Goal: Task Accomplishment & Management: Complete application form

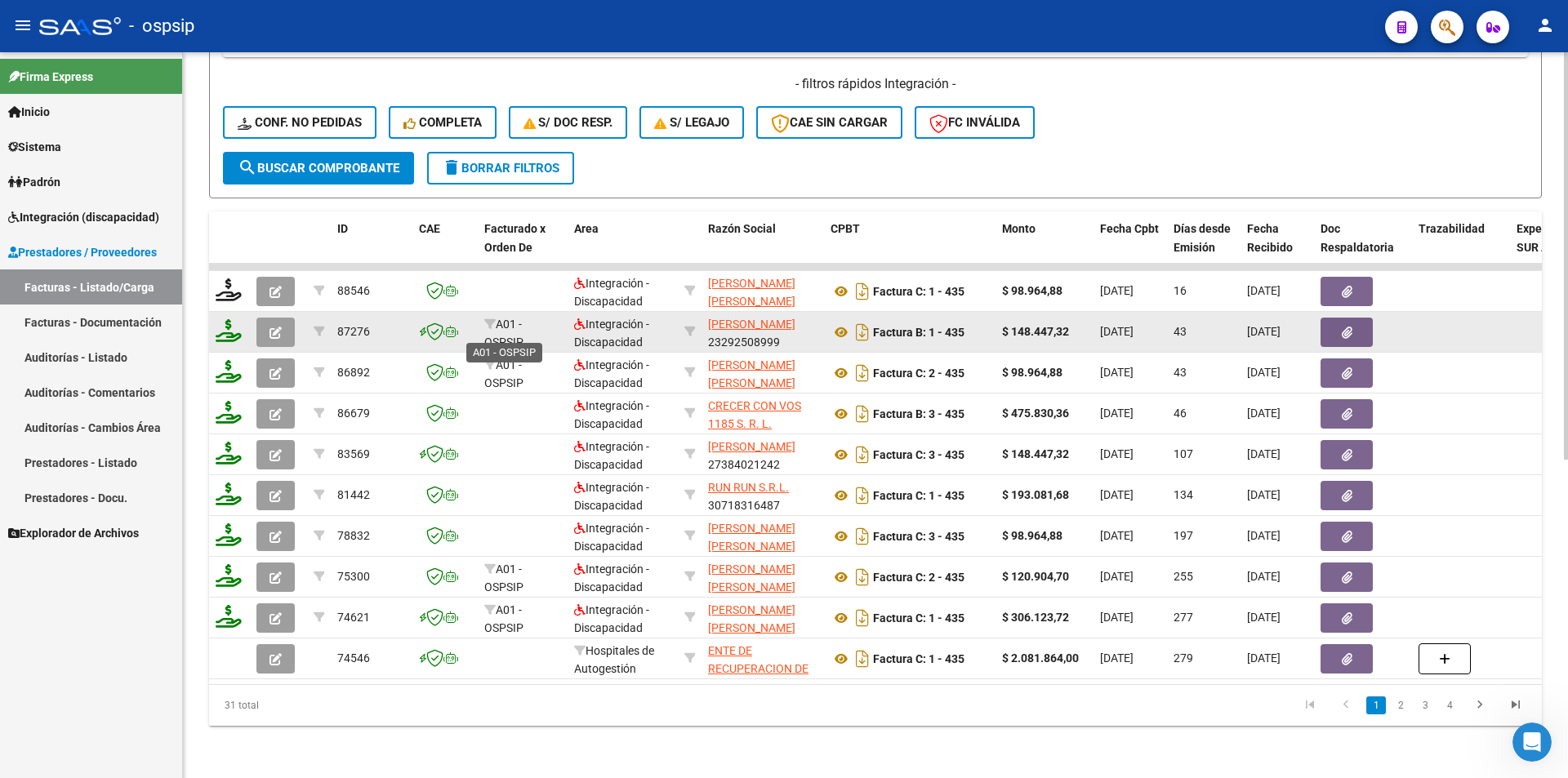
scroll to position [240, 0]
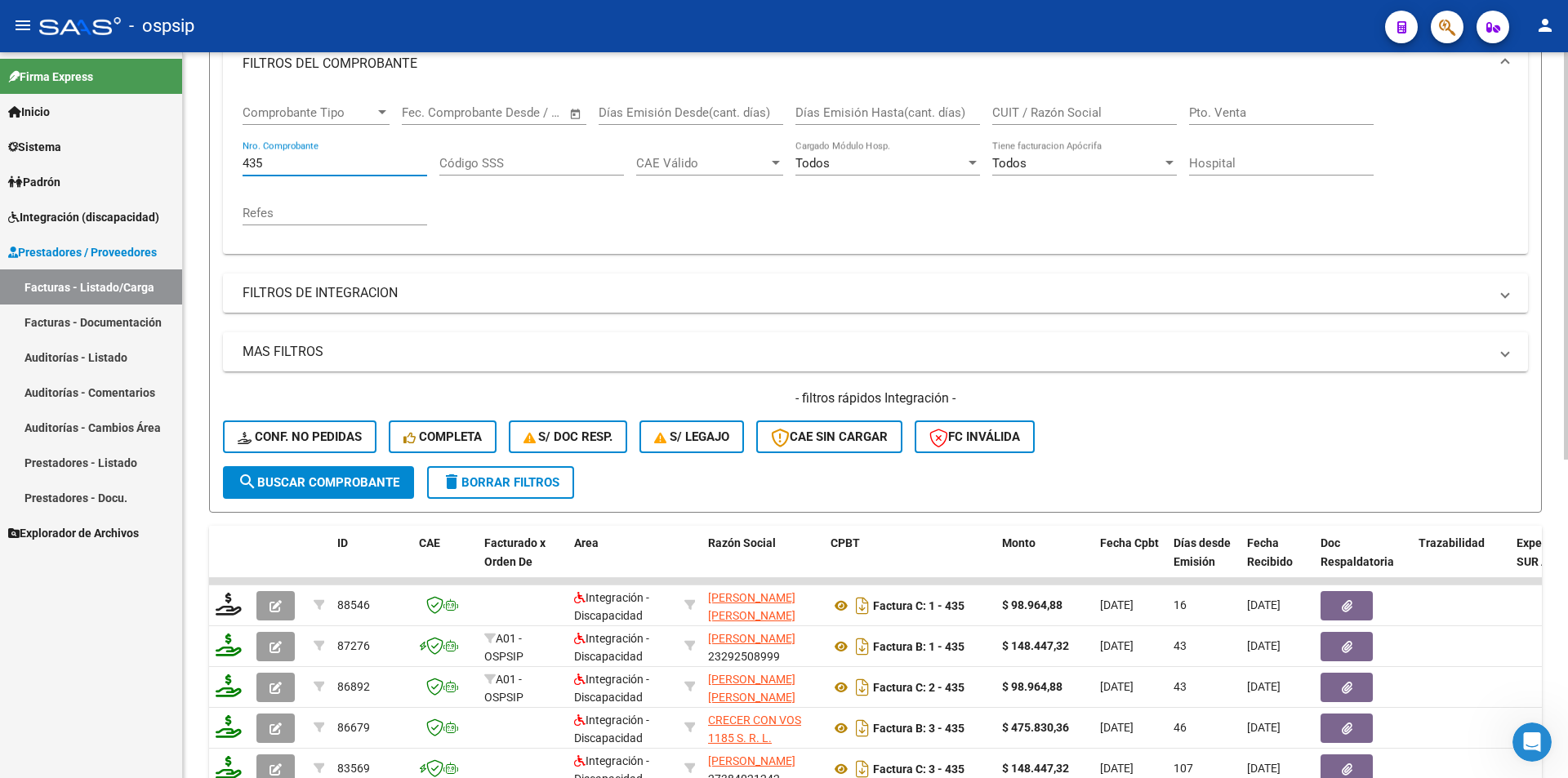
drag, startPoint x: 276, startPoint y: 165, endPoint x: 188, endPoint y: 147, distance: 89.8
click at [189, 144] on div "Video tutorial PRESTADORES -> Listado de CPBTs Emitidos por Prestadores / Prove…" at bounding box center [875, 452] width 1385 height 1280
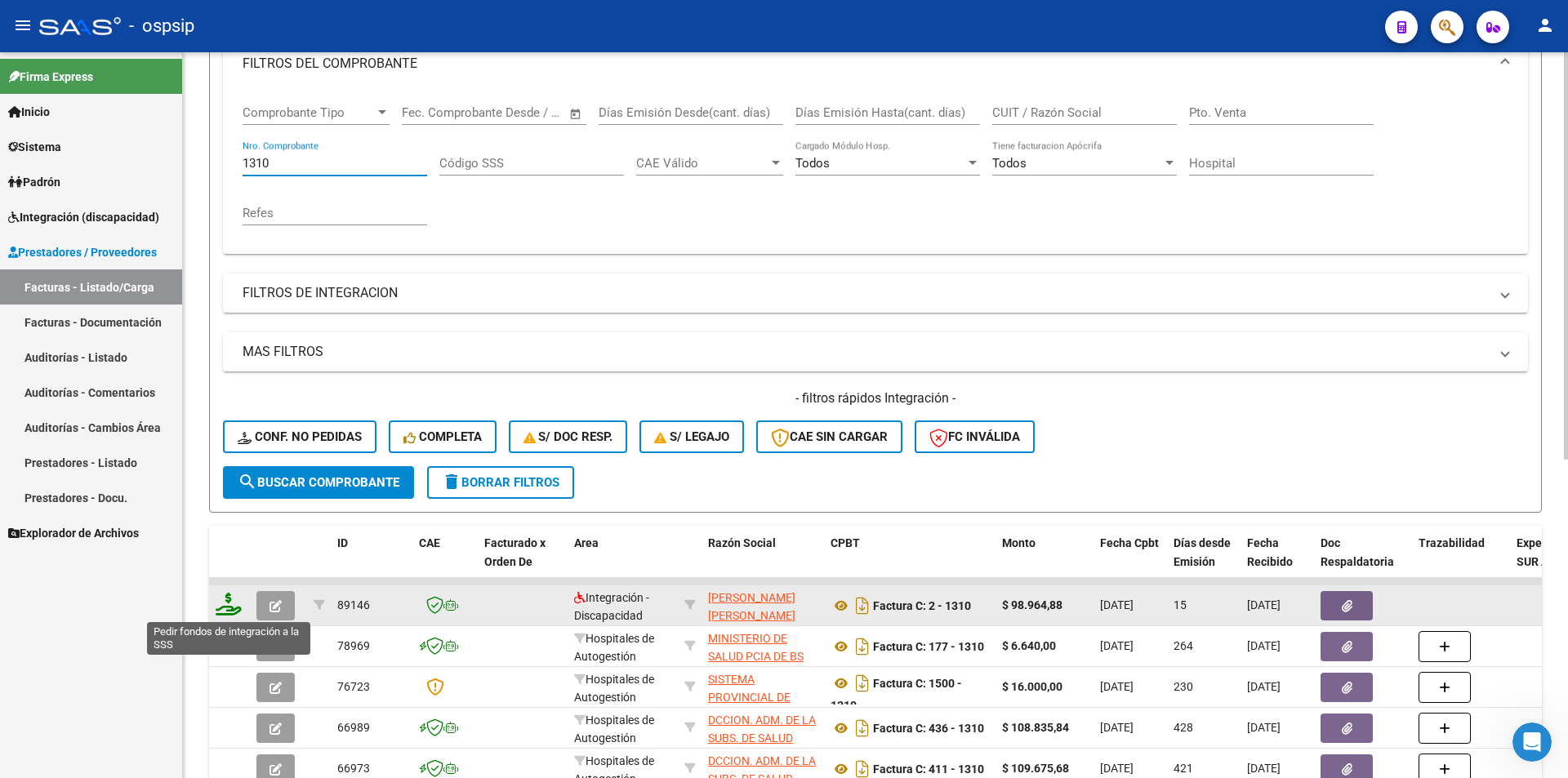
type input "1310"
click at [225, 611] on icon at bounding box center [228, 604] width 26 height 23
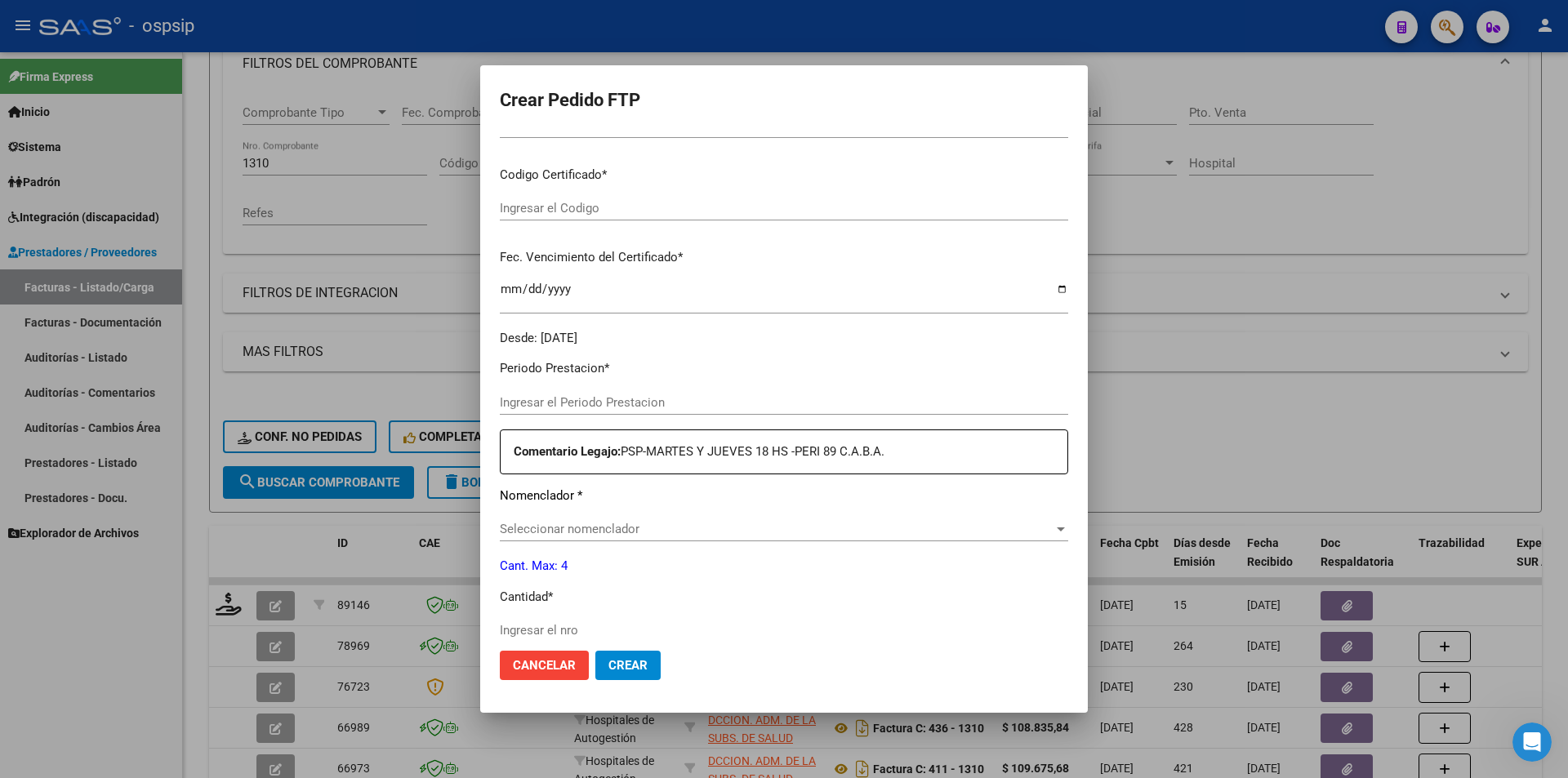
type input "202508"
type input "$ 98.964,88"
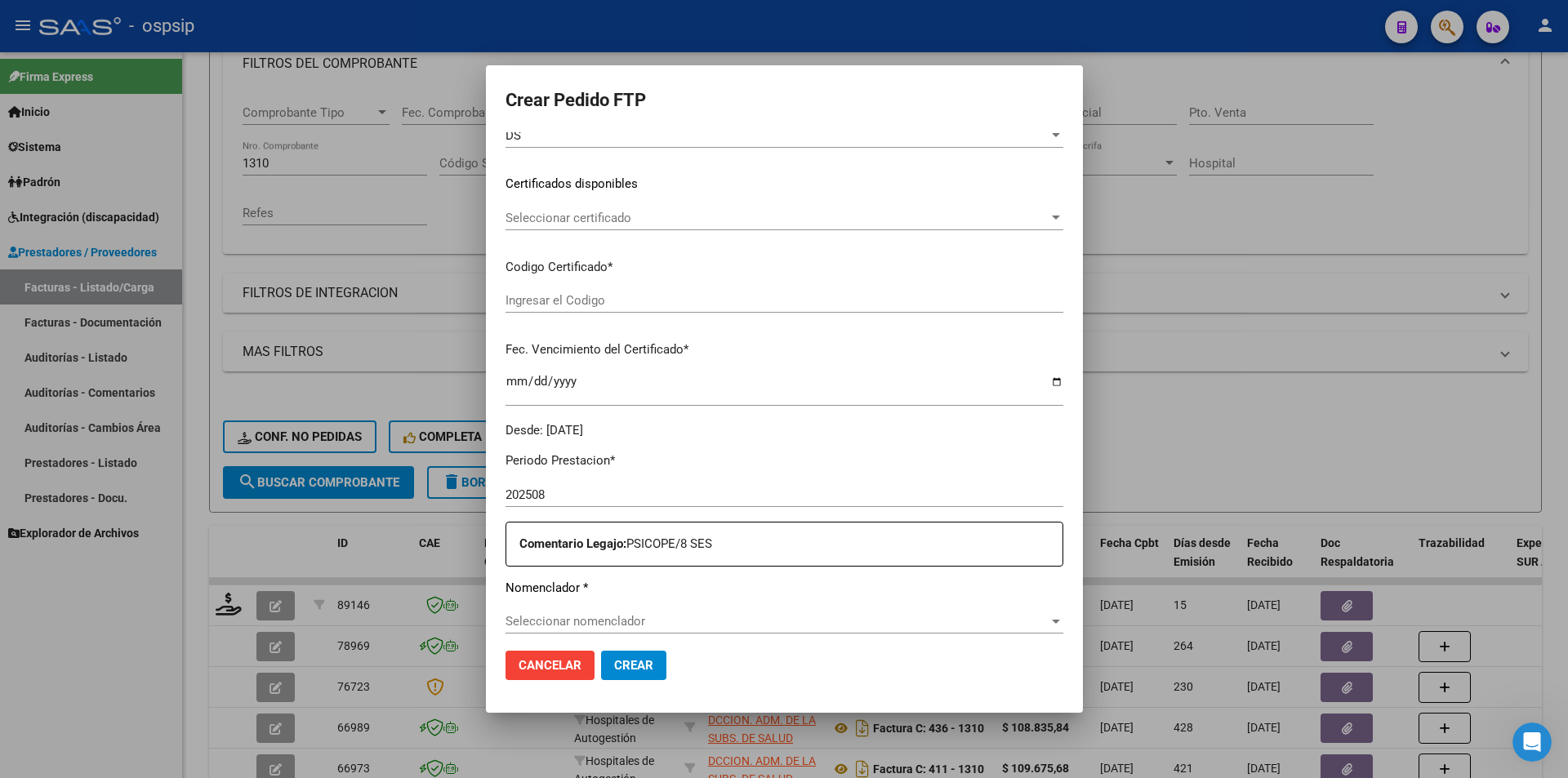
scroll to position [419, 0]
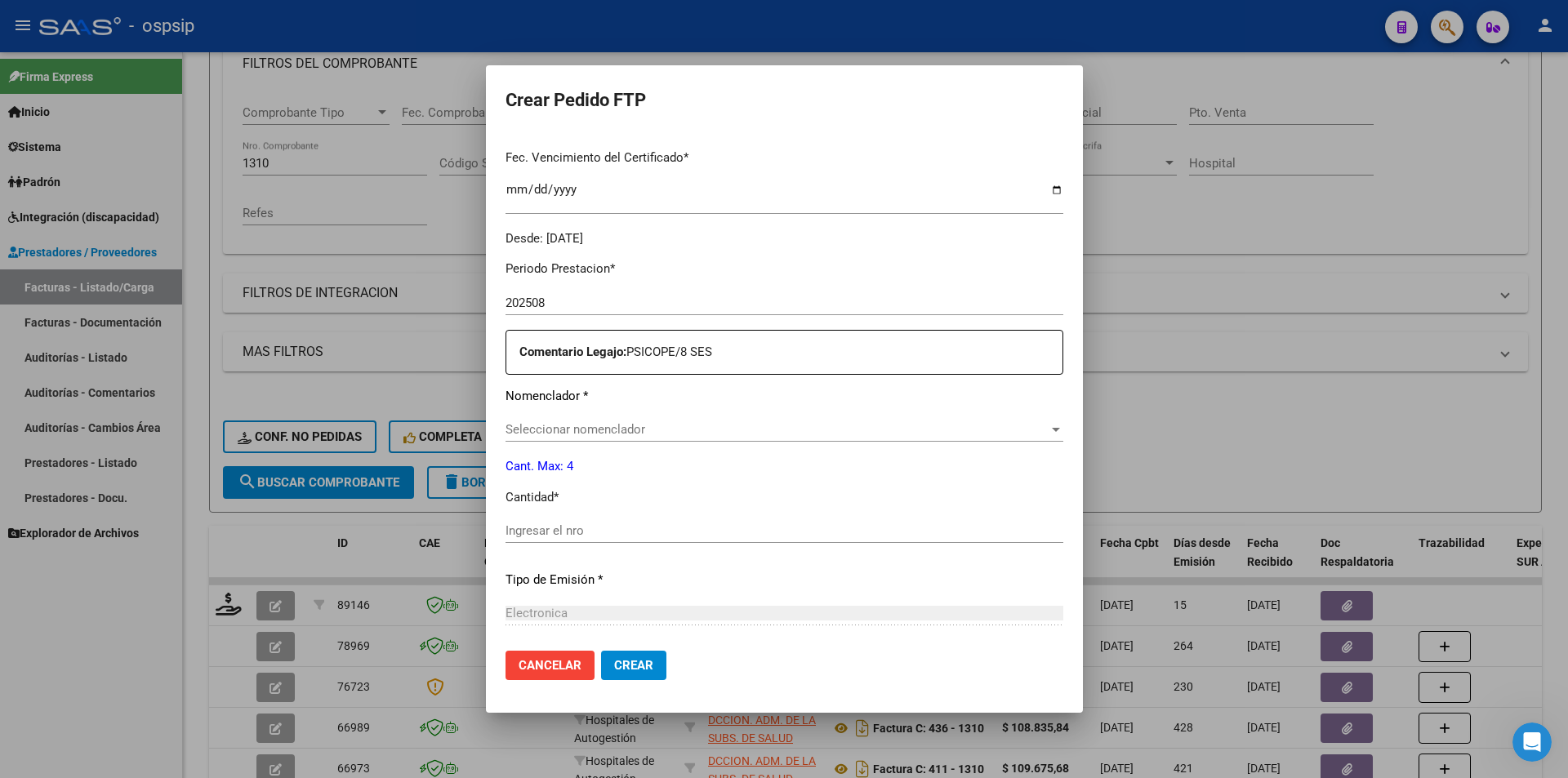
type input "317368751"
type input "[DATE]"
click at [539, 537] on input "Ingresar el nro" at bounding box center [784, 530] width 558 height 15
type input "4"
click at [646, 660] on span "Crear" at bounding box center [634, 665] width 39 height 15
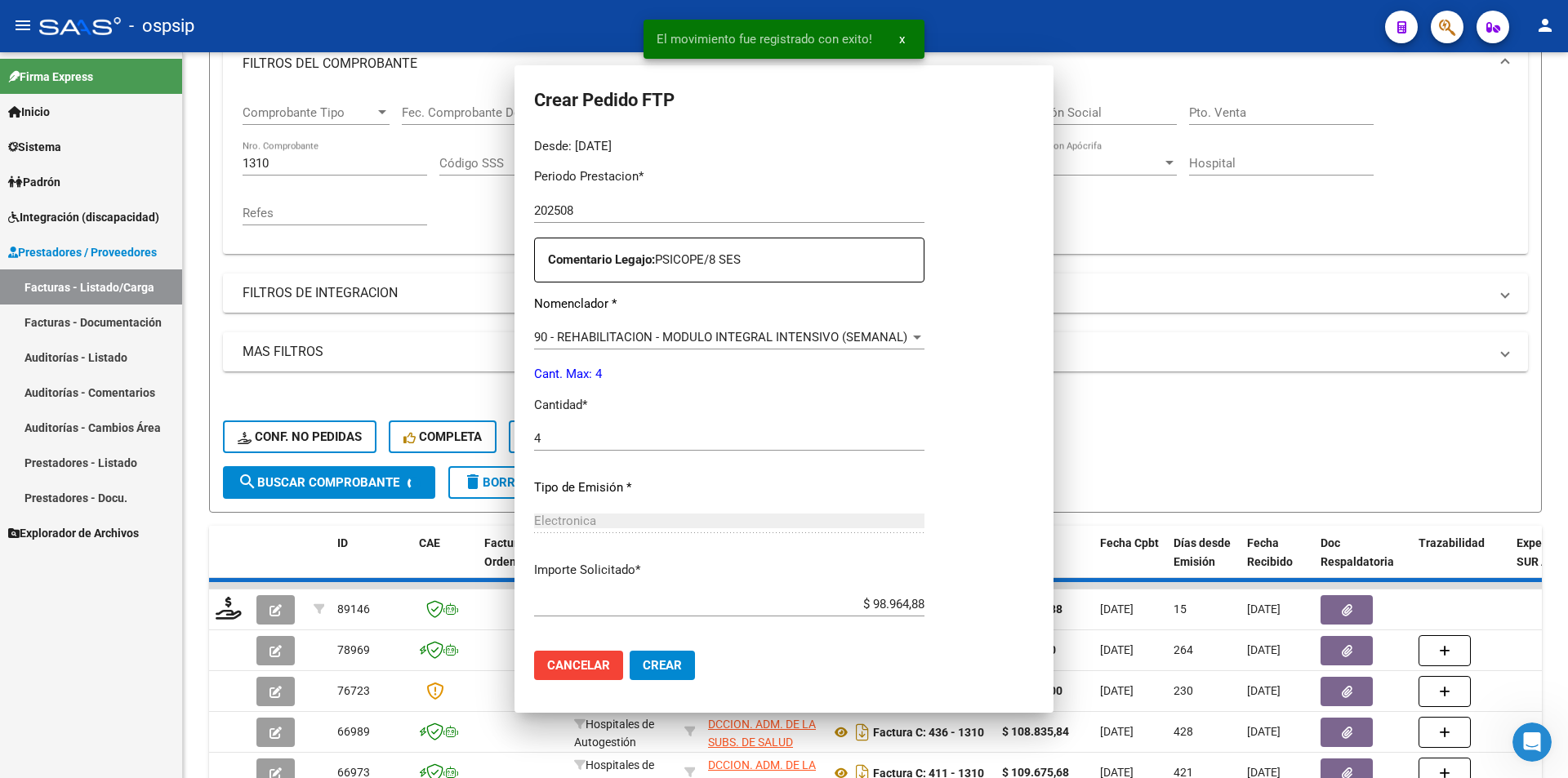
scroll to position [0, 0]
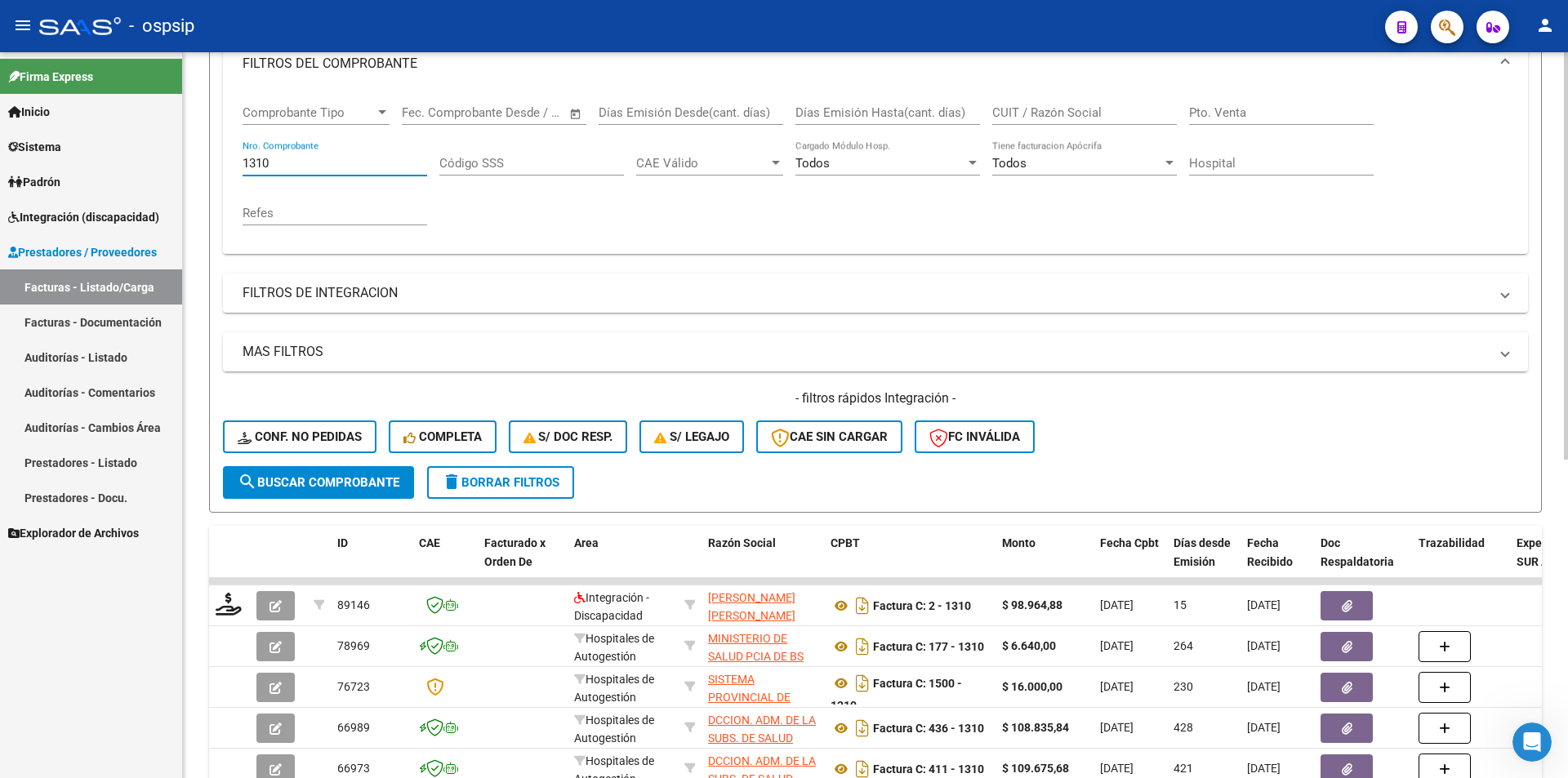
drag, startPoint x: 276, startPoint y: 165, endPoint x: 190, endPoint y: 155, distance: 86.6
click at [190, 155] on div "Video tutorial PRESTADORES -> Listado de CPBTs Emitidos por Prestadores / Prove…" at bounding box center [875, 452] width 1385 height 1280
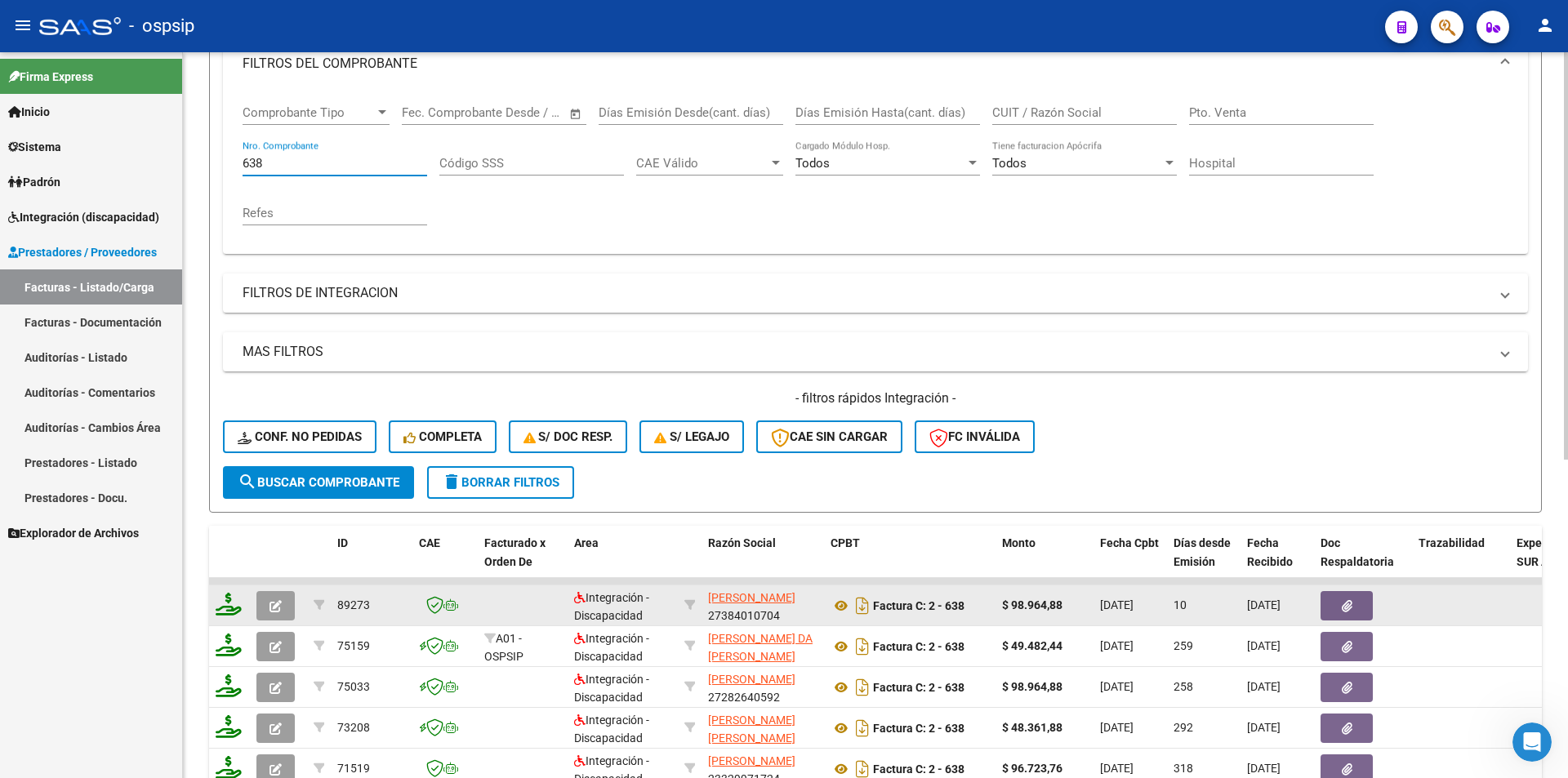
type input "638"
click at [225, 600] on icon at bounding box center [228, 604] width 26 height 23
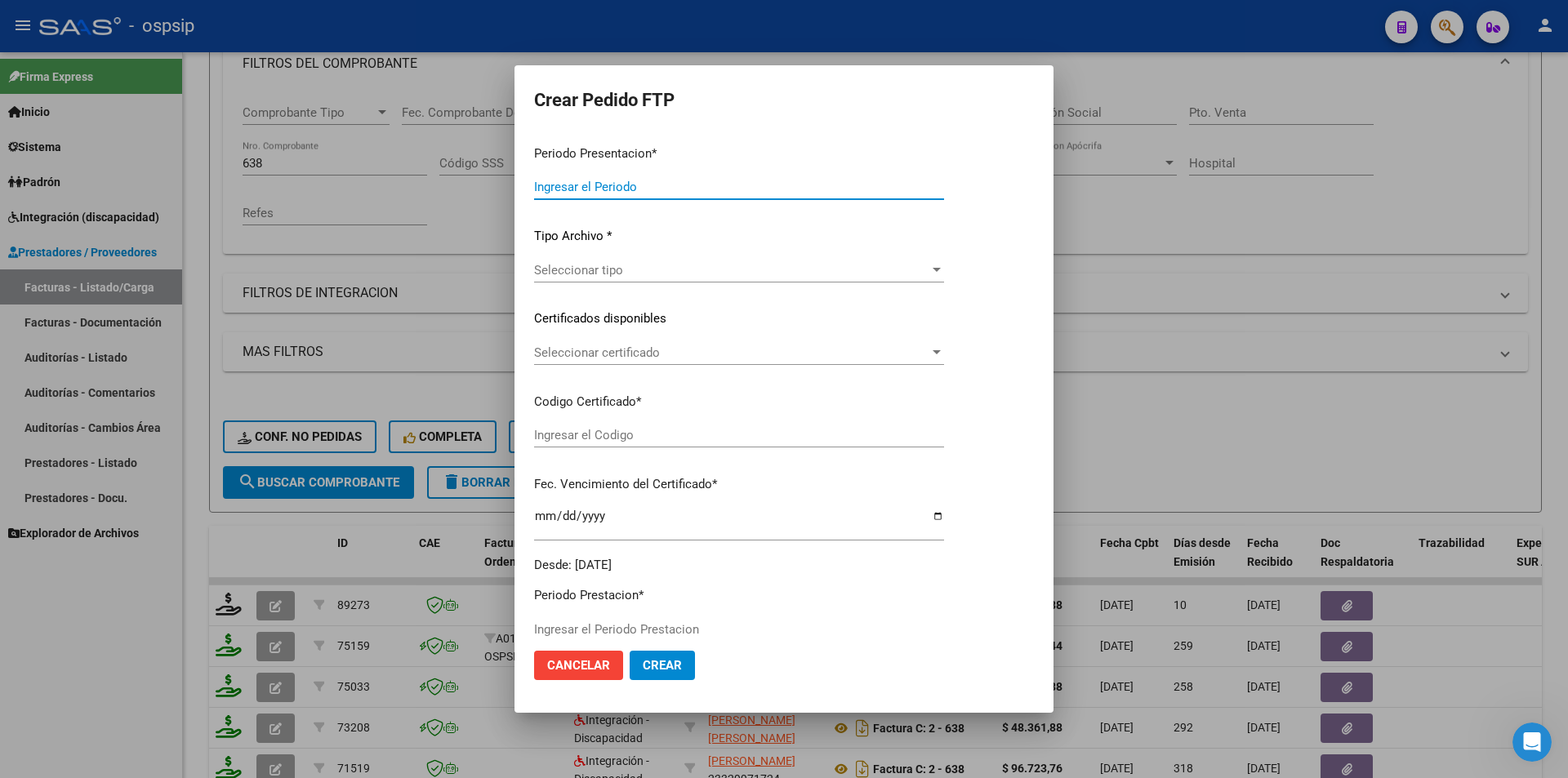
type input "202508"
type input "$ 98.964,88"
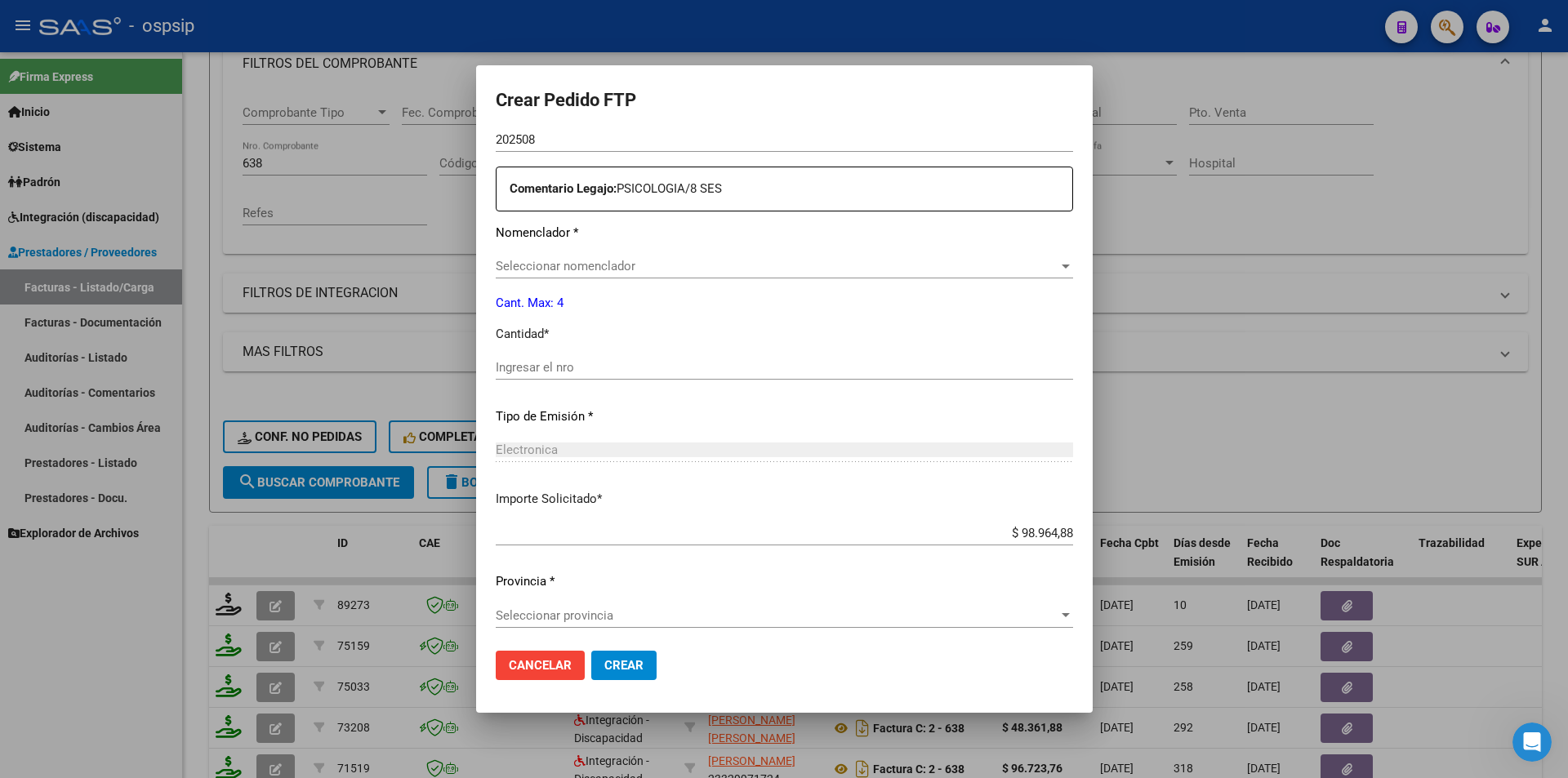
type input "2576785643"
type input "[DATE]"
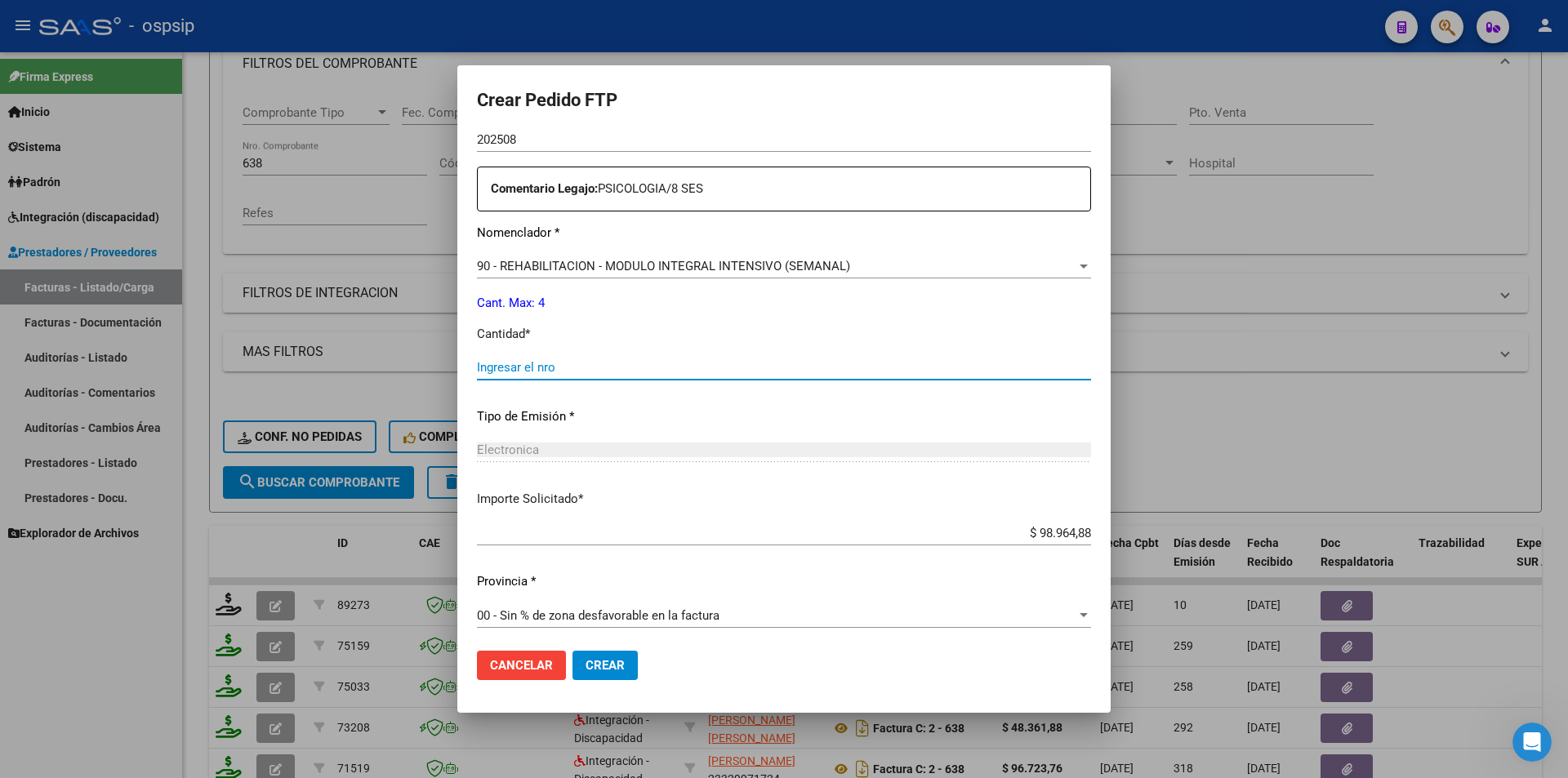
click at [530, 368] on input "Ingresar el nro" at bounding box center [784, 367] width 614 height 15
type input "4"
click at [620, 648] on mat-dialog-actions "Cancelar Crear" at bounding box center [784, 665] width 614 height 56
click at [625, 666] on span "Crear" at bounding box center [605, 665] width 39 height 15
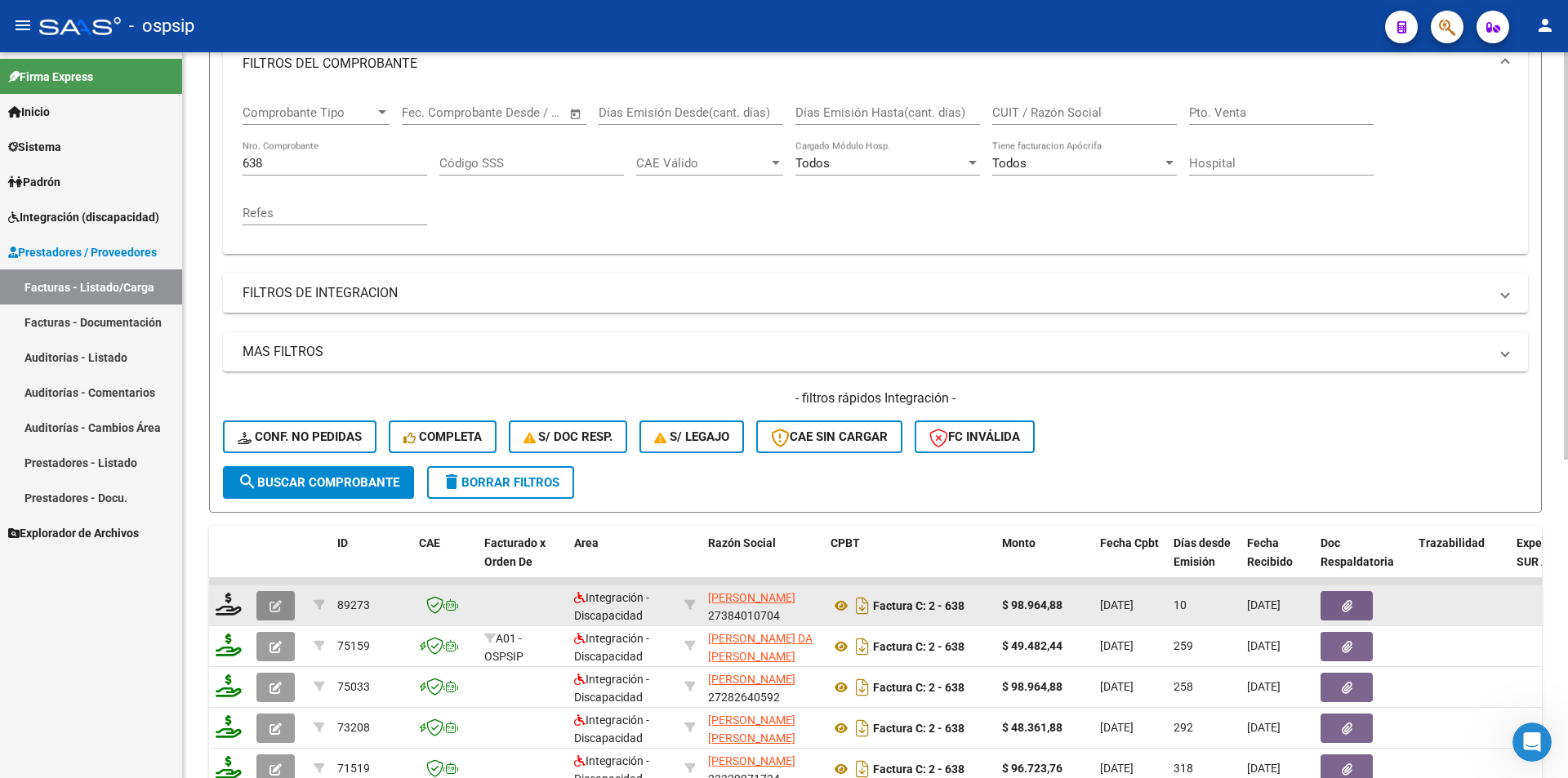
click at [290, 597] on button "button" at bounding box center [275, 606] width 39 height 29
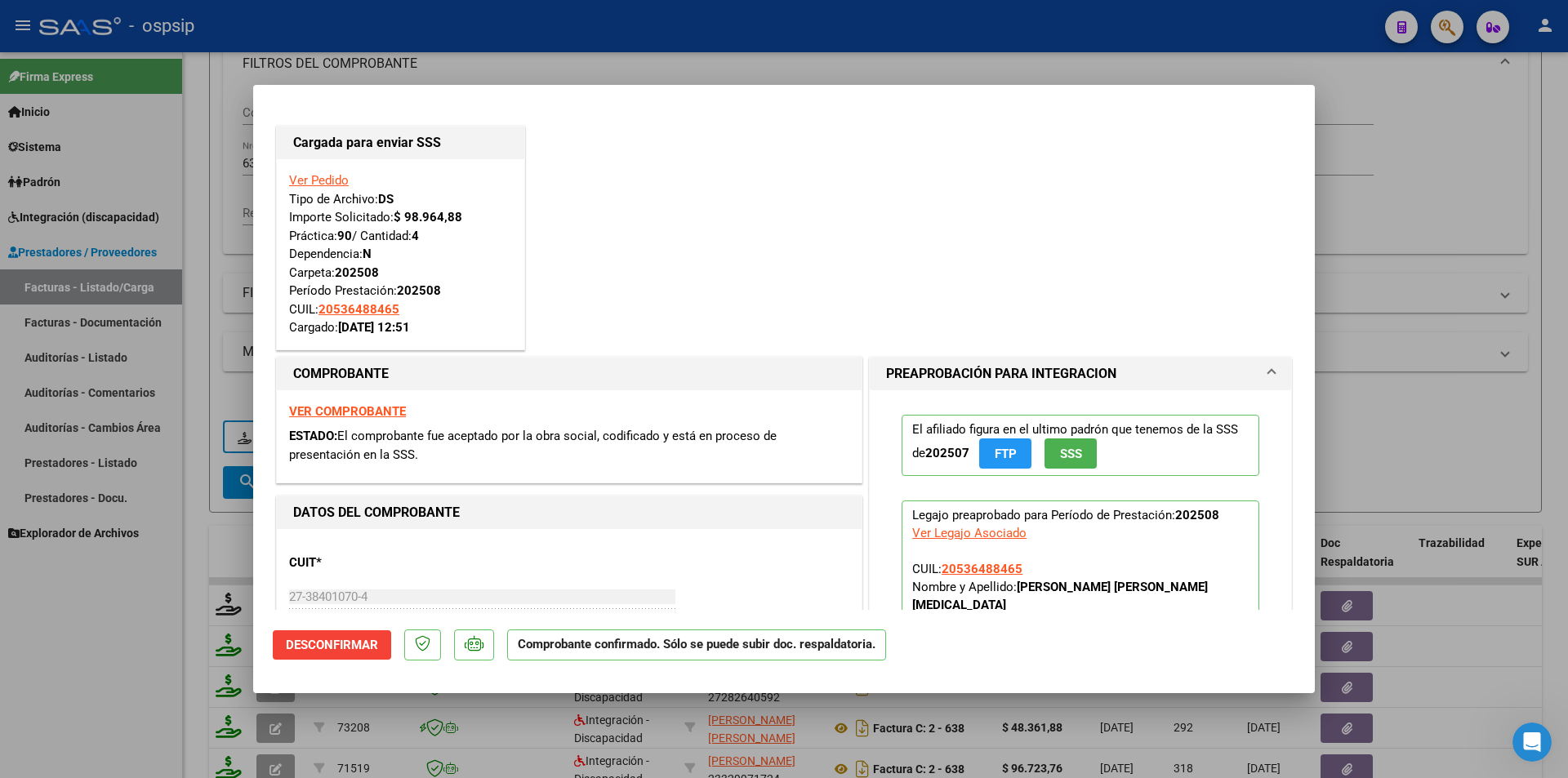
click at [119, 560] on div at bounding box center [784, 389] width 1568 height 778
type input "$ 0,00"
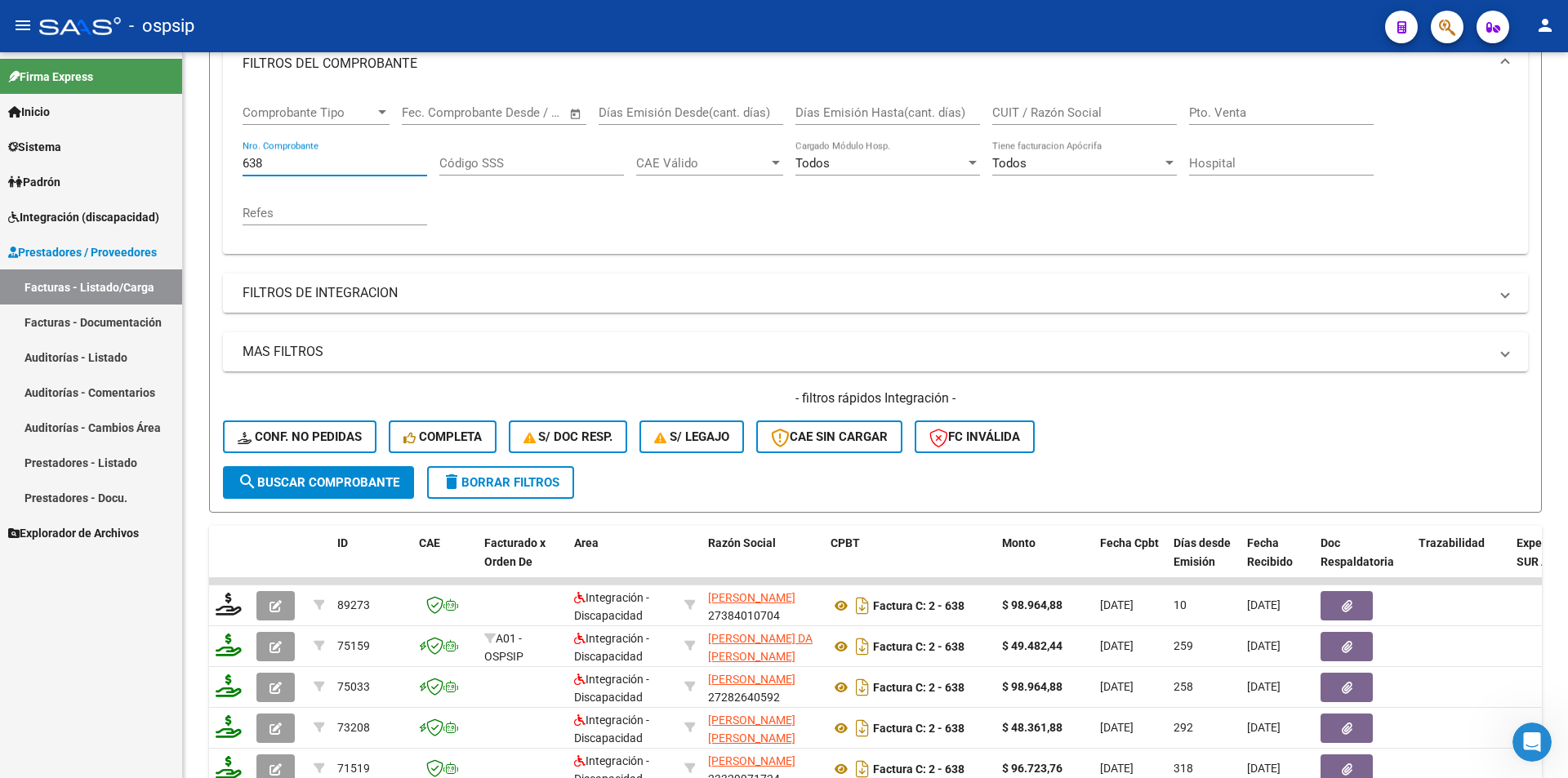
drag, startPoint x: 318, startPoint y: 162, endPoint x: 181, endPoint y: 163, distance: 137.0
click at [181, 163] on mat-sidenav-container "Firma Express Inicio Calendario SSS Instructivos Contacto OS Sistema Usuarios T…" at bounding box center [784, 415] width 1568 height 726
type input "6866"
click at [316, 485] on span "search Buscar Comprobante" at bounding box center [318, 482] width 162 height 15
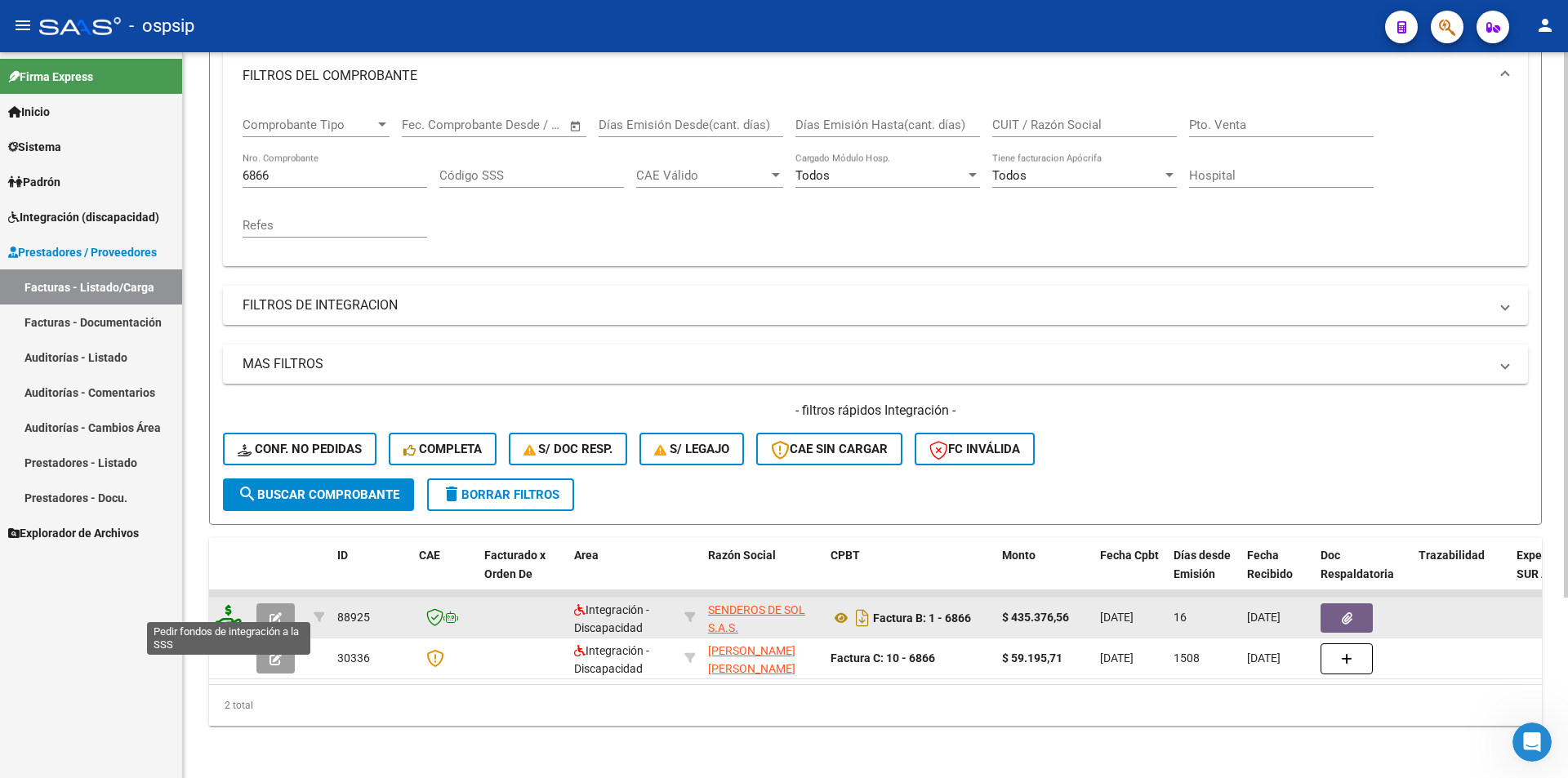
click at [223, 605] on icon at bounding box center [228, 616] width 26 height 23
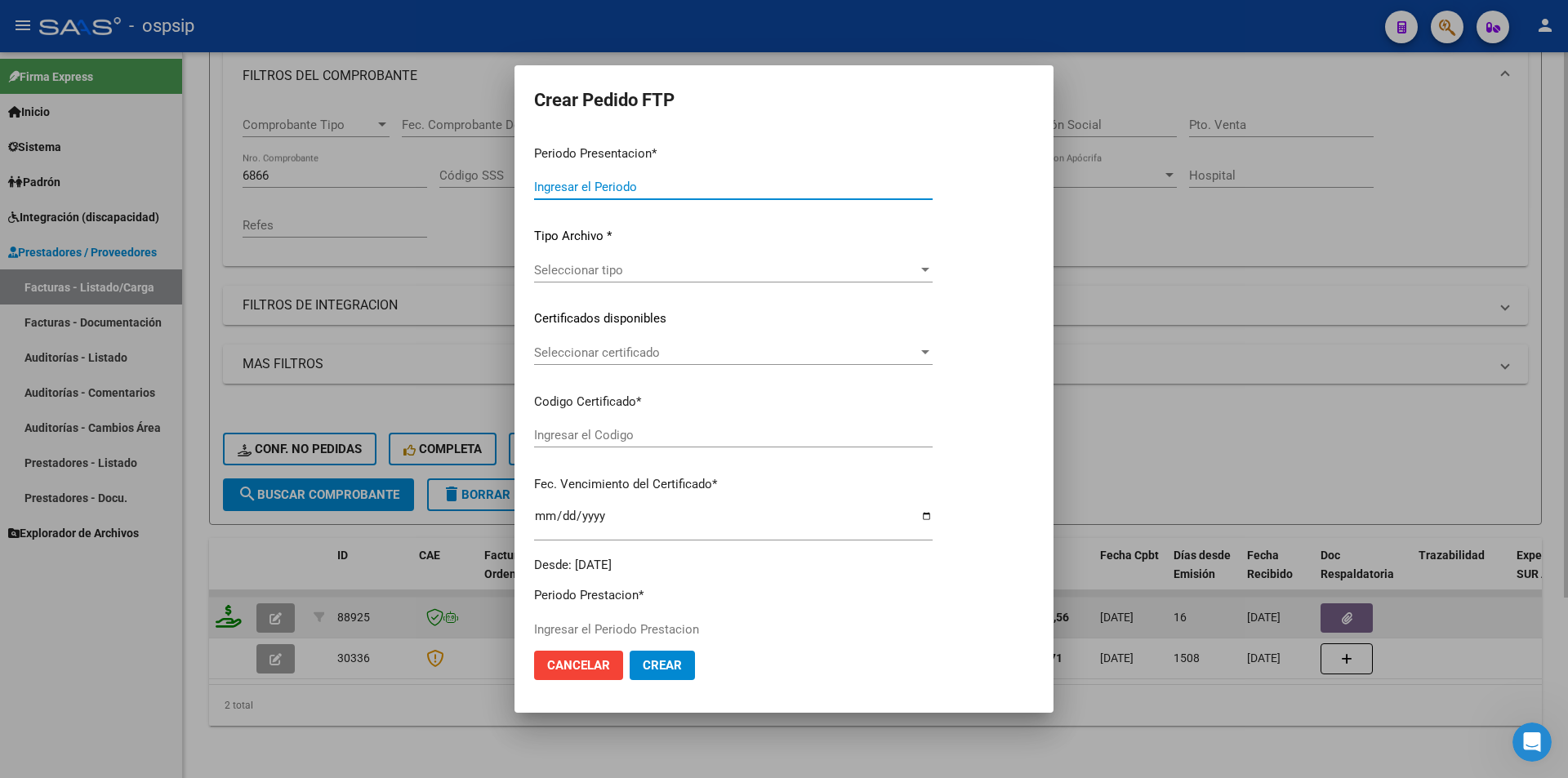
type input "202508"
type input "$ 435.376,56"
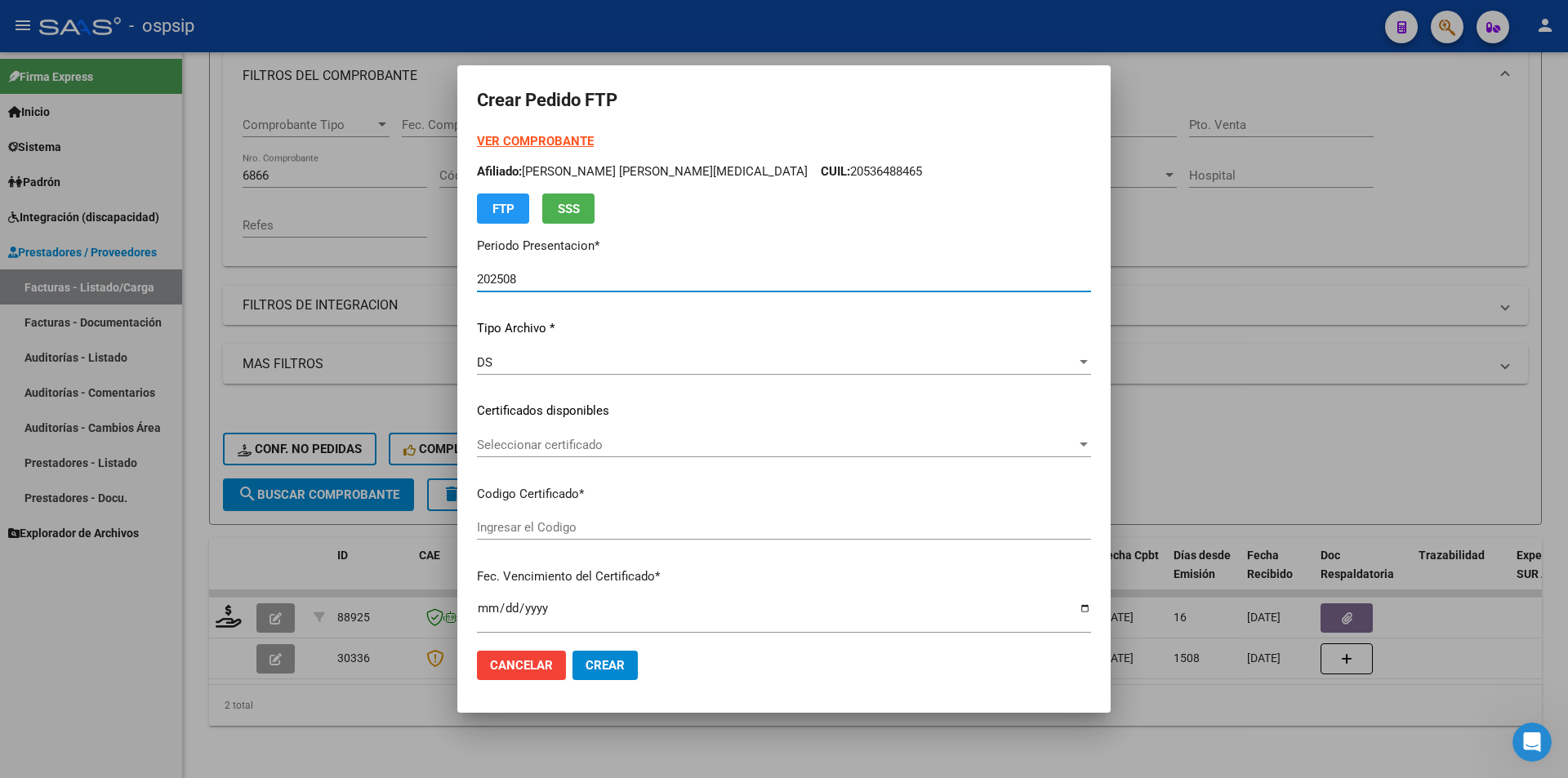
type input "ARG02-00057007226-20250509-20280509"
type input "[DATE]"
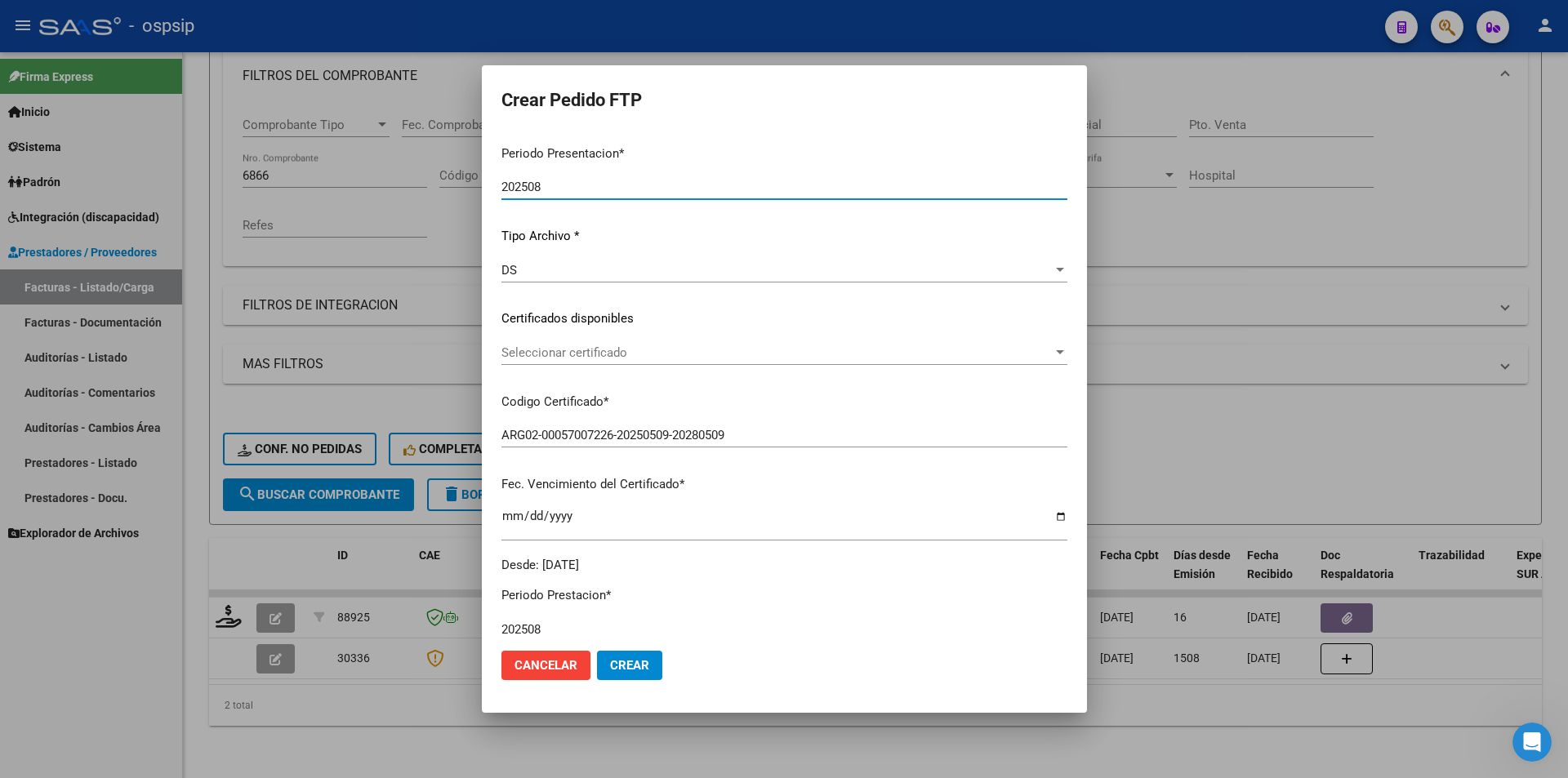
scroll to position [490, 0]
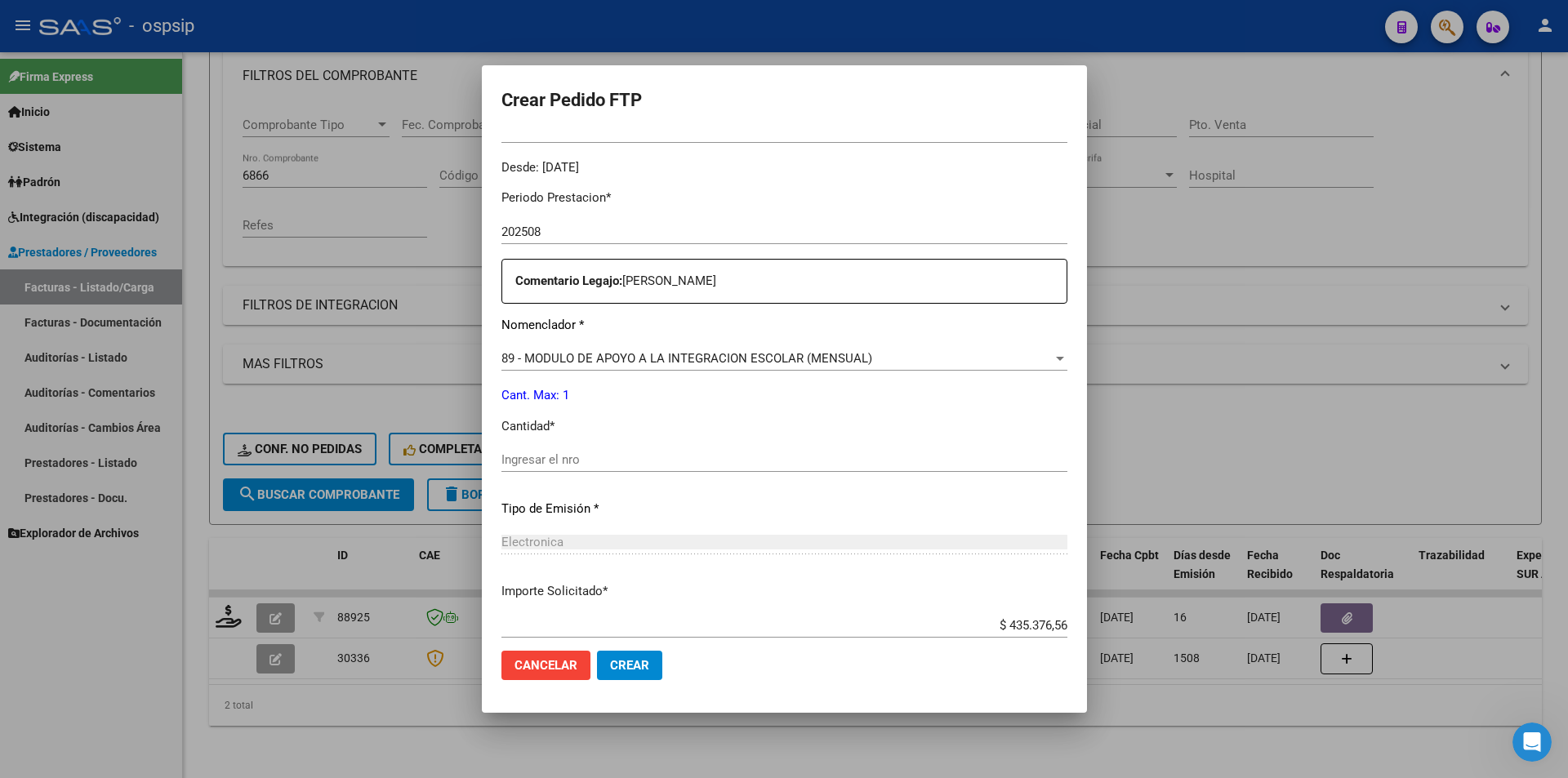
click at [604, 358] on span "89 - MODULO DE APOYO A LA INTEGRACION ESCOLAR (MENSUAL)" at bounding box center [687, 358] width 370 height 15
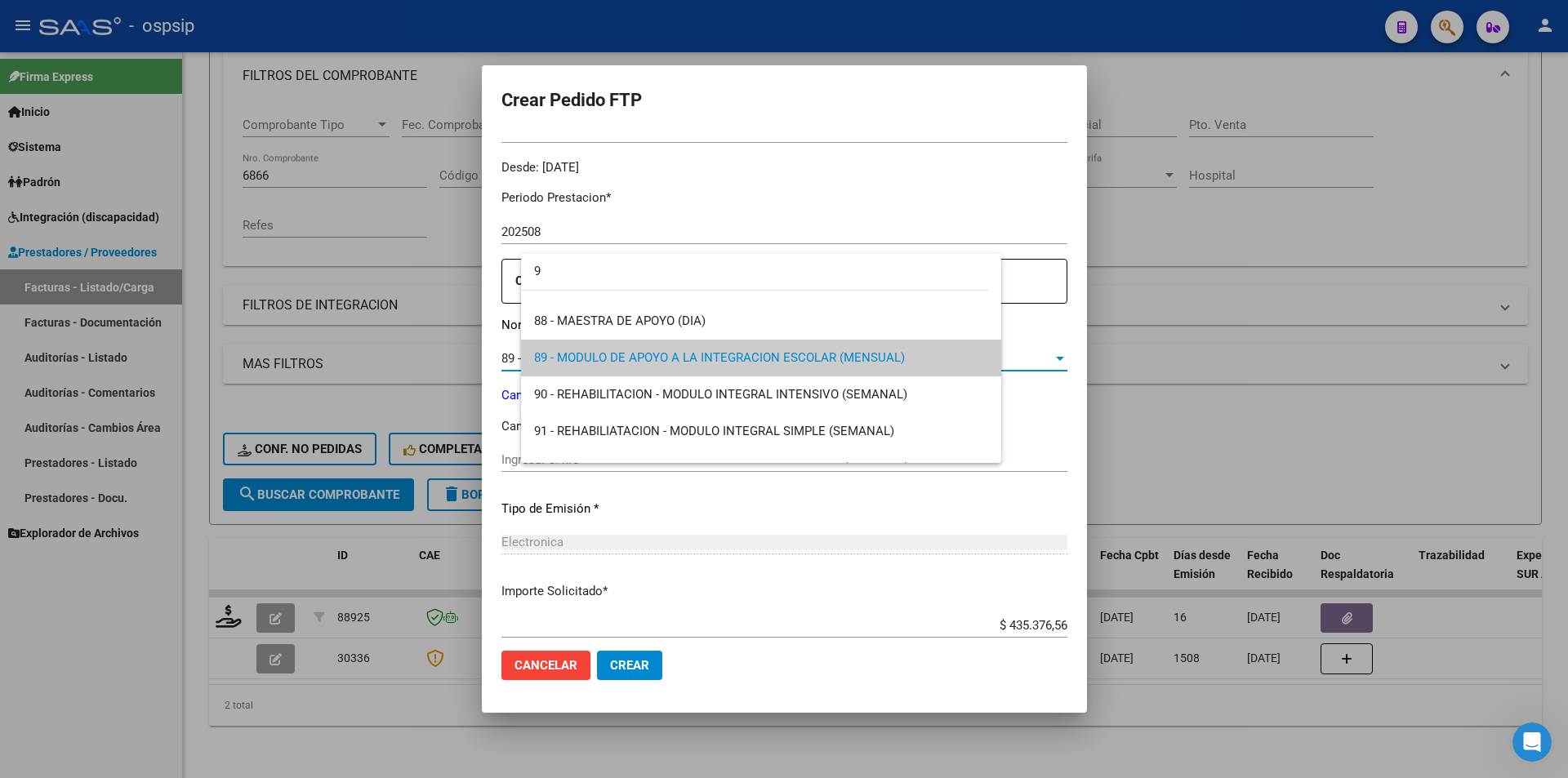
scroll to position [0, 0]
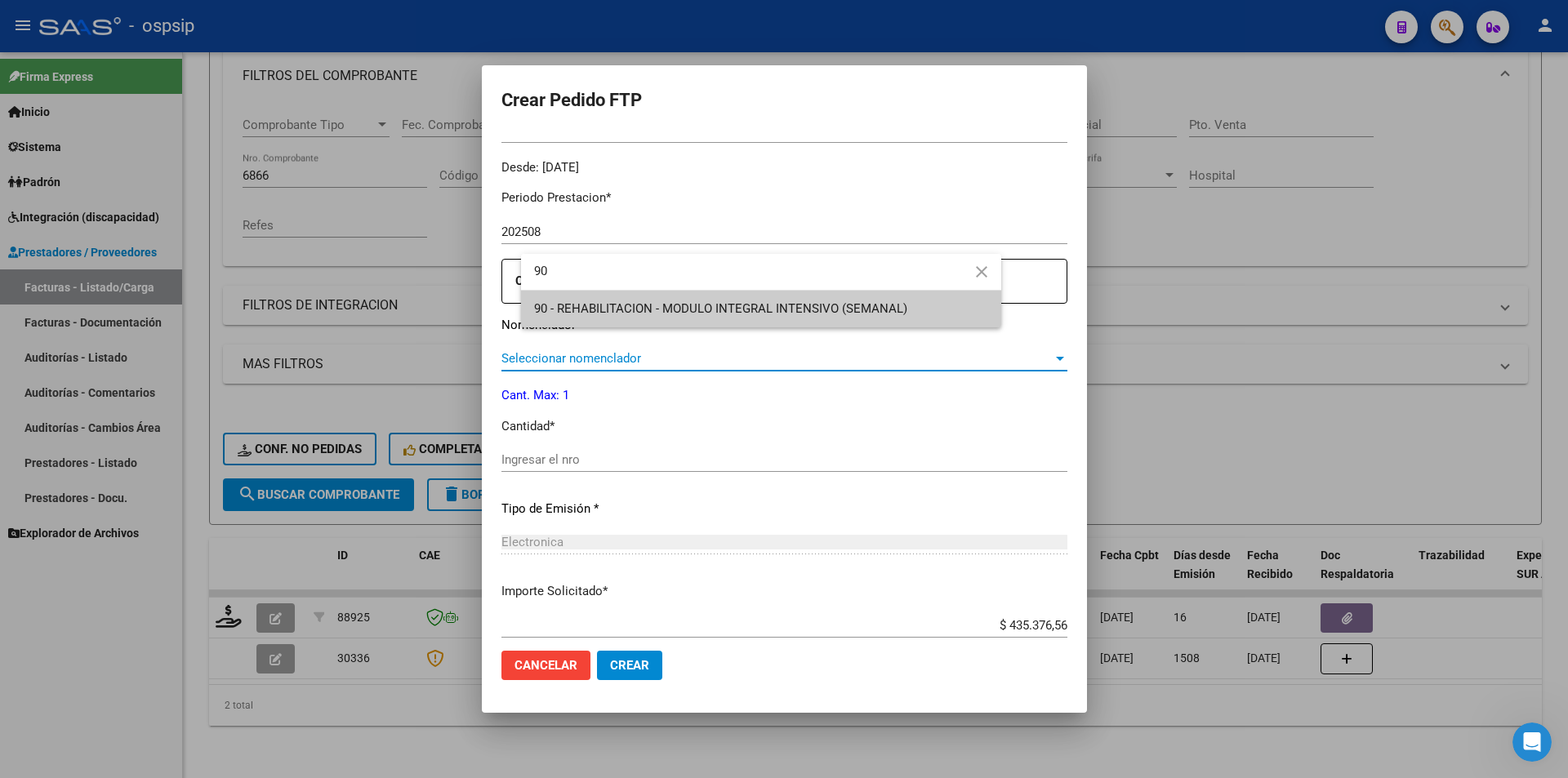
type input "90"
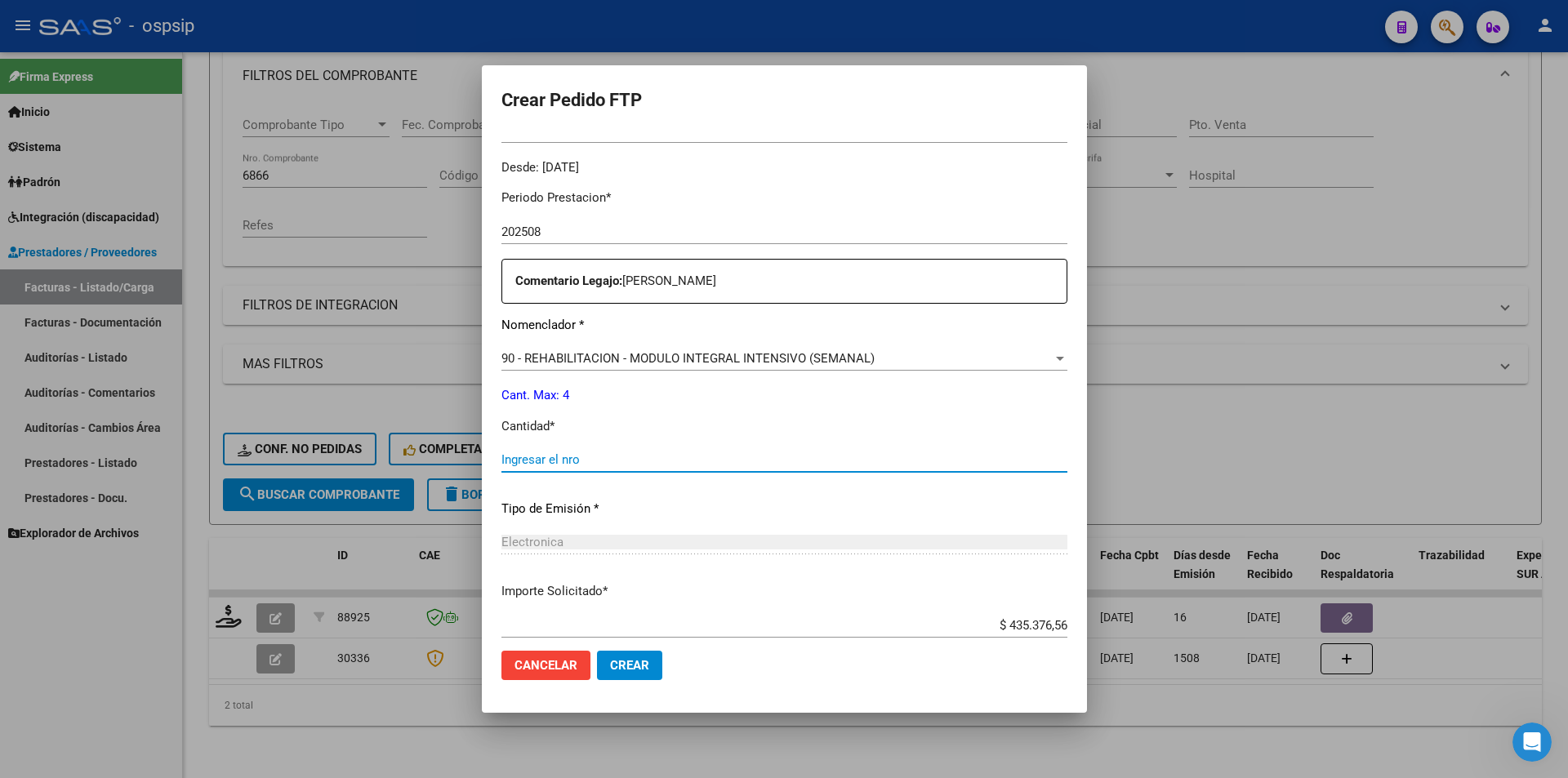
click at [547, 461] on input "Ingresar el nro" at bounding box center [784, 459] width 566 height 15
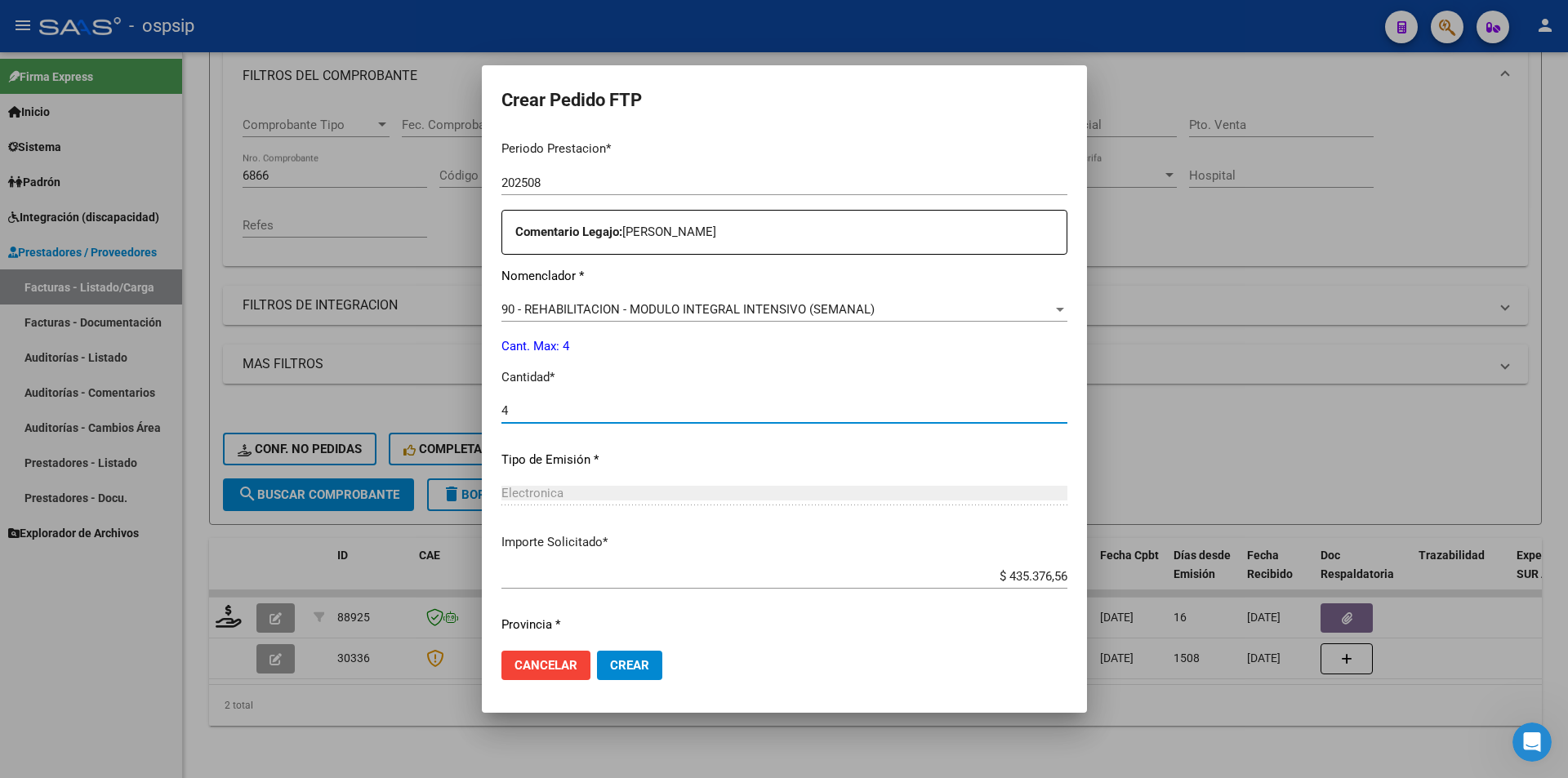
scroll to position [588, 0]
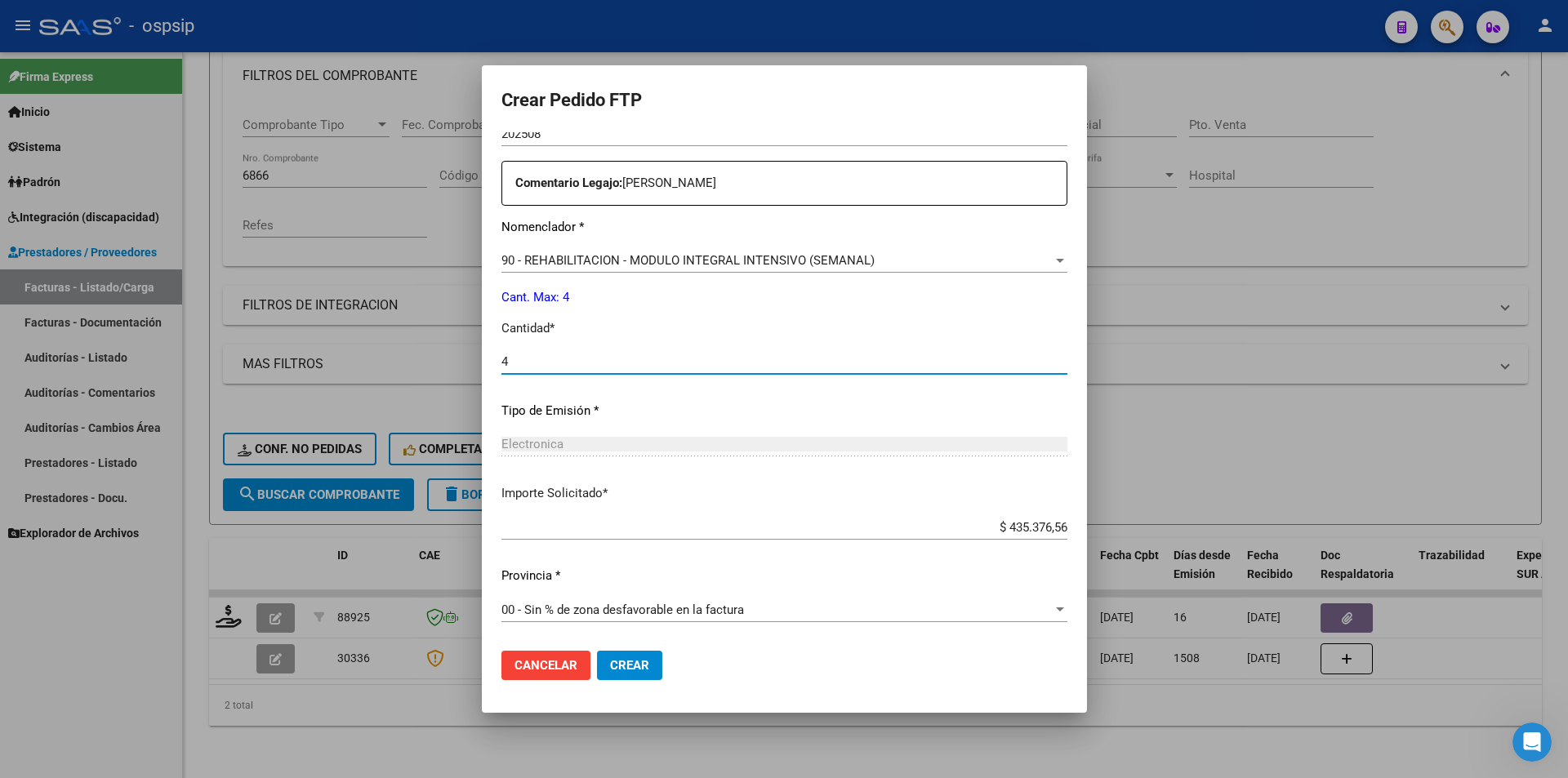
type input "4"
click at [649, 672] on span "Crear" at bounding box center [630, 665] width 39 height 15
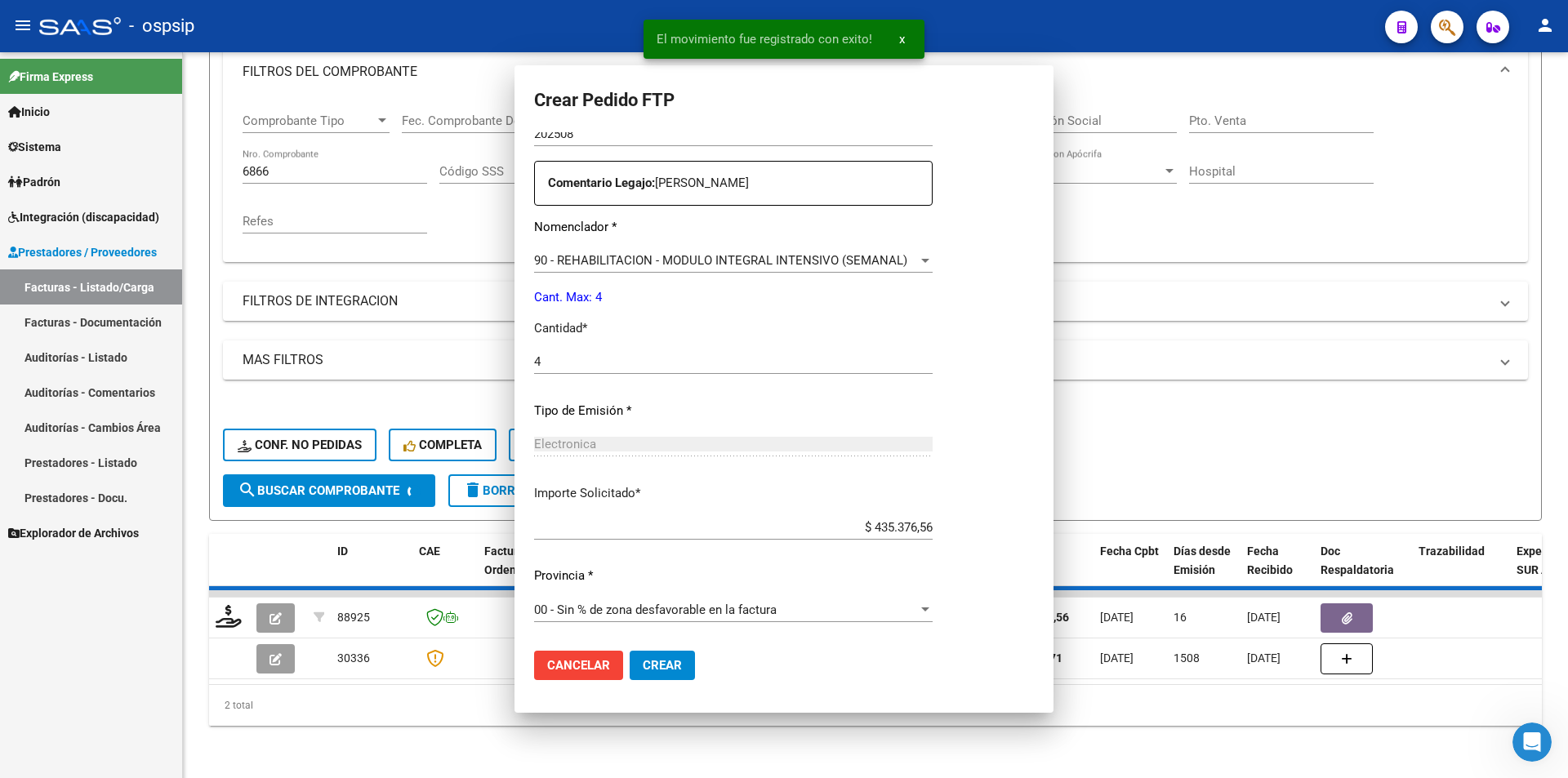
scroll to position [0, 0]
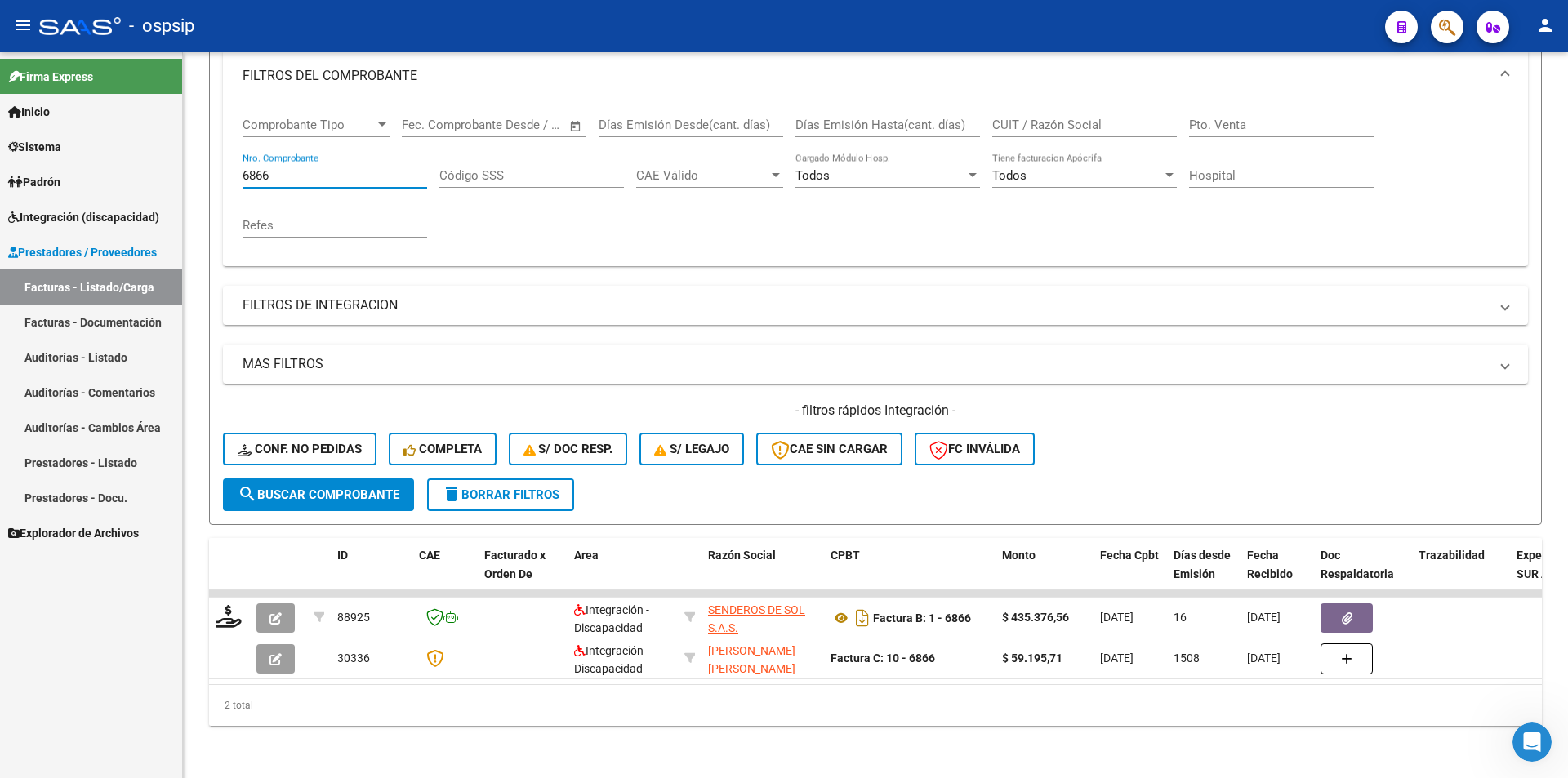
drag, startPoint x: 292, startPoint y: 161, endPoint x: 167, endPoint y: 153, distance: 125.3
click at [167, 153] on mat-sidenav-container "Firma Express Inicio Calendario SSS Instructivos Contacto OS Sistema Usuarios T…" at bounding box center [784, 415] width 1568 height 726
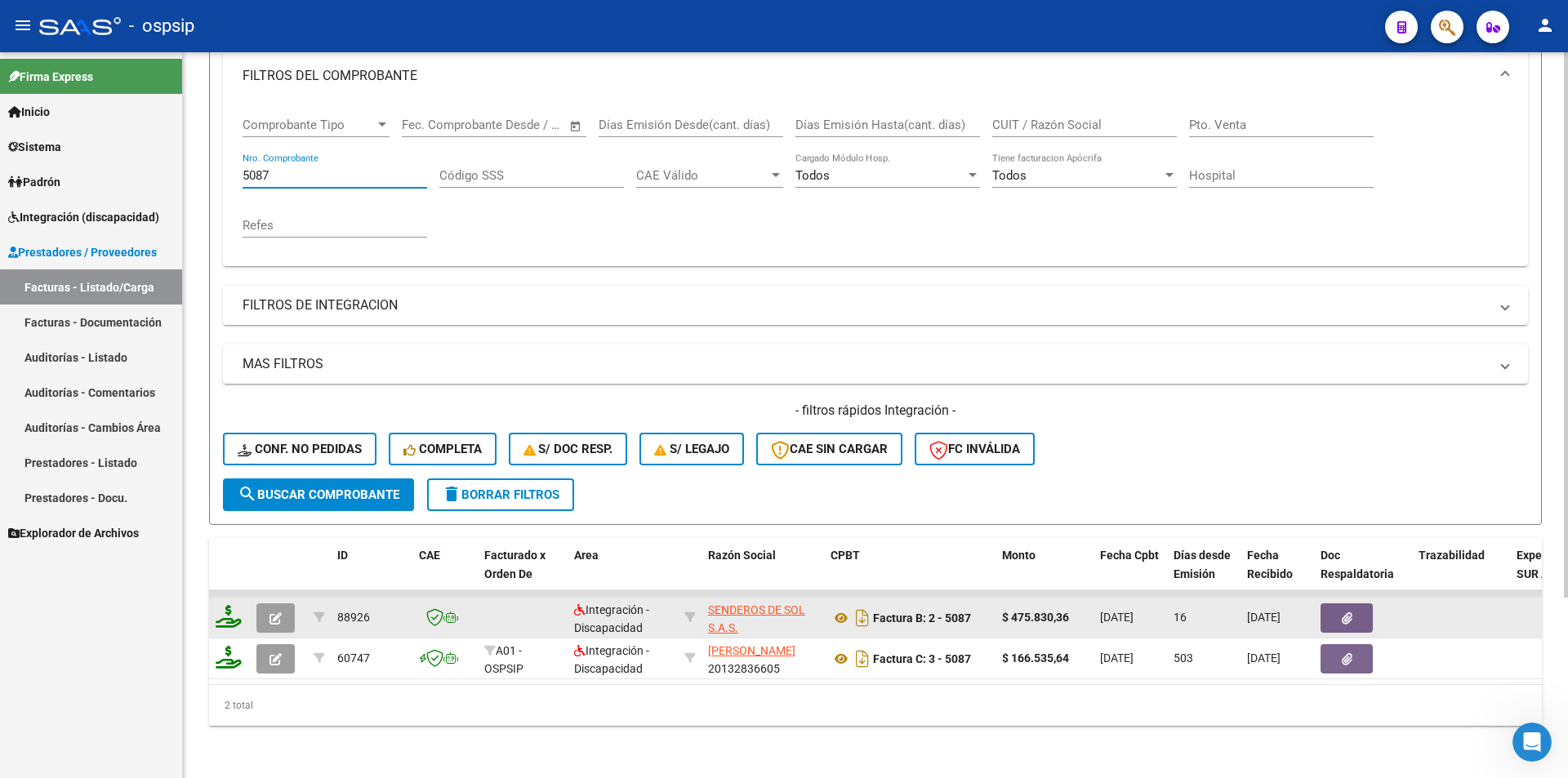
type input "5087"
click at [222, 607] on icon at bounding box center [228, 616] width 26 height 23
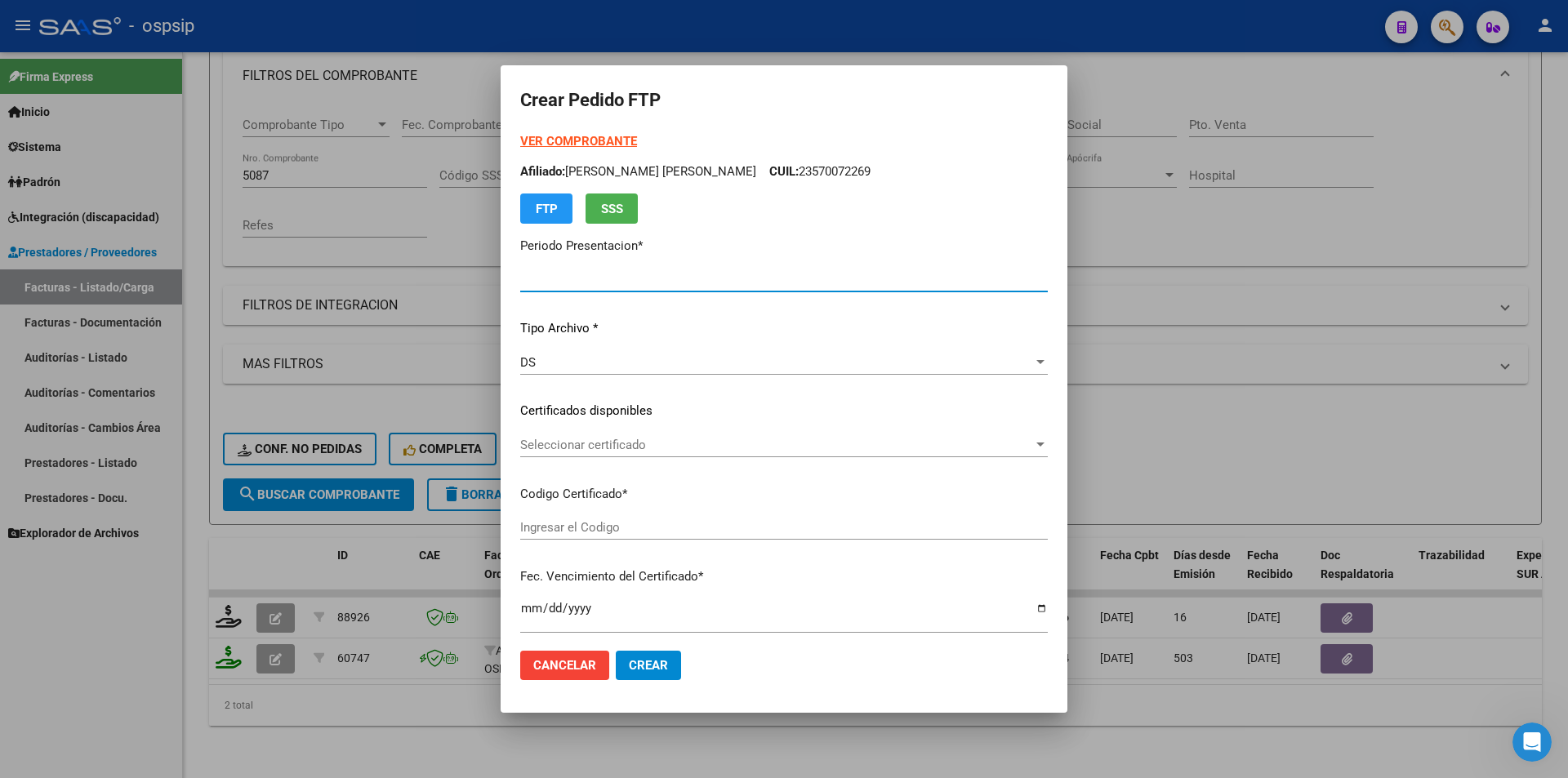
type input "202508"
type input "$ 475.830,36"
type input "ARG020005700722520250507-20280507"
type input "[DATE]"
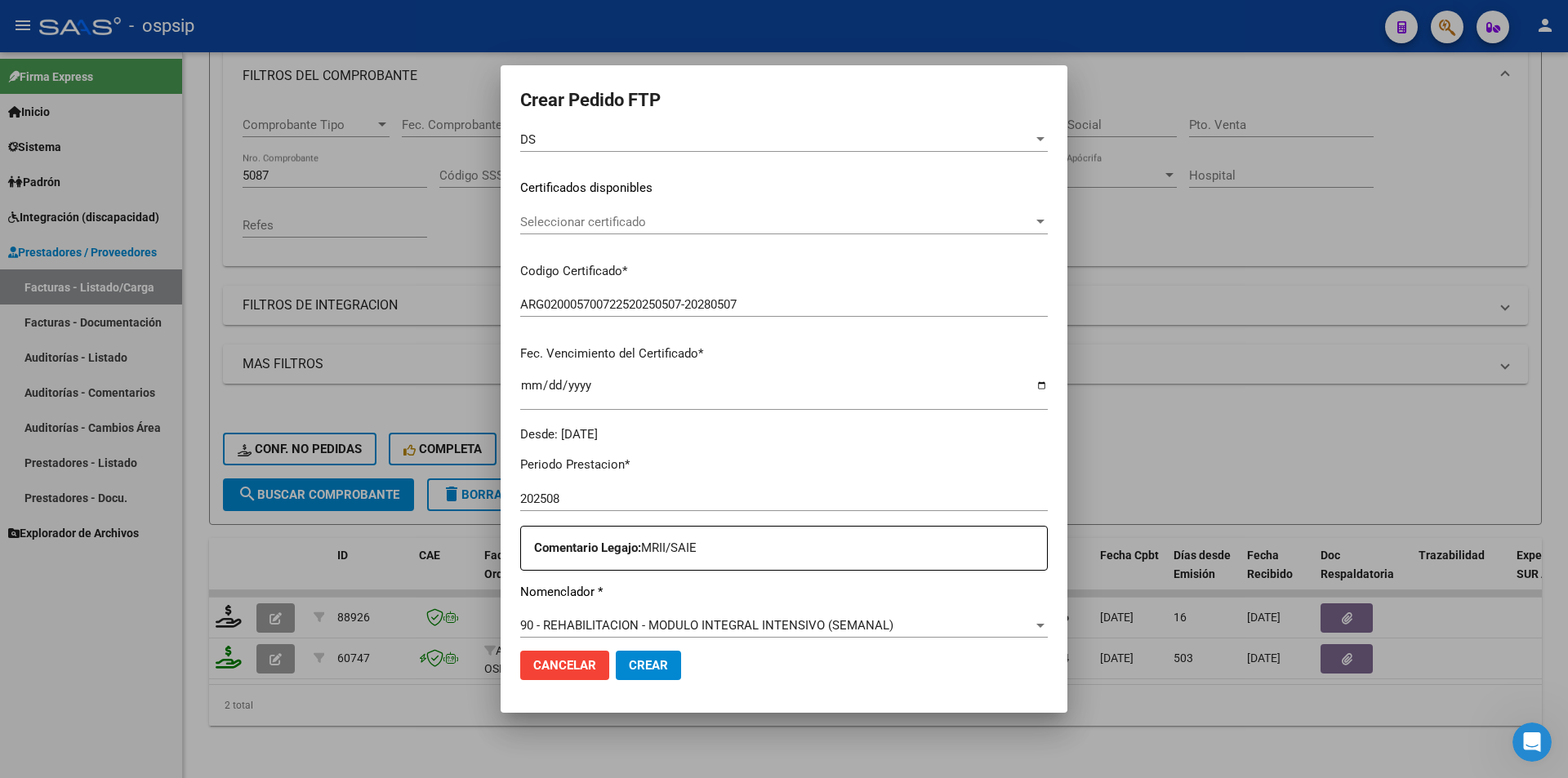
scroll to position [408, 0]
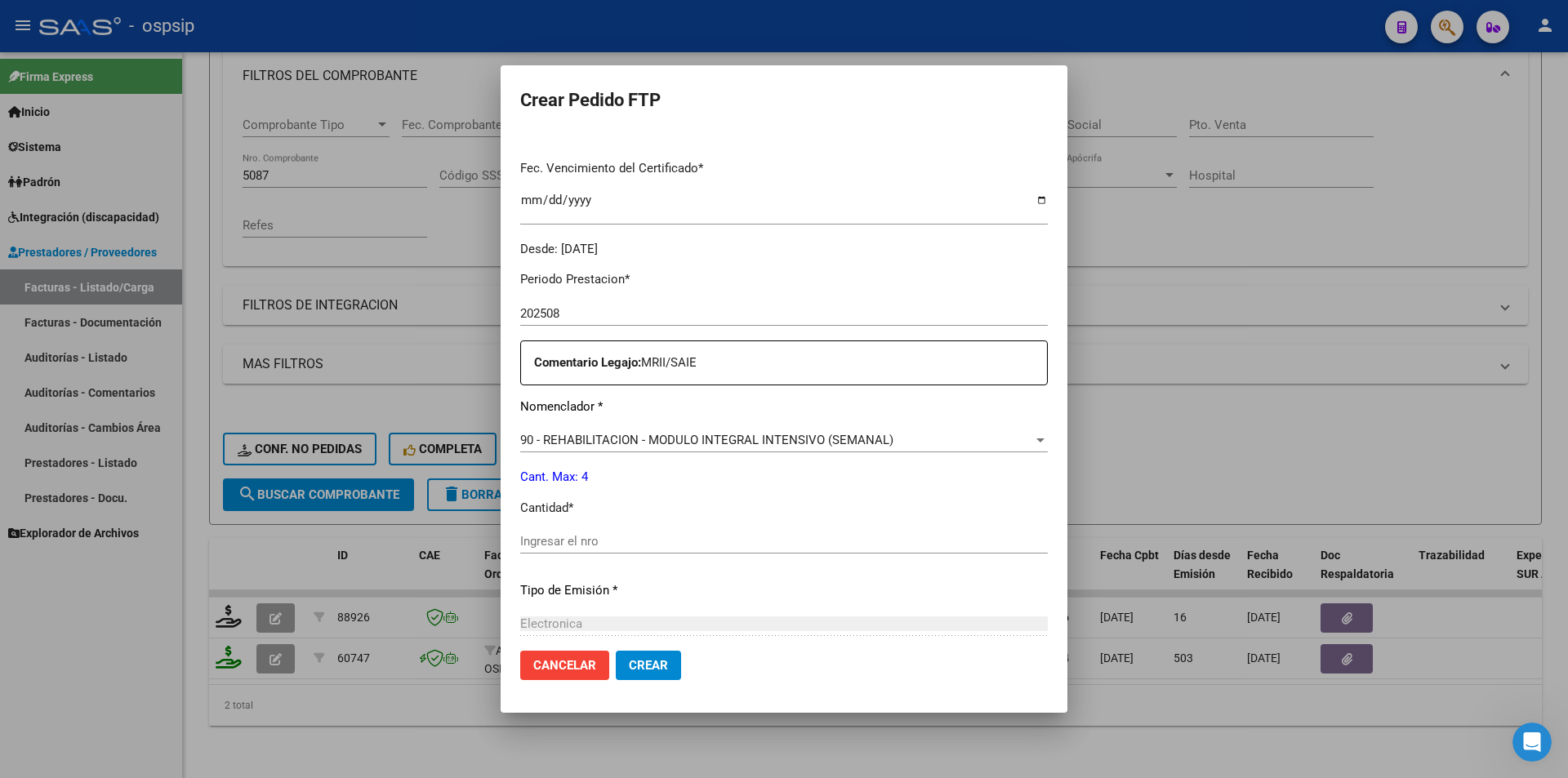
click at [619, 446] on span "90 - REHABILITACION - MODULO INTEGRAL INTENSIVO (SEMANAL)" at bounding box center [706, 440] width 373 height 15
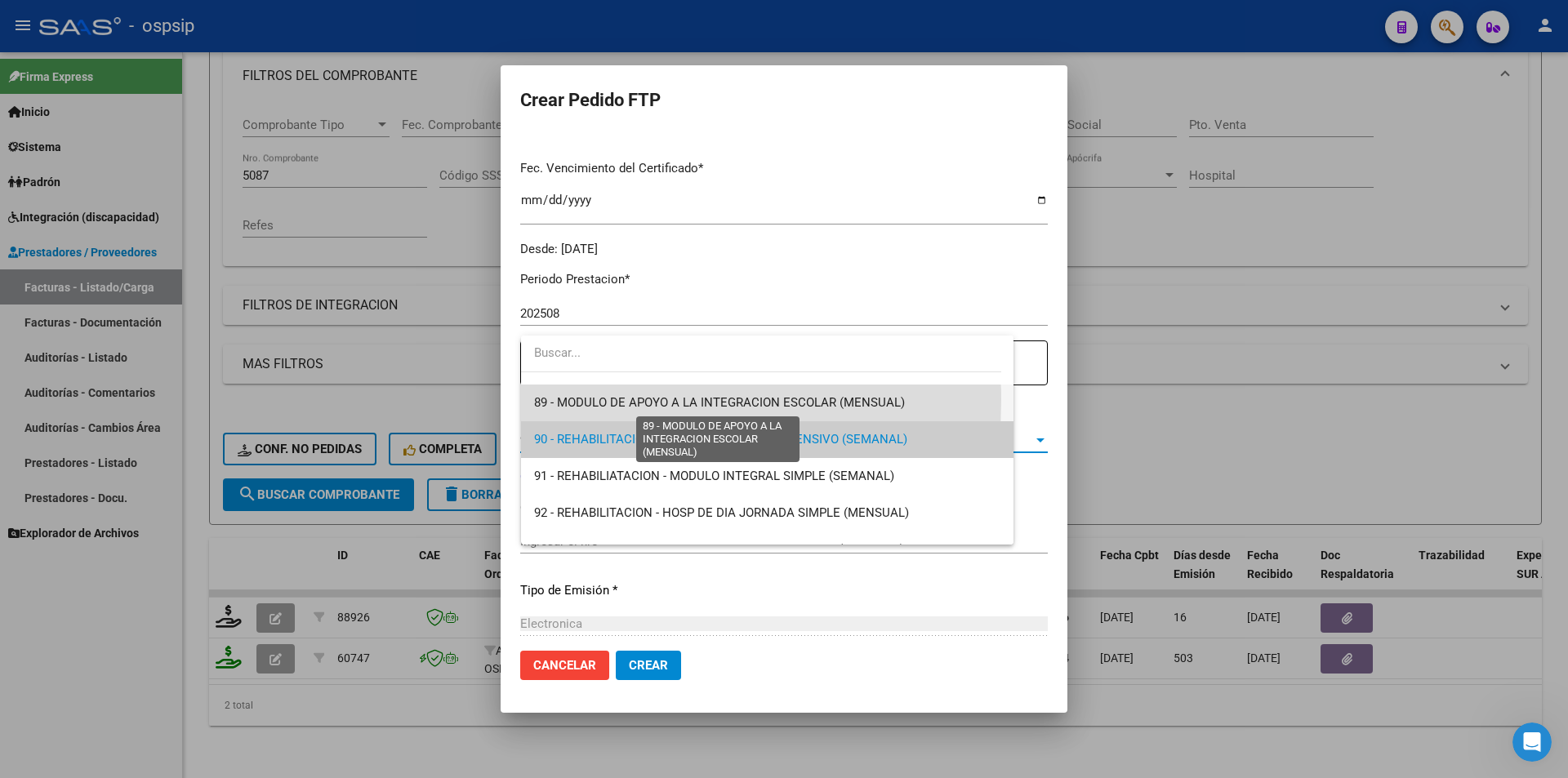
click at [574, 400] on span "89 - MODULO DE APOYO A LA INTEGRACION ESCOLAR (MENSUAL)" at bounding box center [719, 402] width 370 height 15
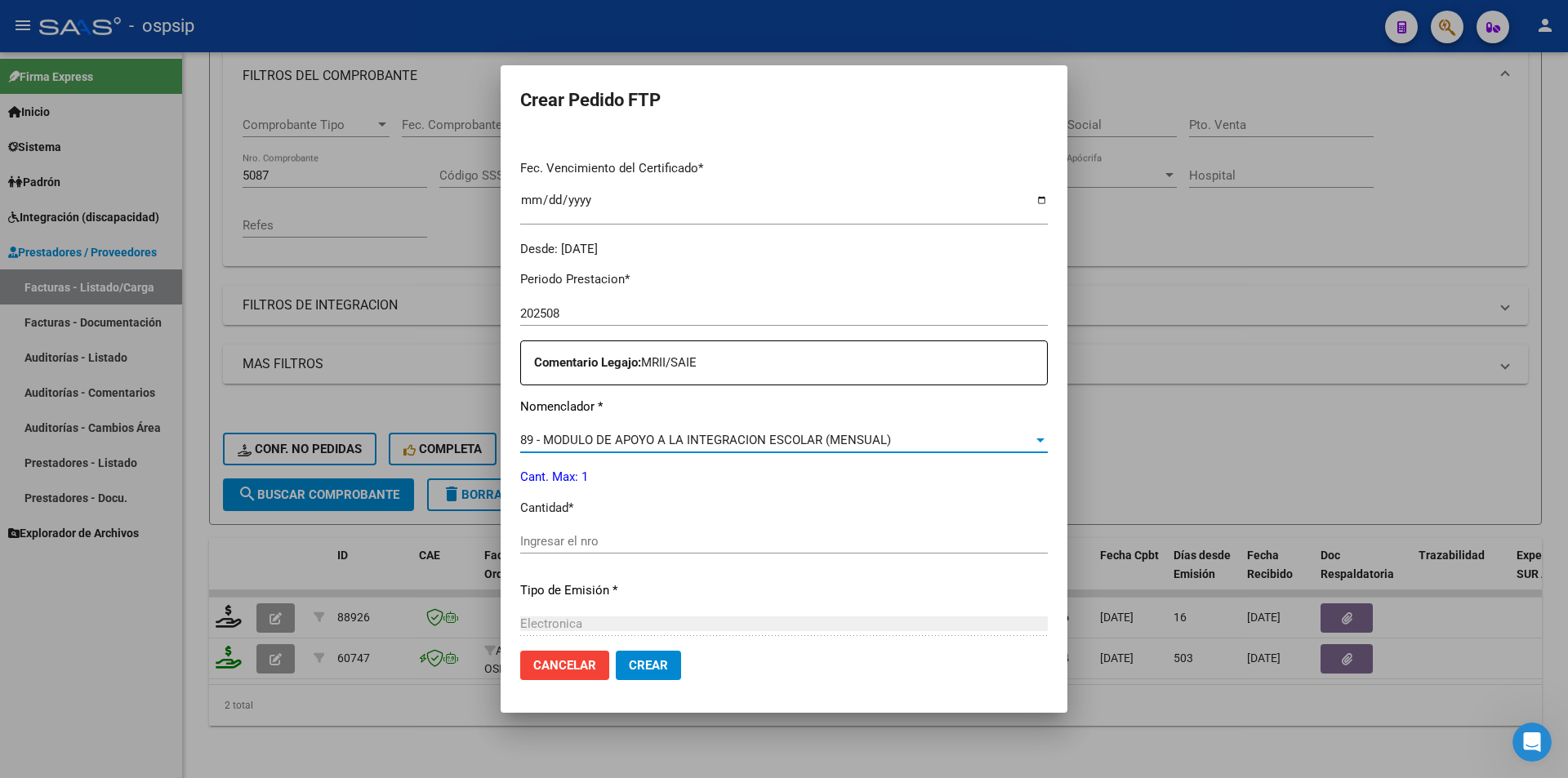
drag, startPoint x: 567, startPoint y: 556, endPoint x: 563, endPoint y: 548, distance: 8.9
click at [565, 554] on div "Ingresar el nro" at bounding box center [784, 548] width 527 height 40
click at [562, 547] on input "Ingresar el nro" at bounding box center [784, 541] width 527 height 15
type input "1"
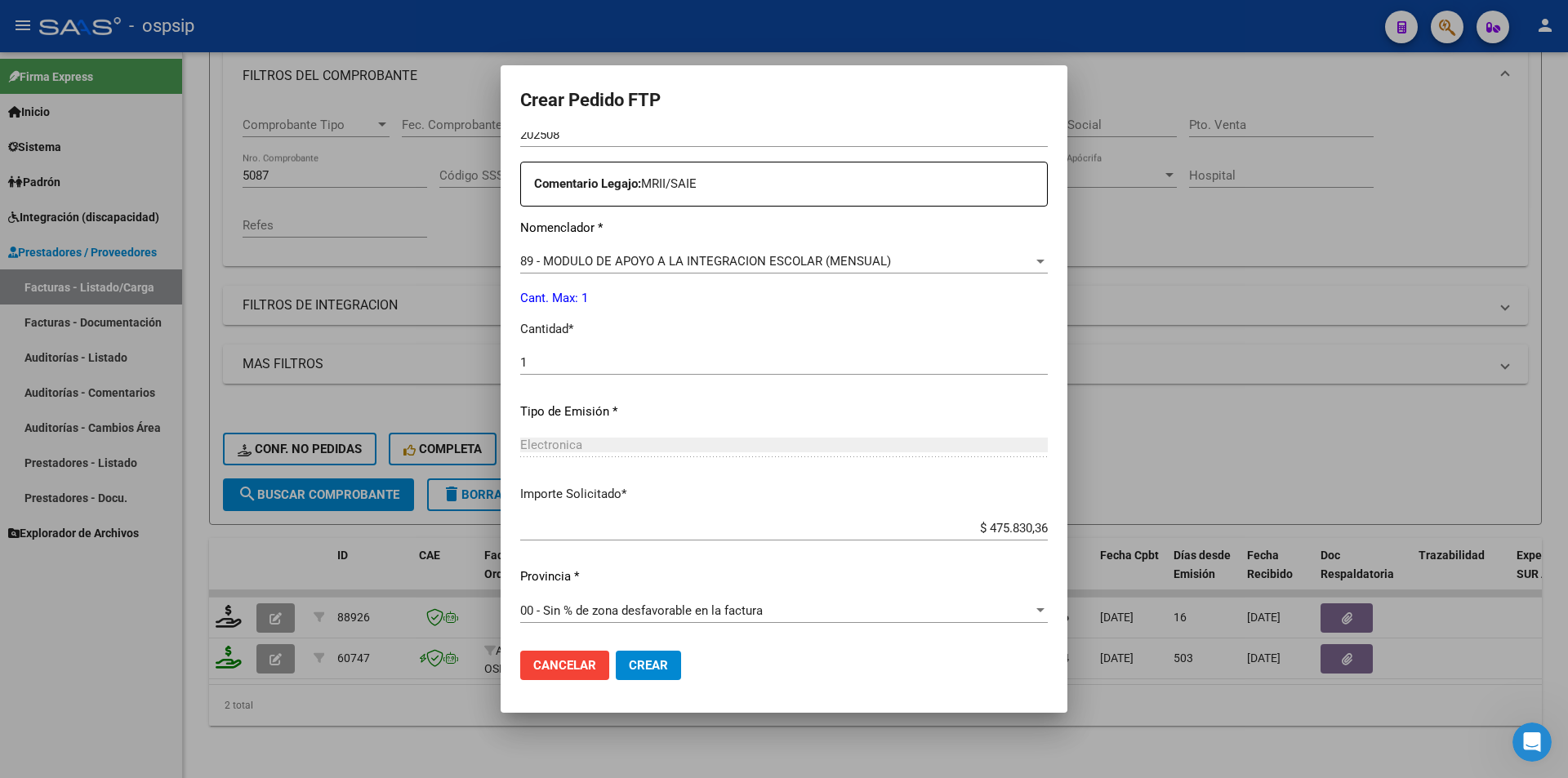
scroll to position [588, 0]
click at [646, 672] on span "Crear" at bounding box center [648, 665] width 39 height 15
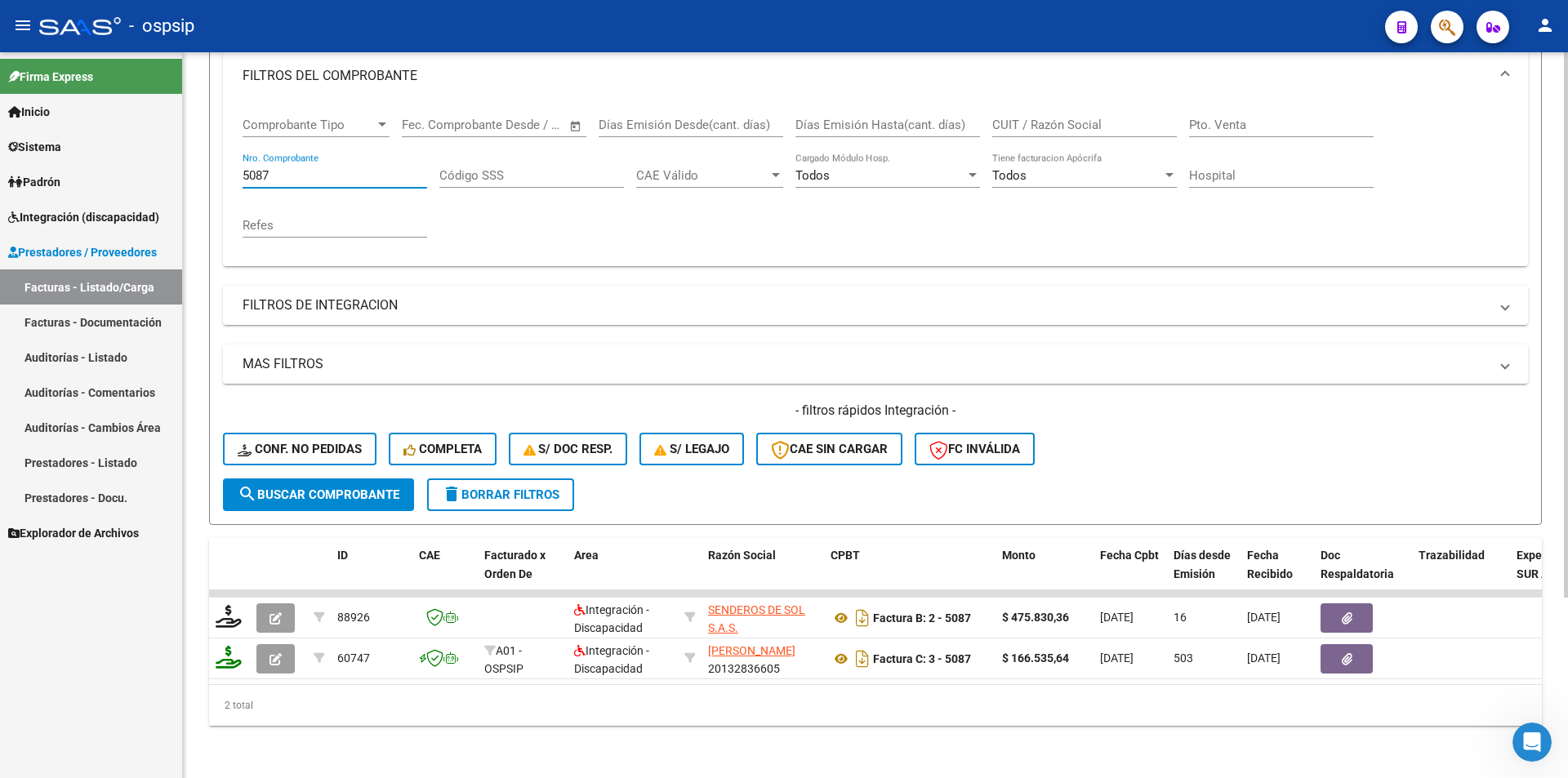
click at [256, 168] on input "5087" at bounding box center [334, 175] width 184 height 15
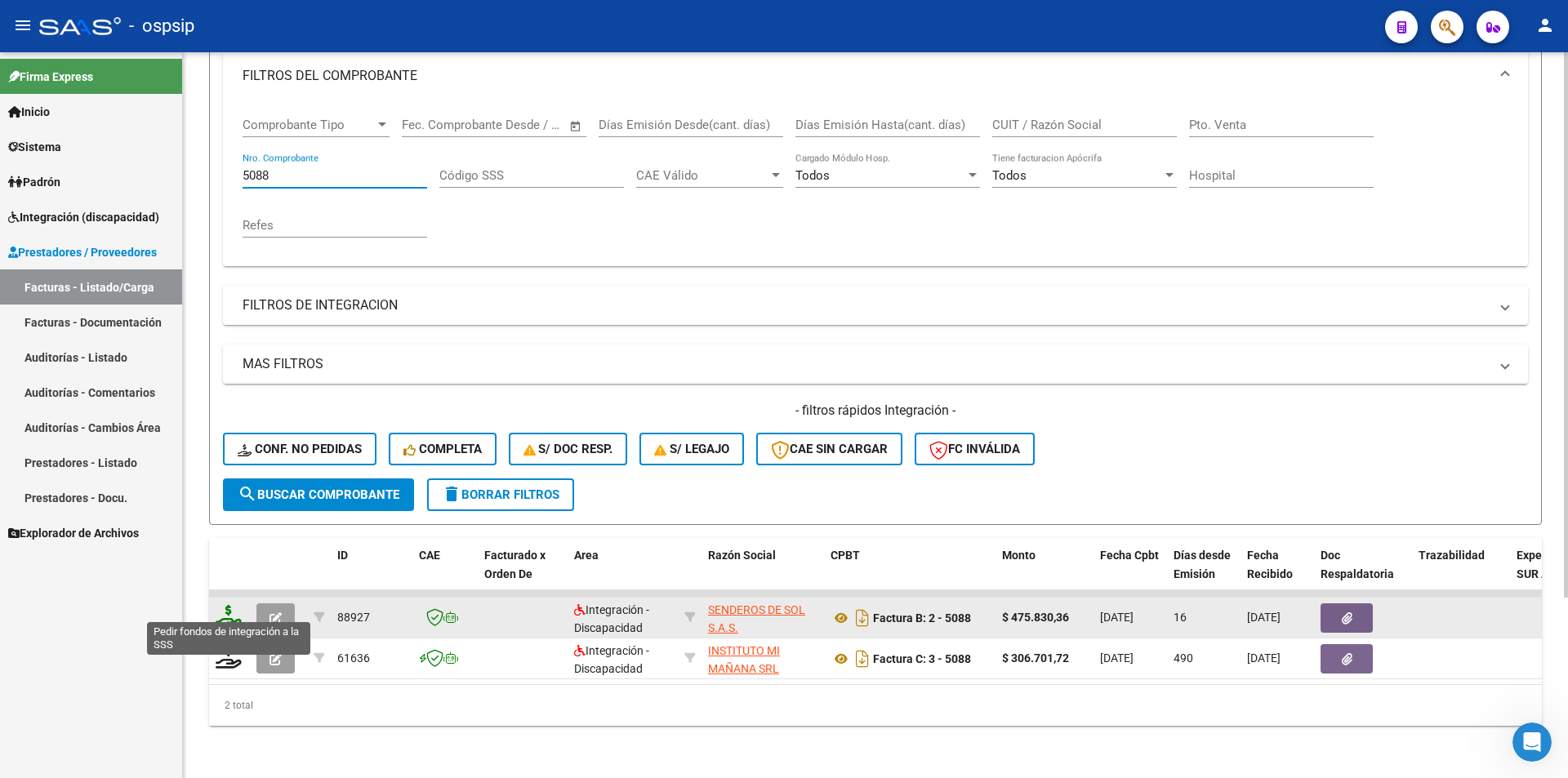
type input "5088"
click at [221, 605] on icon at bounding box center [228, 616] width 26 height 23
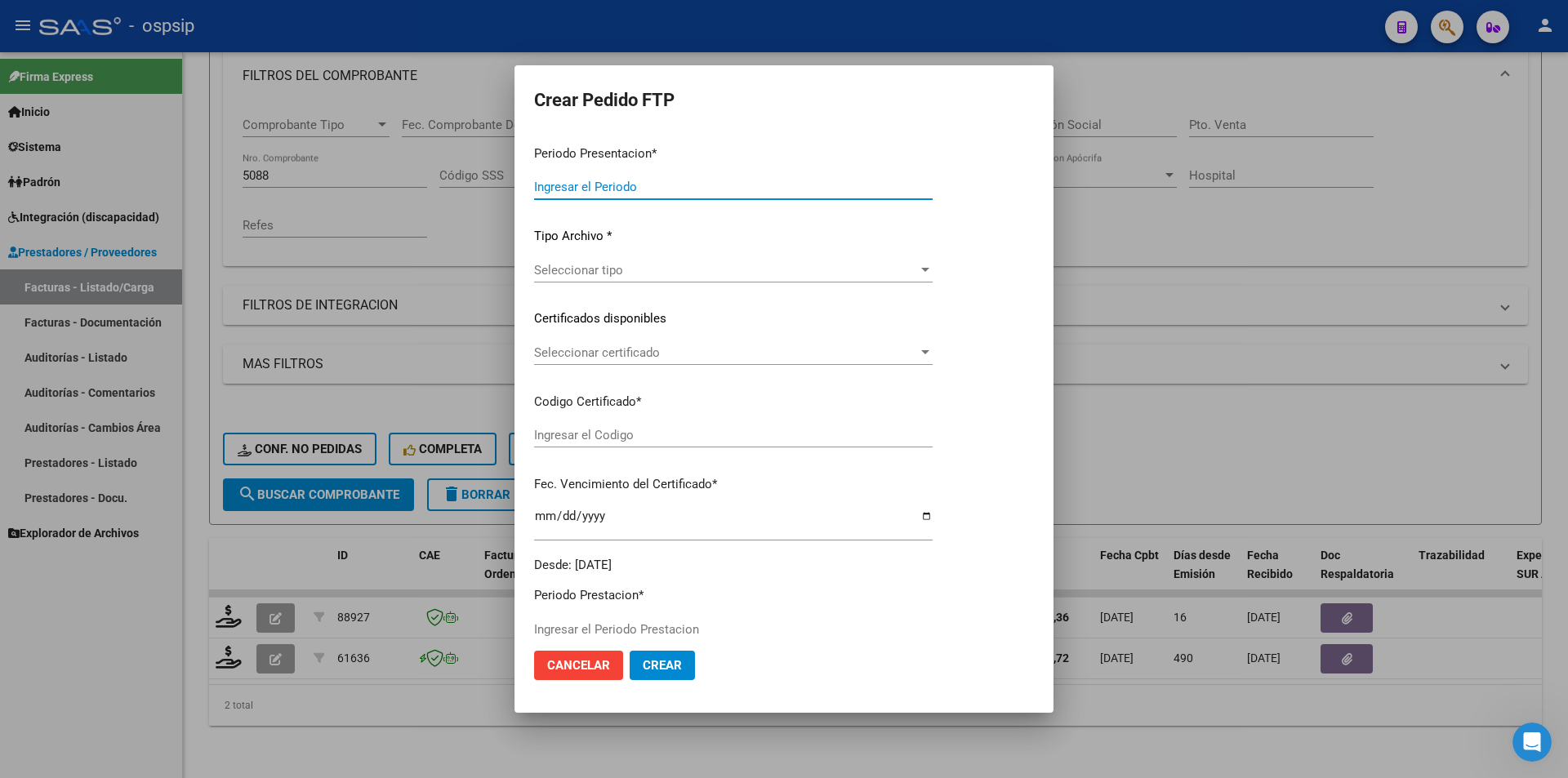
type input "202508"
type input "$ 475.830,36"
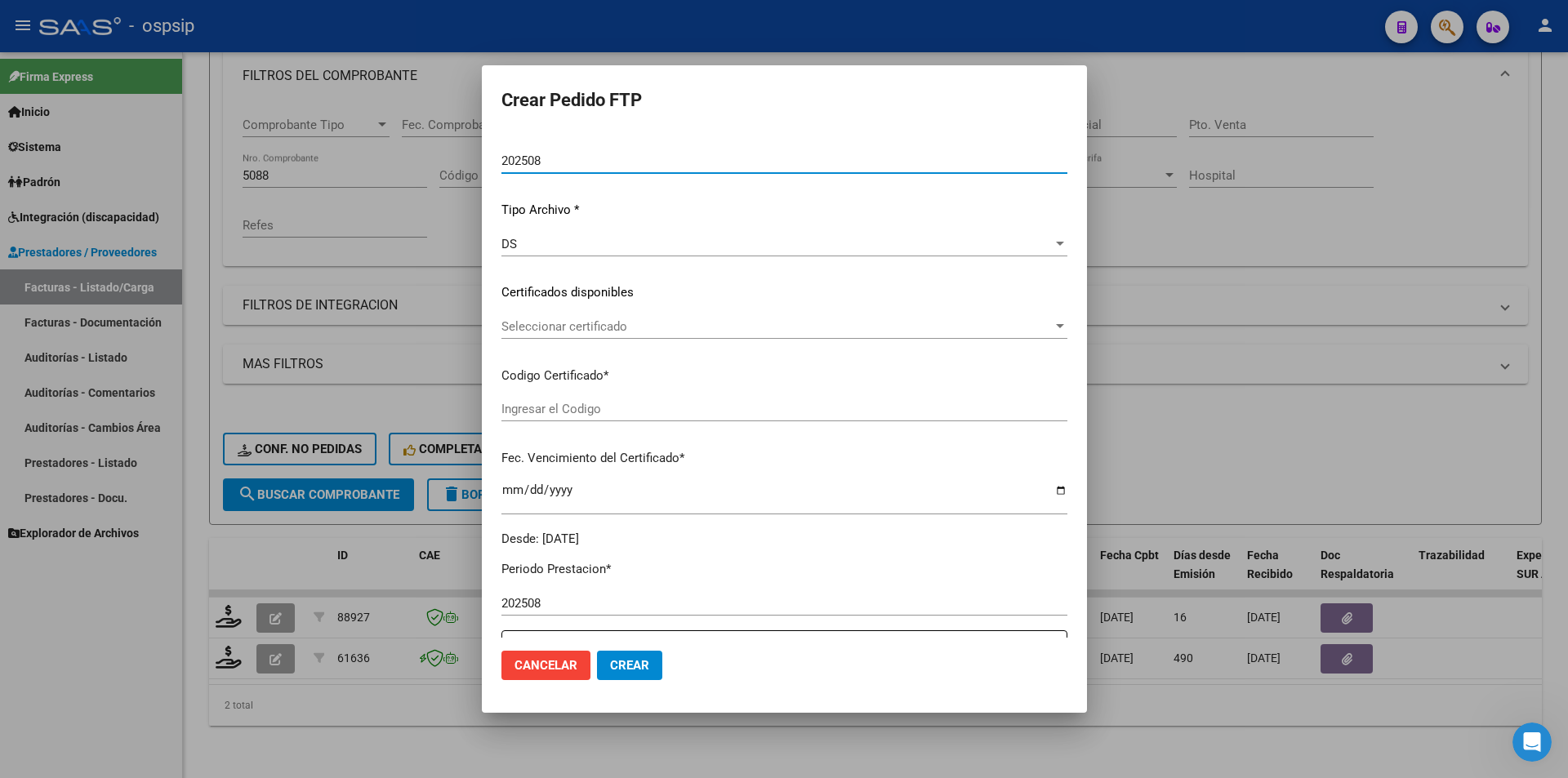
type input "ARG02-00057007226-20250509-20280509"
type input "[DATE]"
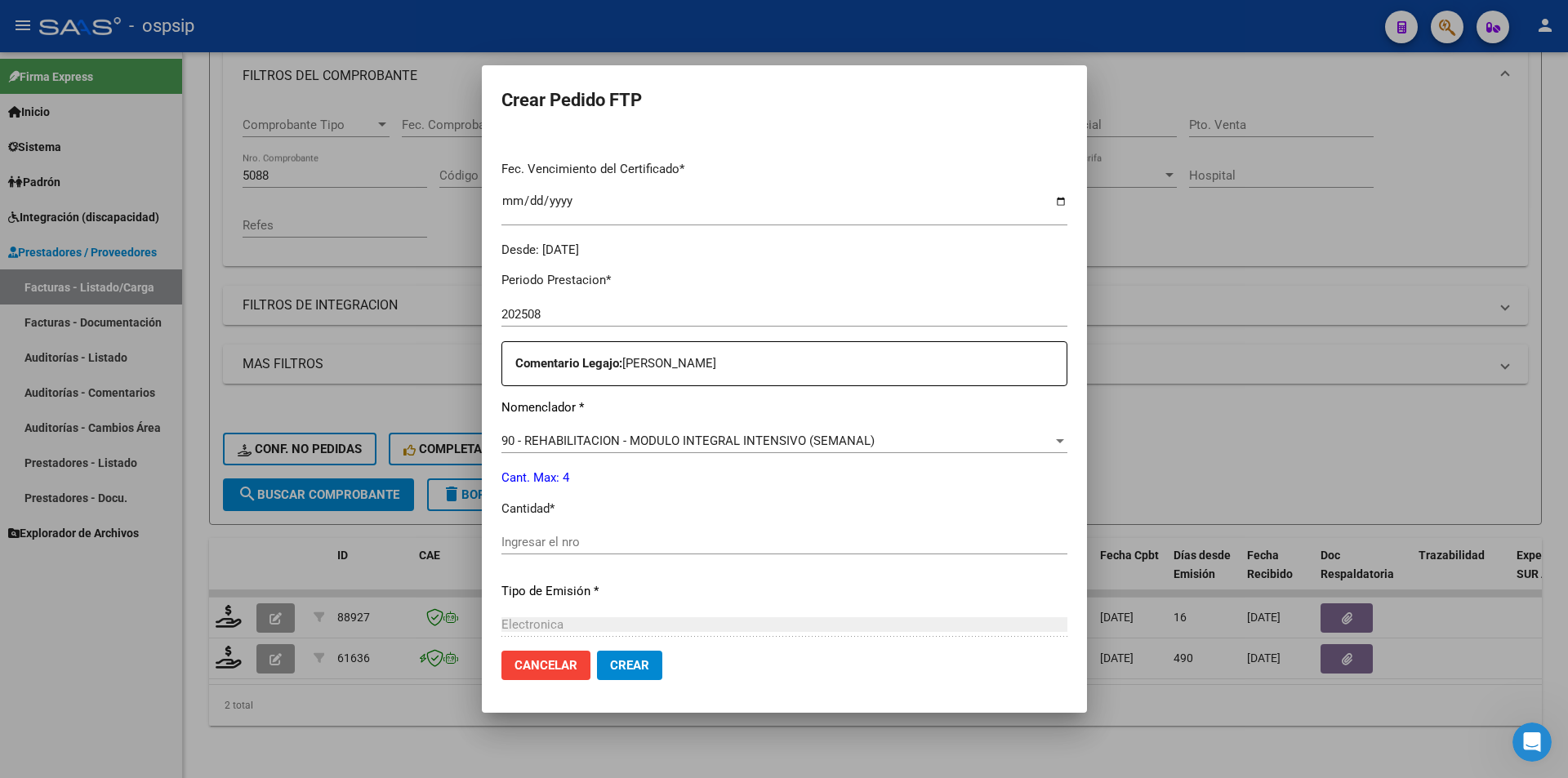
scroll to position [408, 0]
click at [579, 441] on span "90 - REHABILITACION - MODULO INTEGRAL INTENSIVO (SEMANAL)" at bounding box center [688, 440] width 373 height 15
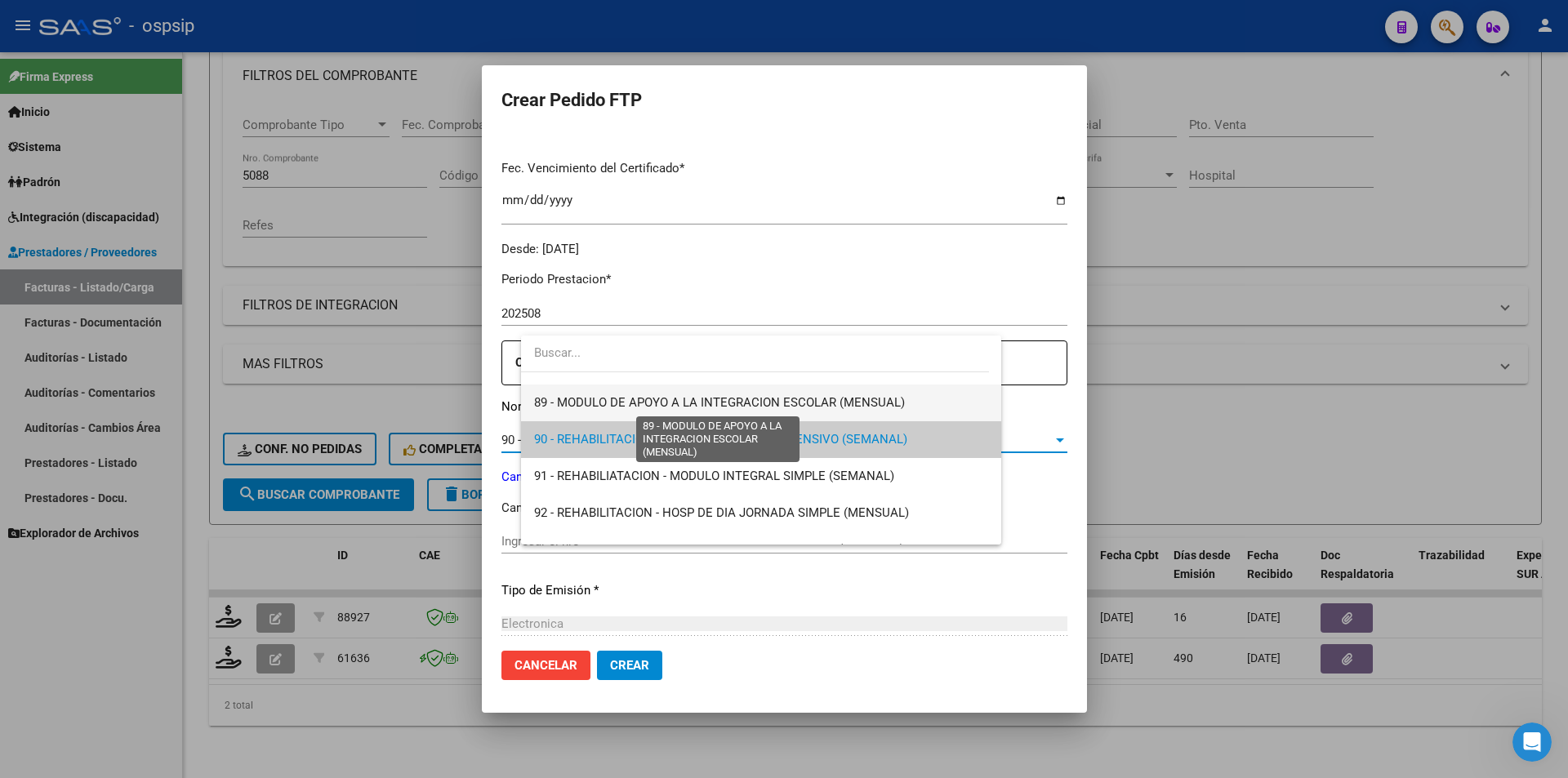
click at [560, 404] on span "89 - MODULO DE APOYO A LA INTEGRACION ESCOLAR (MENSUAL)" at bounding box center [719, 402] width 370 height 15
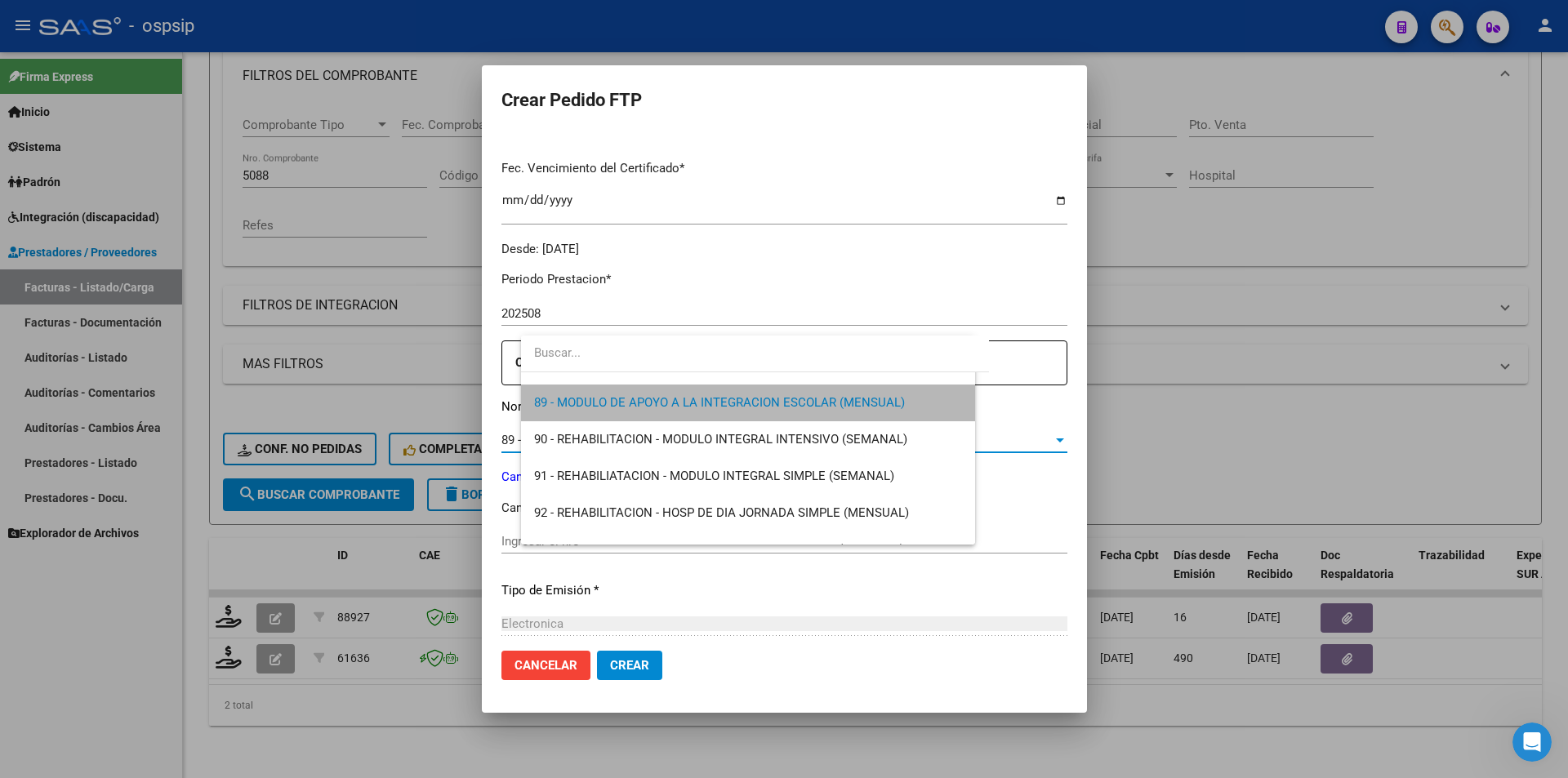
scroll to position [3232, 0]
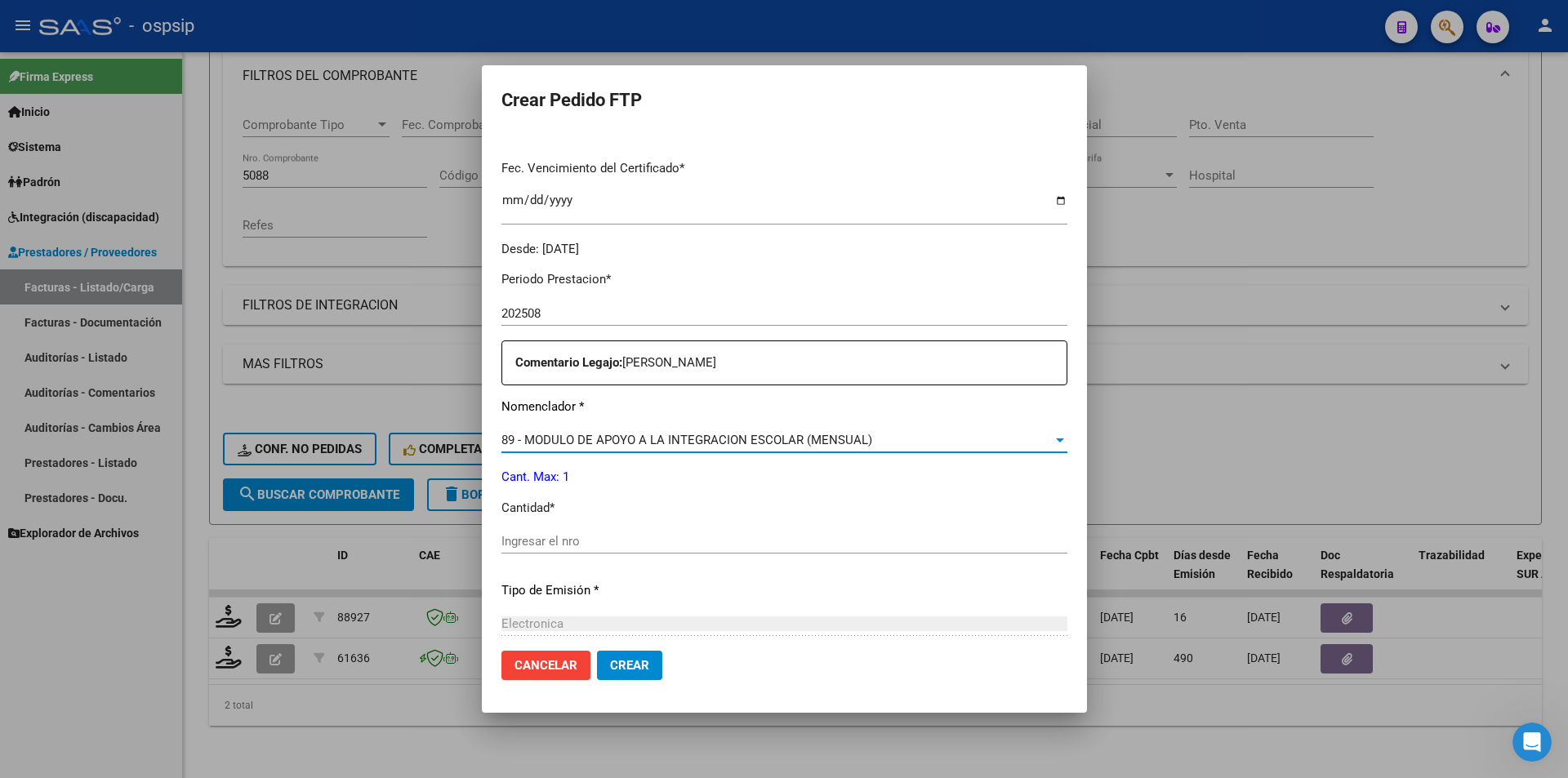
click at [544, 545] on input "Ingresar el nro" at bounding box center [784, 541] width 566 height 15
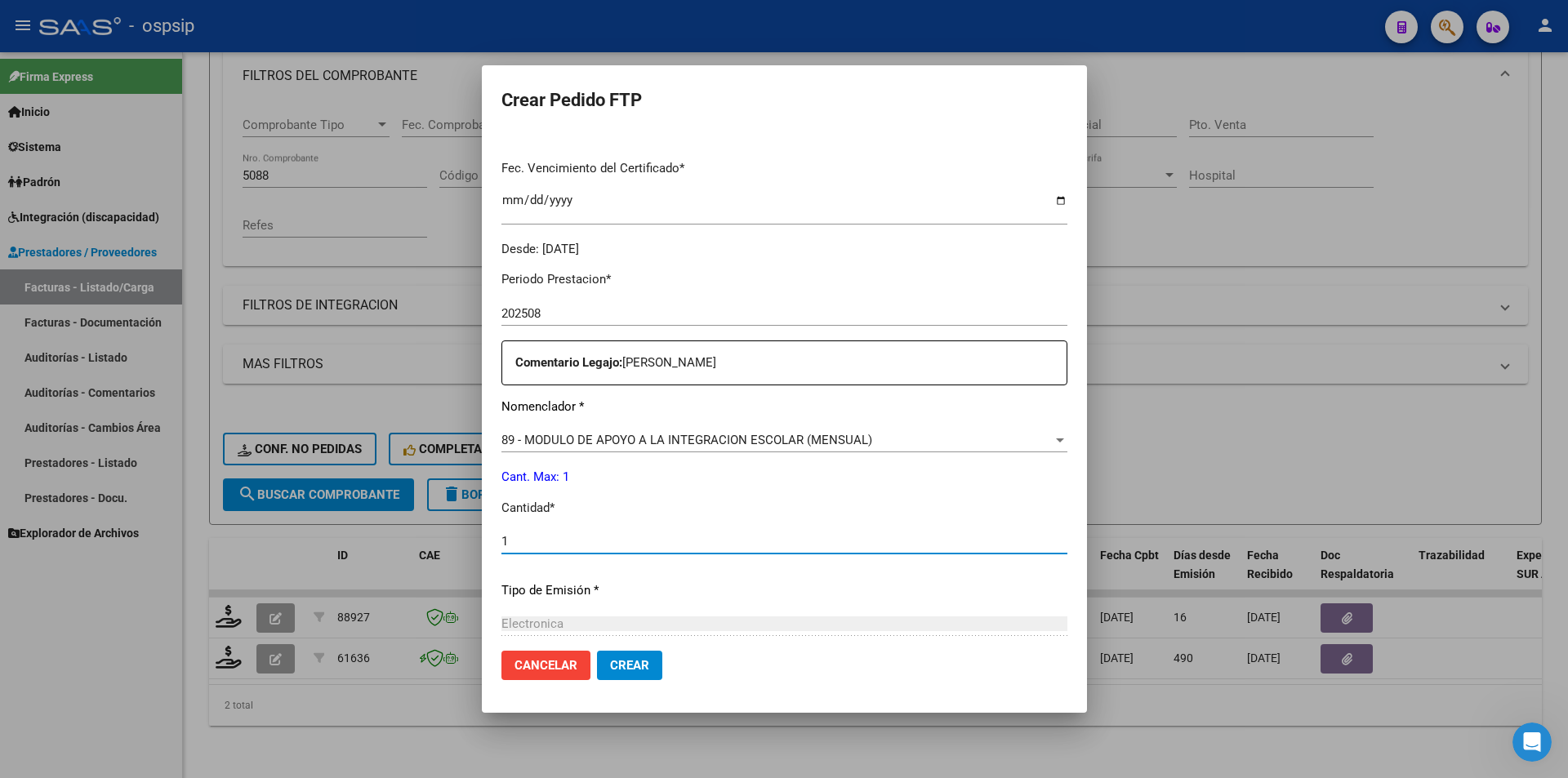
type input "1"
click at [649, 662] on span "Crear" at bounding box center [630, 665] width 39 height 15
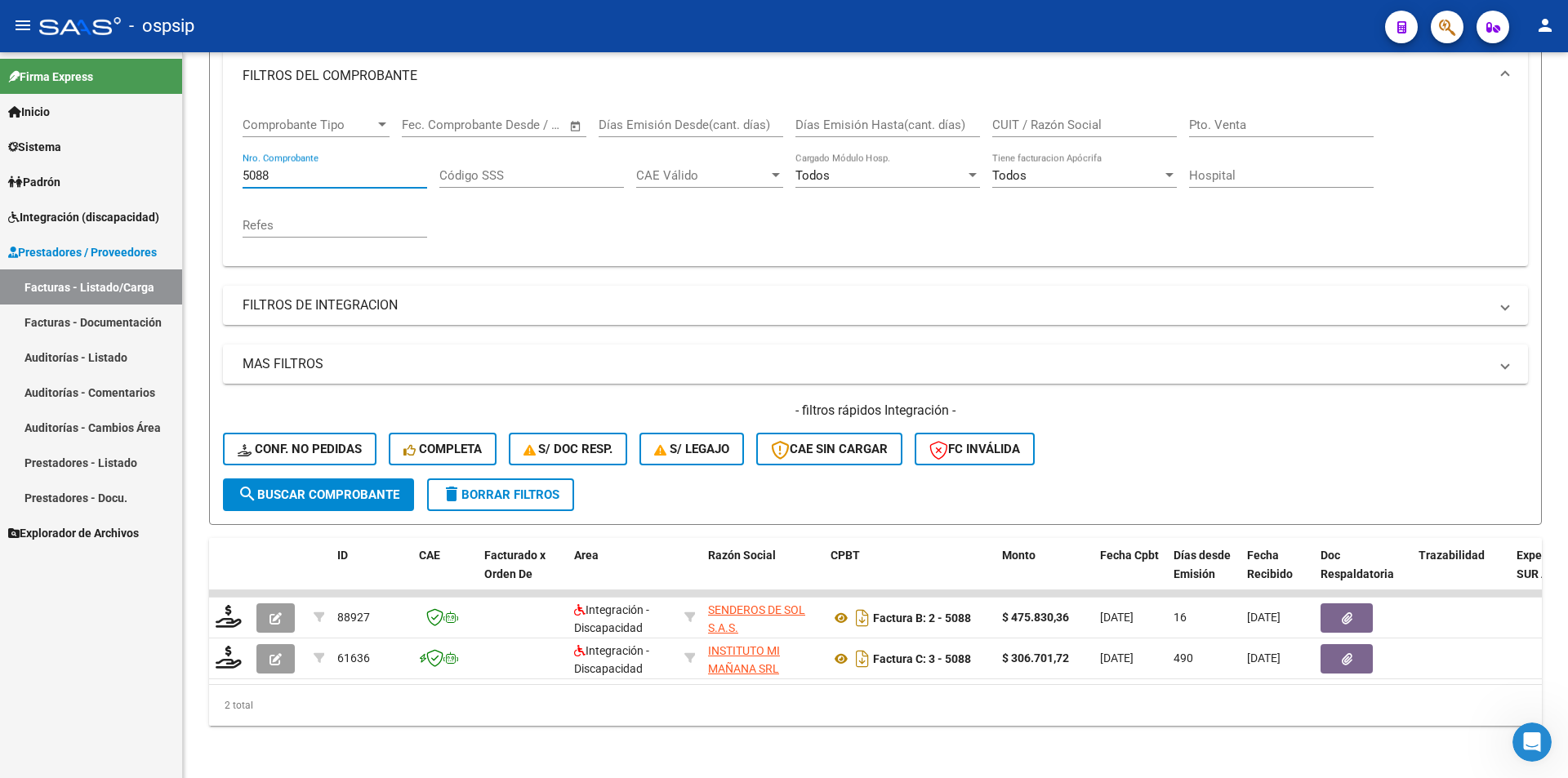
drag, startPoint x: 301, startPoint y: 165, endPoint x: 110, endPoint y: 159, distance: 191.1
click at [110, 159] on mat-sidenav-container "Firma Express Inicio Calendario SSS Instructivos Contacto OS Sistema Usuarios T…" at bounding box center [784, 415] width 1568 height 726
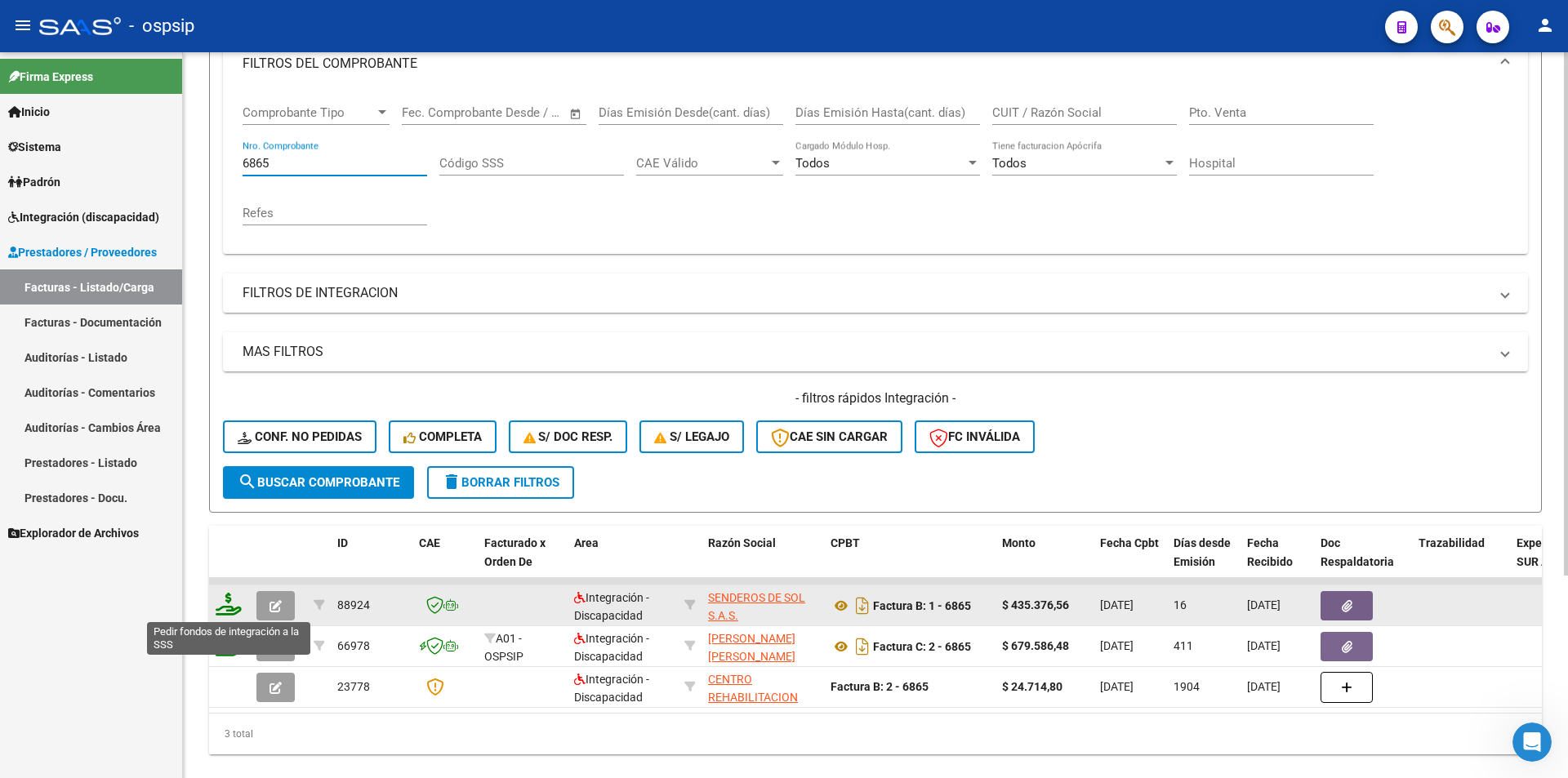
type input "6865"
click at [219, 606] on icon at bounding box center [228, 604] width 26 height 23
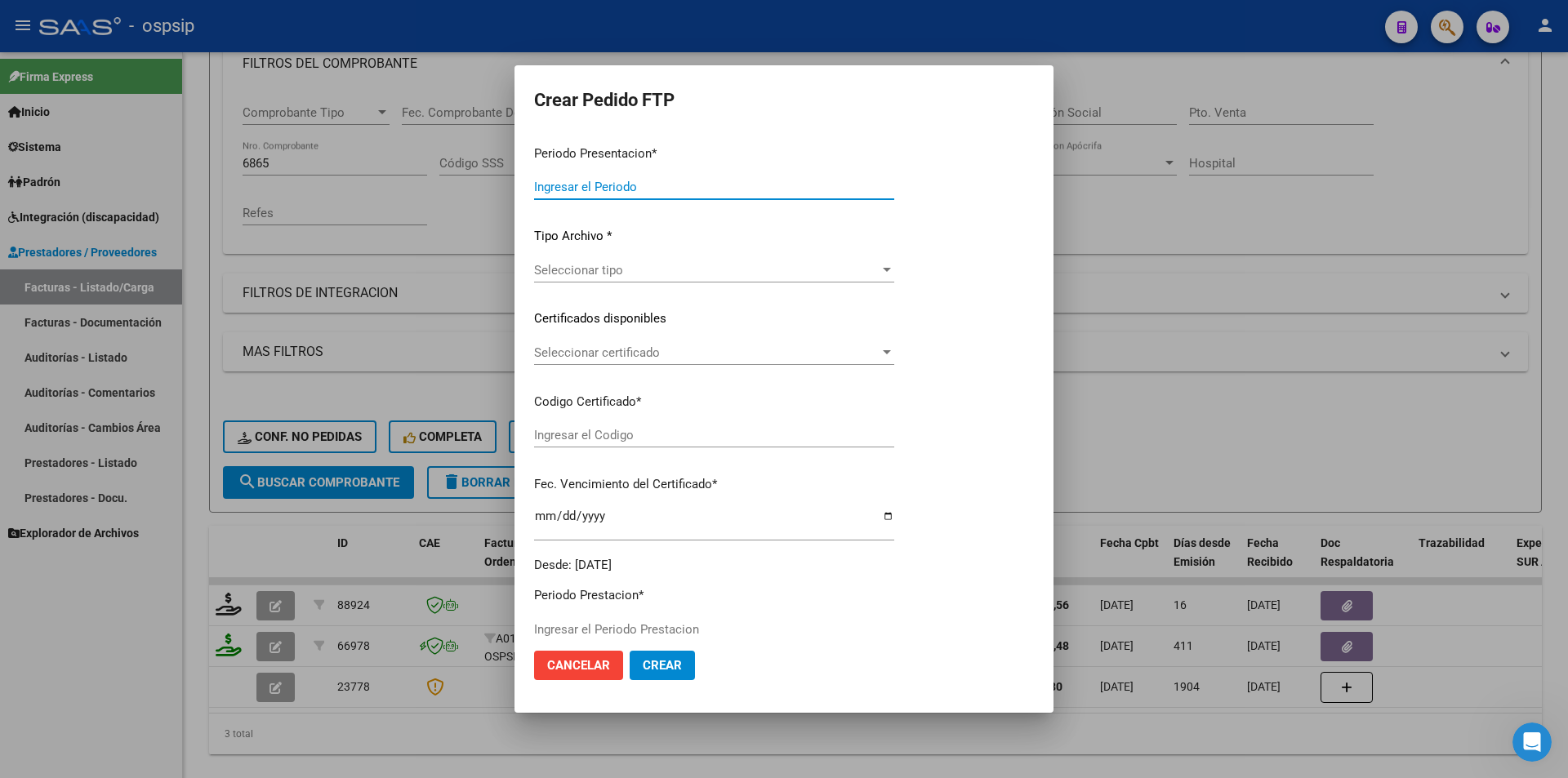
type input "202508"
type input "$ 435.376,56"
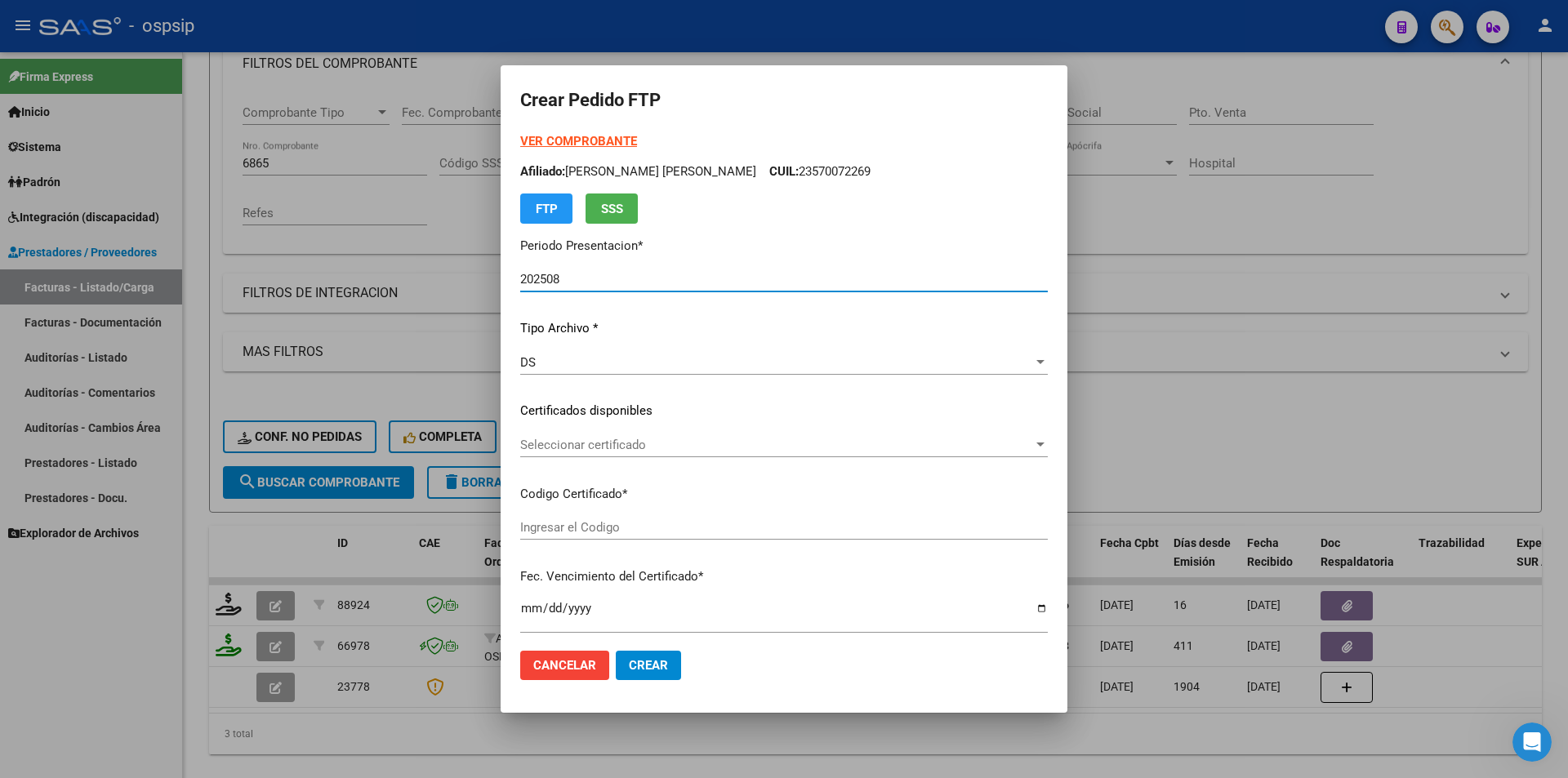
type input "ARG020005700722520250507-20280507"
type input "[DATE]"
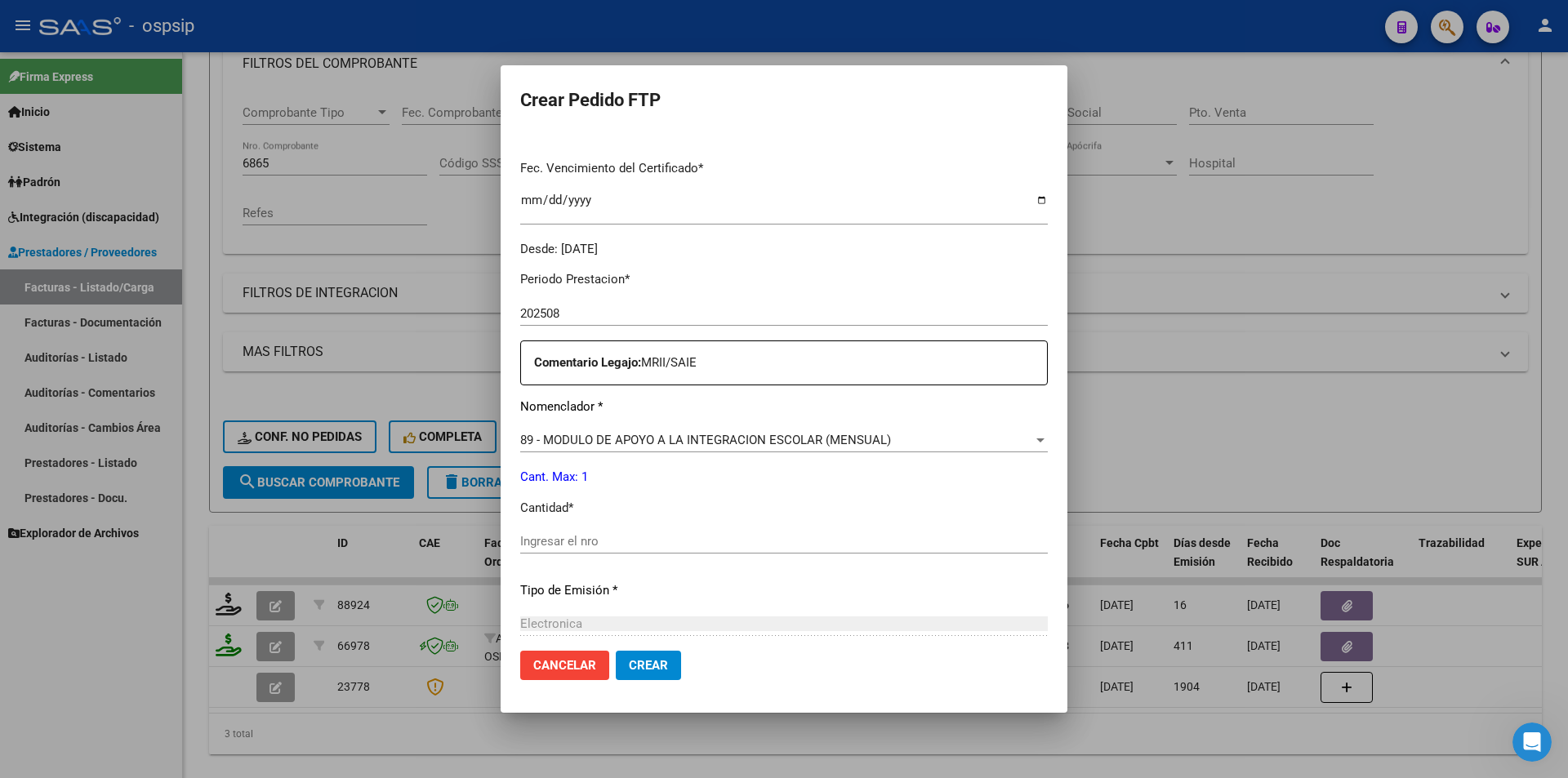
click at [674, 447] on div "89 - MODULO DE APOYO A LA INTEGRACION ESCOLAR (MENSUAL) Seleccionar nomenclador" at bounding box center [784, 440] width 527 height 25
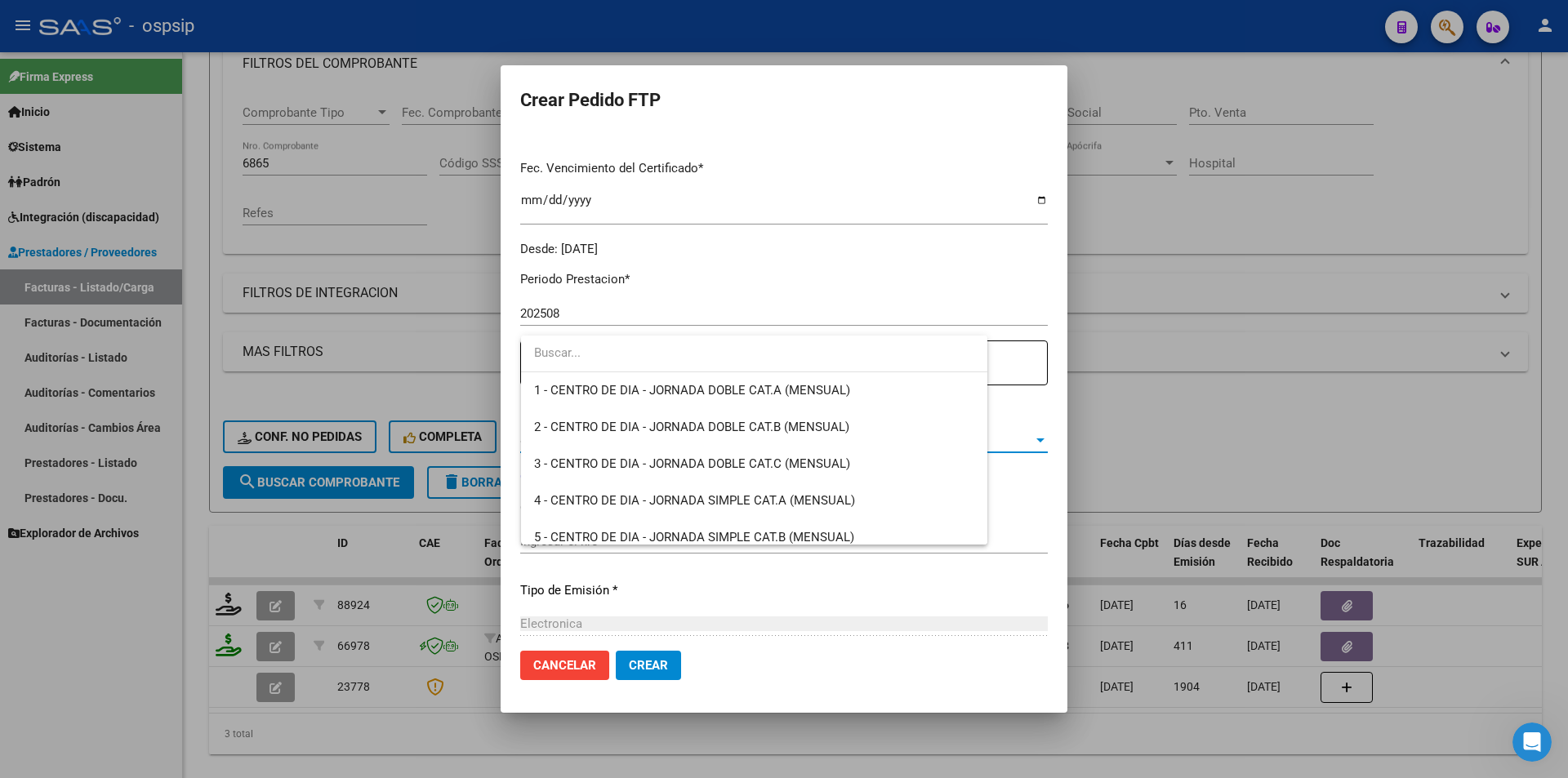
scroll to position [3183, 0]
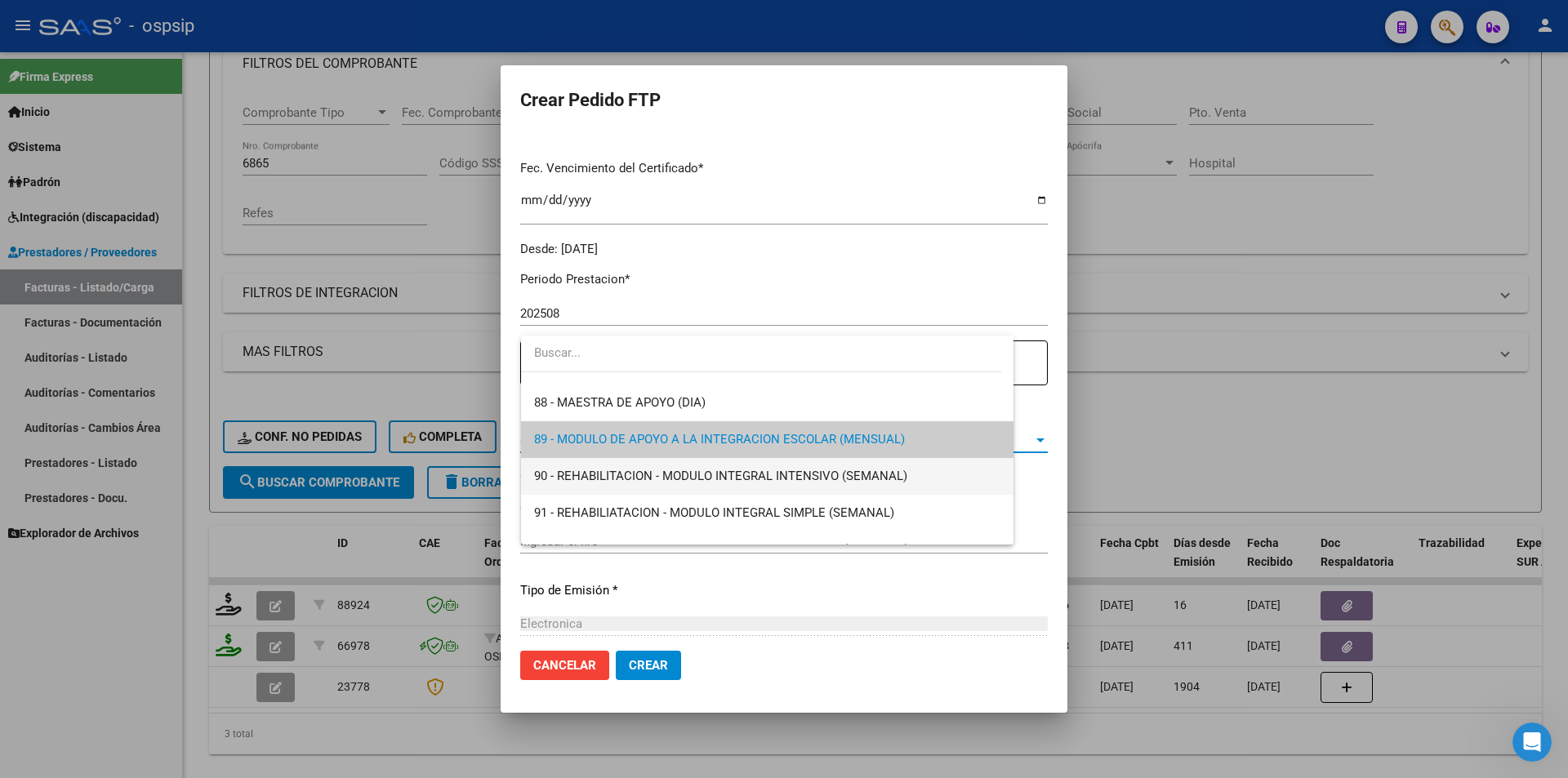
click at [585, 484] on span "90 - REHABILITACION - MODULO INTEGRAL INTENSIVO (SEMANAL)" at bounding box center [767, 476] width 466 height 37
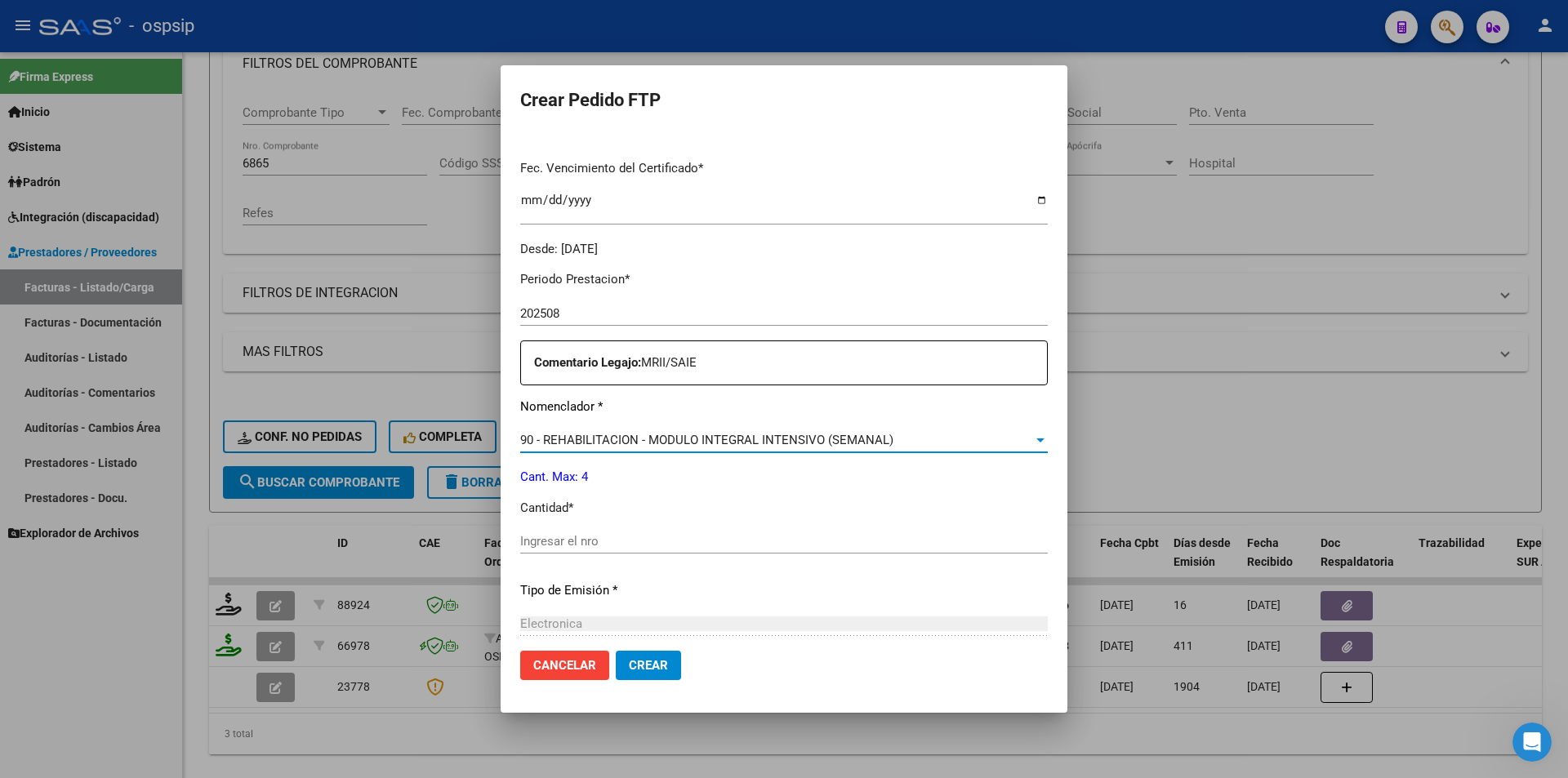
click at [557, 527] on div "Periodo Prestacion * 202508 Ingresar el Periodo Prestacion Comentario Legajo: M…" at bounding box center [784, 537] width 527 height 560
click at [551, 536] on input "Ingresar el nro" at bounding box center [784, 541] width 527 height 15
type input "4"
click at [681, 671] on button "Crear" at bounding box center [648, 665] width 65 height 29
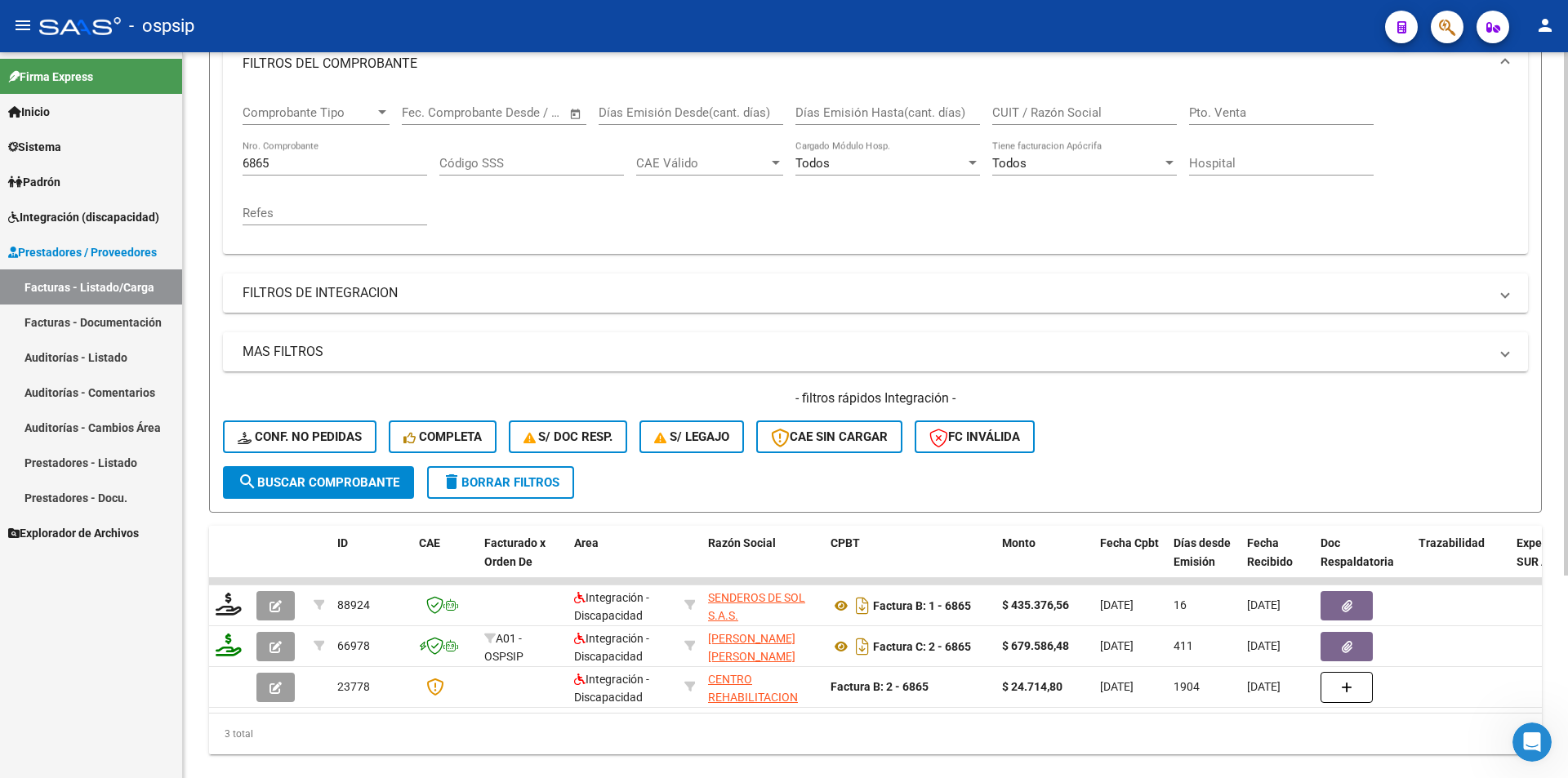
click at [263, 153] on div "6865 Nro. Comprobante" at bounding box center [334, 158] width 184 height 35
click at [219, 162] on form "Filtros Id Area Area Seleccionar Gerenciador Seleccionar Gerenciador Todos Conf…" at bounding box center [875, 233] width 1333 height 560
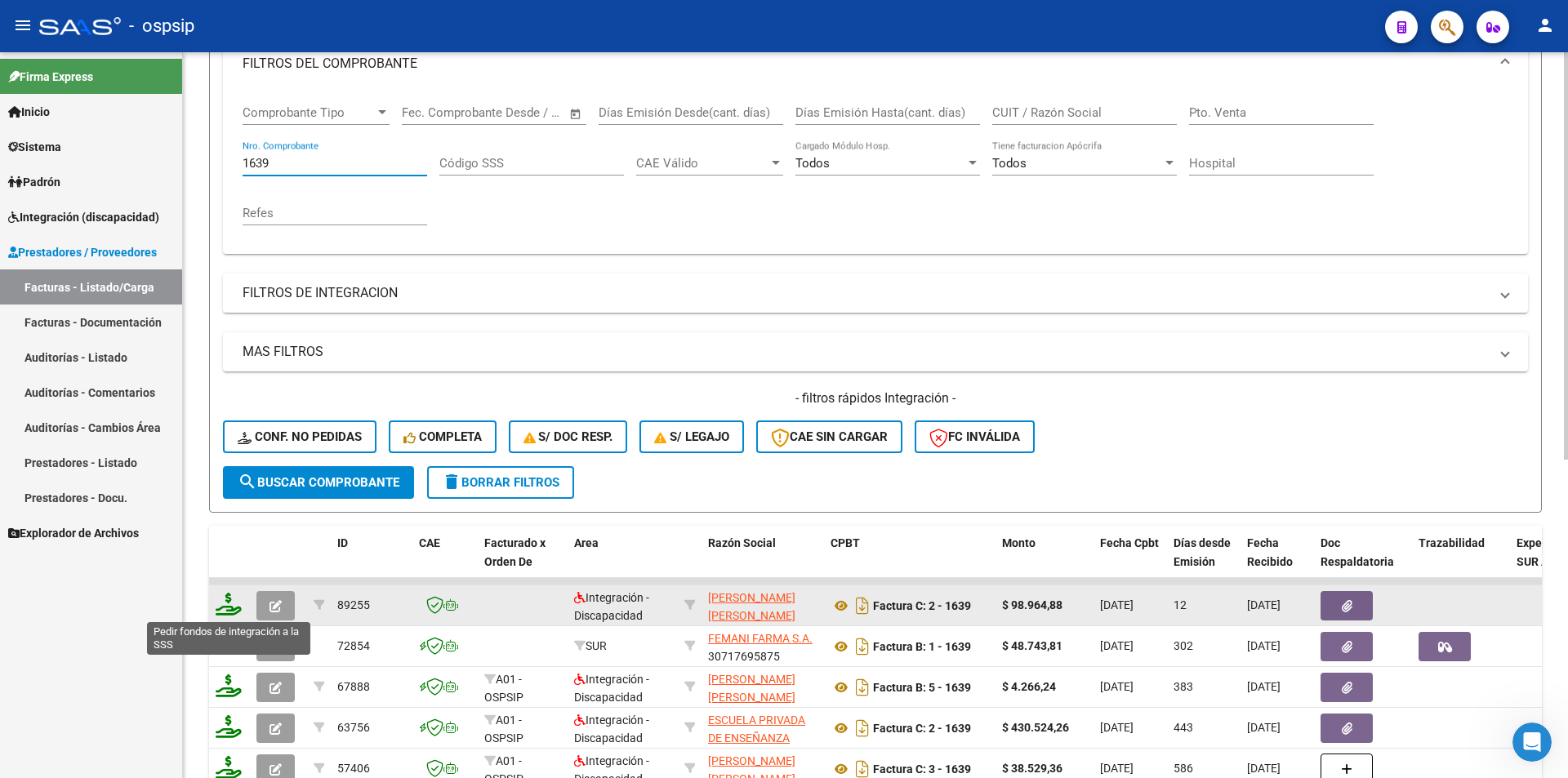
type input "1639"
click at [237, 613] on icon at bounding box center [228, 604] width 26 height 23
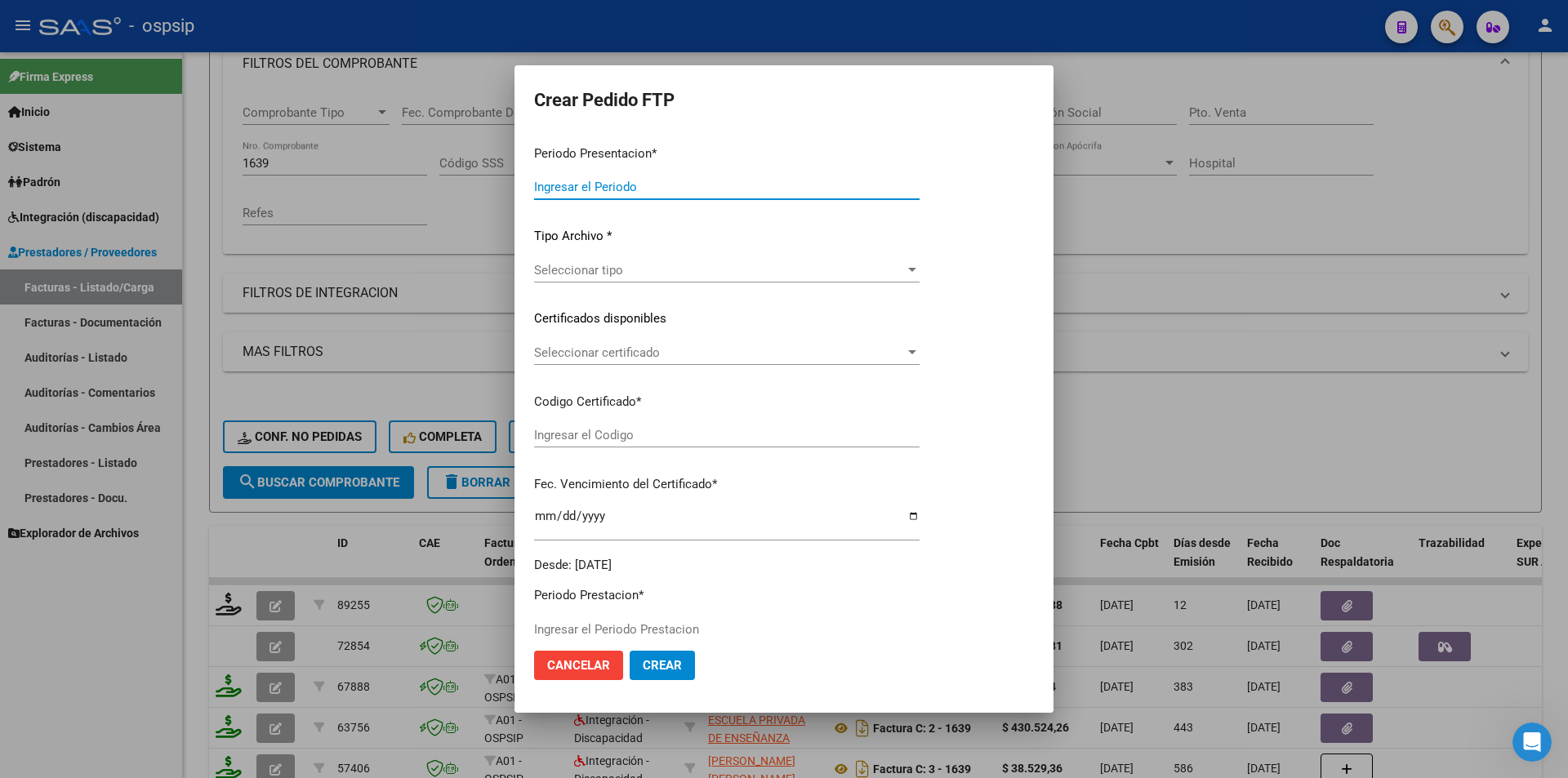
type input "202508"
type input "$ 98.964,88"
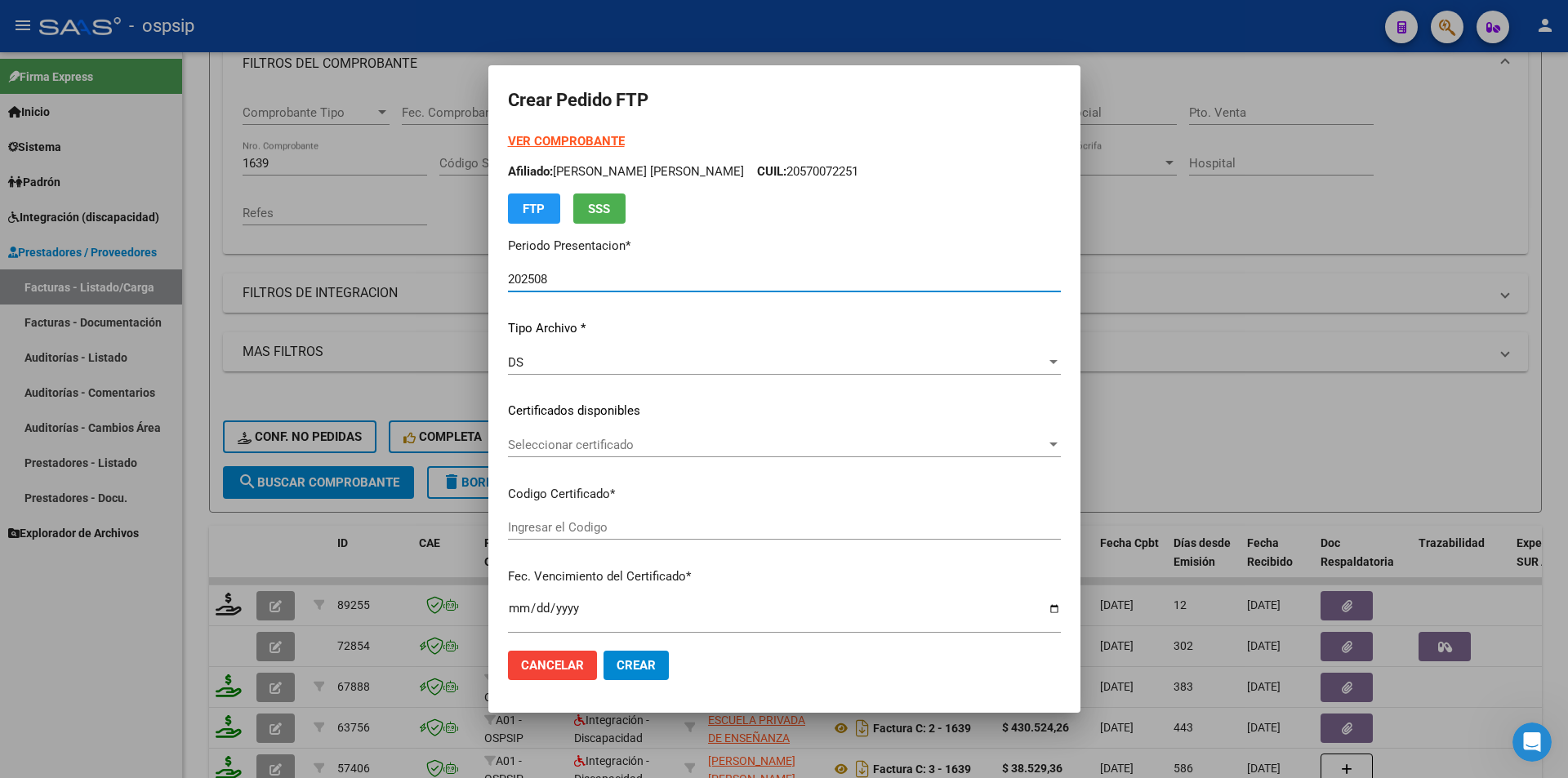
type input "4529906770"
type input "[DATE]"
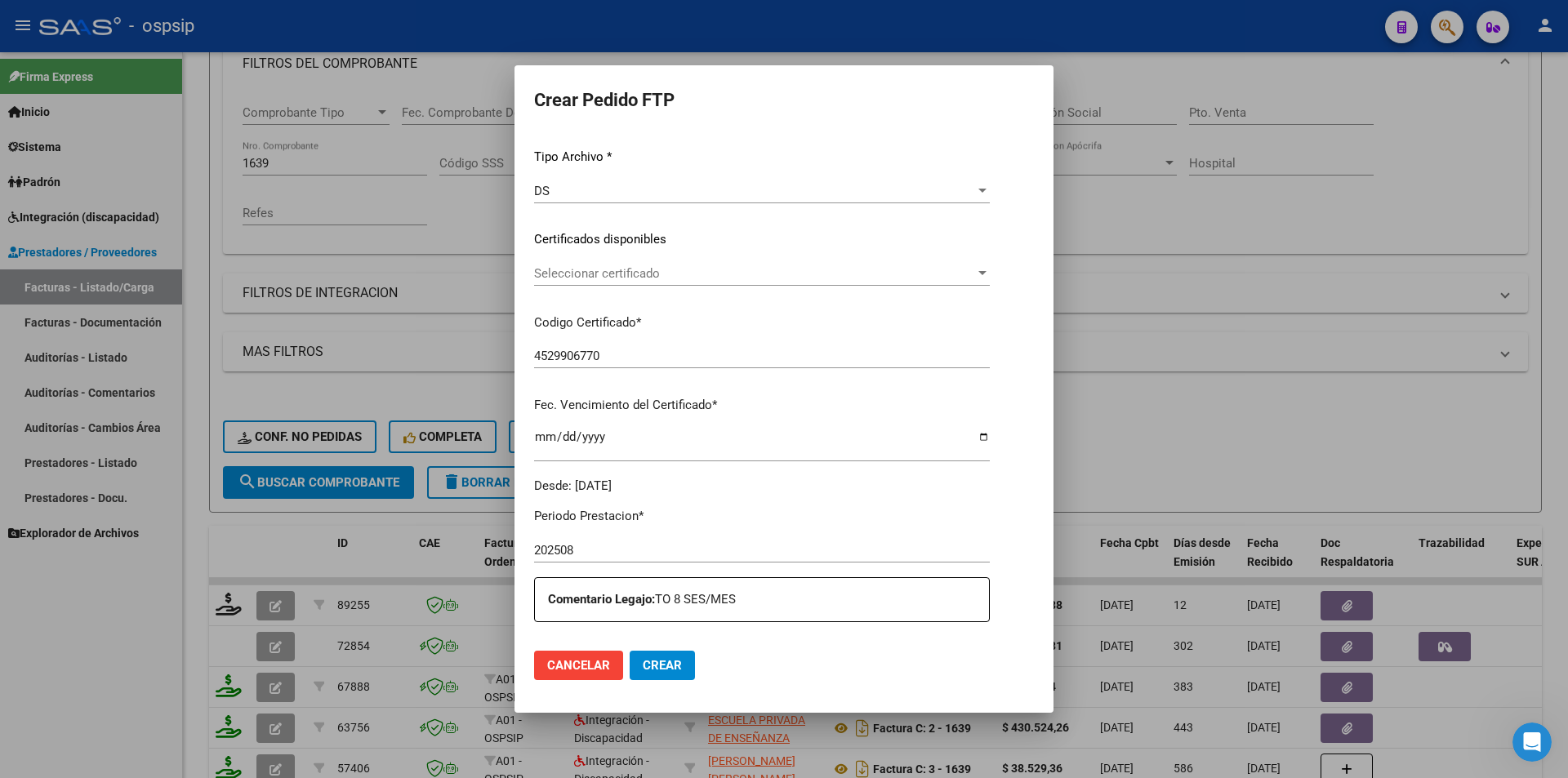
scroll to position [490, 0]
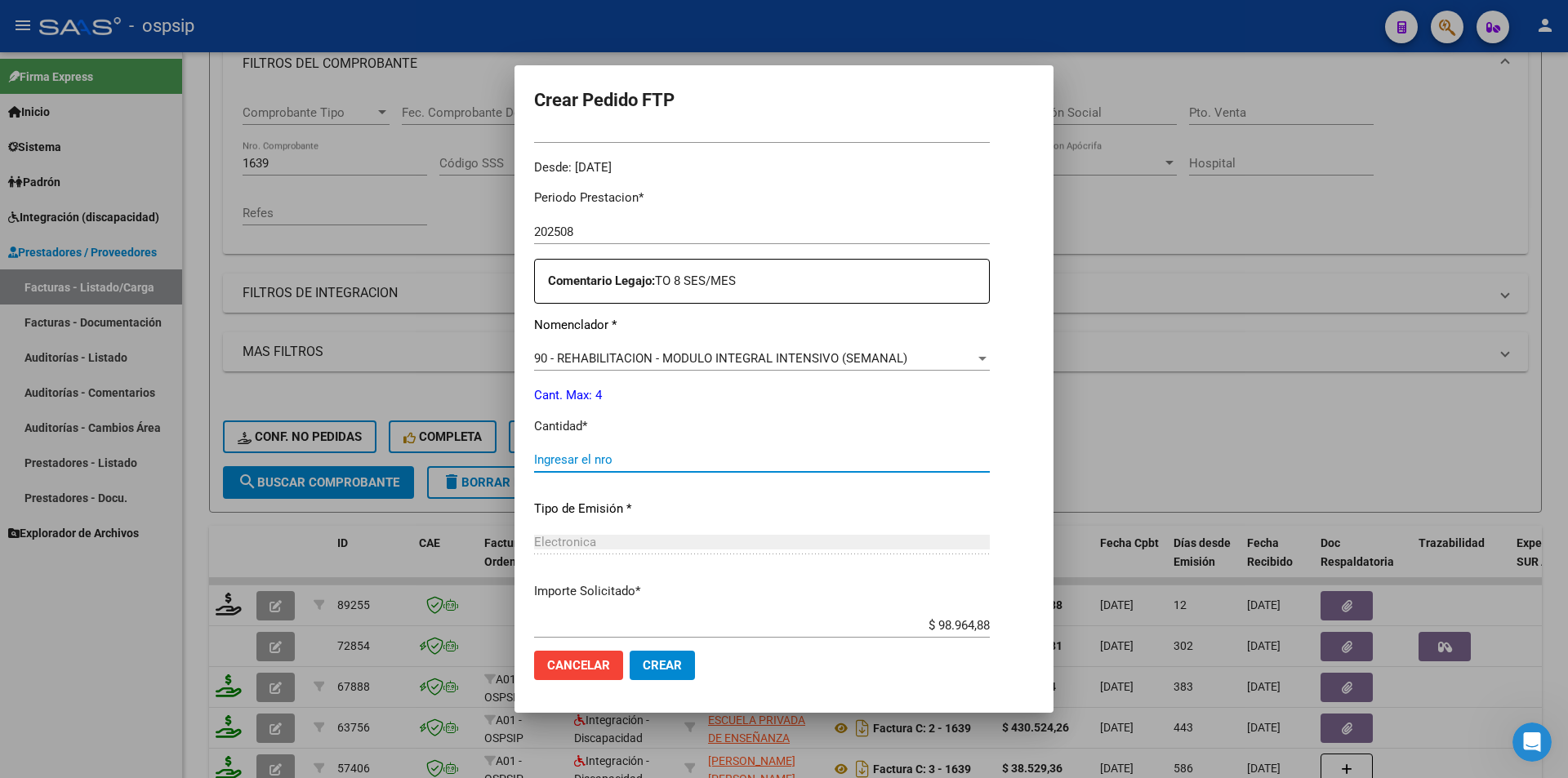
click at [575, 460] on input "Ingresar el nro" at bounding box center [762, 459] width 456 height 15
type input "4"
click at [643, 662] on span "Crear" at bounding box center [663, 665] width 39 height 15
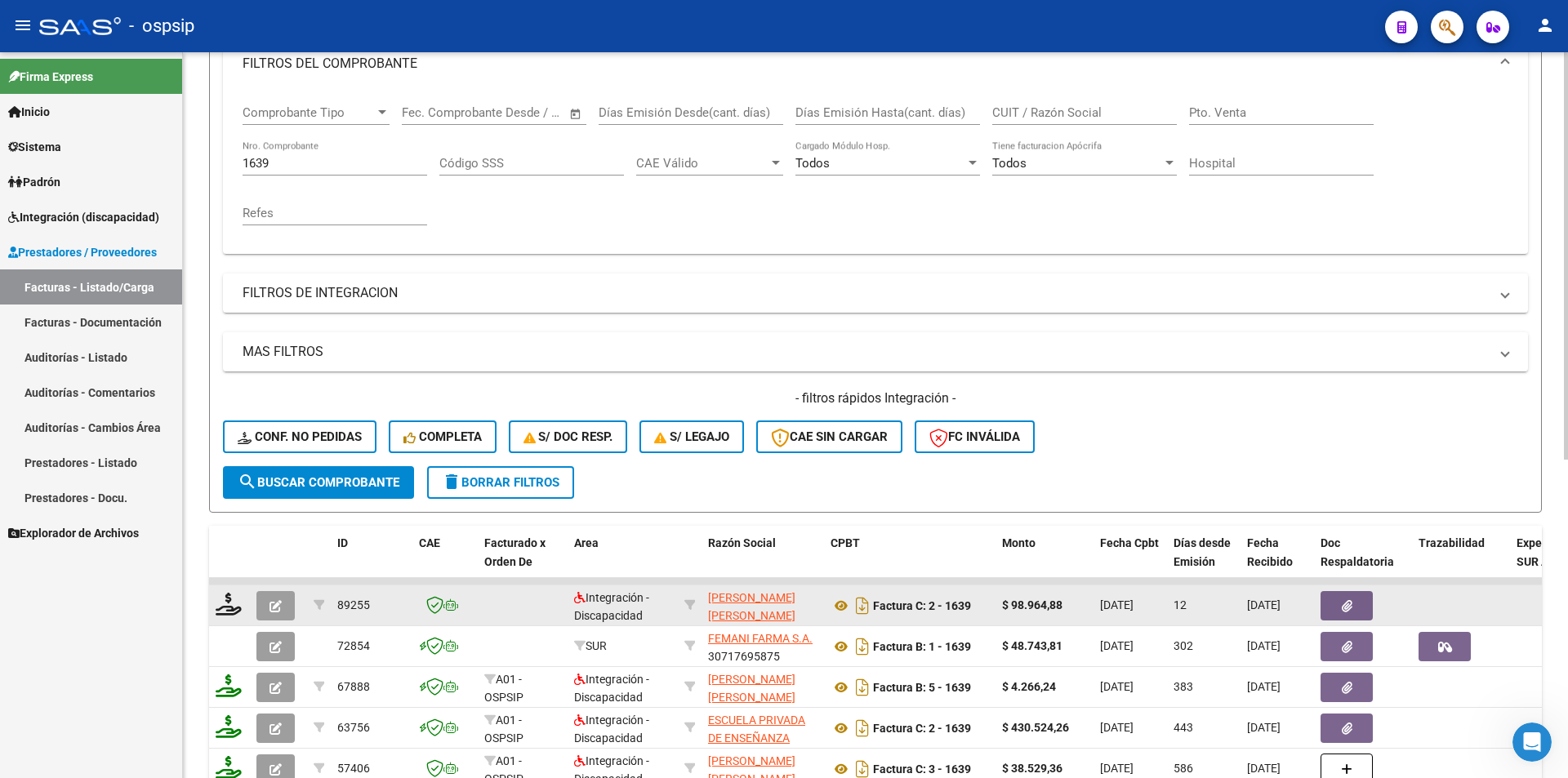
click at [280, 607] on icon "button" at bounding box center [275, 606] width 12 height 12
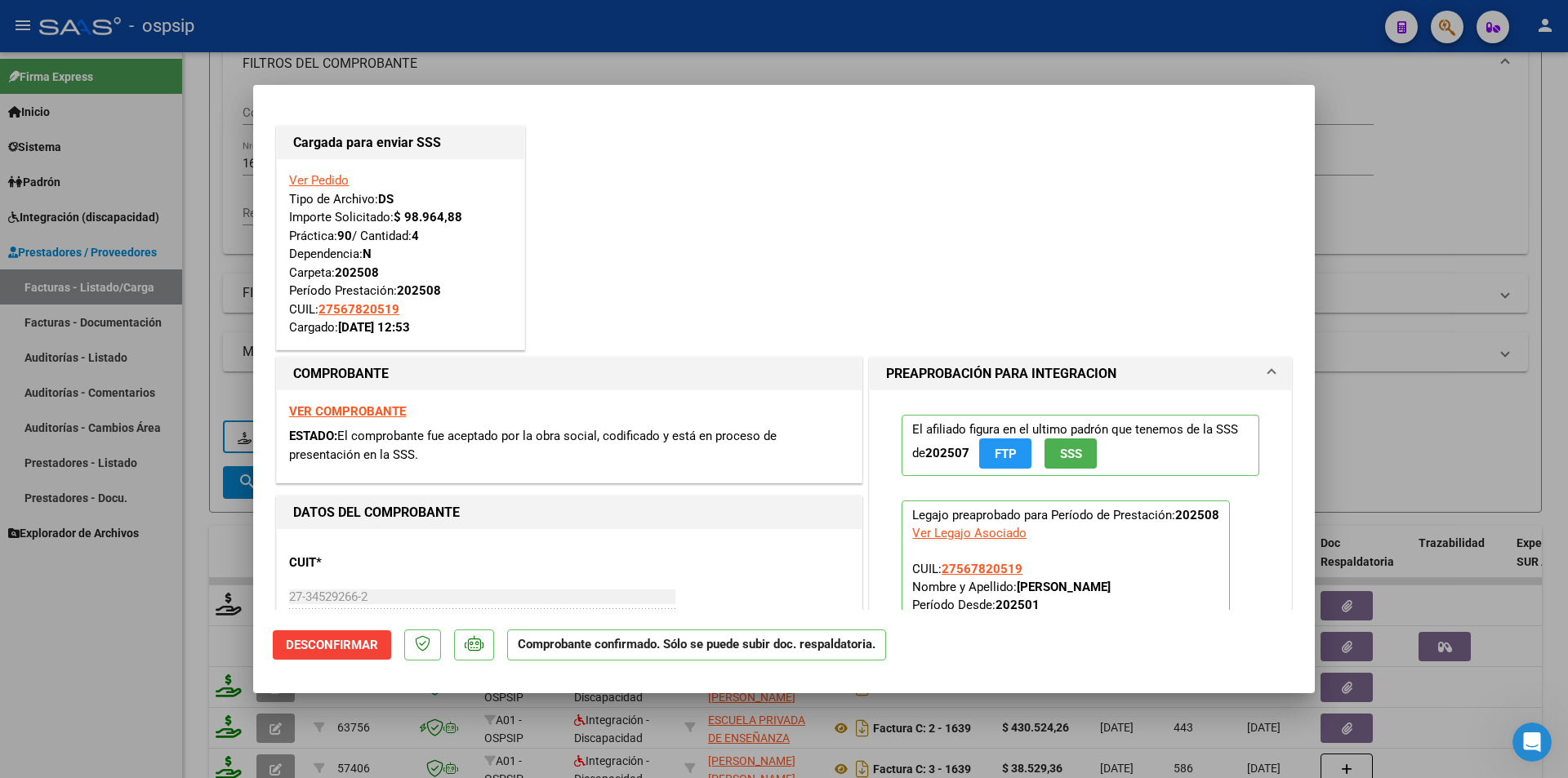
drag, startPoint x: 111, startPoint y: 638, endPoint x: 103, endPoint y: 649, distance: 13.6
click at [104, 649] on div at bounding box center [784, 389] width 1568 height 778
type input "$ 0,00"
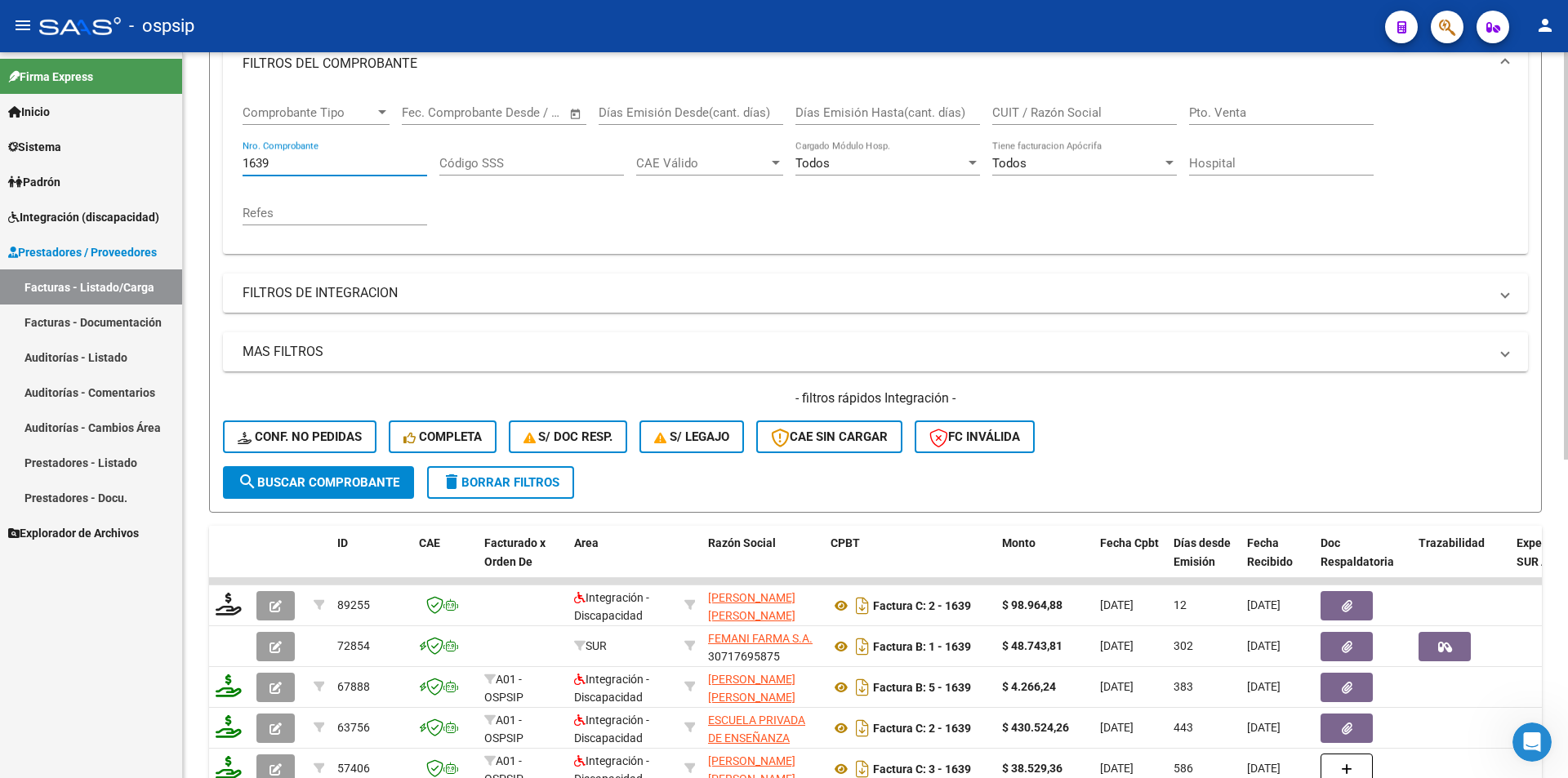
drag, startPoint x: 281, startPoint y: 162, endPoint x: 195, endPoint y: 166, distance: 86.1
click at [195, 166] on div "Video tutorial PRESTADORES -> Listado de CPBTs Emitidos por Prestadores / Prove…" at bounding box center [875, 452] width 1385 height 1280
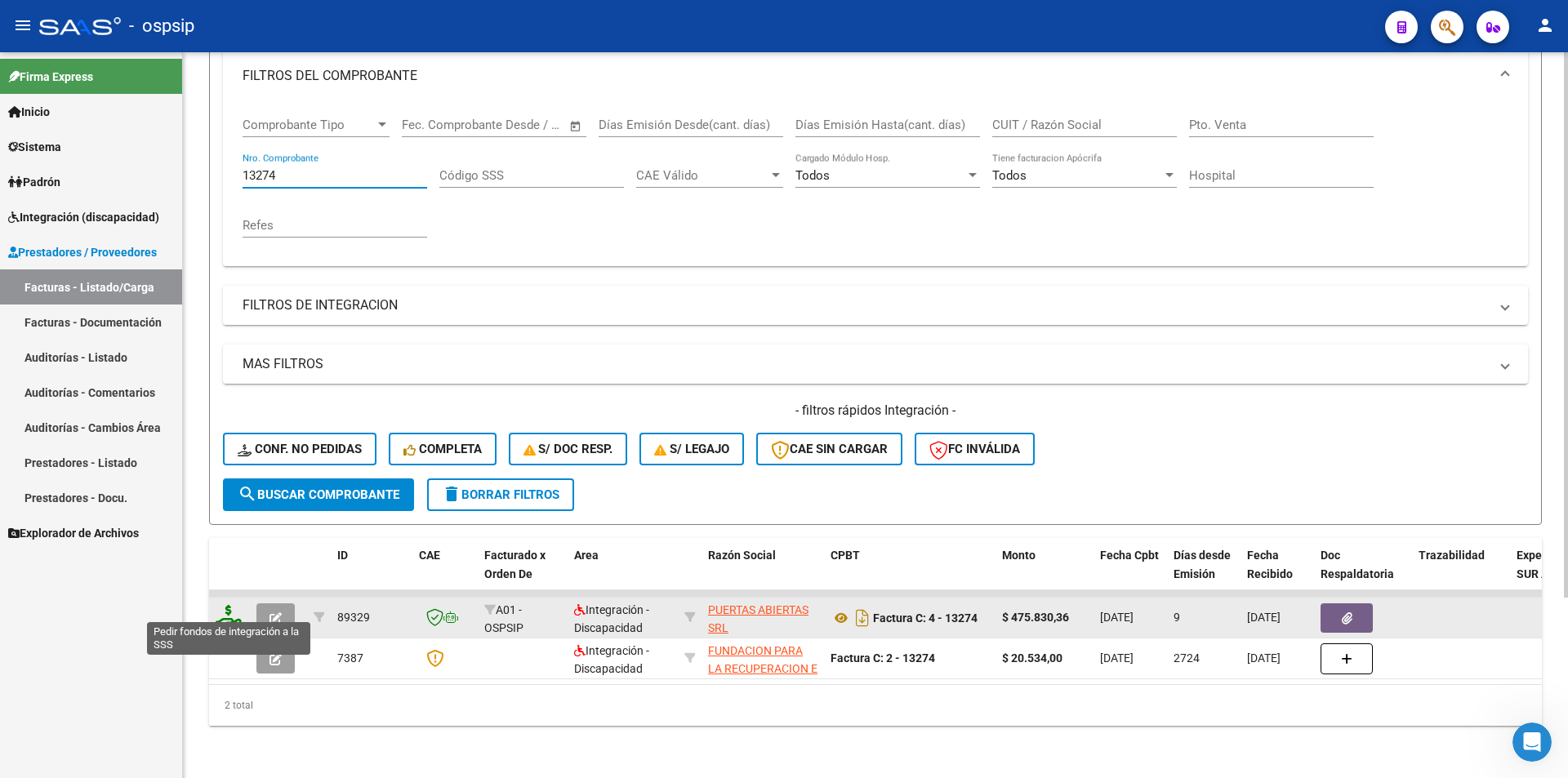
type input "13274"
click at [231, 612] on icon at bounding box center [228, 616] width 26 height 23
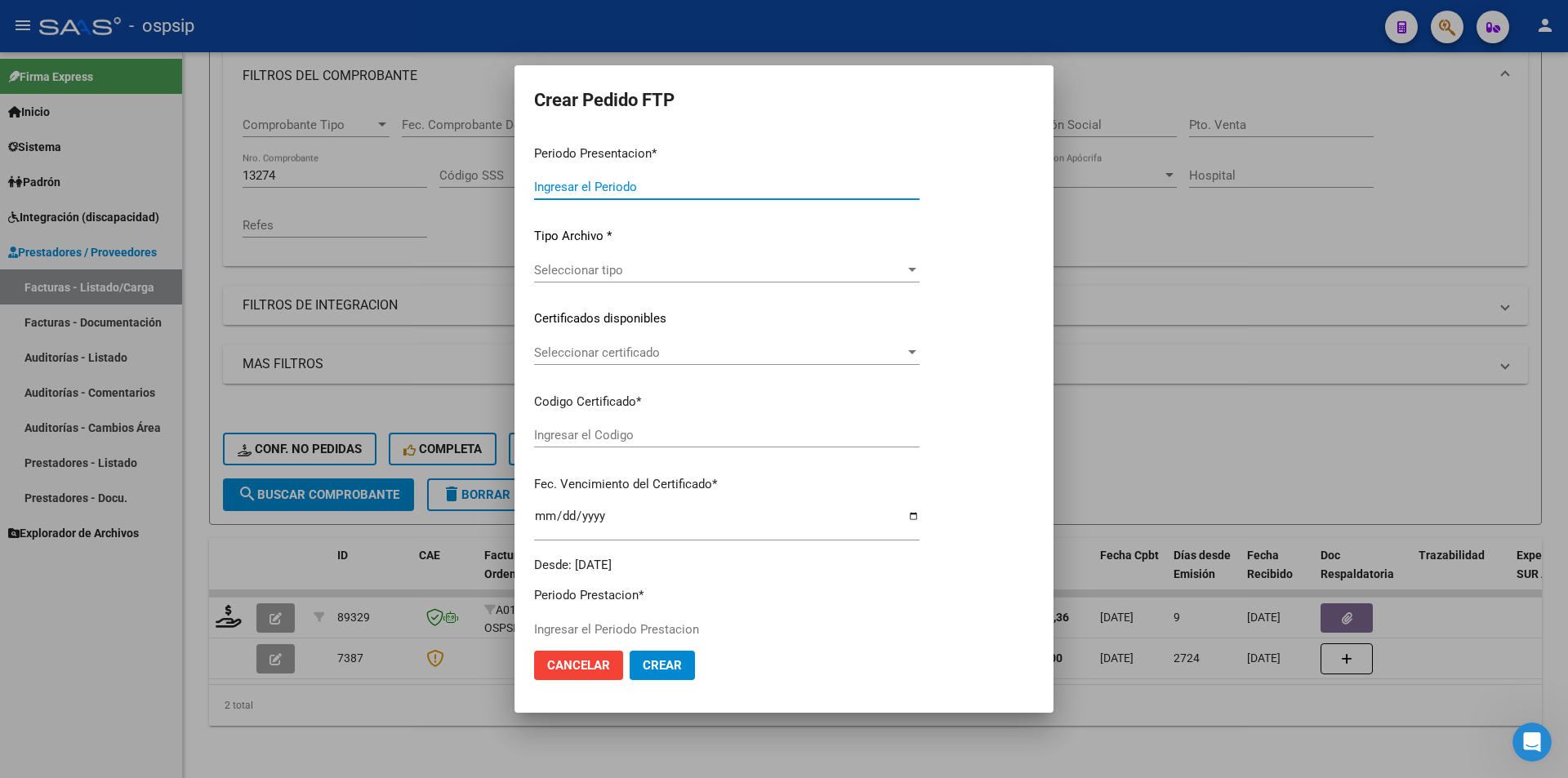
type input "202508"
type input "$ 475.830,36"
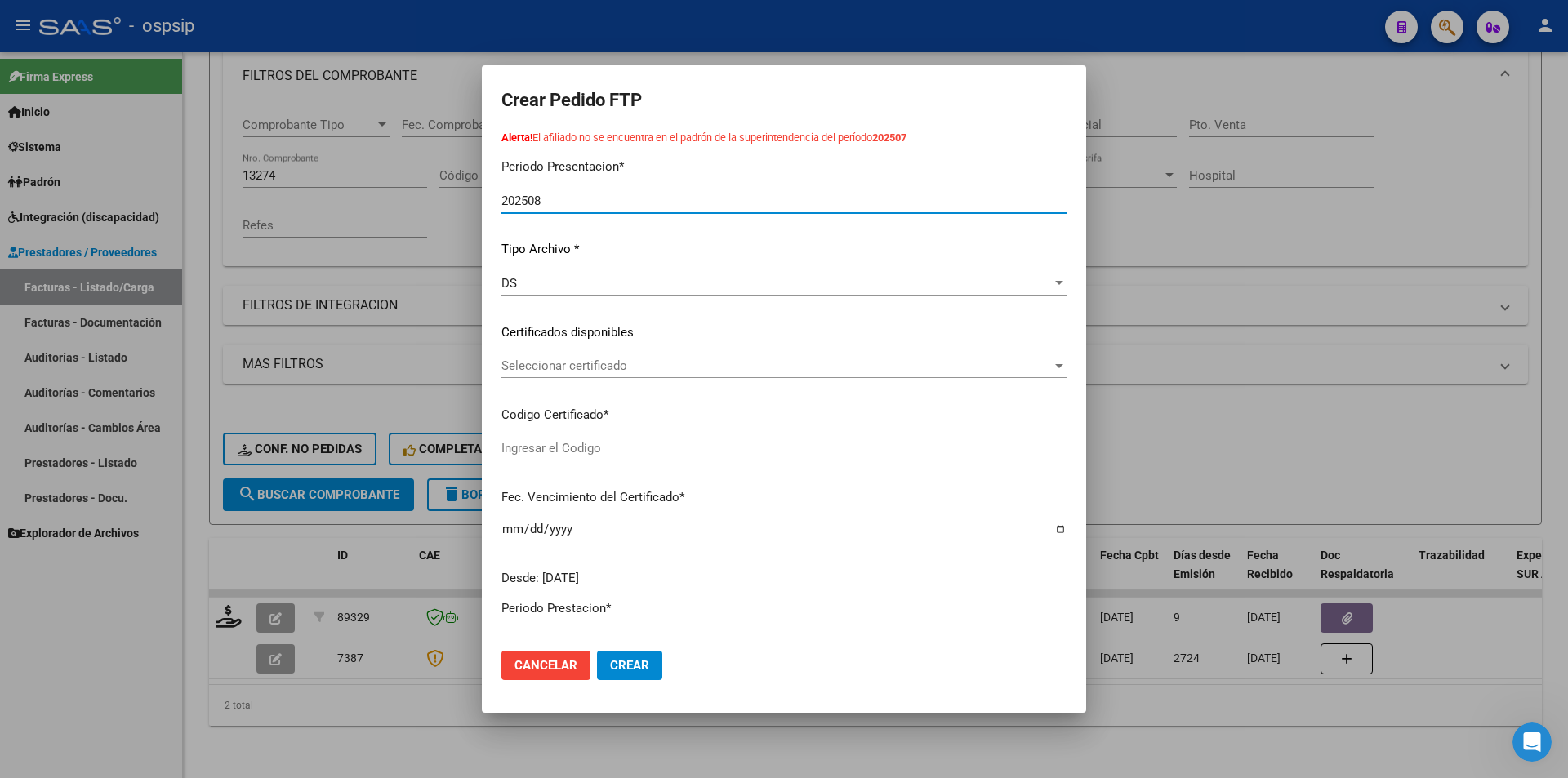
type input "6162995682"
type input "[DATE]"
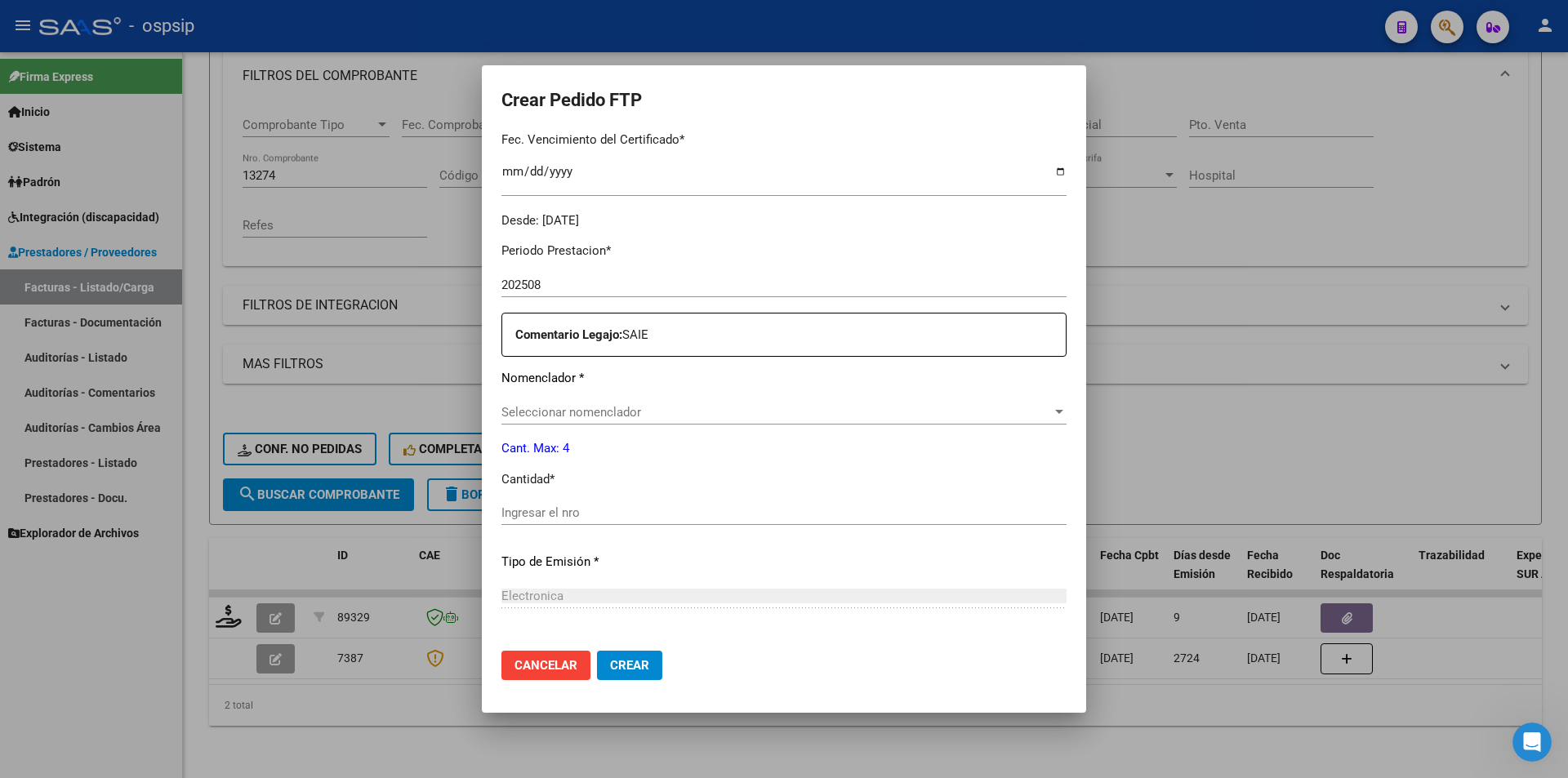
scroll to position [490, 0]
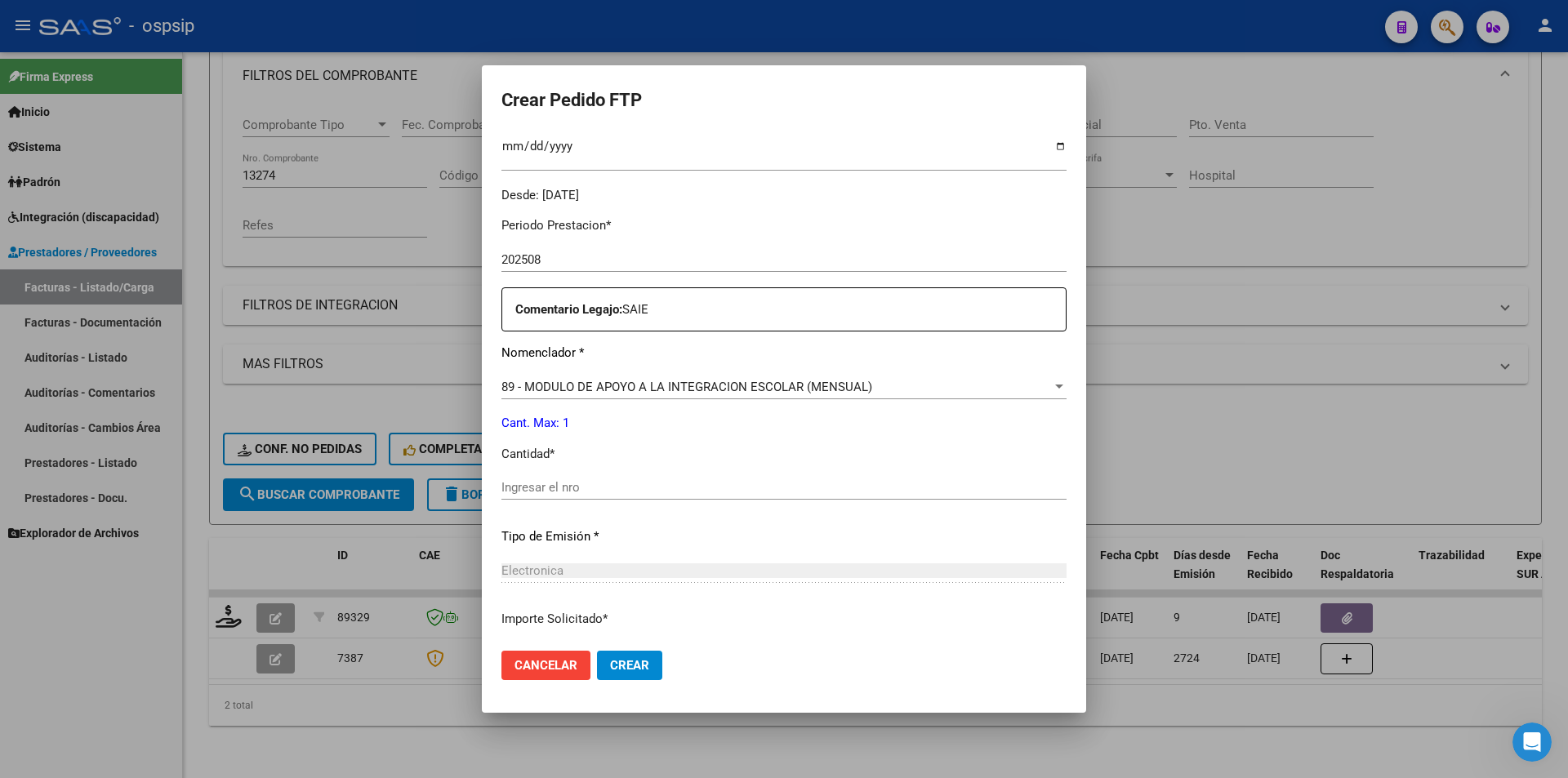
click at [589, 499] on div "Ingresar el nro" at bounding box center [784, 487] width 565 height 25
type input "1"
click at [610, 673] on span "Crear" at bounding box center [630, 665] width 39 height 15
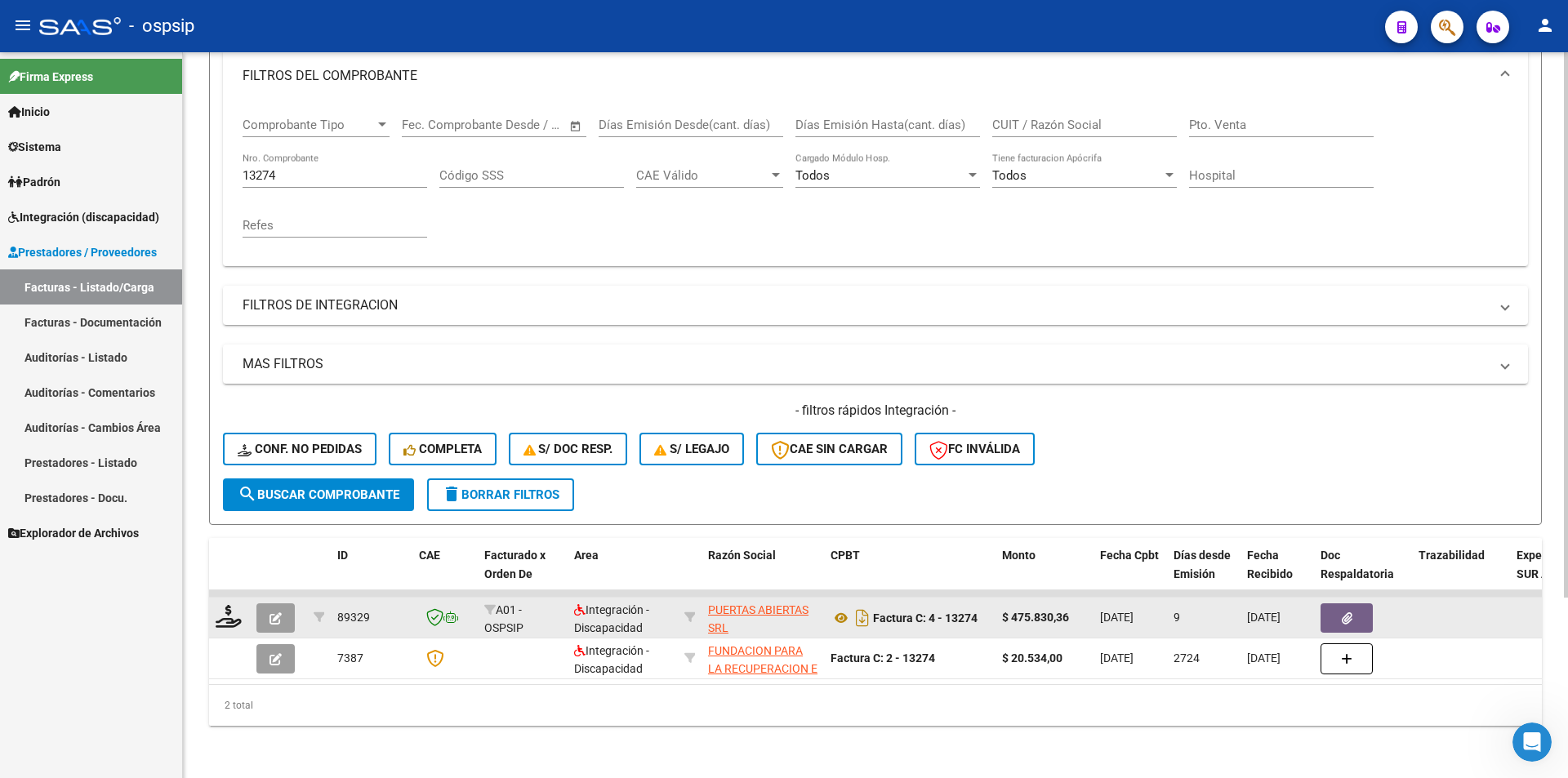
click at [287, 615] on button "button" at bounding box center [275, 618] width 39 height 29
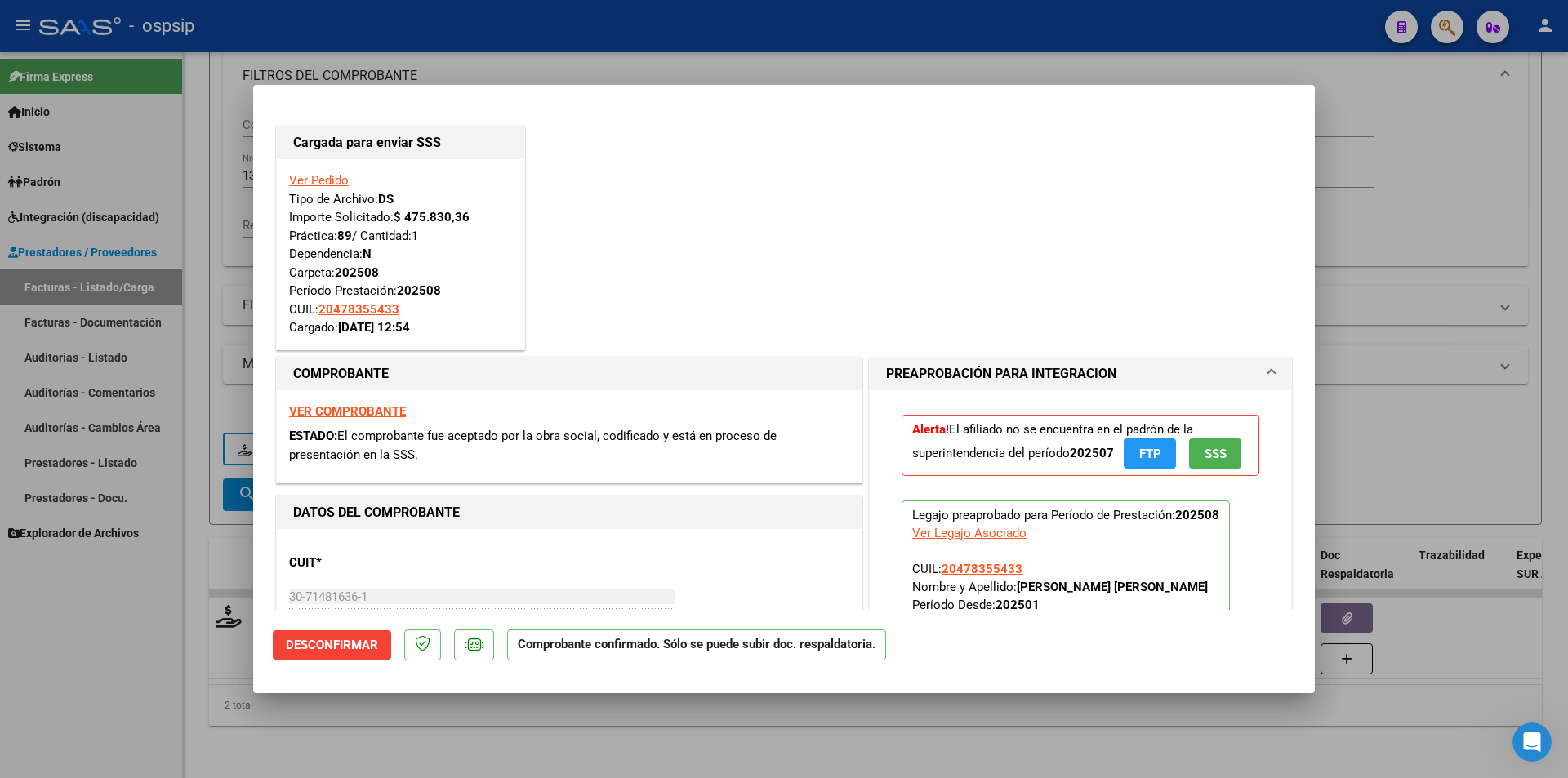
click at [228, 165] on div at bounding box center [784, 389] width 1568 height 778
type input "$ 0,00"
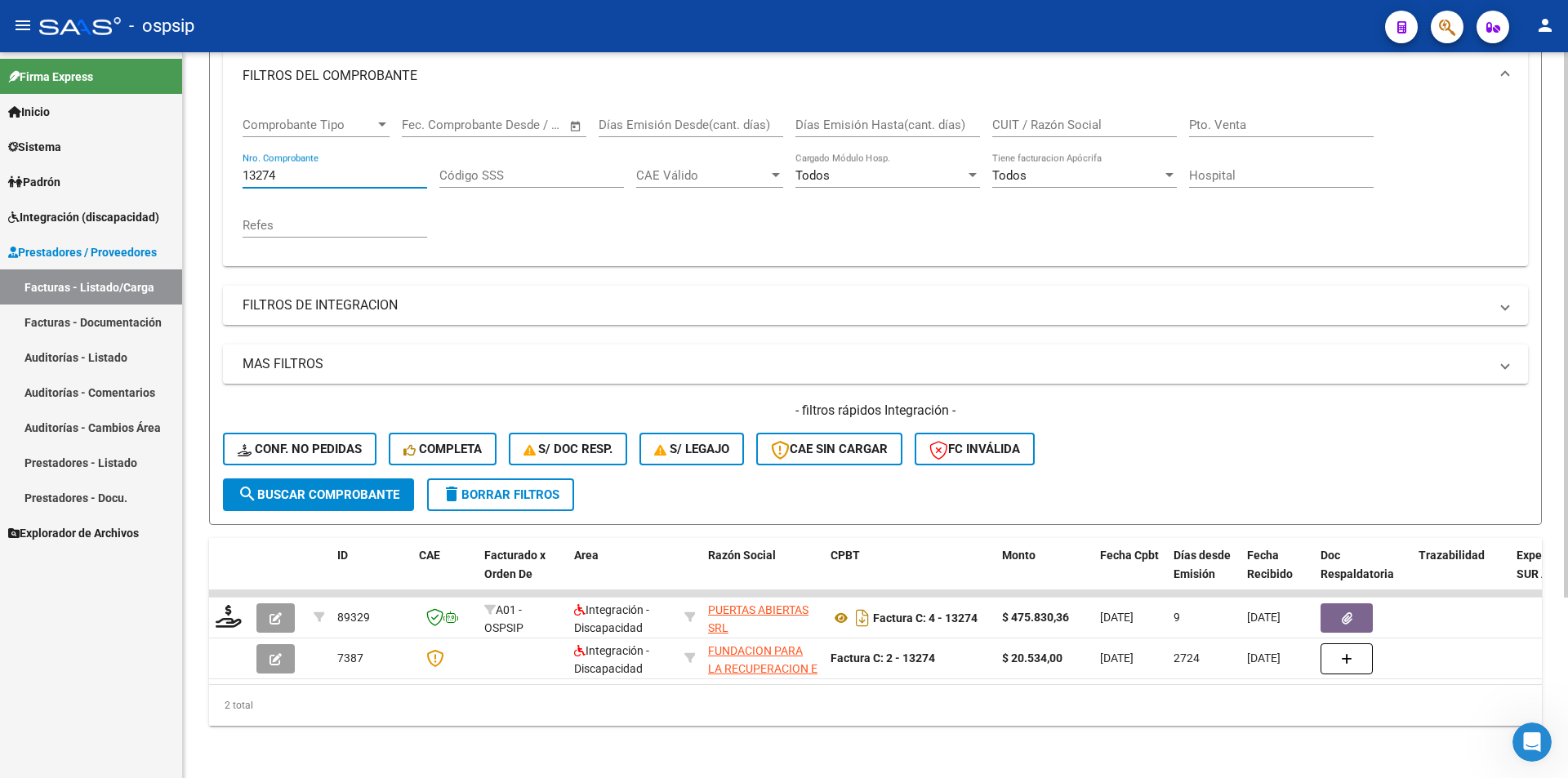
drag, startPoint x: 284, startPoint y: 165, endPoint x: 207, endPoint y: 150, distance: 78.4
click at [207, 150] on div "Video tutorial PRESTADORES -> Listado de CPBTs Emitidos por Prestadores / Prove…" at bounding box center [875, 301] width 1385 height 954
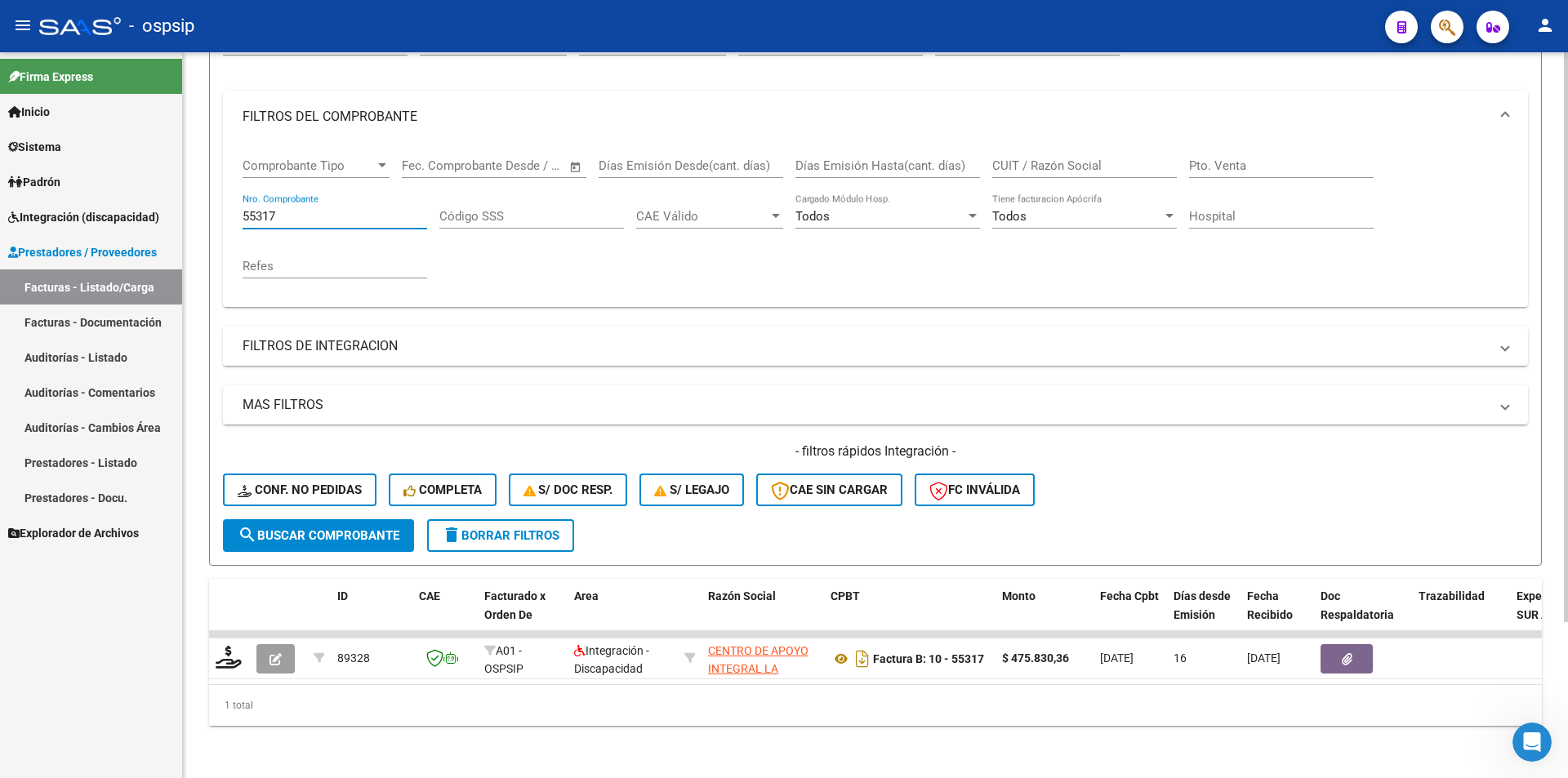
scroll to position [199, 0]
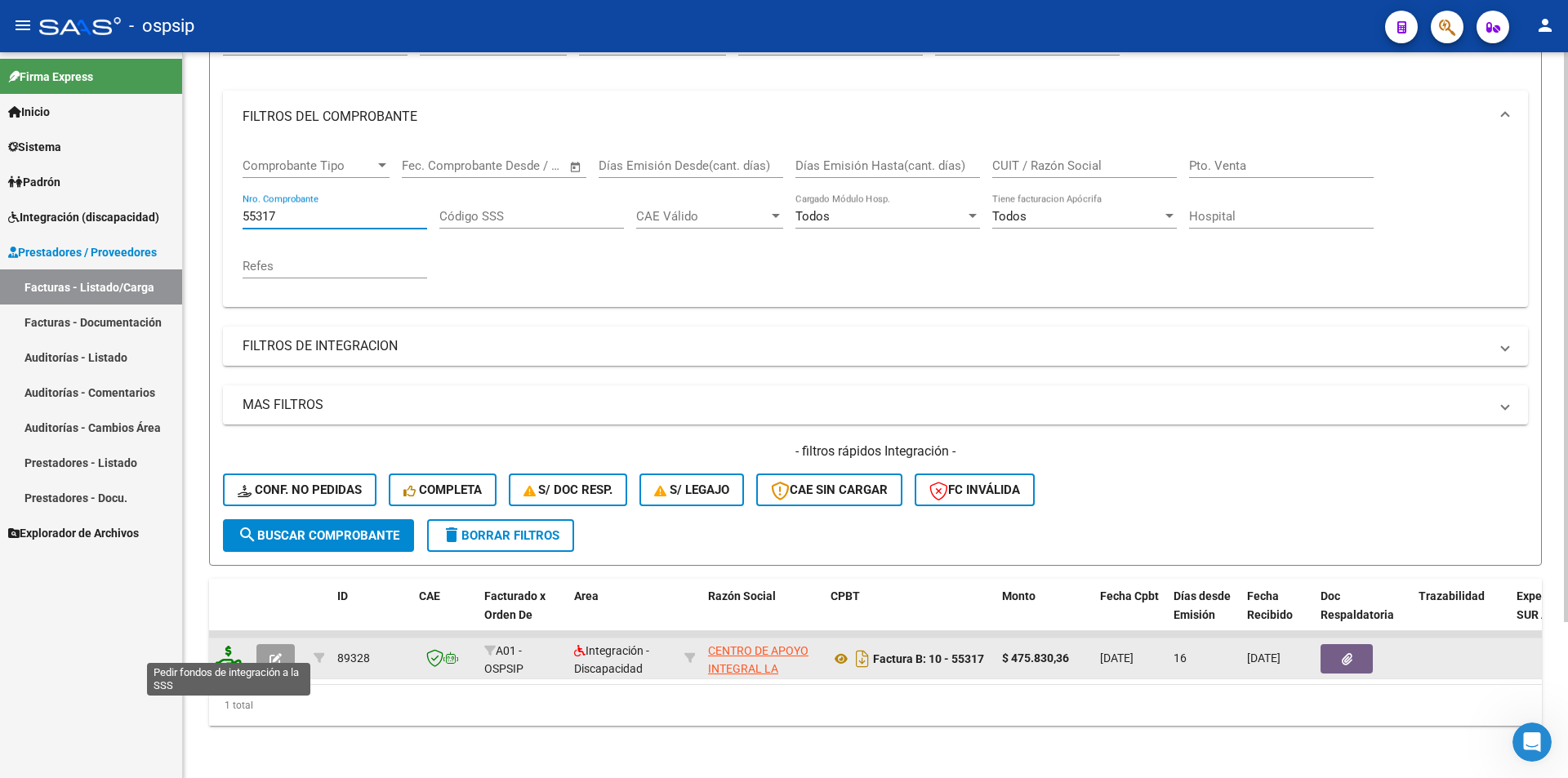
type input "55317"
click at [228, 651] on icon at bounding box center [228, 656] width 26 height 23
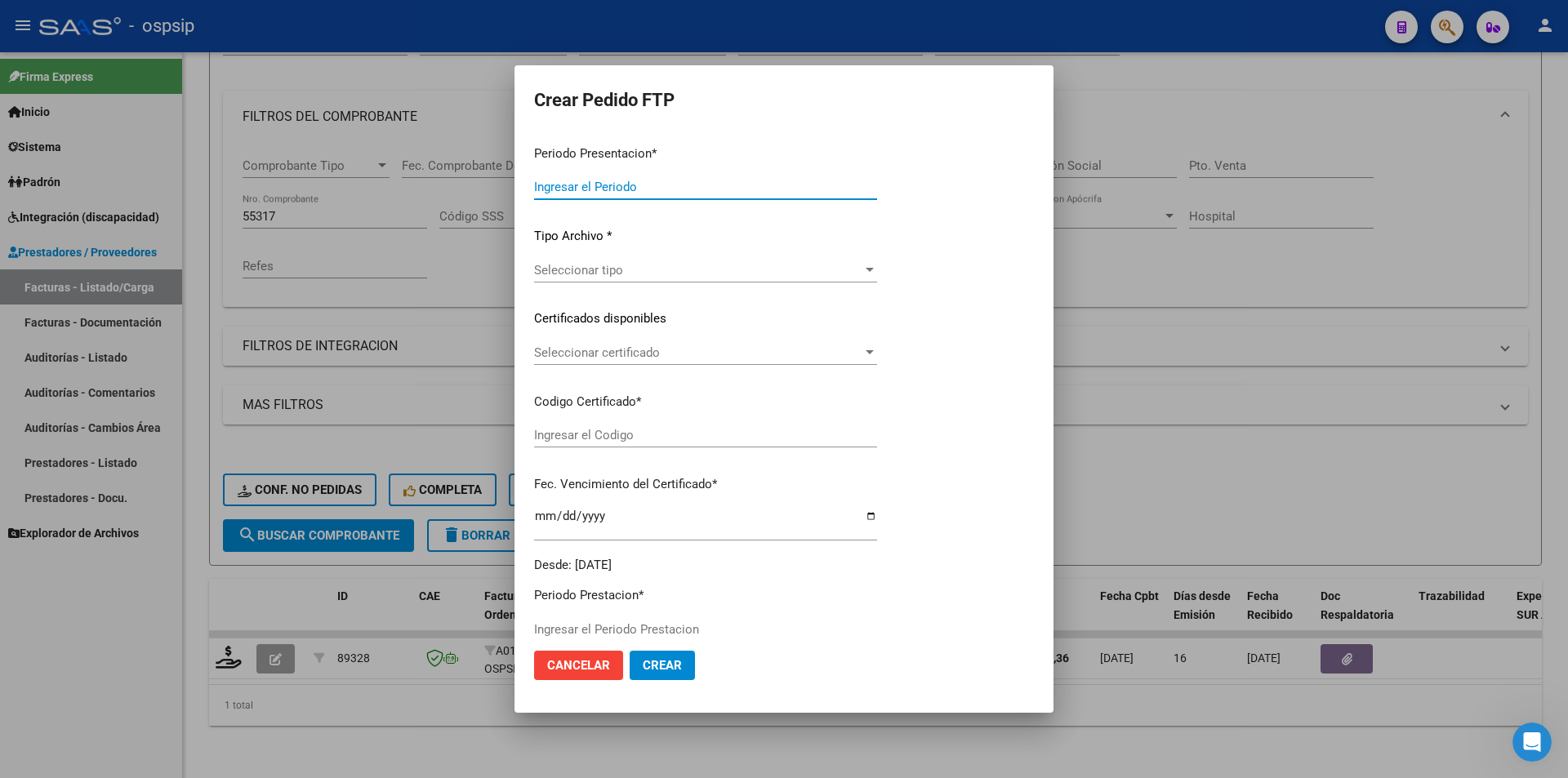
type input "202508"
type input "$ 475.830,36"
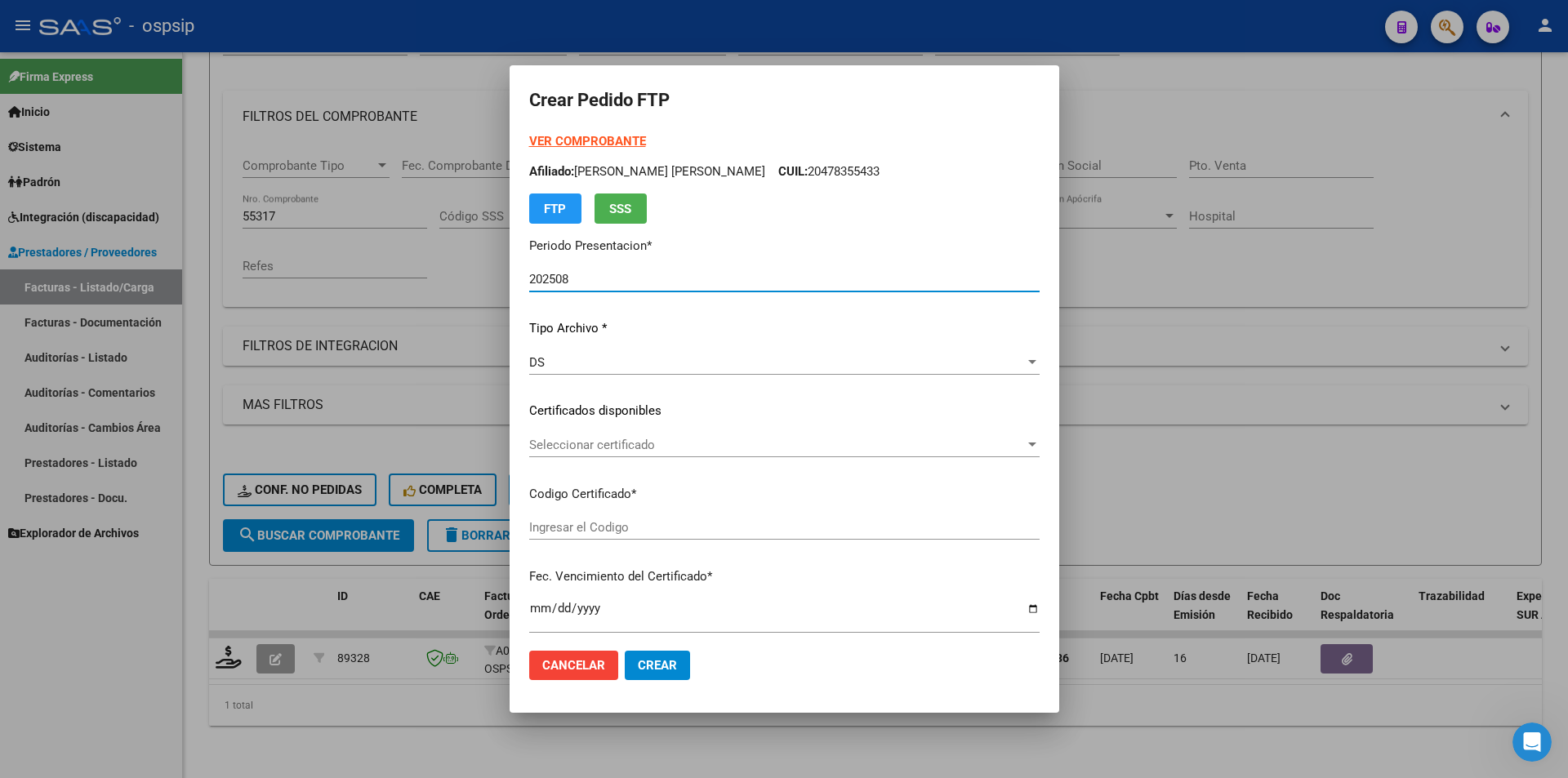
scroll to position [490, 0]
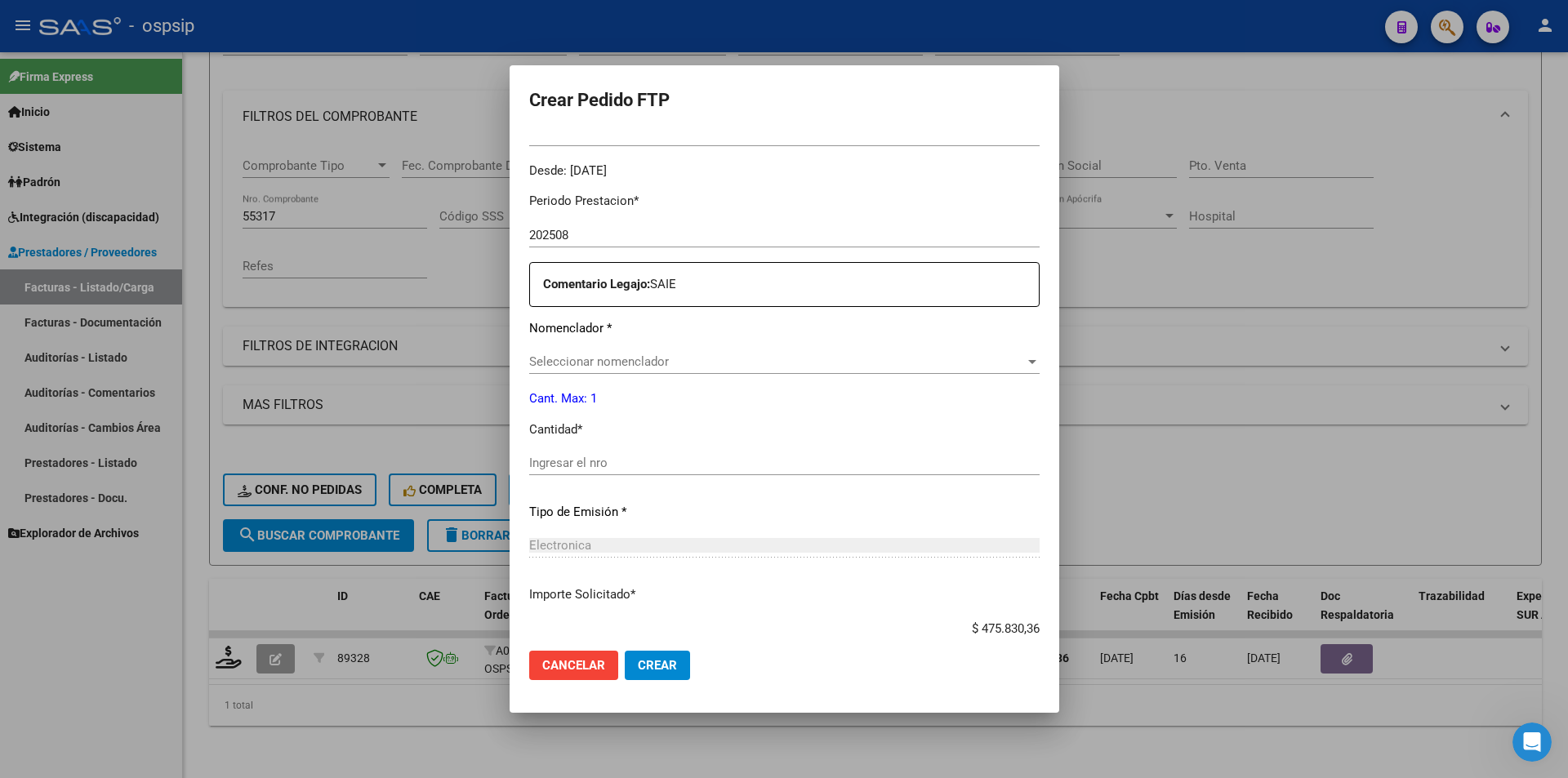
type input "020005737881420240320-20270320"
type input "[DATE]"
click at [625, 467] on input "Ingresar el nro" at bounding box center [784, 459] width 510 height 15
type input "1"
click at [657, 667] on button "Crear" at bounding box center [658, 665] width 65 height 29
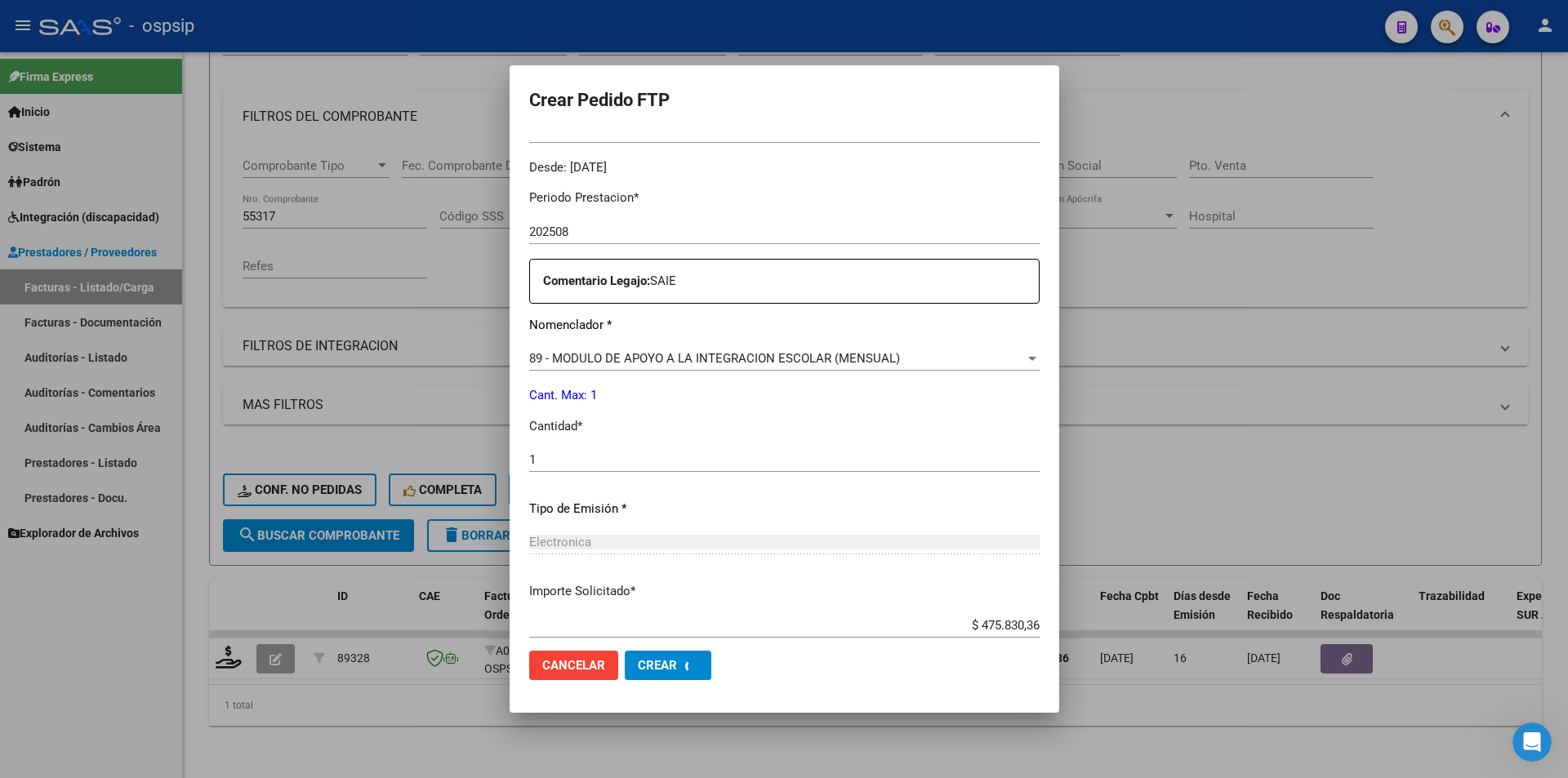
scroll to position [0, 0]
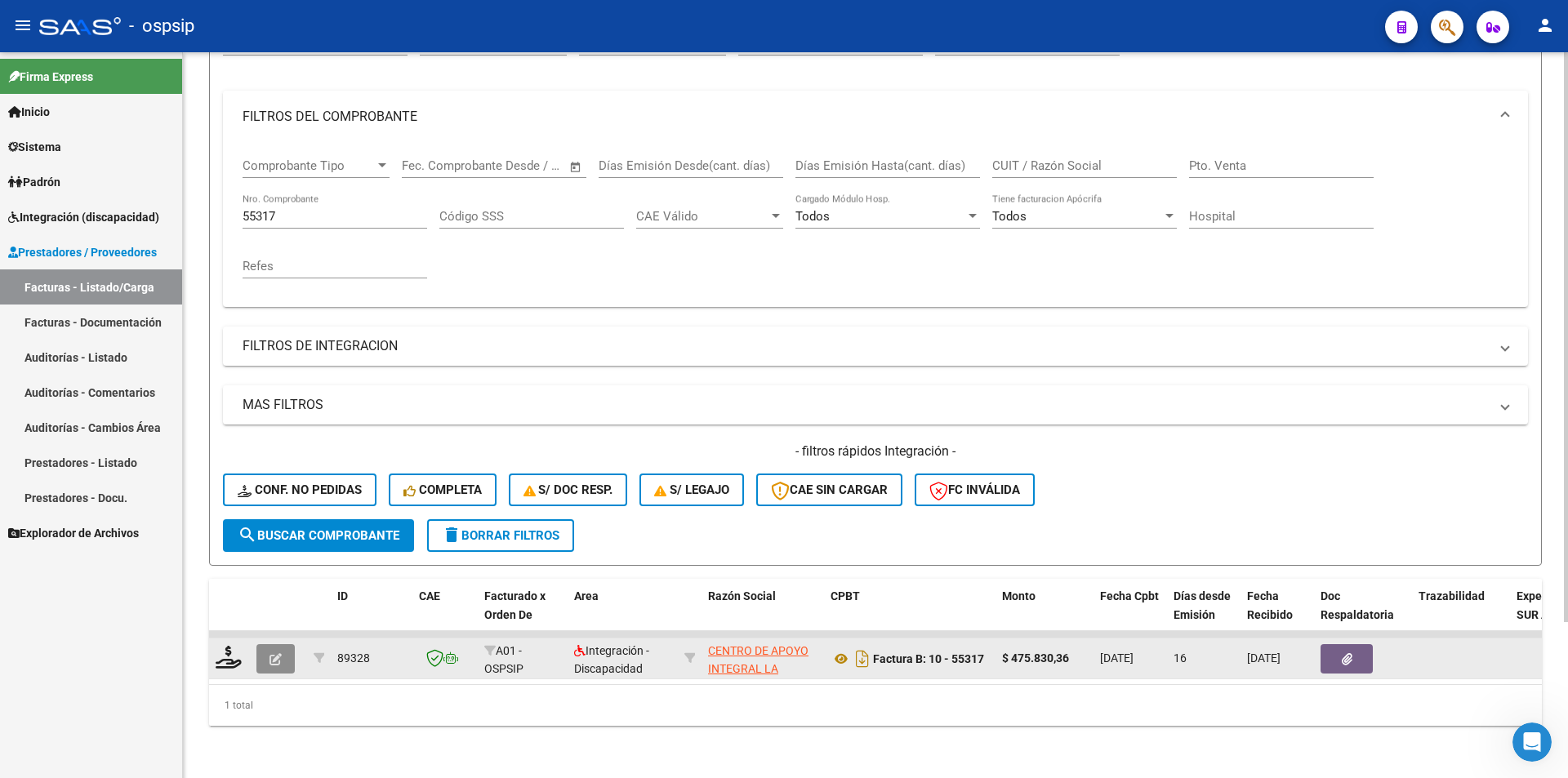
click at [267, 644] on button "button" at bounding box center [275, 659] width 39 height 29
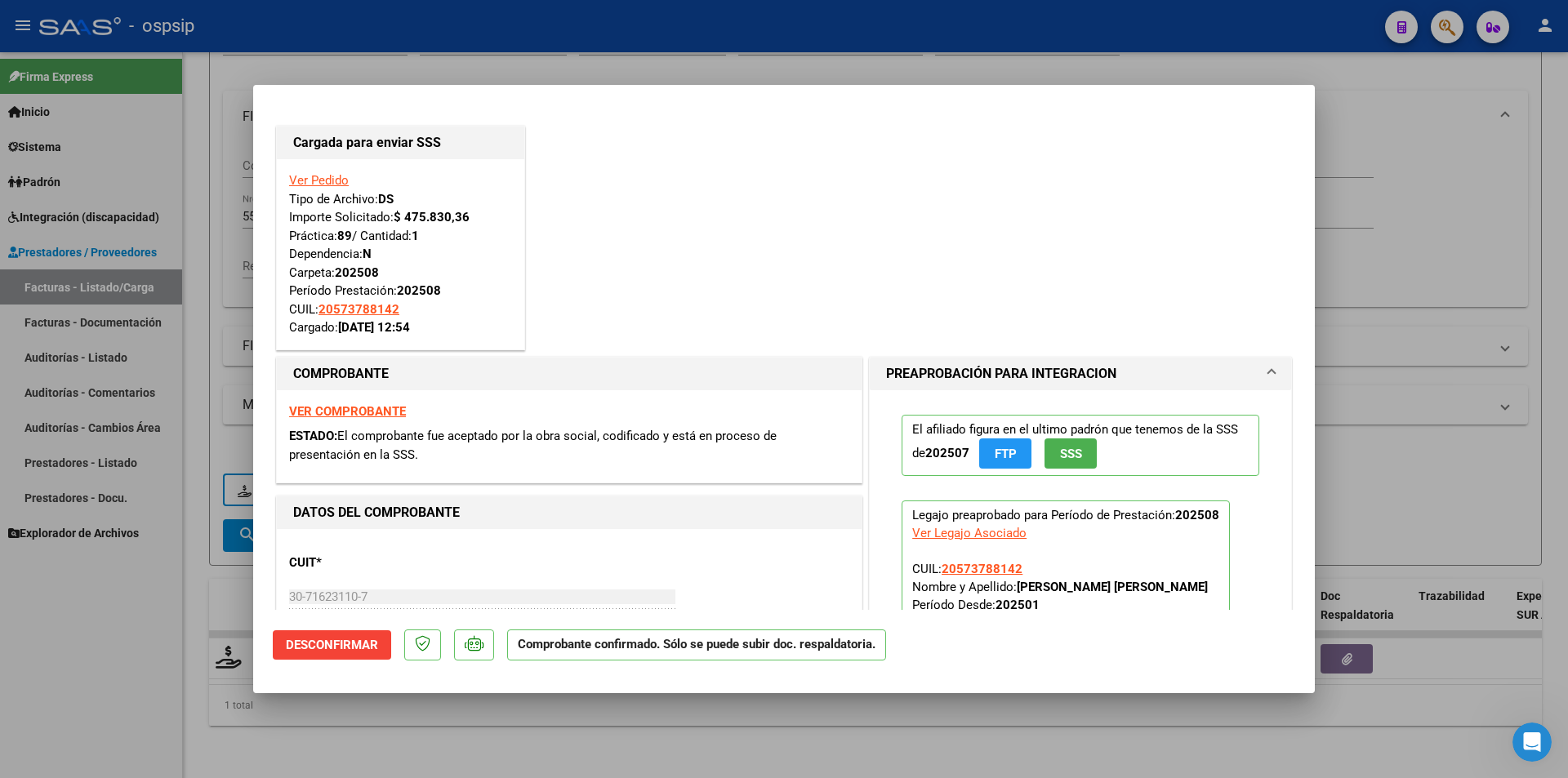
click at [203, 507] on div at bounding box center [784, 389] width 1568 height 778
type input "$ 0,00"
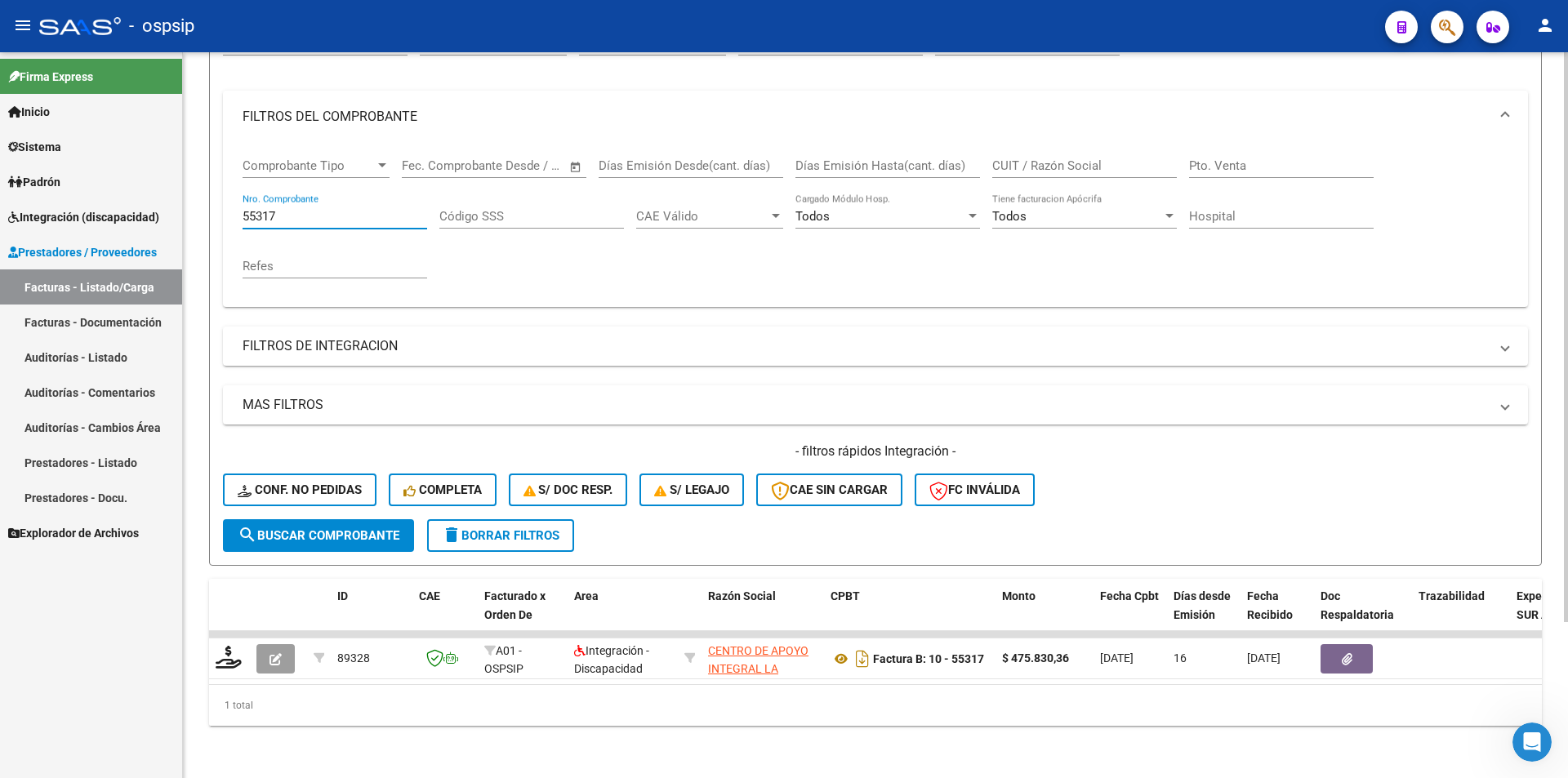
drag, startPoint x: 304, startPoint y: 200, endPoint x: 243, endPoint y: 198, distance: 61.0
click at [243, 209] on input "55317" at bounding box center [334, 216] width 184 height 15
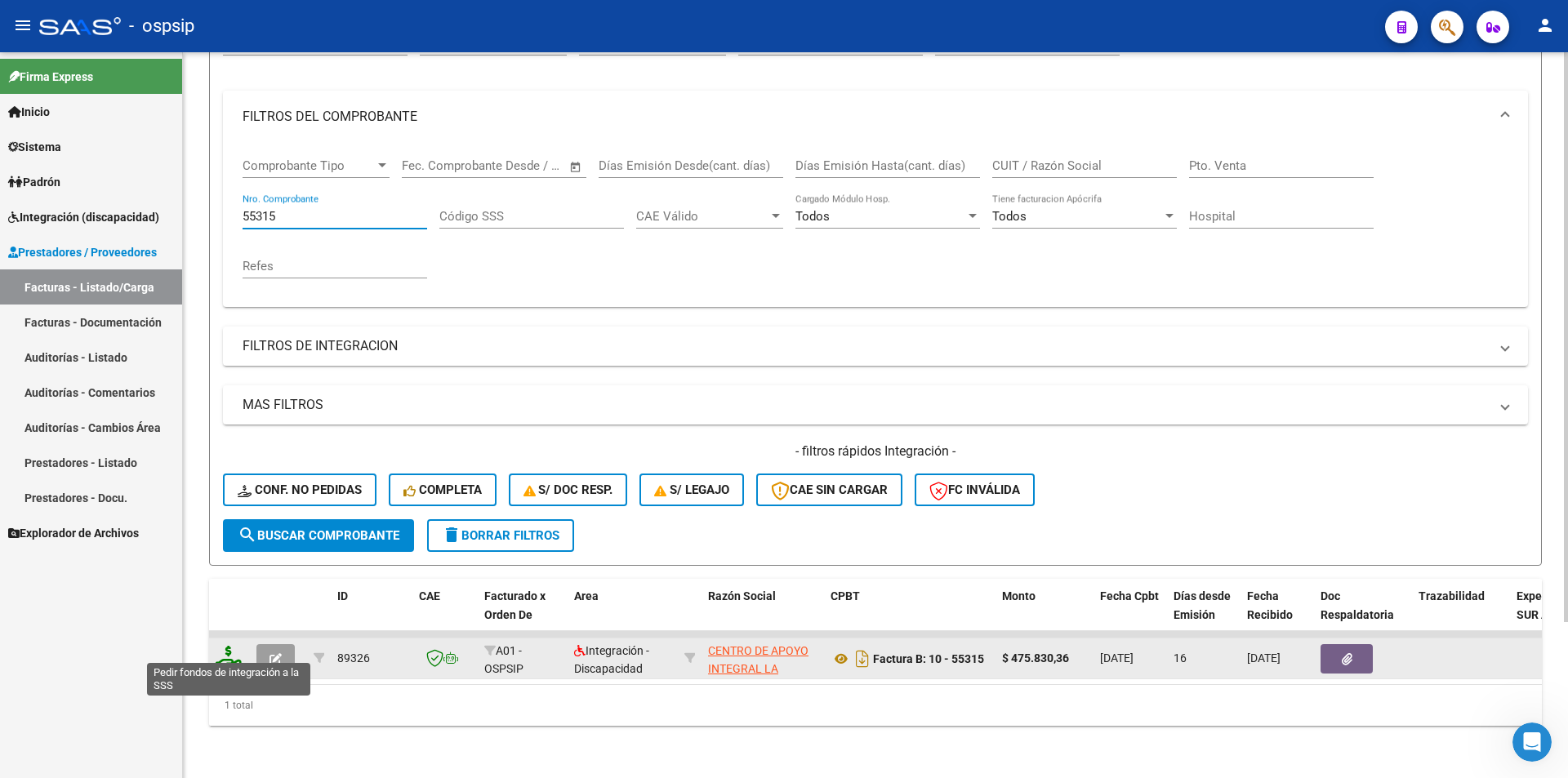
type input "55315"
click at [224, 645] on icon at bounding box center [228, 656] width 26 height 23
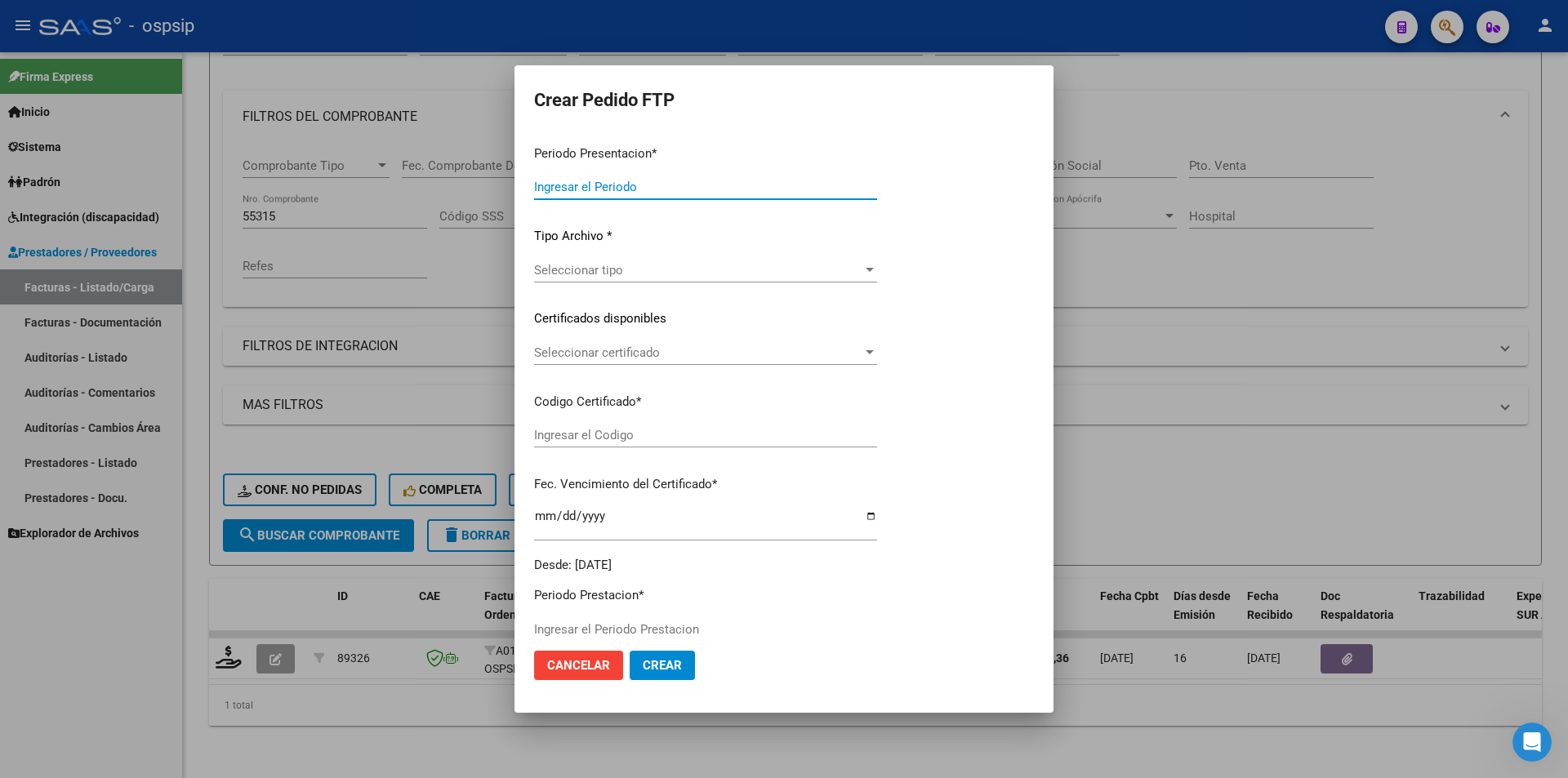
type input "202508"
type input "$ 475.830,36"
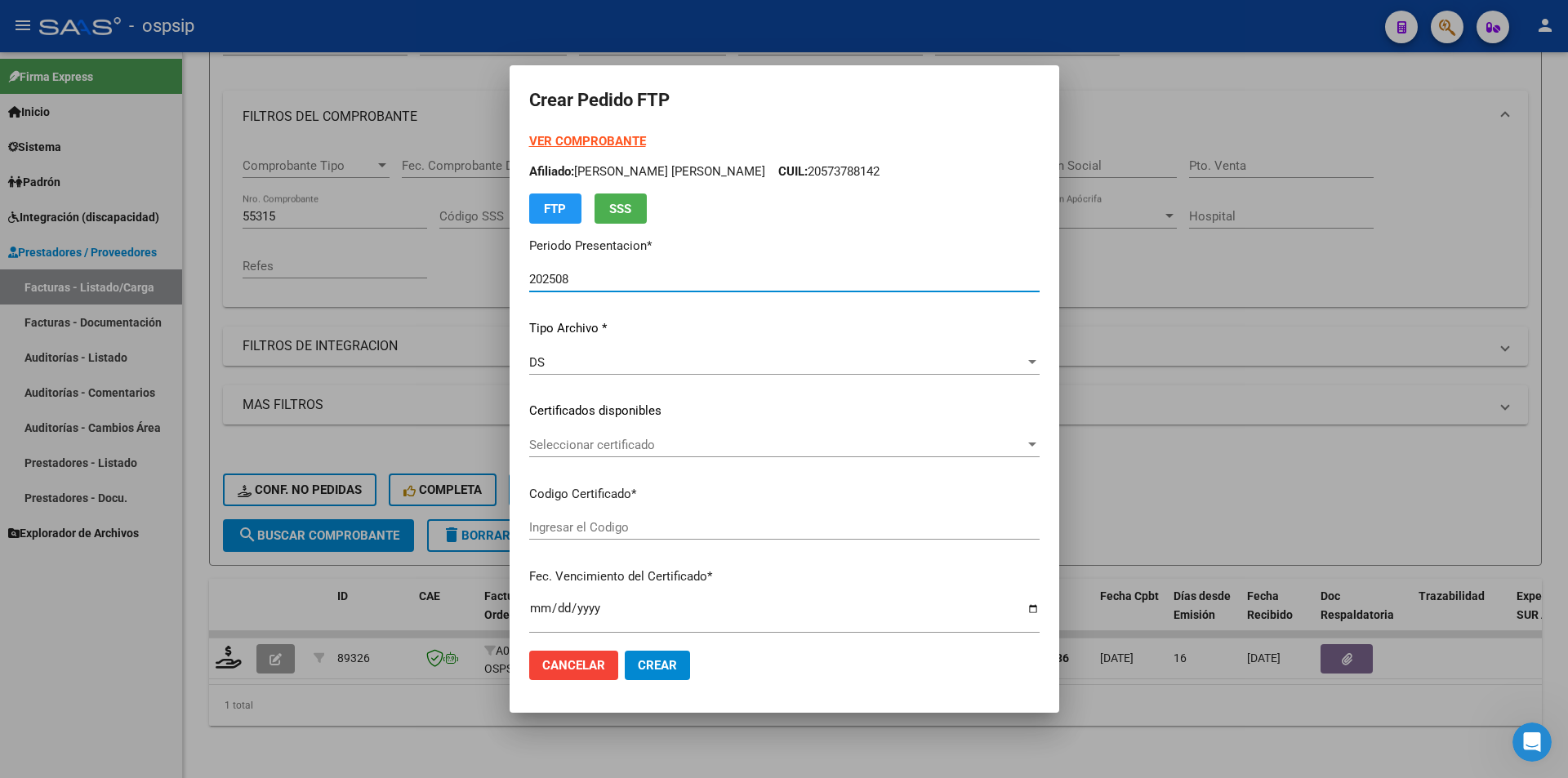
scroll to position [408, 0]
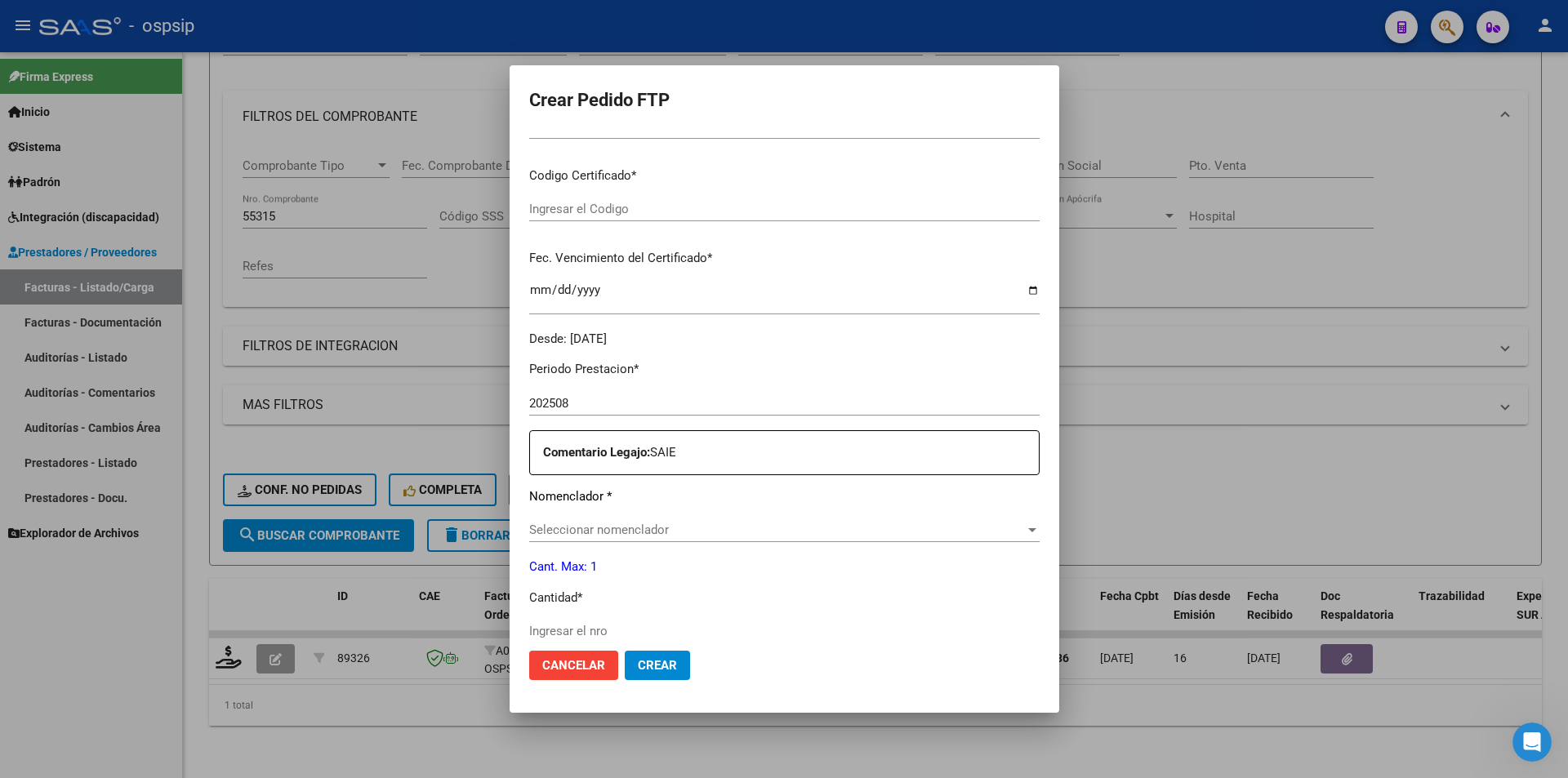
type input "ARG02000562696002024043020290430BUE460"
type input "[DATE]"
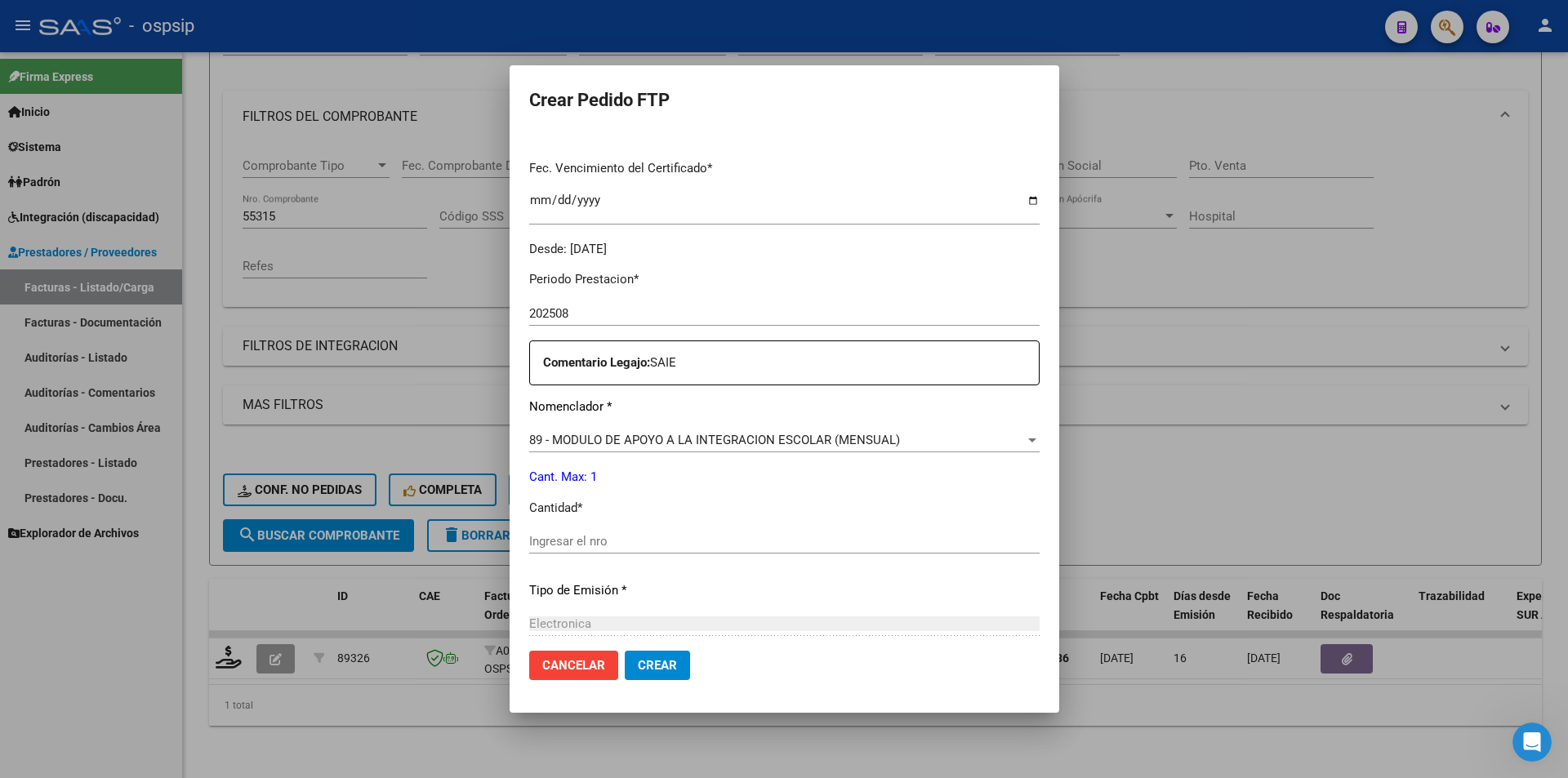
click at [577, 548] on input "Ingresar el nro" at bounding box center [784, 541] width 510 height 15
type input "1"
click at [652, 673] on button "Crear" at bounding box center [658, 665] width 65 height 29
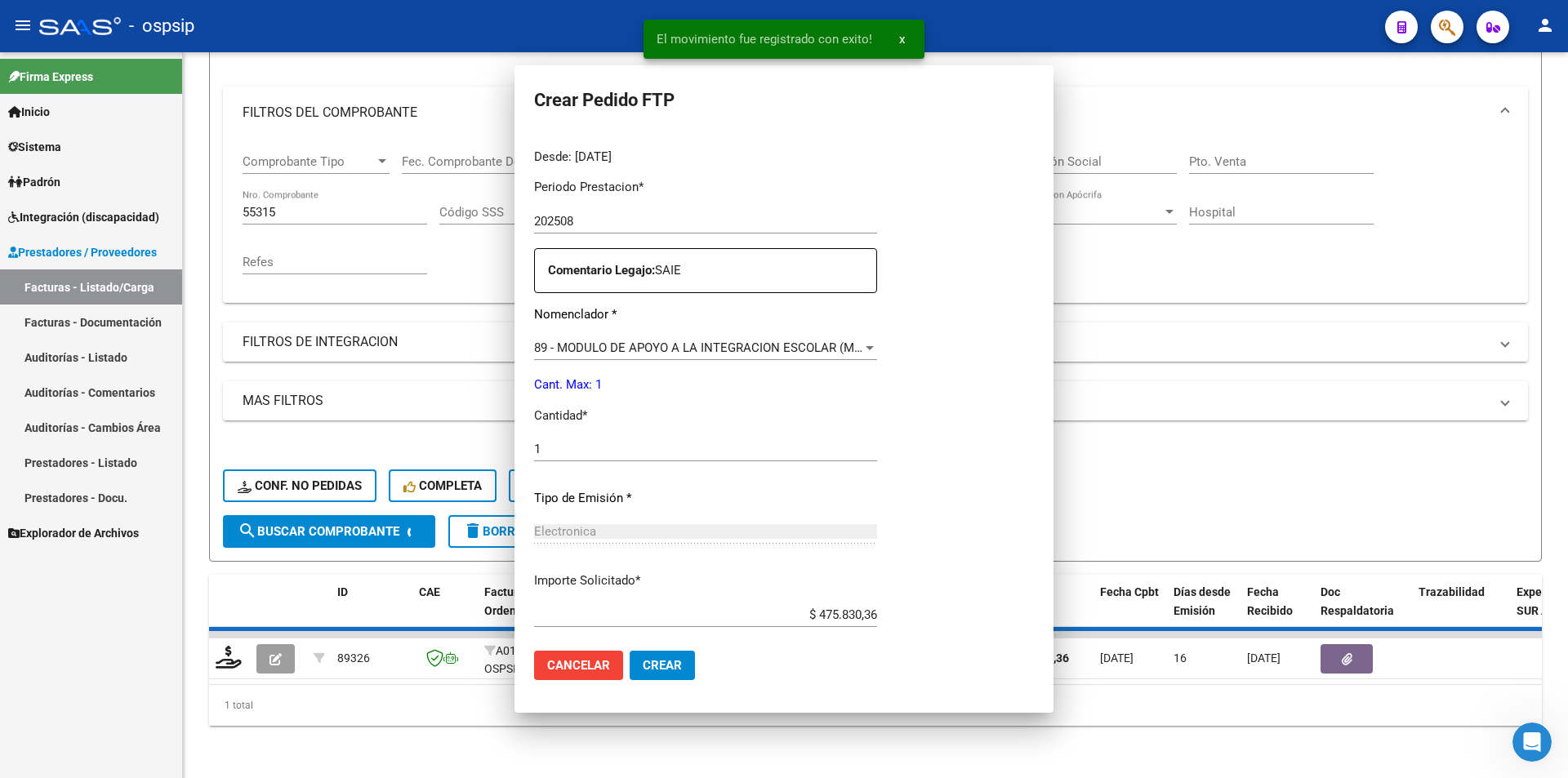
scroll to position [0, 0]
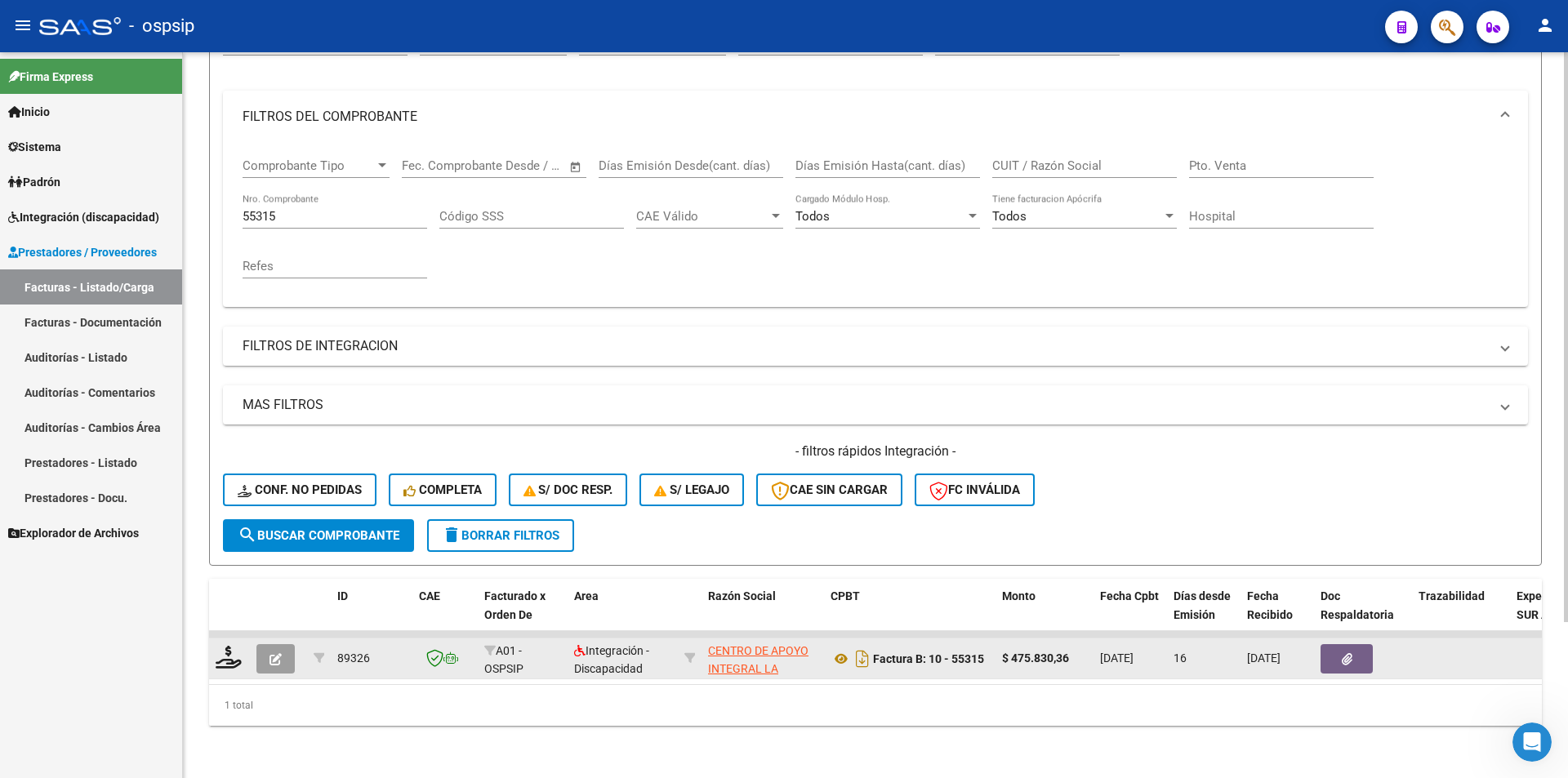
click at [267, 644] on button "button" at bounding box center [275, 659] width 39 height 29
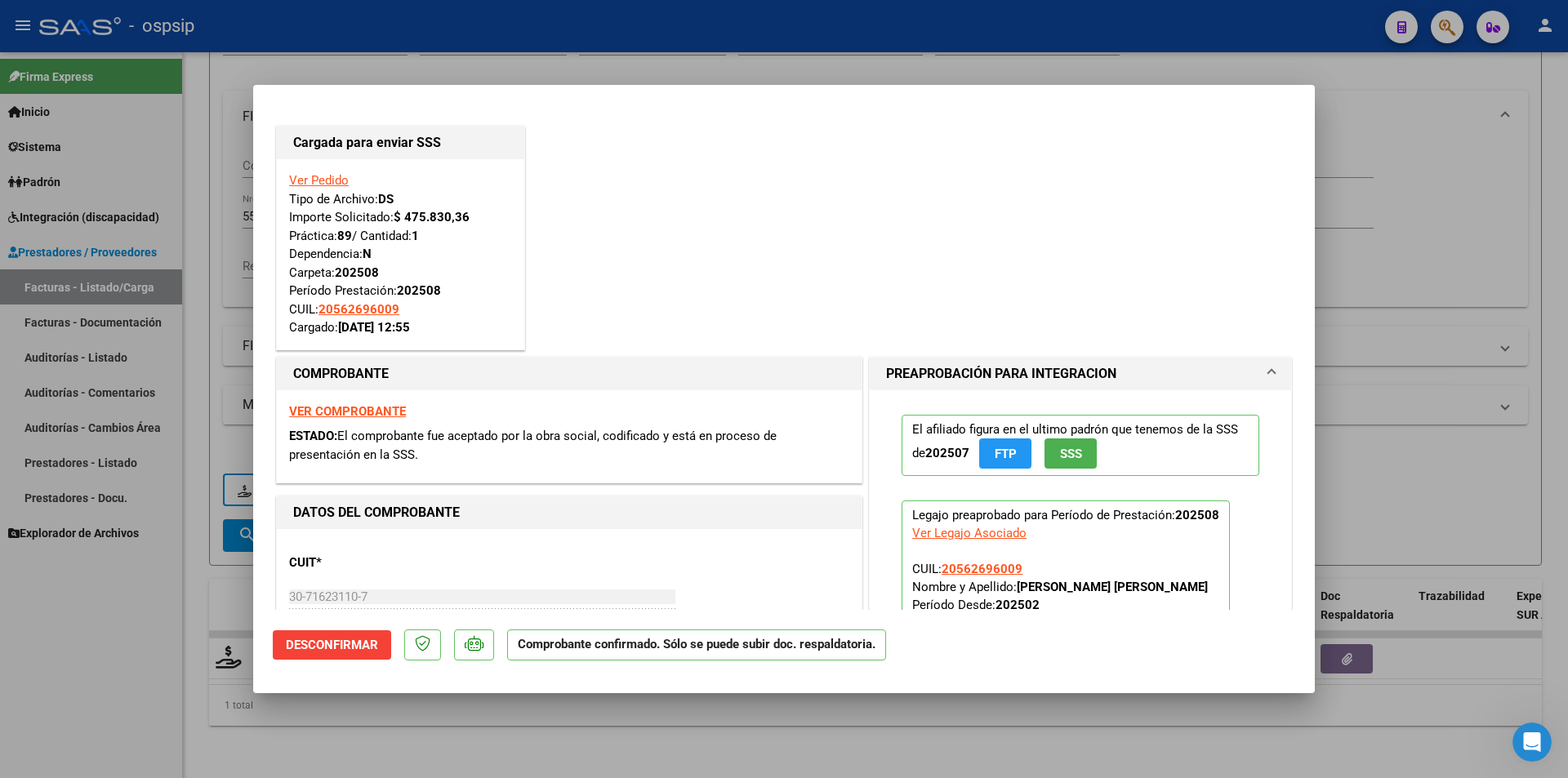
click at [163, 606] on div at bounding box center [784, 389] width 1568 height 778
type input "$ 0,00"
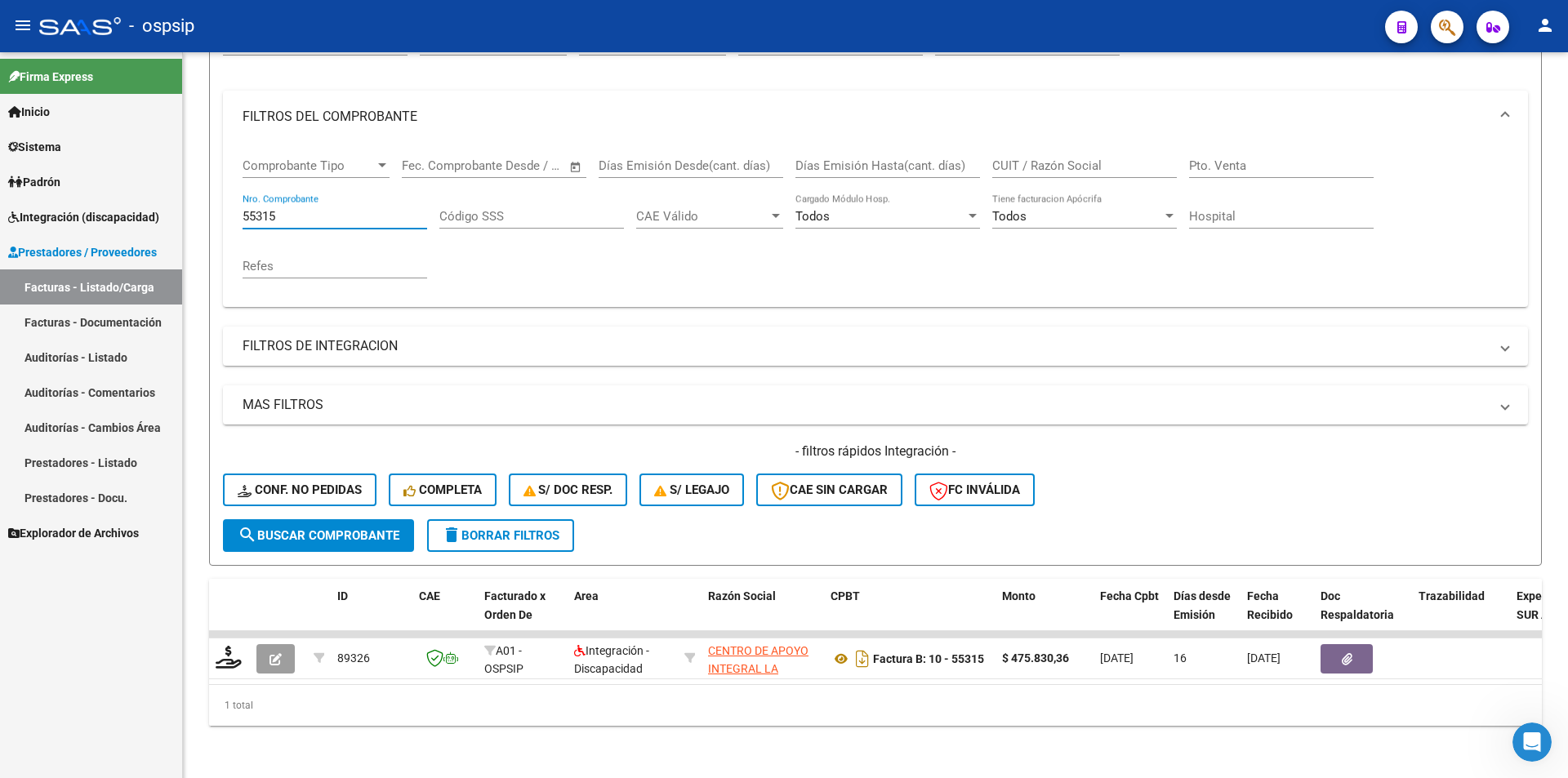
drag, startPoint x: 282, startPoint y: 204, endPoint x: 149, endPoint y: 197, distance: 133.2
click at [149, 197] on mat-sidenav-container "Firma Express Inicio Calendario SSS Instructivos Contacto OS Sistema Usuarios T…" at bounding box center [784, 415] width 1568 height 726
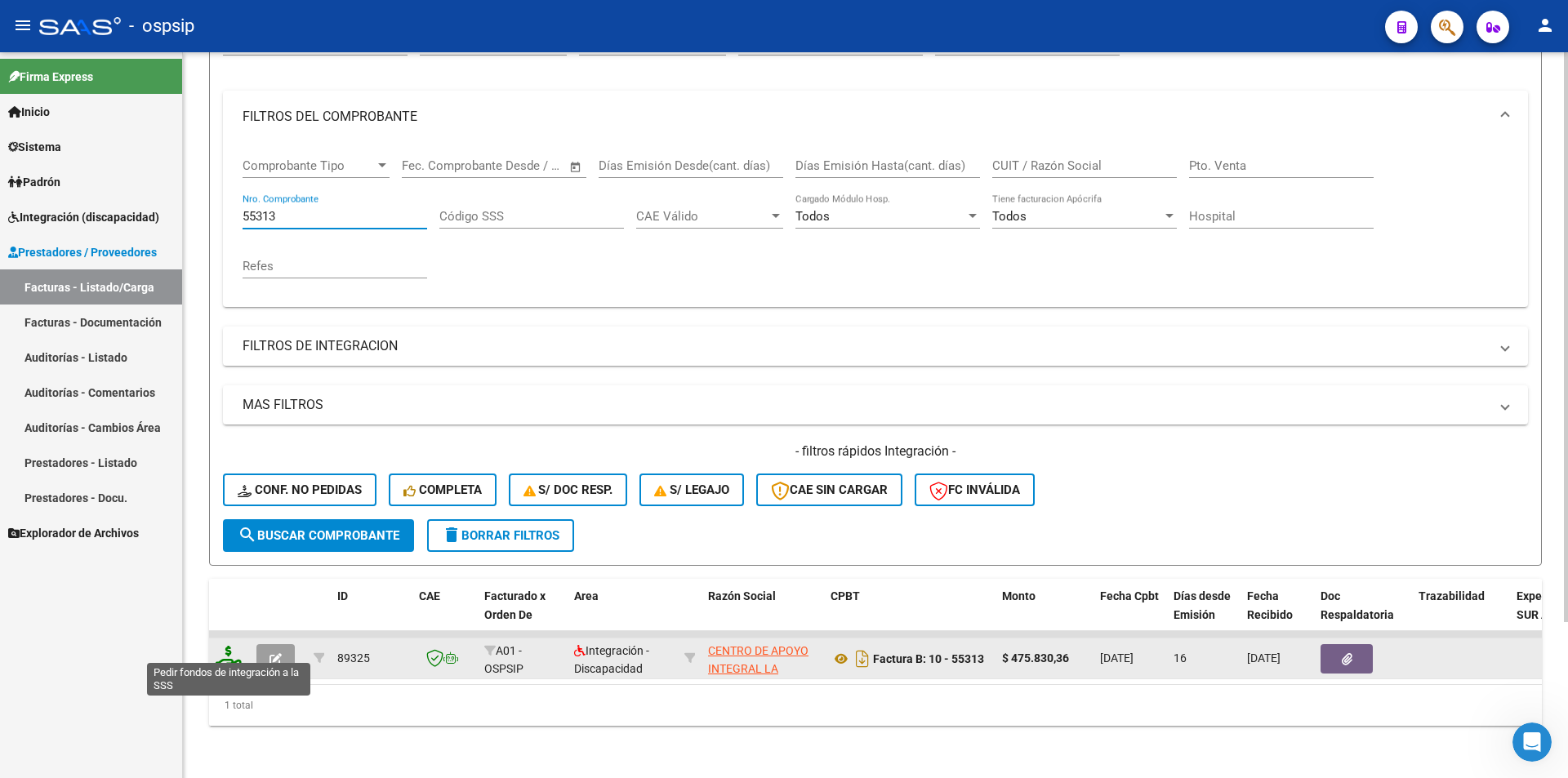
type input "55313"
click at [227, 649] on icon at bounding box center [228, 656] width 26 height 23
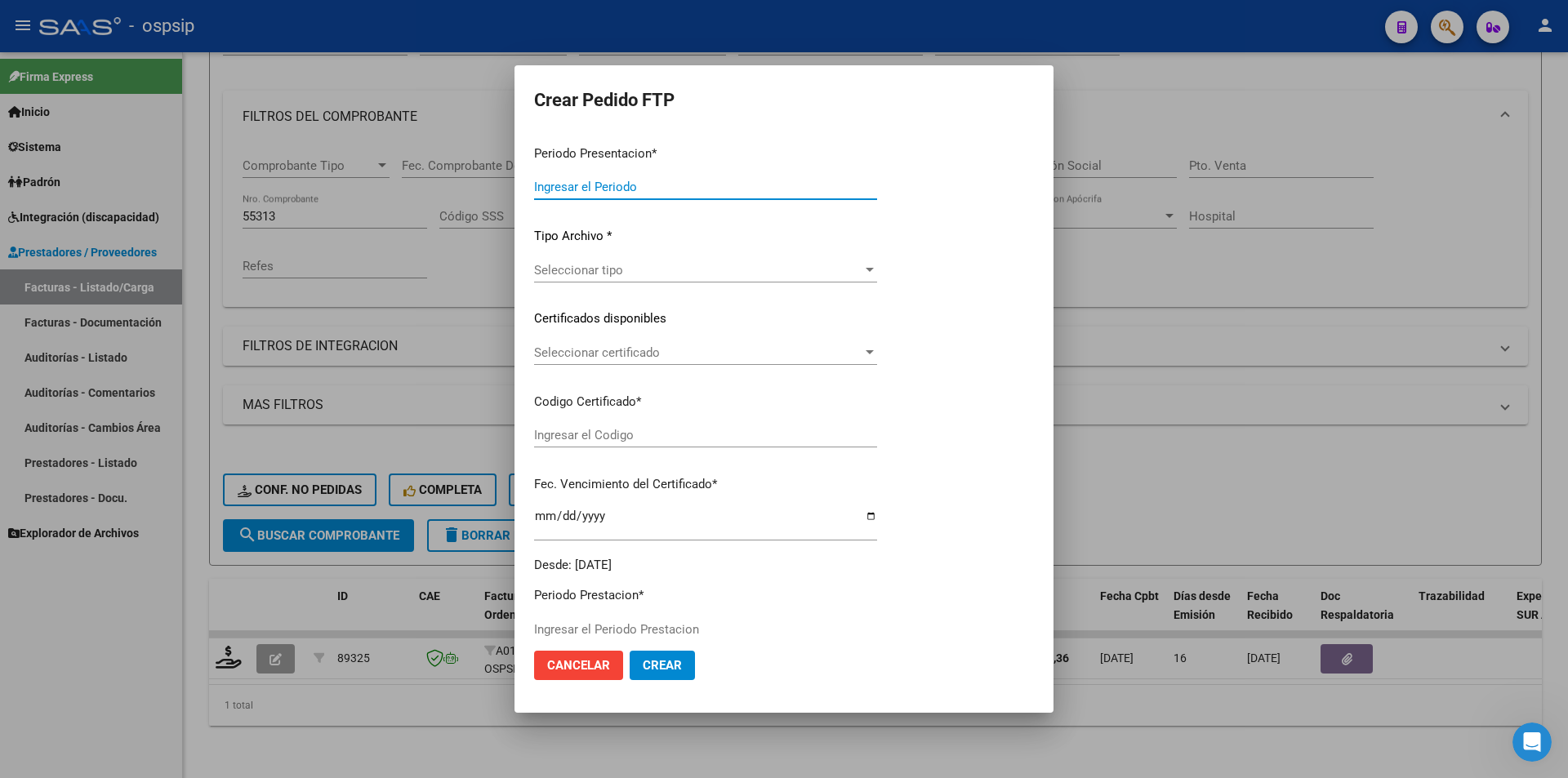
type input "202508"
type input "$ 475.830,36"
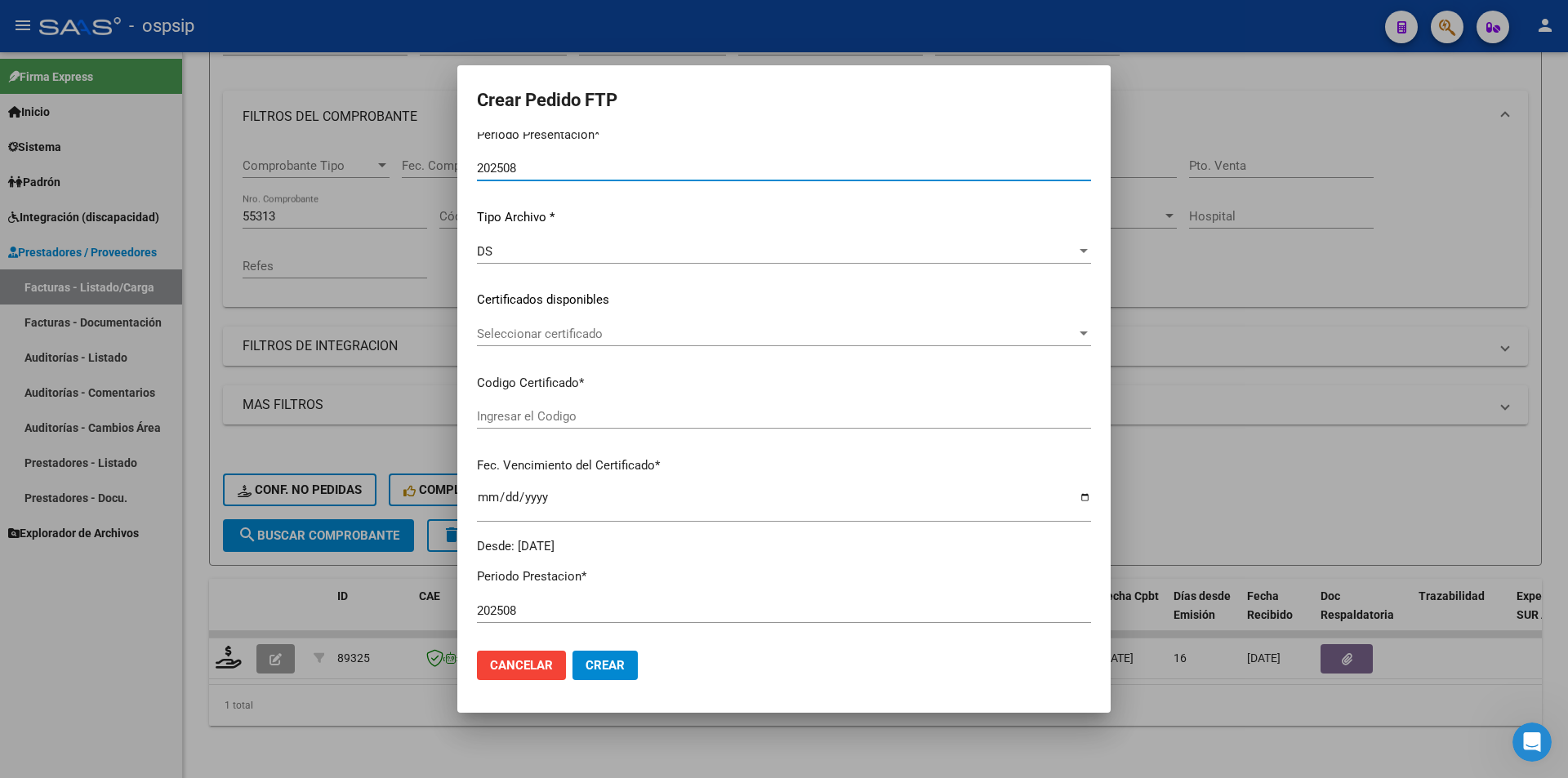
scroll to position [408, 0]
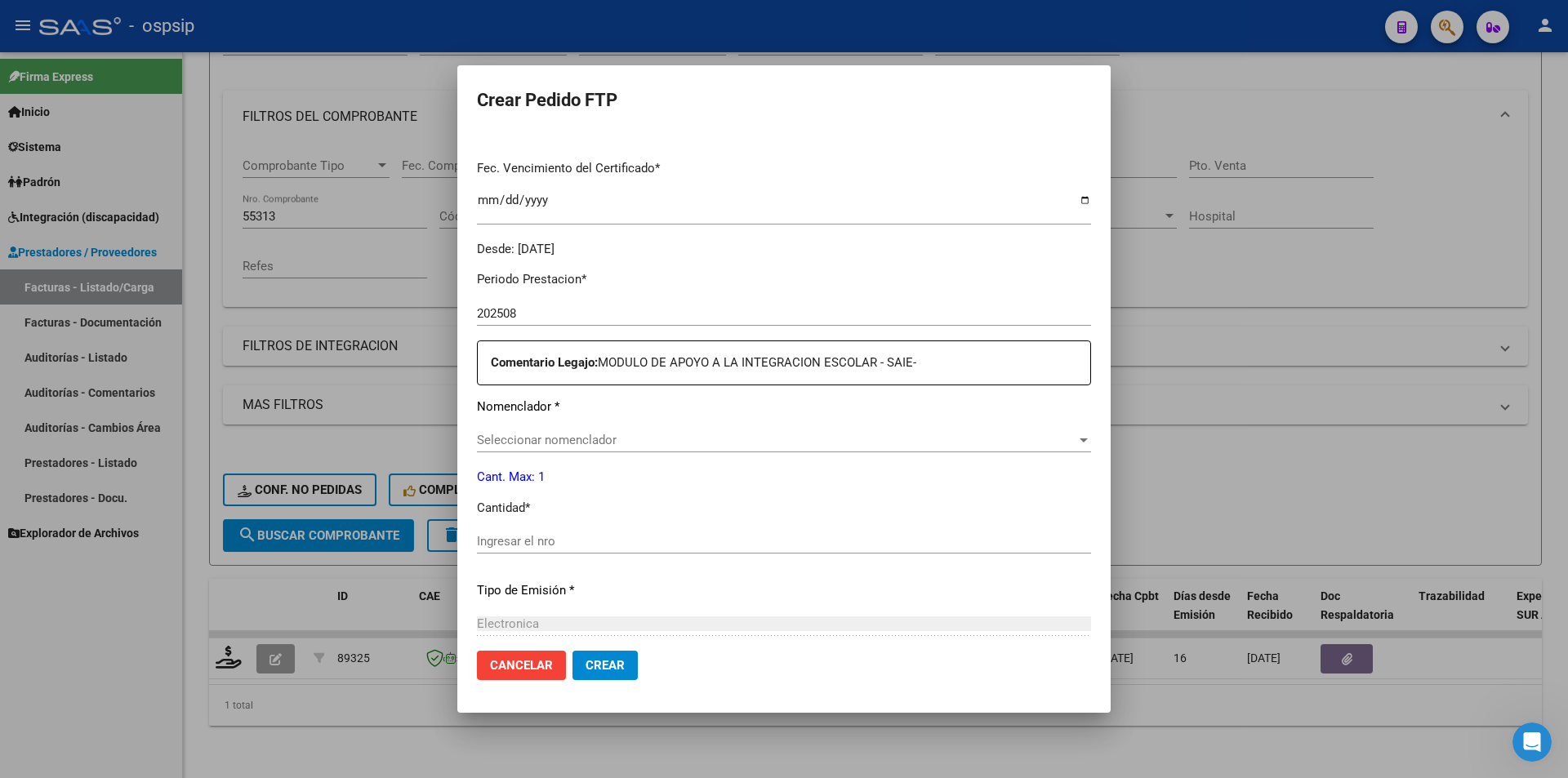
type input "ARG01000570117182022120620241206BS460"
type input "[DATE]"
click at [600, 537] on input "Ingresar el nro" at bounding box center [784, 541] width 614 height 15
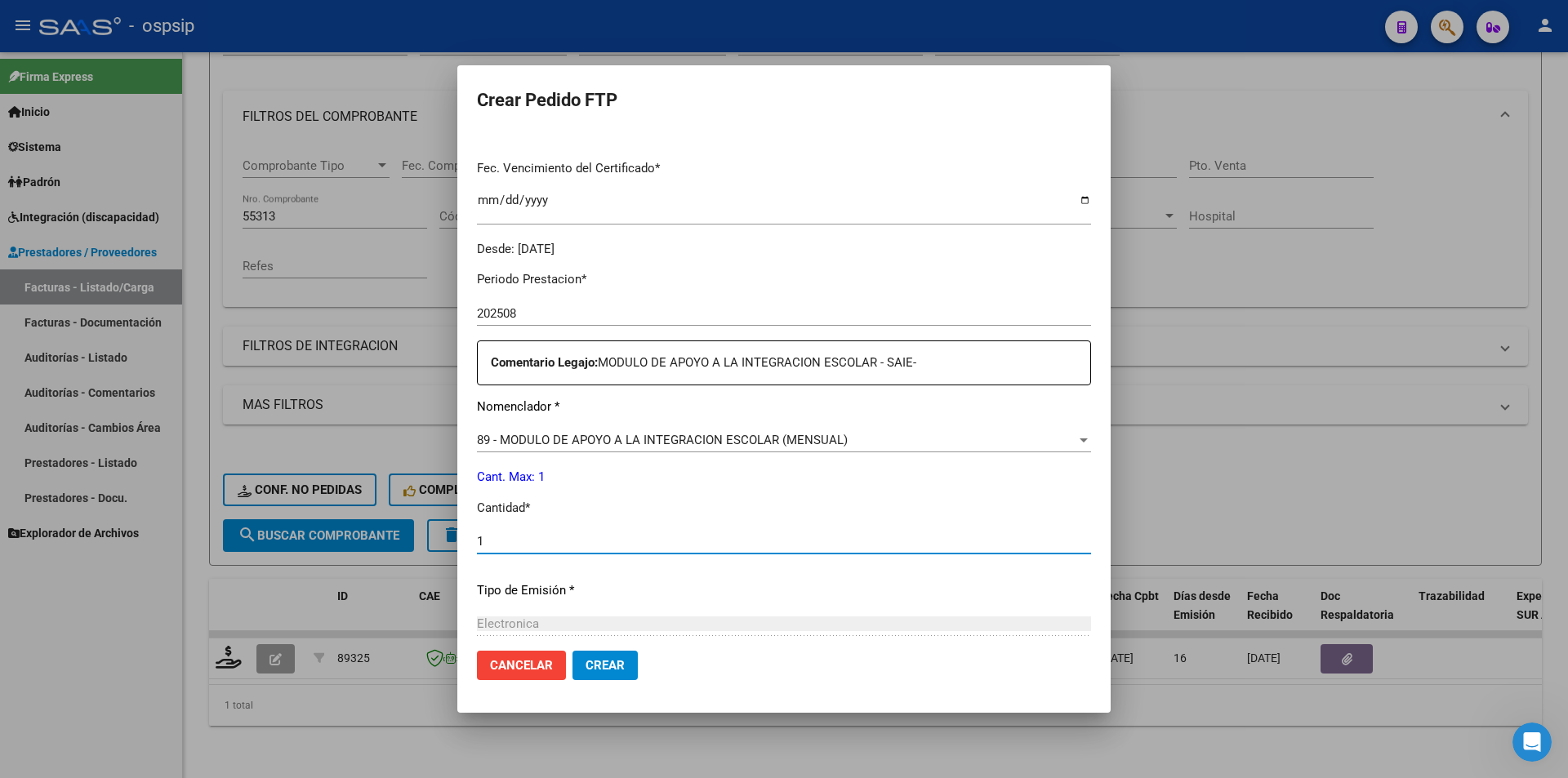
type input "1"
click at [614, 674] on button "Crear" at bounding box center [605, 665] width 65 height 29
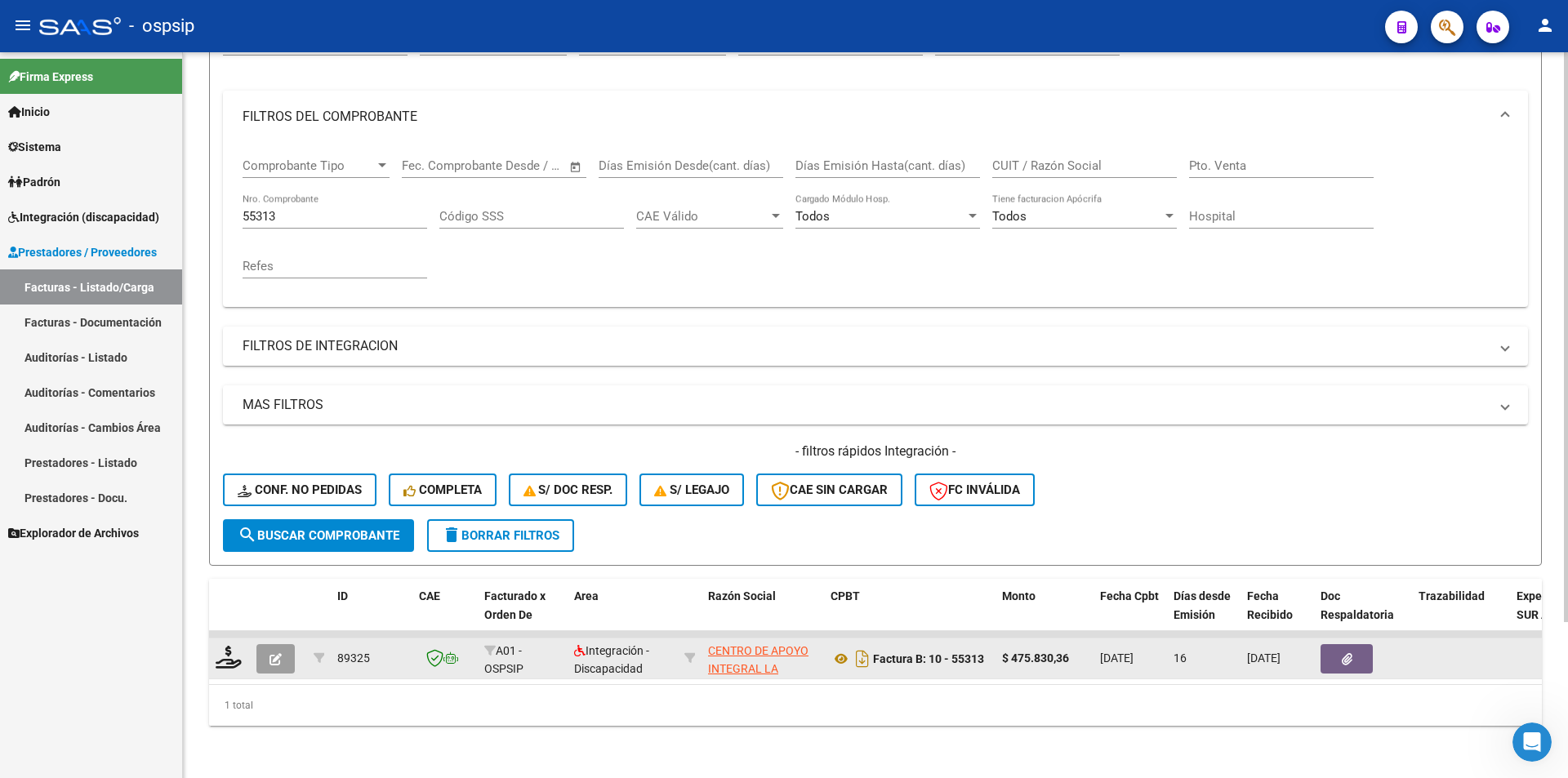
click at [269, 653] on icon "button" at bounding box center [275, 659] width 12 height 12
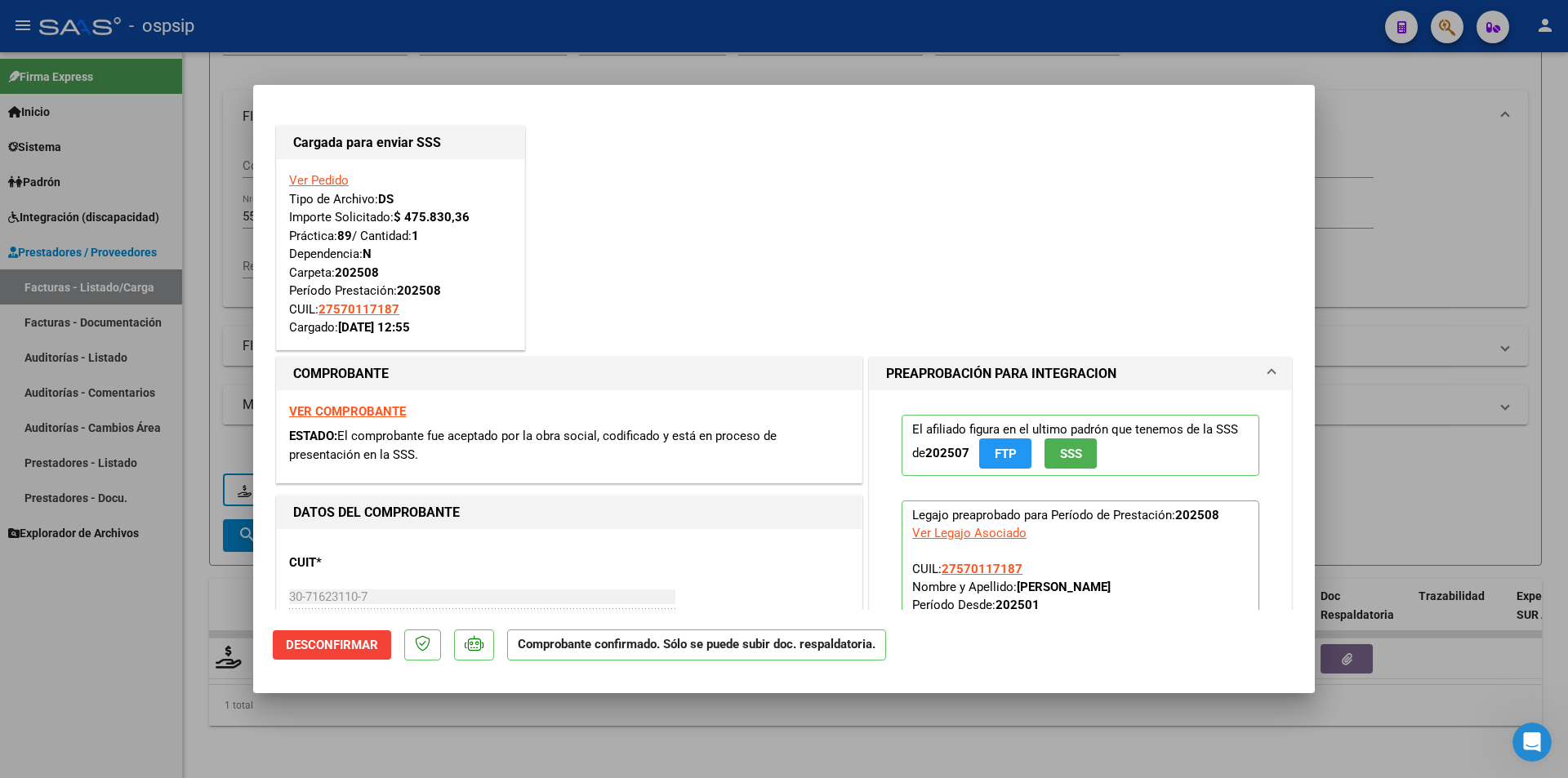
drag, startPoint x: 120, startPoint y: 611, endPoint x: 155, endPoint y: 536, distance: 82.8
click at [119, 611] on div at bounding box center [784, 389] width 1568 height 778
type input "$ 0,00"
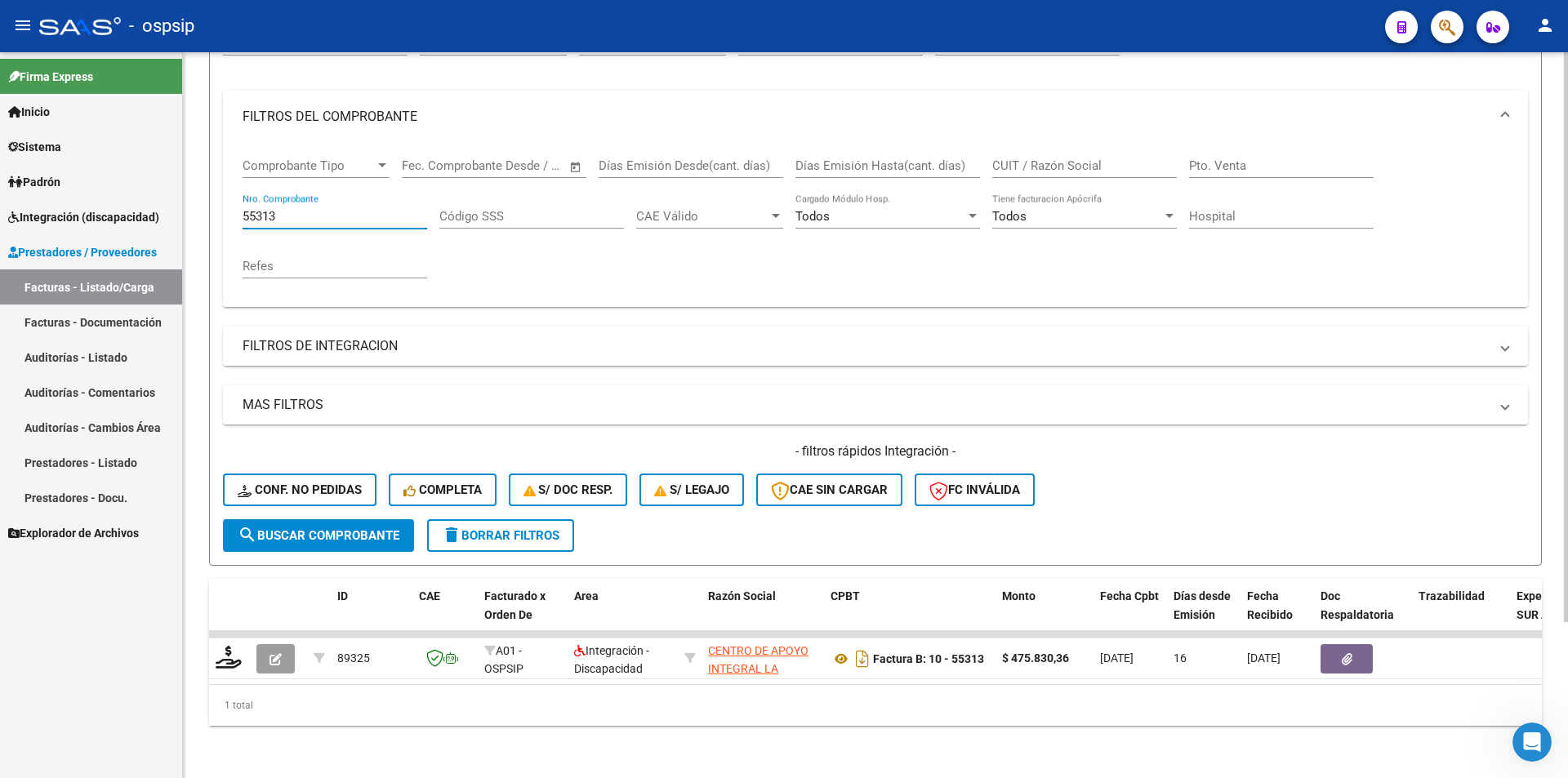
drag, startPoint x: 308, startPoint y: 203, endPoint x: 185, endPoint y: 189, distance: 123.8
click at [185, 189] on div "Video tutorial PRESTADORES -> Listado de CPBTs Emitidos por Prestadores / Prove…" at bounding box center [875, 321] width 1385 height 913
type input "55311"
click at [350, 528] on span "search Buscar Comprobante" at bounding box center [318, 535] width 162 height 15
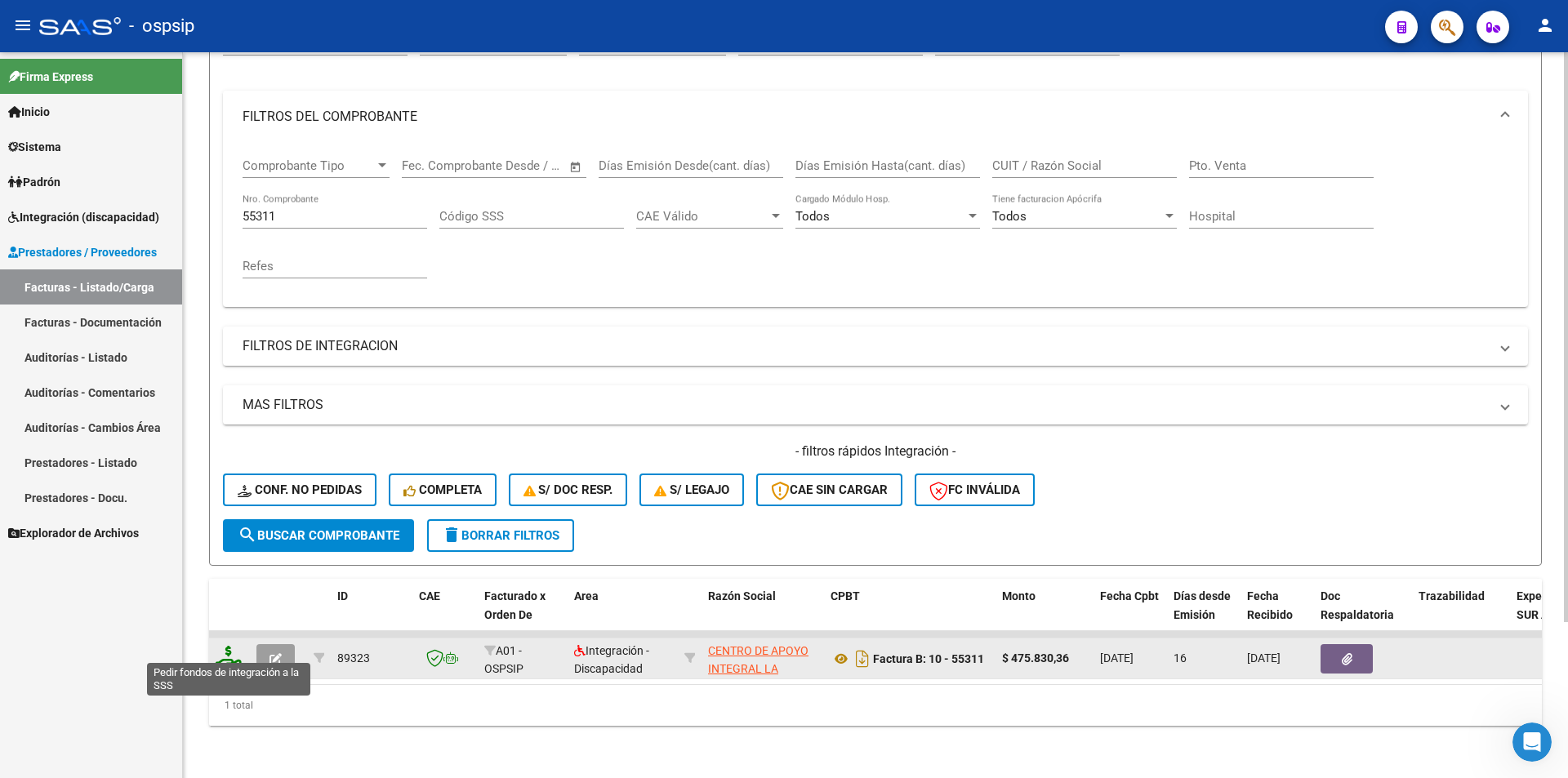
click at [228, 645] on icon at bounding box center [228, 656] width 26 height 23
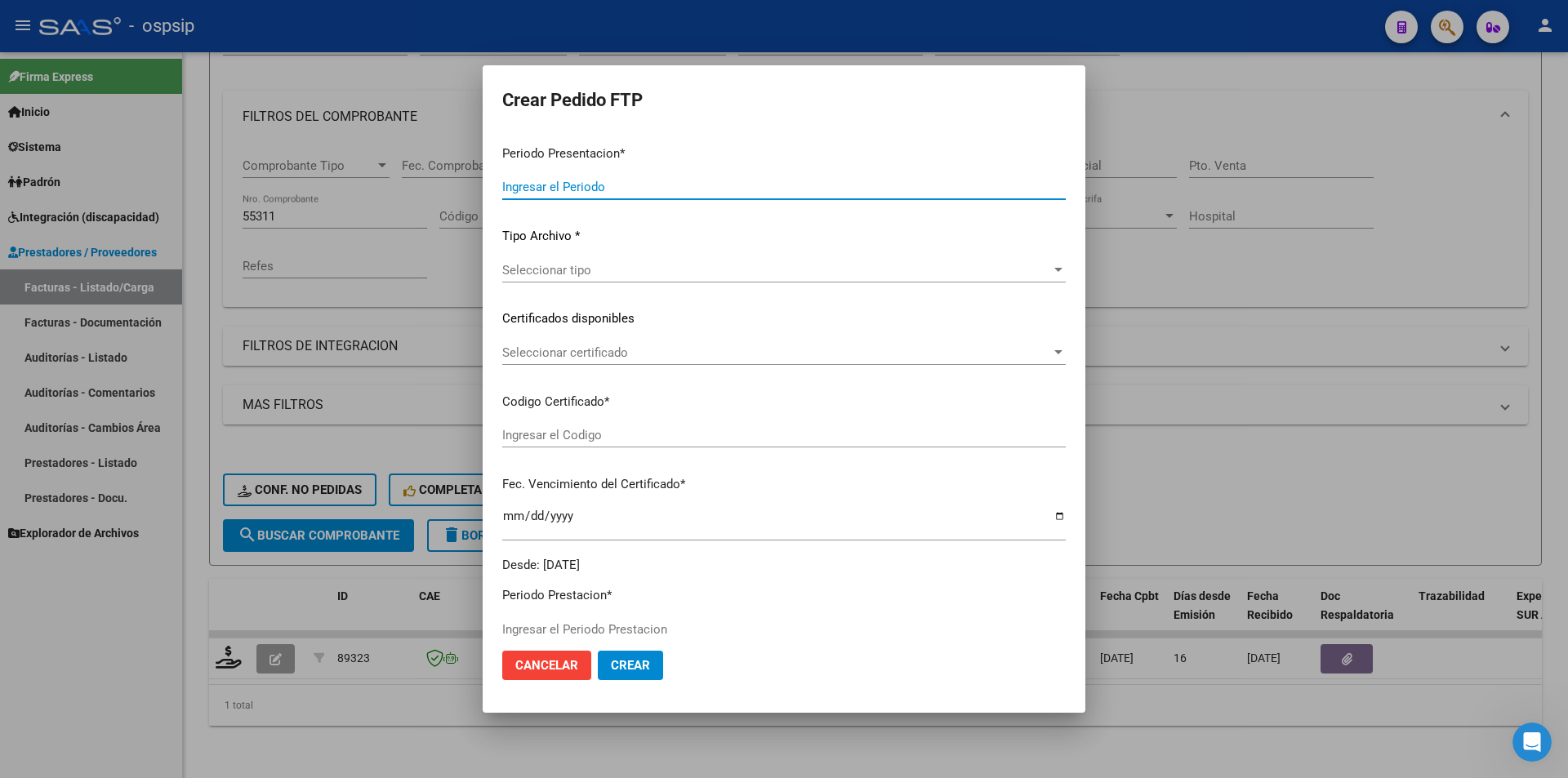
type input "202508"
type input "$ 475.830,36"
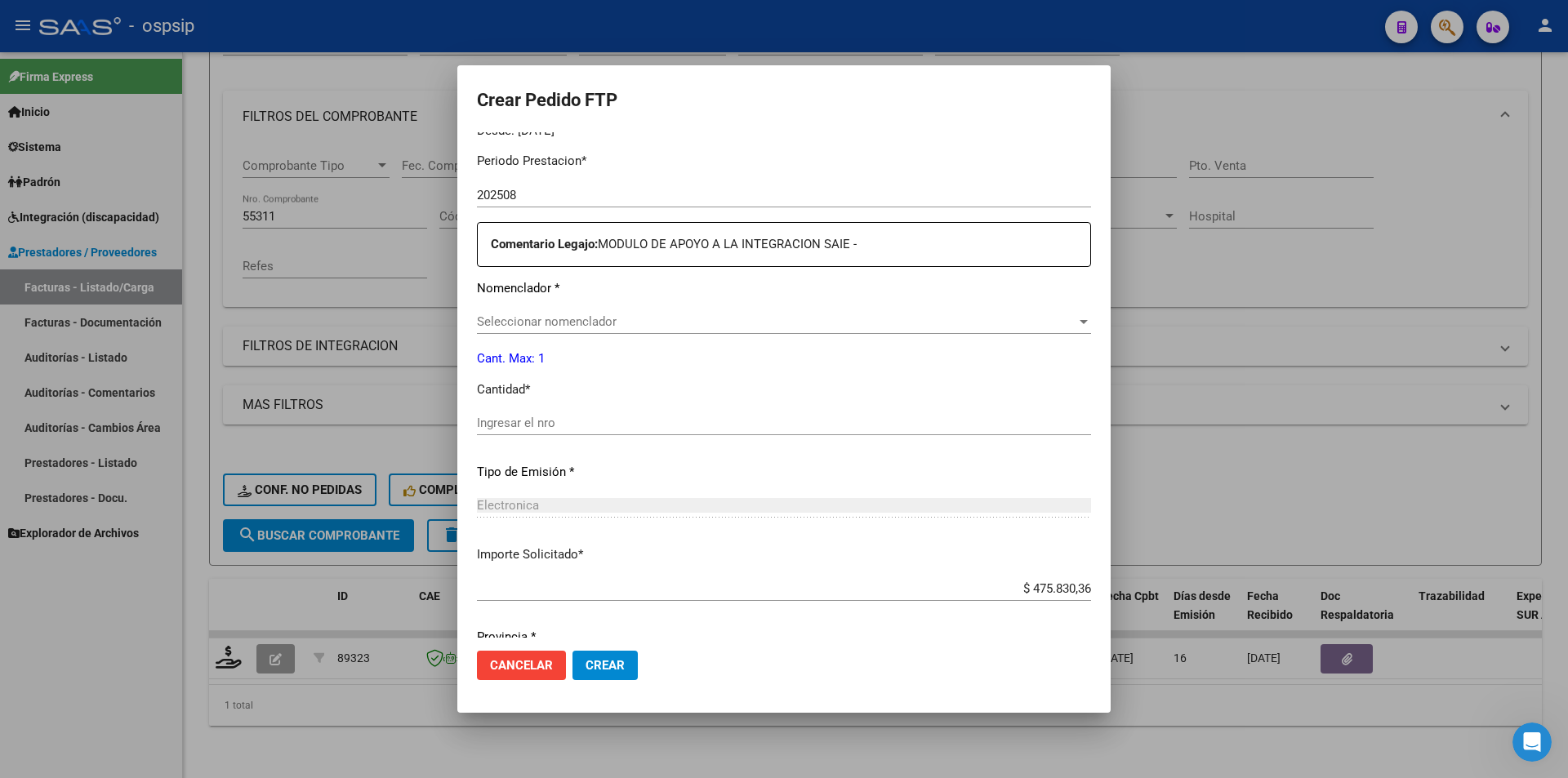
scroll to position [563, 0]
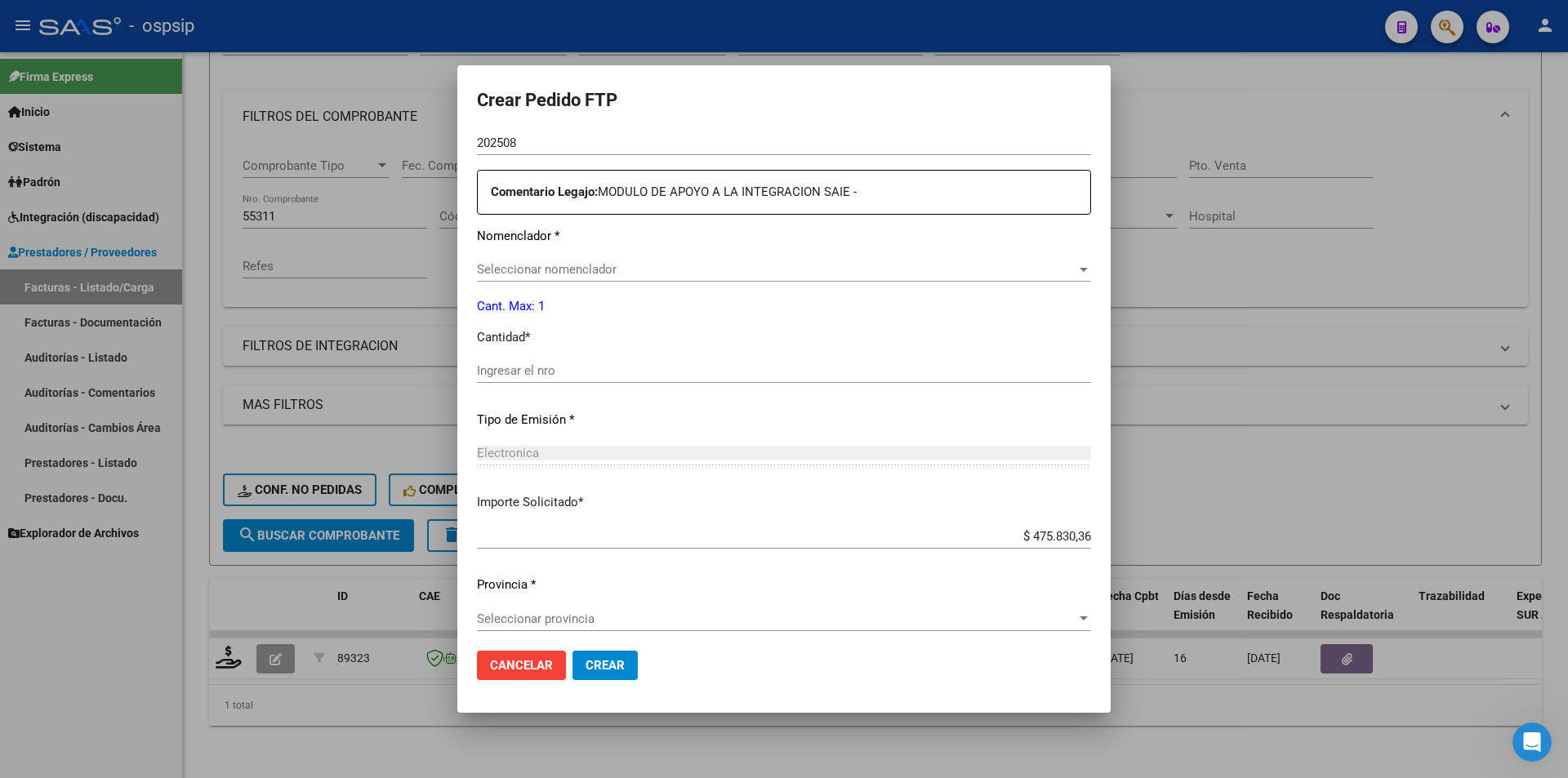
type input "3780519909"
type input "[DATE]"
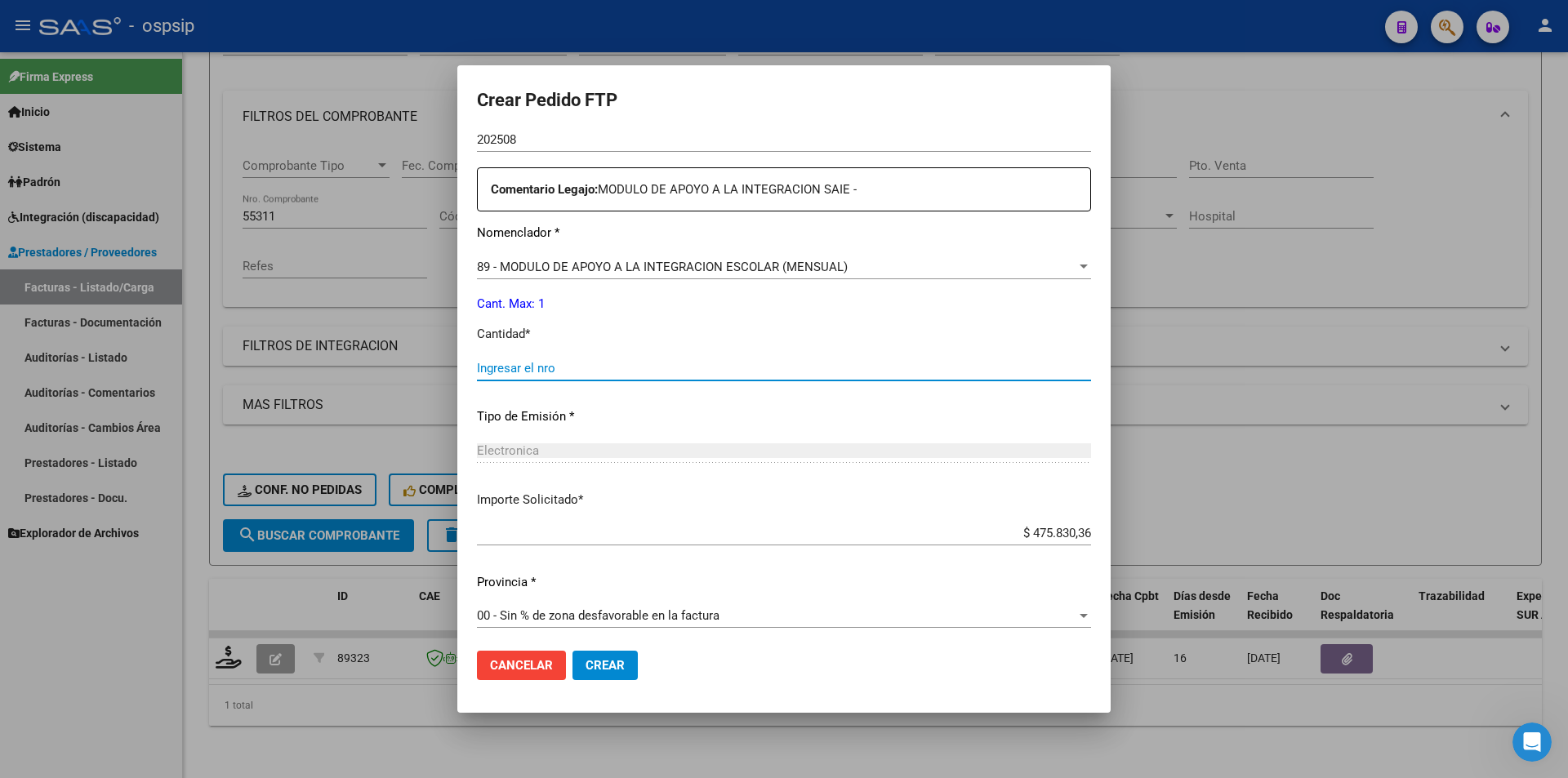
click at [510, 367] on input "Ingresar el nro" at bounding box center [784, 368] width 614 height 15
type input "1"
click at [605, 665] on span "Crear" at bounding box center [605, 665] width 39 height 15
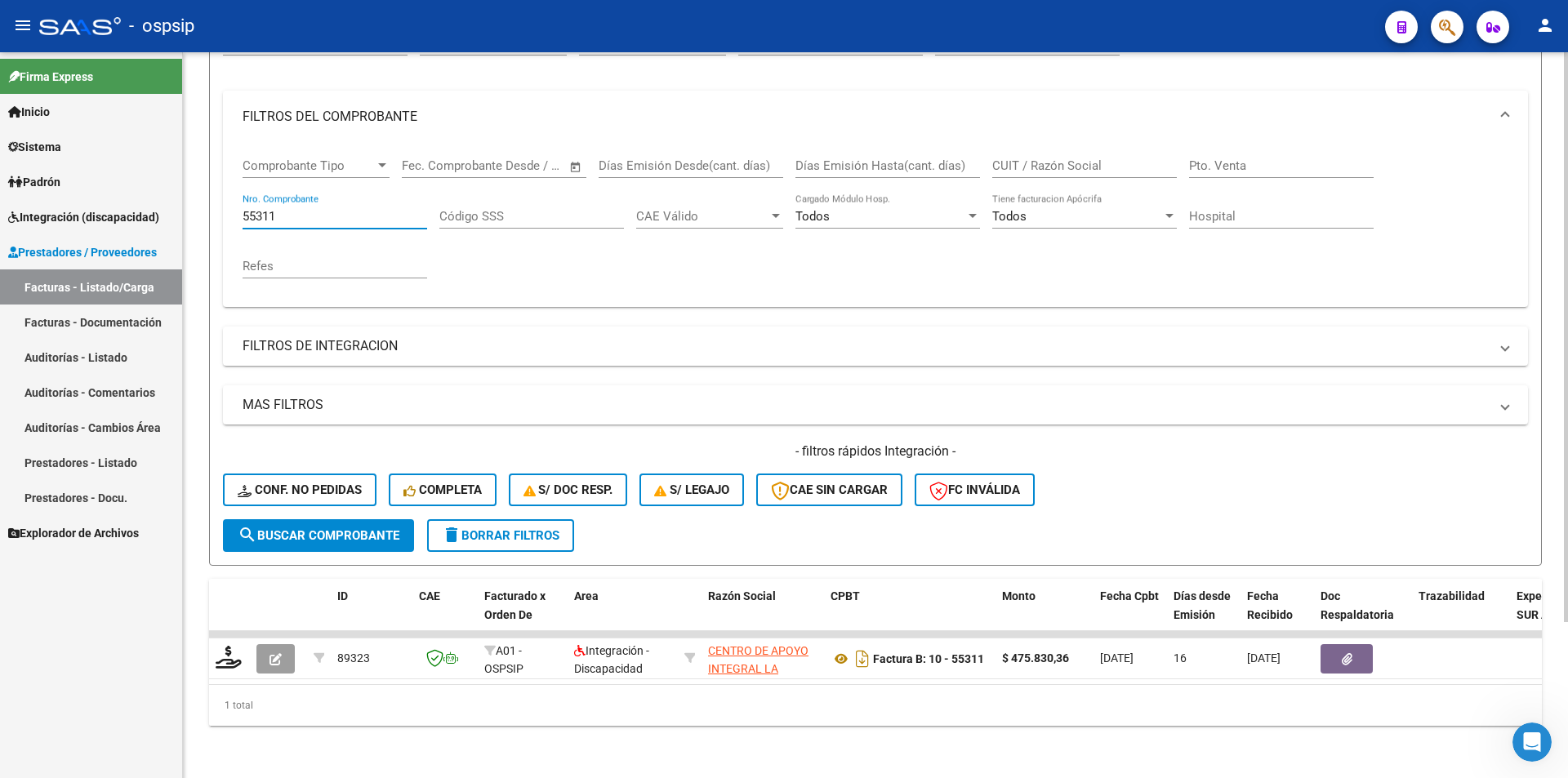
drag, startPoint x: 224, startPoint y: 201, endPoint x: 192, endPoint y: 200, distance: 32.0
click at [192, 200] on div "Video tutorial PRESTADORES -> Listado de CPBTs Emitidos por Prestadores / Prove…" at bounding box center [875, 321] width 1385 height 913
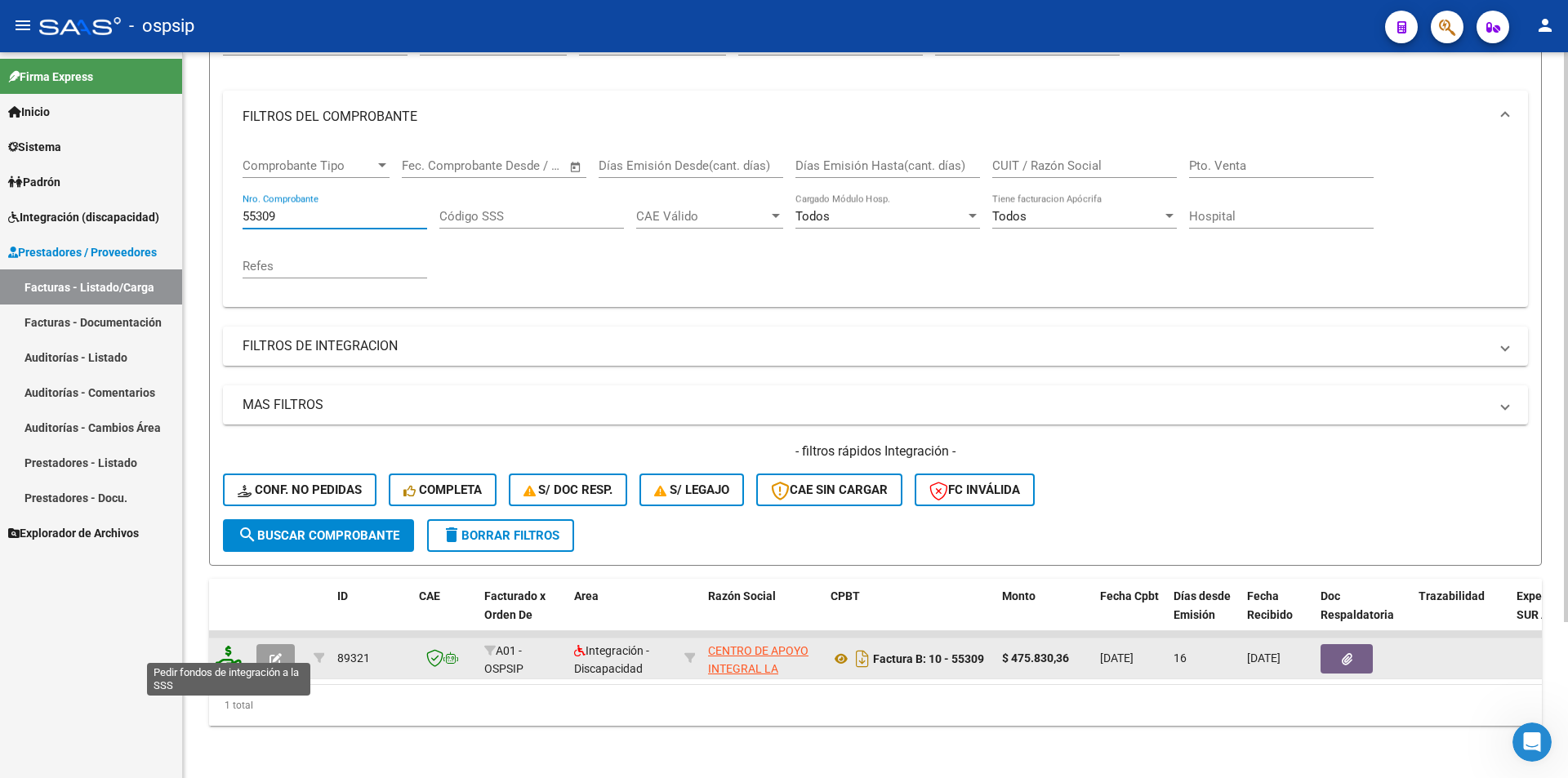
type input "55309"
click at [226, 647] on icon at bounding box center [228, 656] width 26 height 23
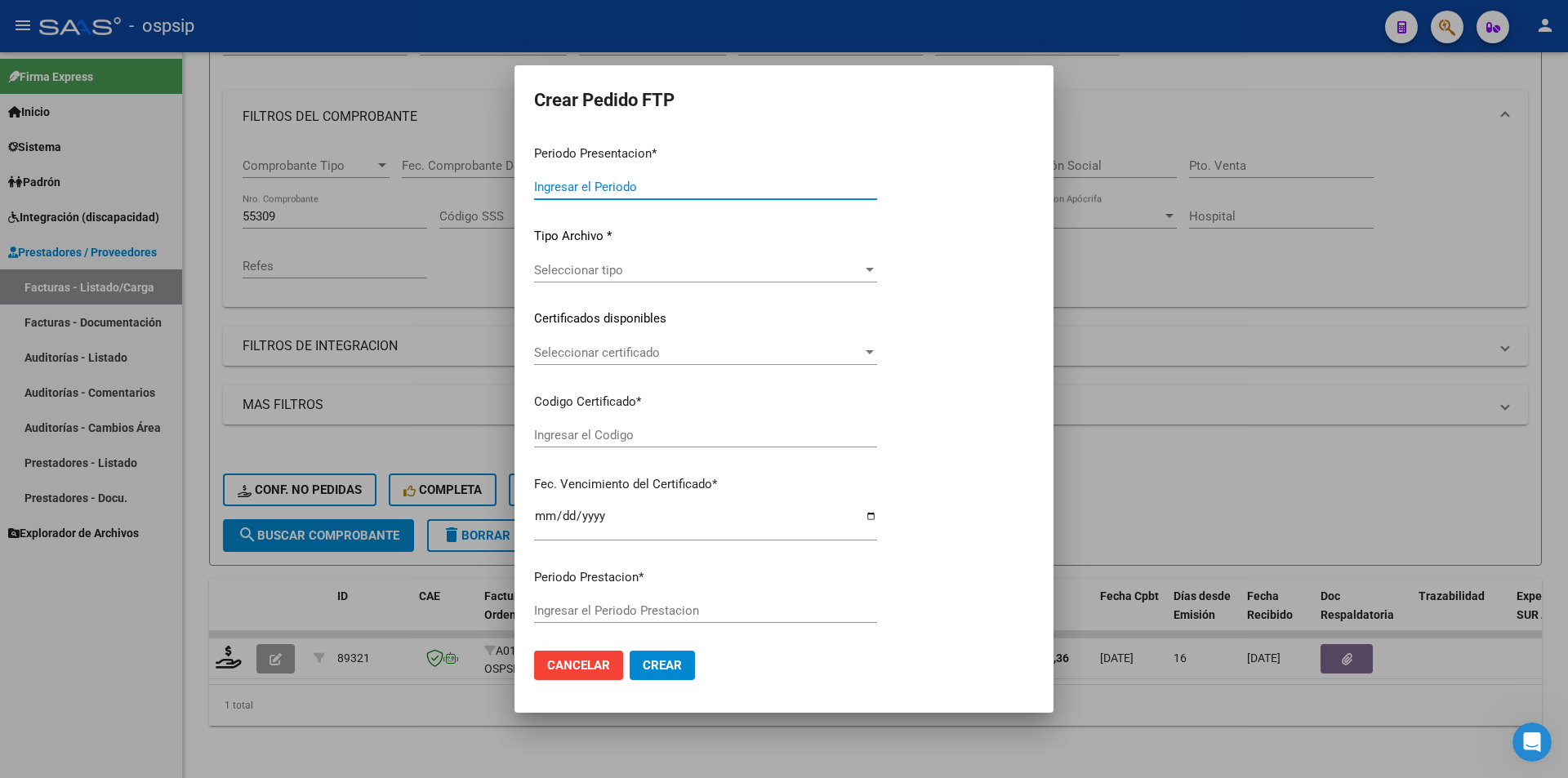
type input "202508"
type input "$ 475.830,36"
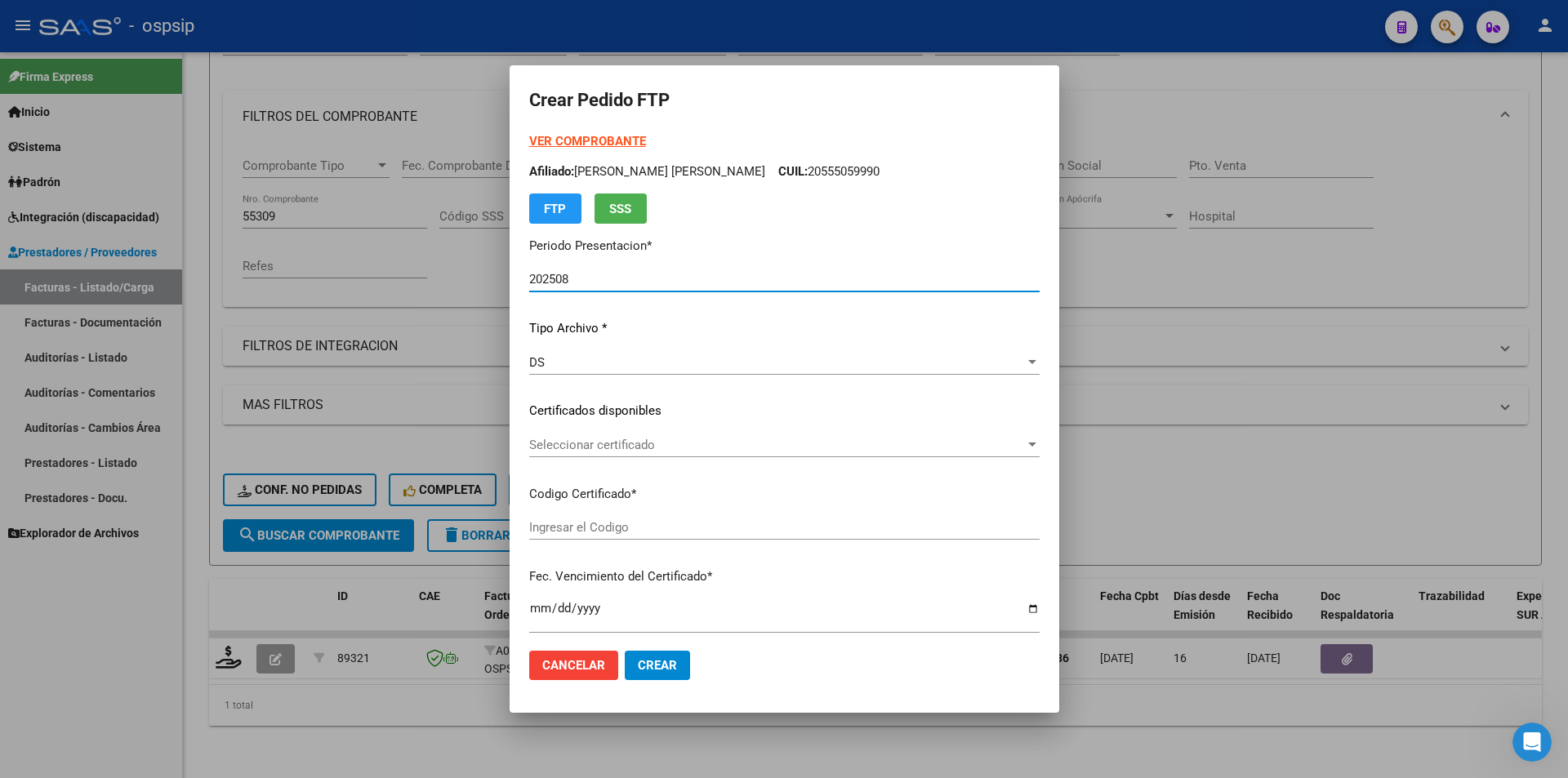
type input "ARG02000577464752024082620290826AND12921"
type input "[DATE]"
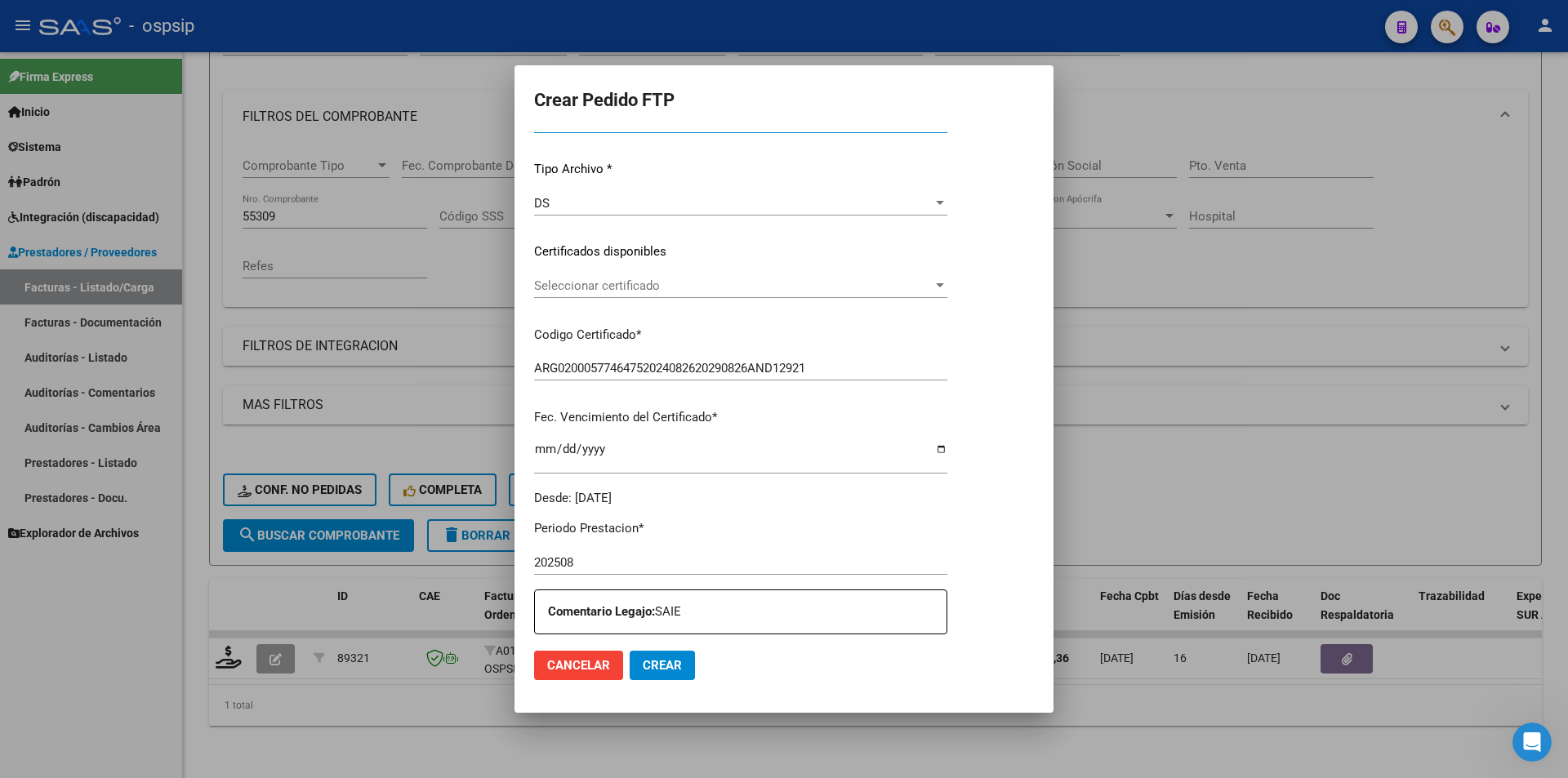
scroll to position [572, 0]
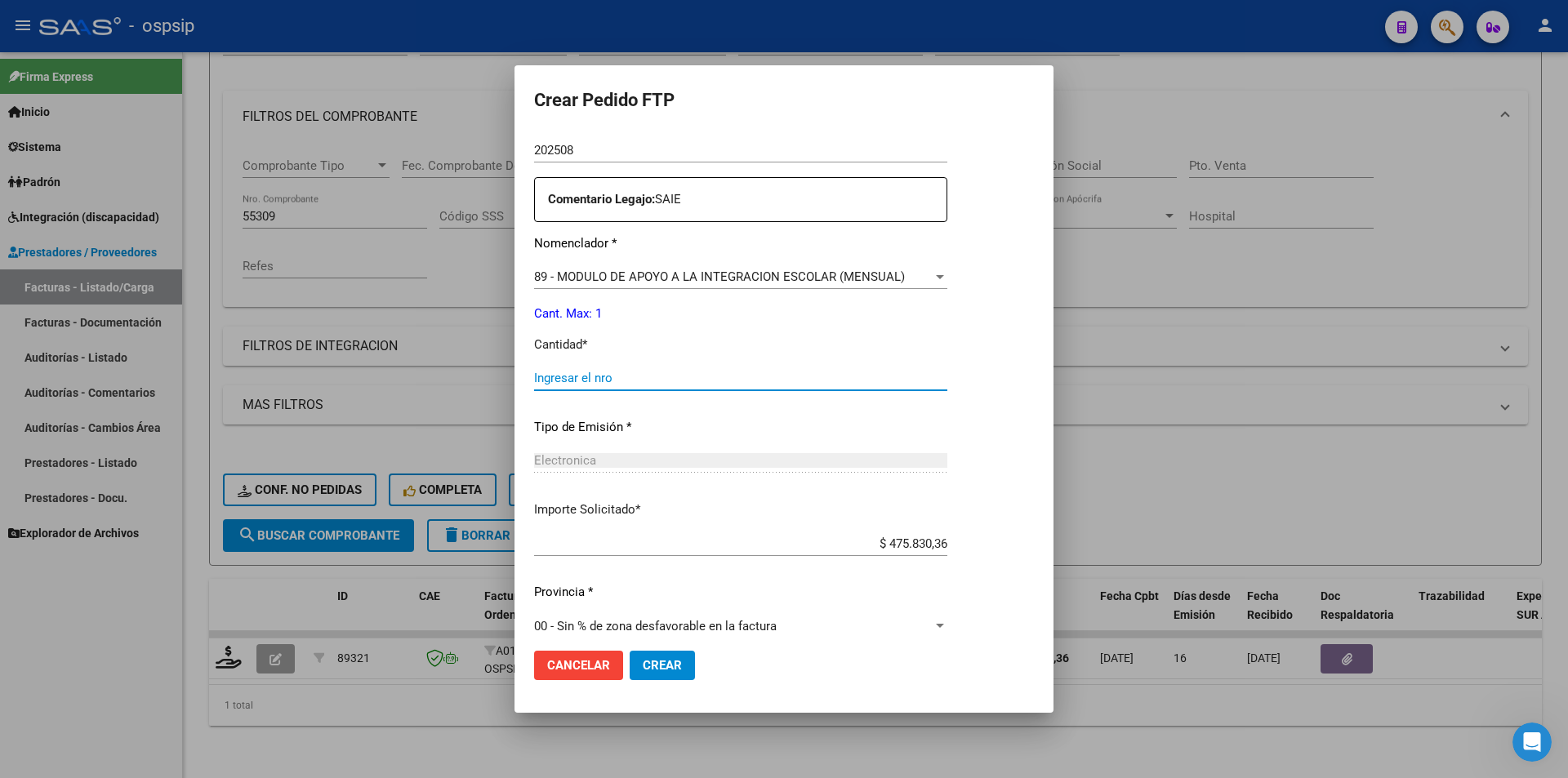
click at [543, 373] on input "Ingresar el nro" at bounding box center [741, 377] width 413 height 15
type input "1"
click at [658, 658] on span "Crear" at bounding box center [663, 665] width 39 height 15
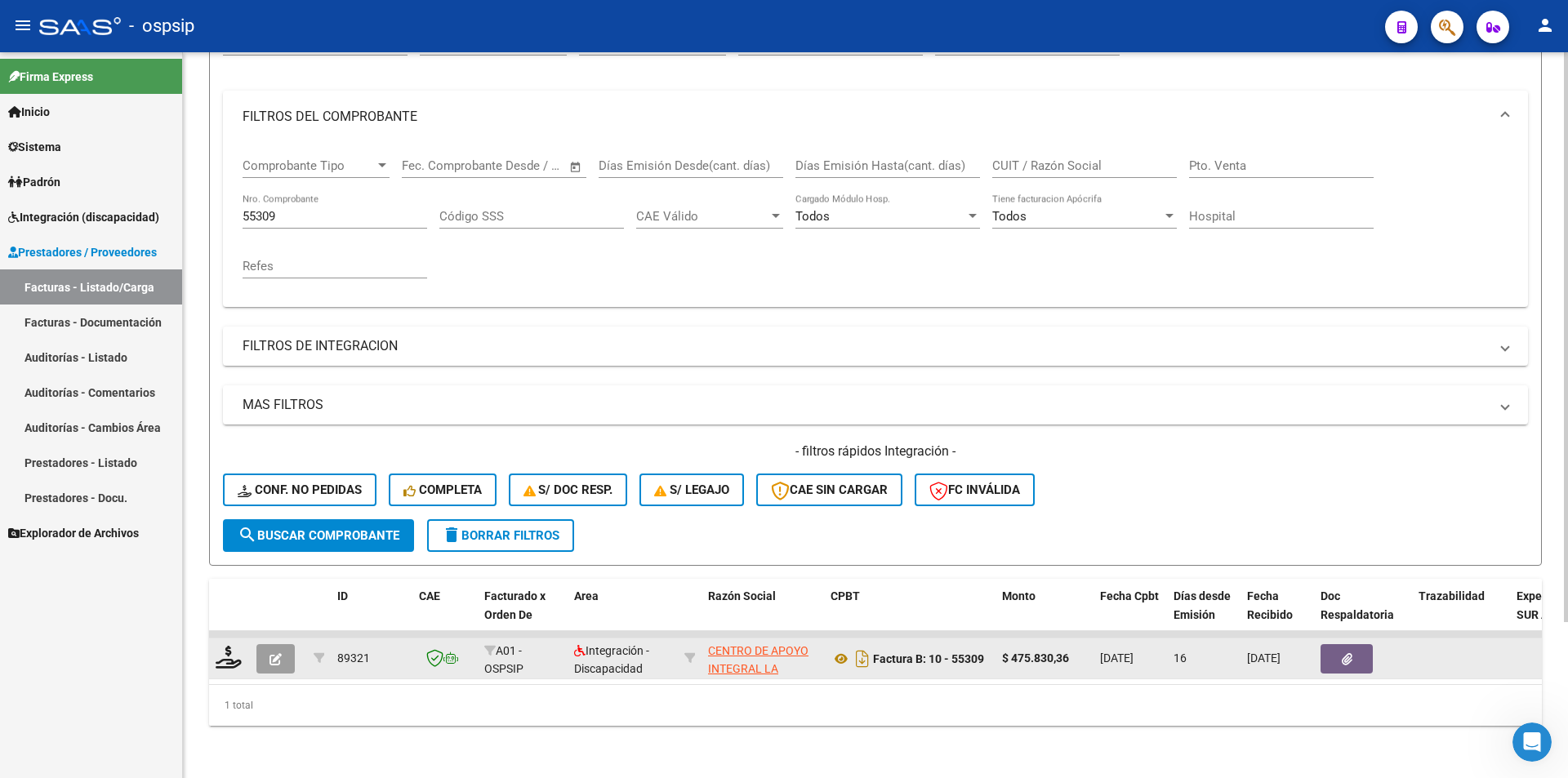
click at [281, 644] on button "button" at bounding box center [275, 659] width 39 height 29
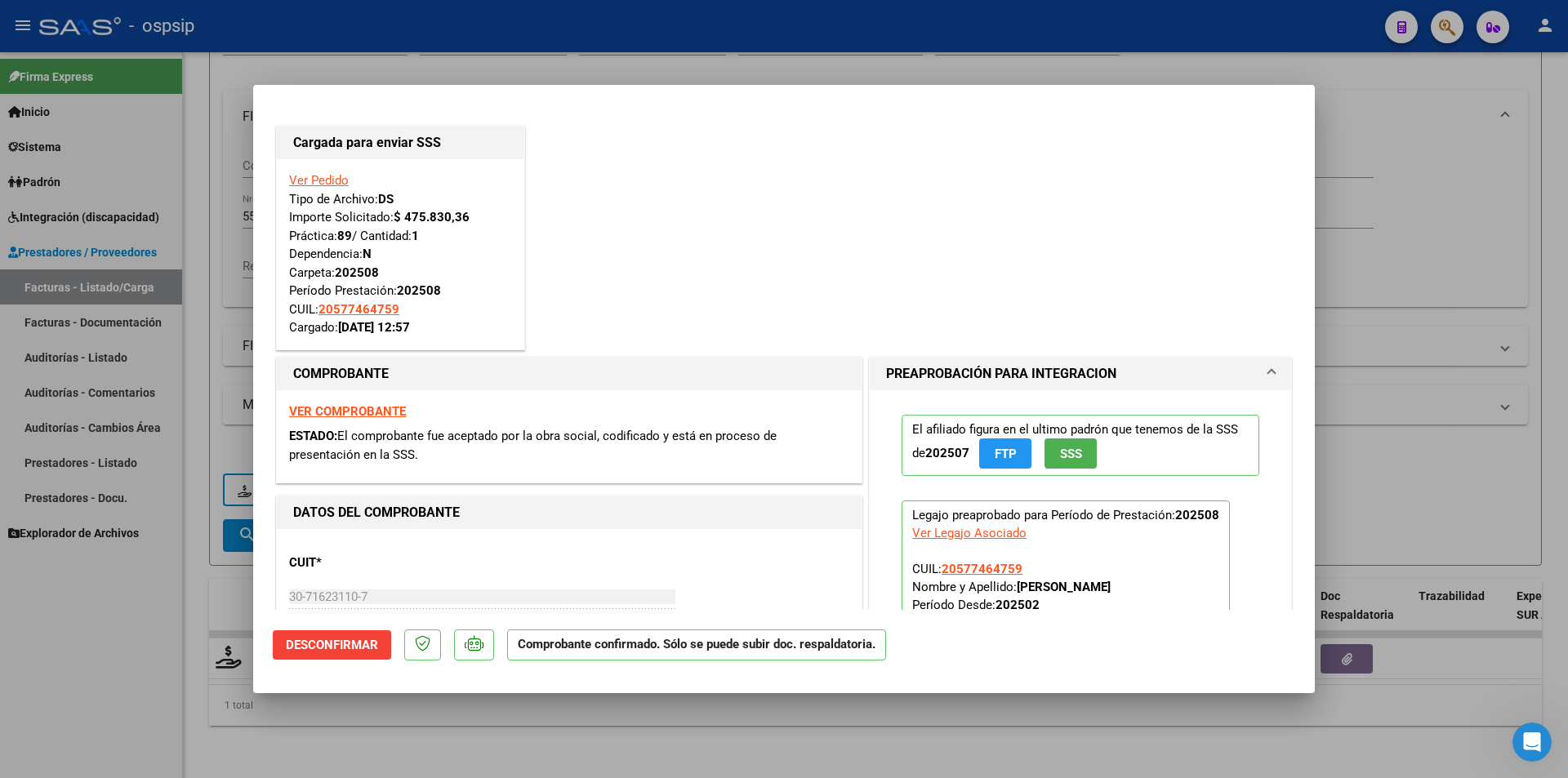
click at [107, 655] on div at bounding box center [784, 389] width 1568 height 778
type input "$ 0,00"
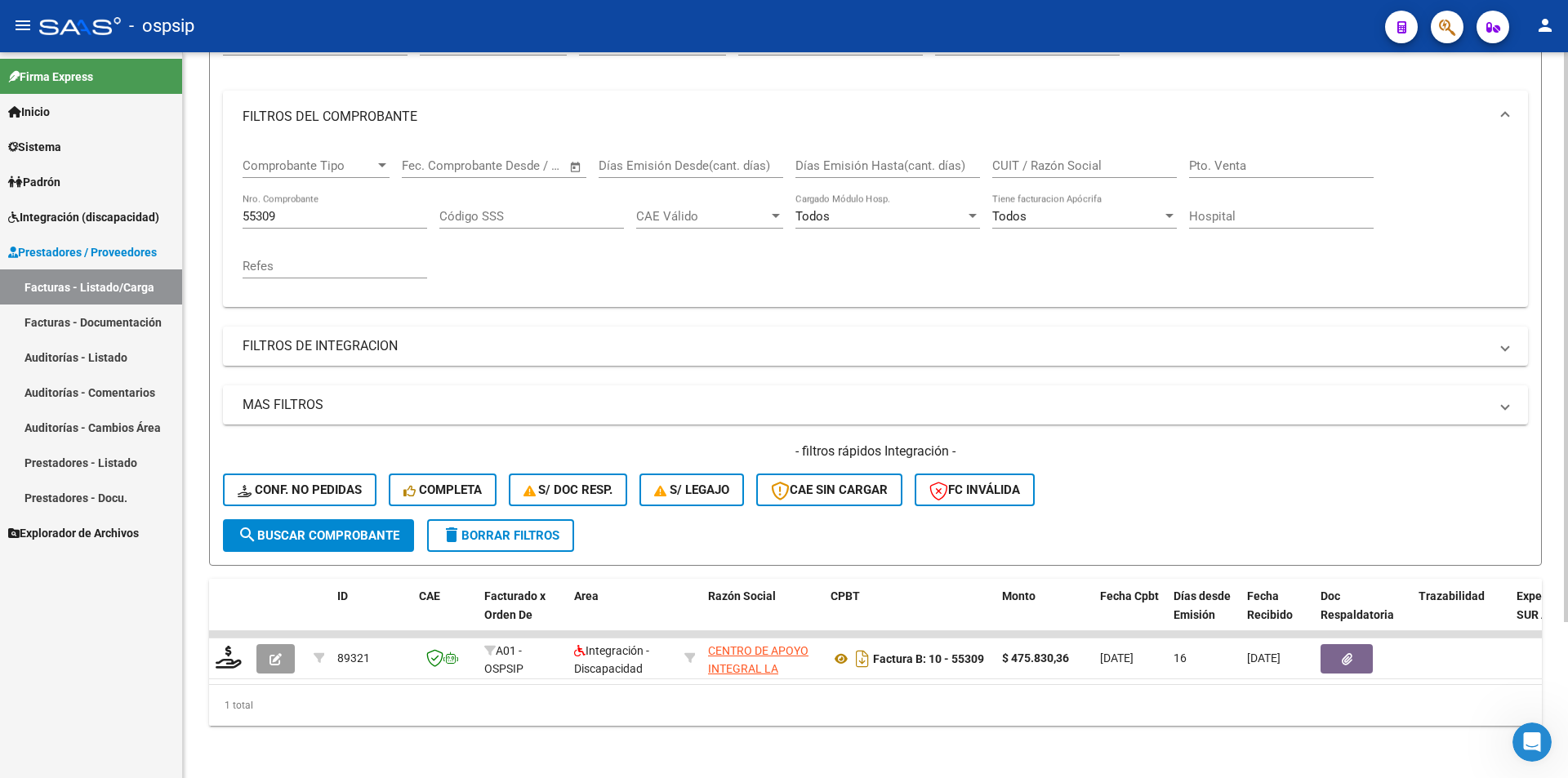
drag, startPoint x: 293, startPoint y: 209, endPoint x: 209, endPoint y: 202, distance: 84.3
click at [209, 202] on form "Filtros Id Area Area Seleccionar Gerenciador Seleccionar Gerenciador Todos Conf…" at bounding box center [875, 286] width 1333 height 560
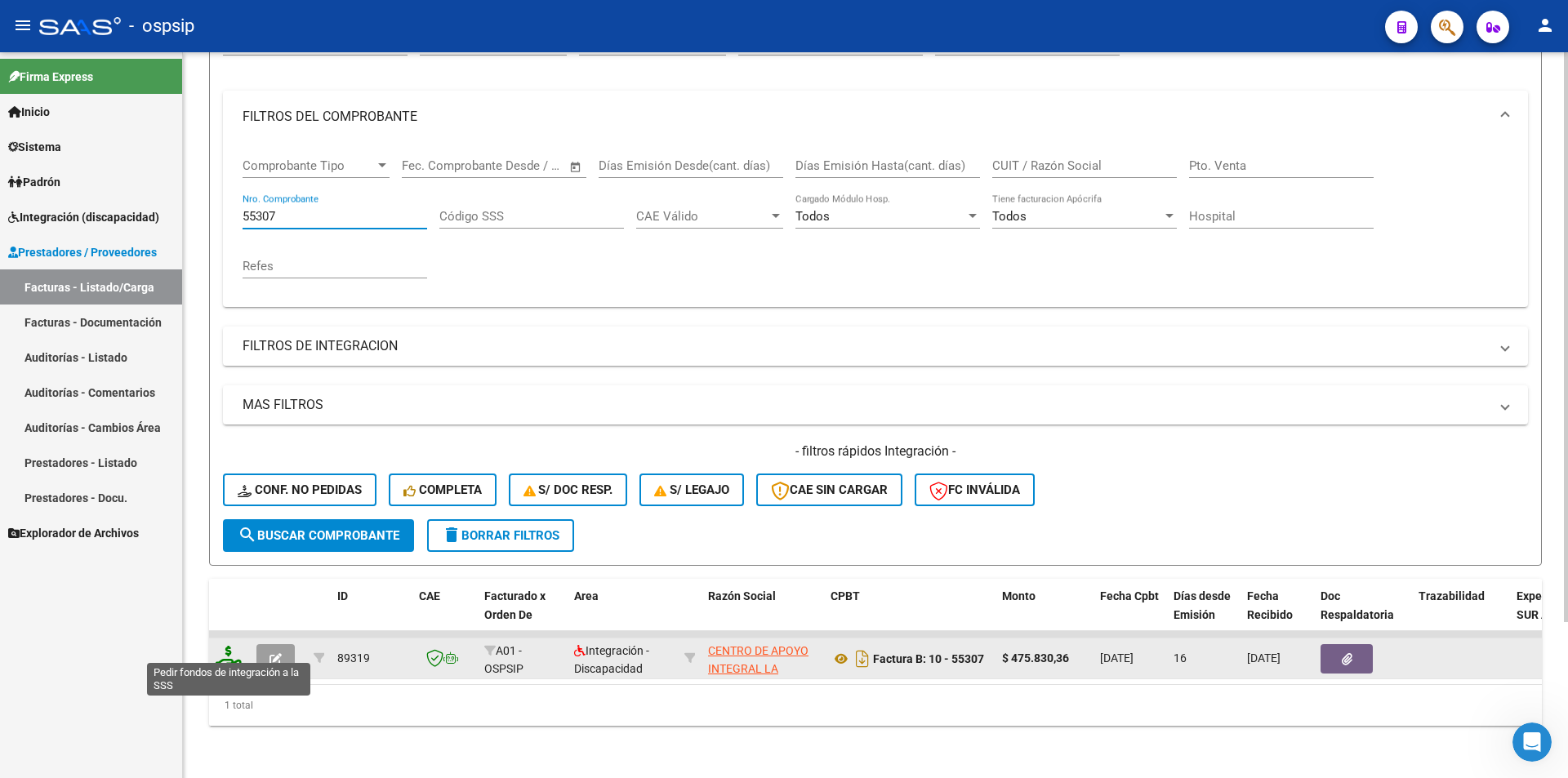
type input "55307"
click at [225, 649] on icon at bounding box center [228, 656] width 26 height 23
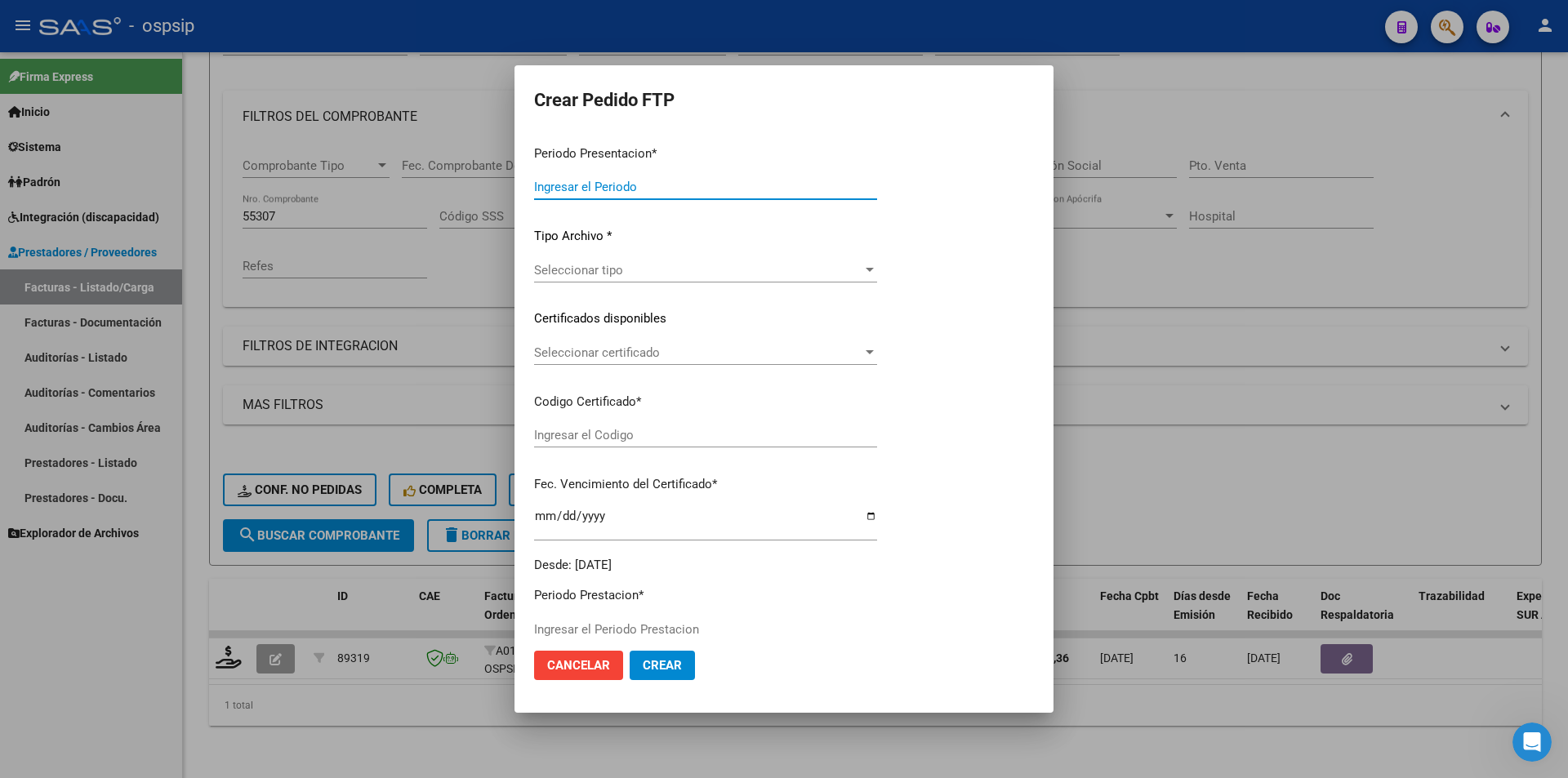
type input "202508"
type input "$ 475.830,36"
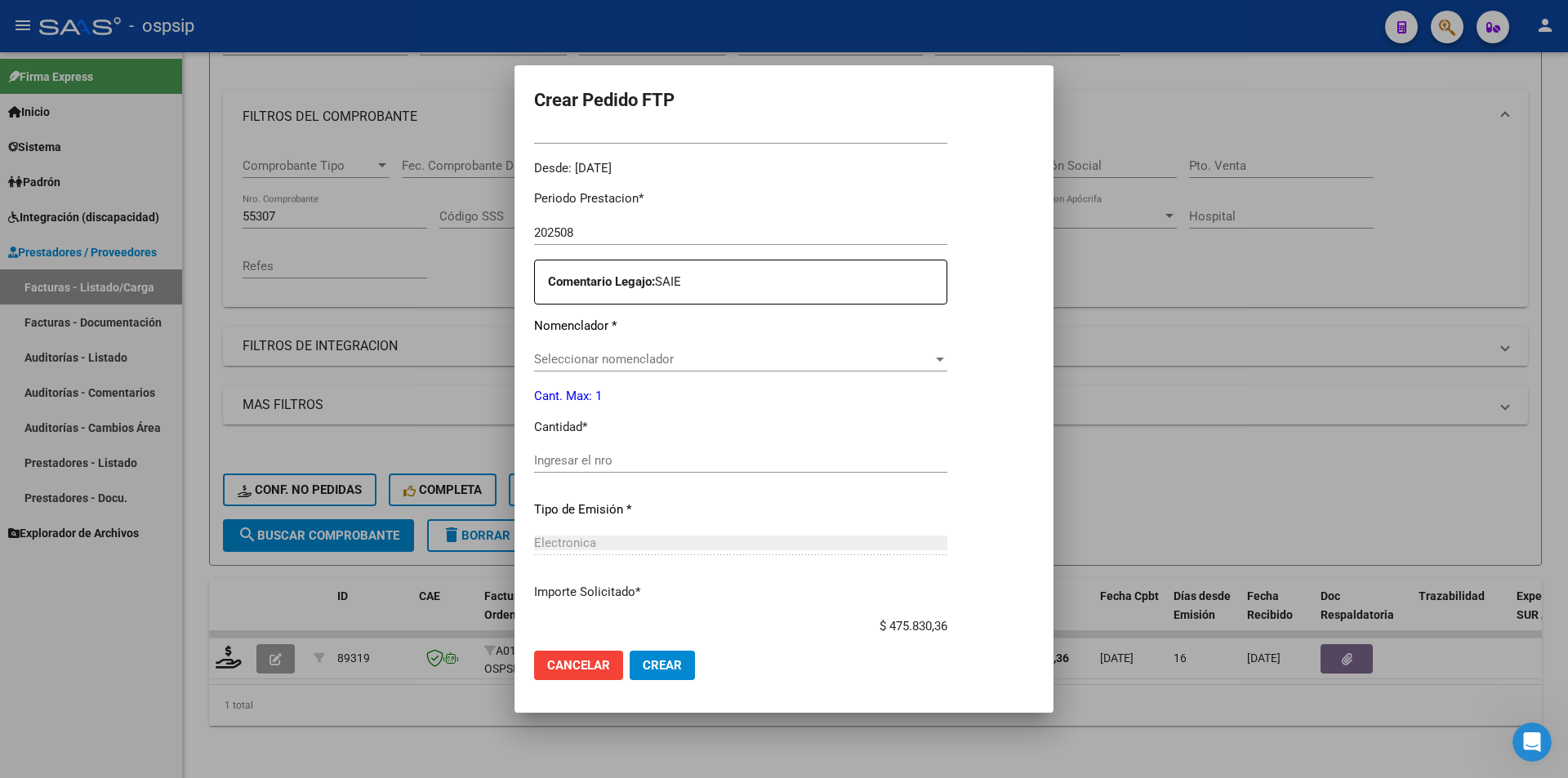
type input "4529906770"
type input "[DATE]"
click at [577, 467] on input "Ingresar el nro" at bounding box center [741, 459] width 413 height 15
type input "1"
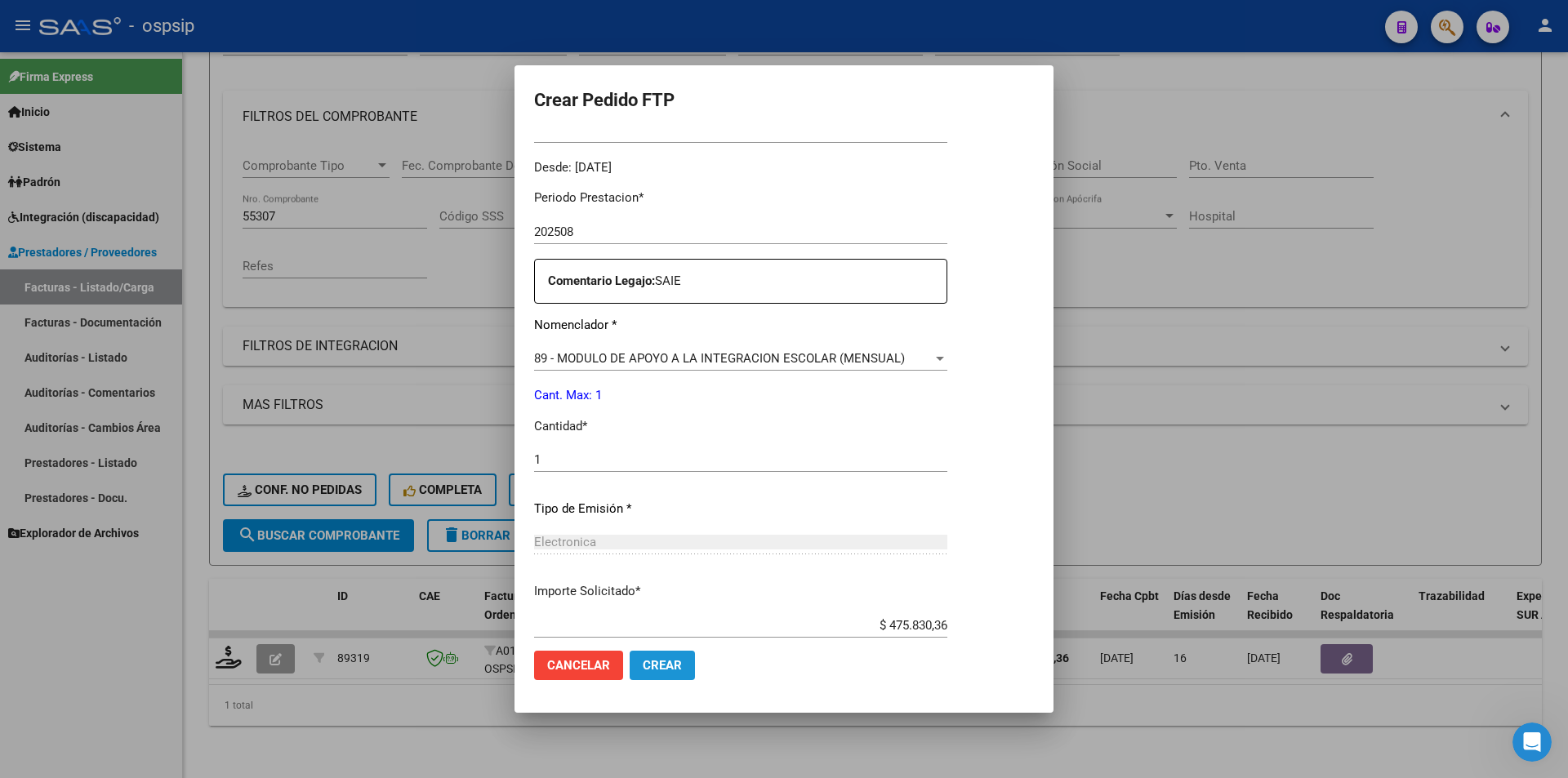
click at [663, 672] on span "Crear" at bounding box center [663, 665] width 39 height 15
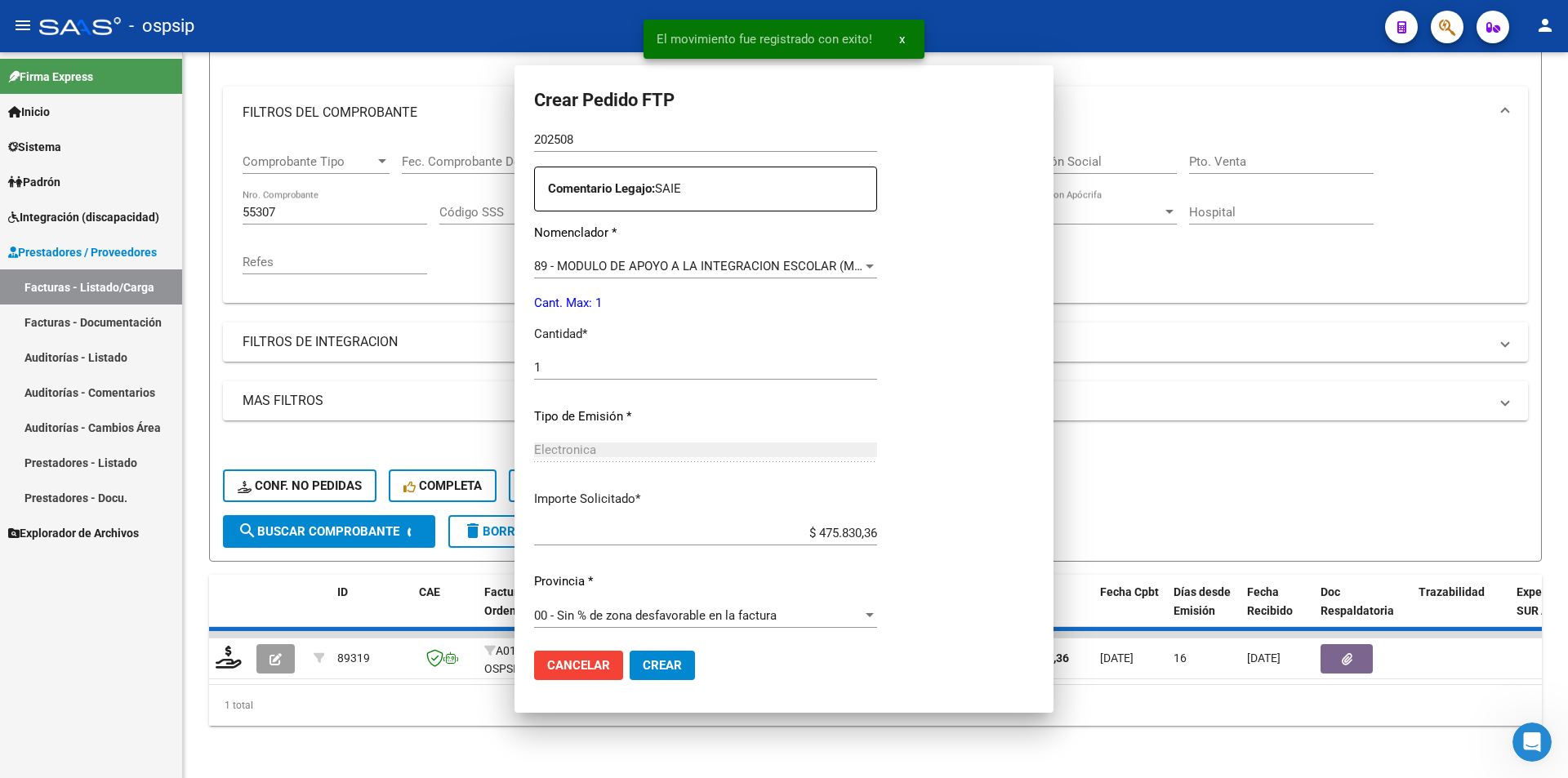
scroll to position [0, 0]
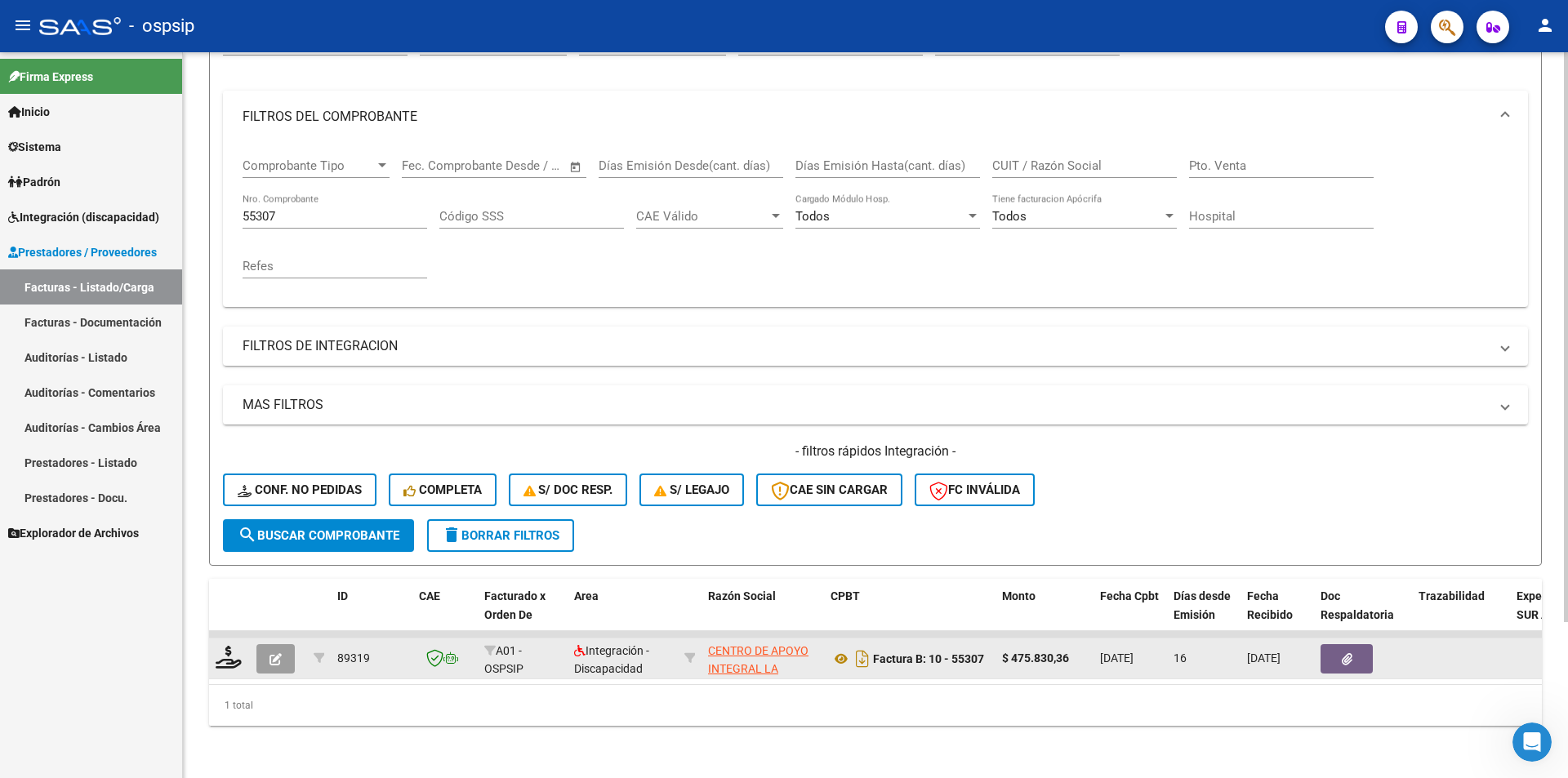
click at [272, 653] on icon "button" at bounding box center [275, 659] width 12 height 12
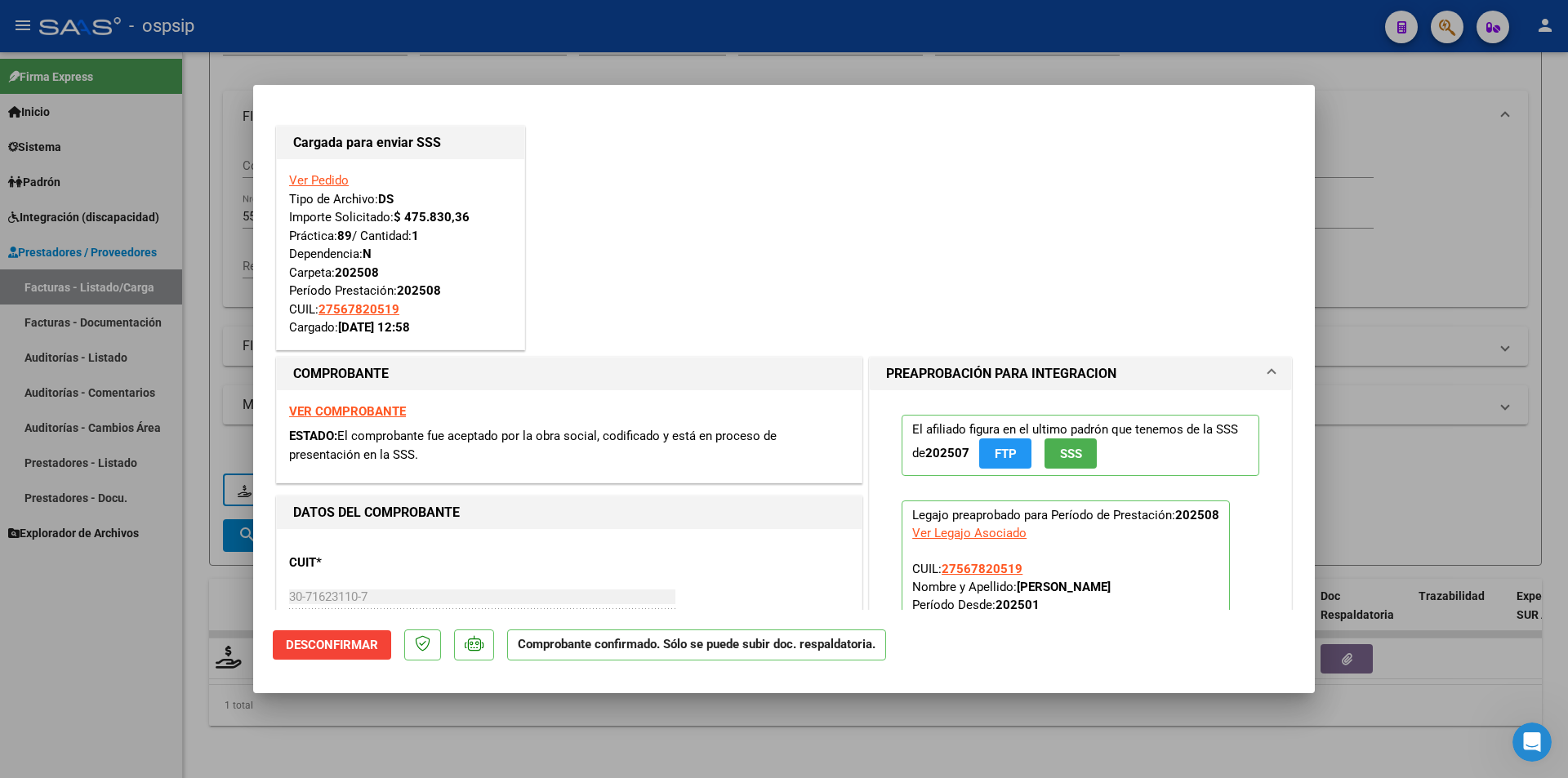
drag, startPoint x: 129, startPoint y: 612, endPoint x: 152, endPoint y: 565, distance: 52.3
click at [129, 611] on div at bounding box center [784, 389] width 1568 height 778
type input "$ 0,00"
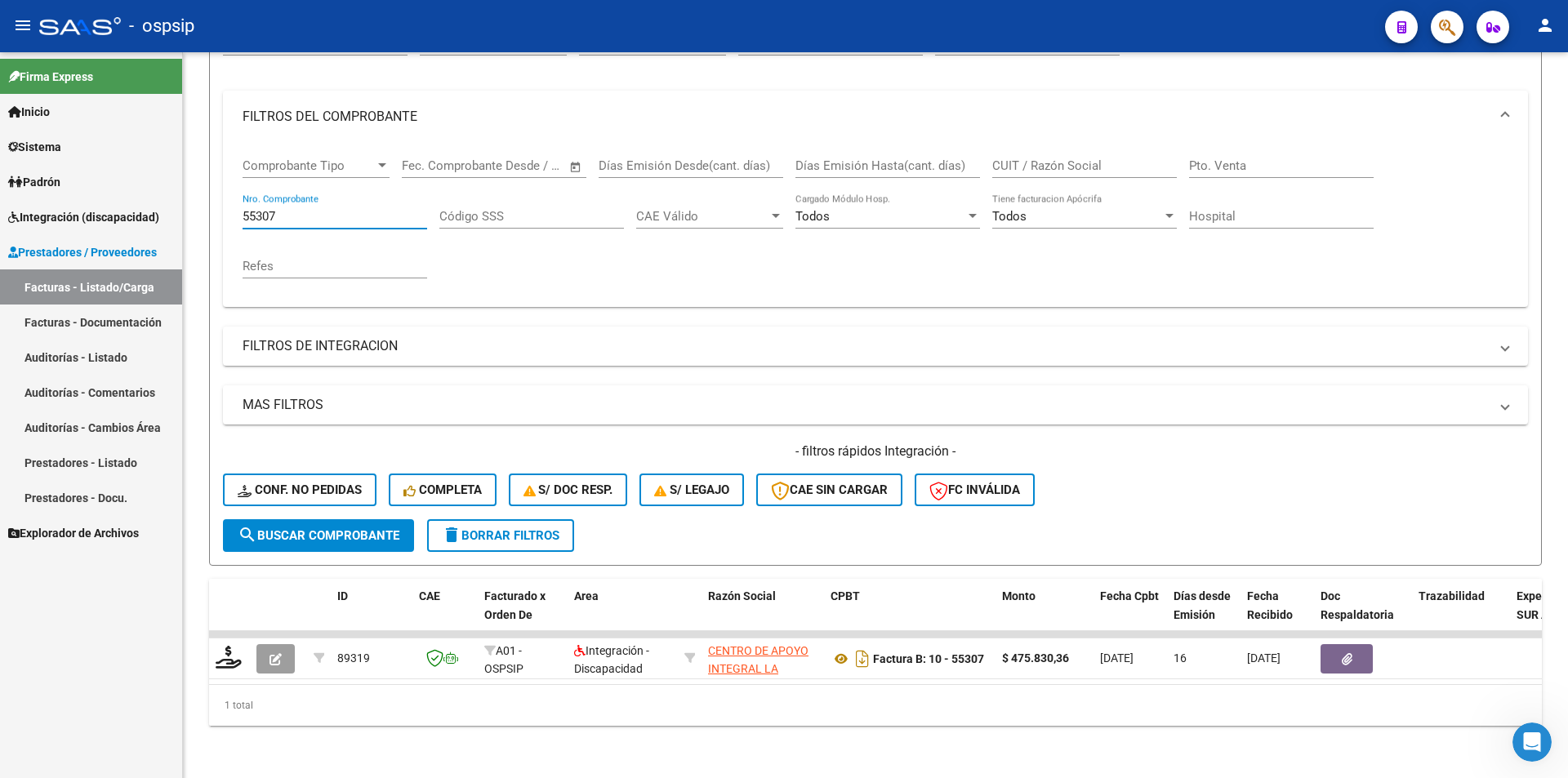
drag, startPoint x: 290, startPoint y: 204, endPoint x: 177, endPoint y: 189, distance: 114.0
click at [177, 189] on mat-sidenav-container "Firma Express Inicio Calendario SSS Instructivos Contacto OS Sistema Usuarios T…" at bounding box center [784, 415] width 1568 height 726
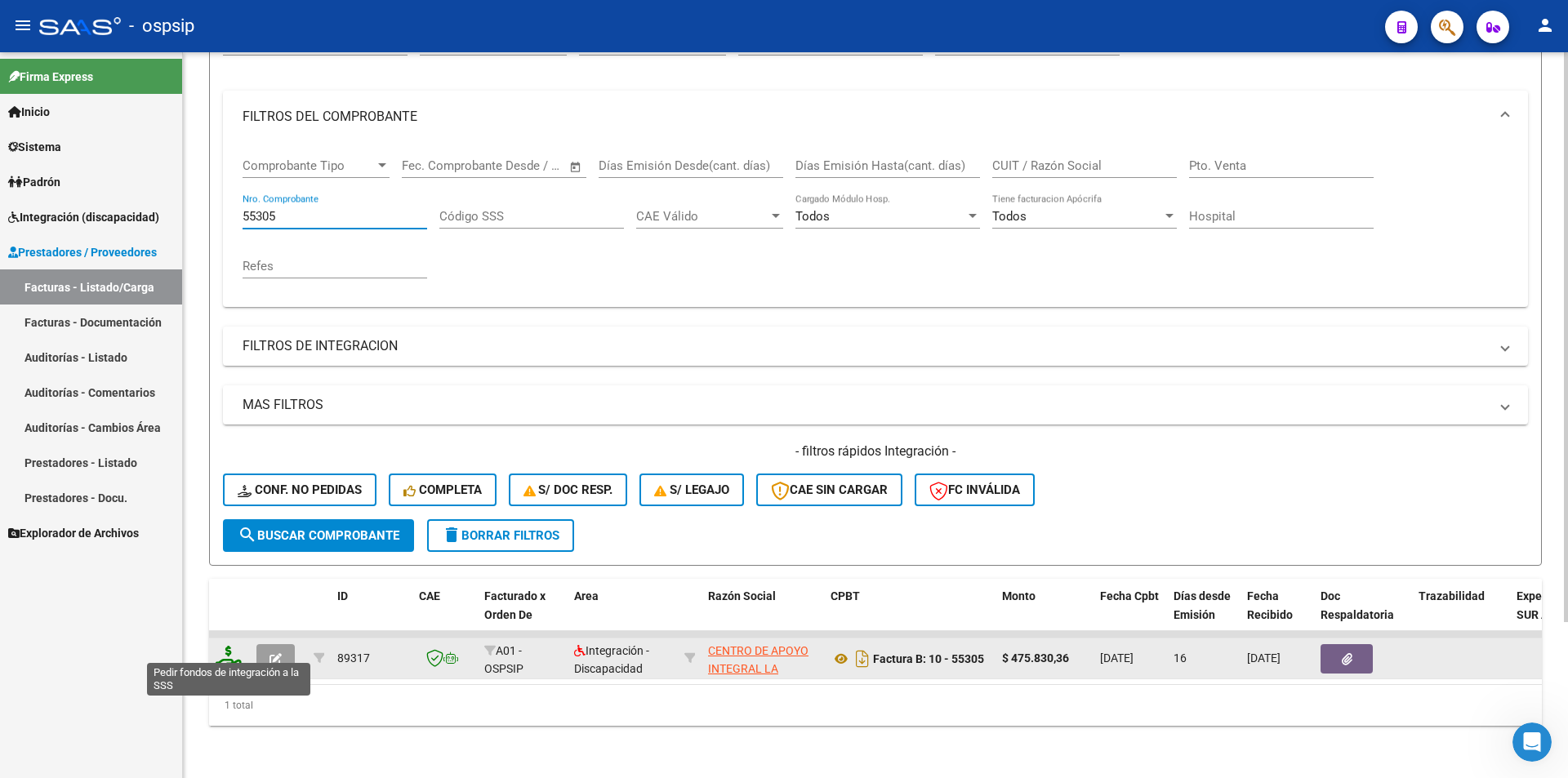
type input "55305"
click at [232, 645] on icon at bounding box center [228, 656] width 26 height 23
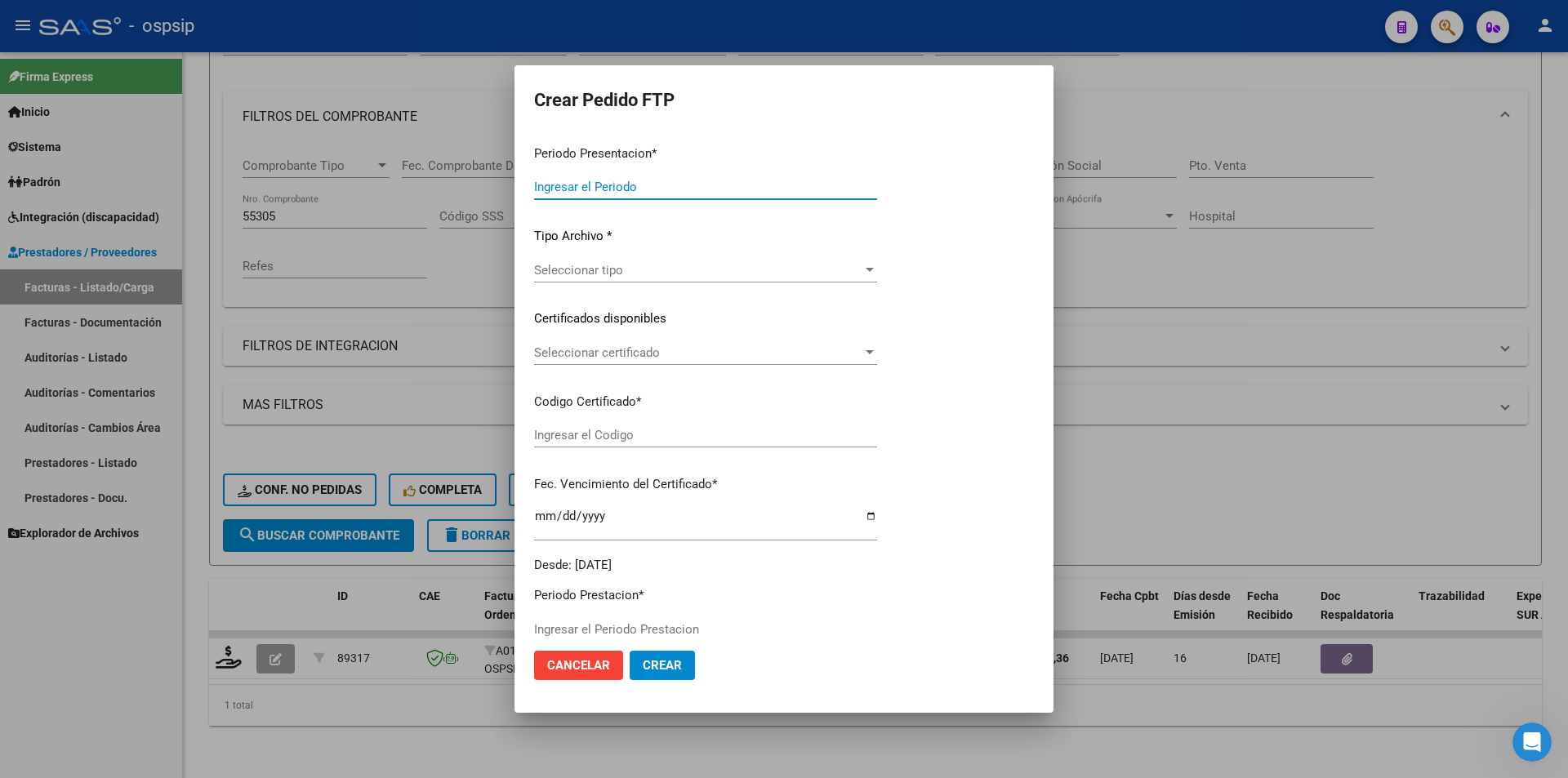
type input "202508"
type input "$ 475.830,36"
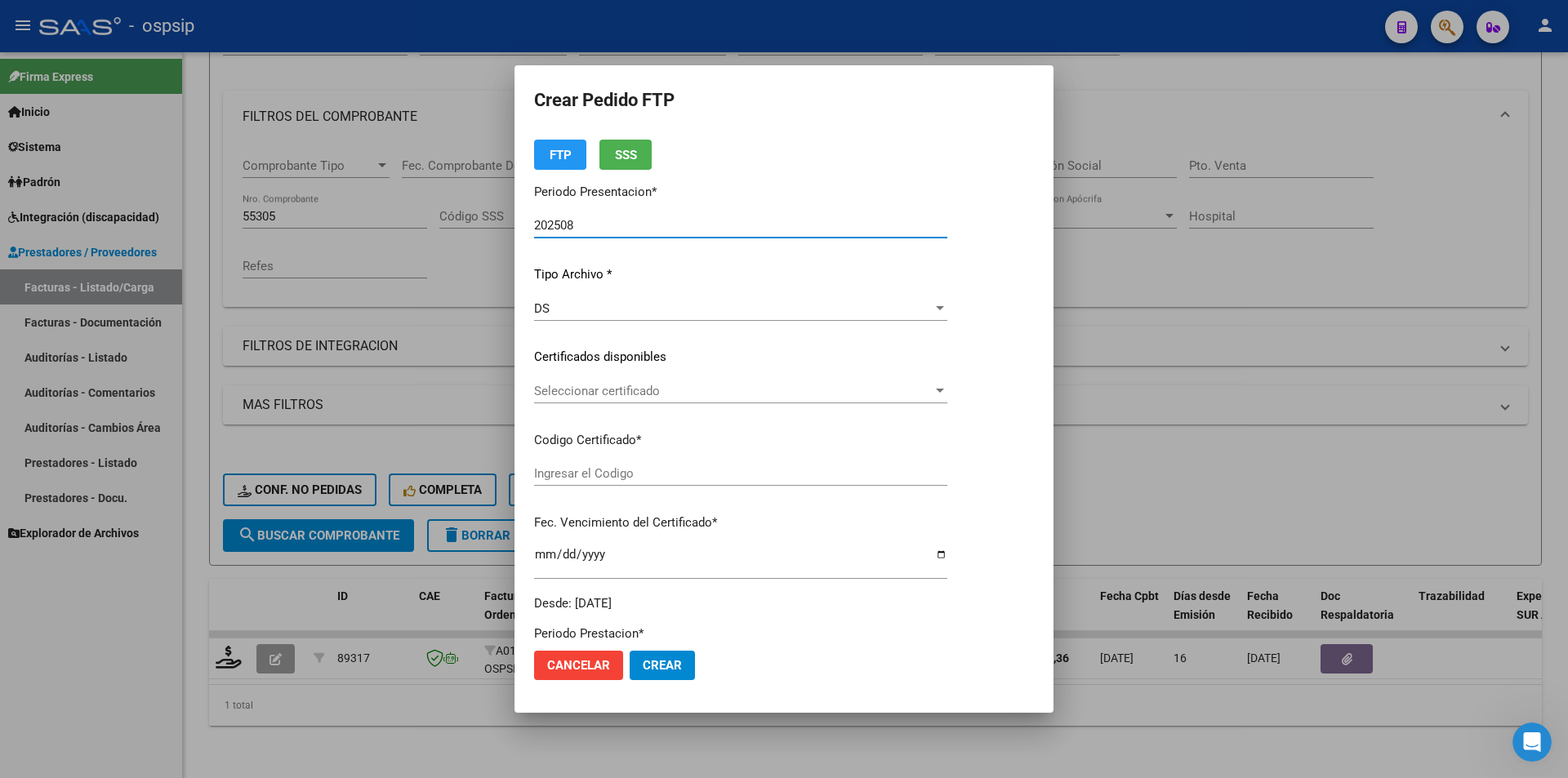
type input "ARG02000551640862022102620271026BS413"
type input "[DATE]"
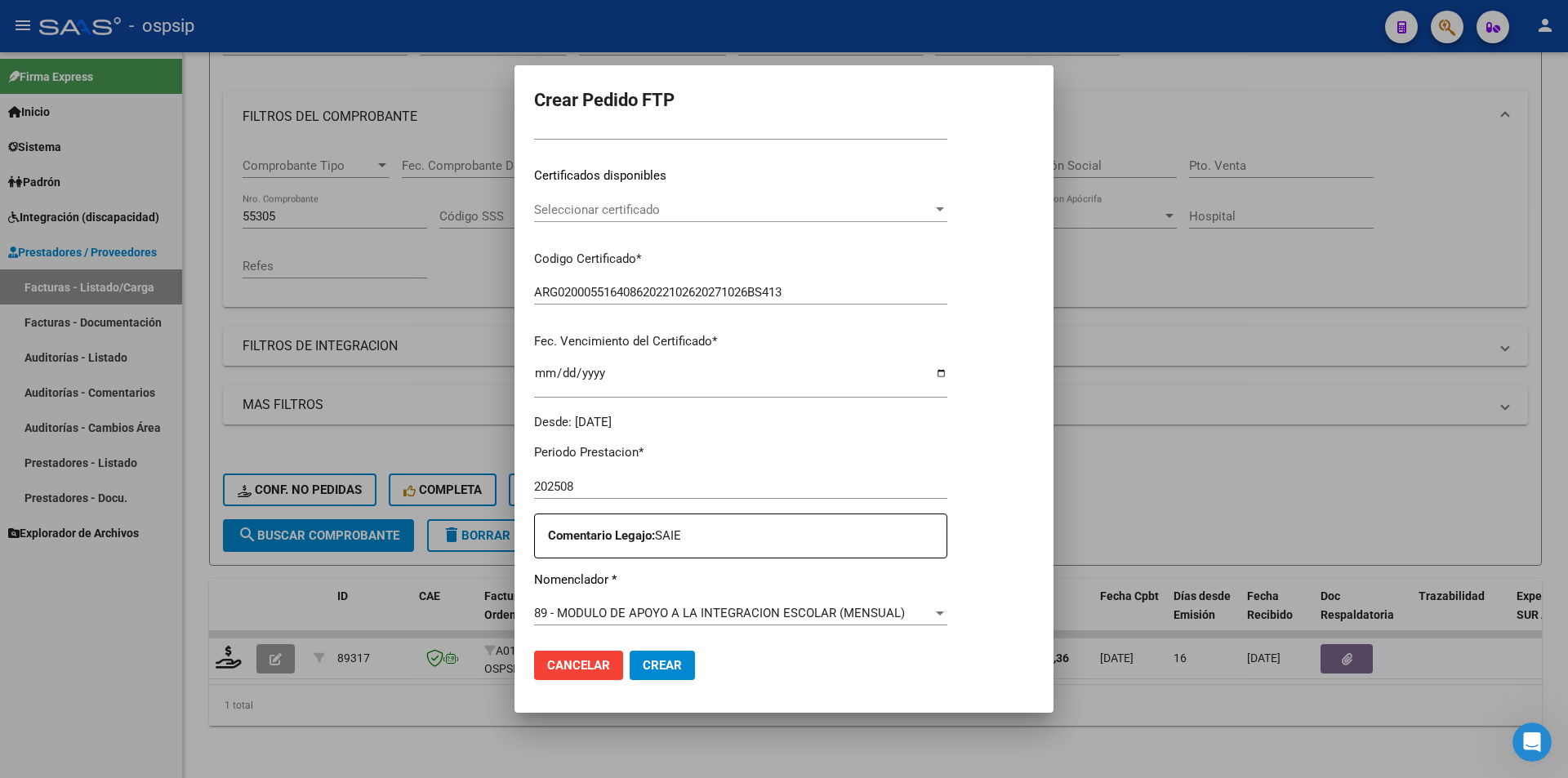
scroll to position [490, 0]
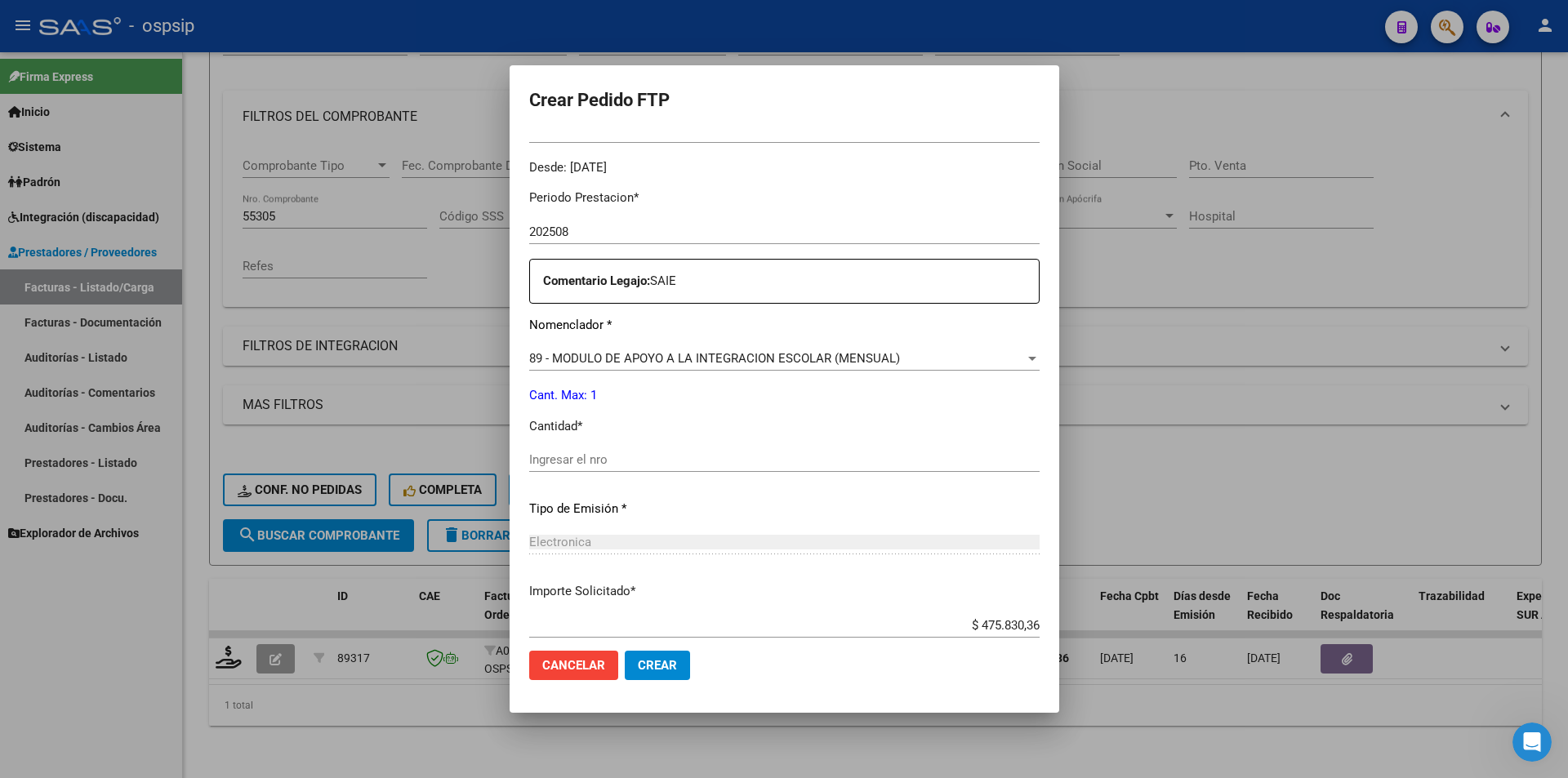
click at [591, 473] on div "Ingresar el nro" at bounding box center [784, 467] width 510 height 40
click at [529, 451] on div "Ingresar el nro" at bounding box center [784, 459] width 510 height 25
type input "1"
click at [638, 671] on span "Crear" at bounding box center [658, 665] width 39 height 15
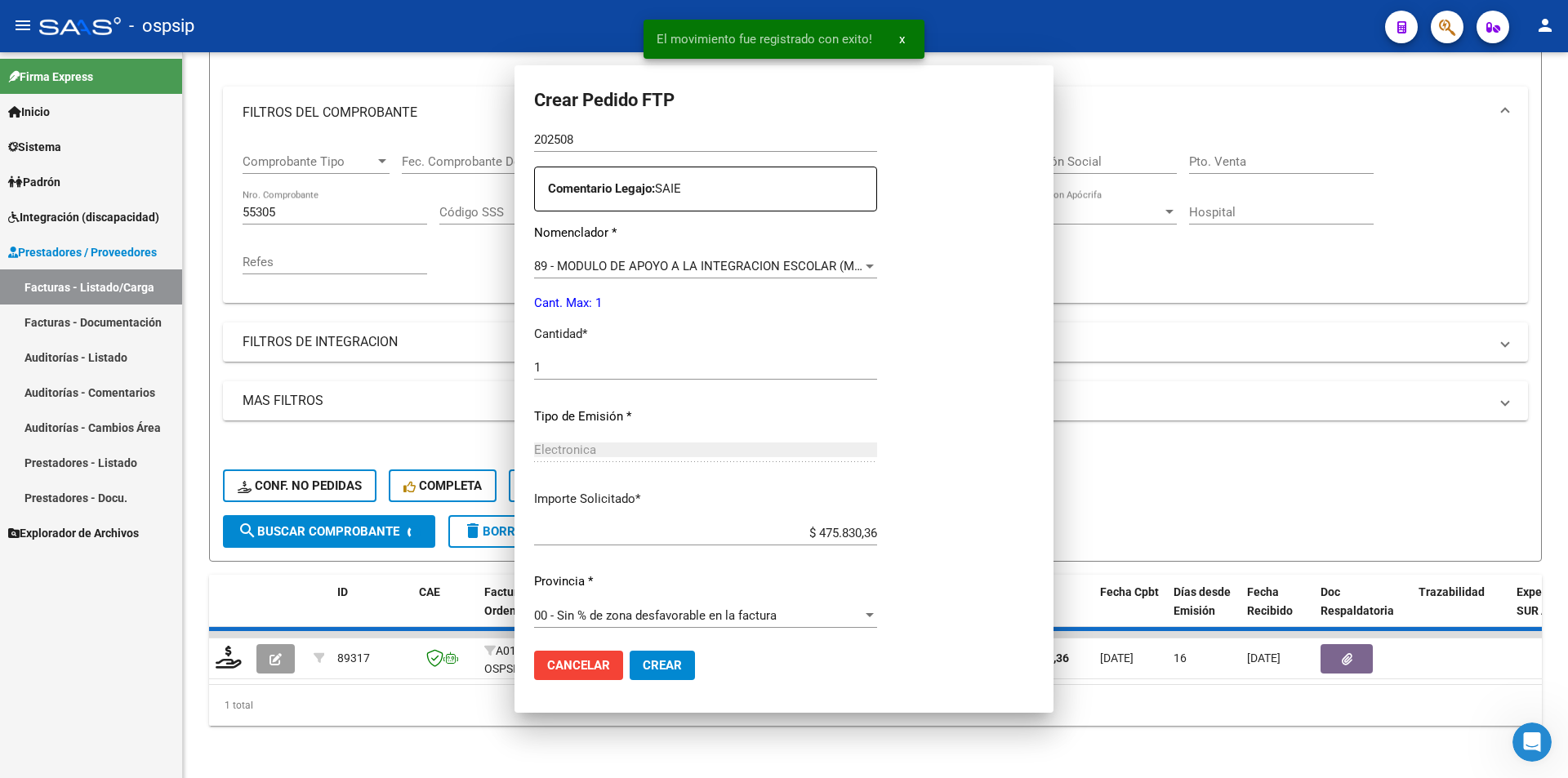
scroll to position [0, 0]
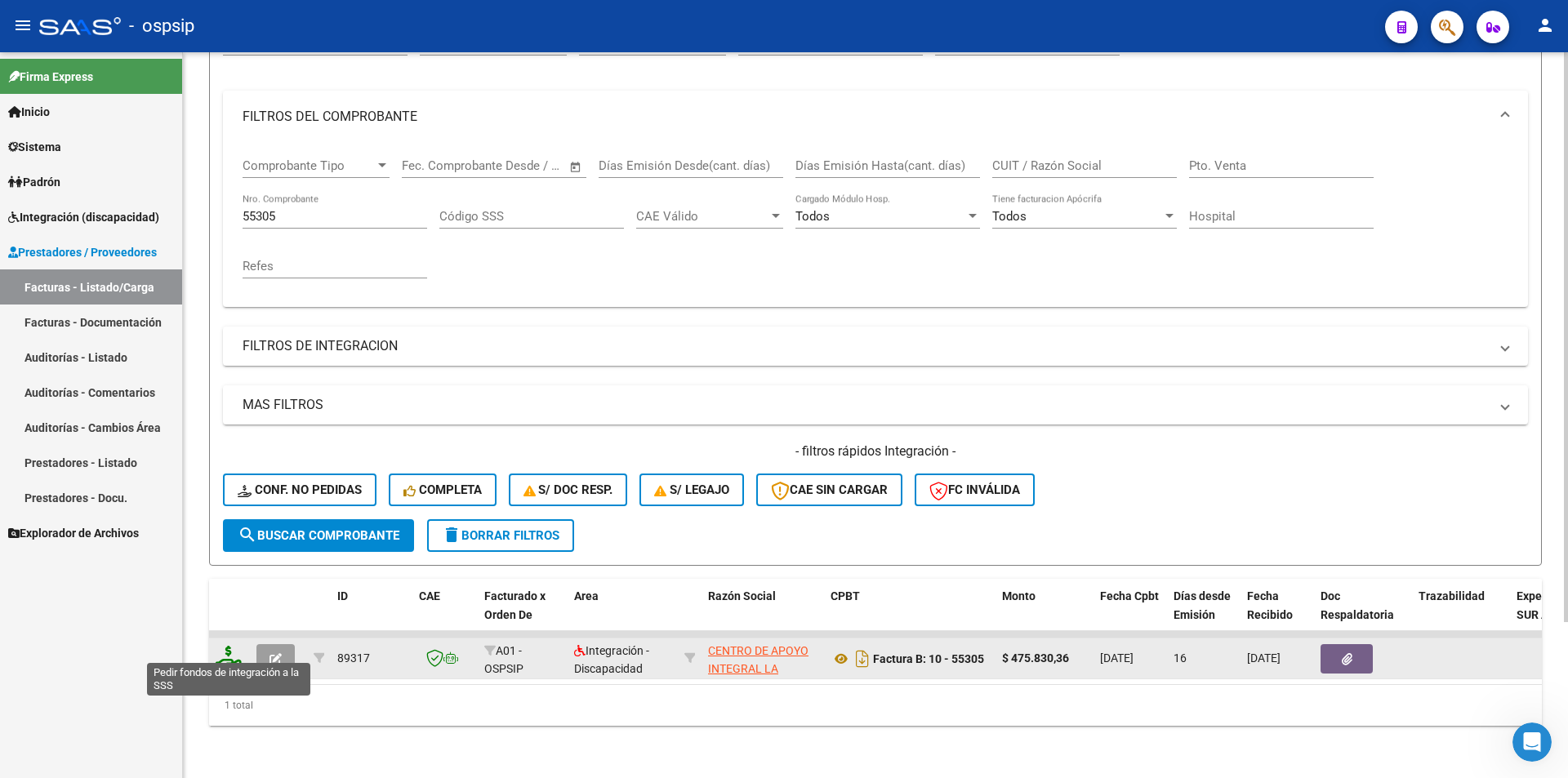
click at [222, 655] on icon at bounding box center [228, 656] width 26 height 23
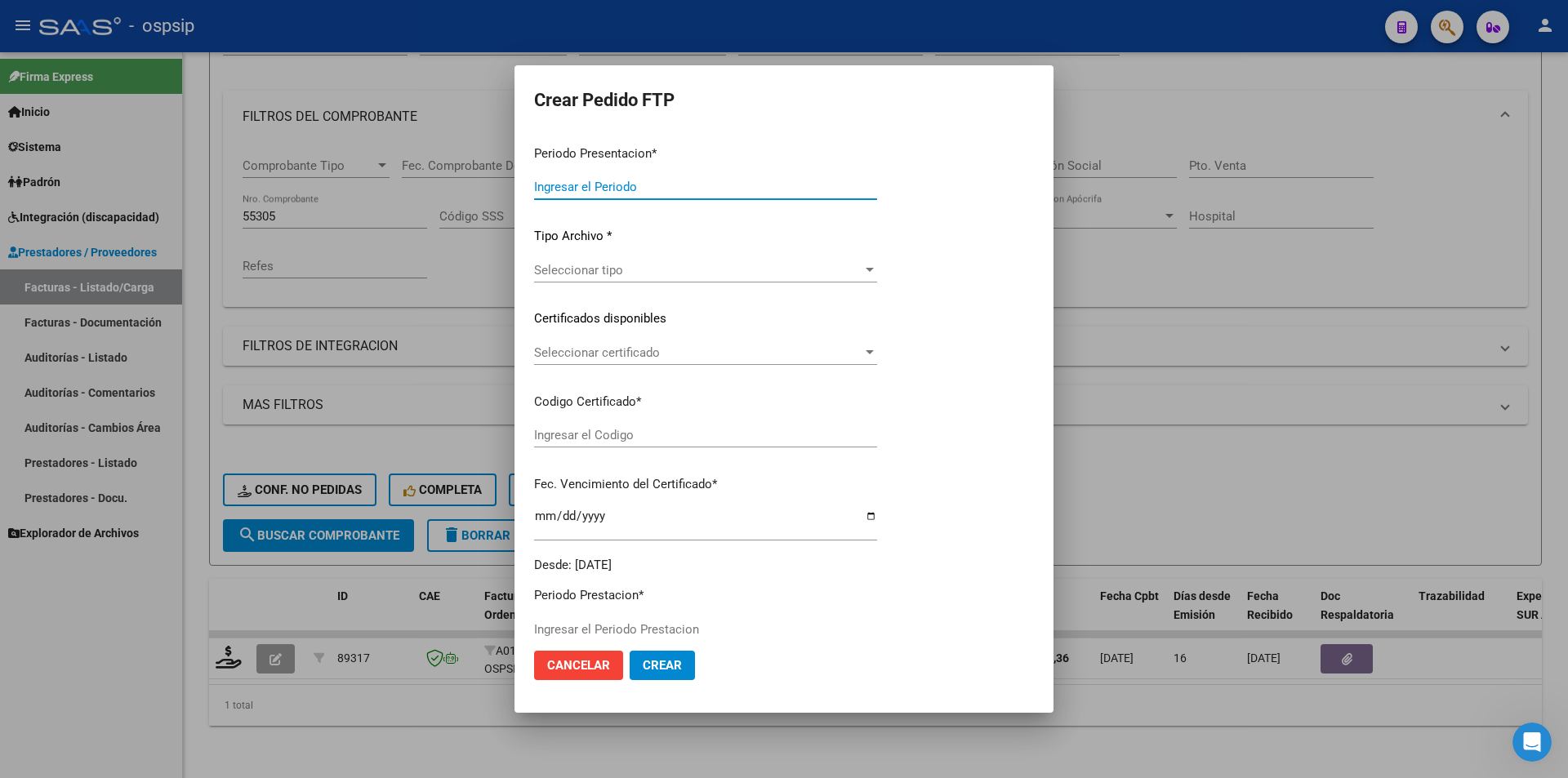
type input "202508"
type input "$ 475.830,36"
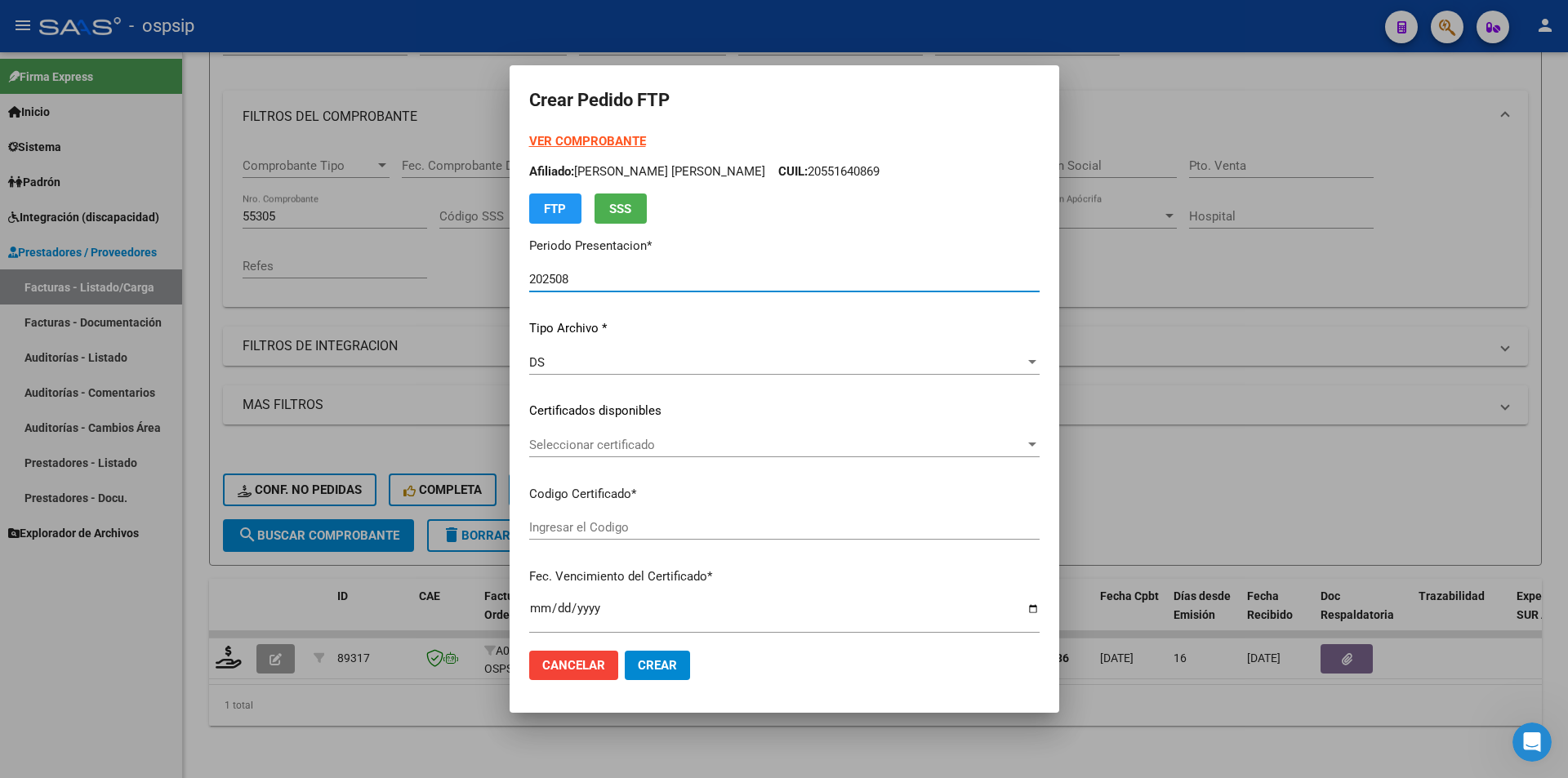
type input "ARG02000551640862022102620271026BS413"
type input "[DATE]"
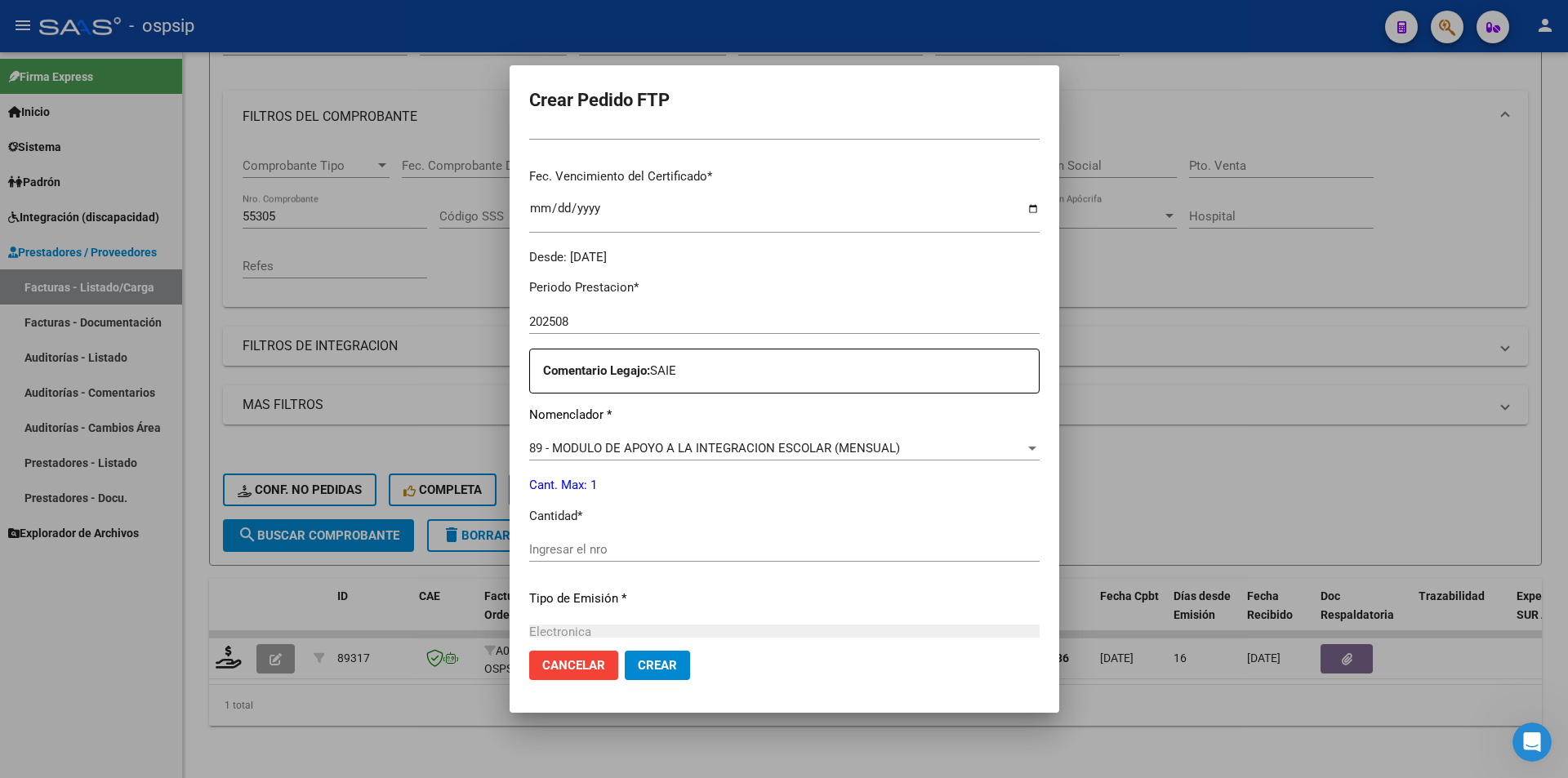
scroll to position [490, 0]
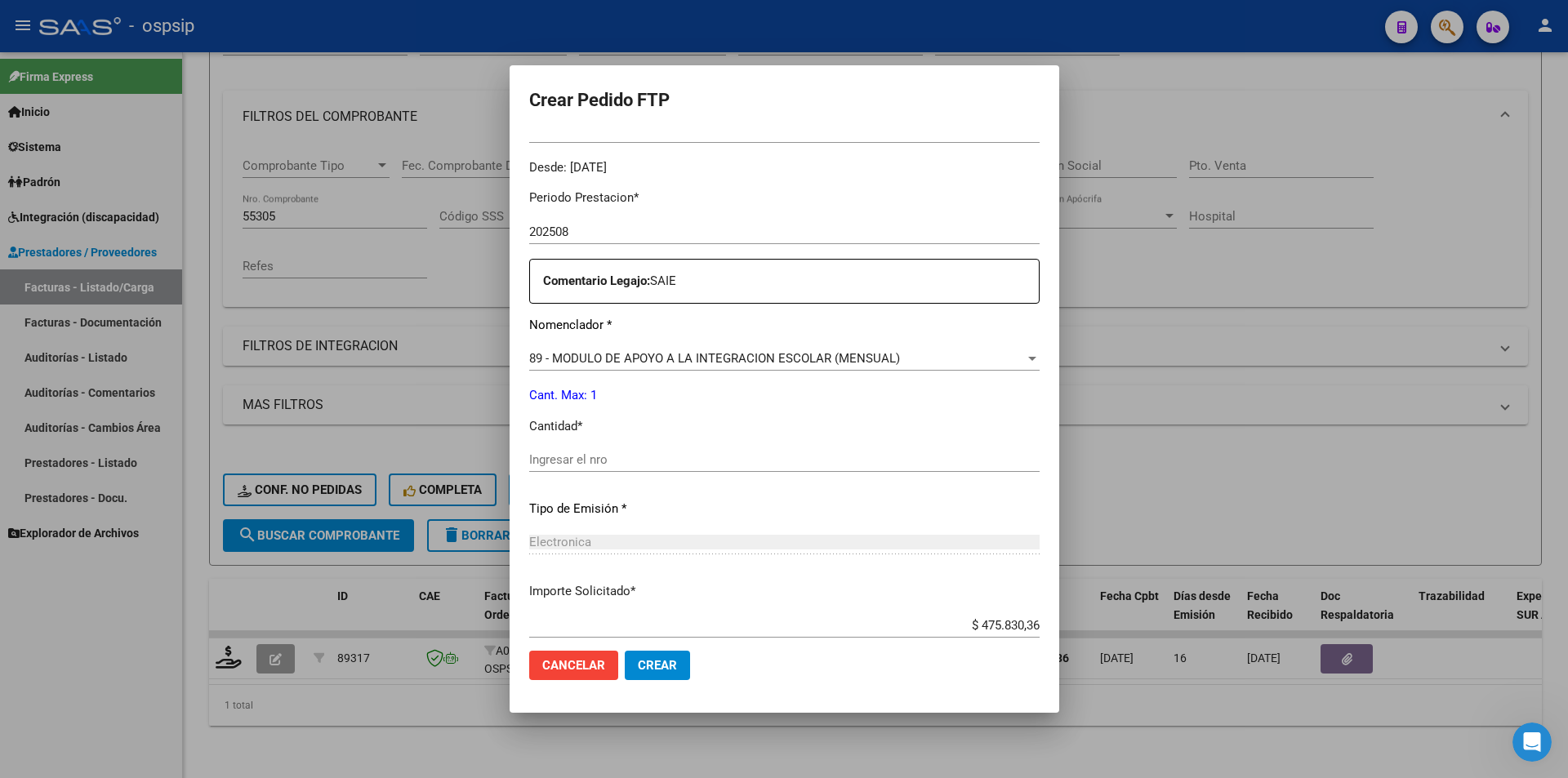
click at [534, 458] on input "Ingresar el nro" at bounding box center [784, 459] width 510 height 15
type input "1"
click at [646, 662] on span "Crear" at bounding box center [658, 665] width 39 height 15
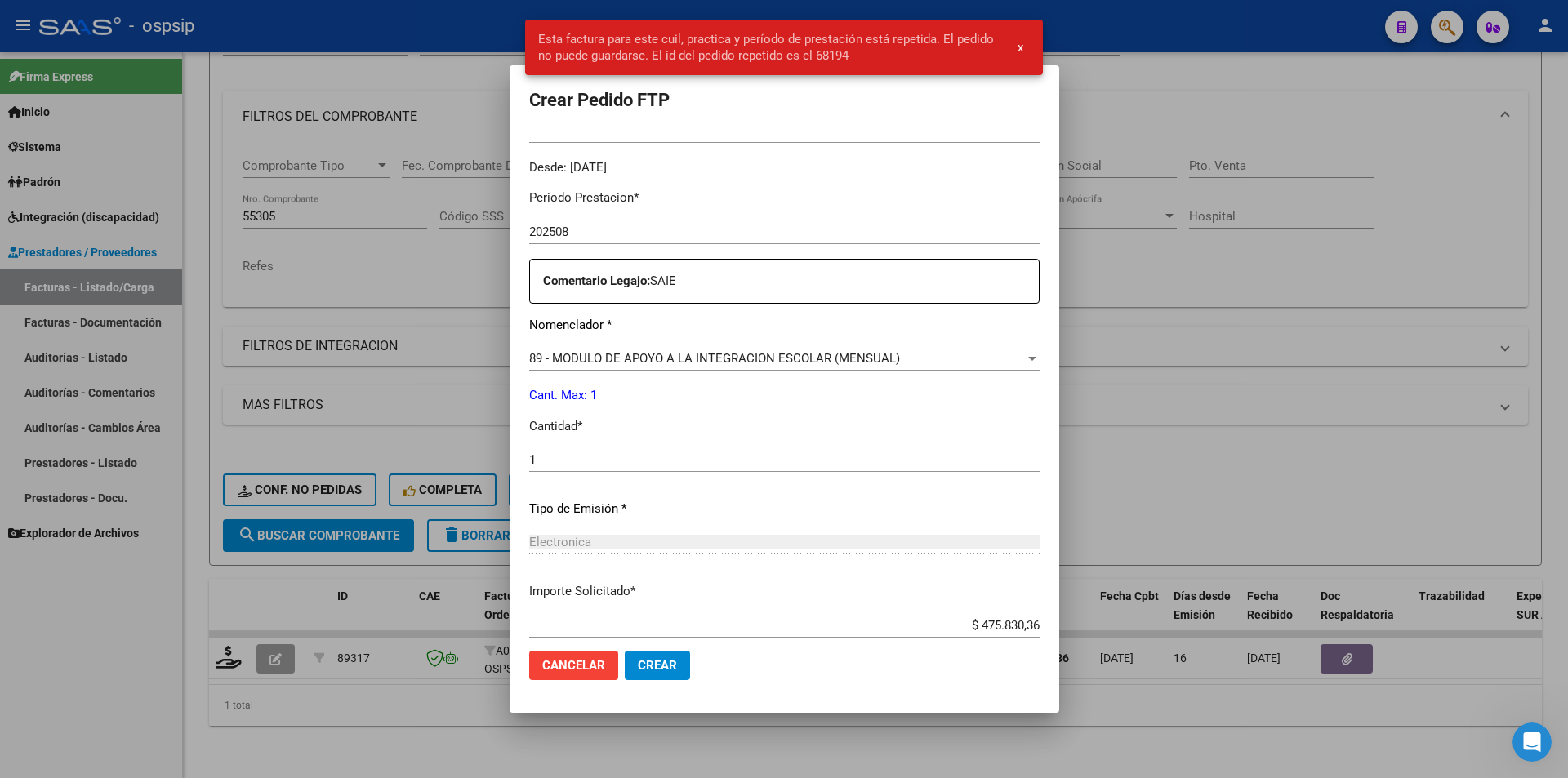
click at [529, 673] on button "Cancelar" at bounding box center [574, 665] width 89 height 29
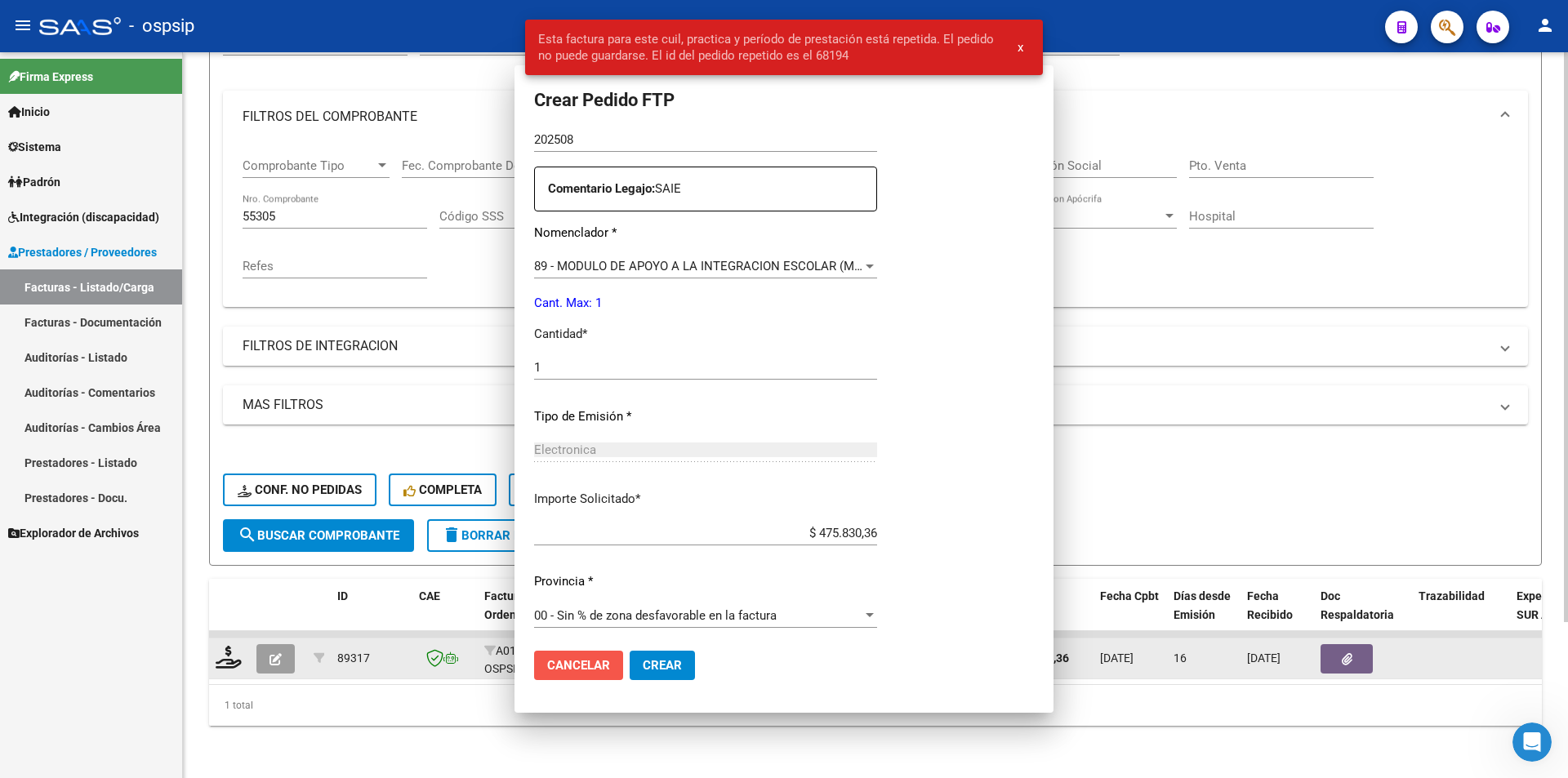
scroll to position [0, 0]
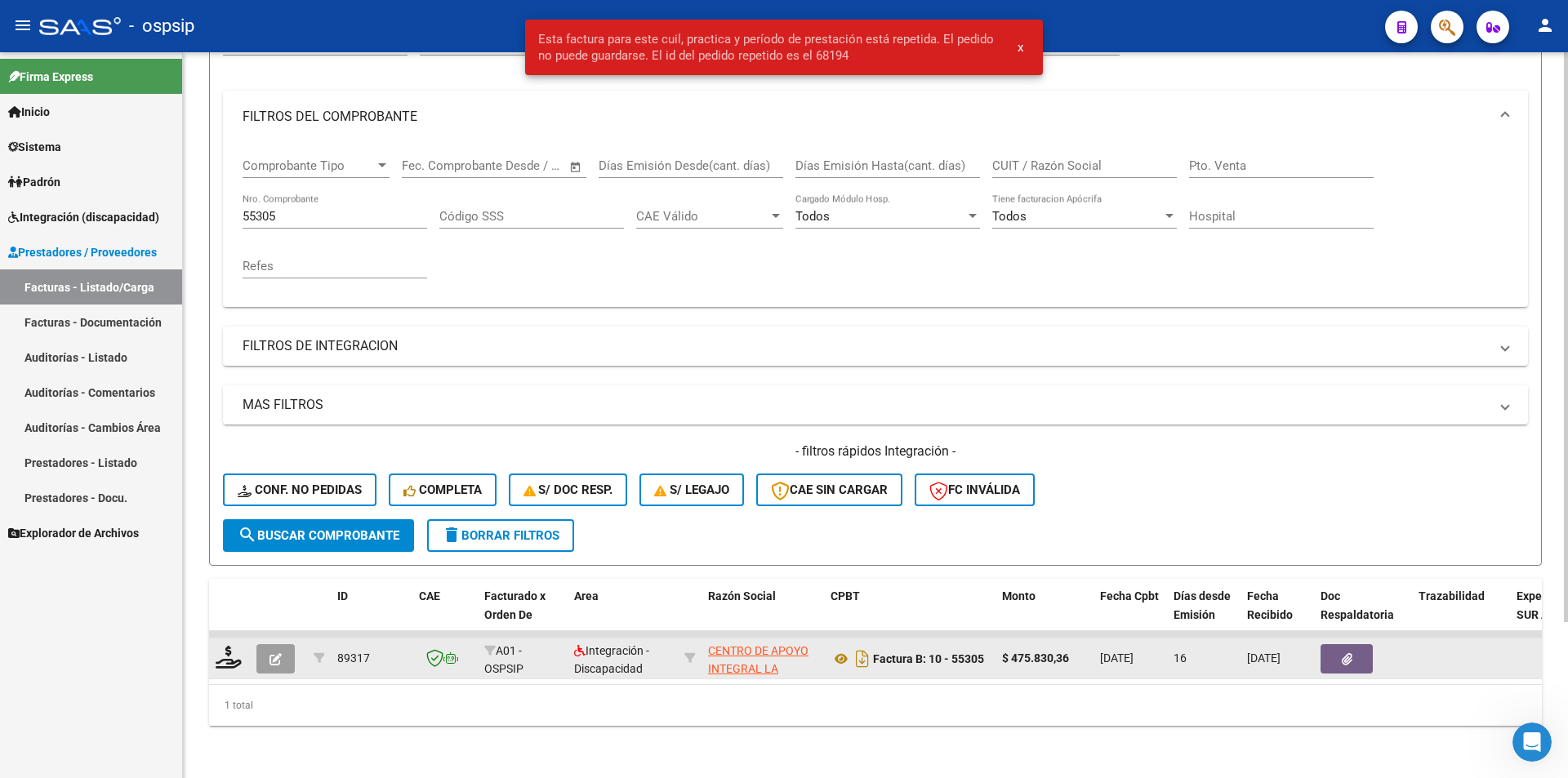
click at [279, 653] on icon "button" at bounding box center [275, 659] width 12 height 12
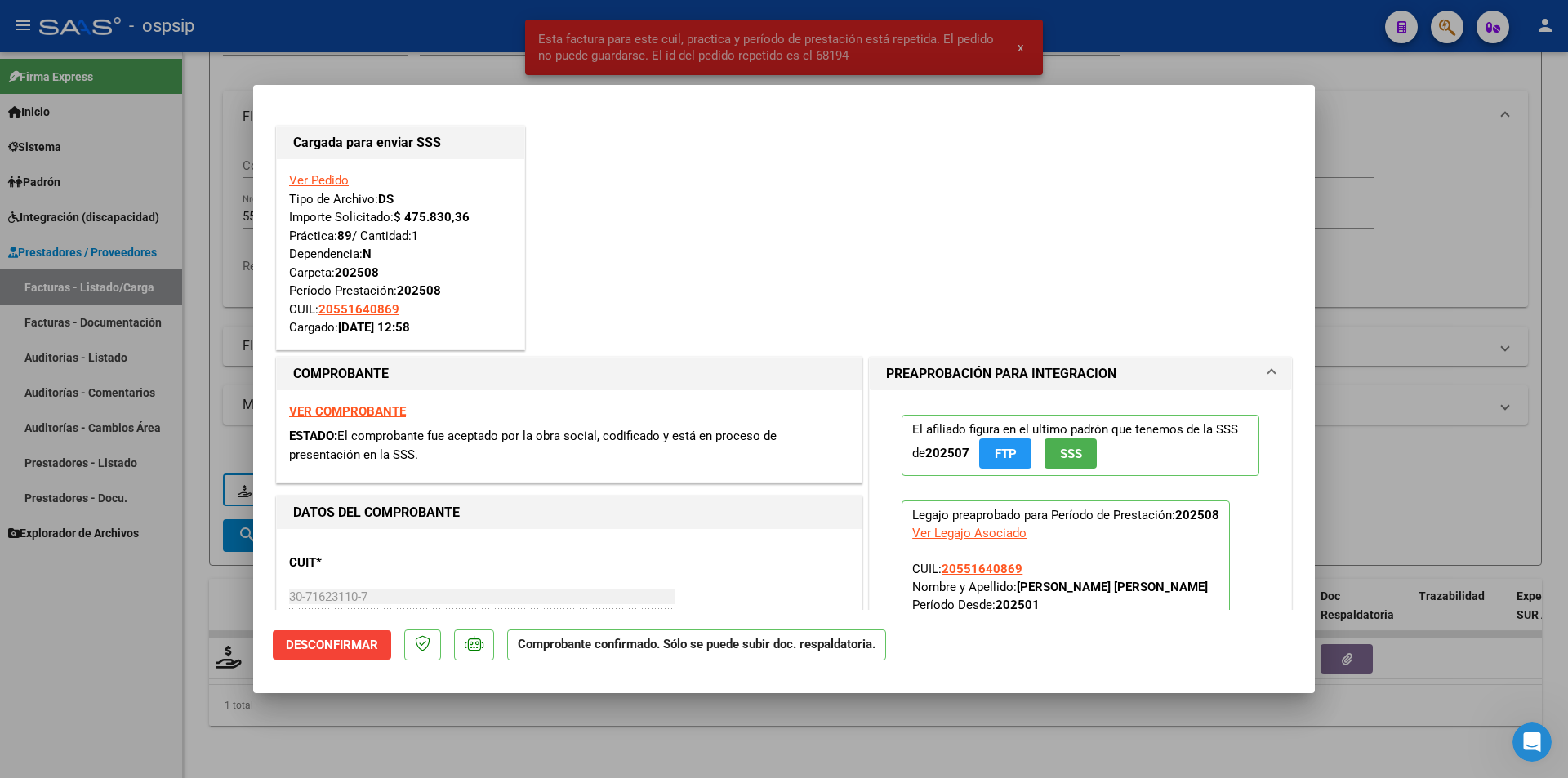
click at [85, 679] on div at bounding box center [784, 389] width 1568 height 778
type input "$ 0,00"
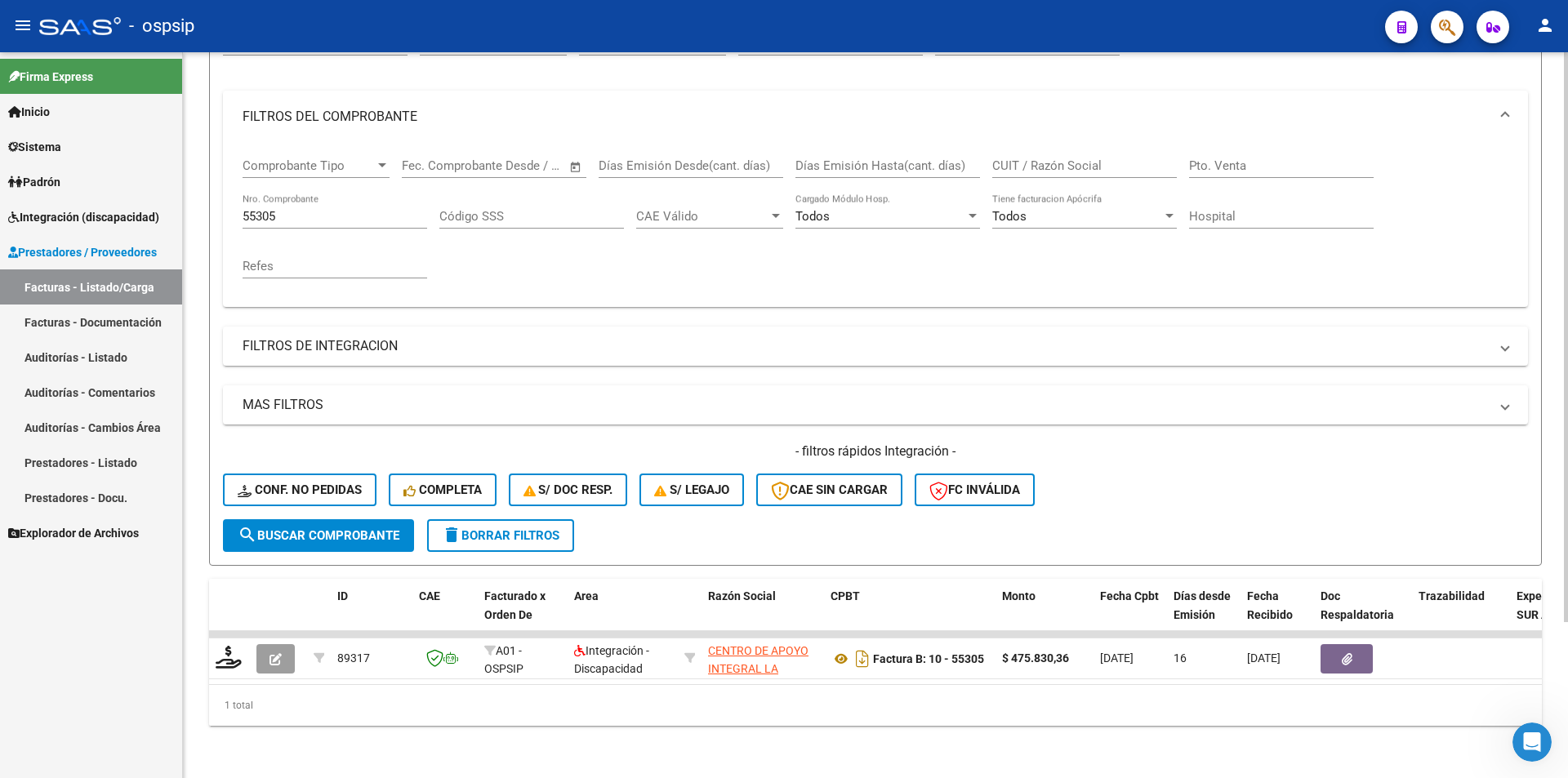
drag, startPoint x: 283, startPoint y: 194, endPoint x: 265, endPoint y: 194, distance: 18.0
click at [265, 194] on div "55305 Nro. Comprobante" at bounding box center [334, 211] width 184 height 35
drag, startPoint x: 289, startPoint y: 206, endPoint x: 195, endPoint y: 206, distance: 94.0
click at [195, 206] on div "Video tutorial PRESTADORES -> Listado de CPBTs Emitidos por Prestadores / Prove…" at bounding box center [875, 321] width 1385 height 913
click at [337, 209] on input "55305" at bounding box center [334, 216] width 184 height 15
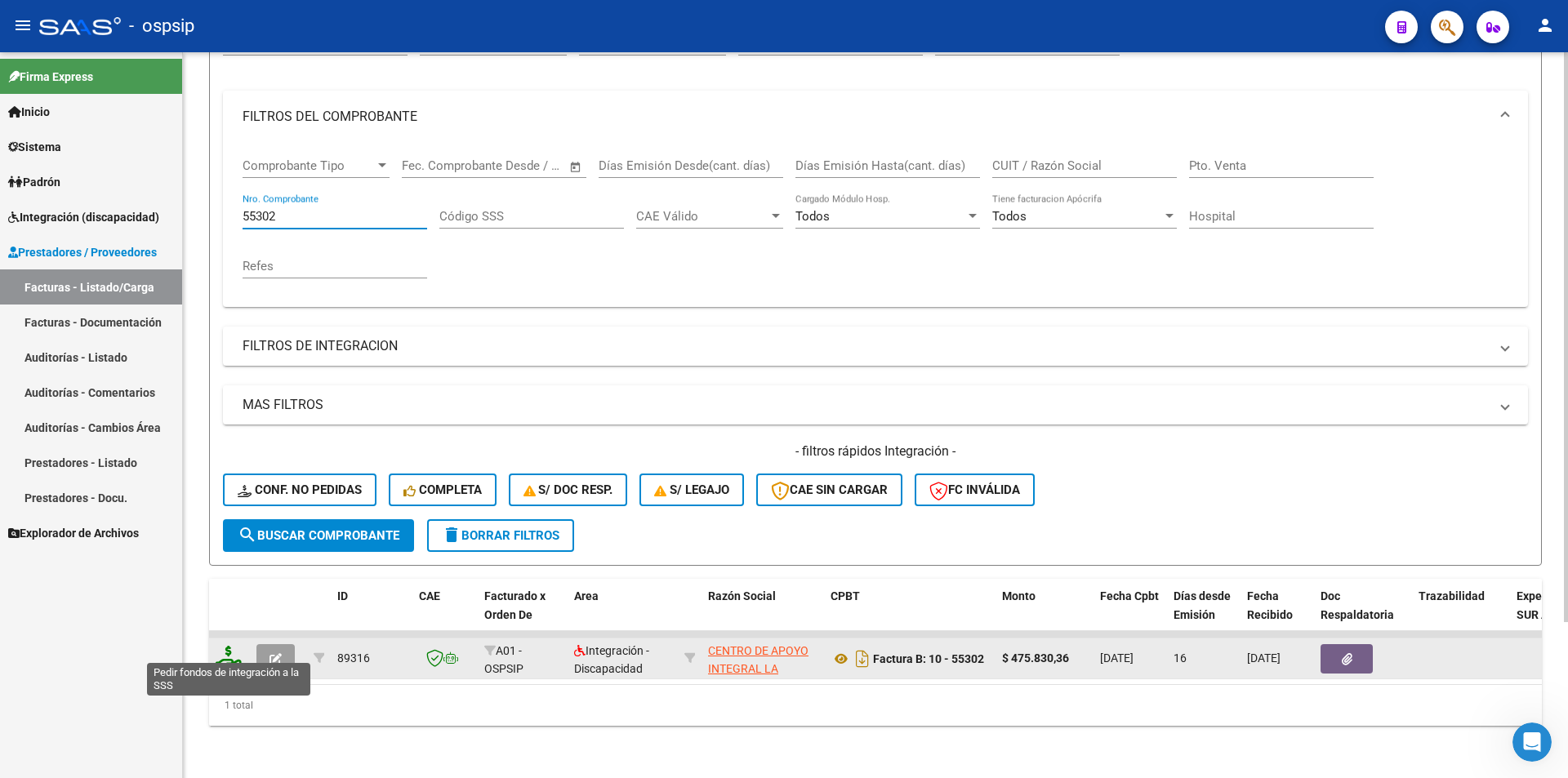
type input "55302"
click at [219, 645] on icon at bounding box center [228, 656] width 26 height 23
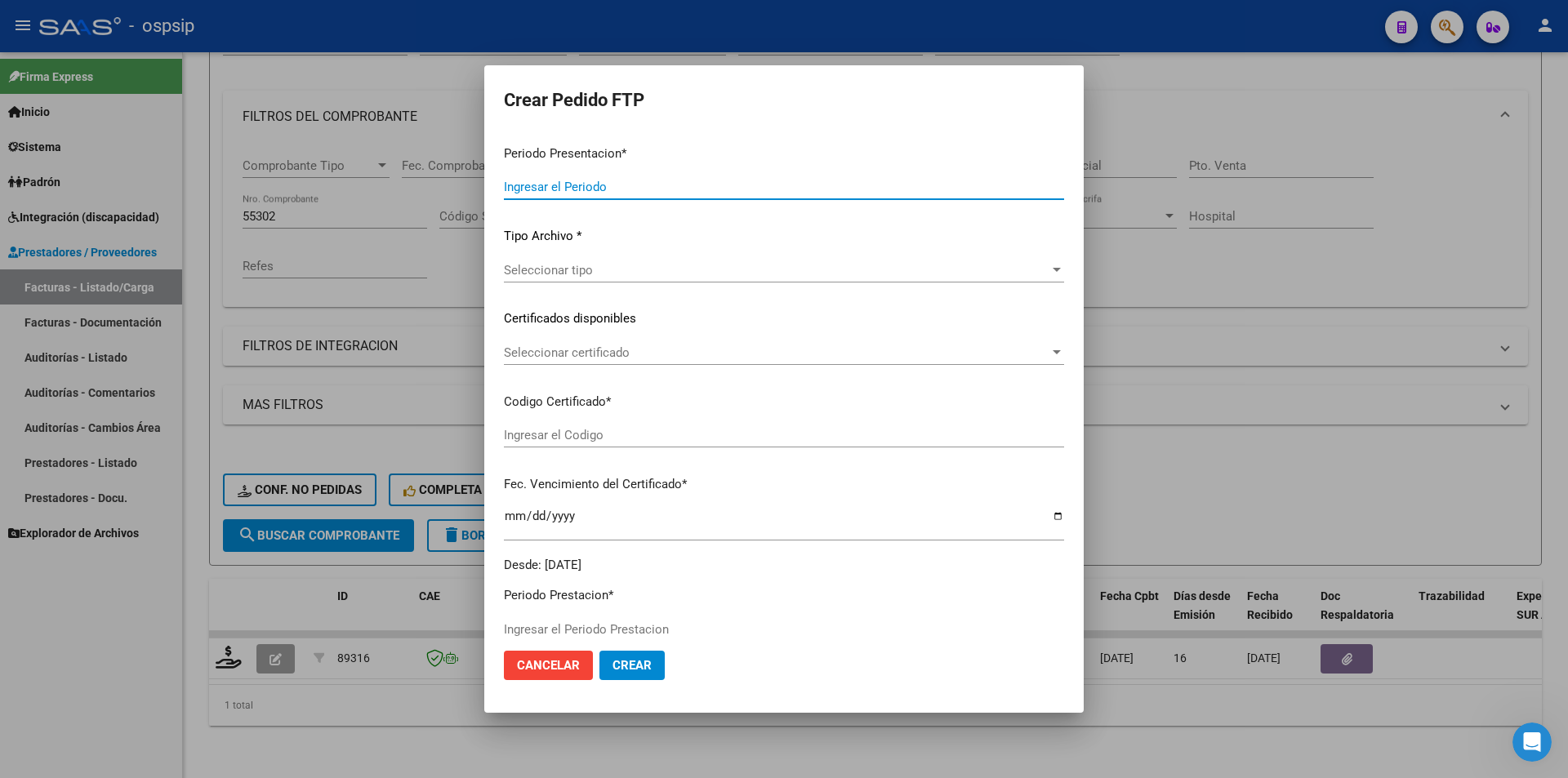
type input "202508"
type input "$ 475.830,36"
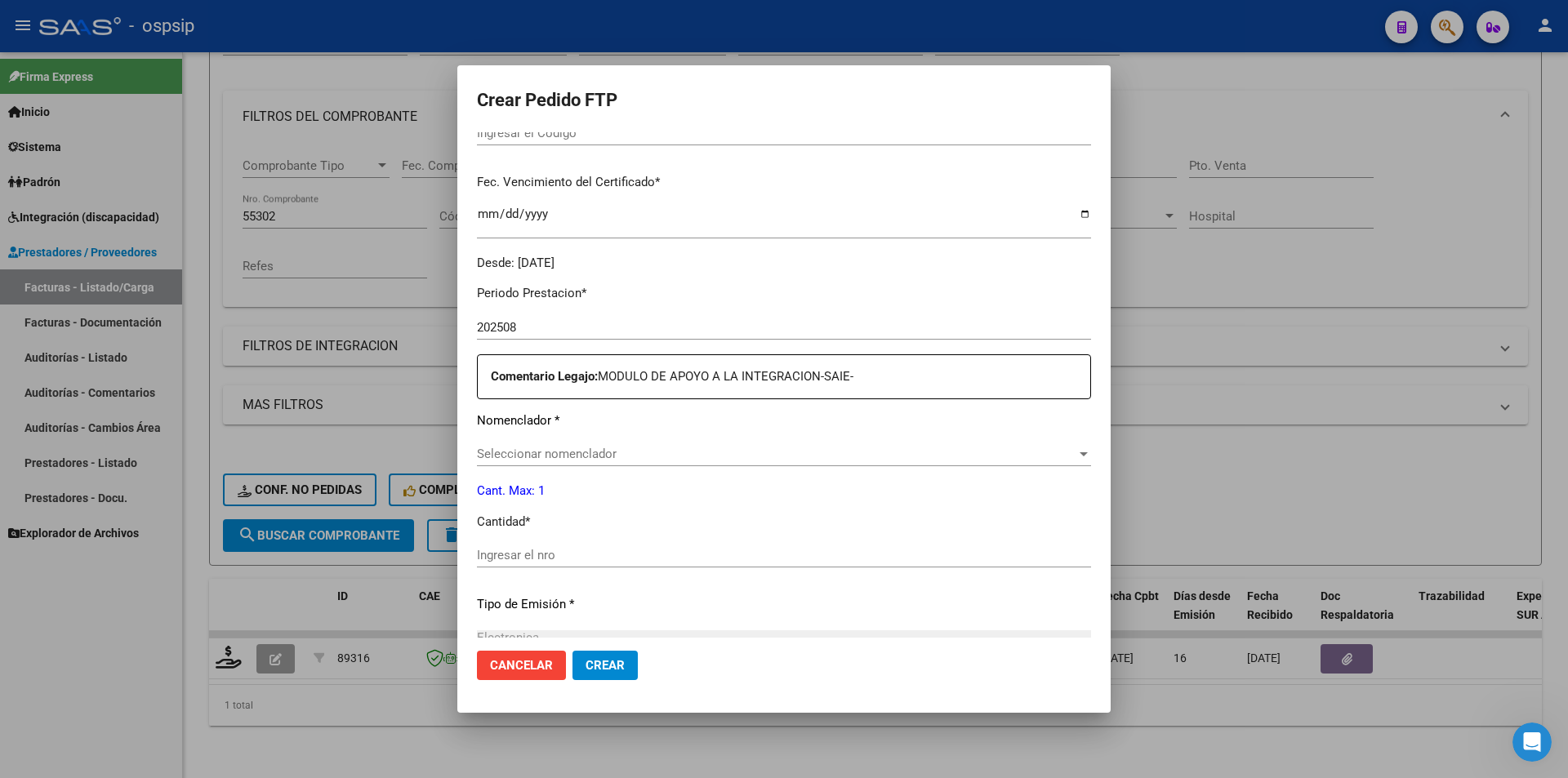
type input "arg01000524592562022012620250126bs413"
type input "[DATE]"
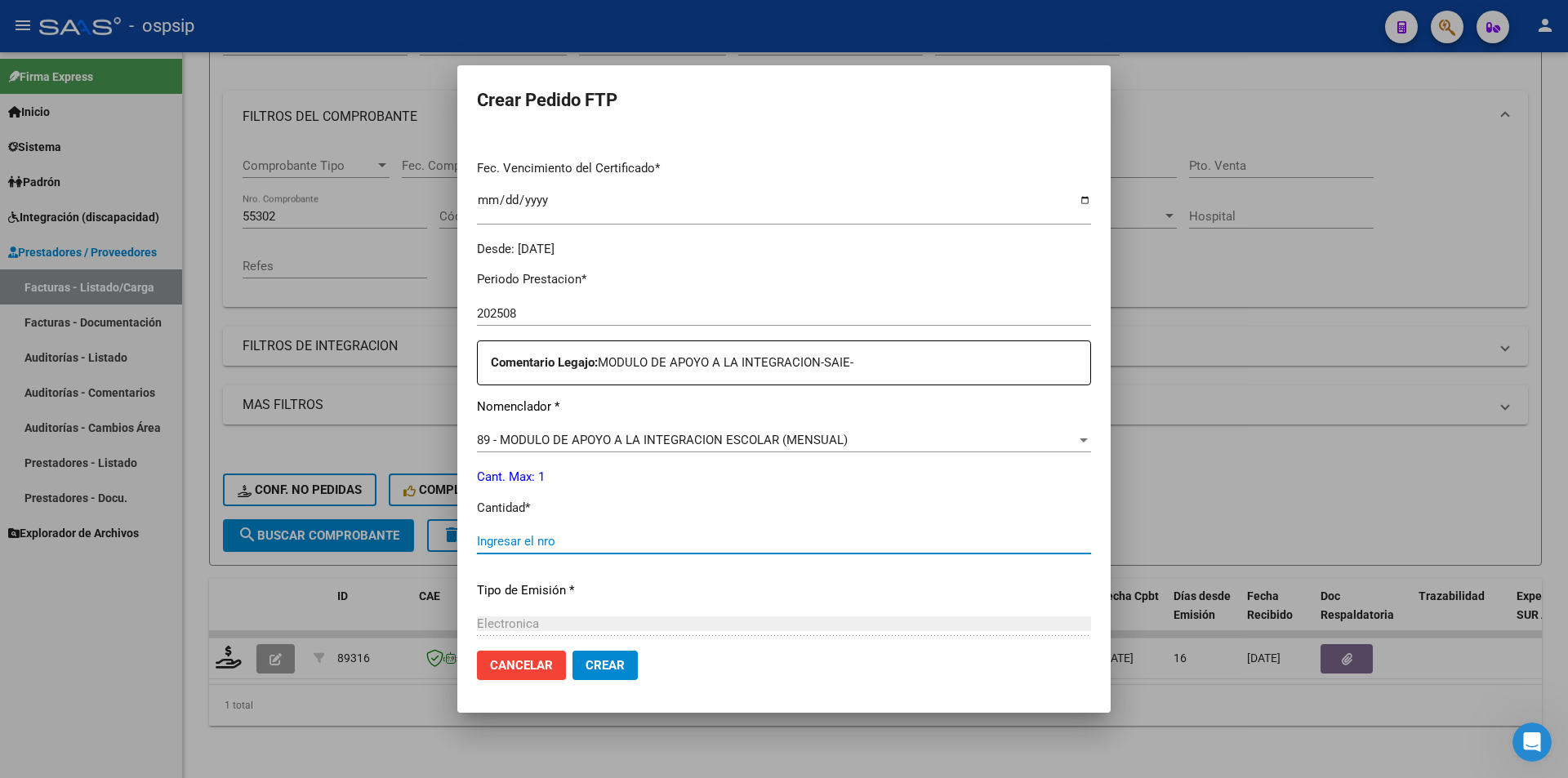
click at [632, 541] on input "Ingresar el nro" at bounding box center [784, 541] width 614 height 15
type input "1"
click at [607, 668] on span "Crear" at bounding box center [605, 665] width 39 height 15
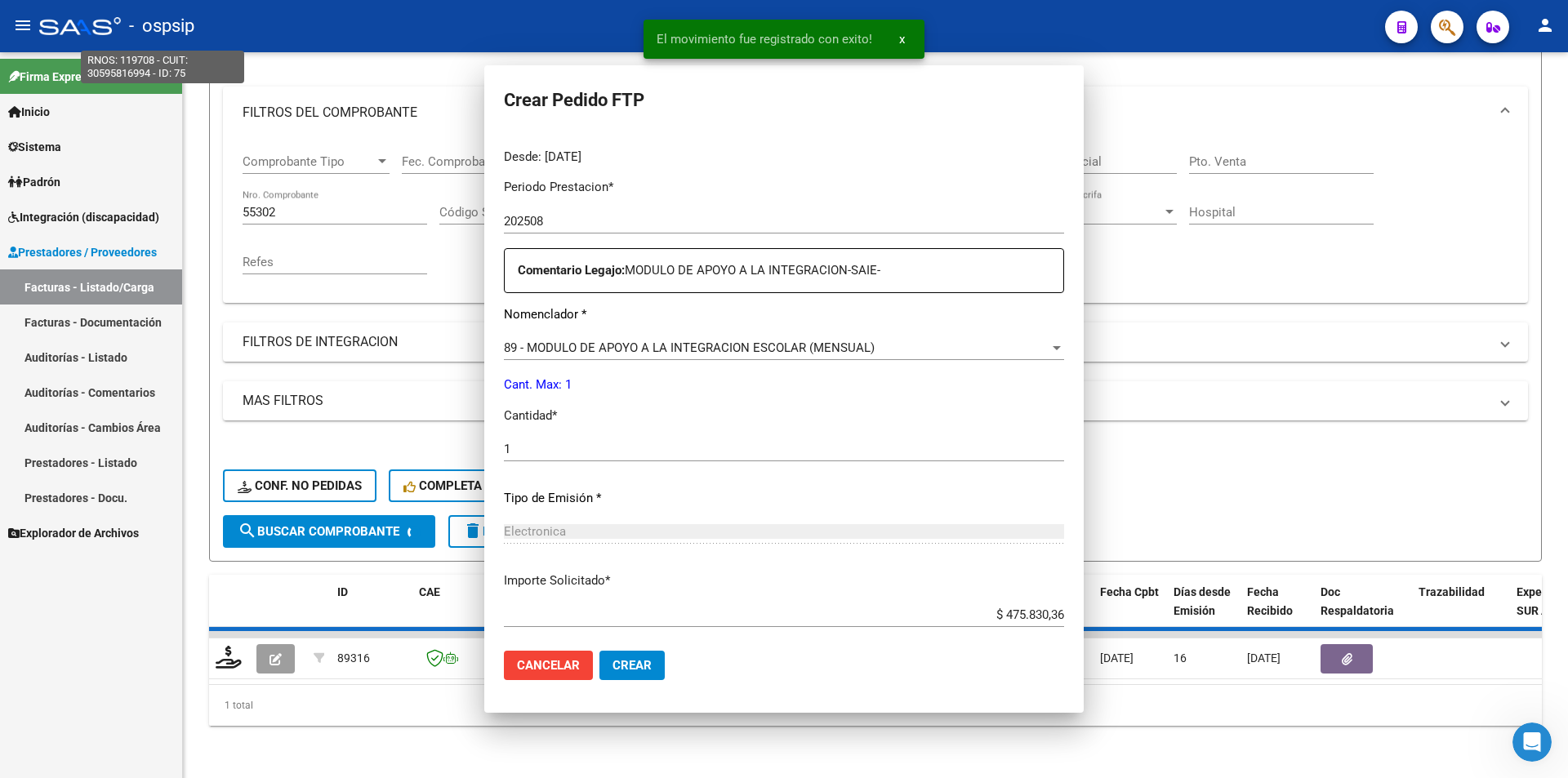
scroll to position [0, 0]
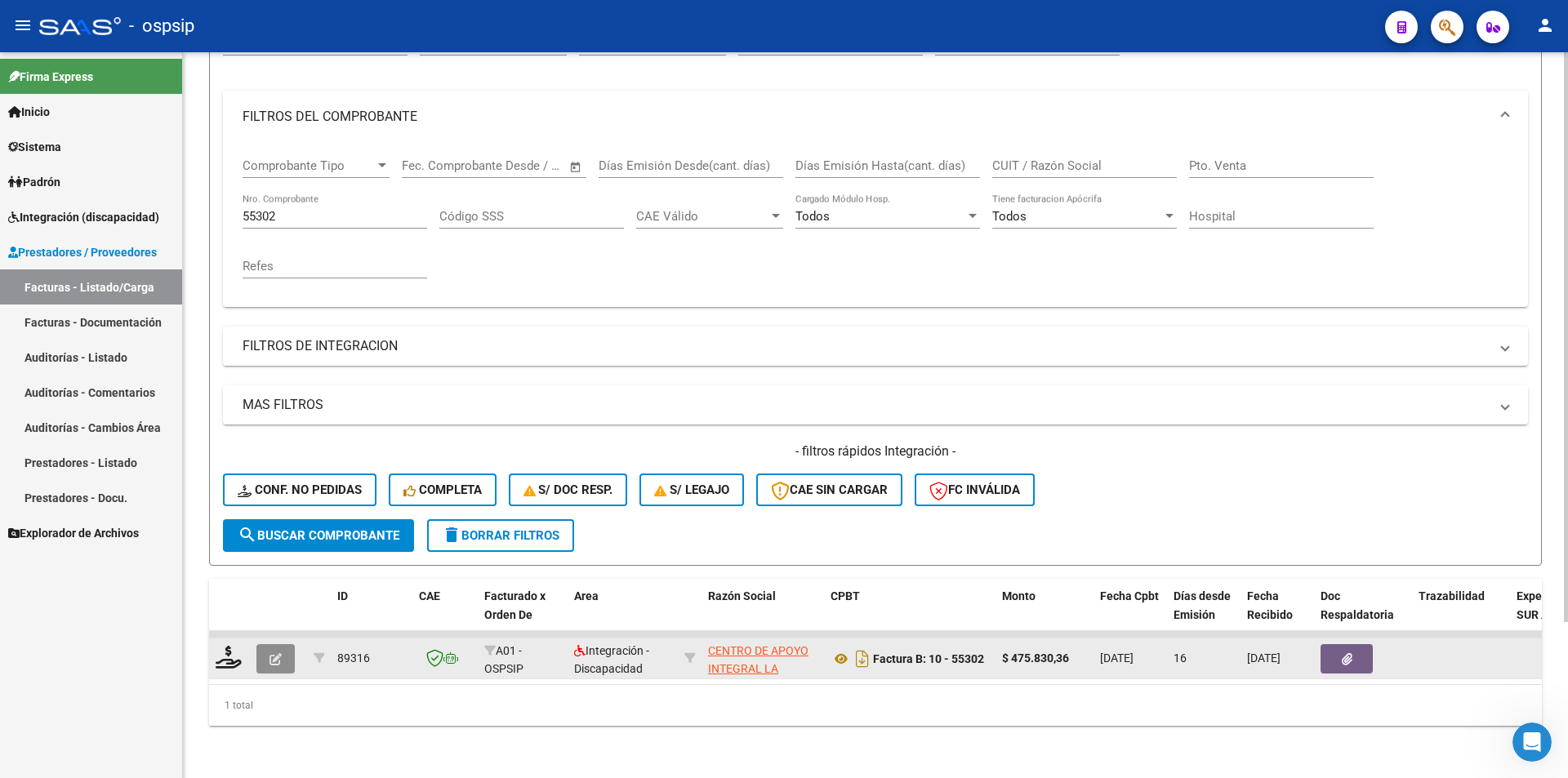
click at [264, 658] on button "button" at bounding box center [275, 659] width 39 height 29
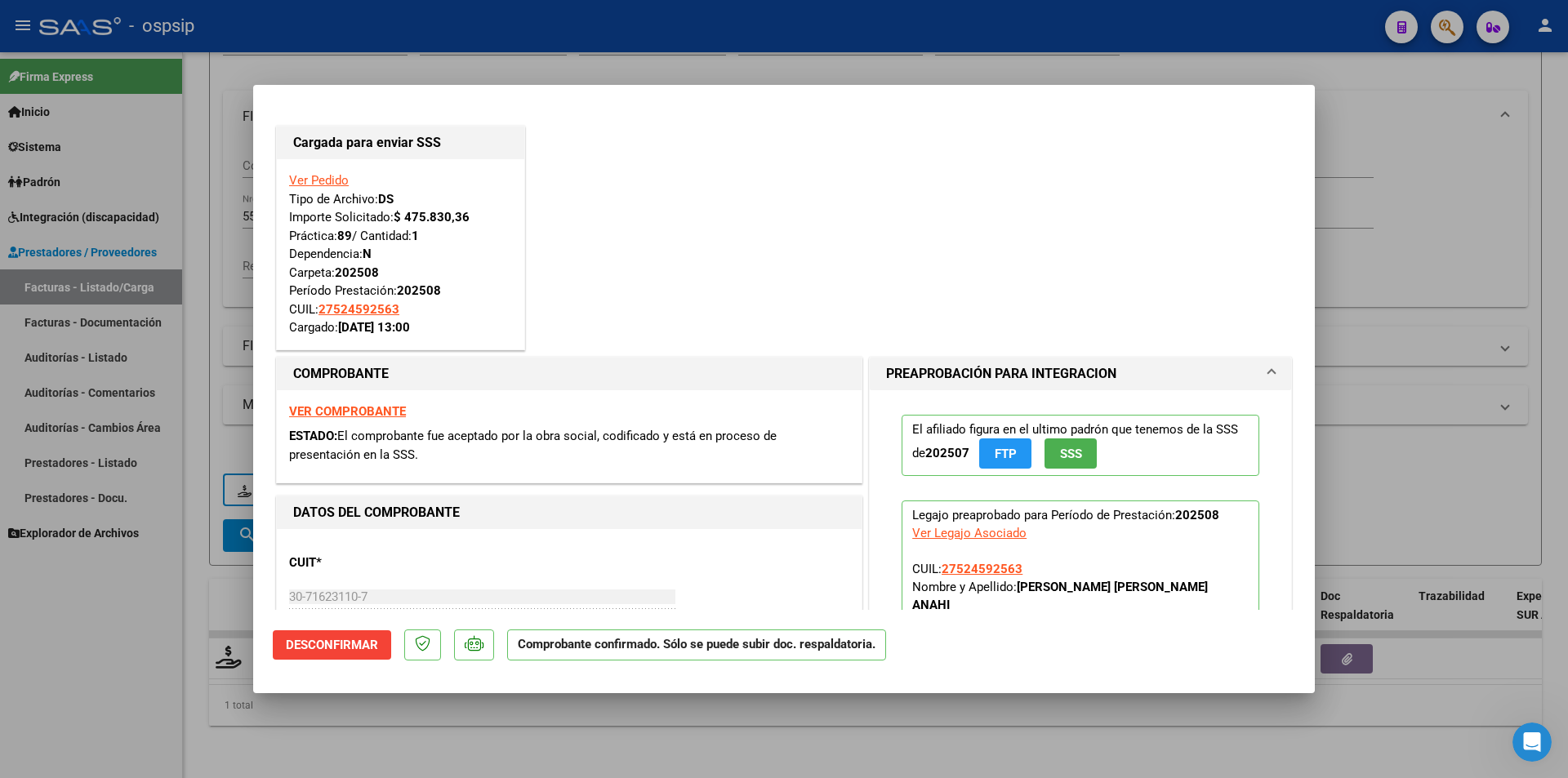
click at [207, 175] on div at bounding box center [784, 389] width 1568 height 778
type input "$ 0,00"
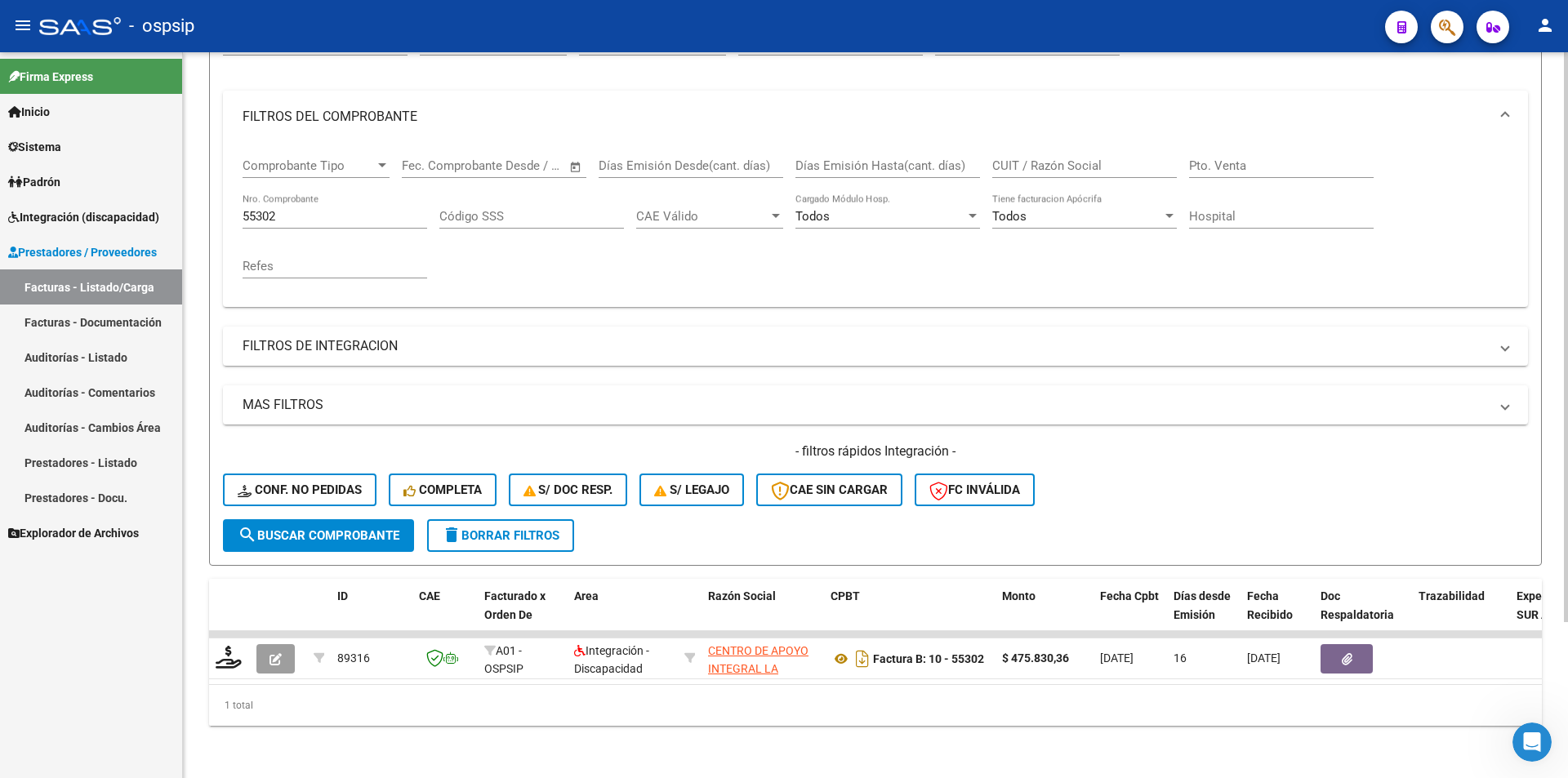
click at [279, 211] on input "55302" at bounding box center [334, 216] width 184 height 15
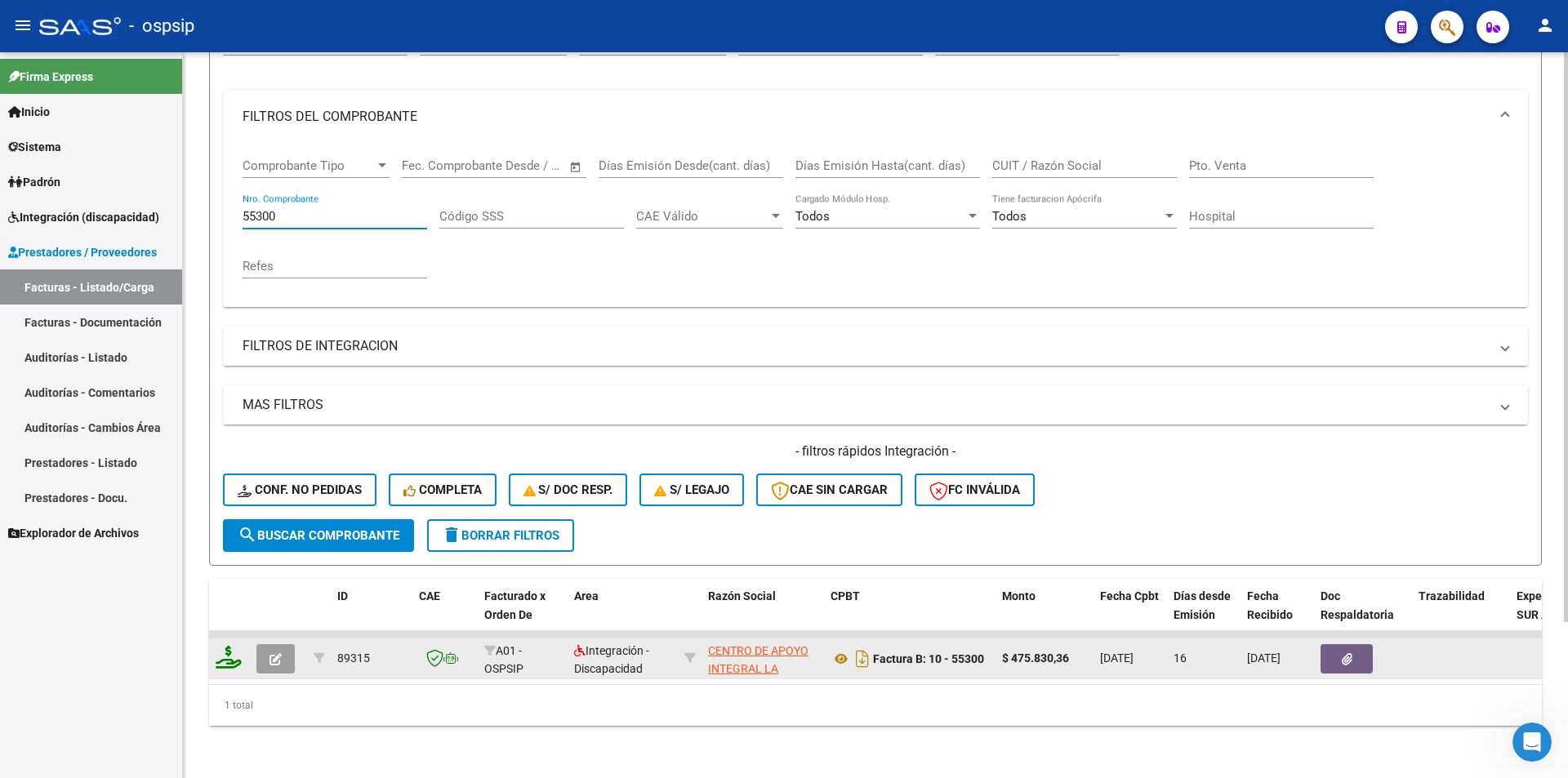
type input "55300"
click at [232, 651] on icon at bounding box center [228, 656] width 26 height 23
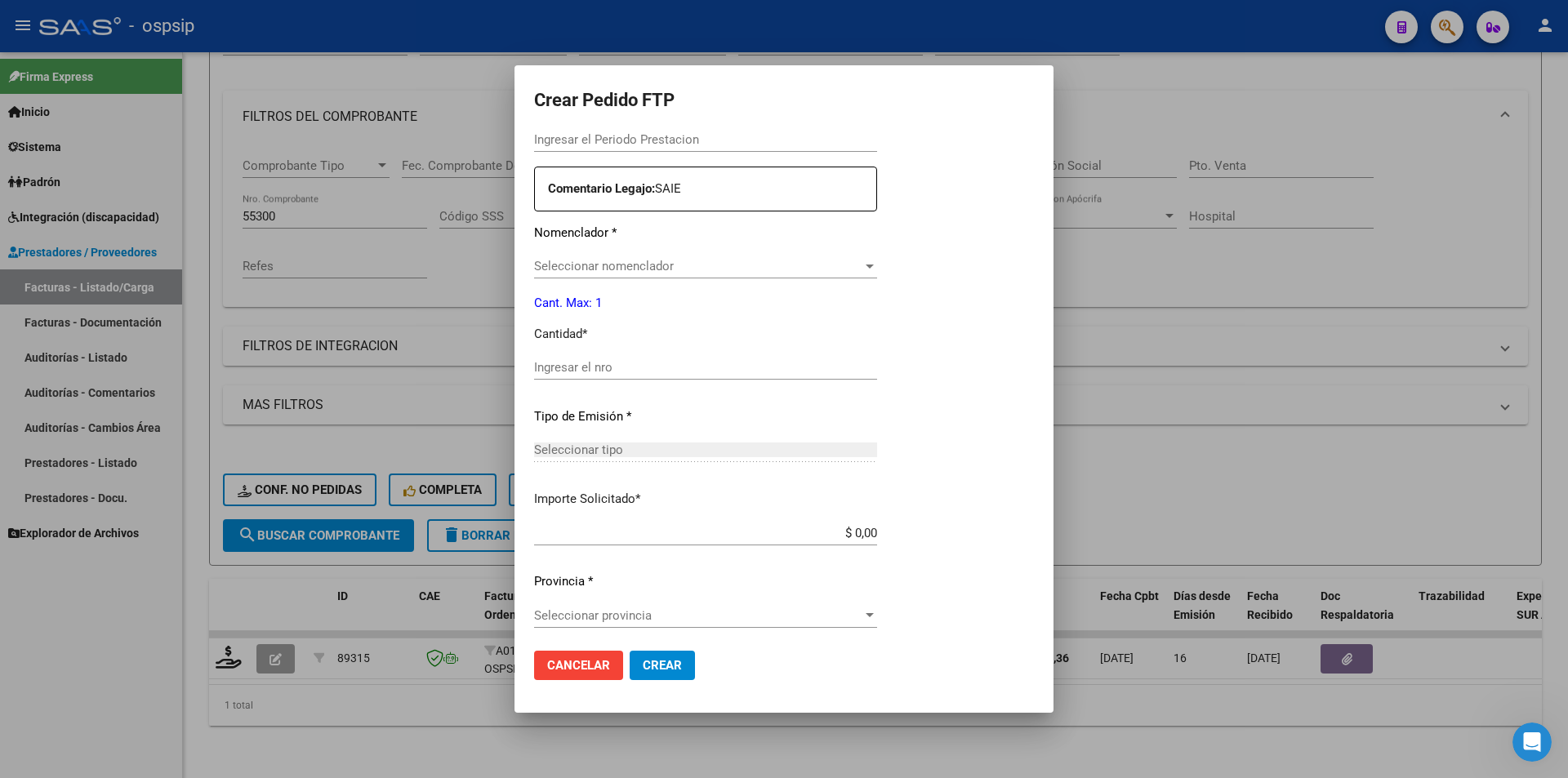
type input "202508"
type input "$ 475.830,36"
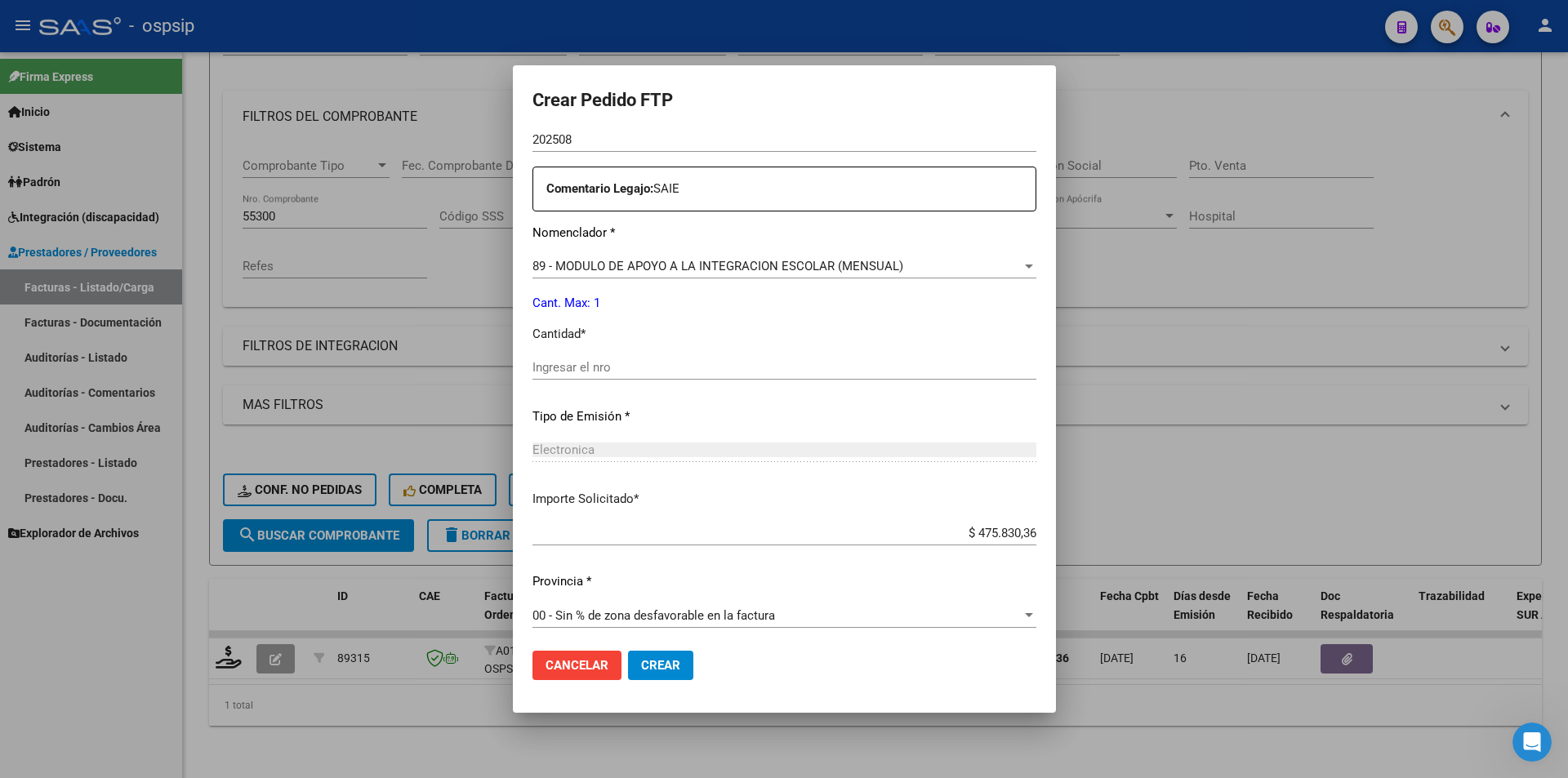
click at [549, 370] on input "Ingresar el nro" at bounding box center [784, 367] width 504 height 15
click at [641, 669] on span "Crear" at bounding box center [661, 665] width 39 height 15
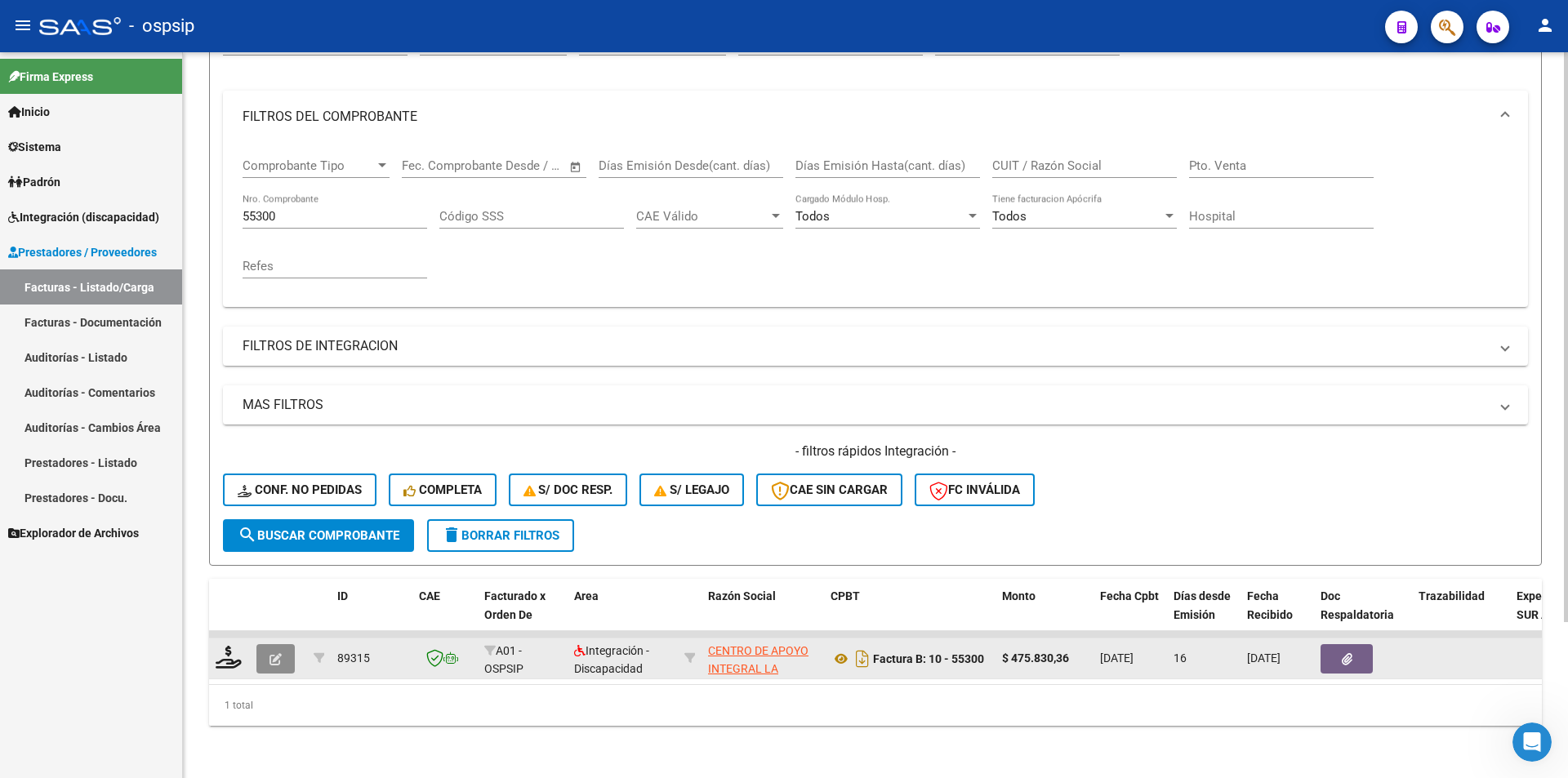
click at [268, 655] on button "button" at bounding box center [275, 659] width 39 height 29
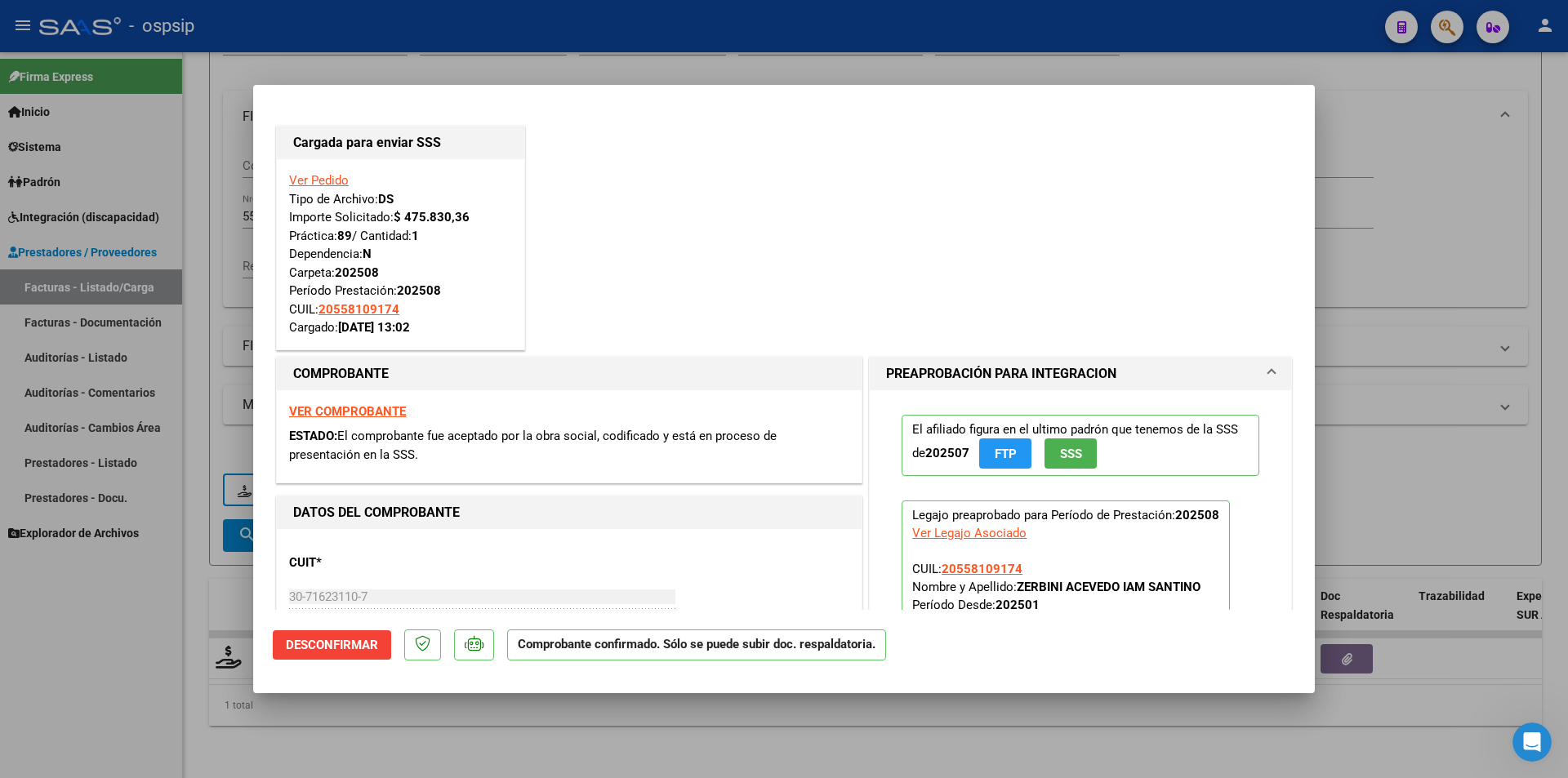
click at [105, 575] on div at bounding box center [784, 389] width 1568 height 778
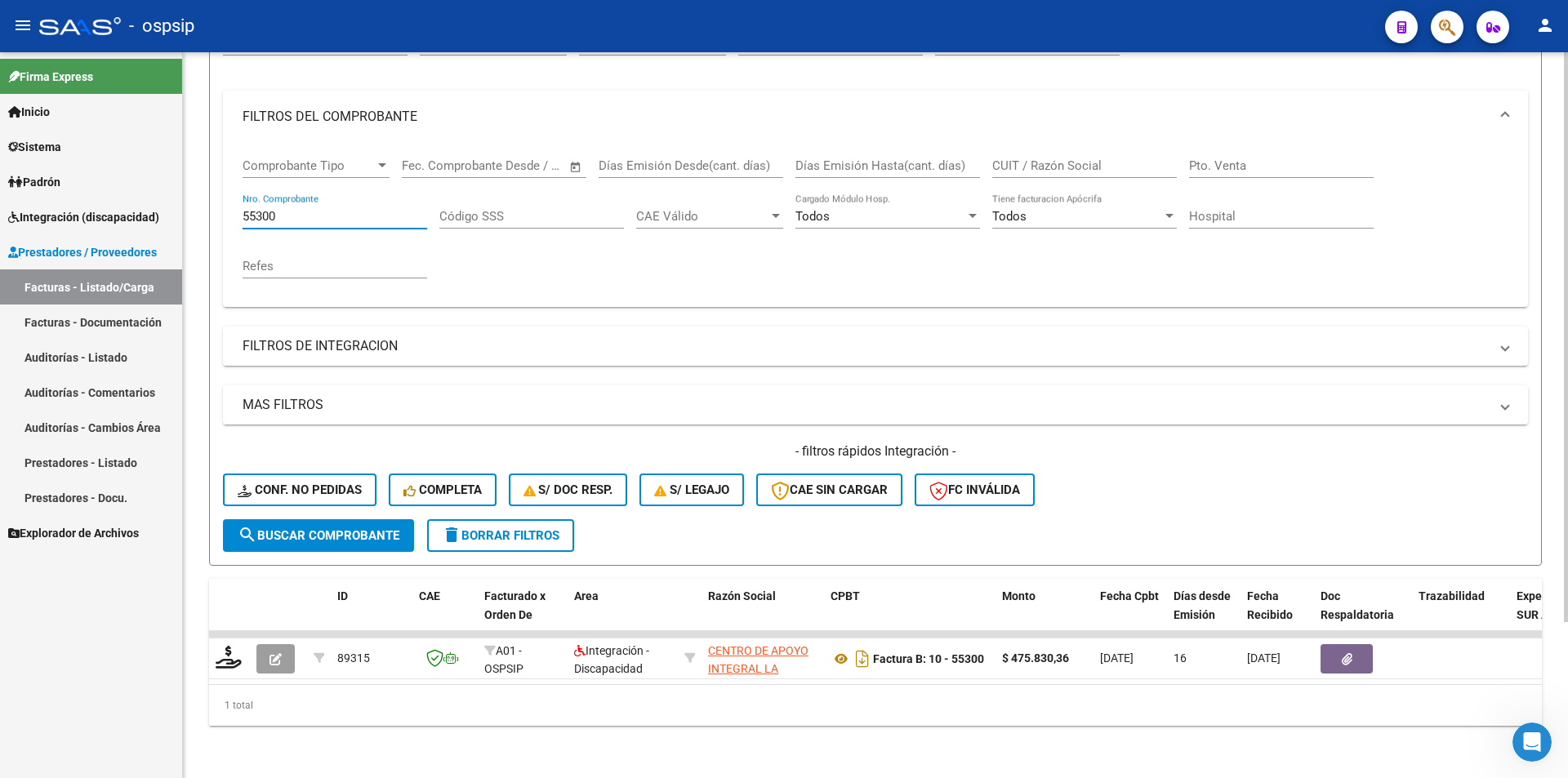
drag, startPoint x: 305, startPoint y: 202, endPoint x: 197, endPoint y: 196, distance: 108.2
click at [197, 196] on div "Video tutorial PRESTADORES -> Listado de CPBTs Emitidos por Prestadores / Prove…" at bounding box center [875, 321] width 1385 height 913
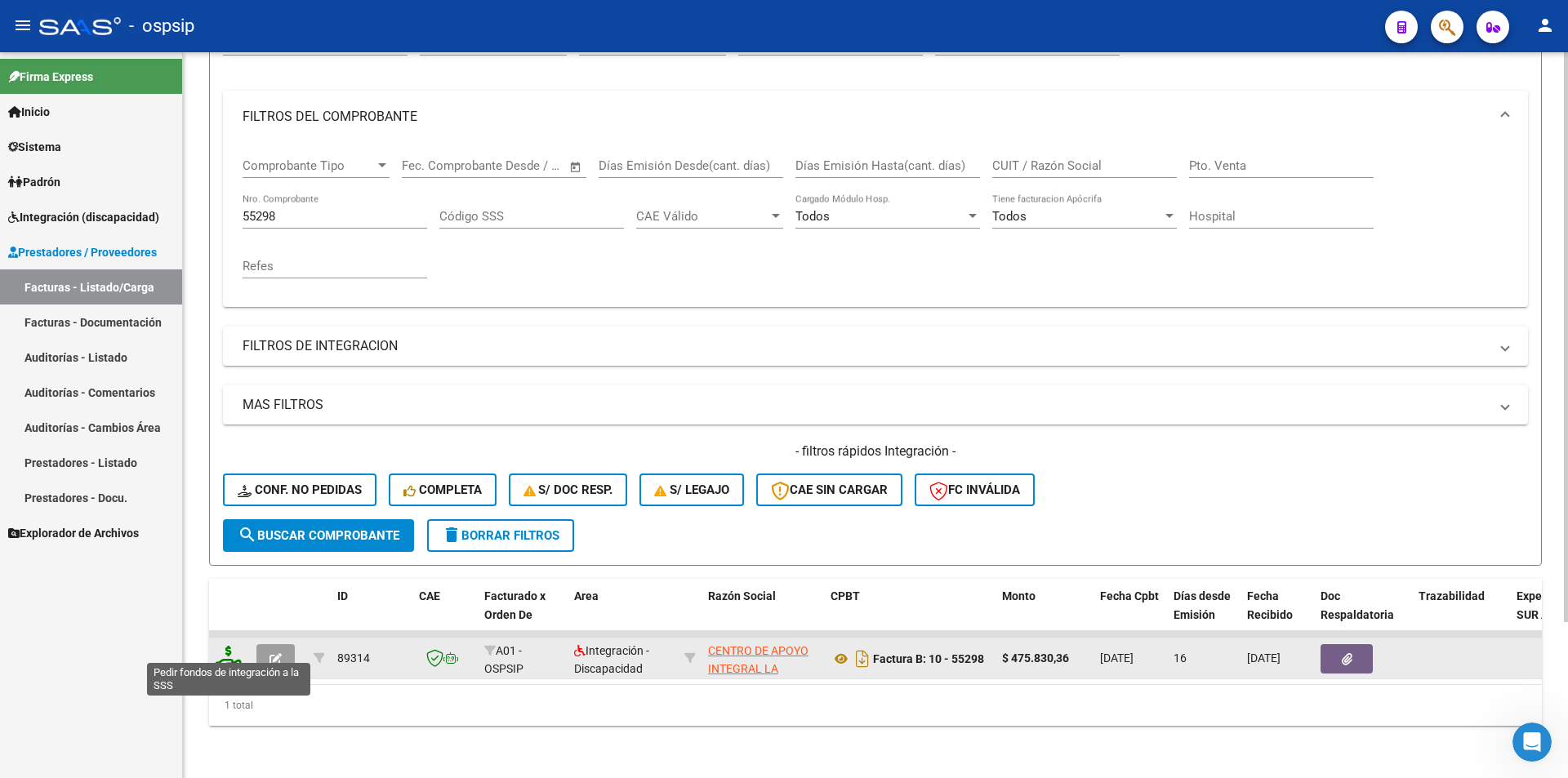
click at [228, 649] on icon at bounding box center [228, 656] width 26 height 23
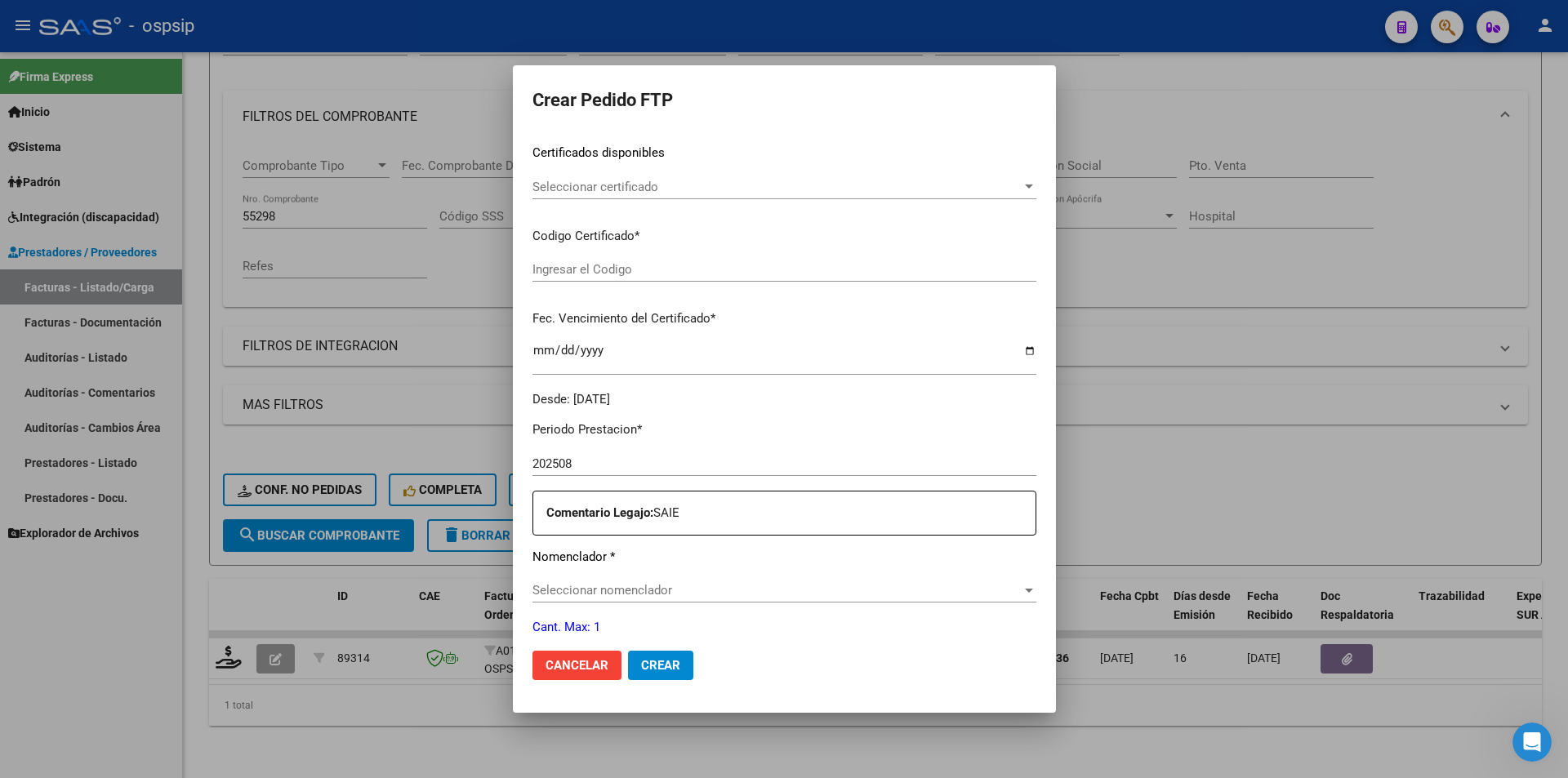
scroll to position [572, 0]
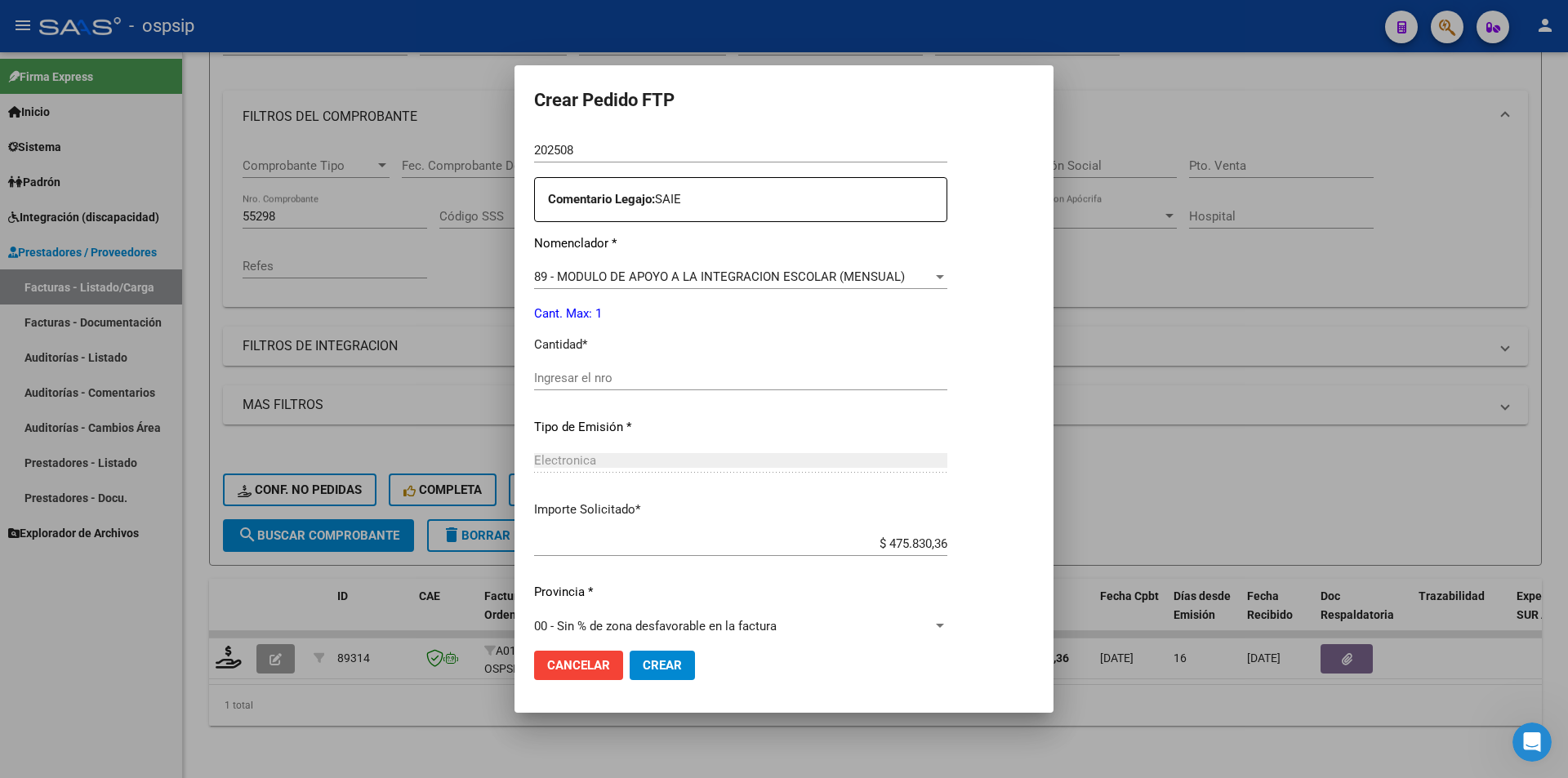
click at [556, 369] on div "Ingresar el nro" at bounding box center [741, 378] width 413 height 25
click at [666, 674] on button "Crear" at bounding box center [662, 665] width 65 height 29
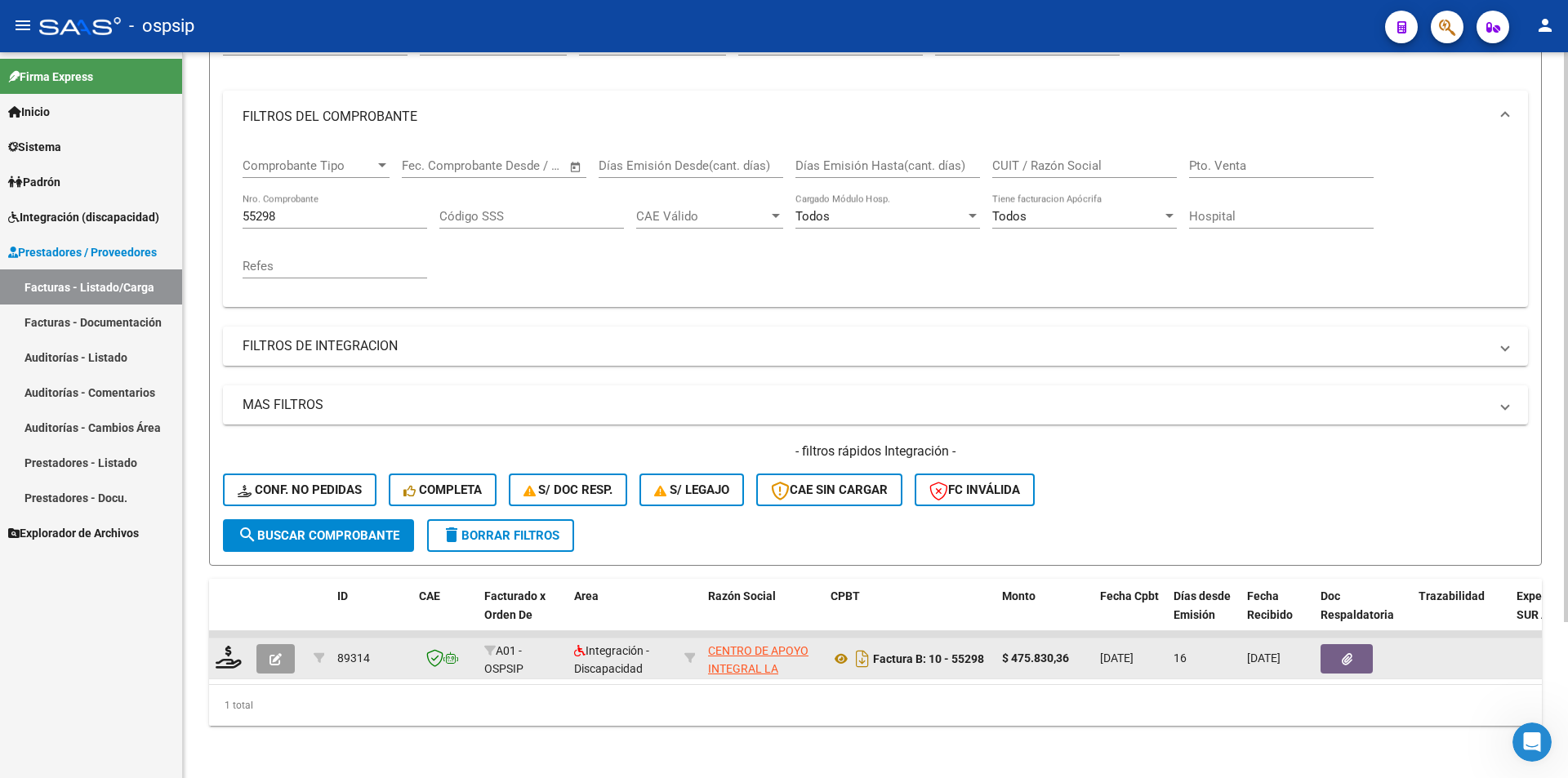
click at [275, 653] on icon "button" at bounding box center [275, 659] width 12 height 12
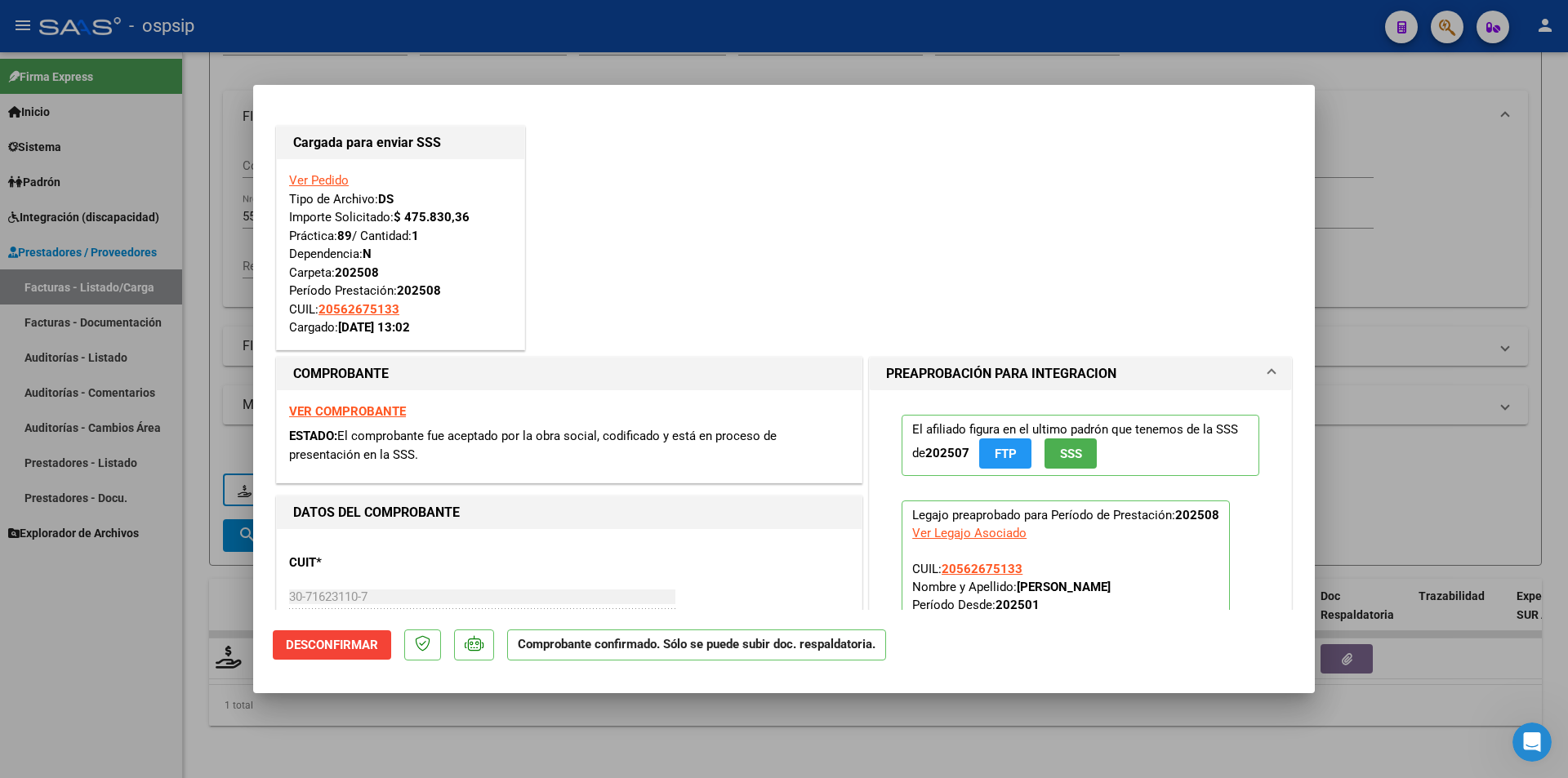
click at [164, 490] on div at bounding box center [784, 389] width 1568 height 778
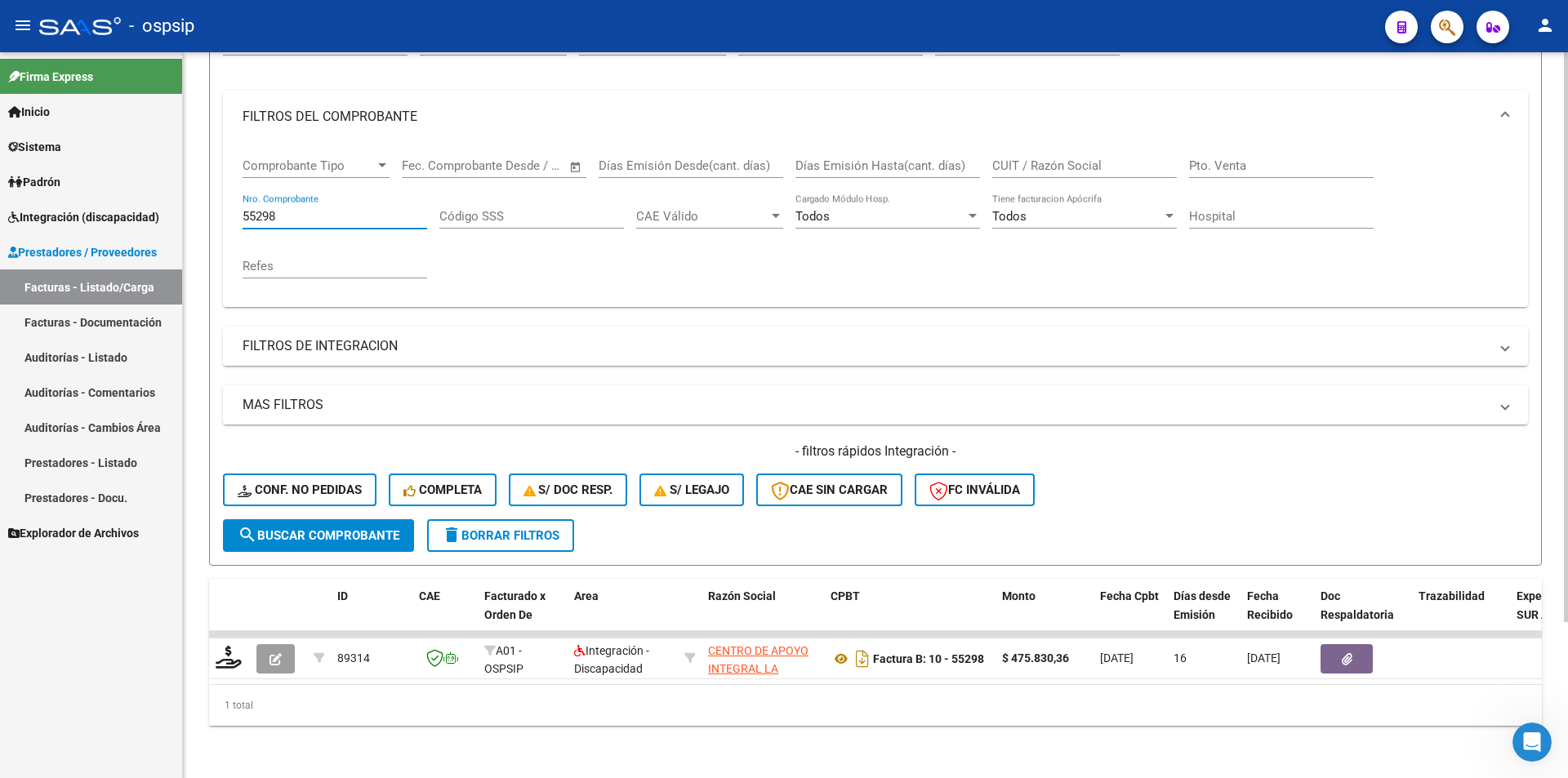
drag, startPoint x: 297, startPoint y: 211, endPoint x: 205, endPoint y: 206, distance: 92.1
click at [205, 206] on div "Video tutorial PRESTADORES -> Listado de CPBTs Emitidos por Prestadores / Prove…" at bounding box center [875, 321] width 1385 height 913
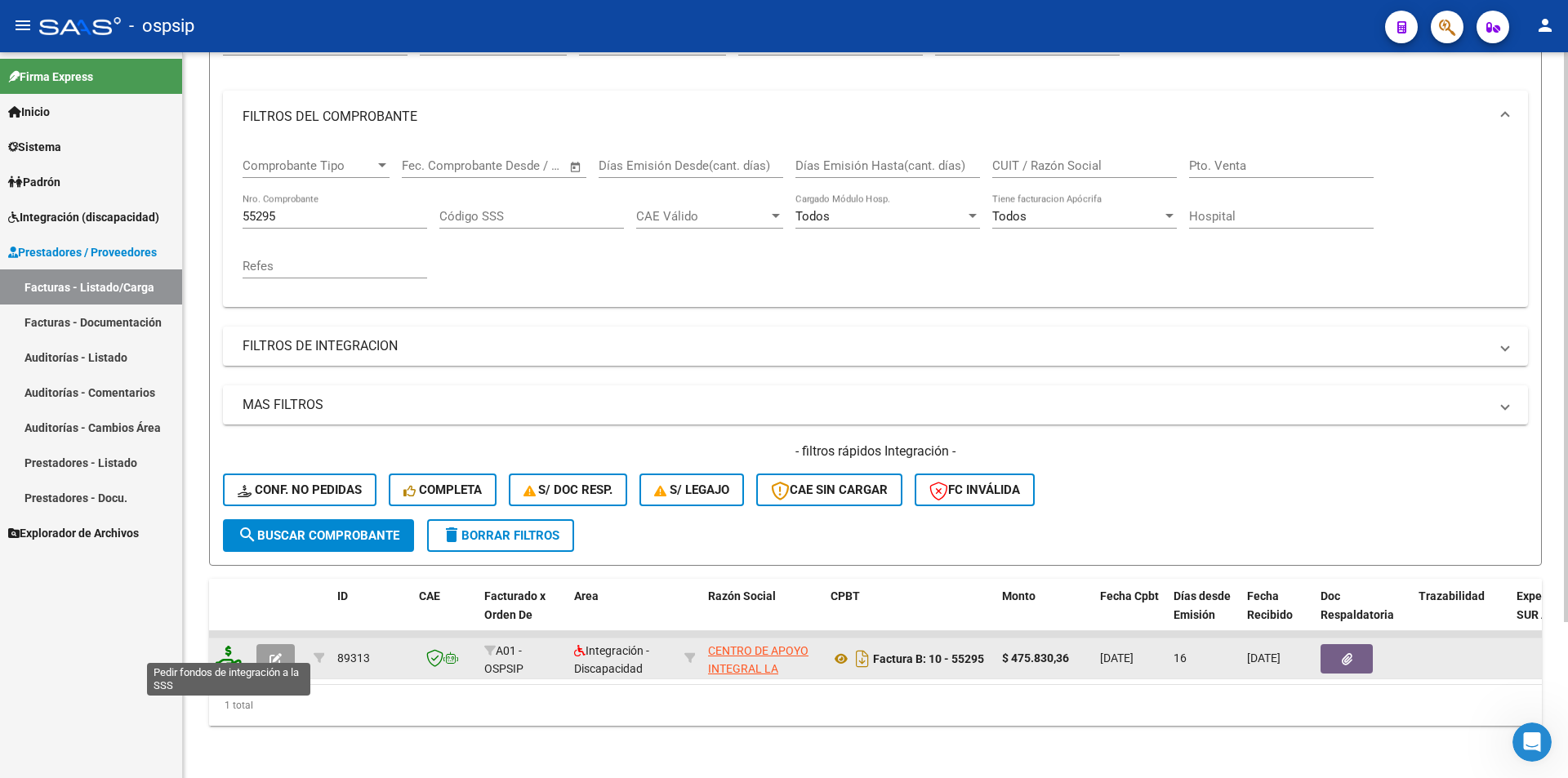
click at [225, 654] on icon at bounding box center [228, 656] width 26 height 23
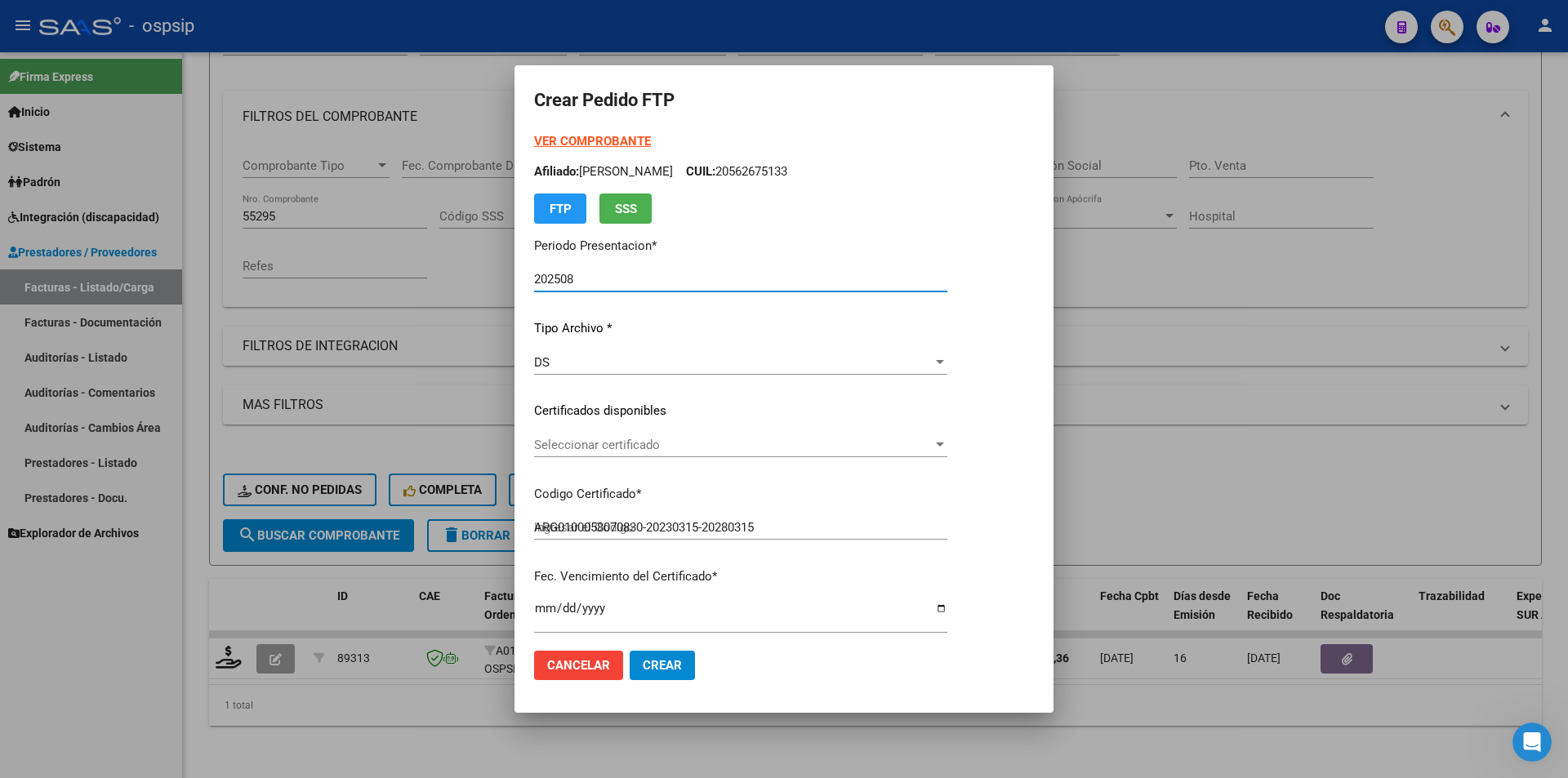
scroll to position [490, 0]
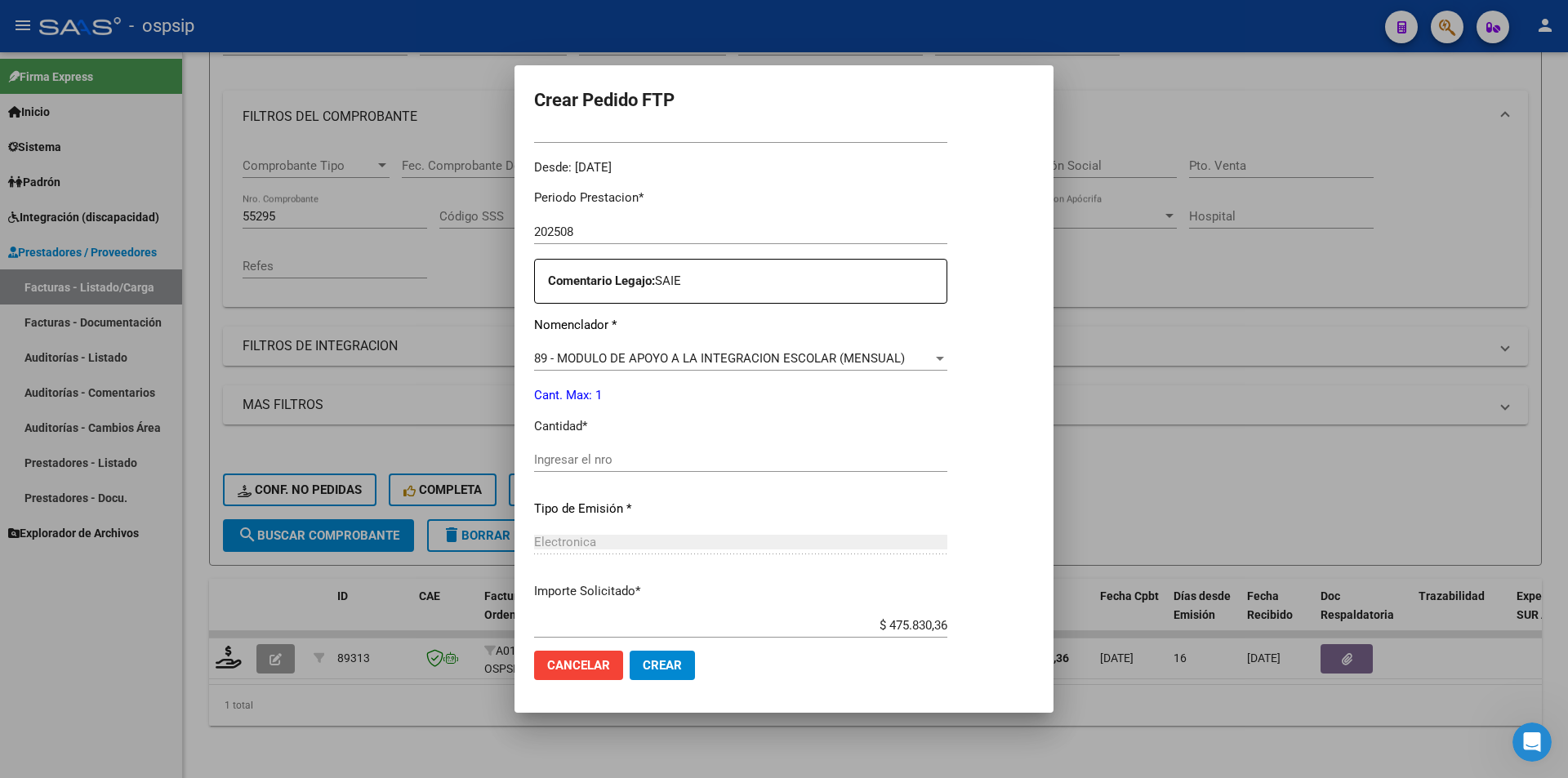
click at [562, 462] on input "Ingresar el nro" at bounding box center [741, 459] width 413 height 15
click at [652, 672] on span "Crear" at bounding box center [663, 665] width 39 height 15
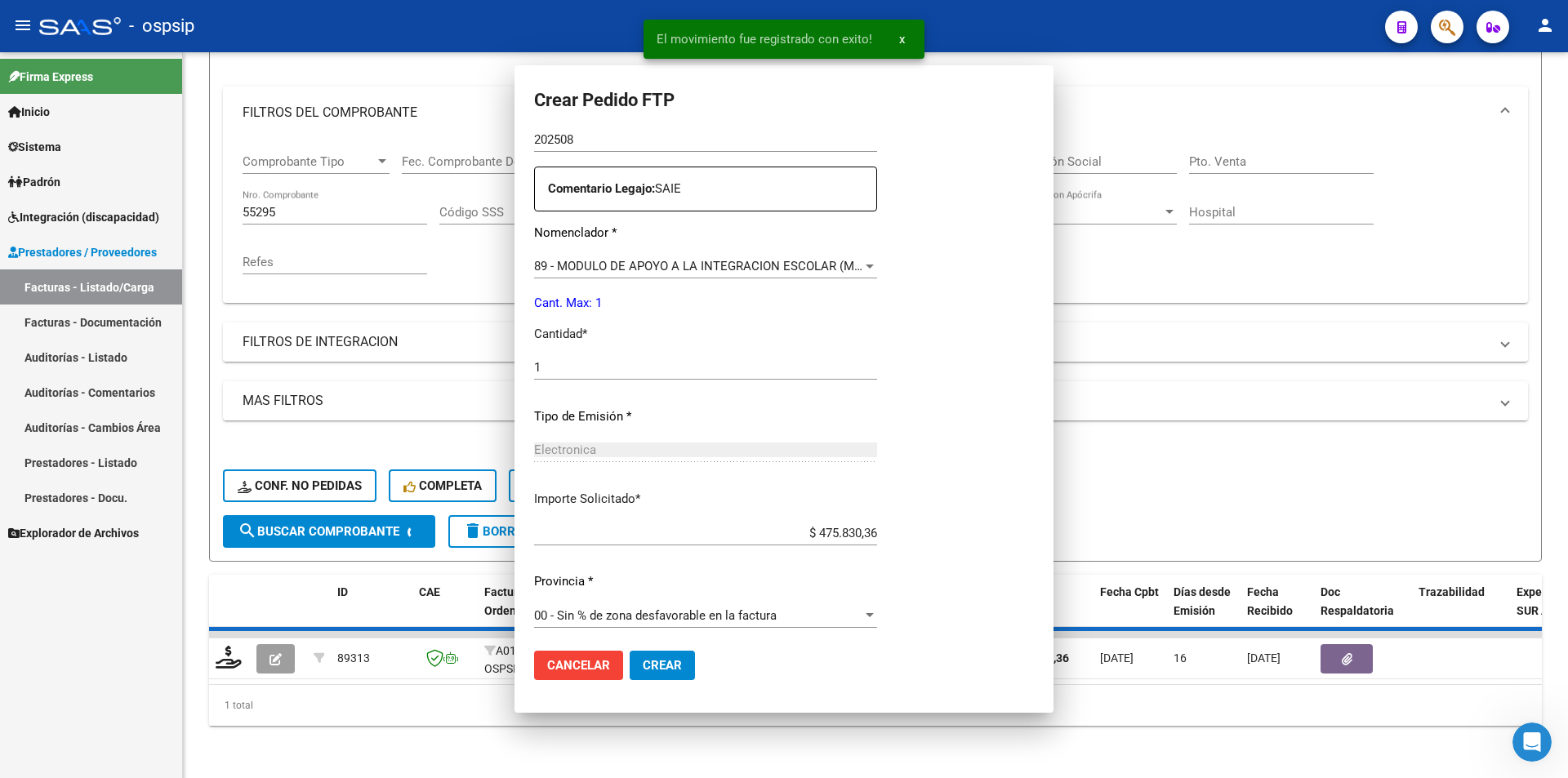
scroll to position [0, 0]
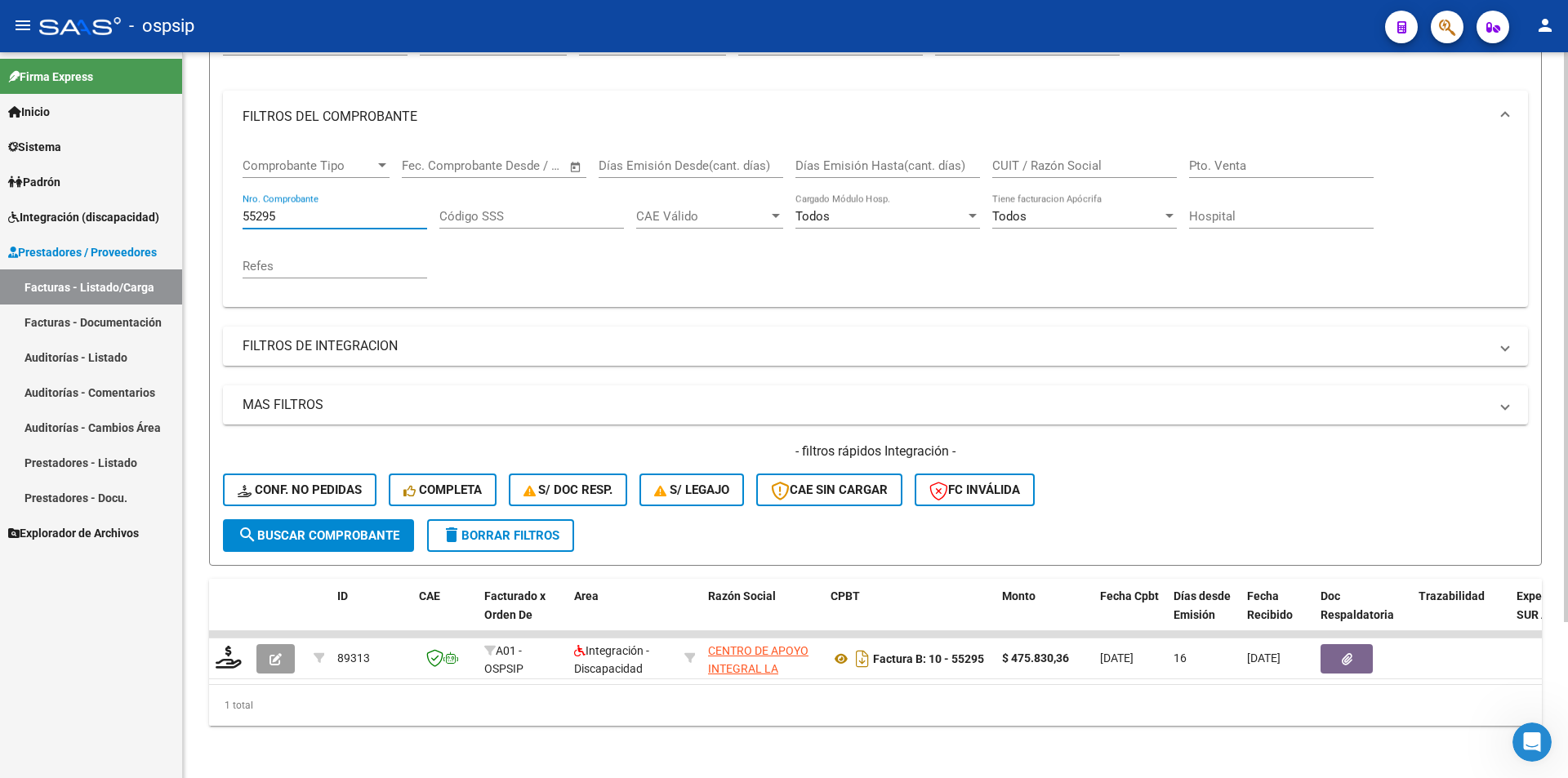
drag, startPoint x: 237, startPoint y: 199, endPoint x: 207, endPoint y: 194, distance: 30.4
click at [207, 194] on div "Video tutorial PRESTADORES -> Listado de CPBTs Emitidos por Prestadores / Prove…" at bounding box center [875, 321] width 1385 height 913
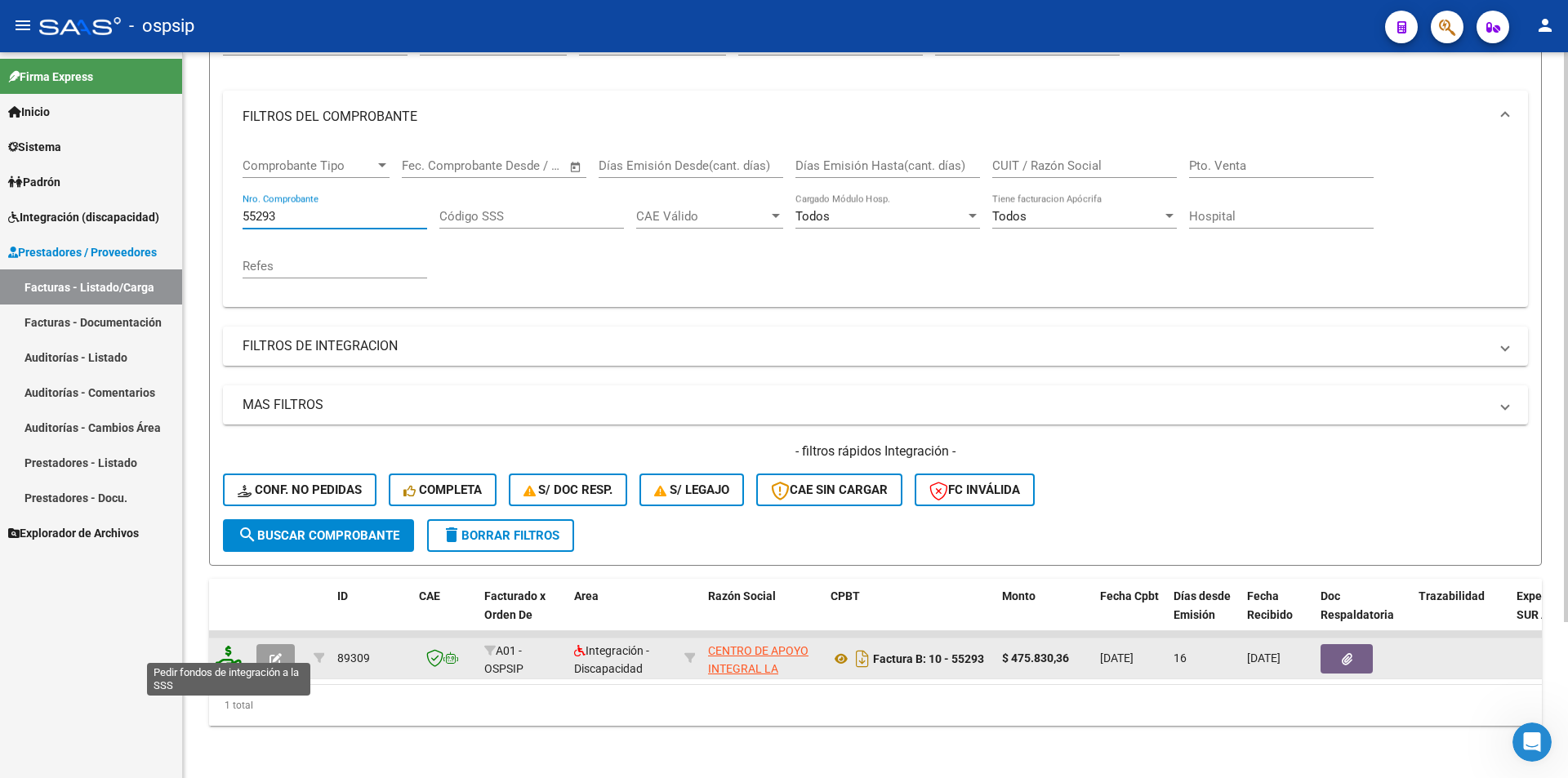
click at [230, 648] on icon at bounding box center [228, 656] width 26 height 23
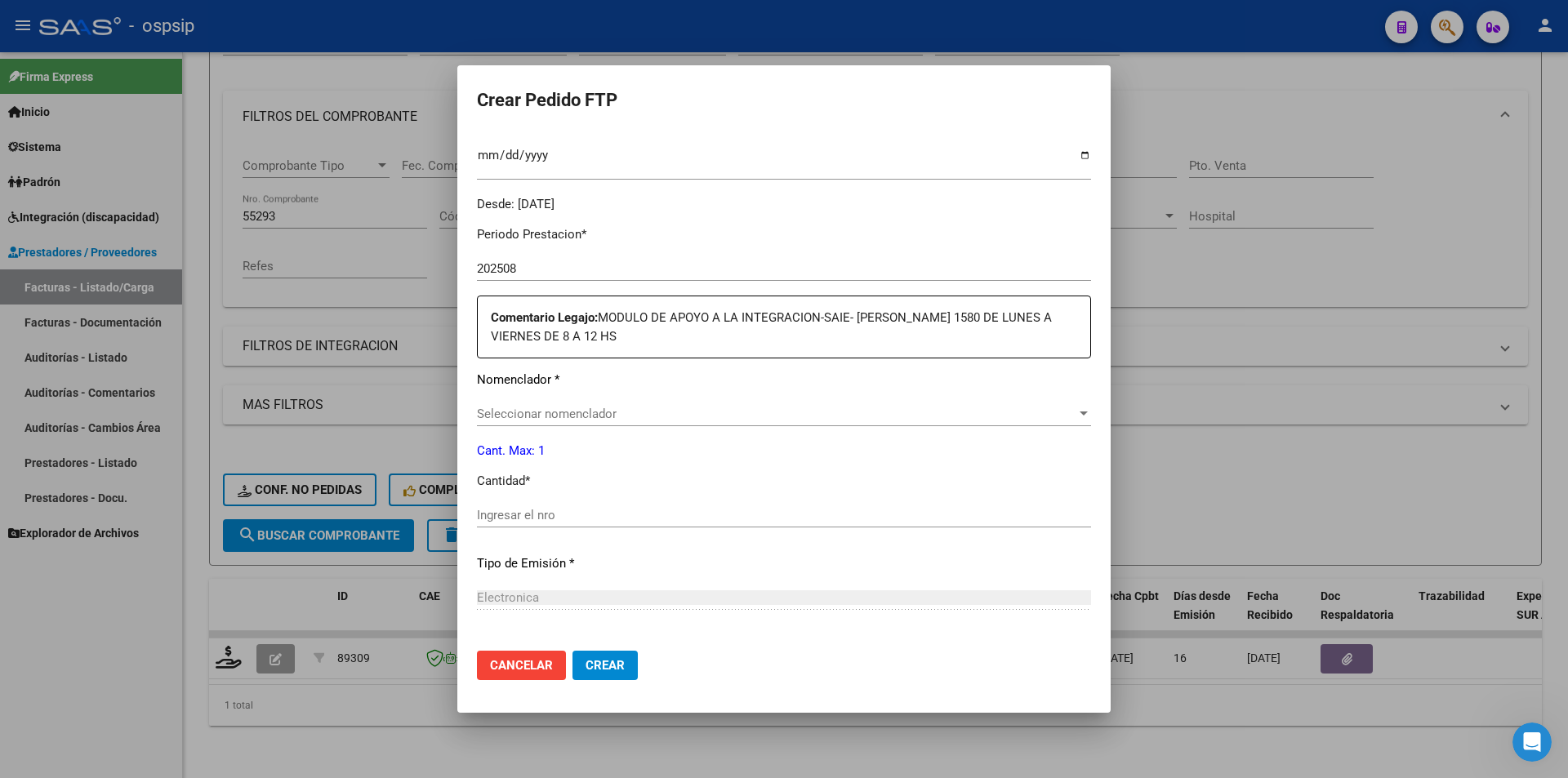
scroll to position [500, 0]
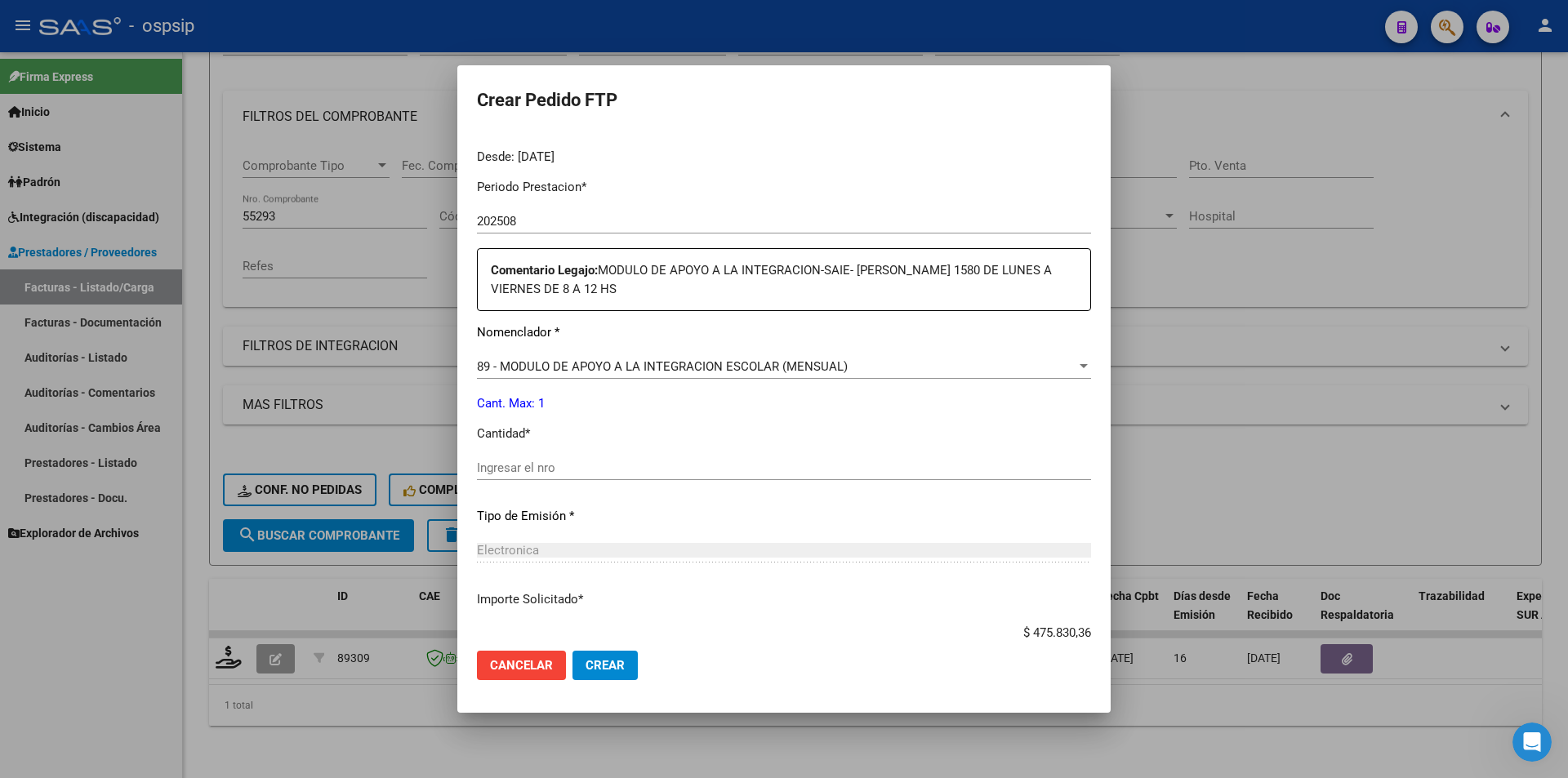
click at [561, 456] on div "Ingresar el nro" at bounding box center [784, 468] width 614 height 25
click at [592, 667] on span "Crear" at bounding box center [605, 665] width 39 height 15
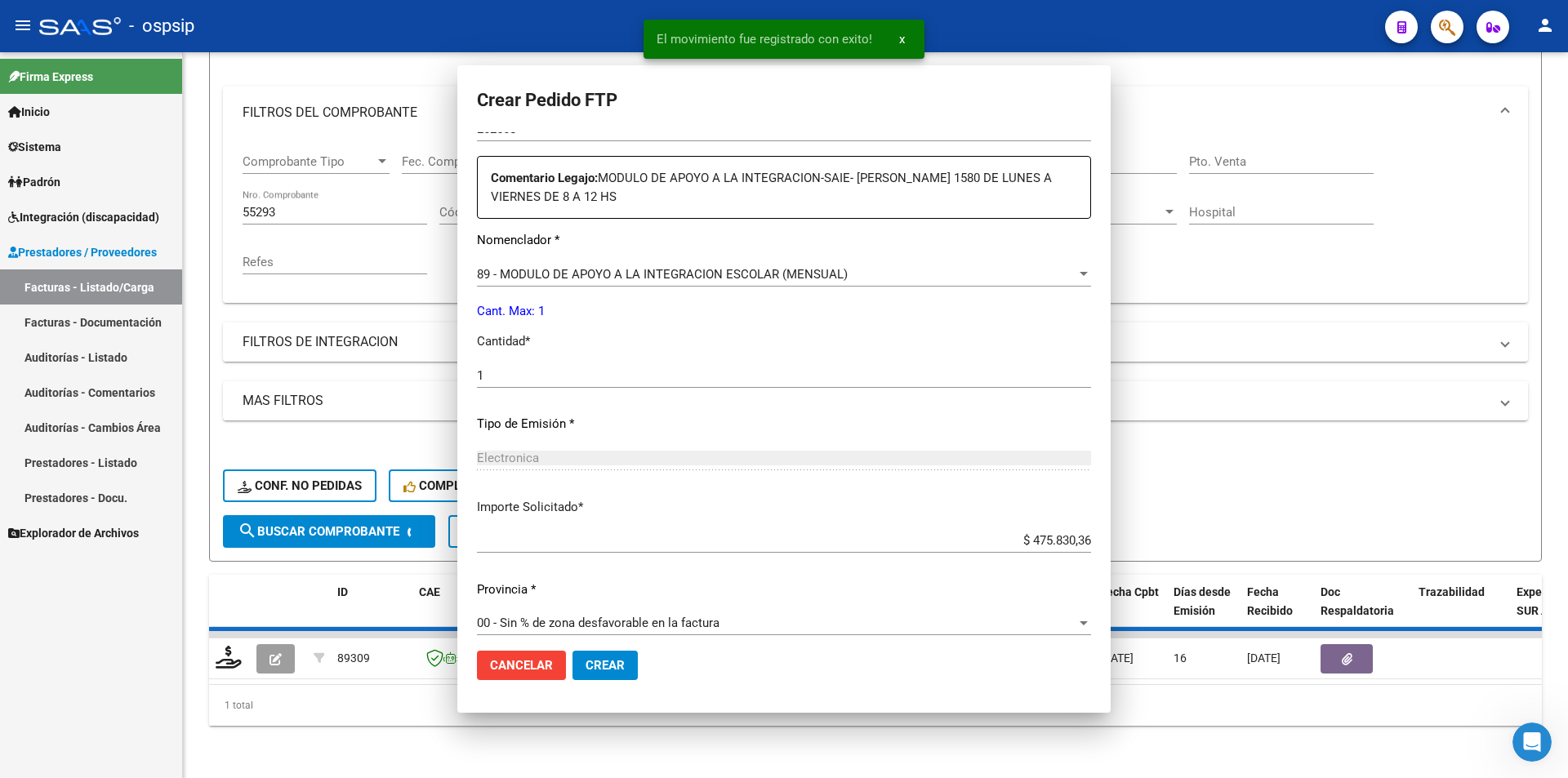
scroll to position [408, 0]
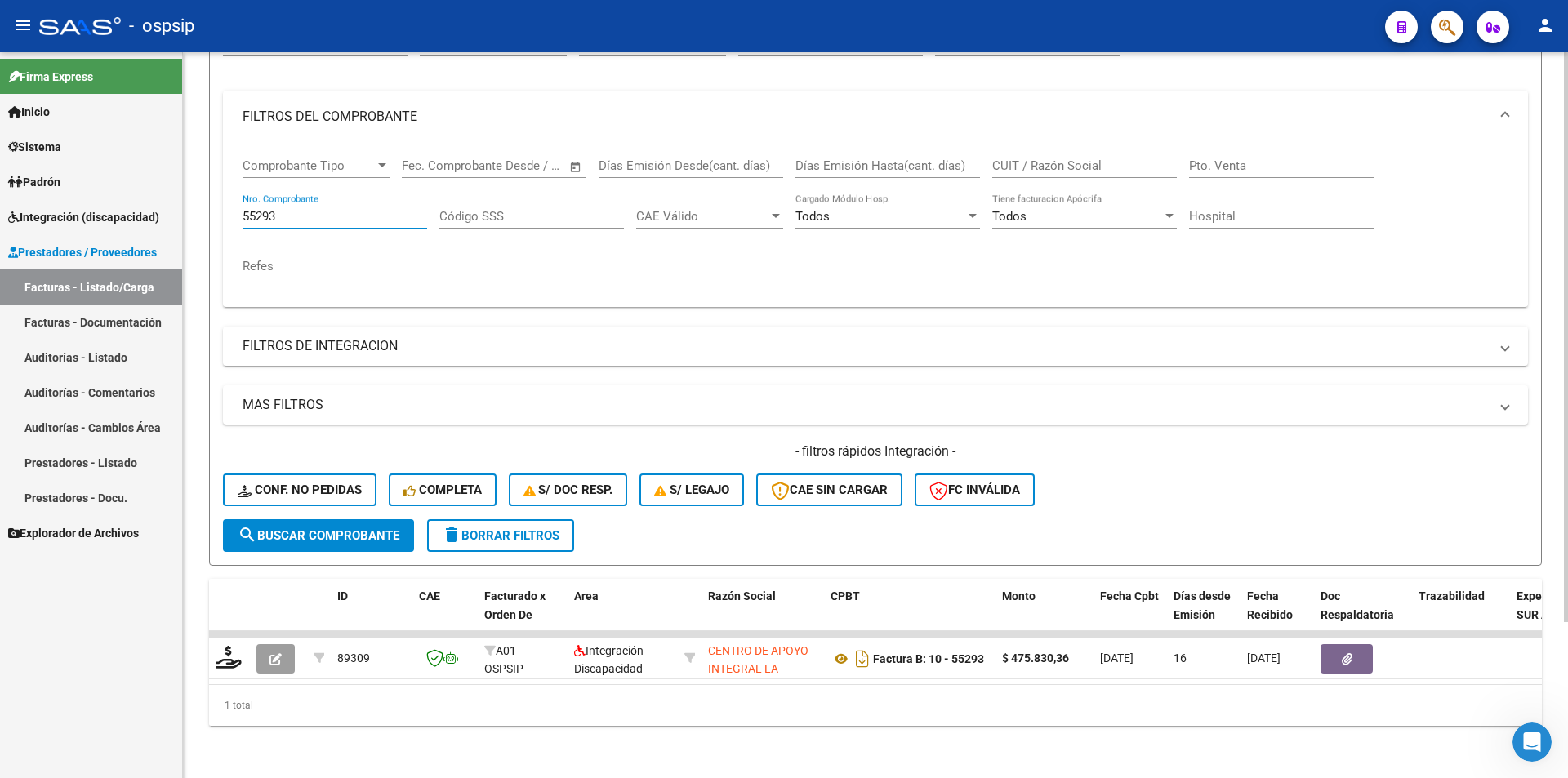
drag, startPoint x: 272, startPoint y: 204, endPoint x: 285, endPoint y: 202, distance: 13.2
click at [285, 209] on input "55293" at bounding box center [334, 216] width 184 height 15
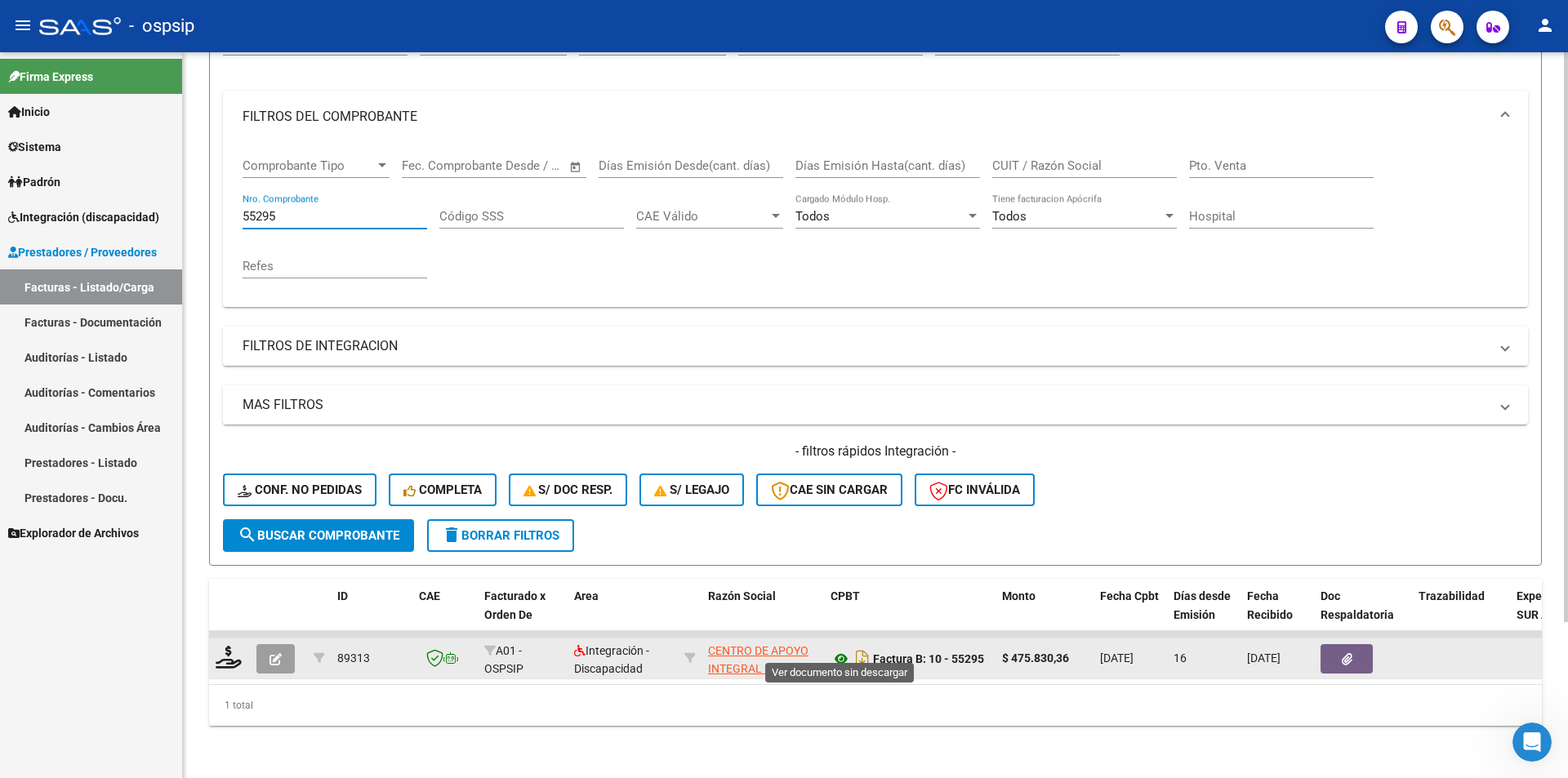
click at [837, 649] on icon at bounding box center [841, 658] width 21 height 20
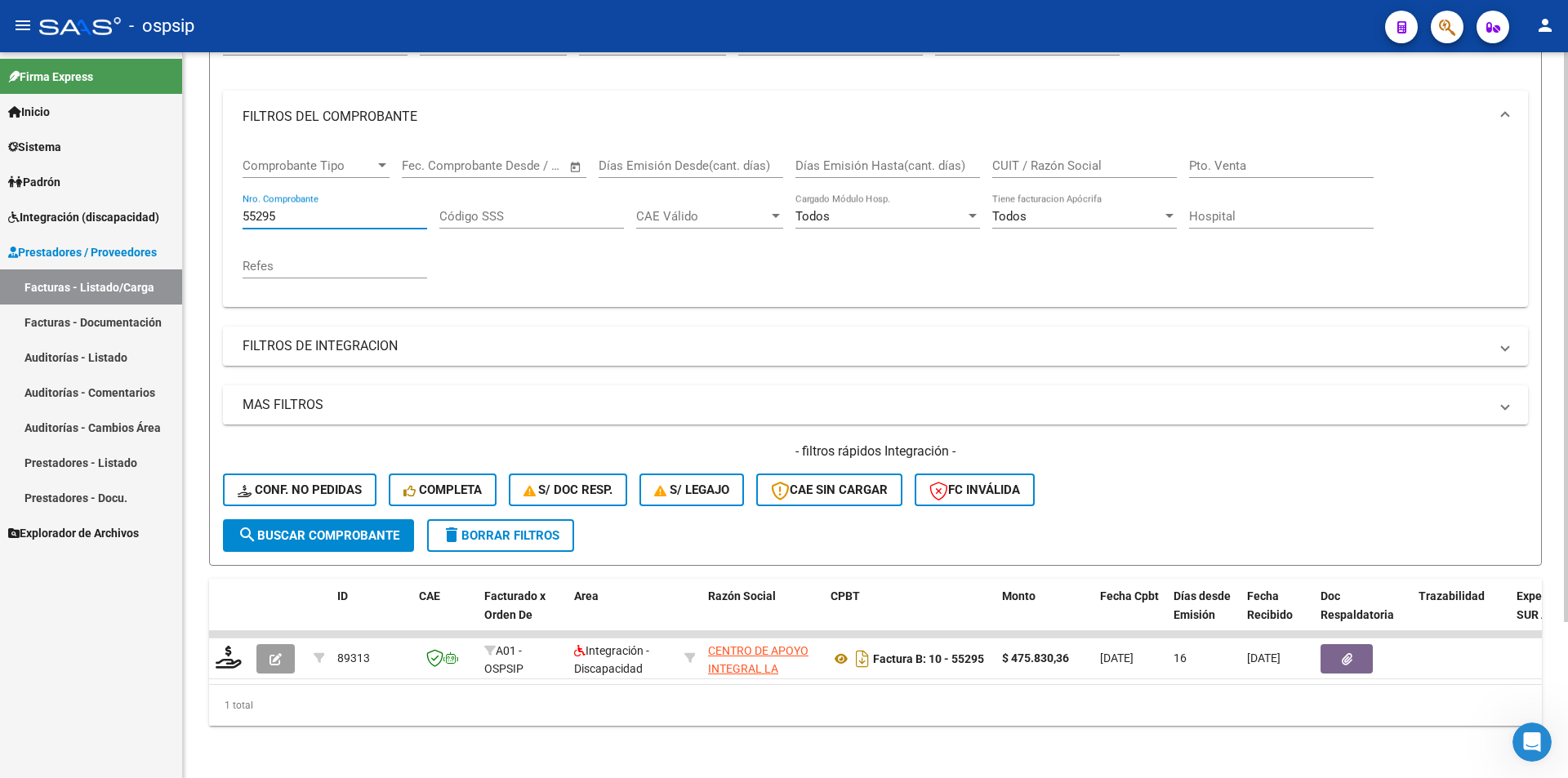
drag, startPoint x: 272, startPoint y: 204, endPoint x: 287, endPoint y: 201, distance: 15.3
click at [287, 209] on input "55295" at bounding box center [334, 216] width 184 height 15
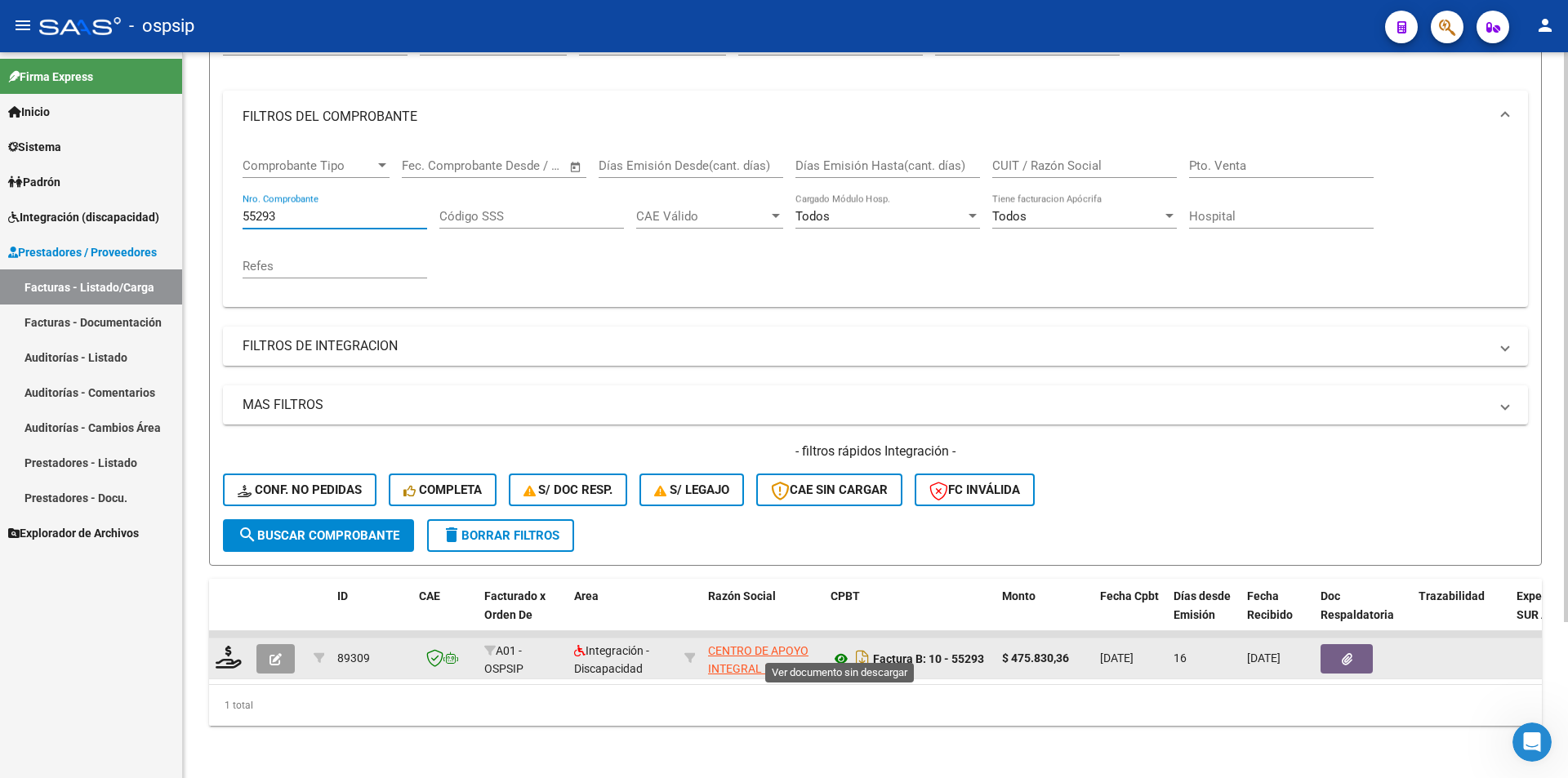
click at [842, 650] on icon at bounding box center [841, 658] width 21 height 20
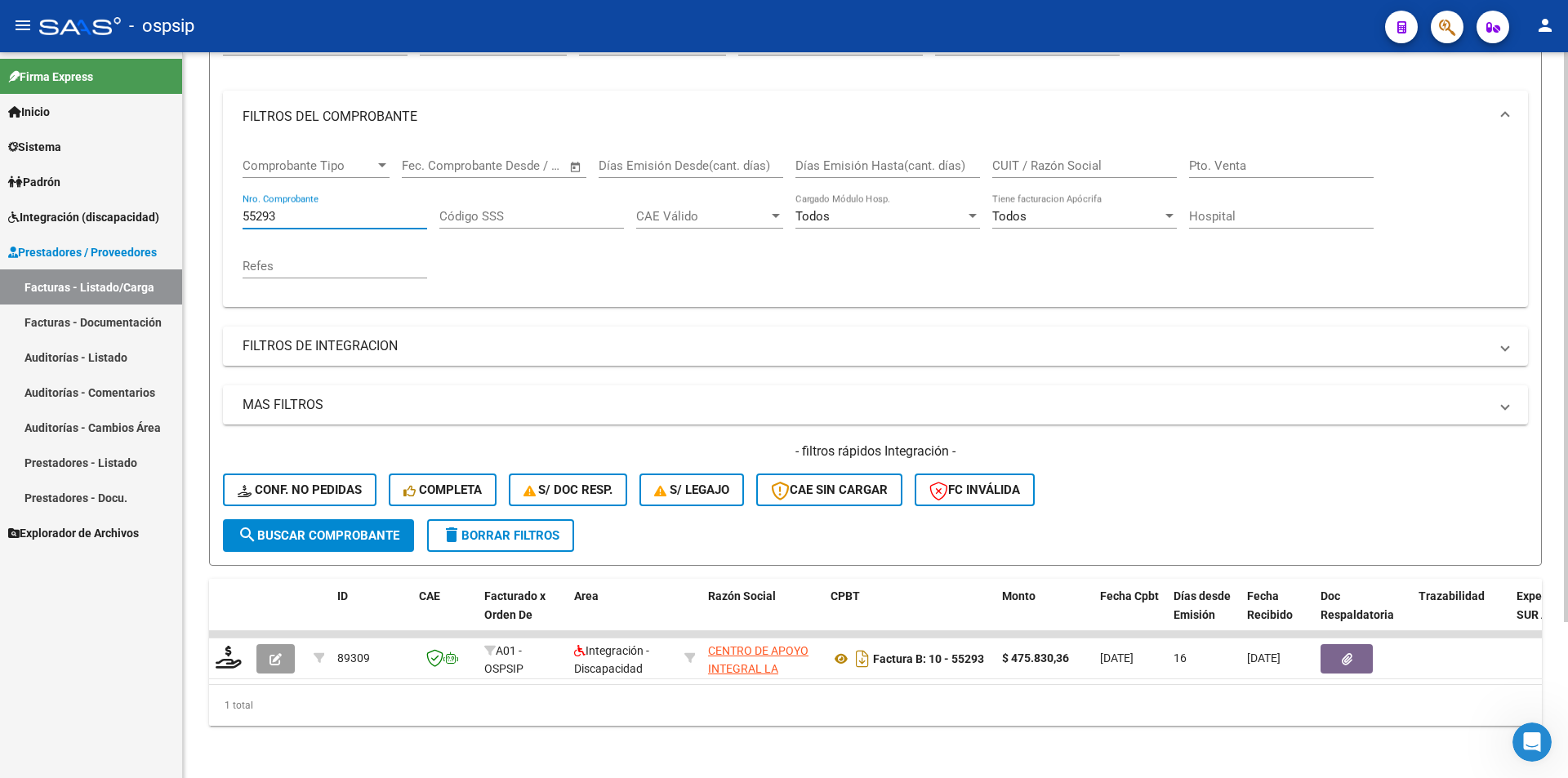
drag, startPoint x: 272, startPoint y: 205, endPoint x: 280, endPoint y: 204, distance: 8.1
click at [280, 209] on input "55293" at bounding box center [334, 216] width 184 height 15
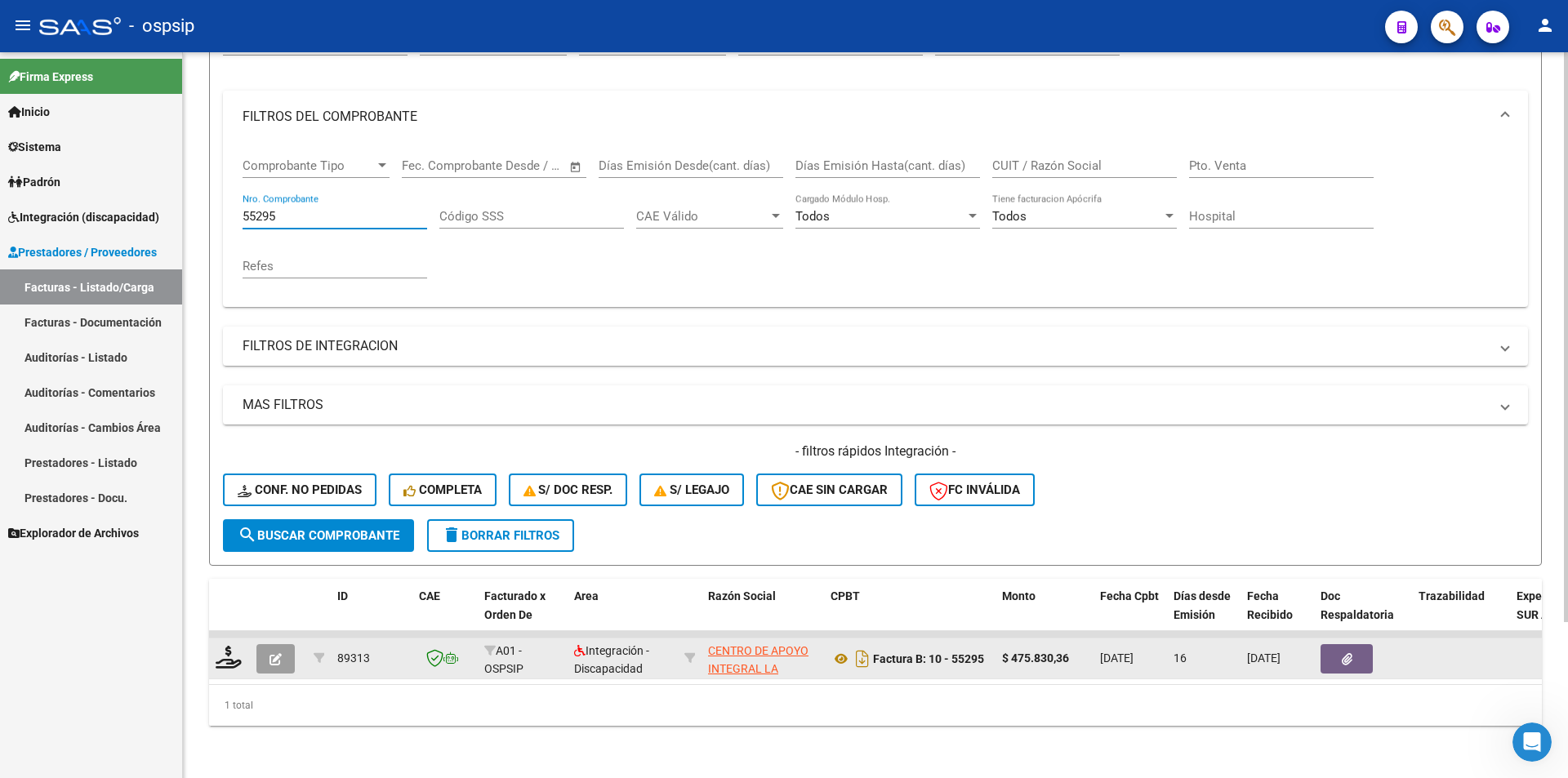
click at [277, 653] on icon "button" at bounding box center [275, 659] width 12 height 12
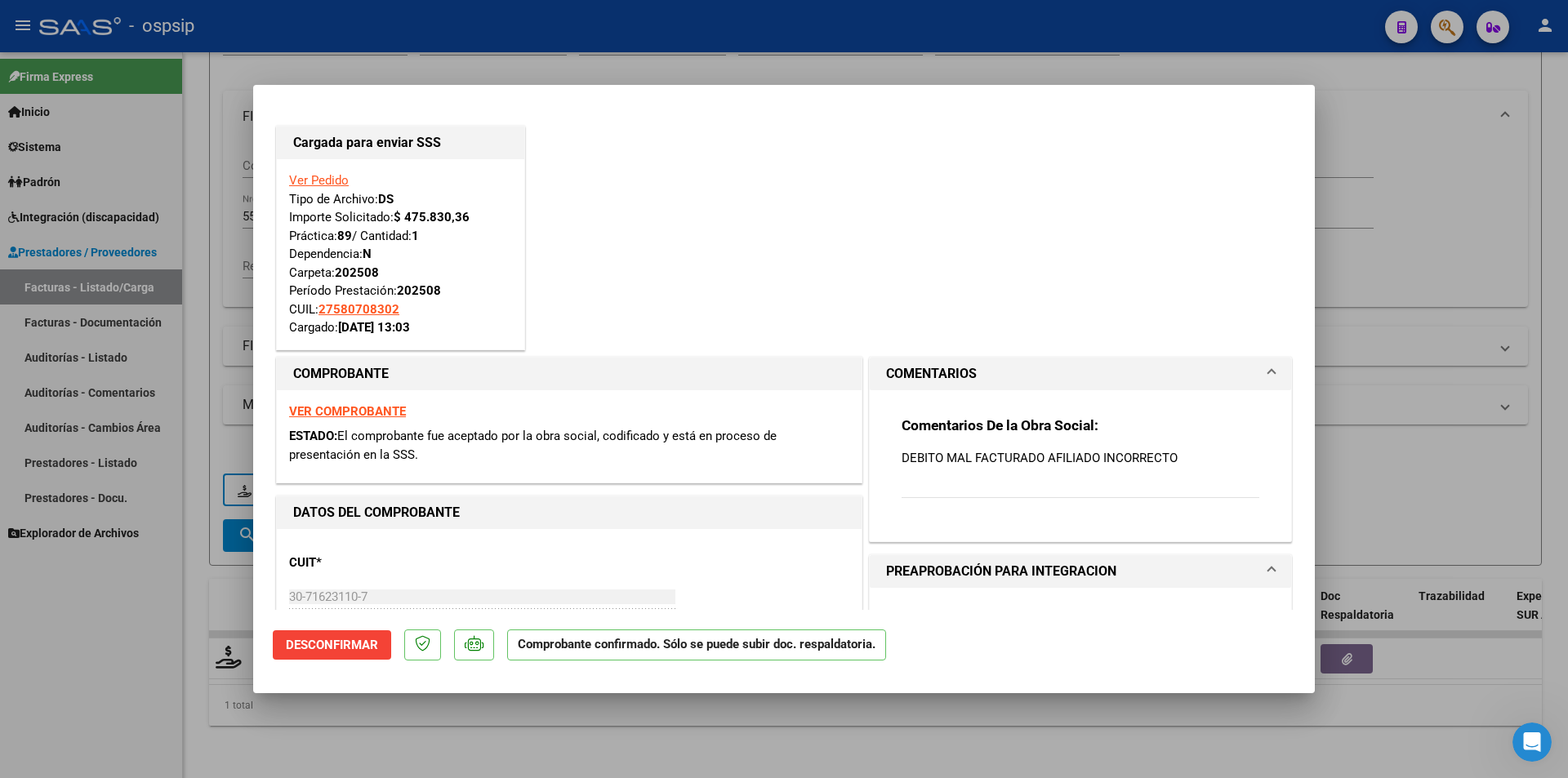
click at [318, 179] on link "Ver Pedido" at bounding box center [319, 180] width 60 height 15
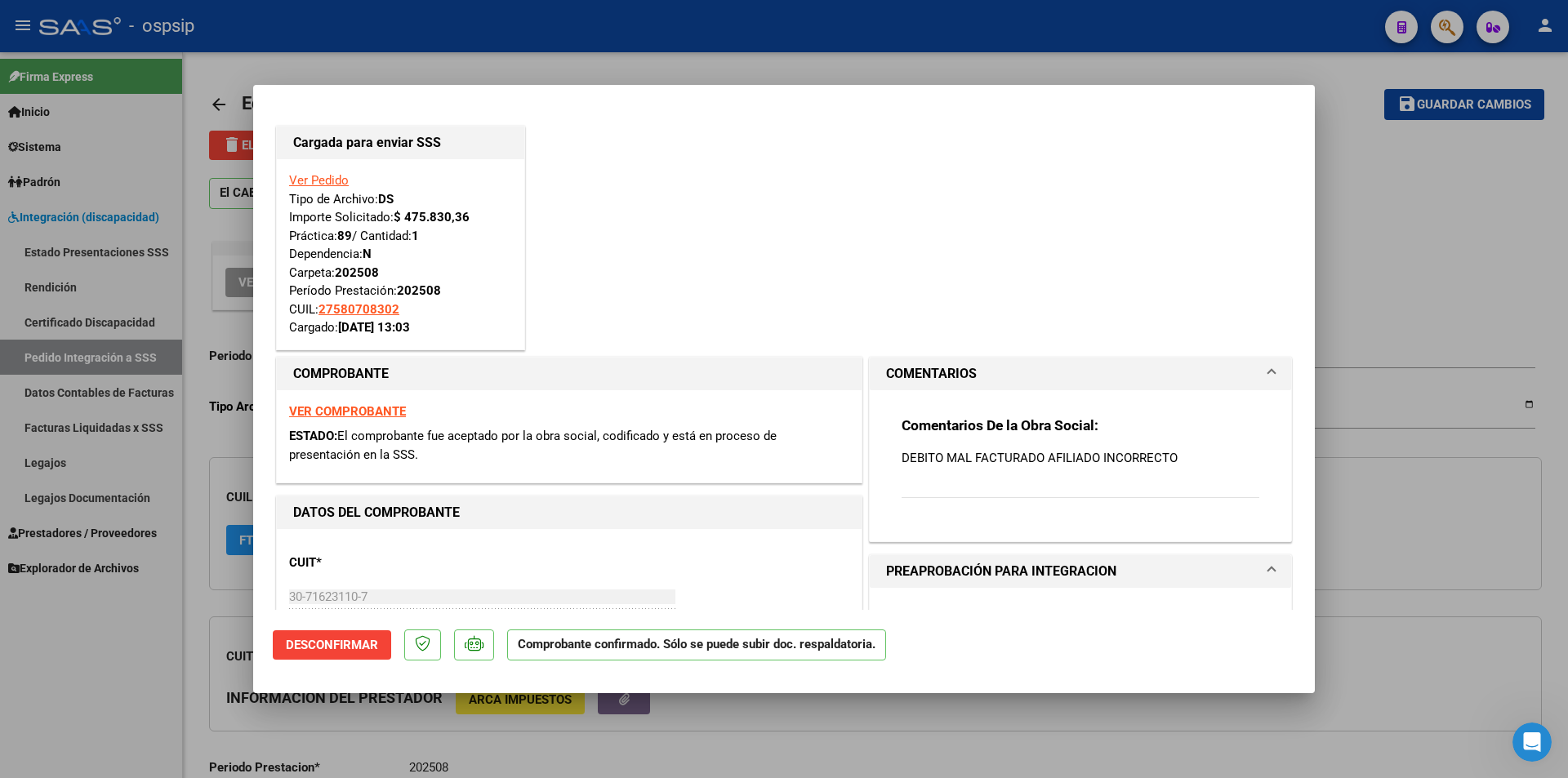
click at [206, 83] on div at bounding box center [784, 389] width 1568 height 778
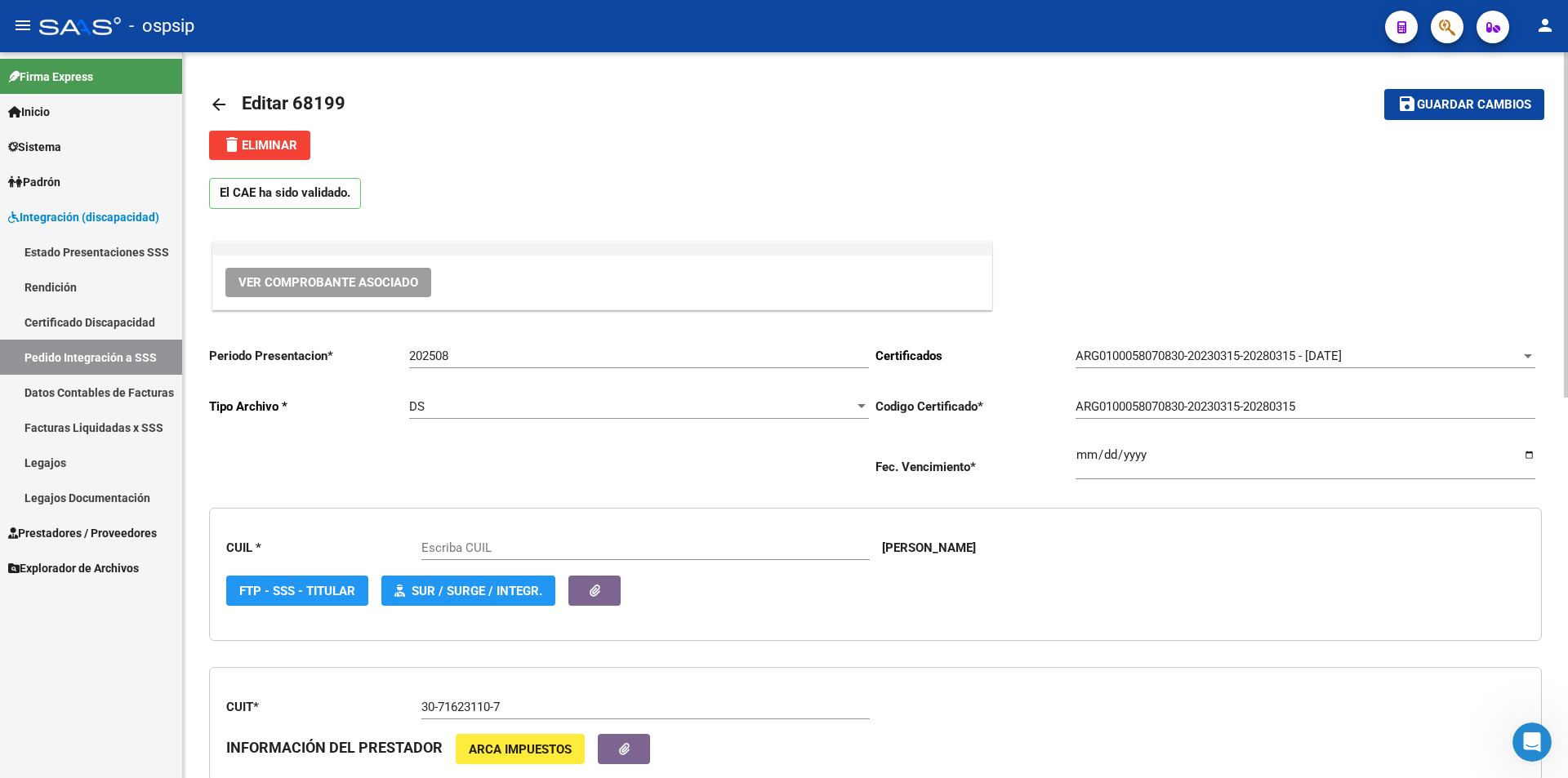
click at [225, 133] on button "delete Eliminar" at bounding box center [260, 145] width 101 height 29
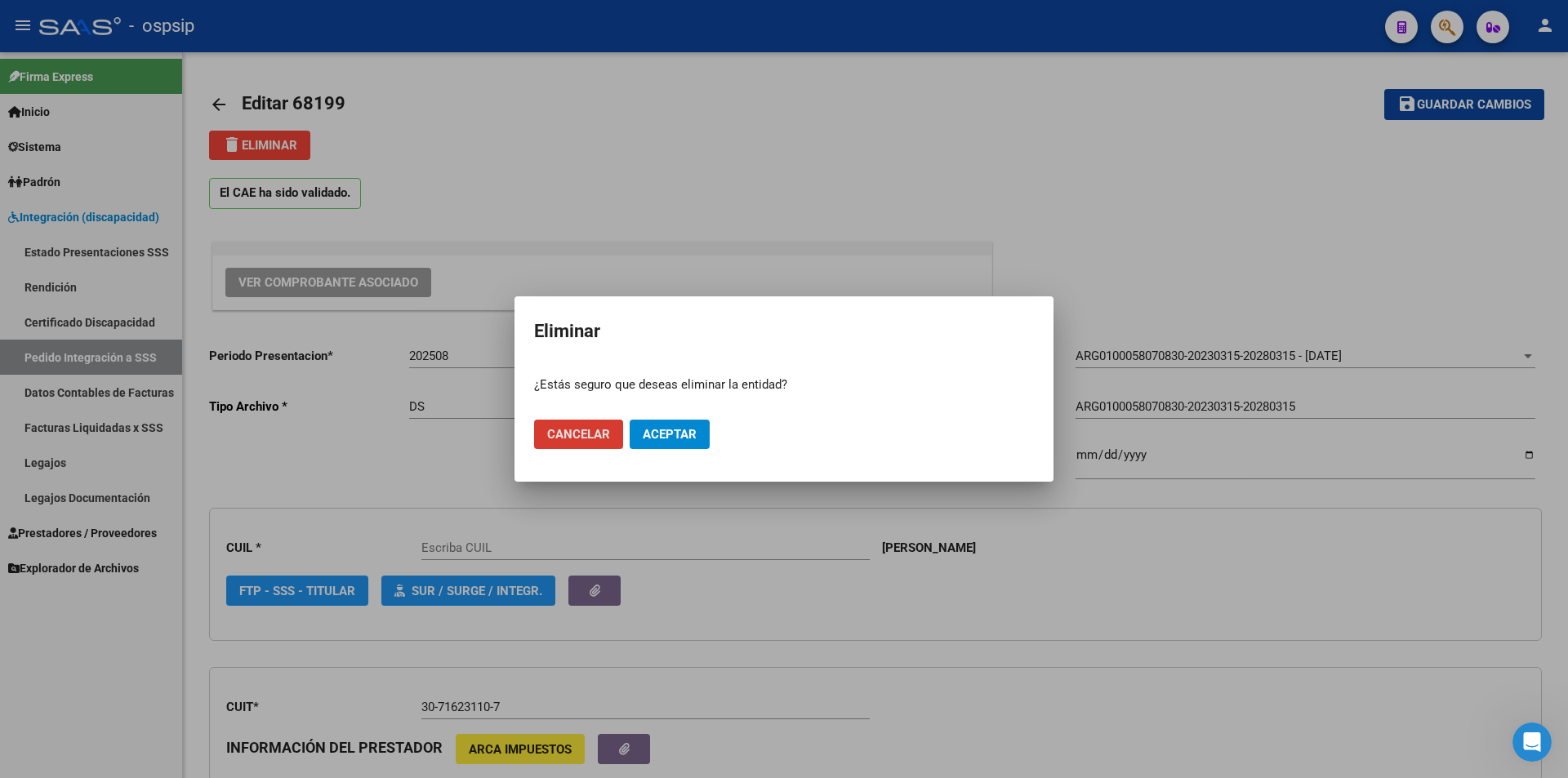
click at [658, 432] on span "Aceptar" at bounding box center [670, 434] width 54 height 15
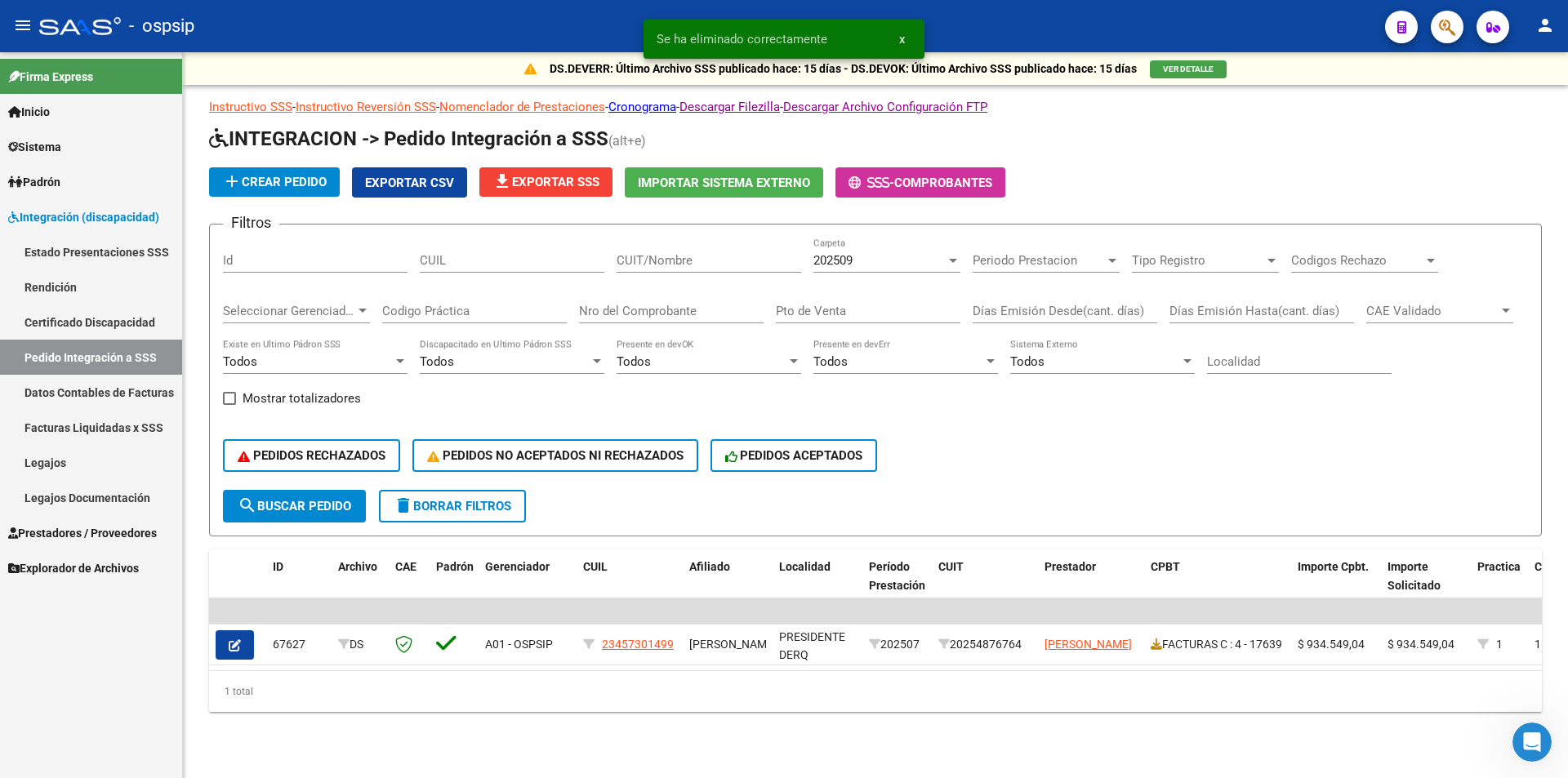
click at [133, 538] on span "Prestadores / Proveedores" at bounding box center [82, 533] width 148 height 18
click at [87, 523] on link "Prestadores / Proveedores" at bounding box center [91, 532] width 182 height 35
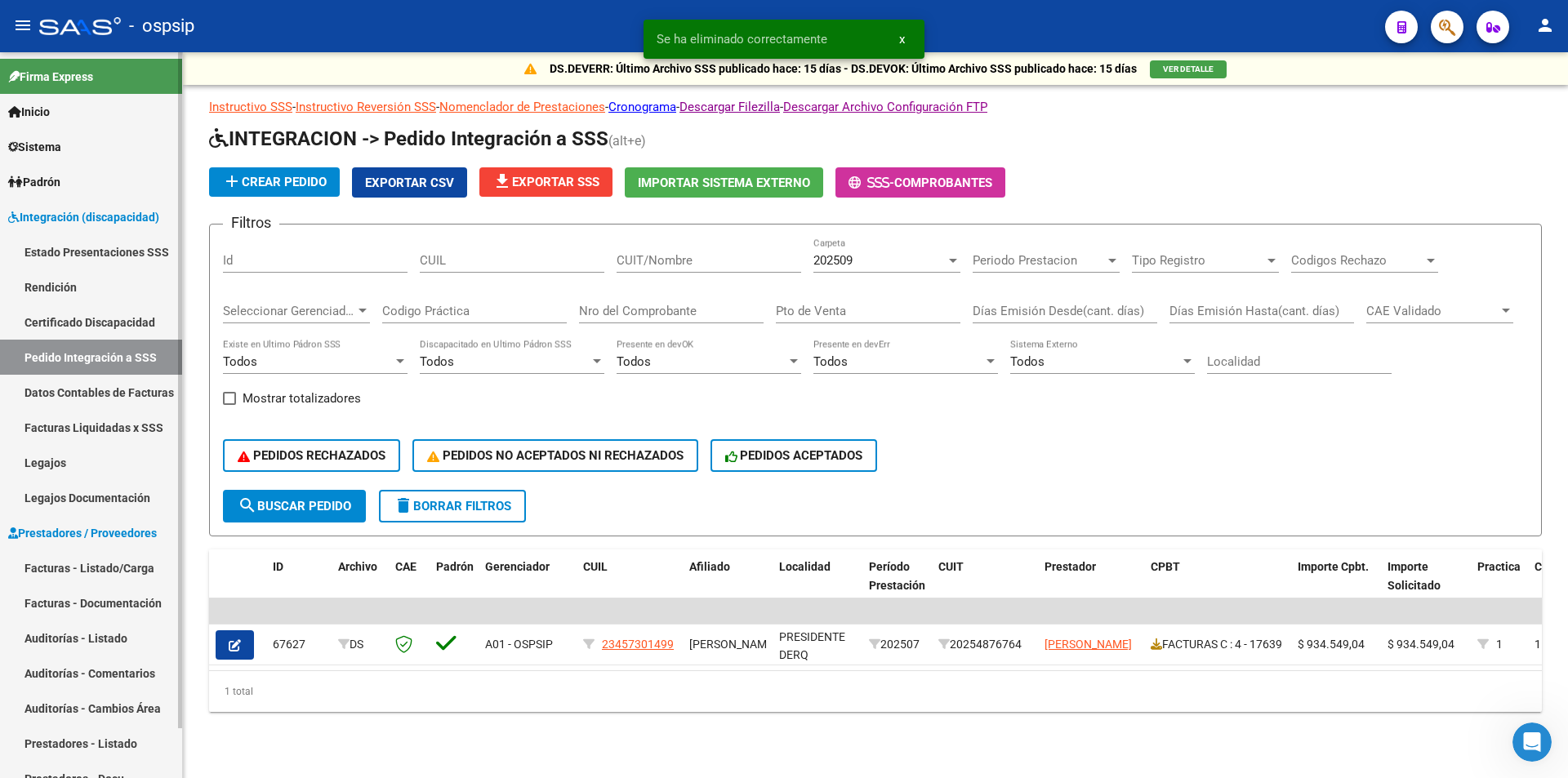
click at [93, 562] on link "Facturas - Listado/Carga" at bounding box center [91, 567] width 182 height 35
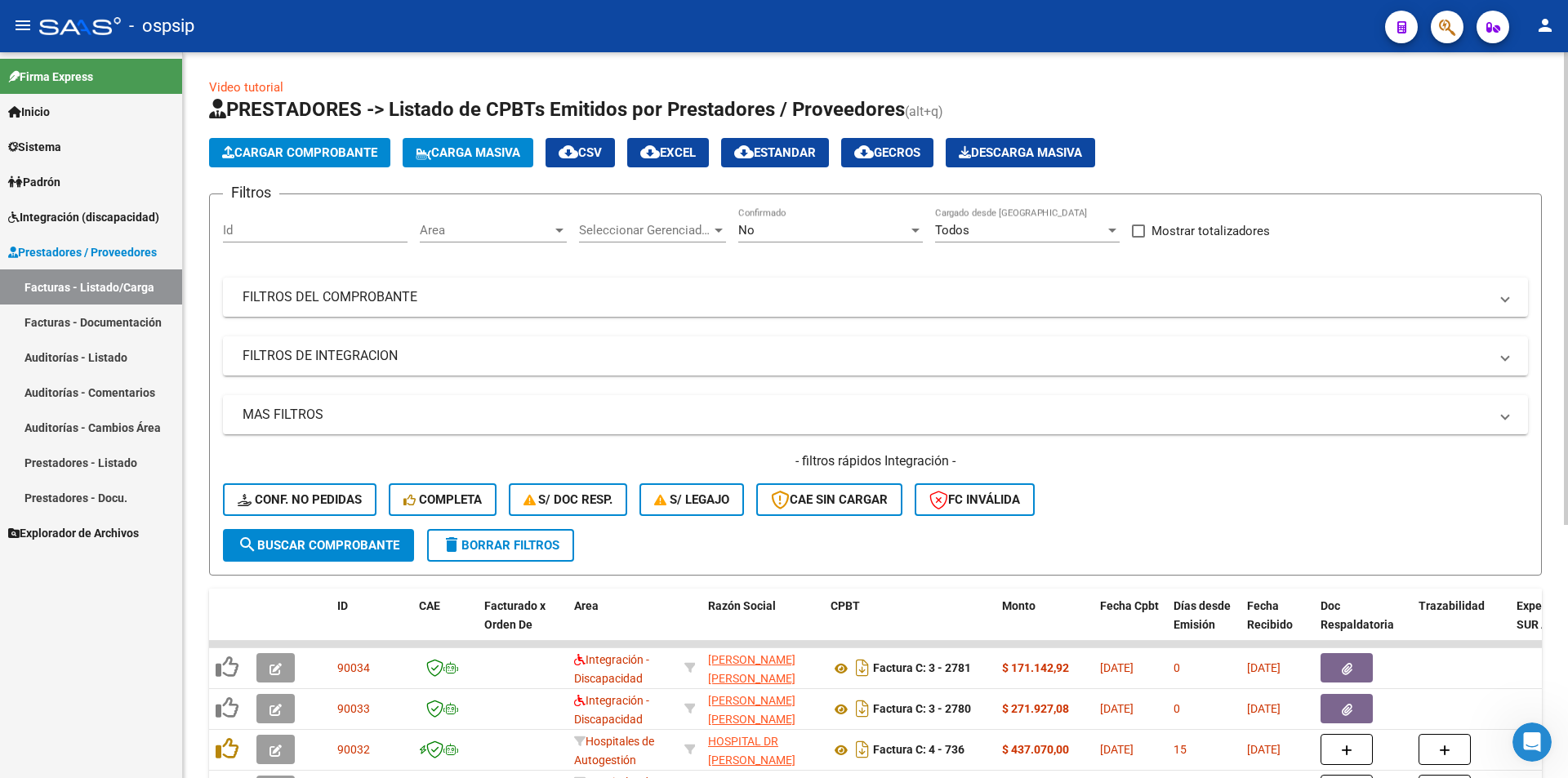
click at [772, 224] on div "No" at bounding box center [823, 230] width 170 height 15
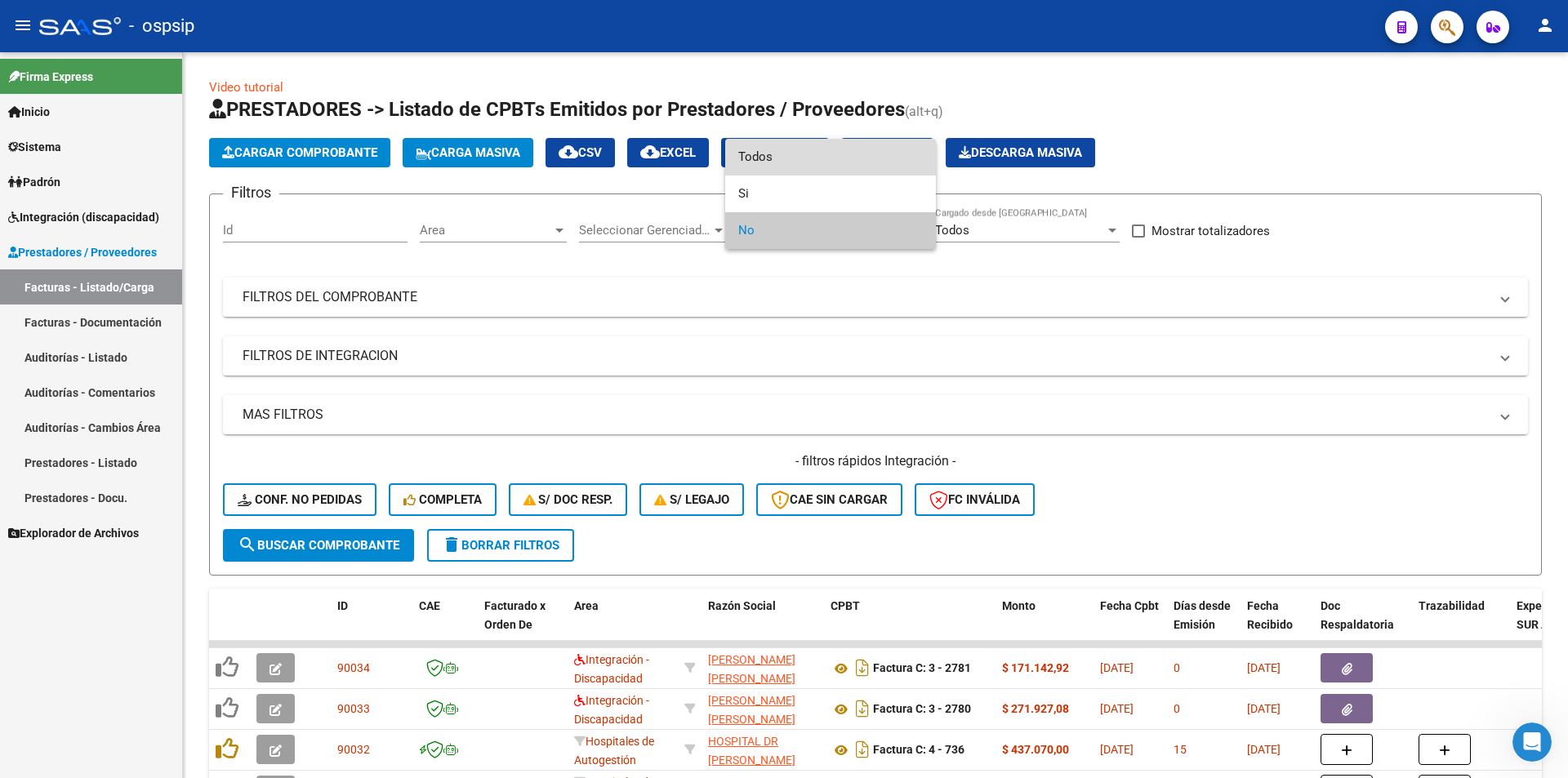
click at [767, 160] on span "Todos" at bounding box center [830, 157] width 184 height 37
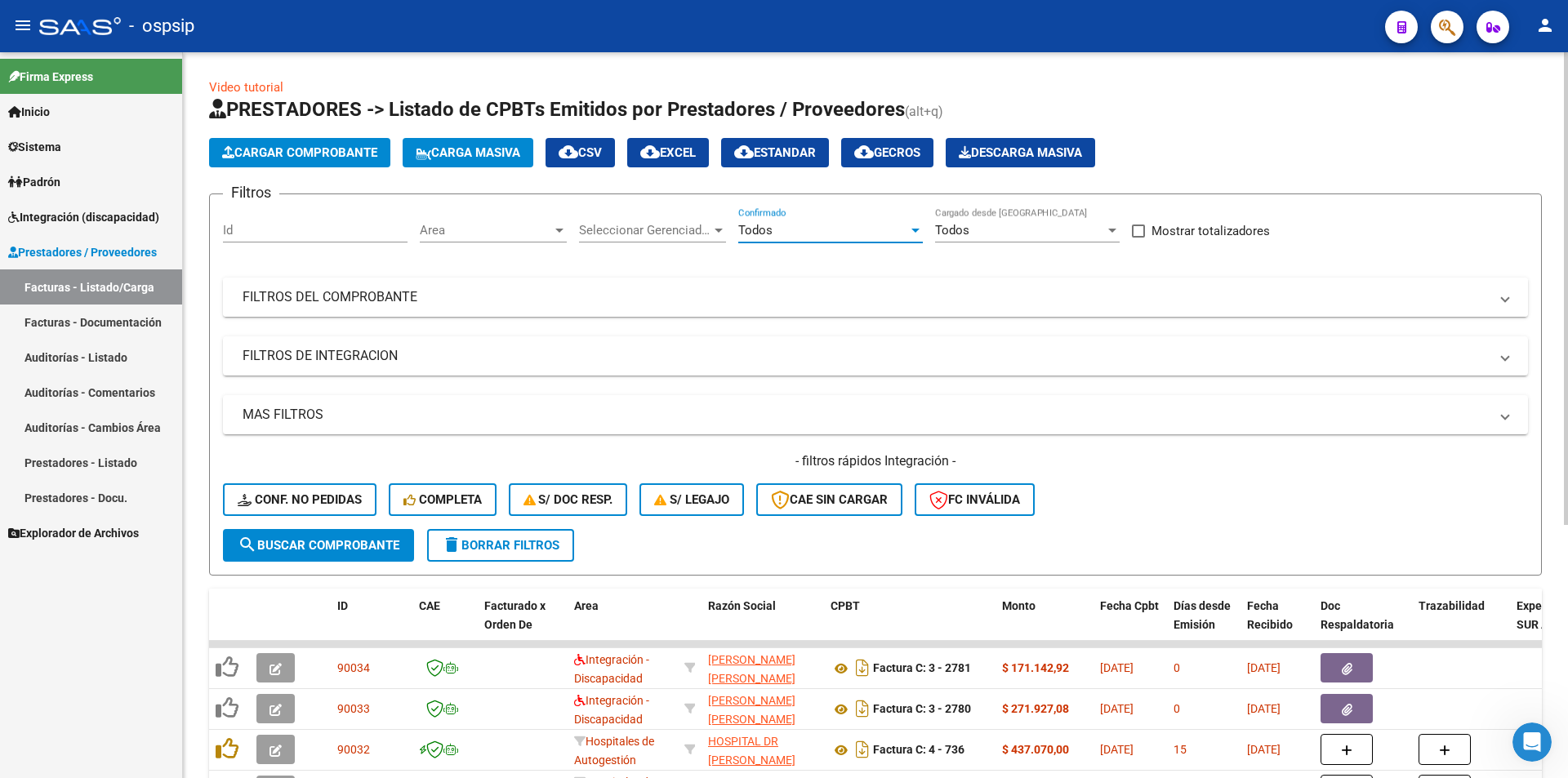
click at [415, 302] on mat-panel-title "FILTROS DEL COMPROBANTE" at bounding box center [866, 296] width 1247 height 18
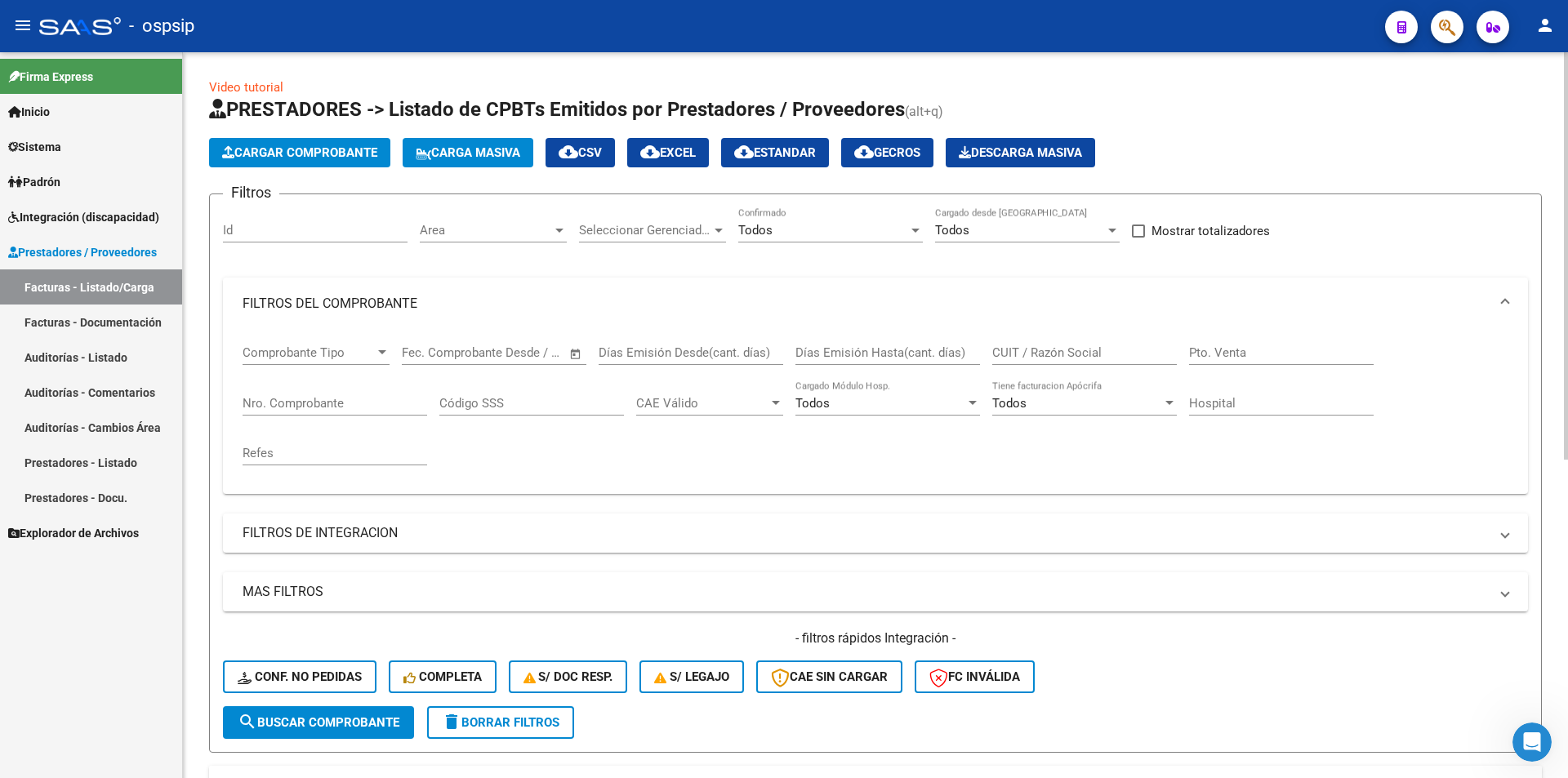
click at [350, 396] on input "Nro. Comprobante" at bounding box center [334, 403] width 184 height 15
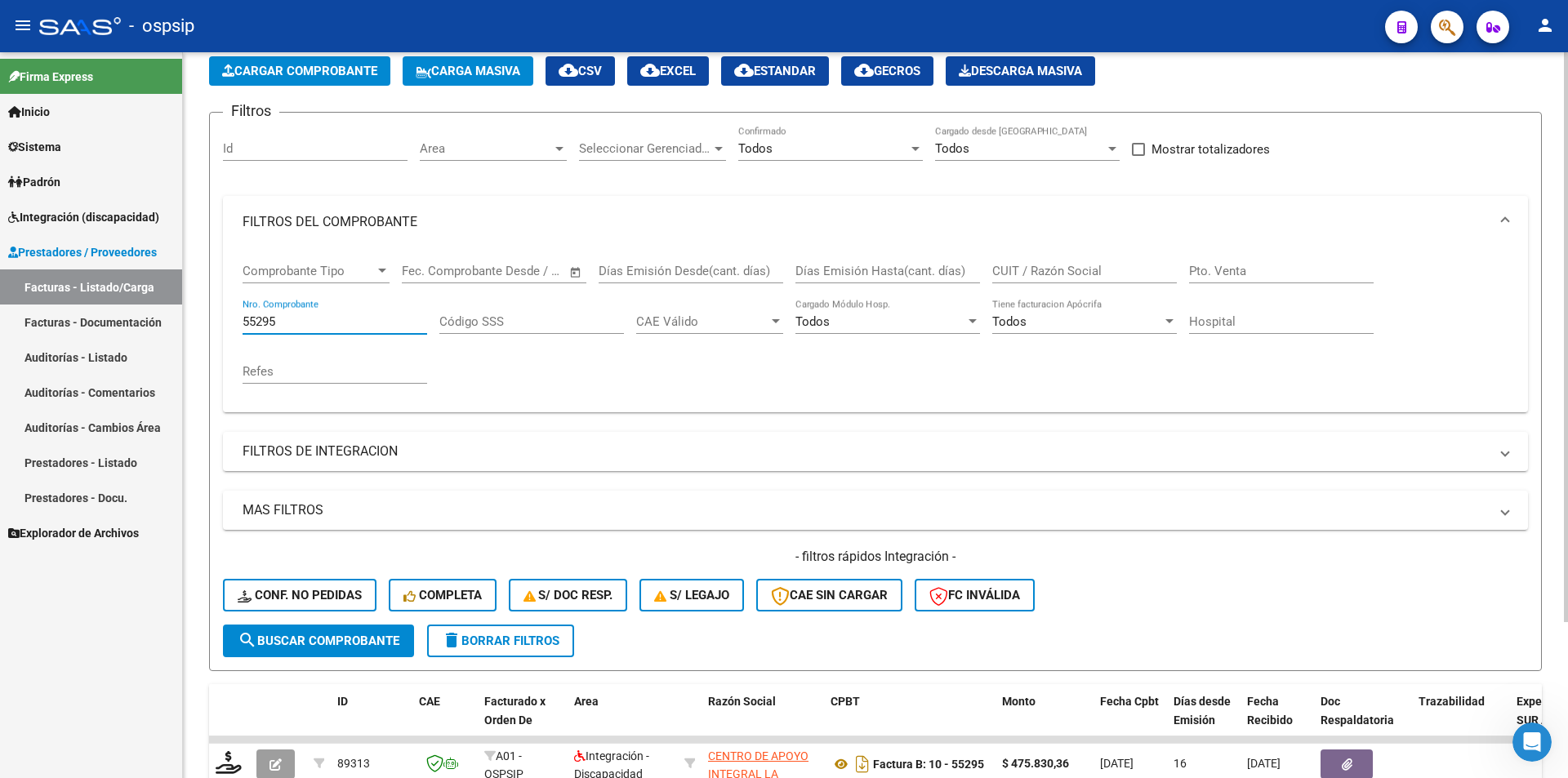
scroll to position [199, 0]
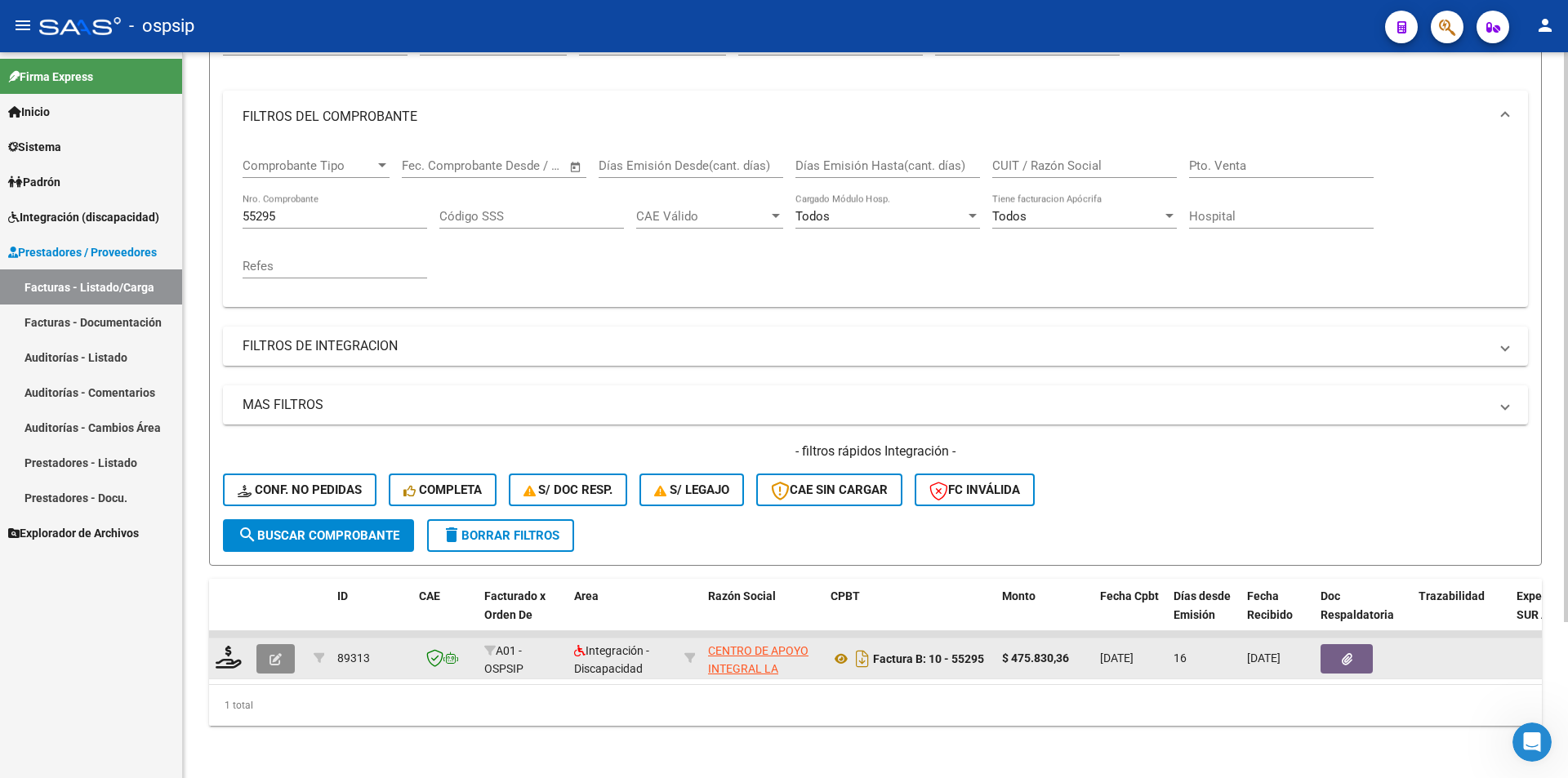
click at [277, 653] on icon "button" at bounding box center [275, 659] width 12 height 12
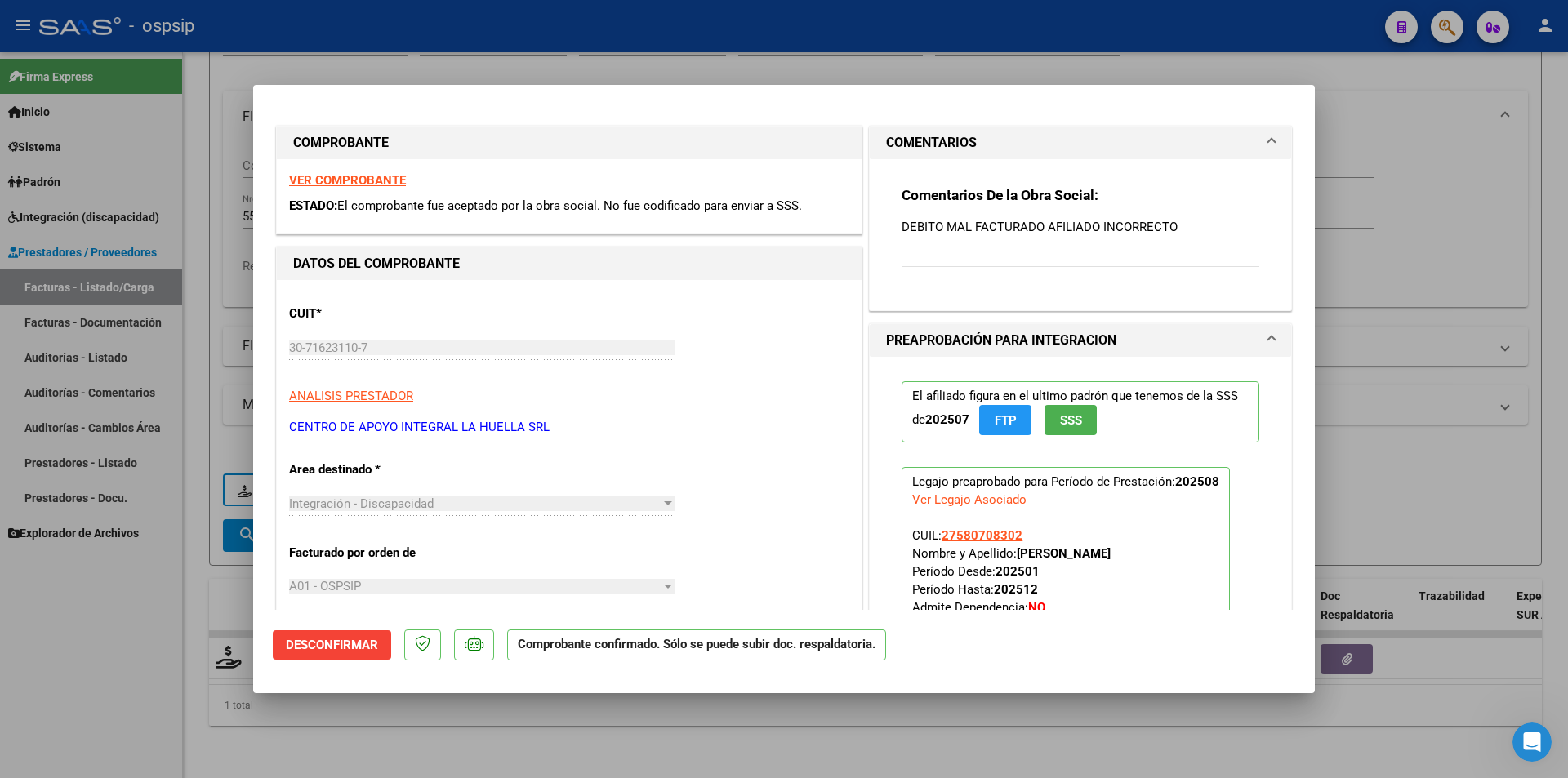
click at [358, 638] on span "Desconfirmar" at bounding box center [332, 644] width 93 height 15
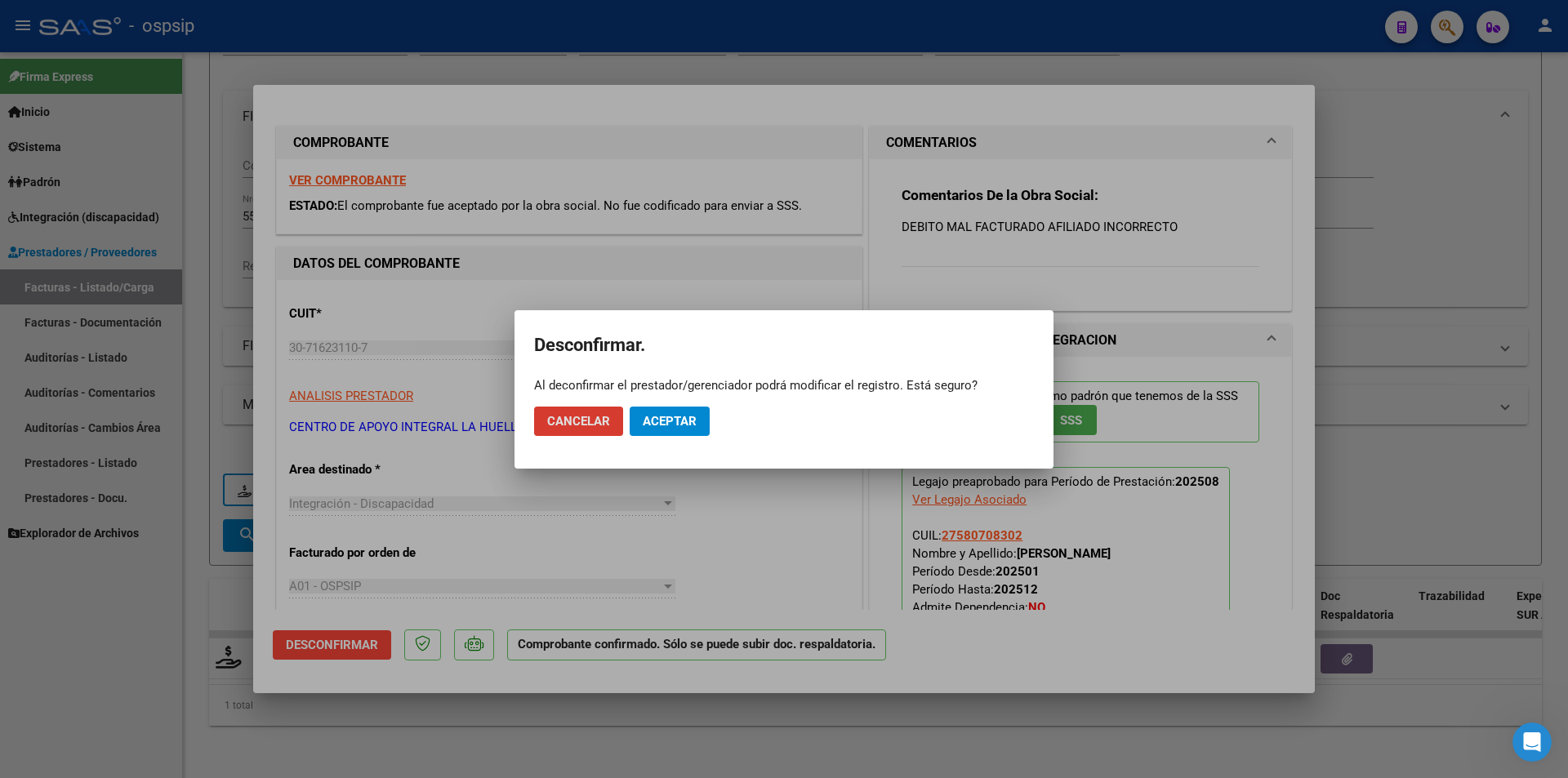
click at [683, 417] on span "Aceptar" at bounding box center [670, 421] width 54 height 15
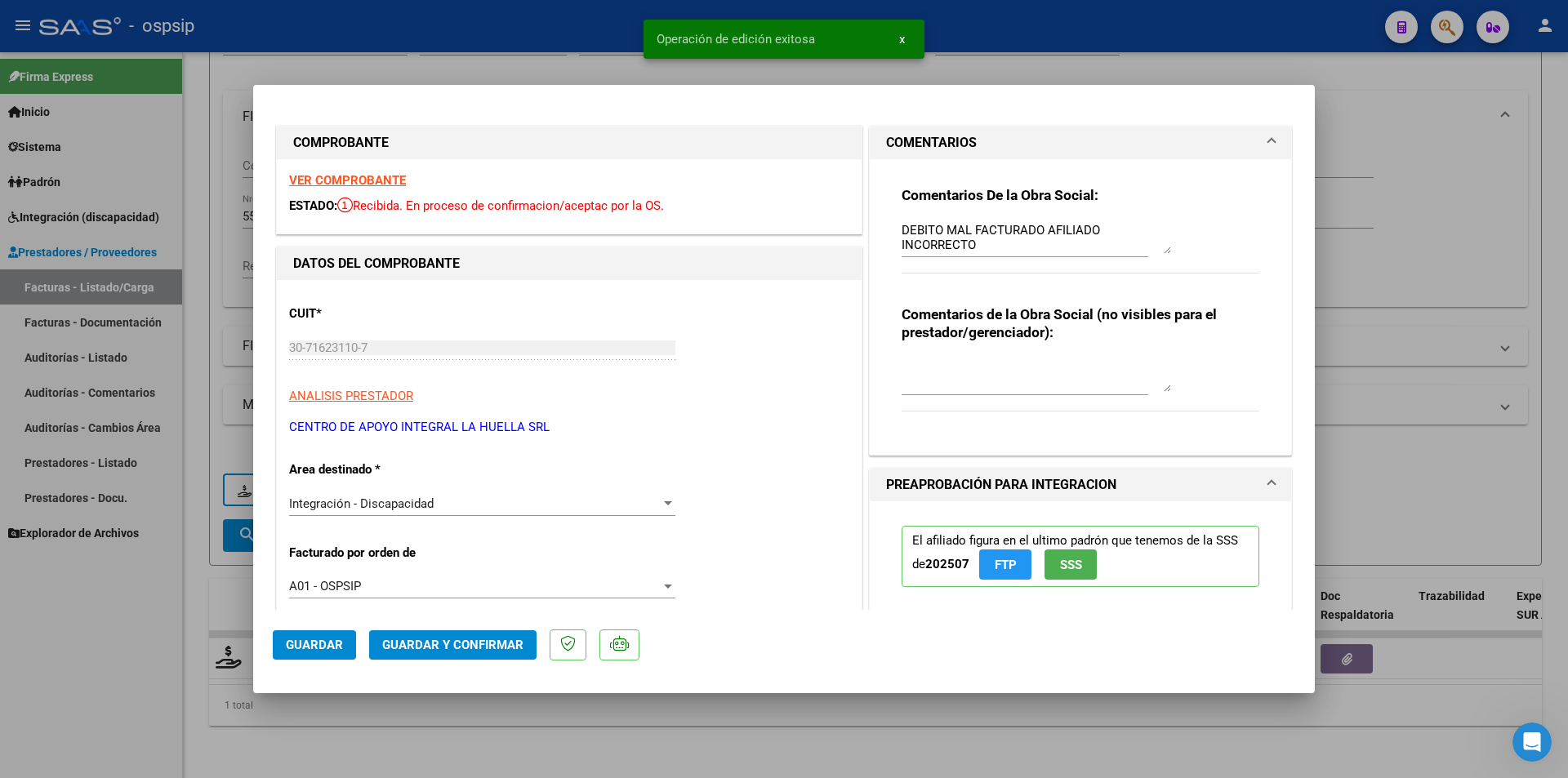
click at [440, 508] on div "Integración - Discapacidad" at bounding box center [474, 503] width 371 height 15
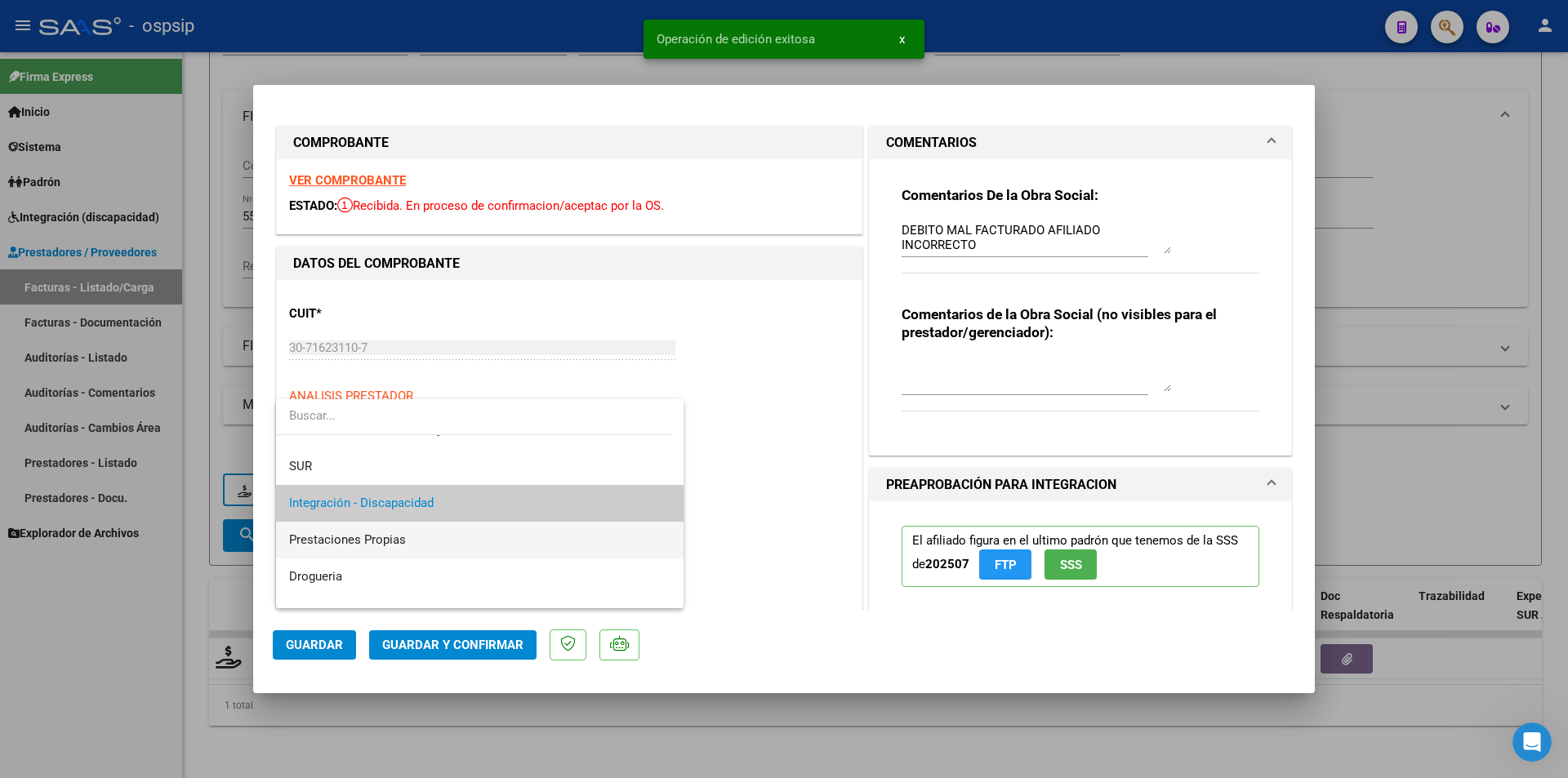
scroll to position [143, 0]
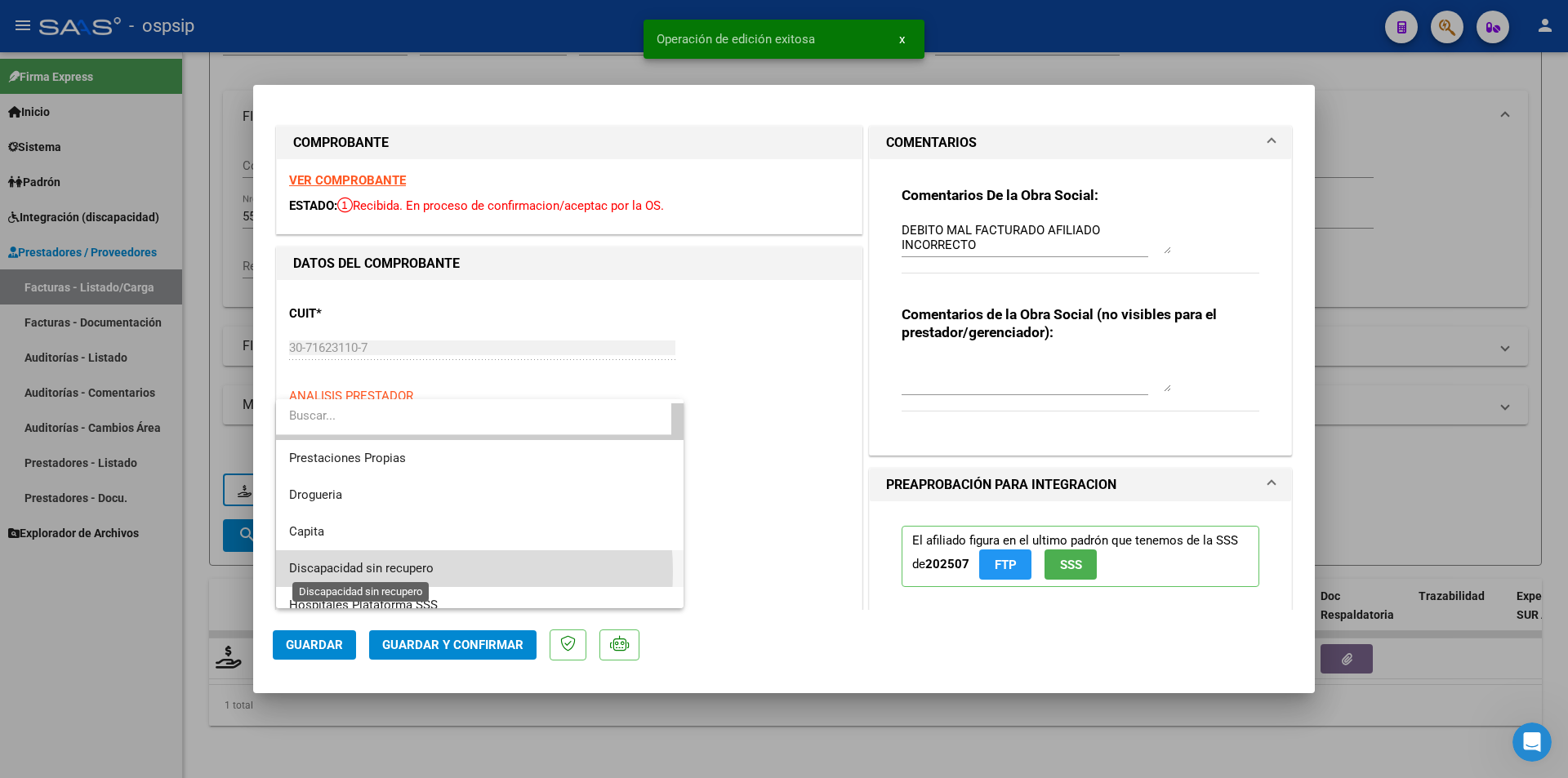
click at [412, 572] on span "Discapacidad sin recupero" at bounding box center [361, 567] width 145 height 15
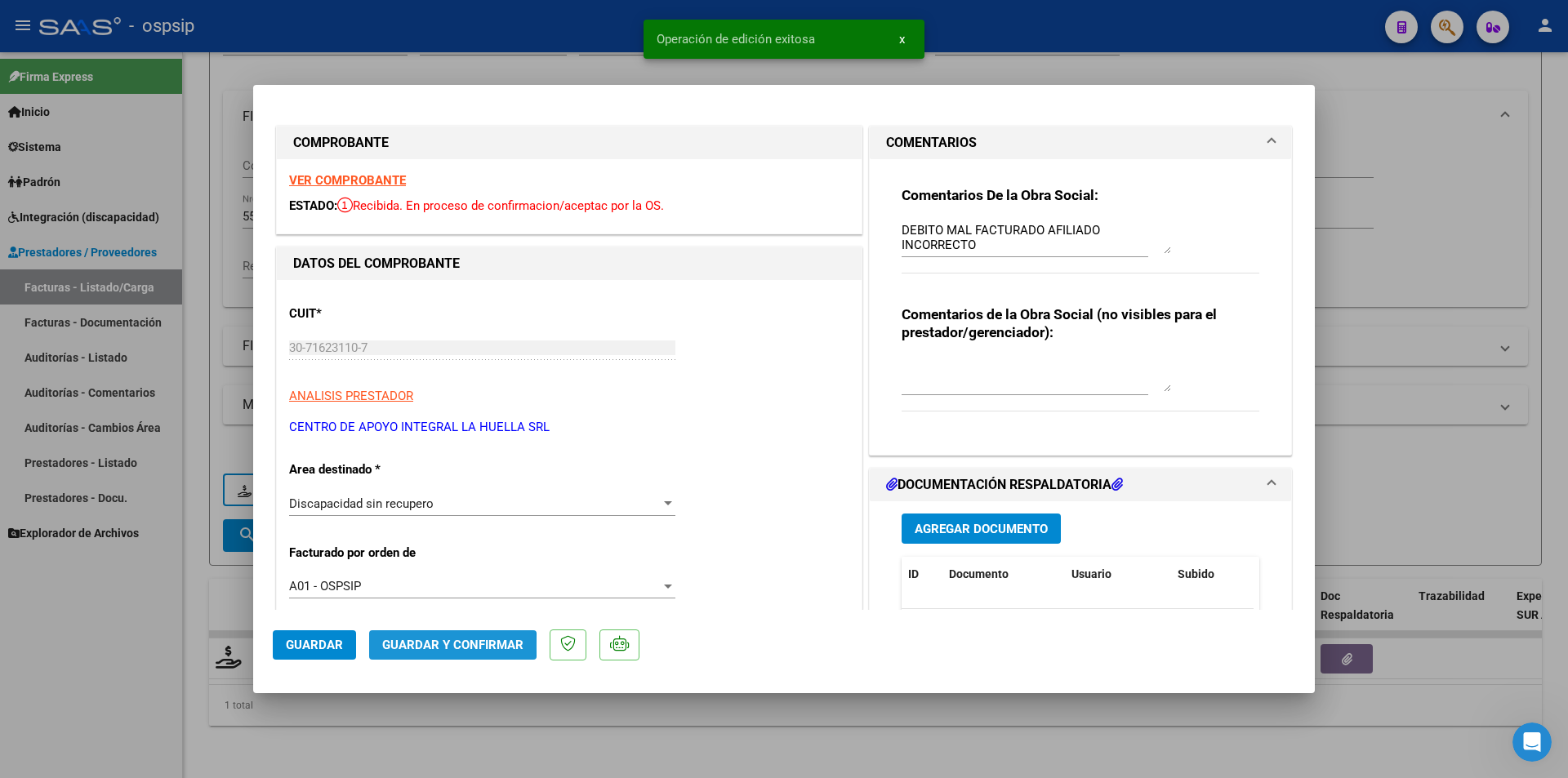
click at [430, 646] on span "Guardar y Confirmar" at bounding box center [453, 644] width 141 height 15
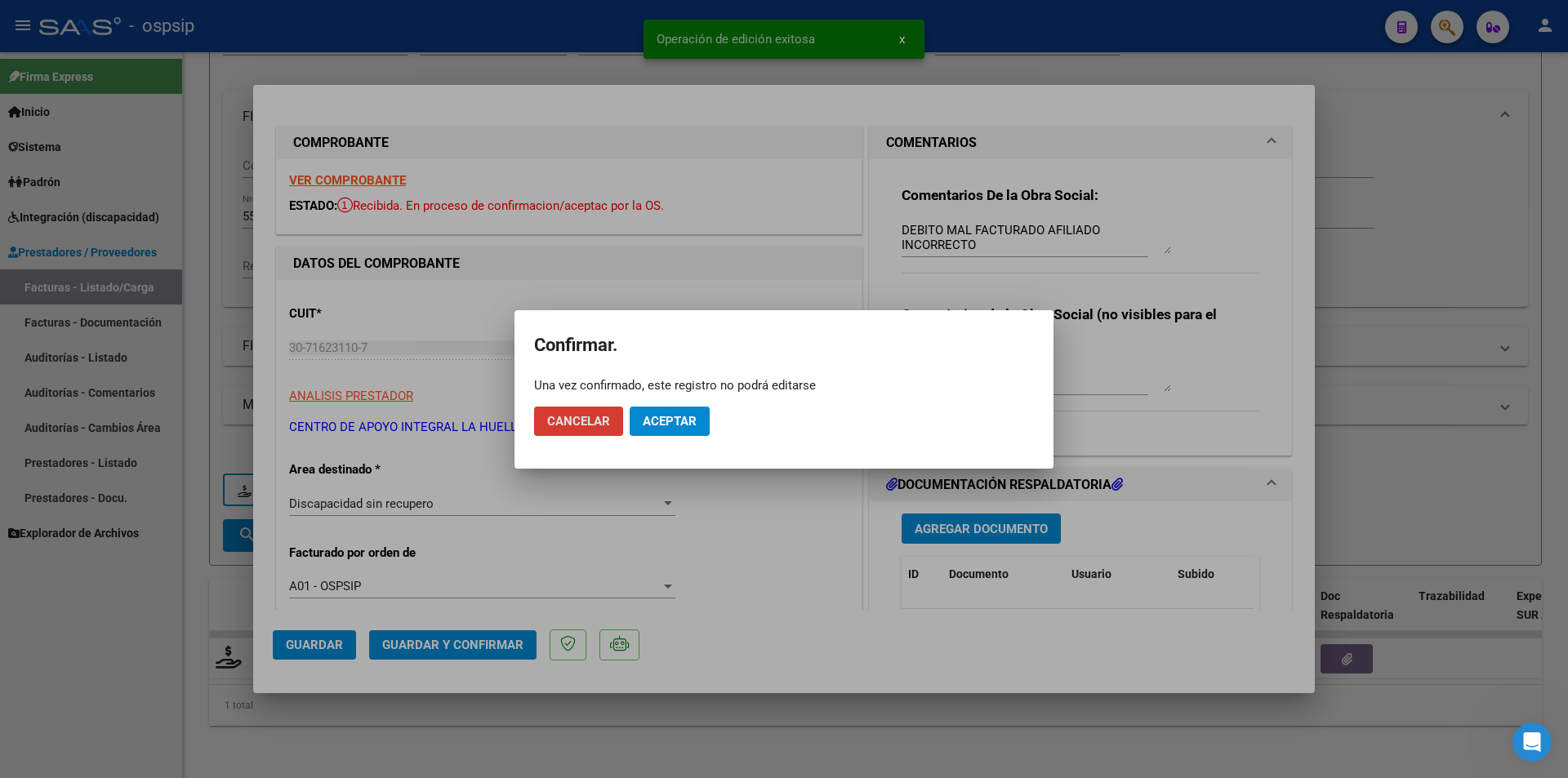
click at [658, 417] on span "Aceptar" at bounding box center [670, 421] width 54 height 15
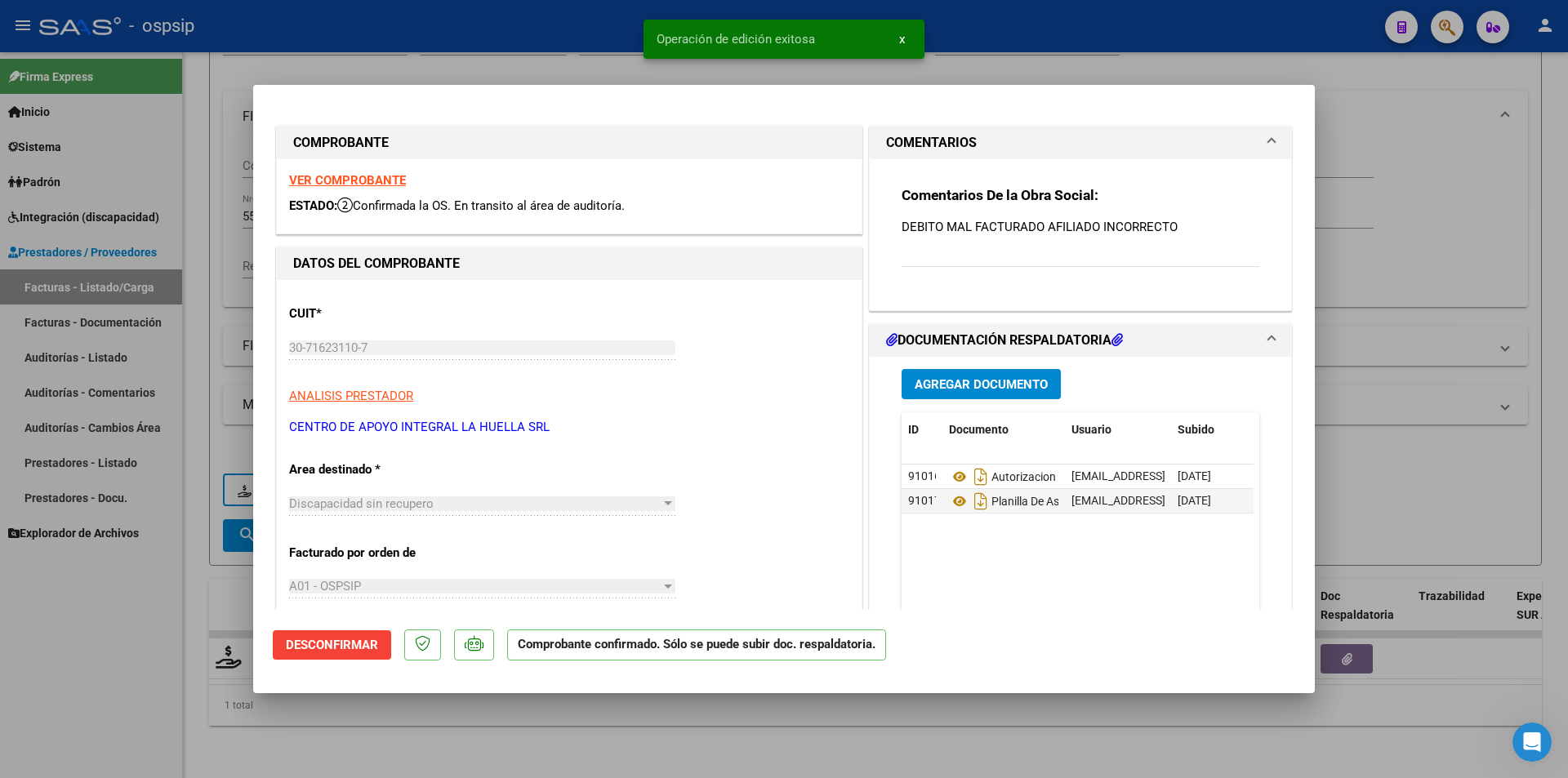
click at [187, 134] on div at bounding box center [784, 389] width 1568 height 778
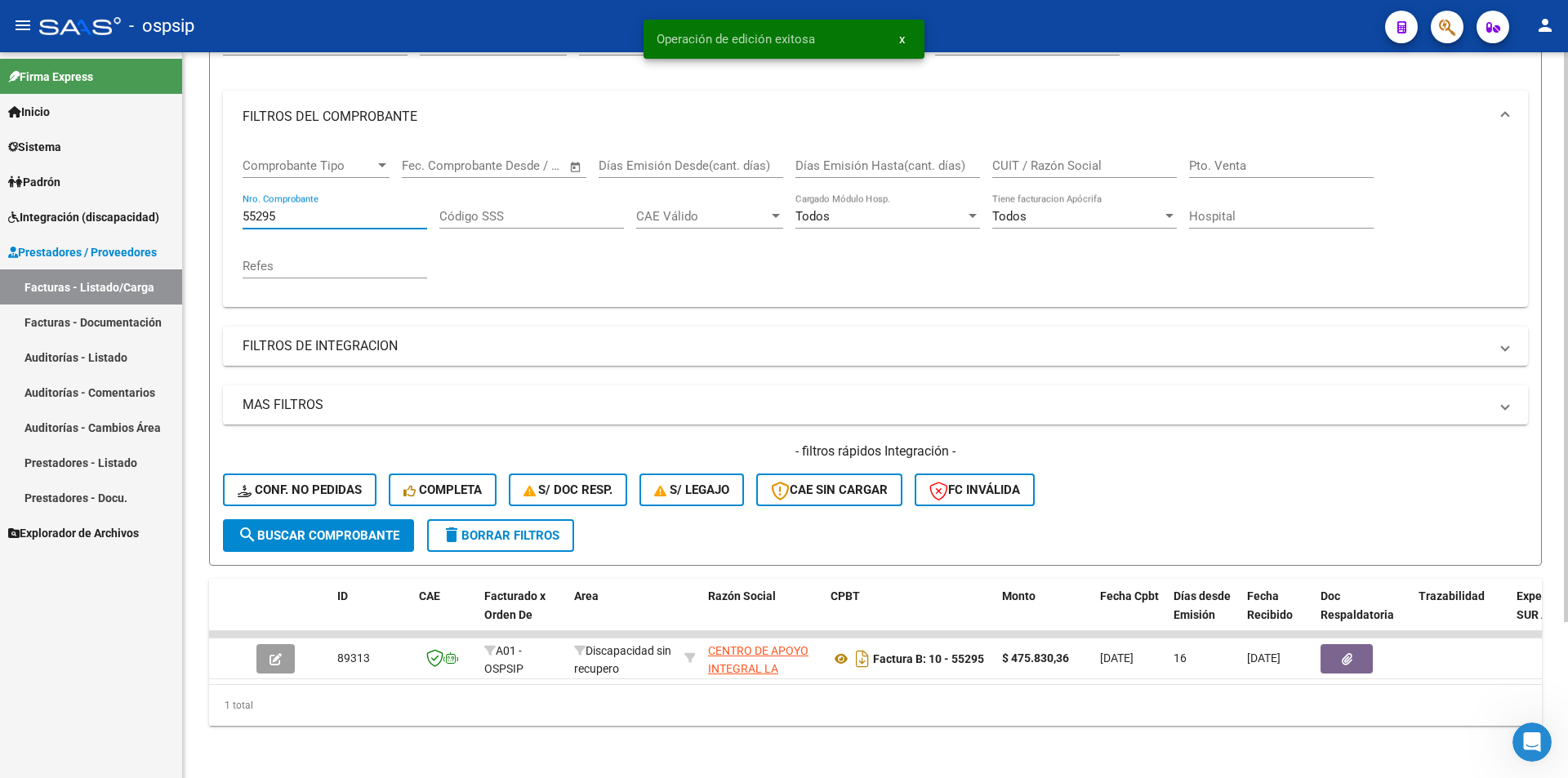
drag, startPoint x: 291, startPoint y: 208, endPoint x: 272, endPoint y: 206, distance: 19.1
click at [272, 209] on input "55295" at bounding box center [334, 216] width 184 height 15
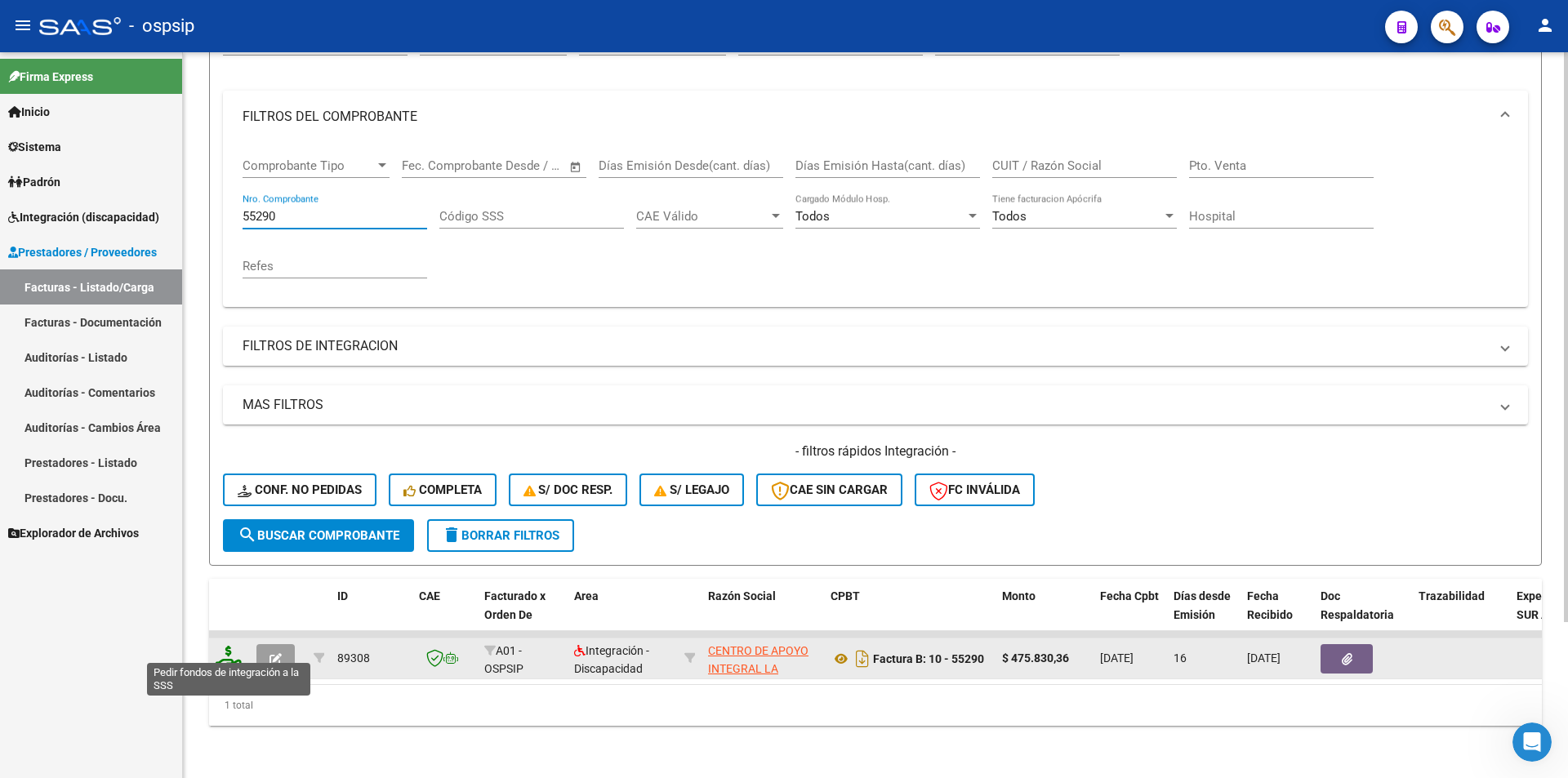
click at [237, 649] on icon at bounding box center [228, 656] width 26 height 23
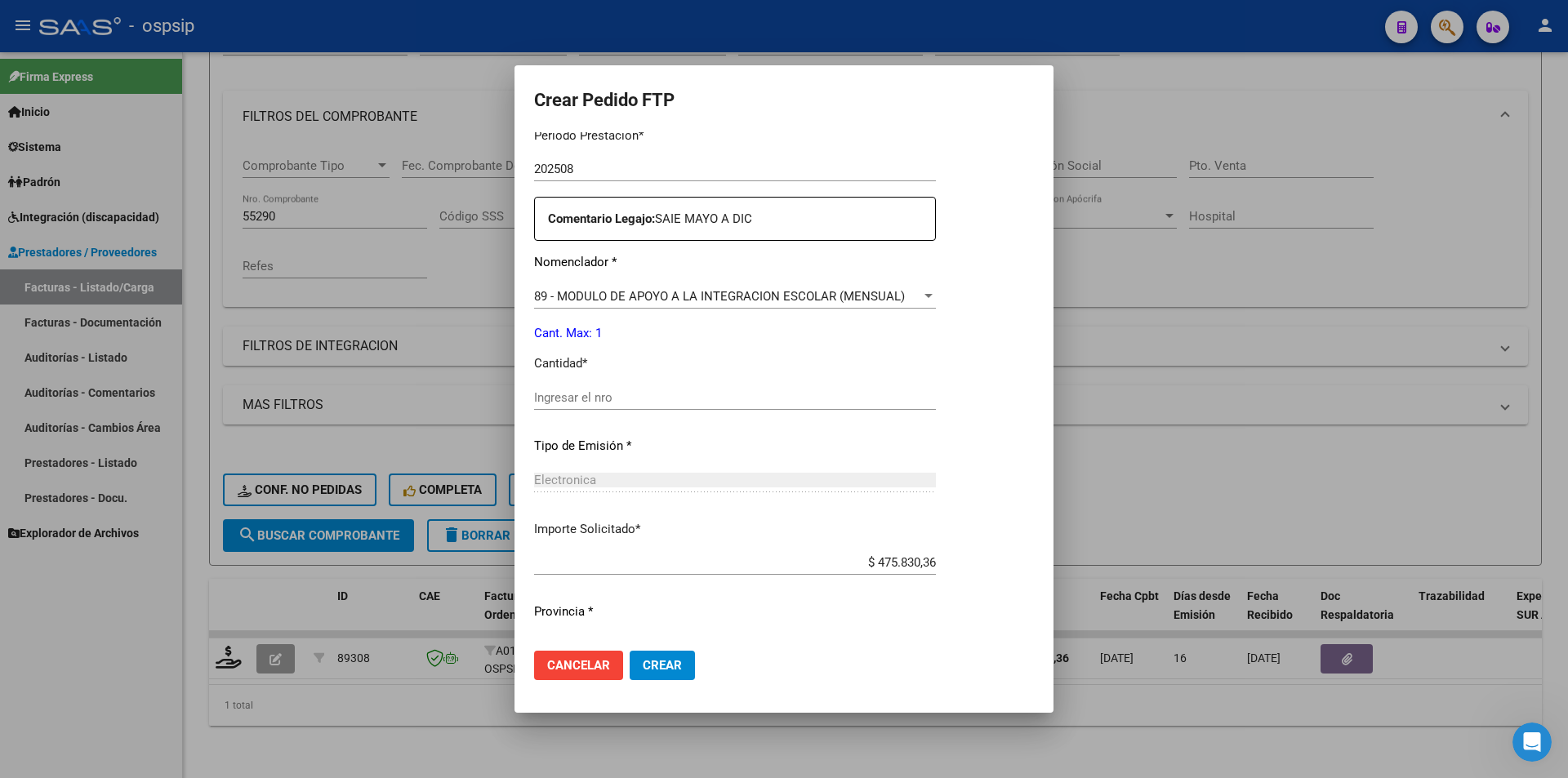
scroll to position [552, 0]
click at [562, 399] on input "Ingresar el nro" at bounding box center [770, 397] width 472 height 15
click at [629, 666] on button "Crear" at bounding box center [662, 665] width 65 height 29
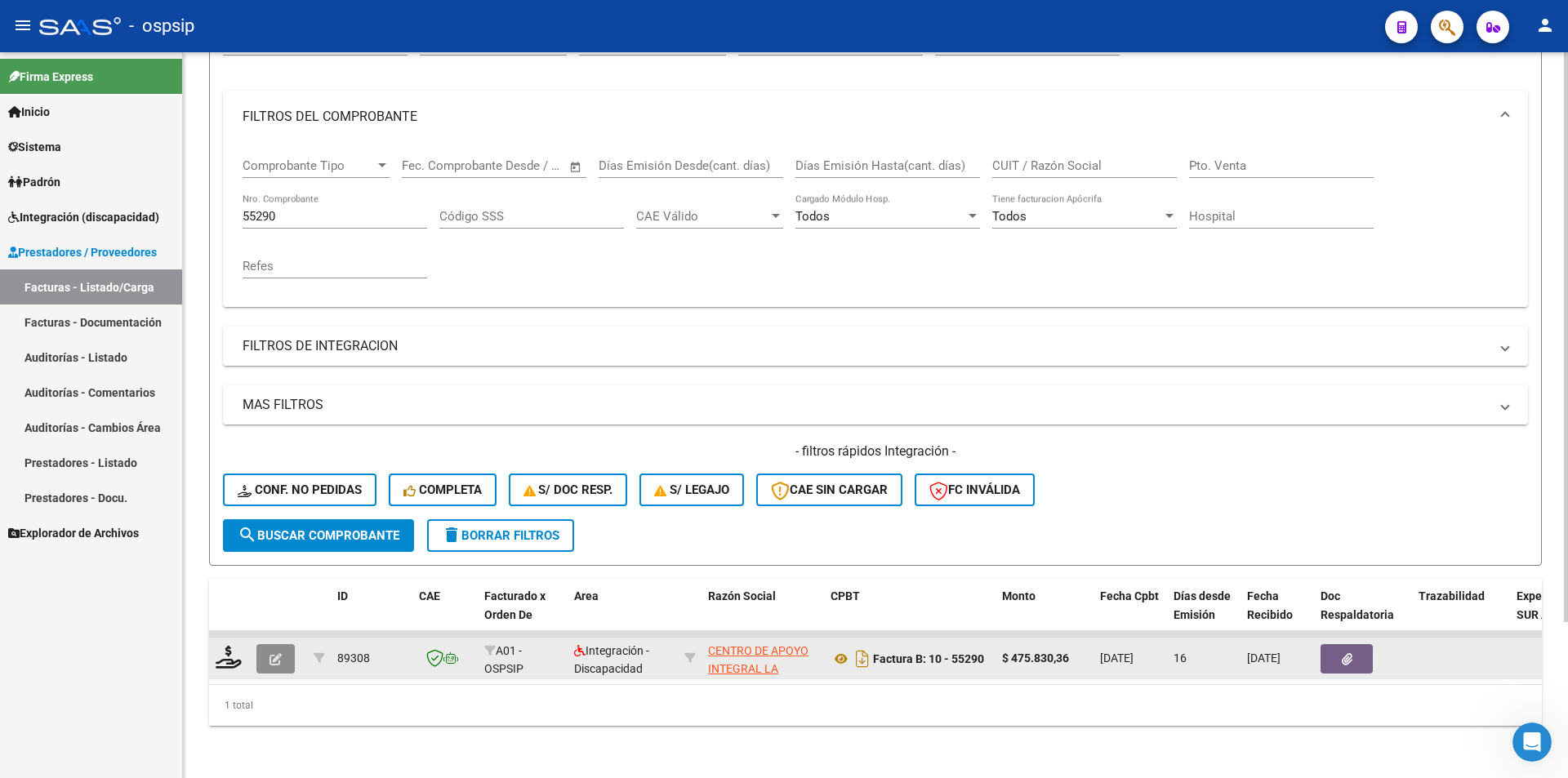
click at [279, 653] on icon "button" at bounding box center [275, 659] width 12 height 12
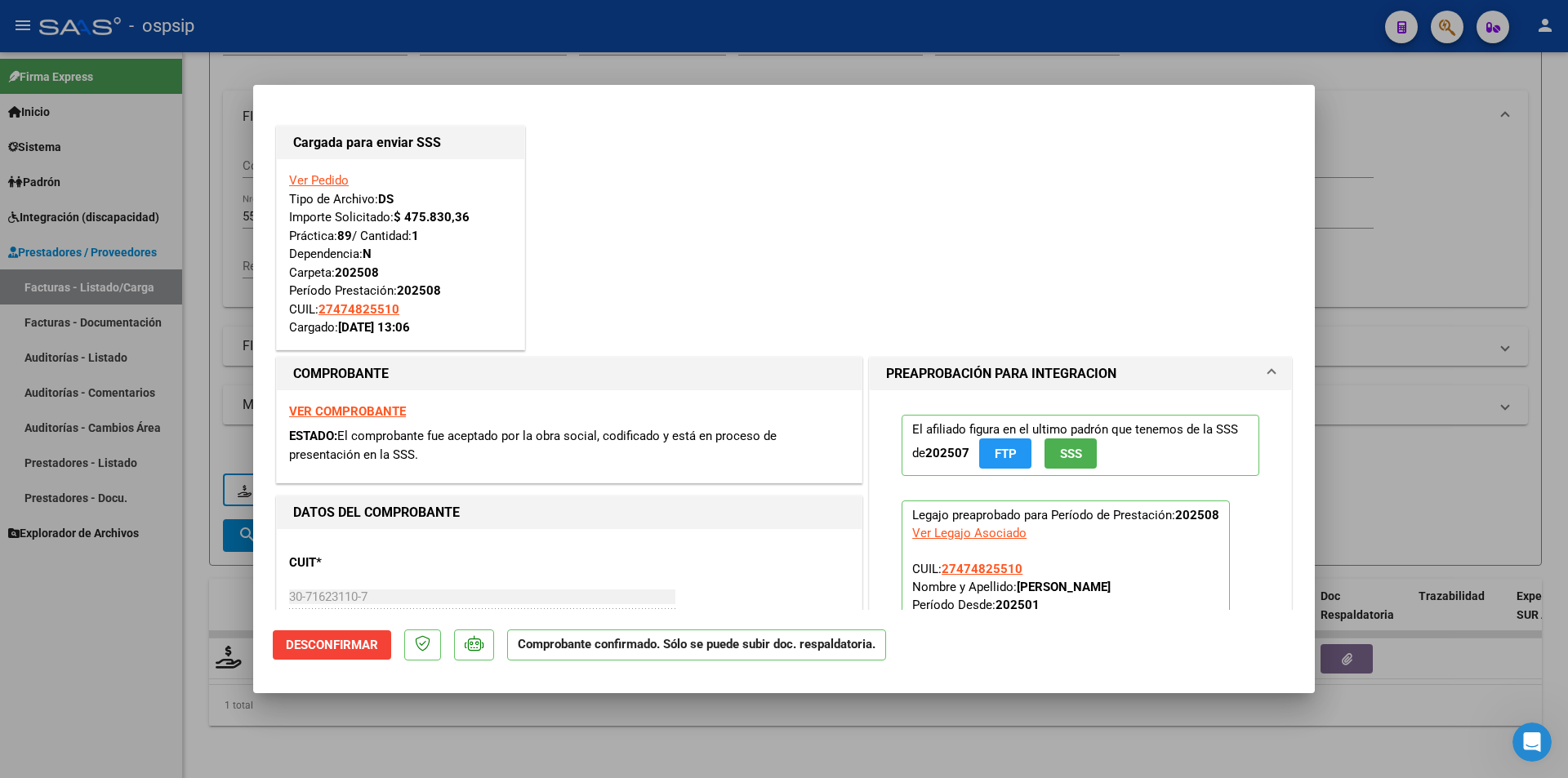
click at [139, 636] on div at bounding box center [784, 389] width 1568 height 778
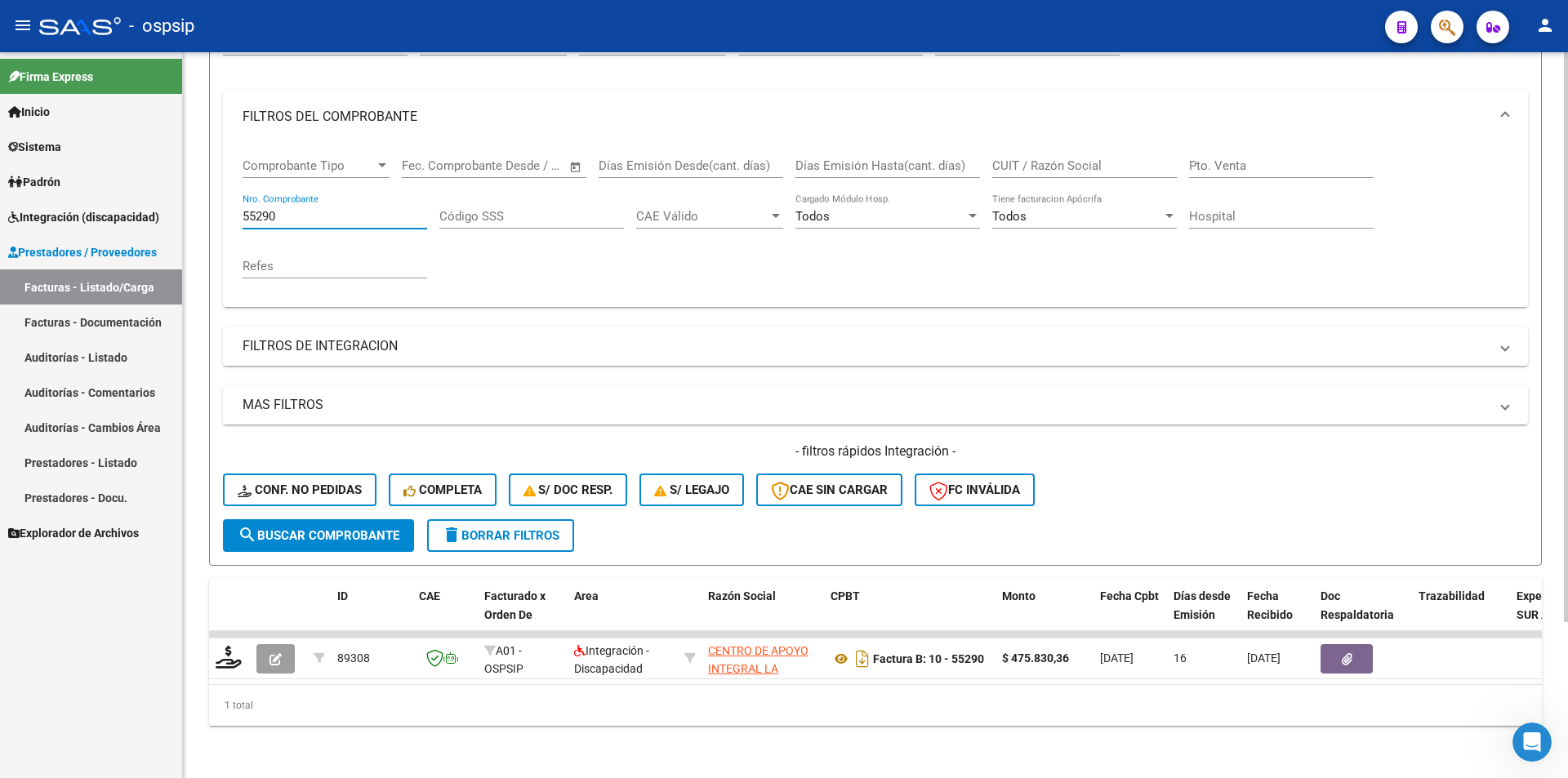
drag, startPoint x: 301, startPoint y: 206, endPoint x: 200, endPoint y: 194, distance: 101.7
click at [200, 194] on div "Video tutorial PRESTADORES -> Listado de CPBTs Emitidos por Prestadores / Prove…" at bounding box center [875, 321] width 1385 height 913
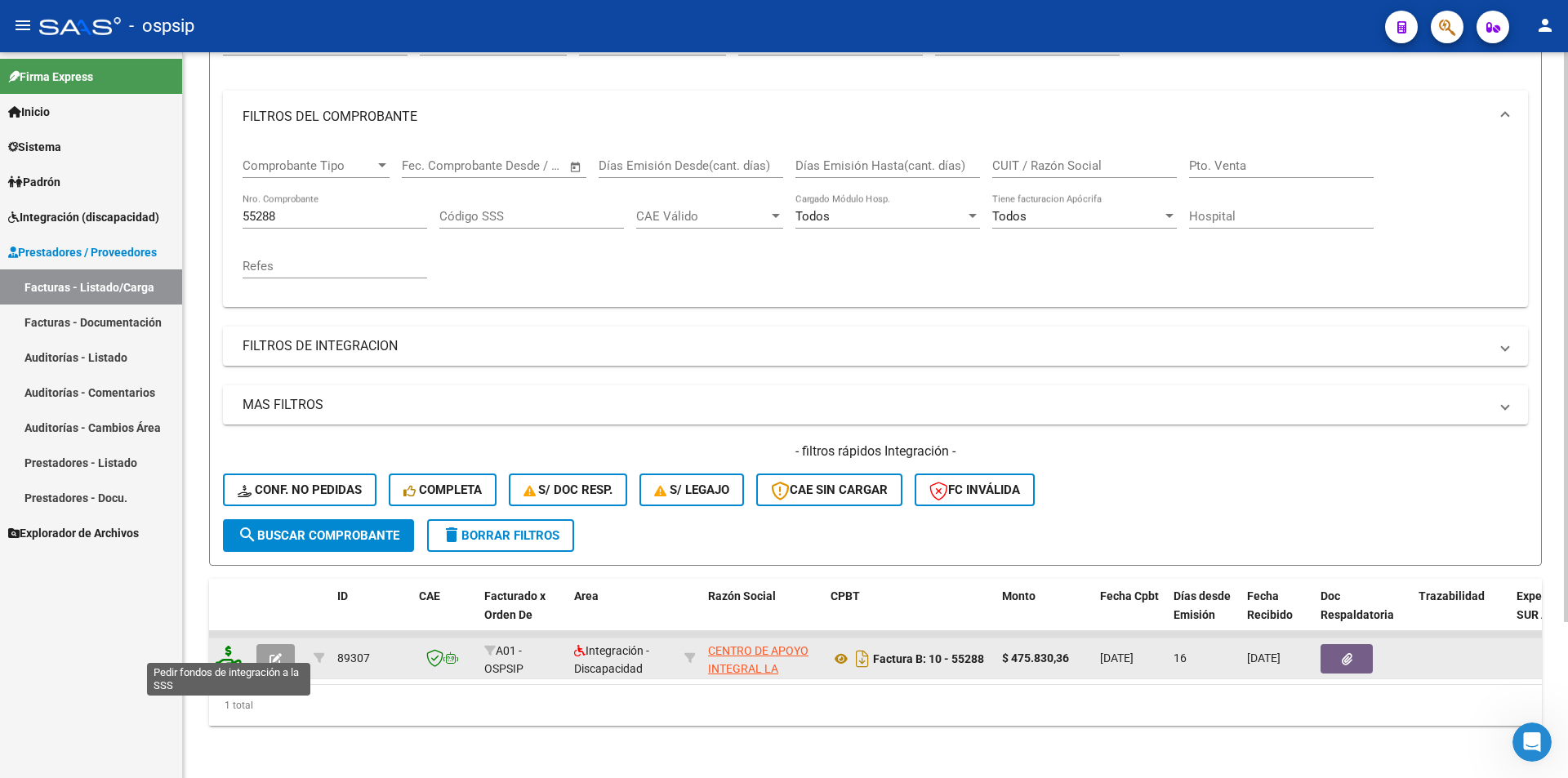
click at [220, 648] on icon at bounding box center [228, 656] width 26 height 23
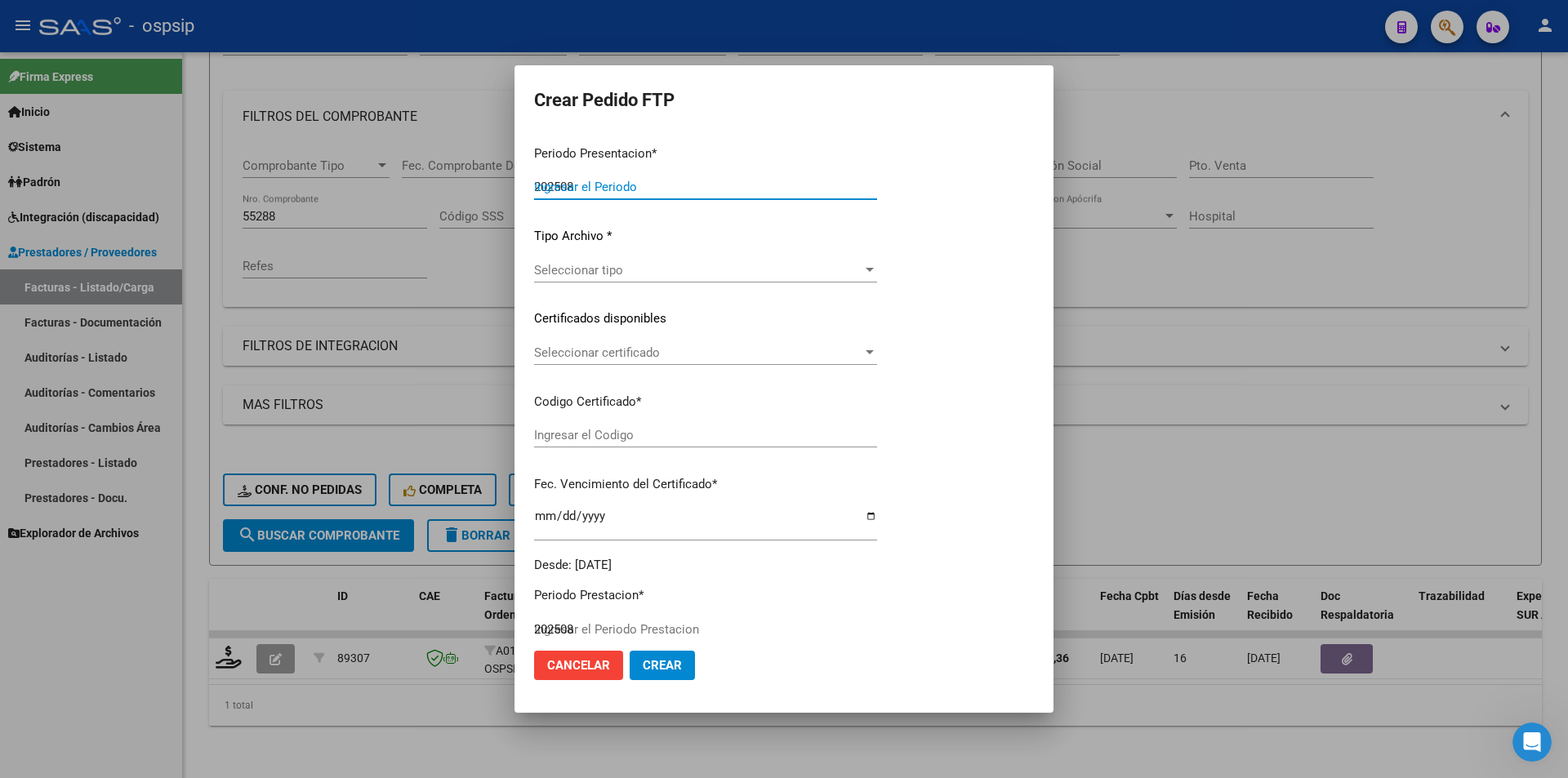
scroll to position [582, 0]
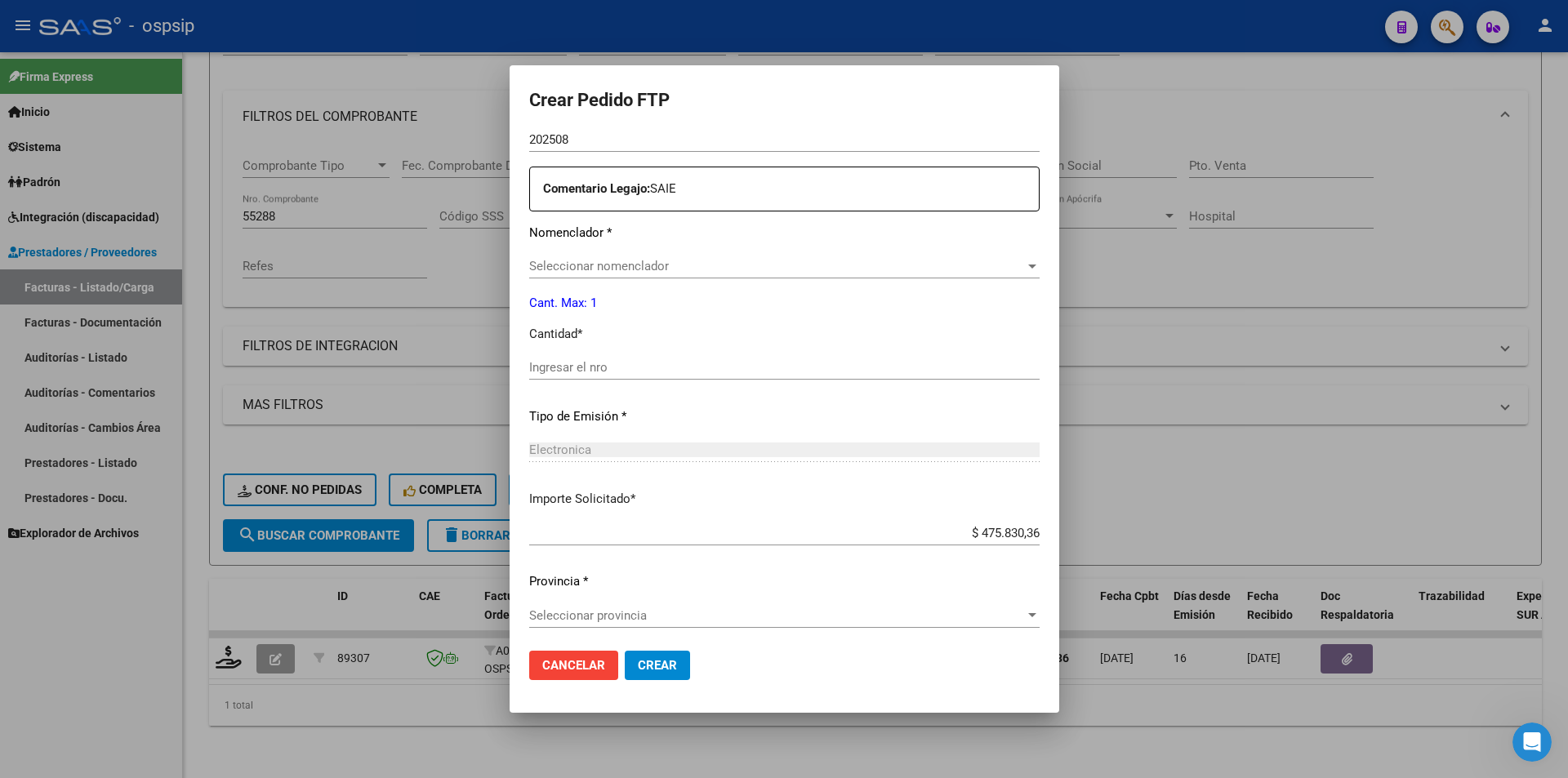
click at [554, 262] on span "Seleccionar nomenclador" at bounding box center [777, 266] width 496 height 15
click at [548, 360] on input "Ingresar el nro" at bounding box center [784, 367] width 510 height 15
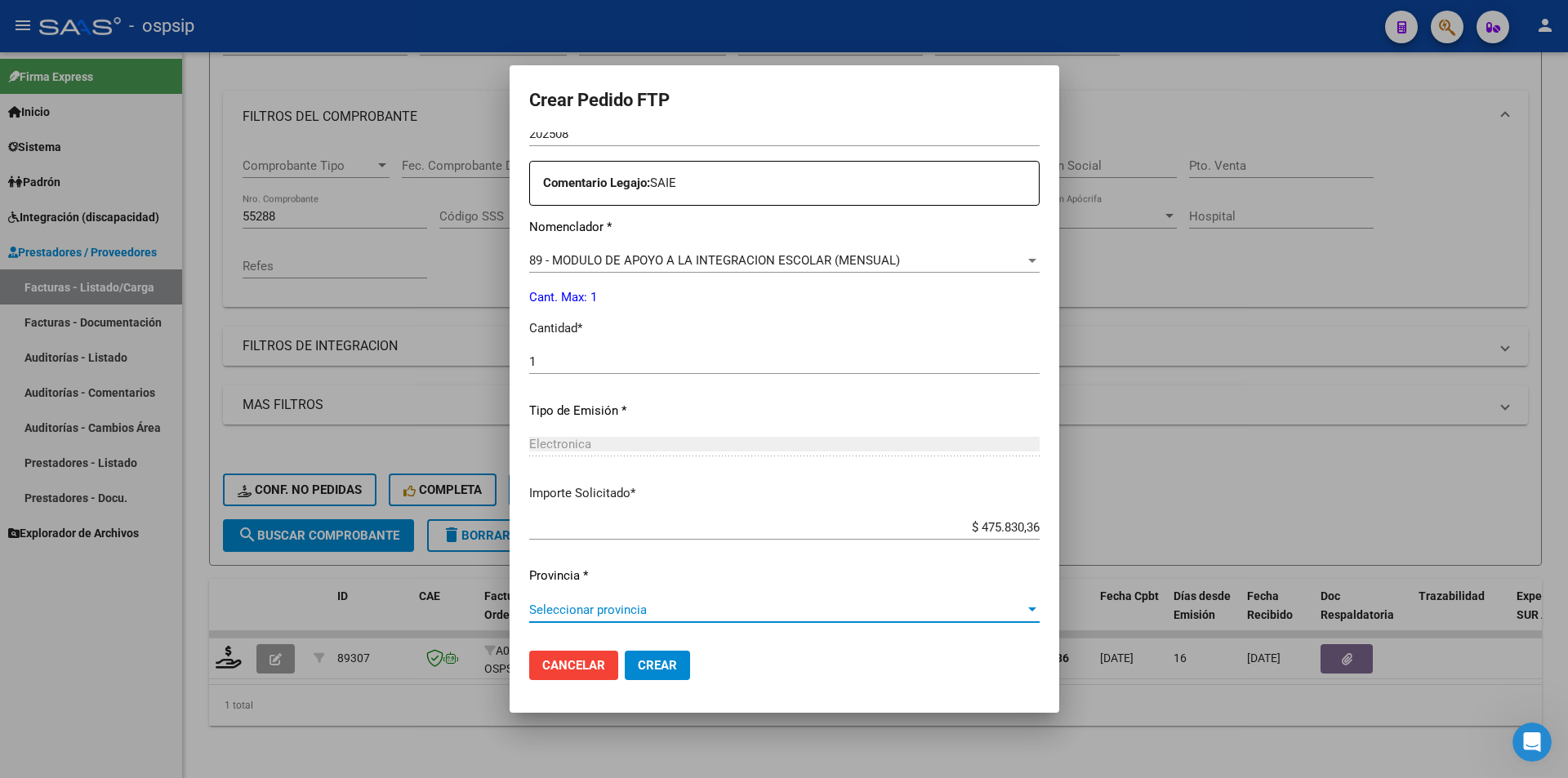
click at [616, 616] on span "Seleccionar provincia" at bounding box center [777, 609] width 496 height 15
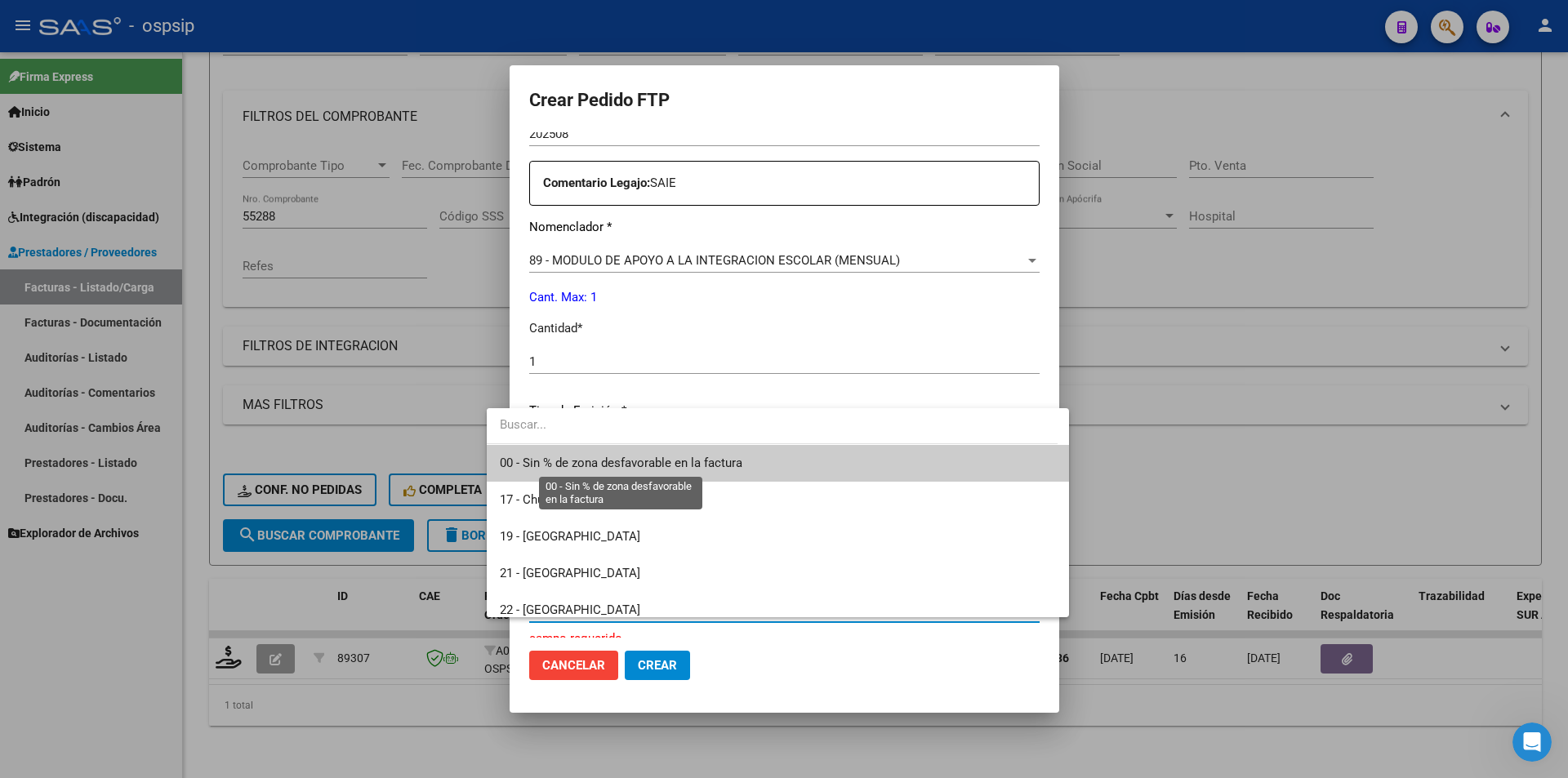
click at [601, 467] on span "00 - Sin % de zona desfavorable en la factura" at bounding box center [621, 463] width 243 height 15
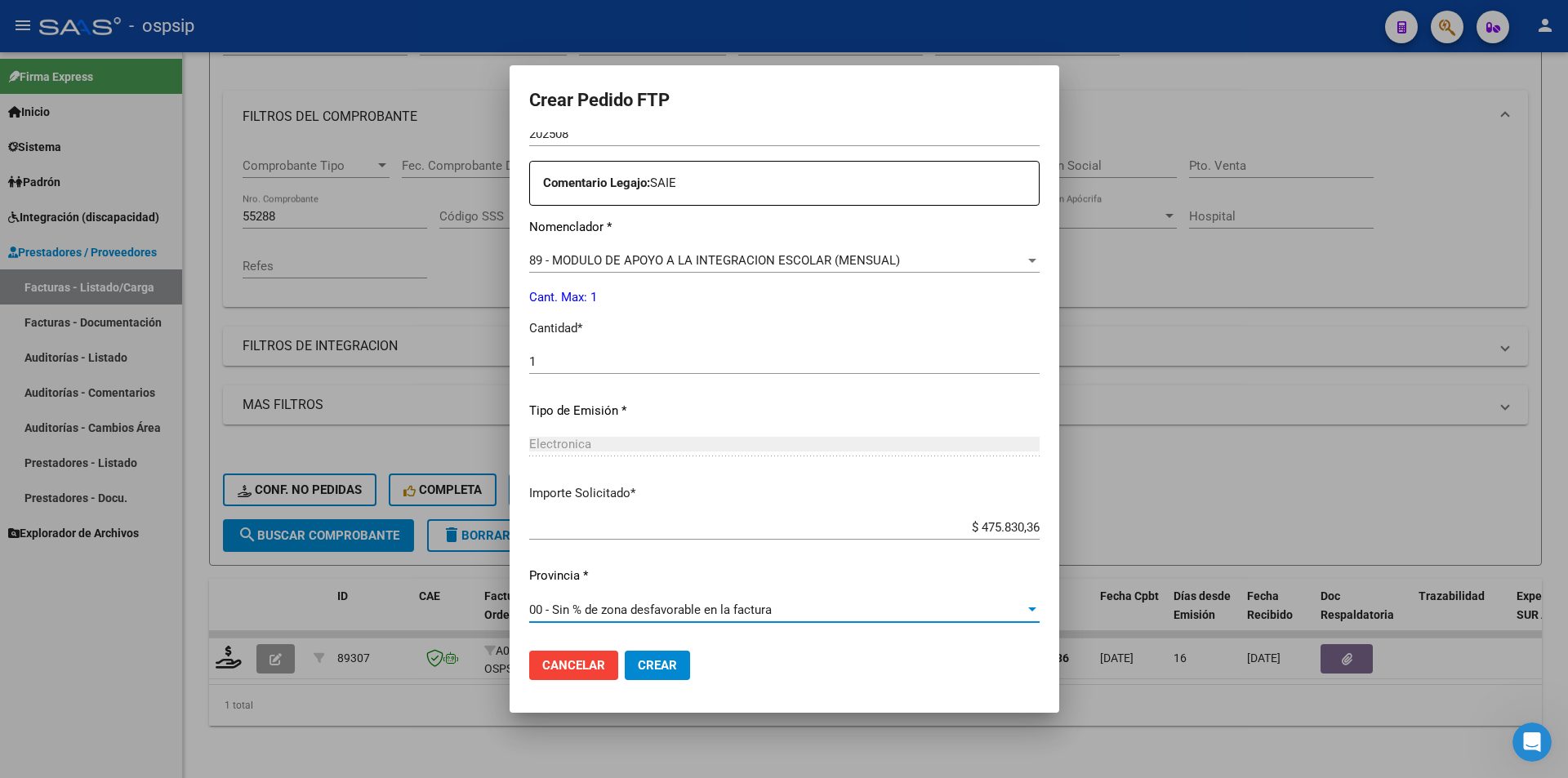
click at [634, 674] on button "Crear" at bounding box center [658, 665] width 65 height 29
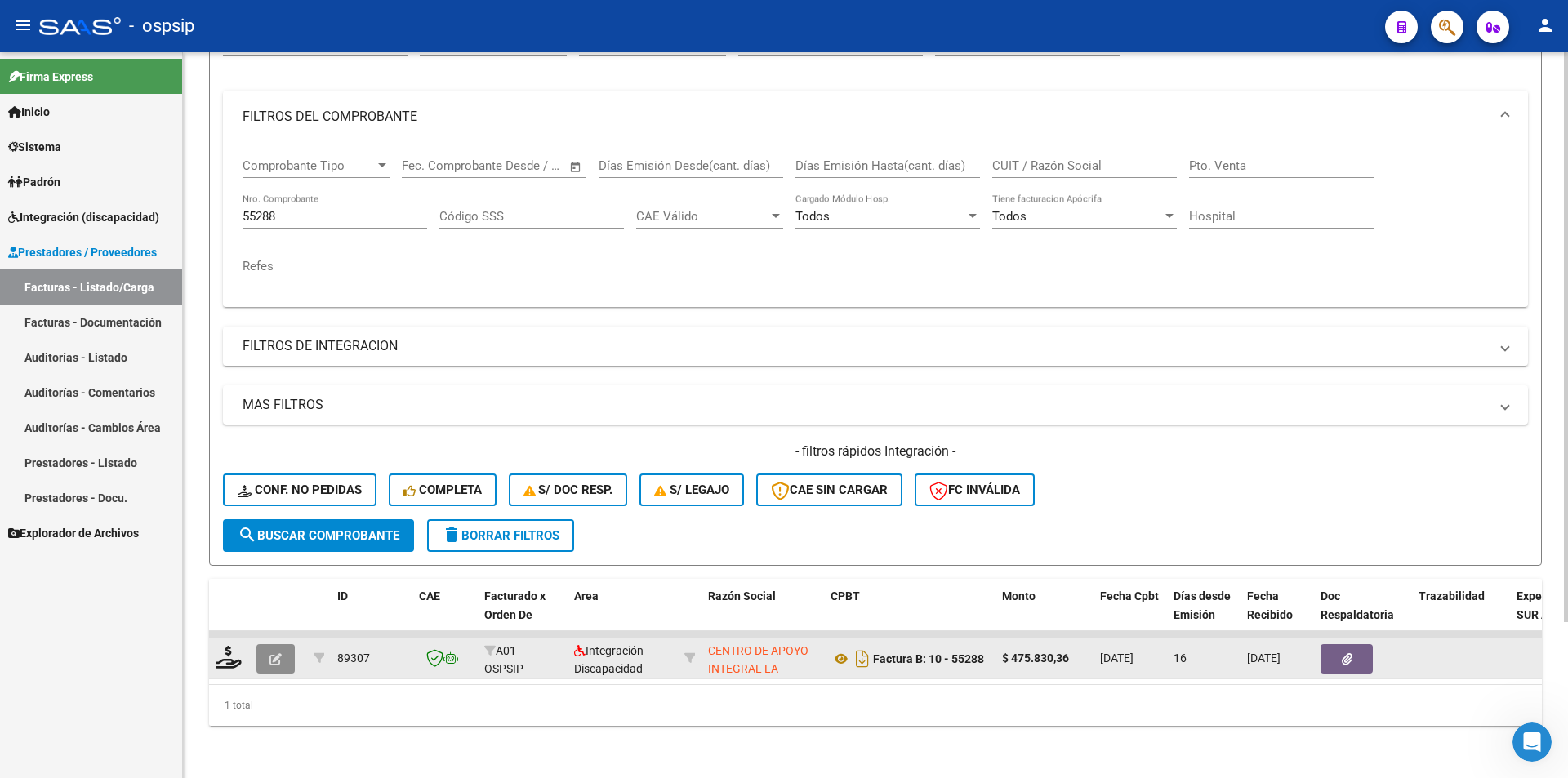
click at [277, 653] on icon "button" at bounding box center [275, 659] width 12 height 12
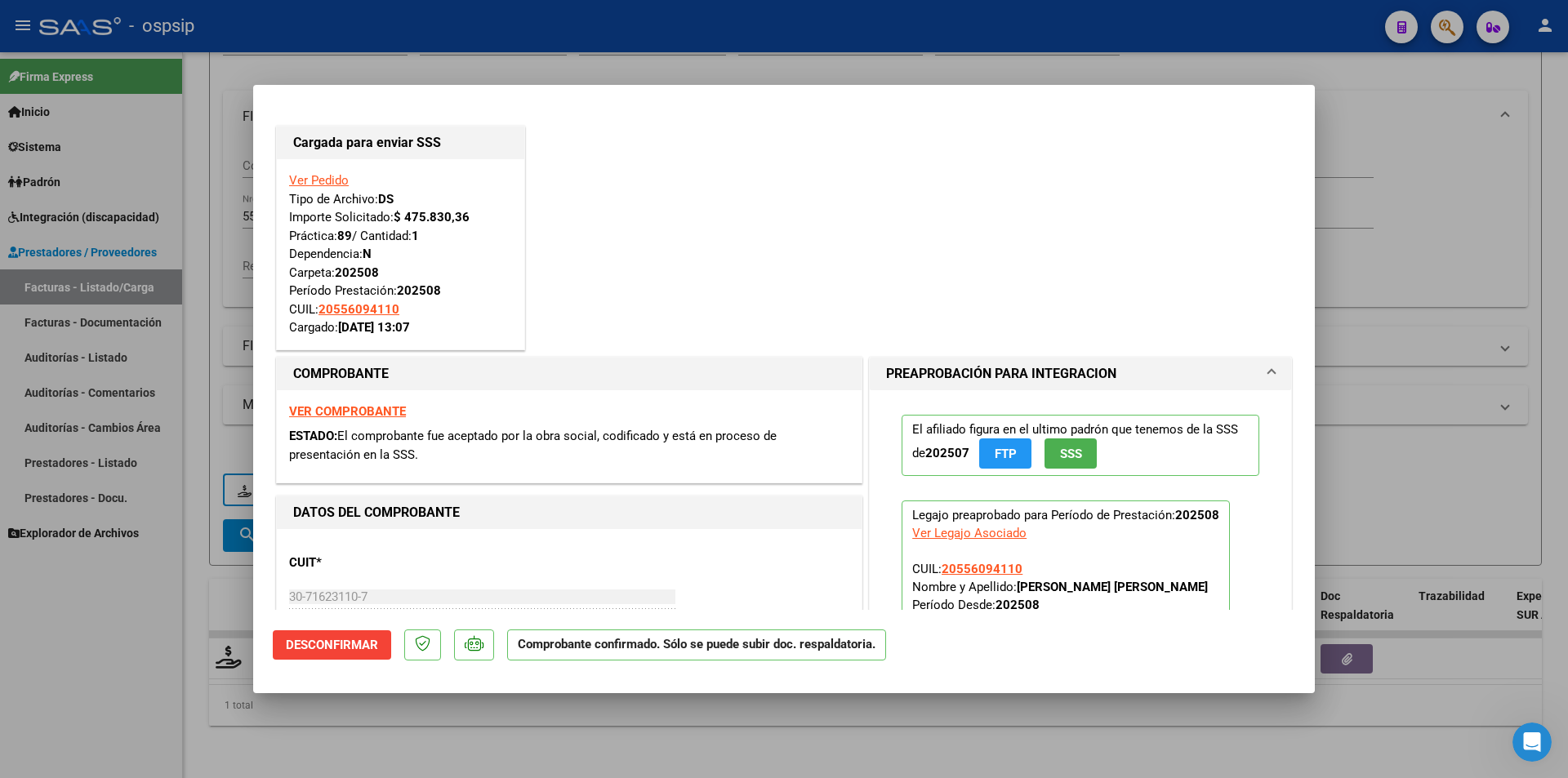
click at [147, 478] on div at bounding box center [784, 389] width 1568 height 778
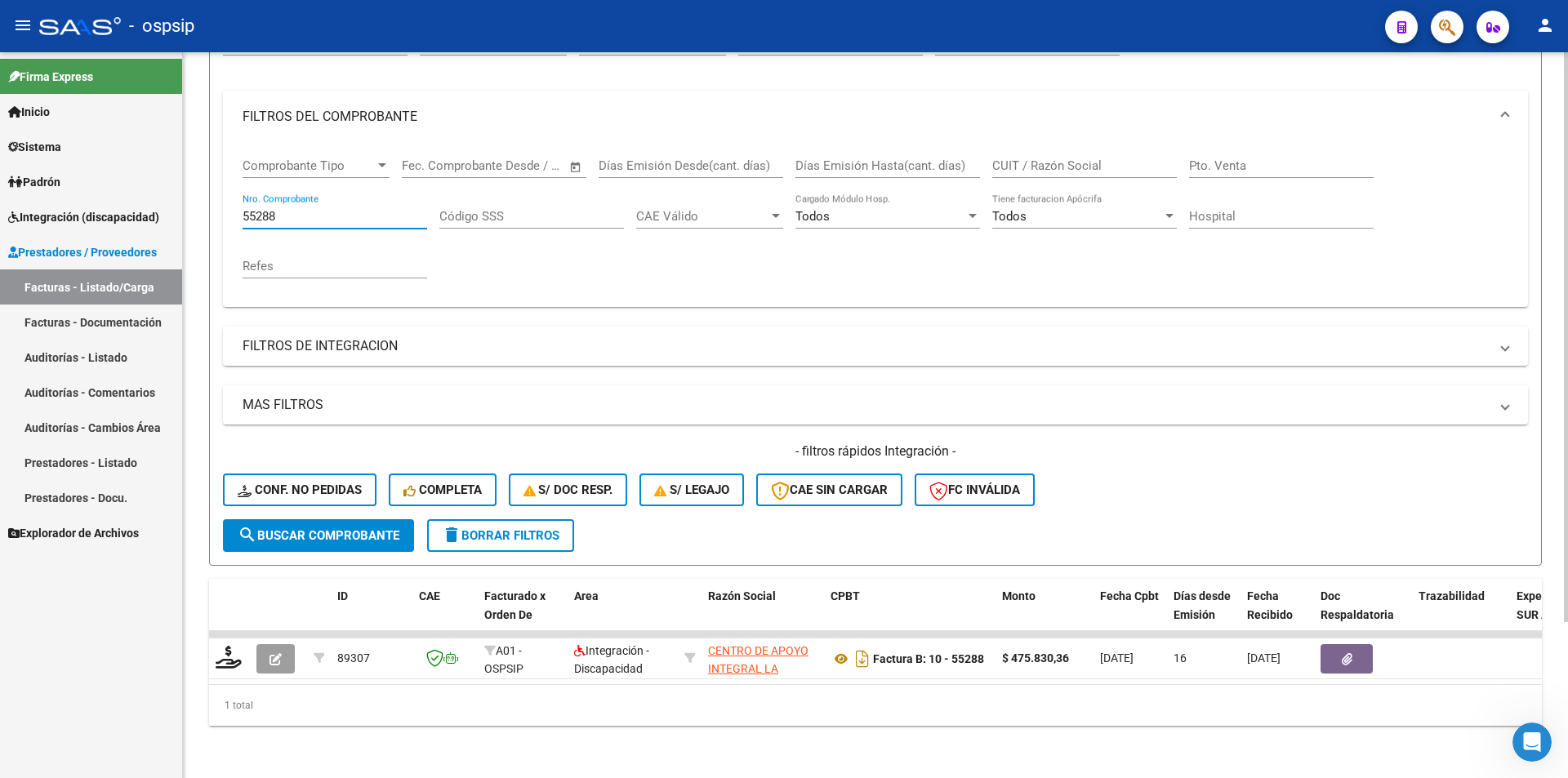
drag, startPoint x: 295, startPoint y: 203, endPoint x: 229, endPoint y: 195, distance: 66.5
click at [229, 195] on div "Comprobante Tipo Comprobante Tipo Fecha inicio – Fecha fin Fec. Comprobante Des…" at bounding box center [875, 224] width 1305 height 164
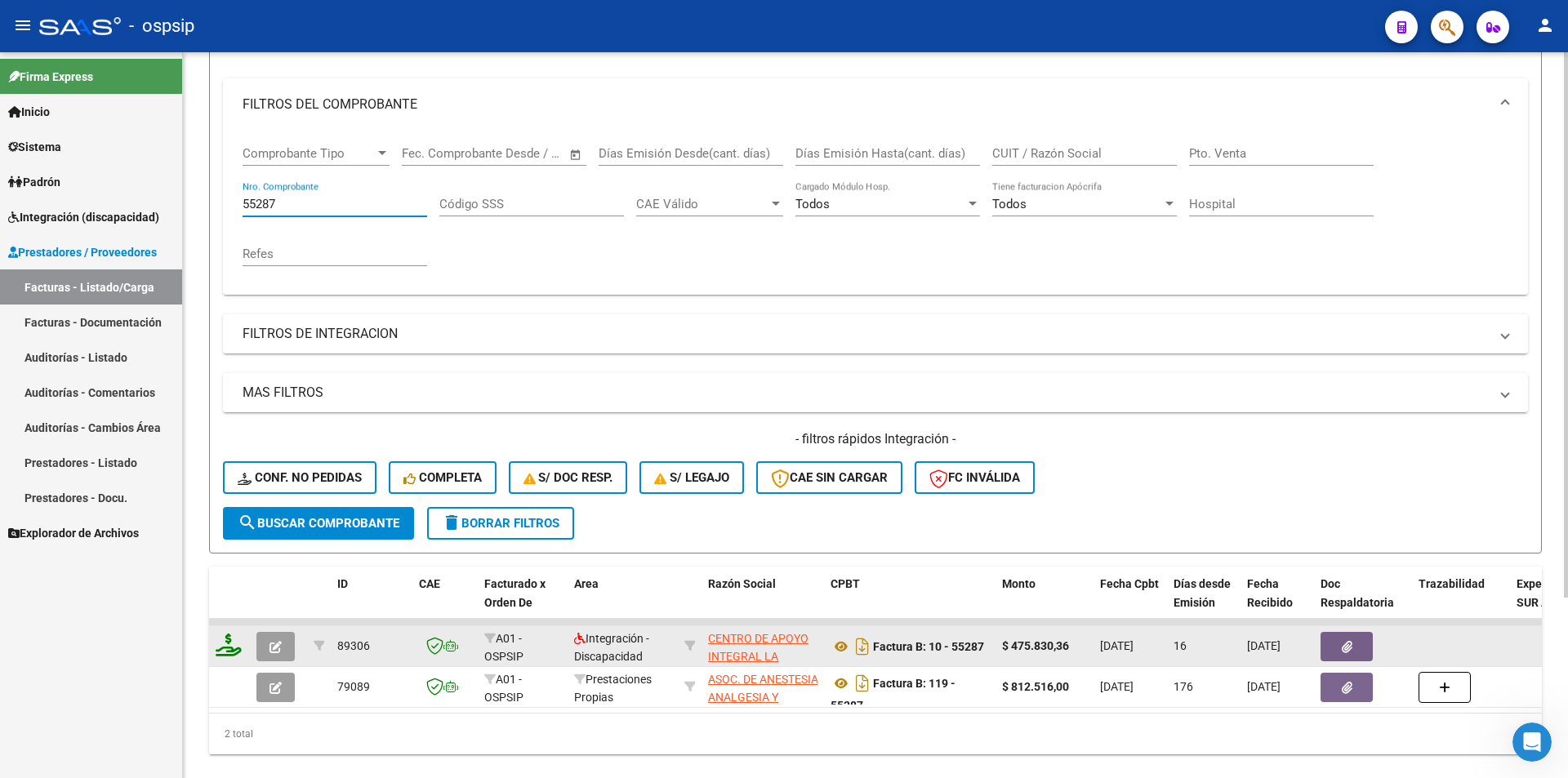
click at [231, 650] on icon at bounding box center [228, 644] width 26 height 23
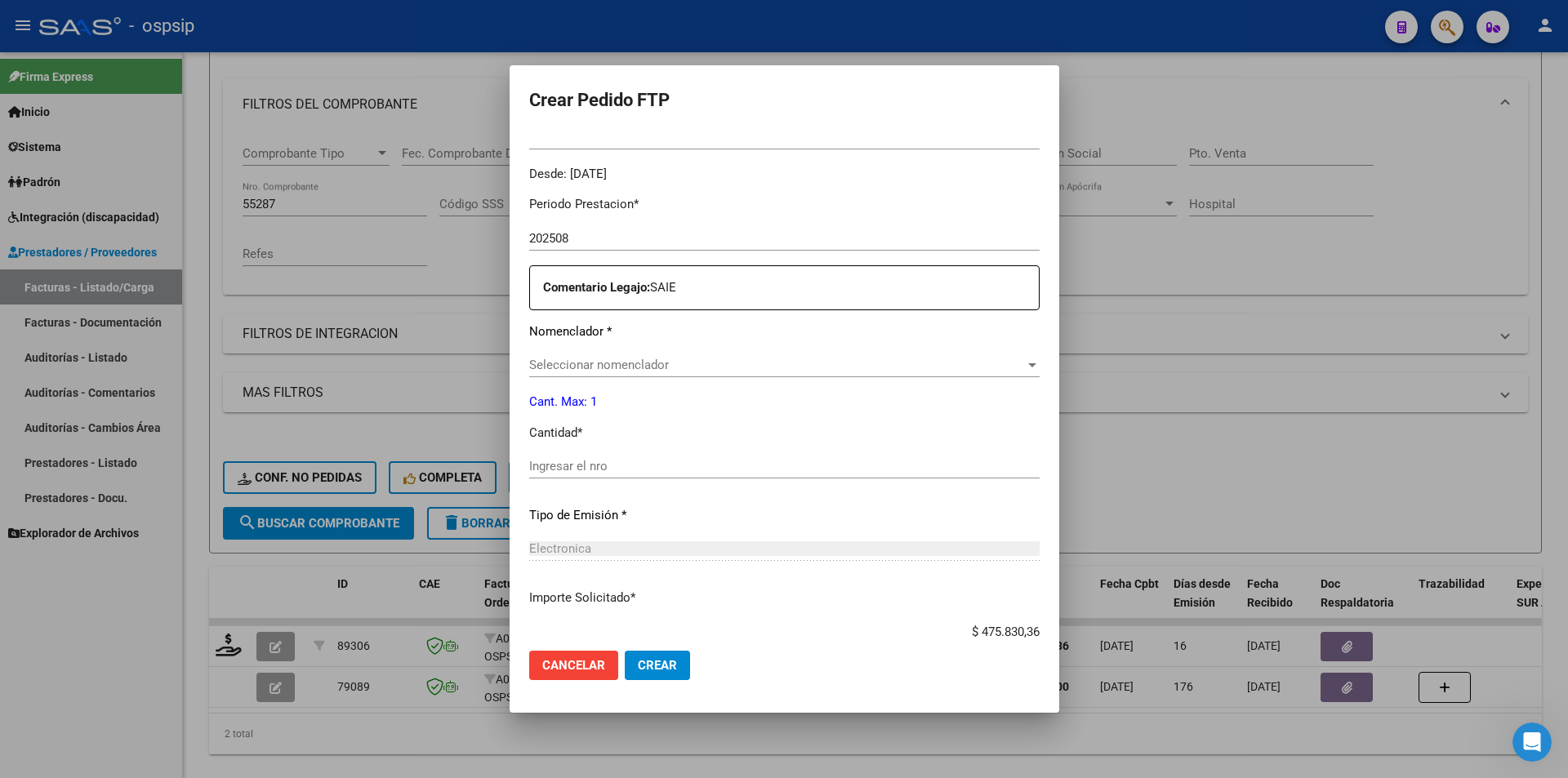
scroll to position [490, 0]
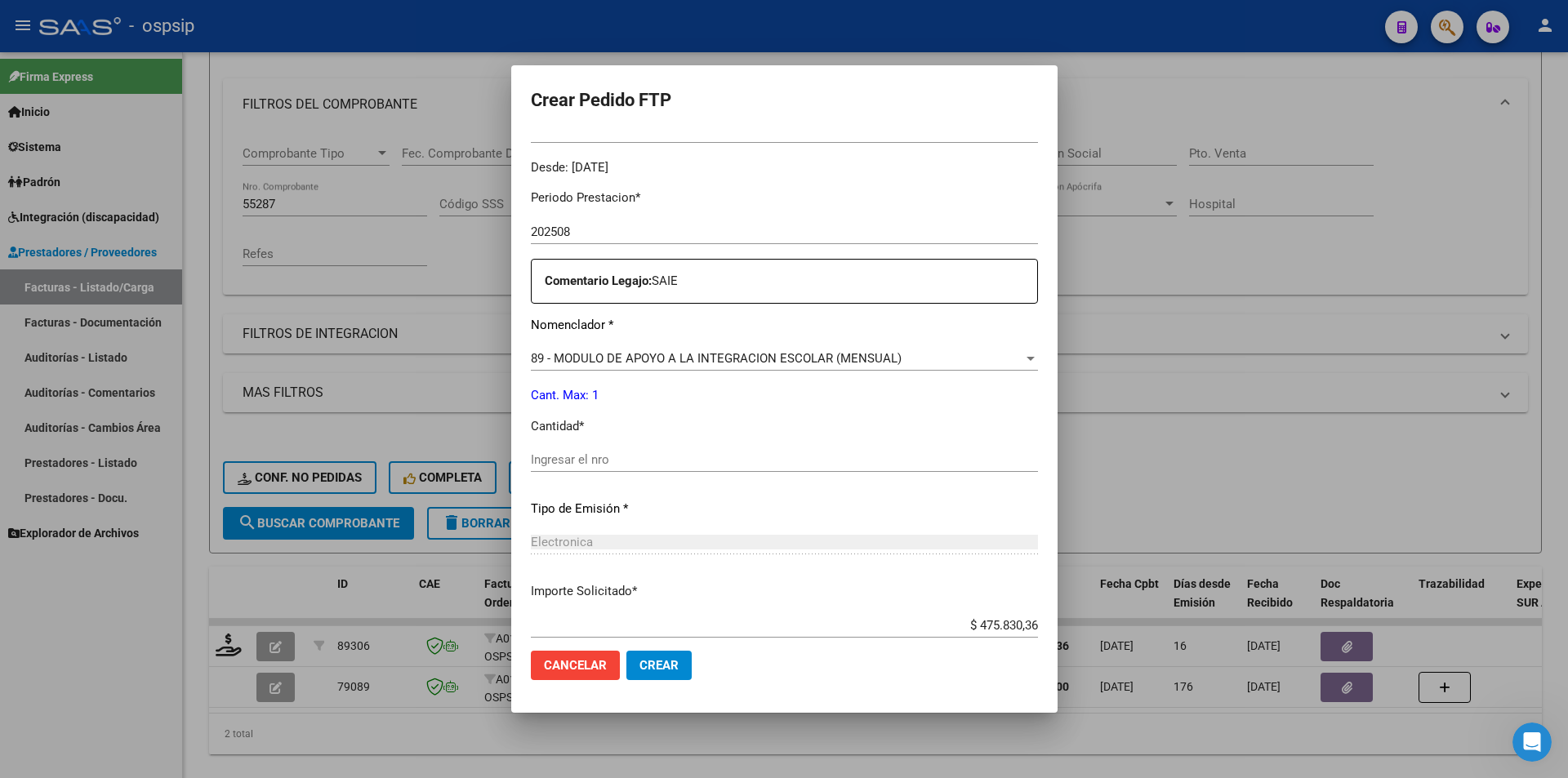
click at [552, 460] on input "Ingresar el nro" at bounding box center [784, 459] width 508 height 15
drag, startPoint x: 640, startPoint y: 658, endPoint x: 628, endPoint y: 649, distance: 15.0
click at [635, 652] on button "Crear" at bounding box center [659, 665] width 65 height 29
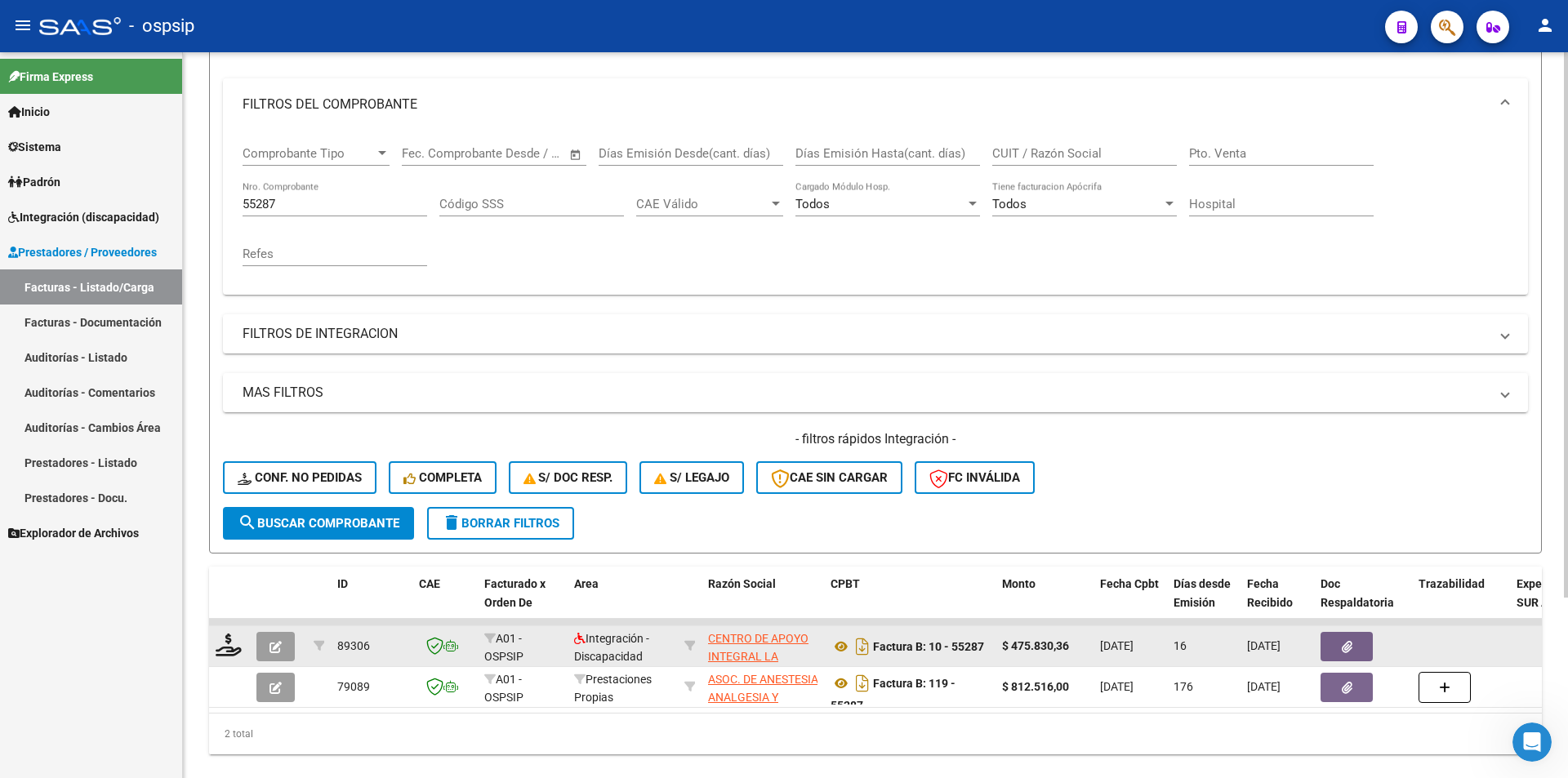
click at [281, 649] on icon "button" at bounding box center [275, 647] width 12 height 12
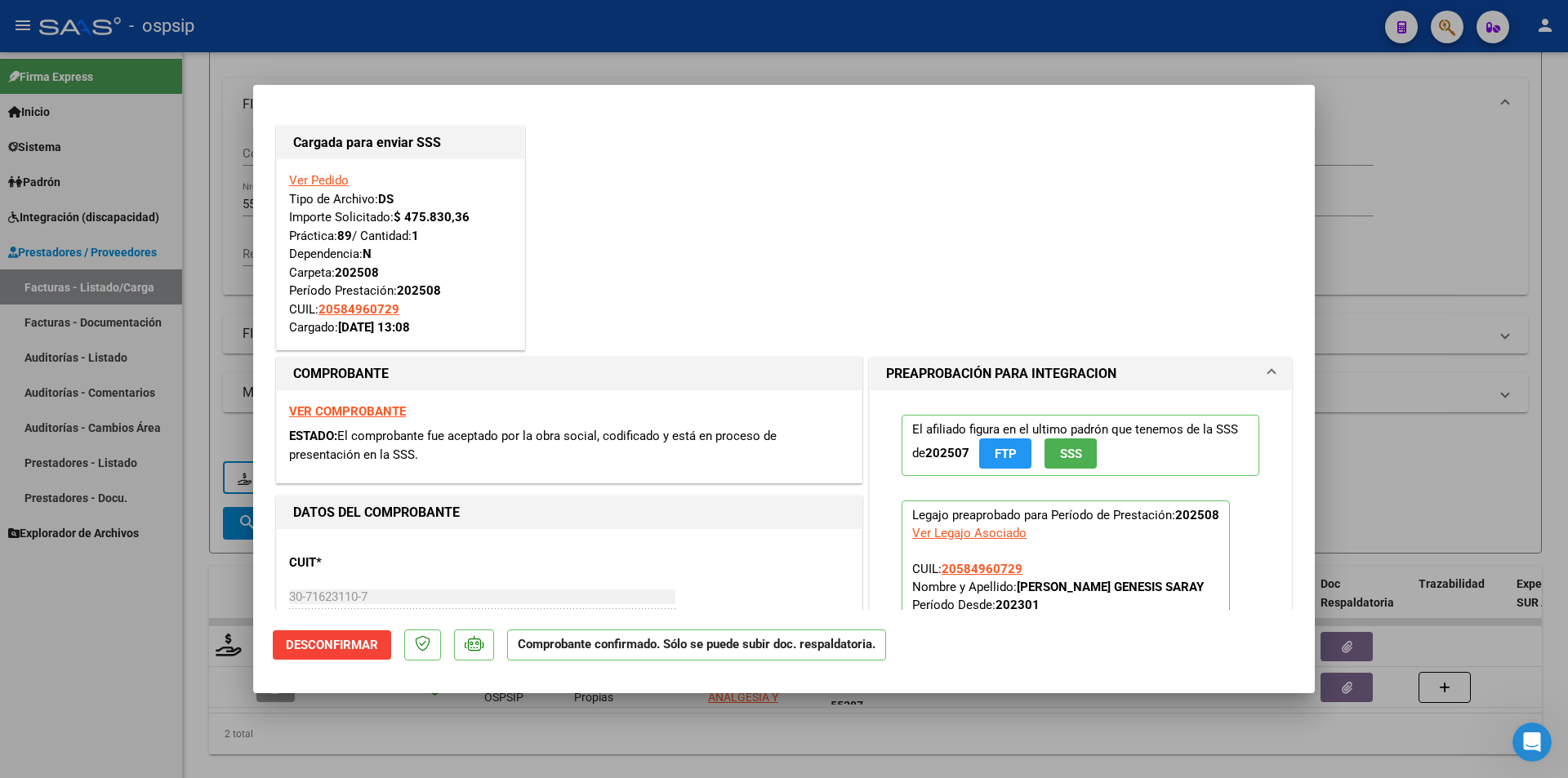
click at [157, 630] on div at bounding box center [784, 389] width 1568 height 778
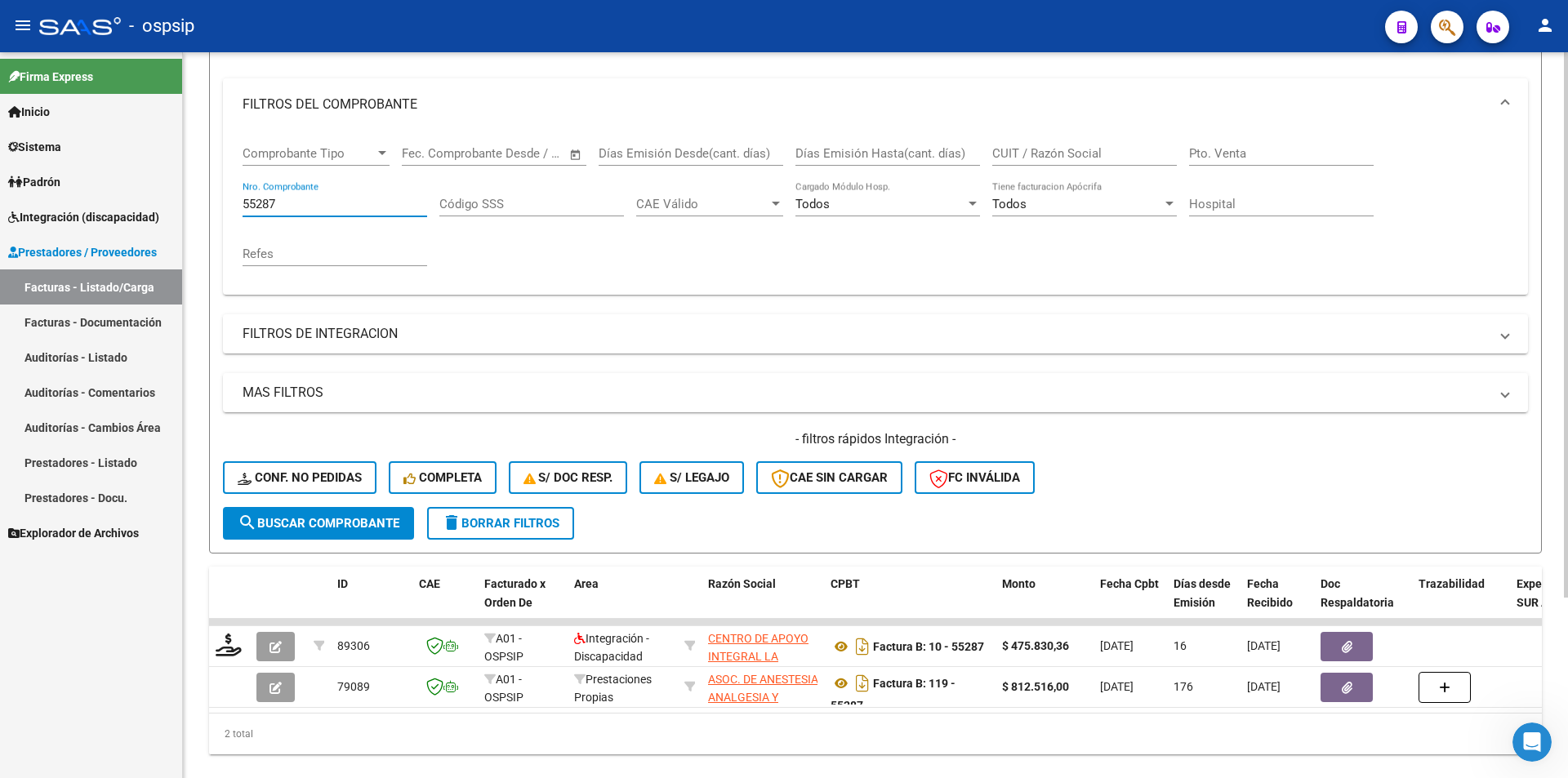
drag, startPoint x: 297, startPoint y: 211, endPoint x: 197, endPoint y: 194, distance: 101.4
click at [197, 194] on div "Video tutorial PRESTADORES -> Listado de CPBTs Emitidos por Prestadores / Prove…" at bounding box center [875, 330] width 1385 height 954
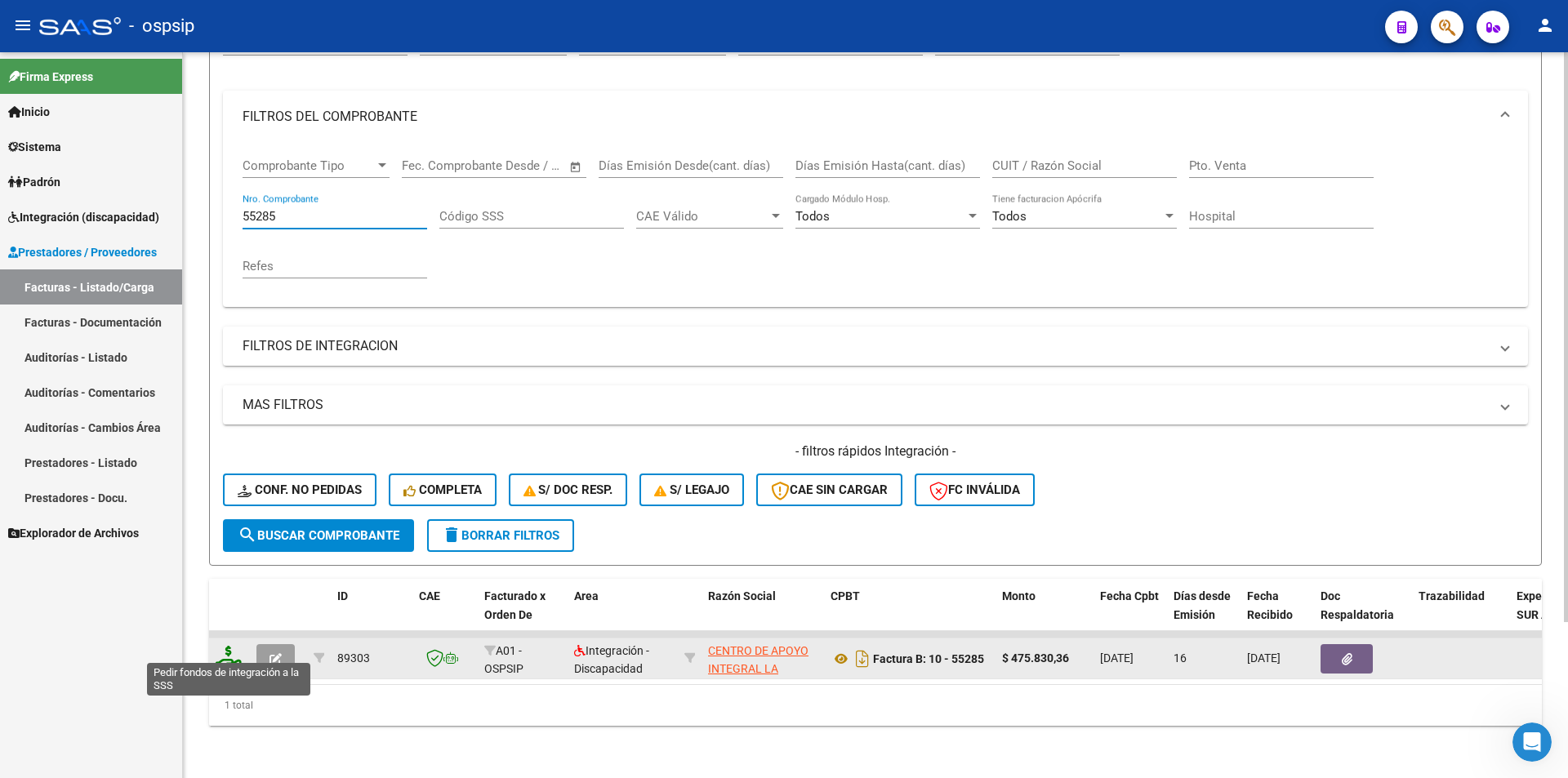
click at [230, 647] on icon at bounding box center [228, 656] width 26 height 23
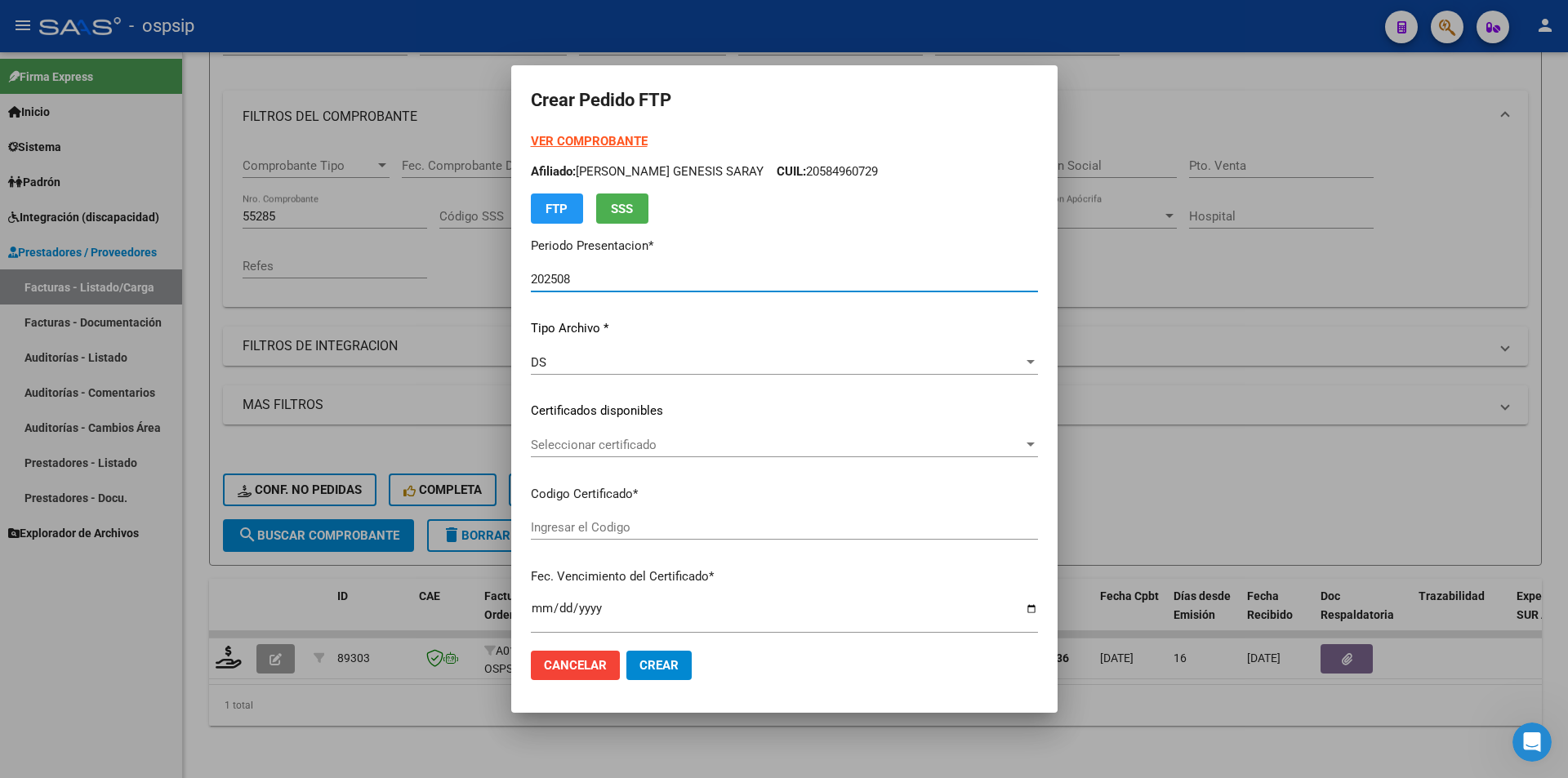
scroll to position [326, 0]
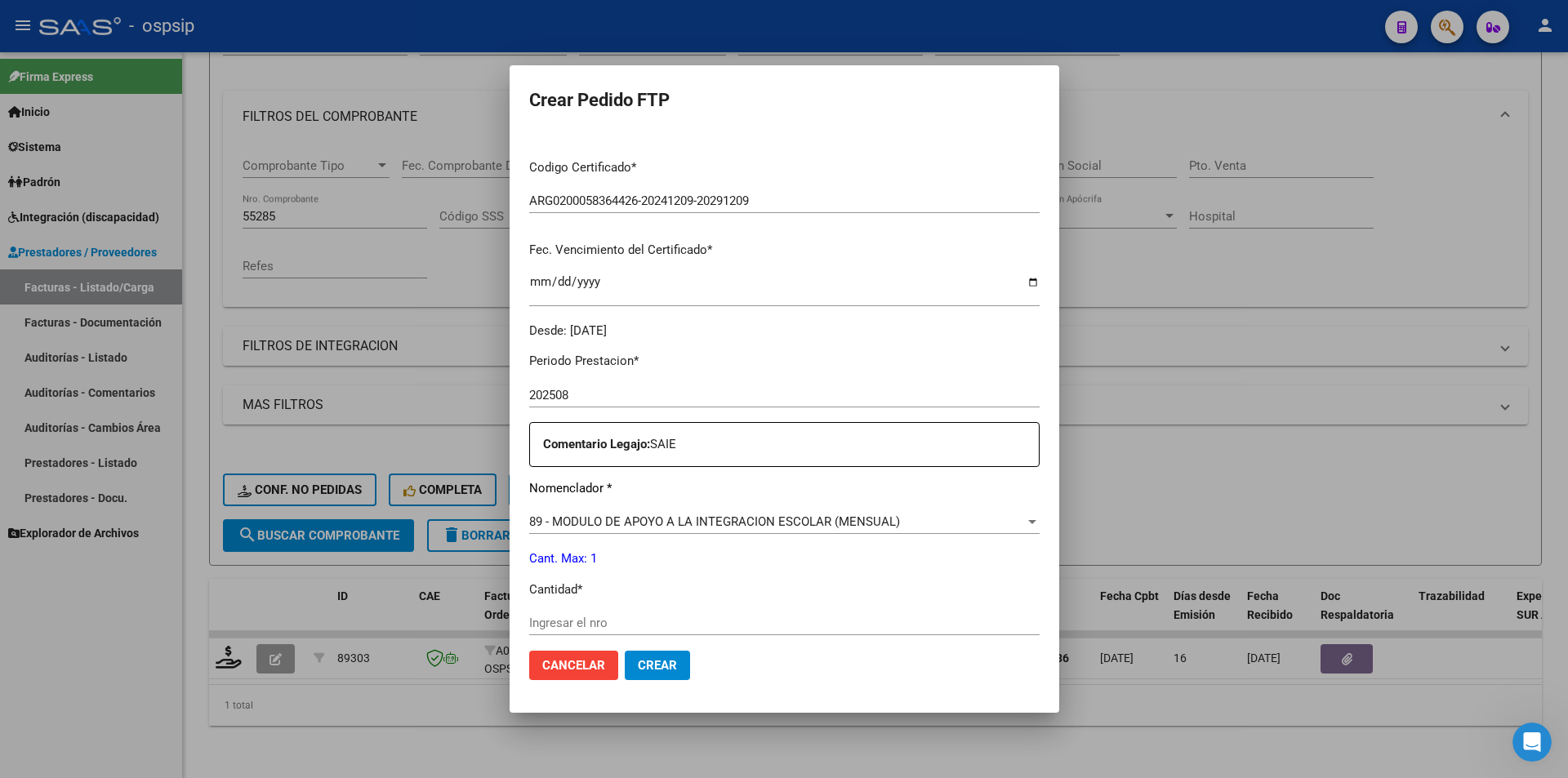
click at [549, 630] on input "Ingresar el nro" at bounding box center [784, 622] width 510 height 15
click at [638, 667] on span "Crear" at bounding box center [658, 665] width 39 height 15
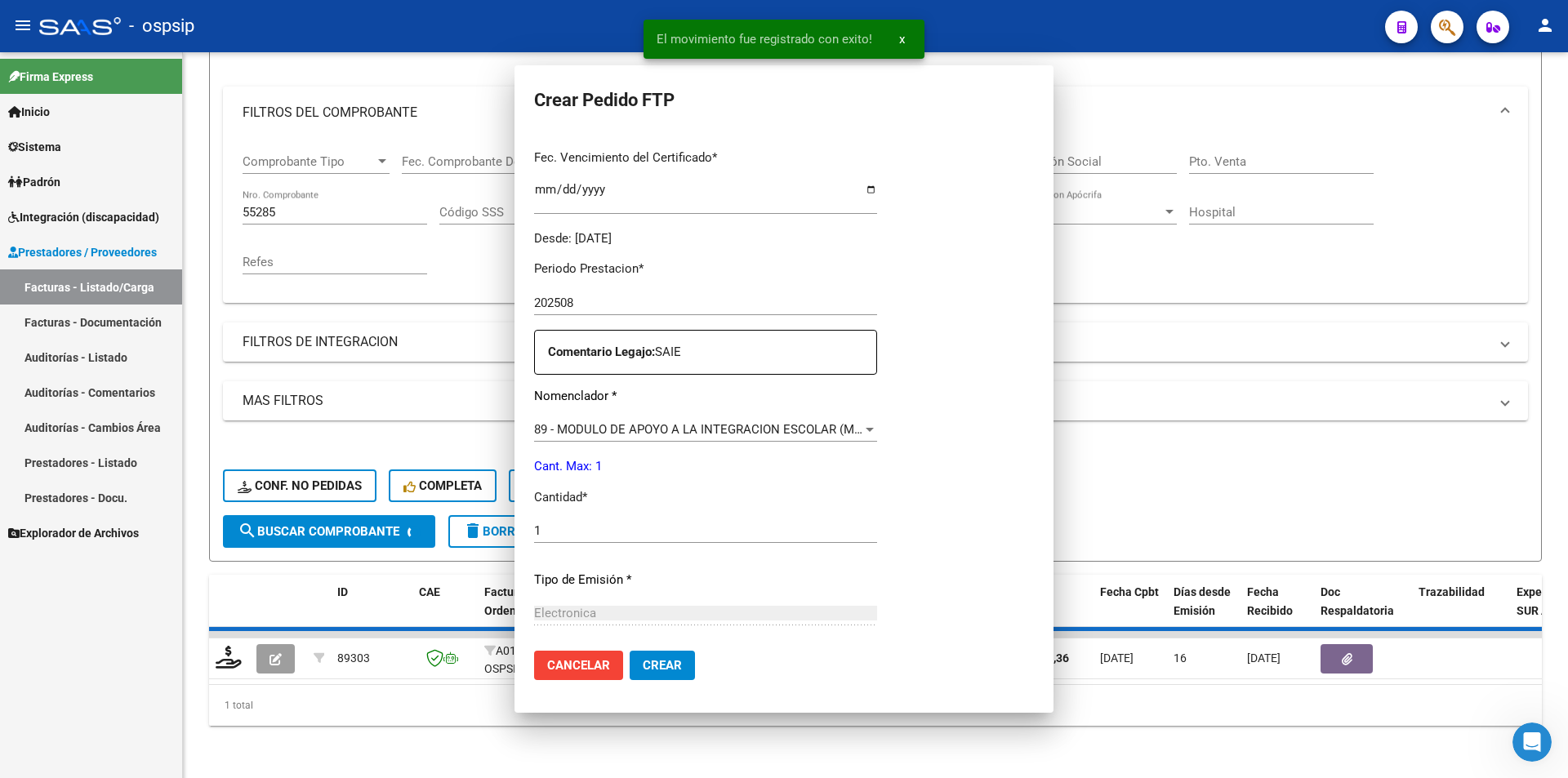
scroll to position [234, 0]
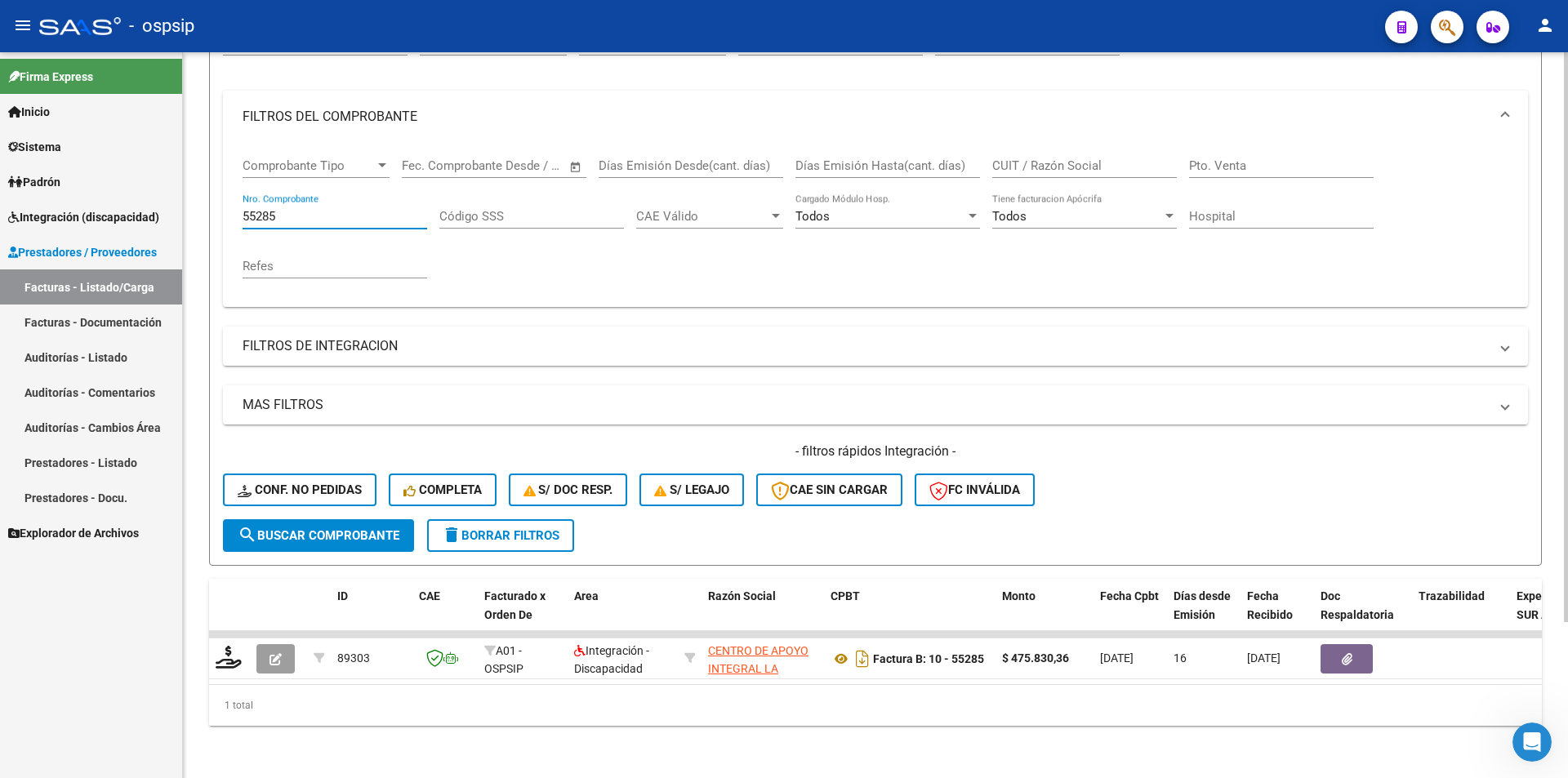
drag, startPoint x: 284, startPoint y: 200, endPoint x: 195, endPoint y: 202, distance: 89.0
click at [195, 202] on div "Video tutorial PRESTADORES -> Listado de CPBTs Emitidos por Prestadores / Prove…" at bounding box center [875, 321] width 1385 height 913
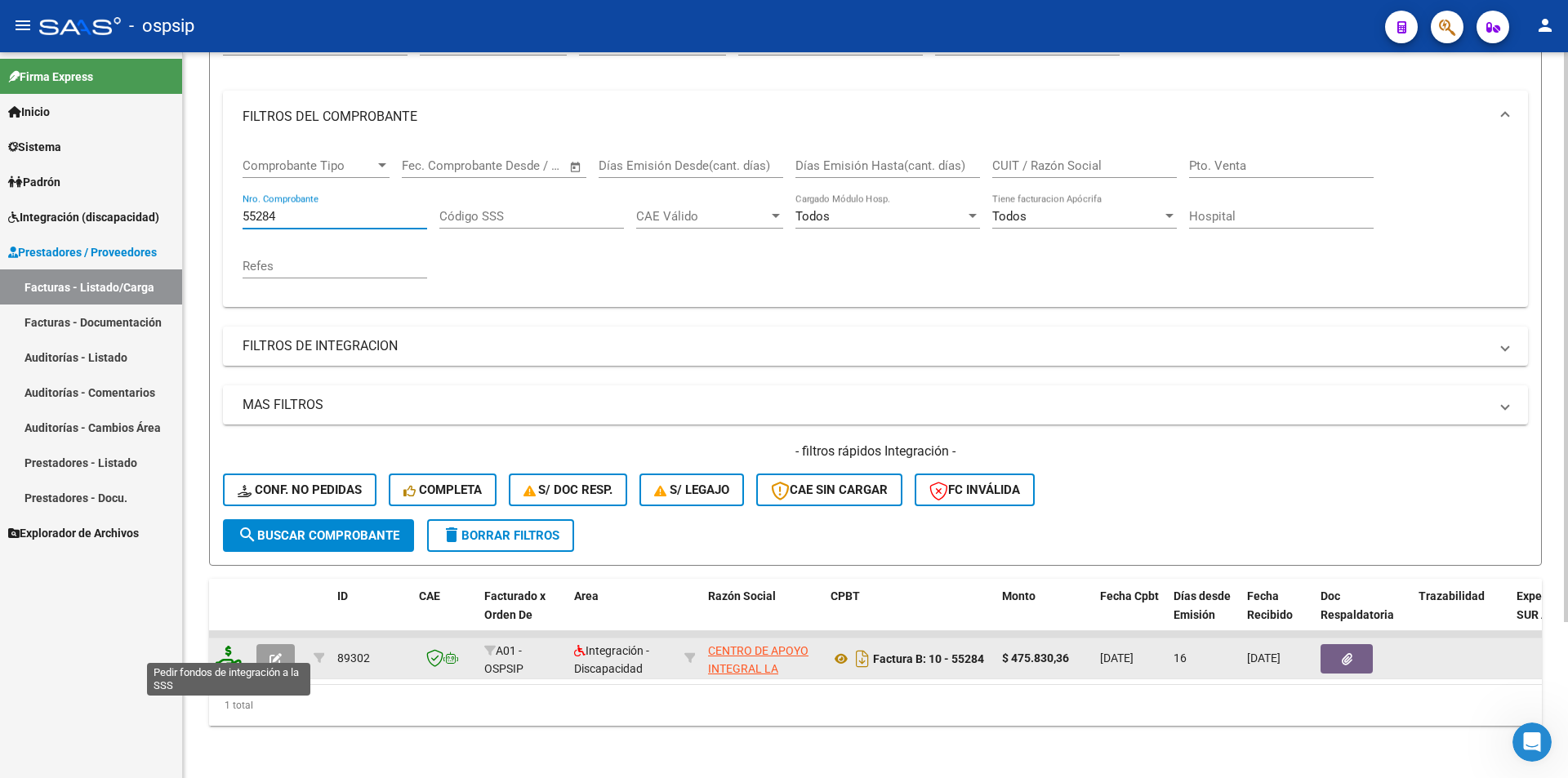
click at [225, 651] on icon at bounding box center [228, 656] width 26 height 23
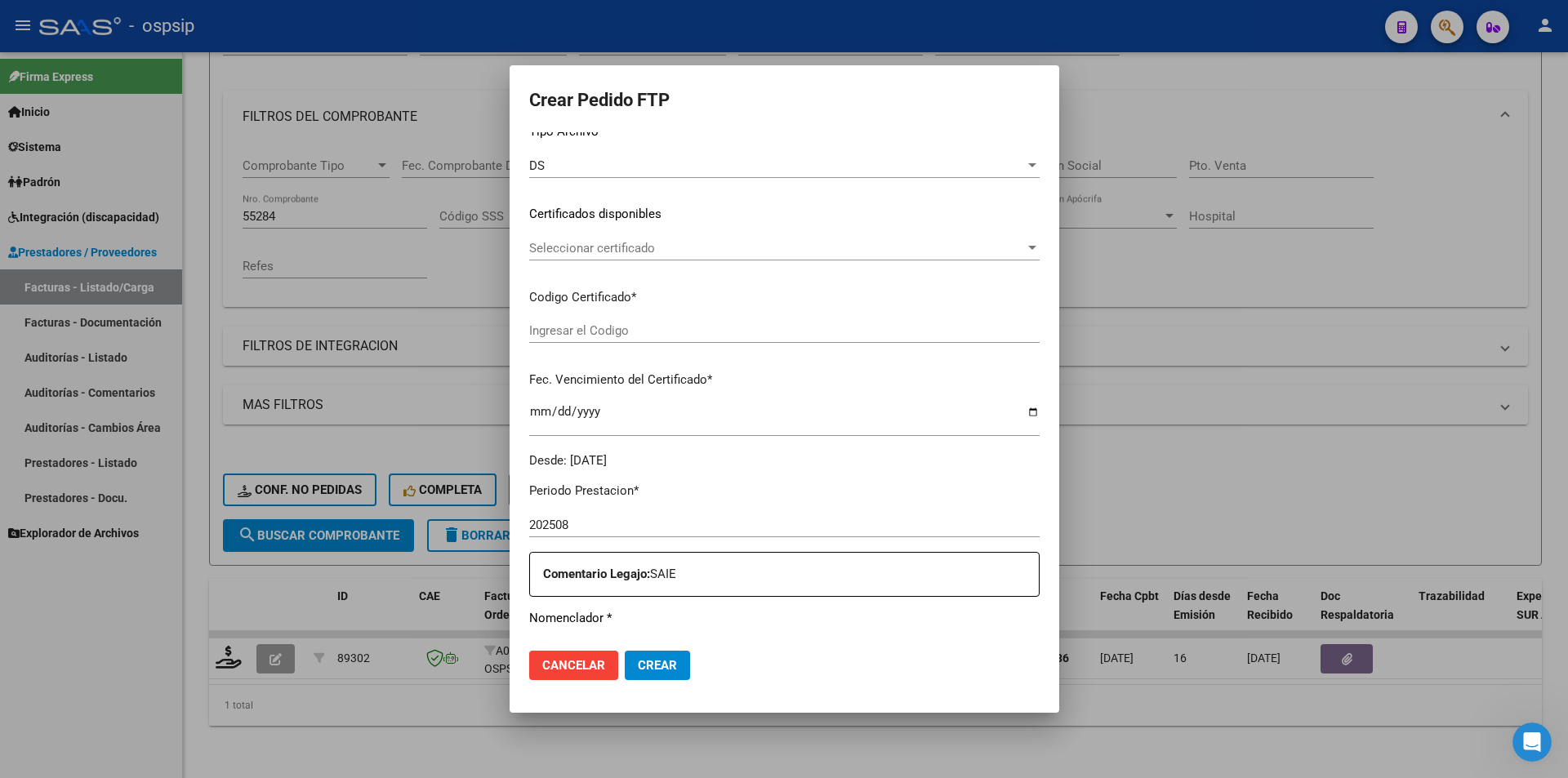
scroll to position [500, 0]
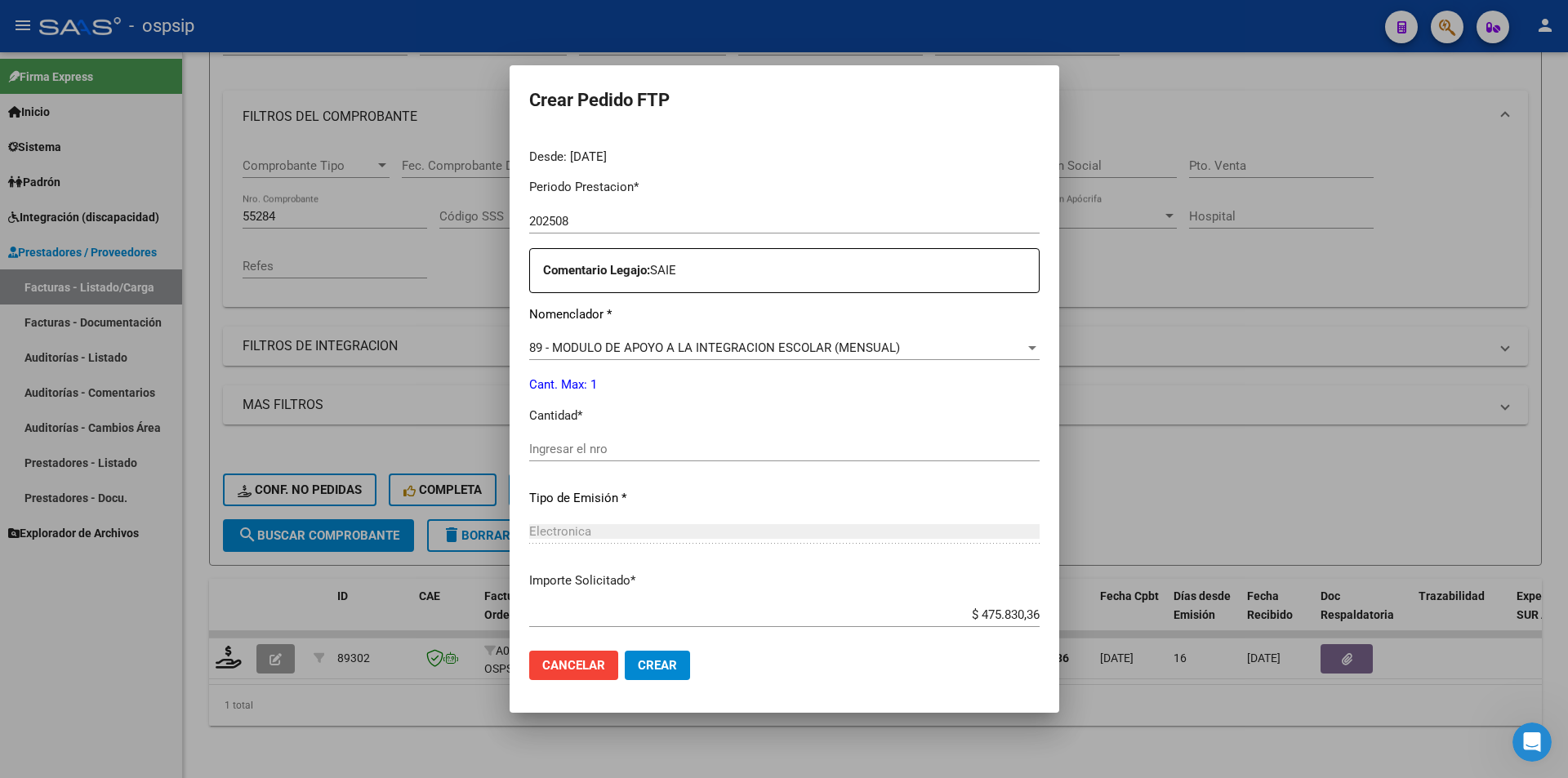
click at [550, 469] on div "Ingresar el nro" at bounding box center [784, 457] width 510 height 40
click at [529, 446] on input "Ingresar el nro" at bounding box center [784, 448] width 510 height 15
click at [639, 662] on span "Crear" at bounding box center [658, 665] width 39 height 15
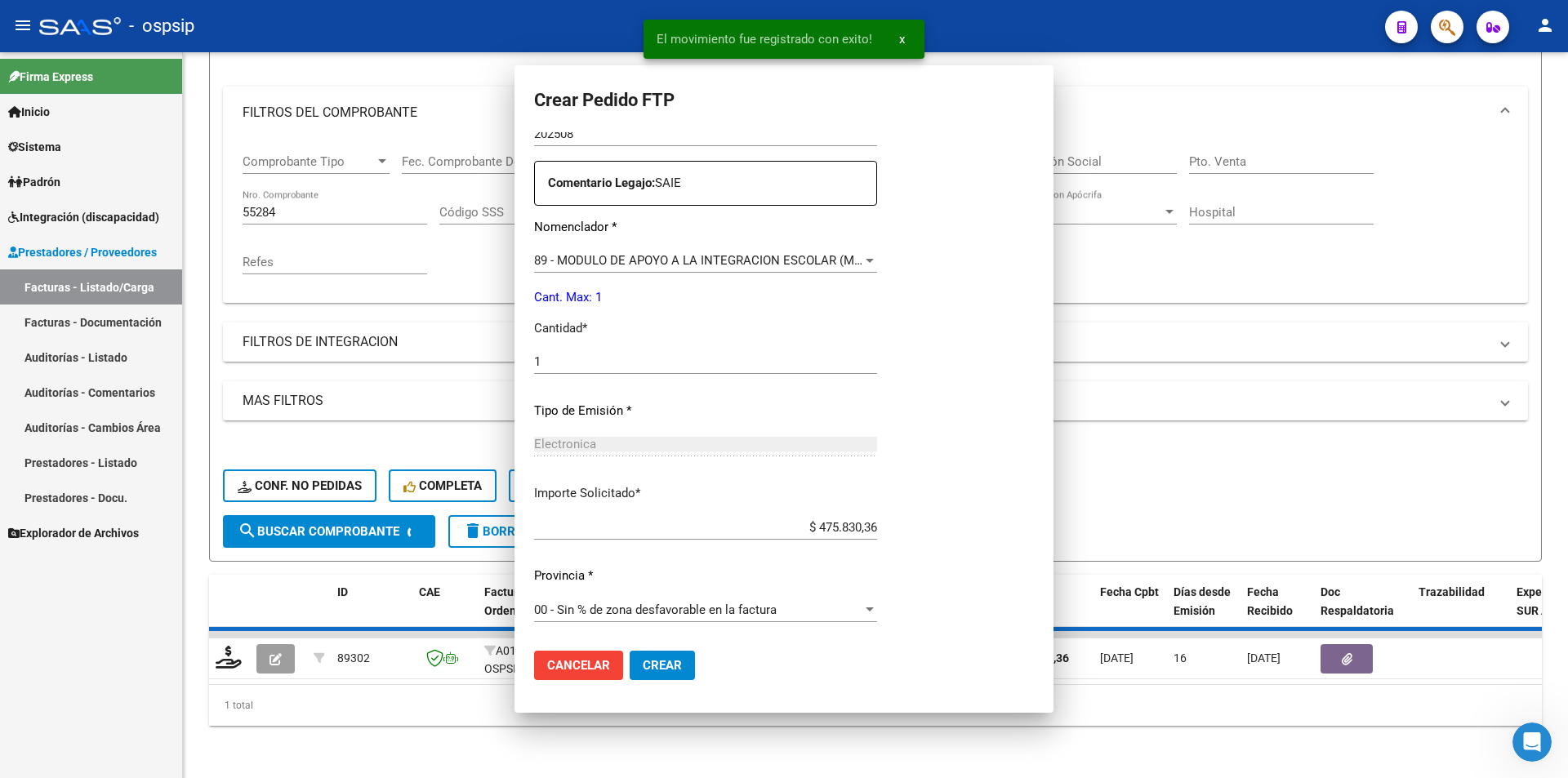
scroll to position [0, 0]
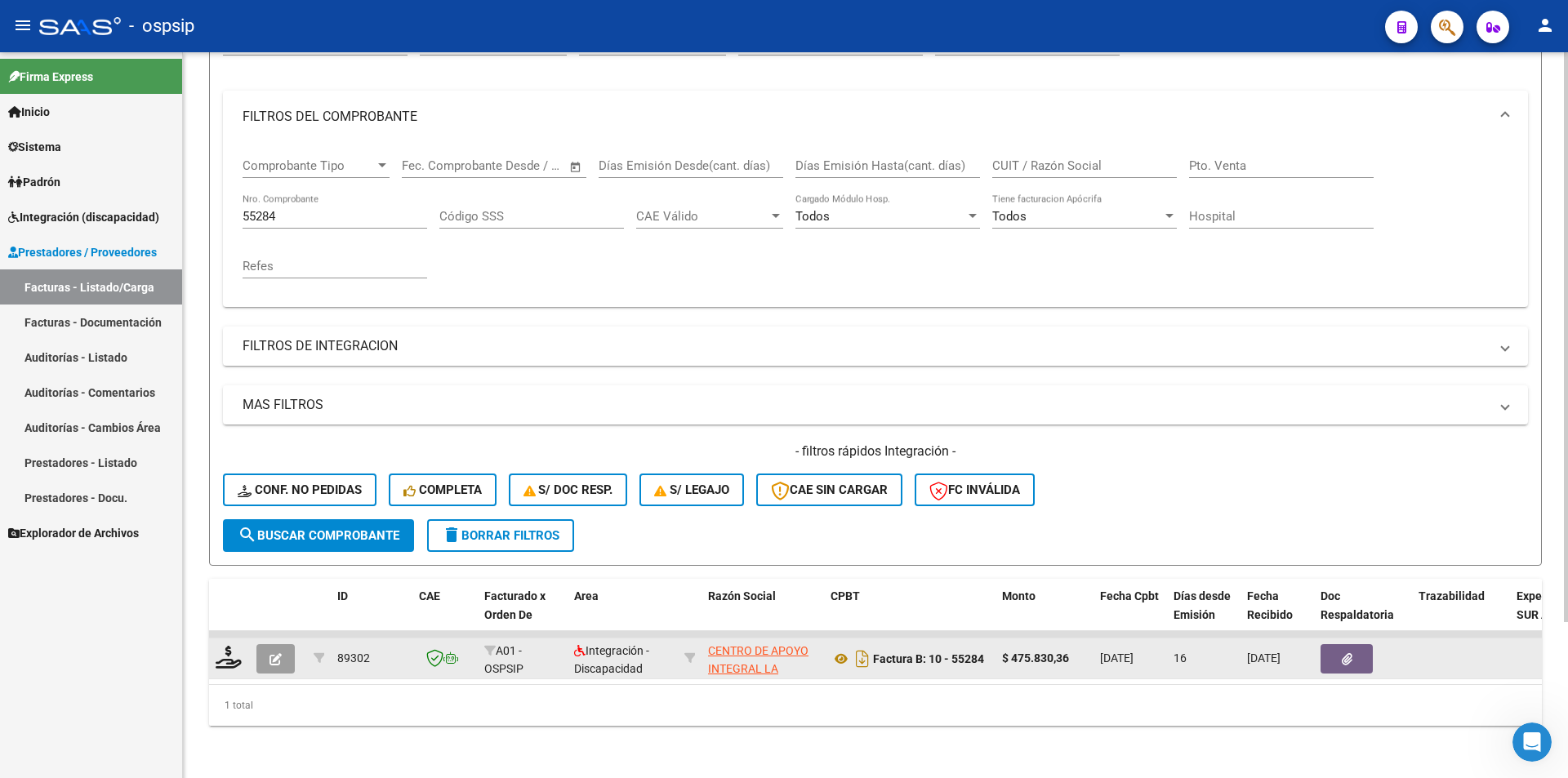
click at [275, 653] on icon "button" at bounding box center [275, 659] width 12 height 12
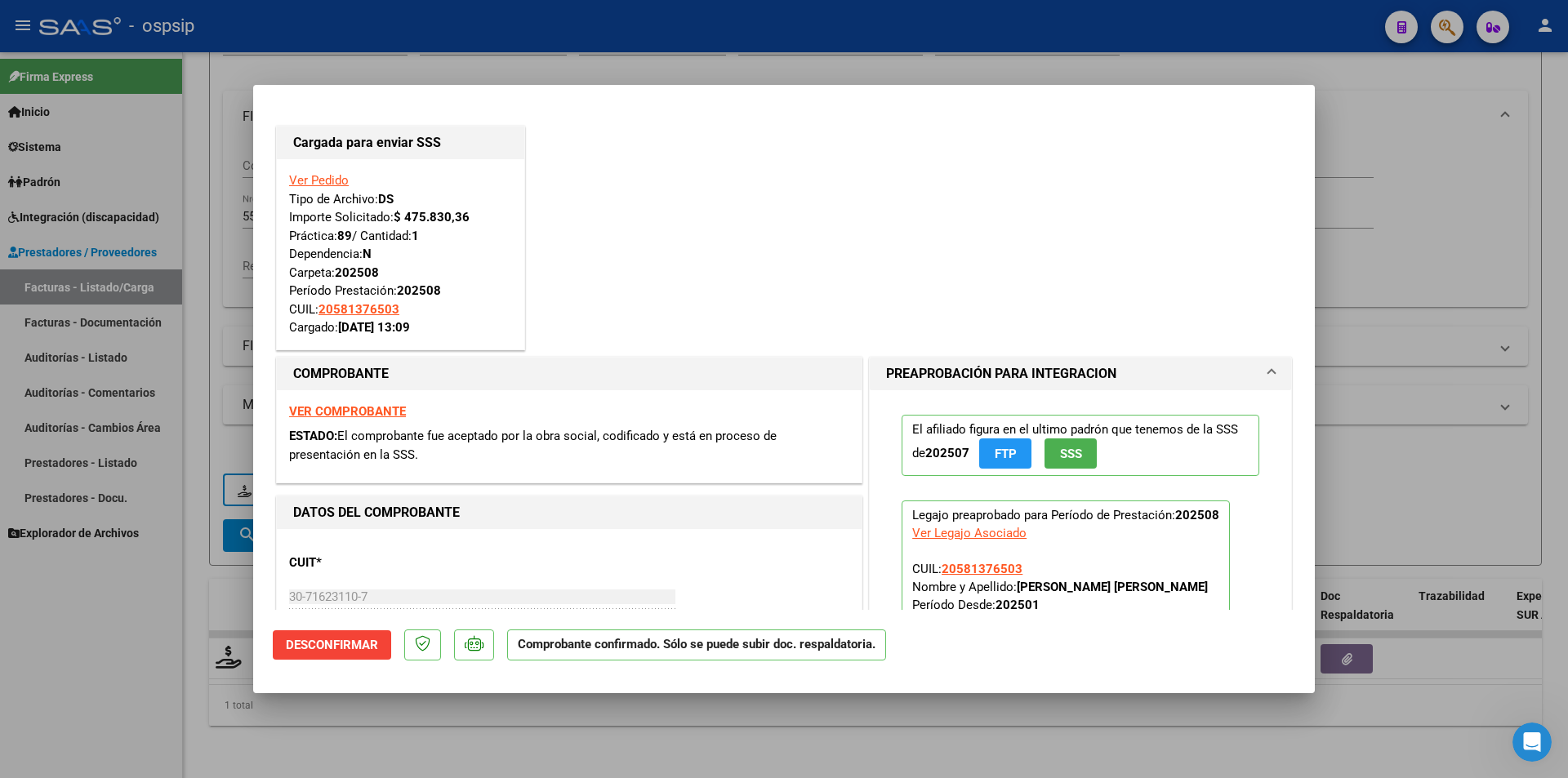
click at [134, 503] on div at bounding box center [784, 389] width 1568 height 778
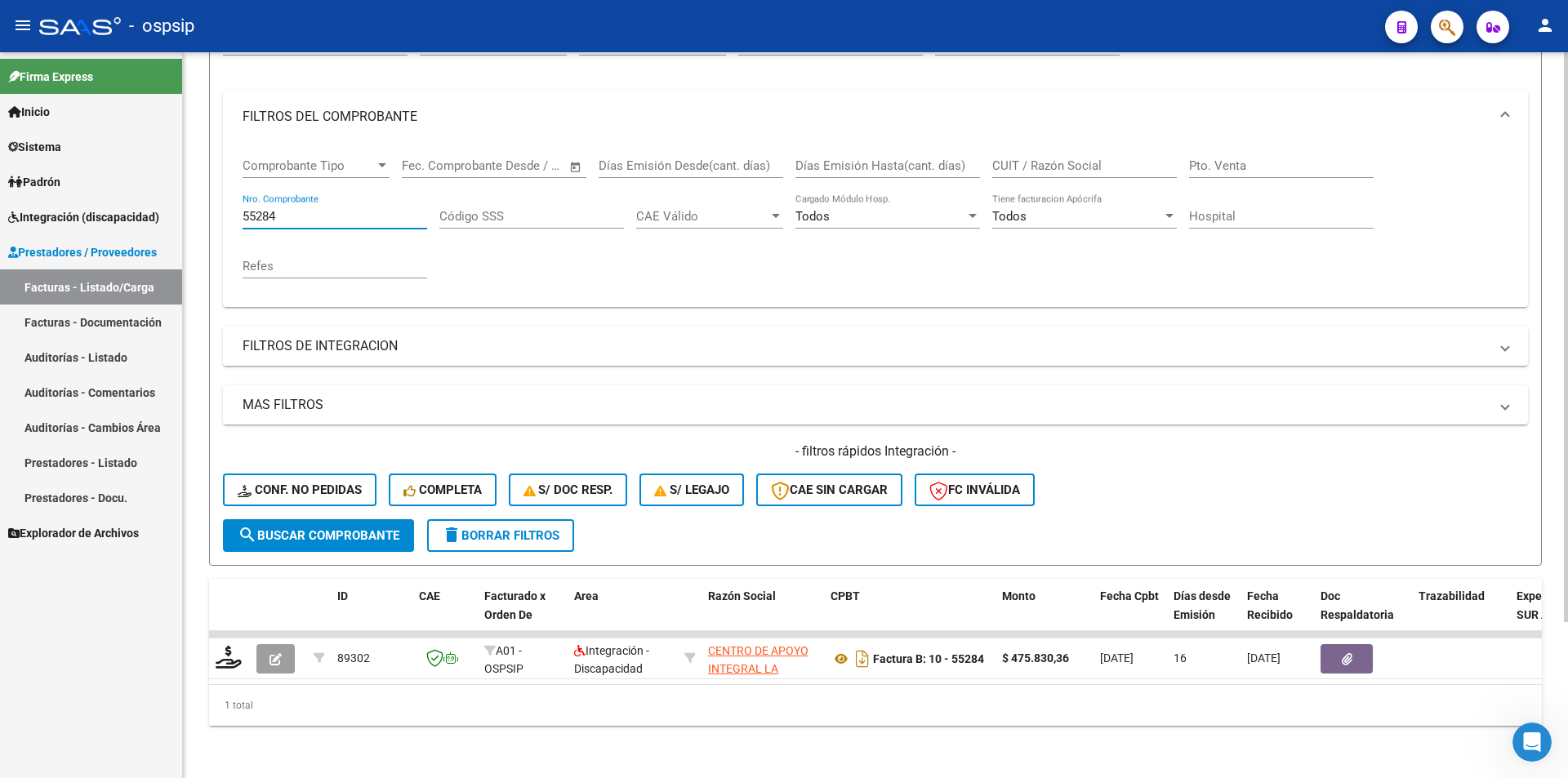
drag, startPoint x: 213, startPoint y: 202, endPoint x: 203, endPoint y: 202, distance: 10.0
click at [203, 202] on div "Video tutorial PRESTADORES -> Listado de CPBTs Emitidos por Prestadores / Prove…" at bounding box center [875, 321] width 1385 height 913
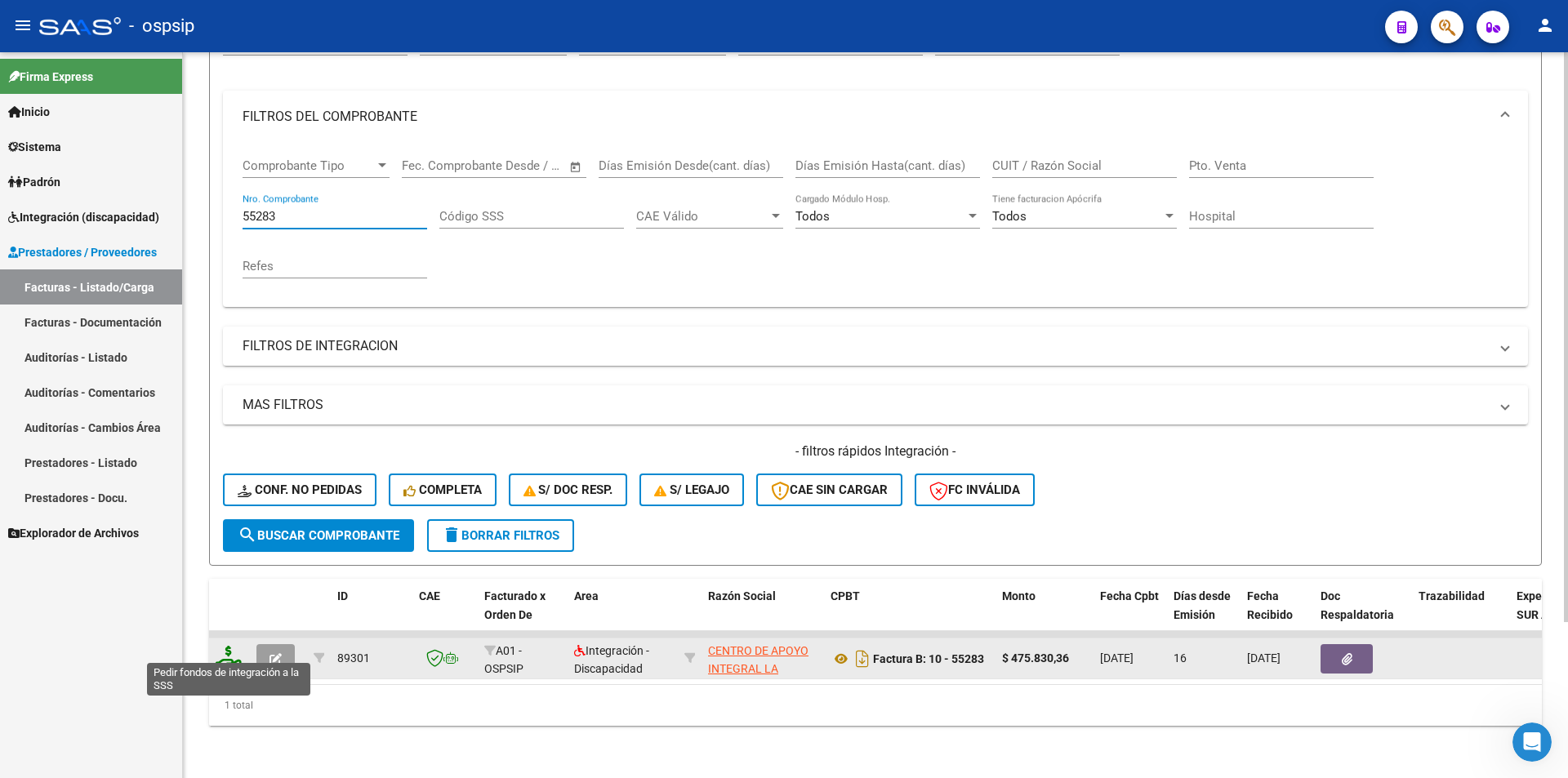
click at [224, 648] on icon at bounding box center [228, 656] width 26 height 23
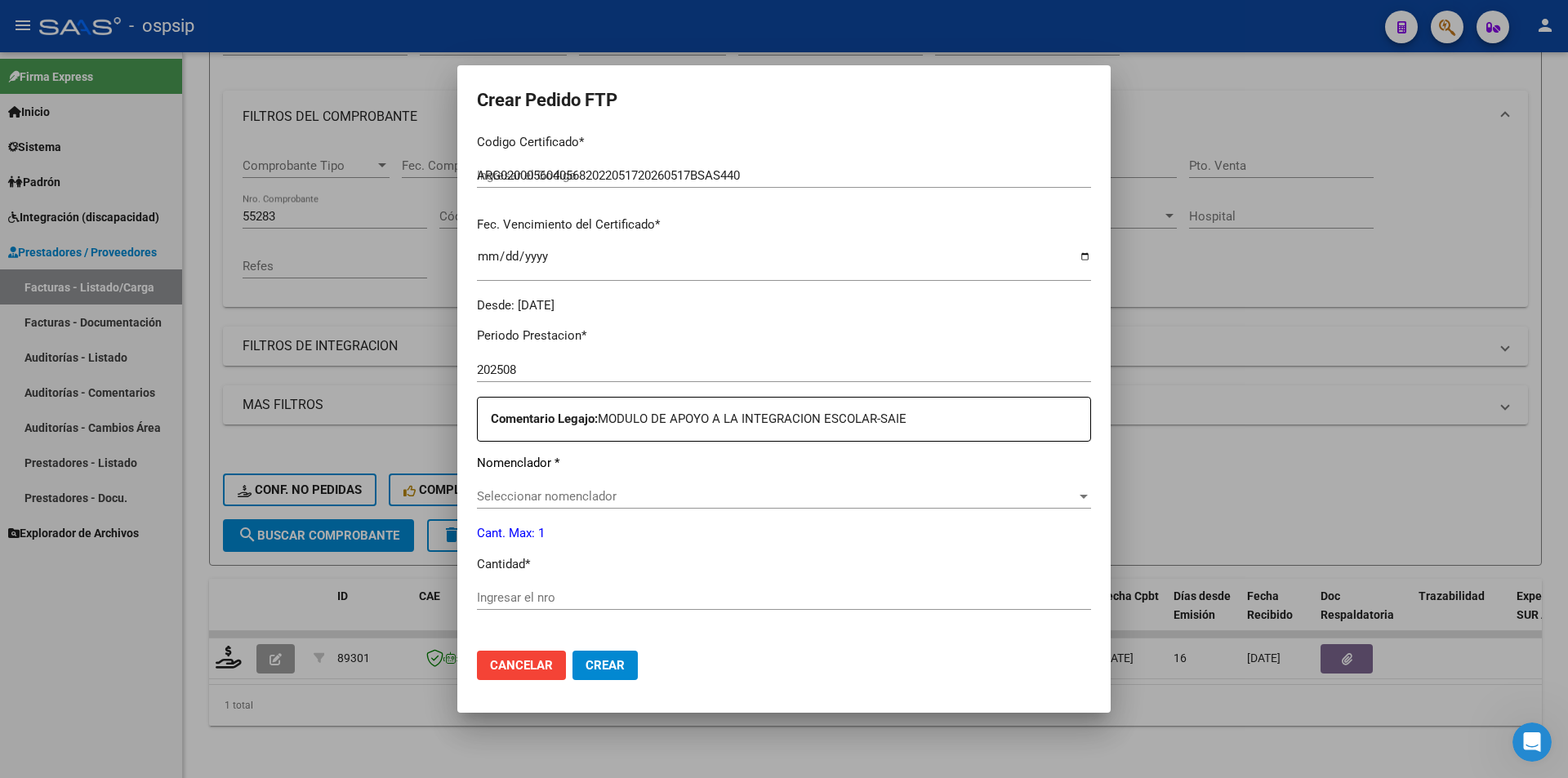
scroll to position [408, 0]
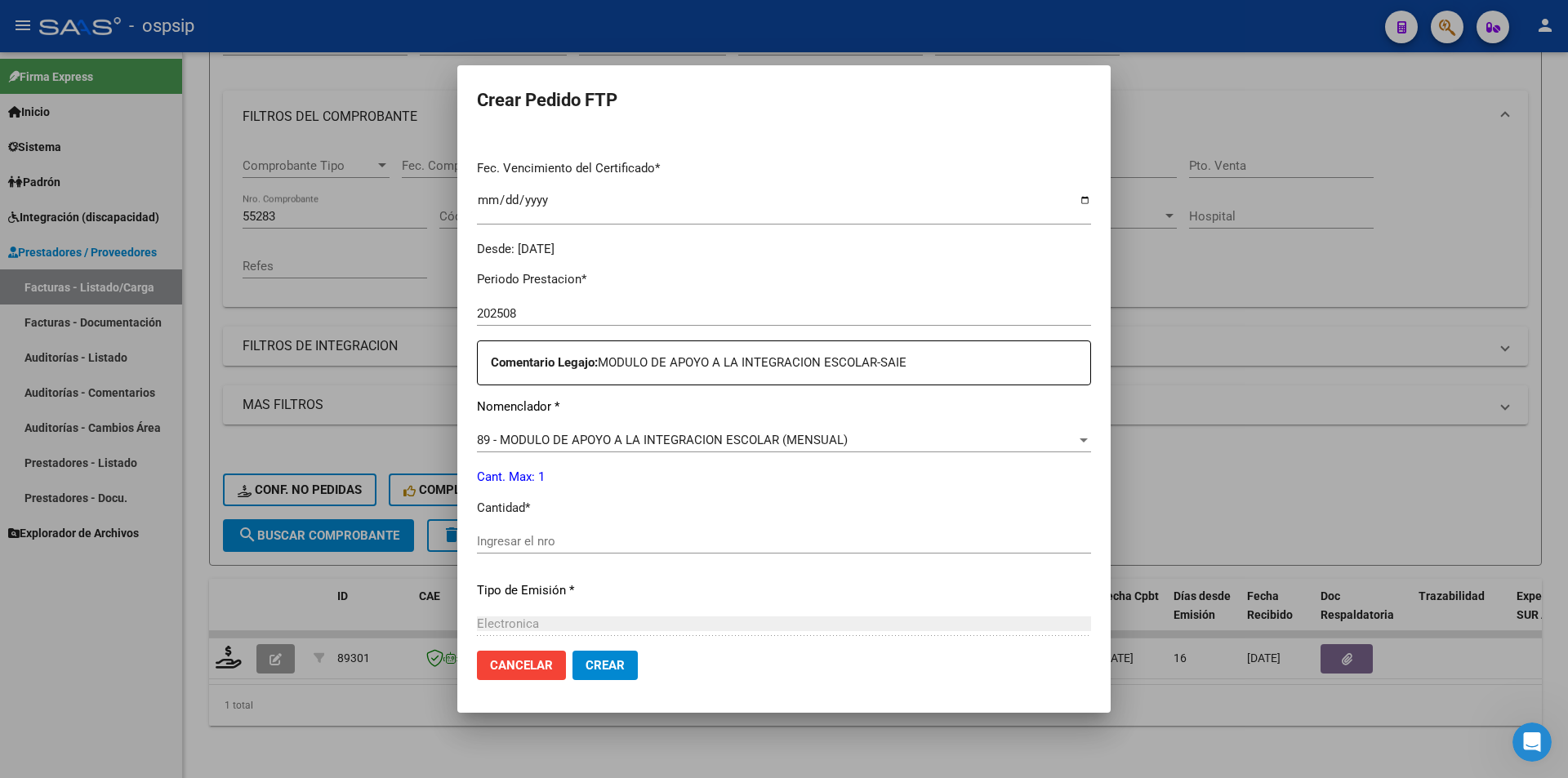
click at [534, 537] on input "Ingresar el nro" at bounding box center [784, 541] width 614 height 15
click at [595, 655] on button "Crear" at bounding box center [605, 665] width 65 height 29
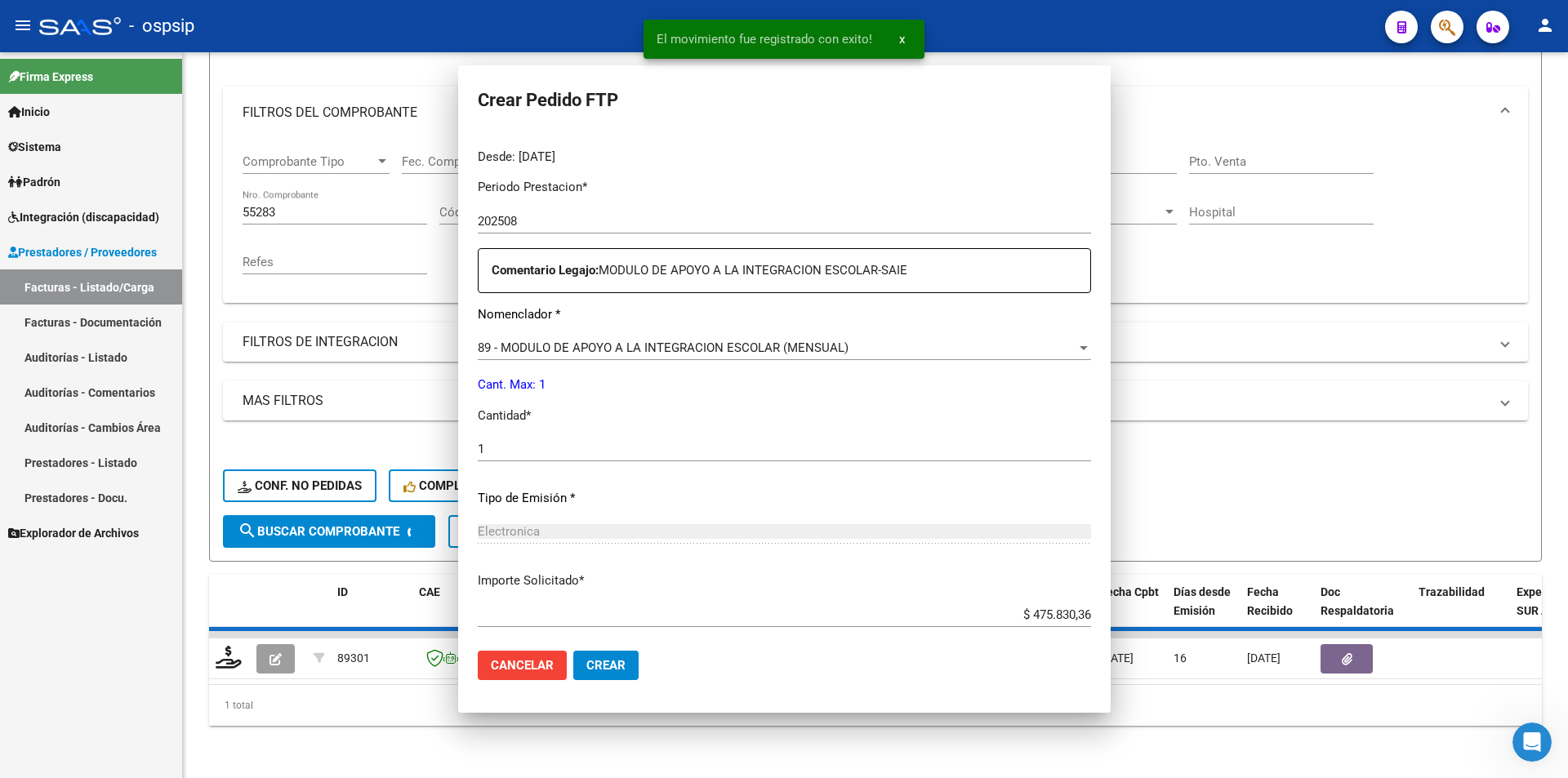
scroll to position [0, 0]
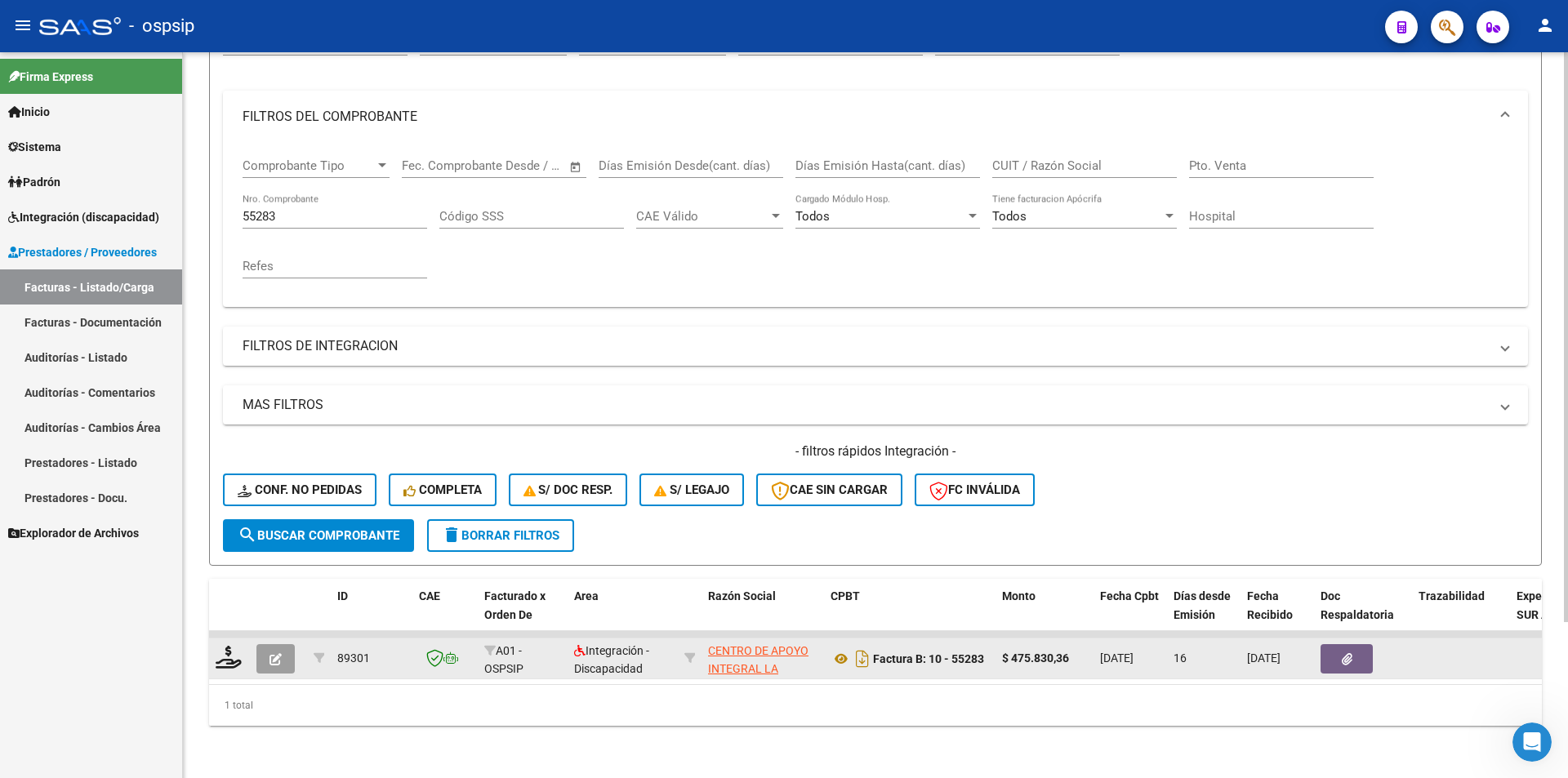
click at [280, 651] on span "button" at bounding box center [275, 658] width 12 height 15
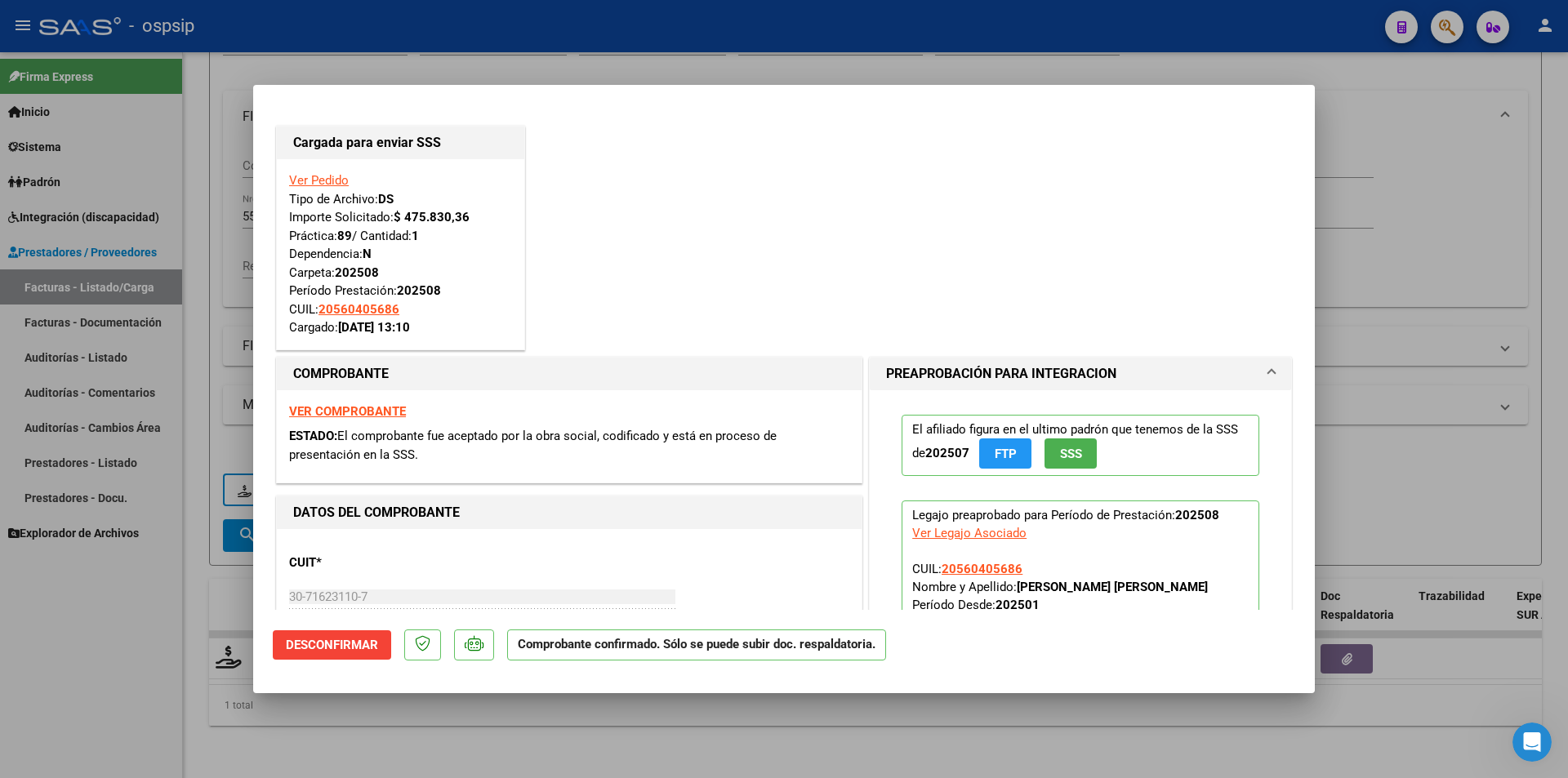
click at [147, 542] on div at bounding box center [784, 389] width 1568 height 778
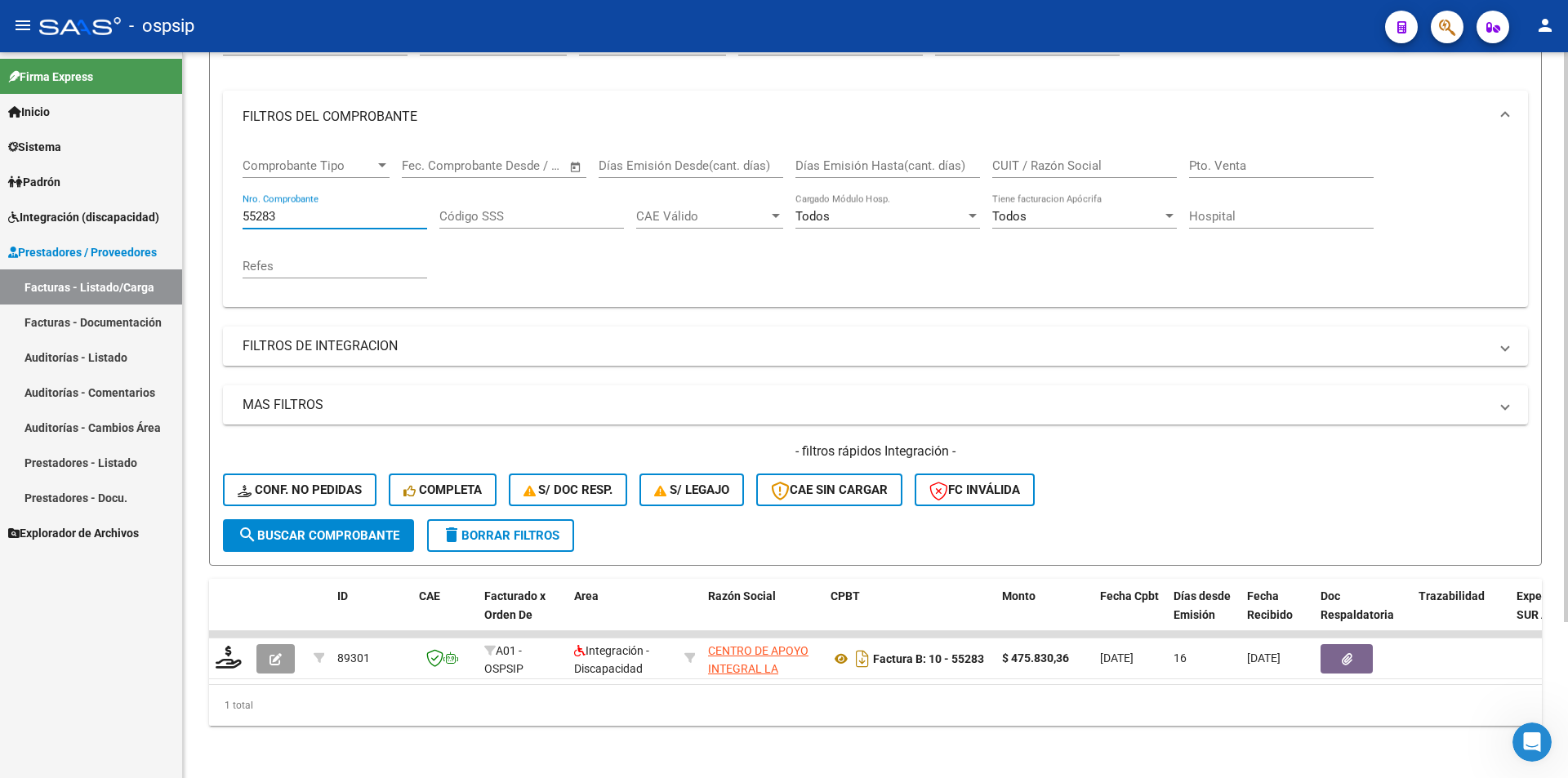
drag, startPoint x: 279, startPoint y: 209, endPoint x: 214, endPoint y: 199, distance: 65.8
click at [214, 199] on form "Filtros Id Area Area Seleccionar Gerenciador Seleccionar Gerenciador Todos Conf…" at bounding box center [875, 286] width 1333 height 560
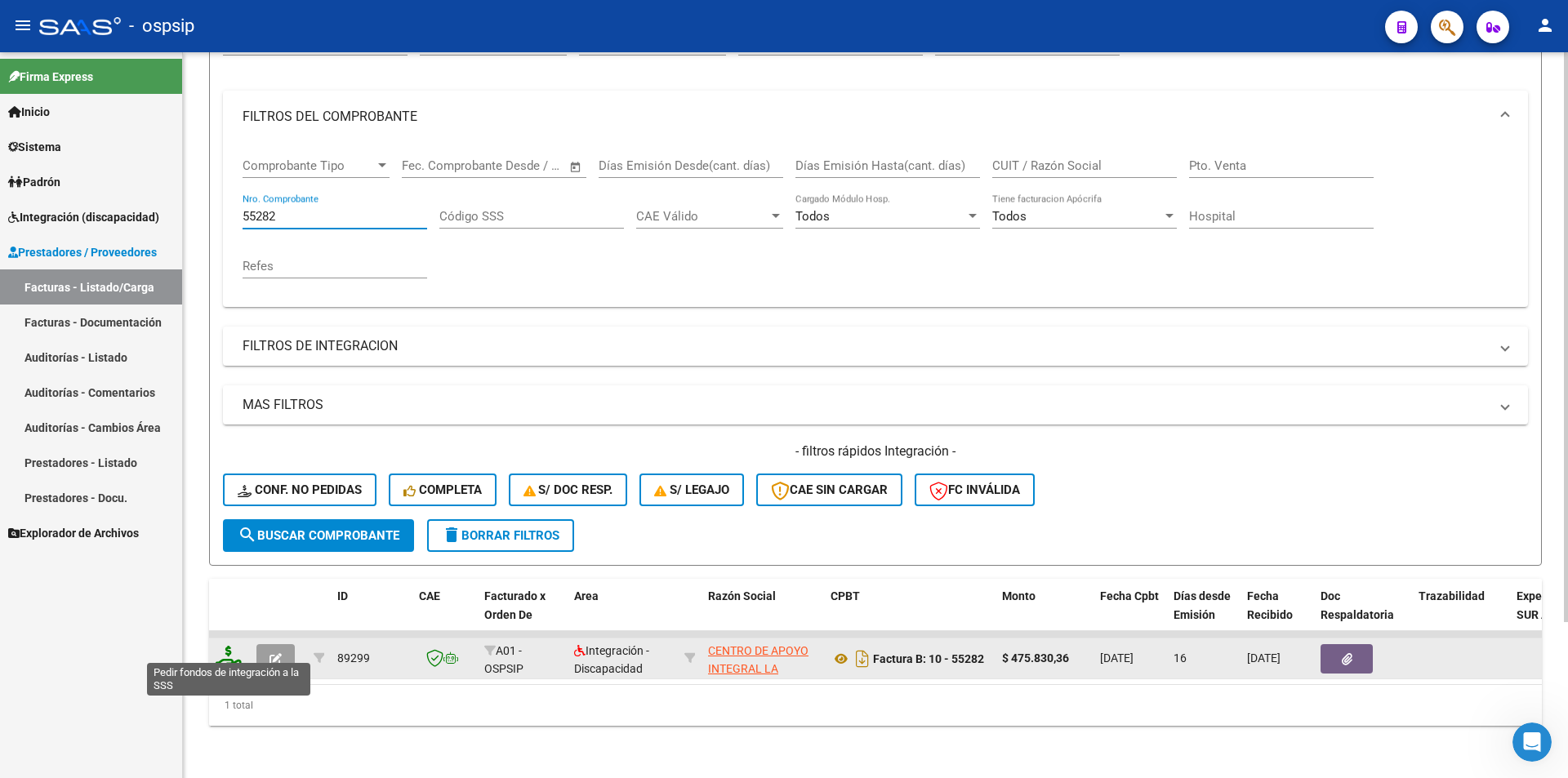
click at [232, 645] on icon at bounding box center [228, 656] width 26 height 23
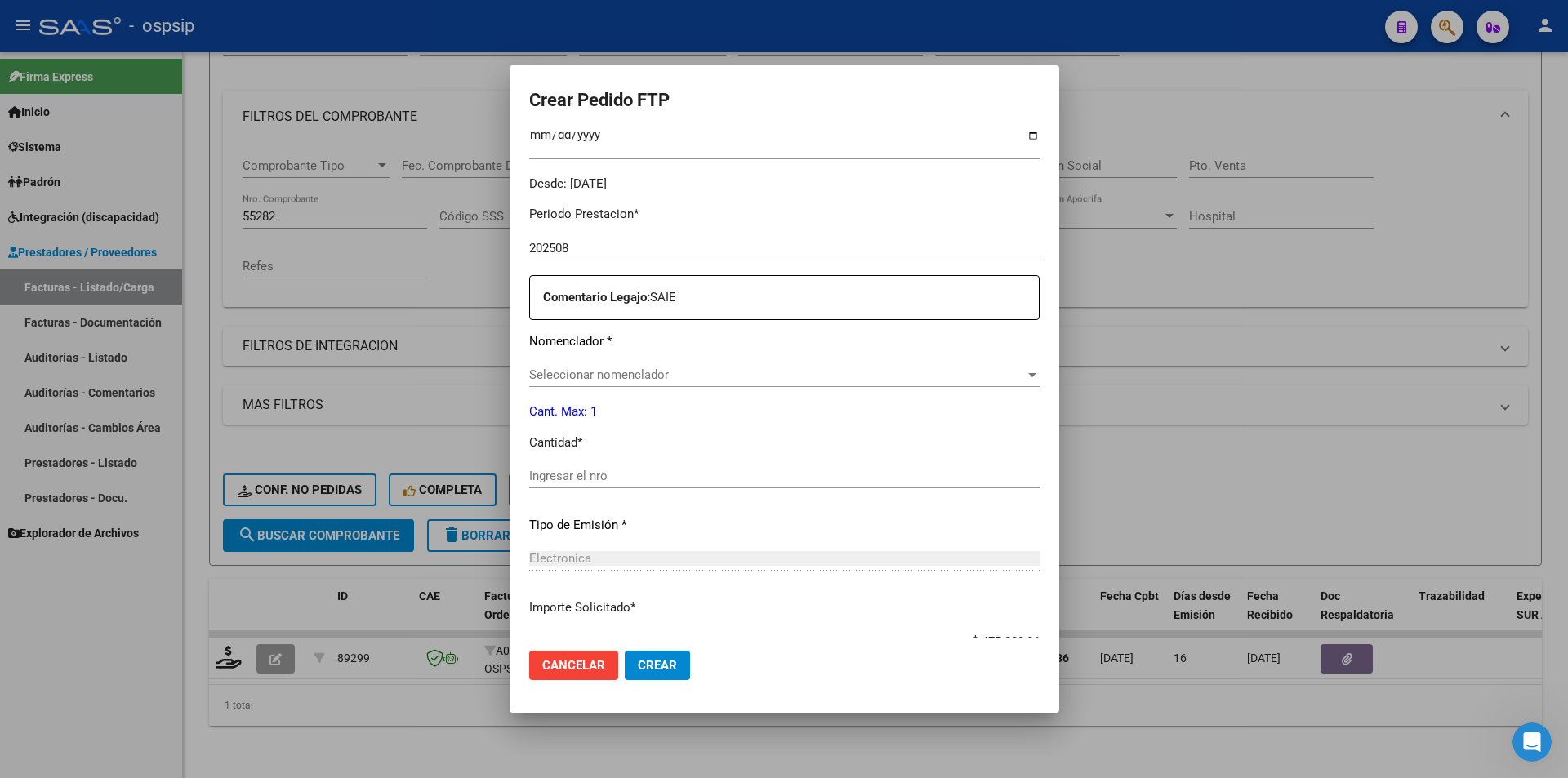
scroll to position [500, 0]
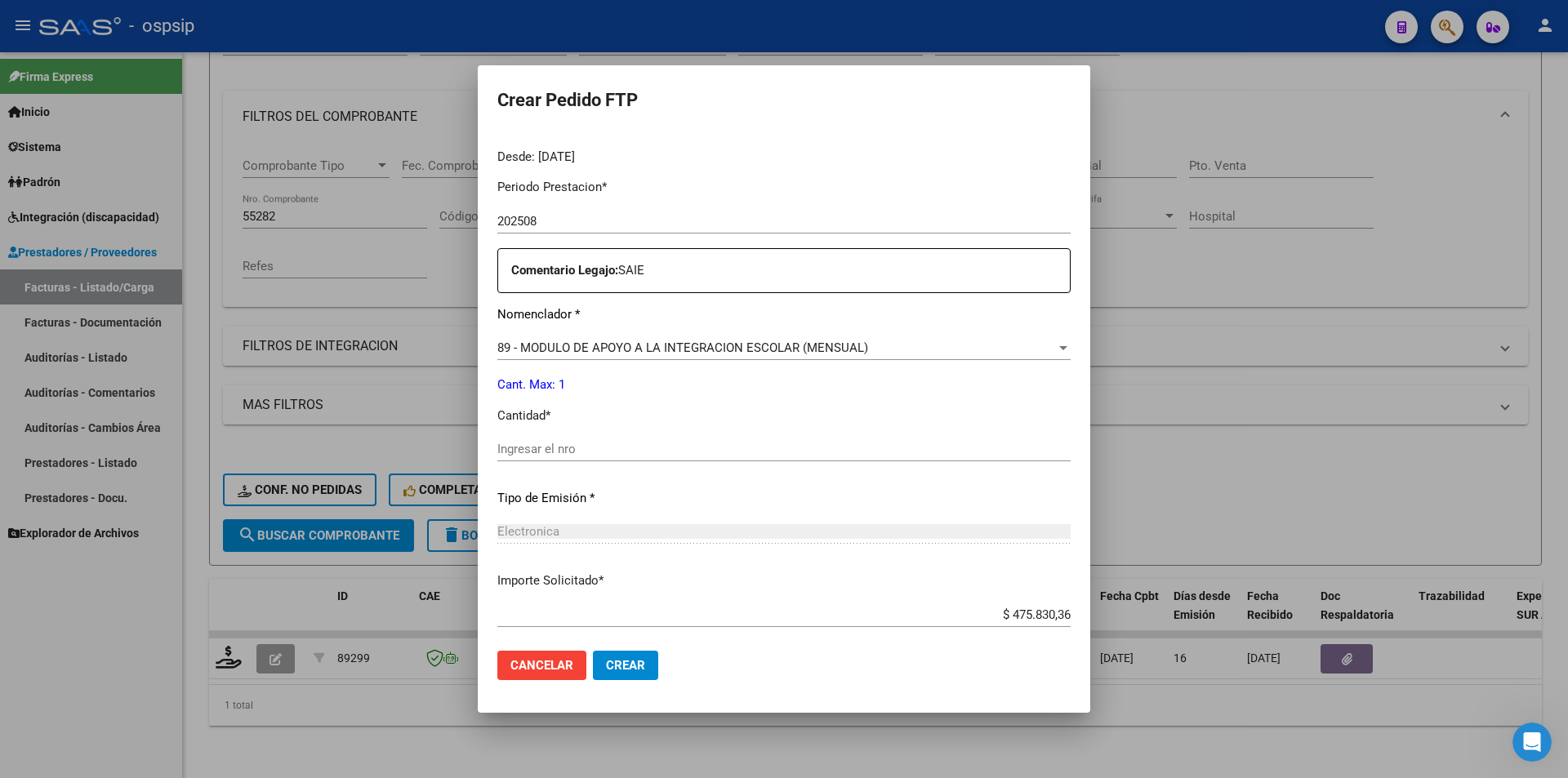
click at [543, 456] on input "Ingresar el nro" at bounding box center [784, 448] width 574 height 15
click at [616, 665] on span "Crear" at bounding box center [626, 665] width 39 height 15
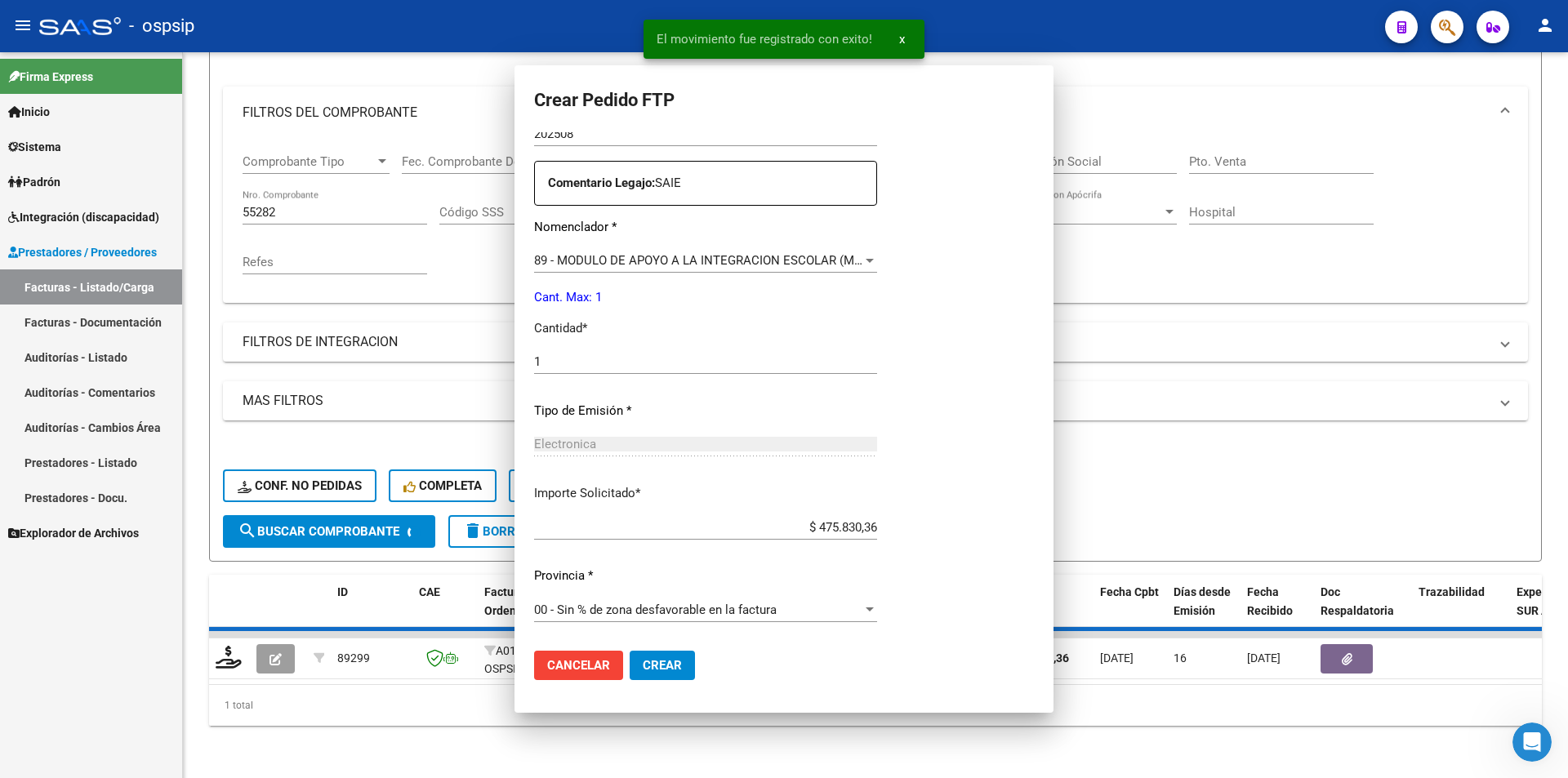
scroll to position [0, 0]
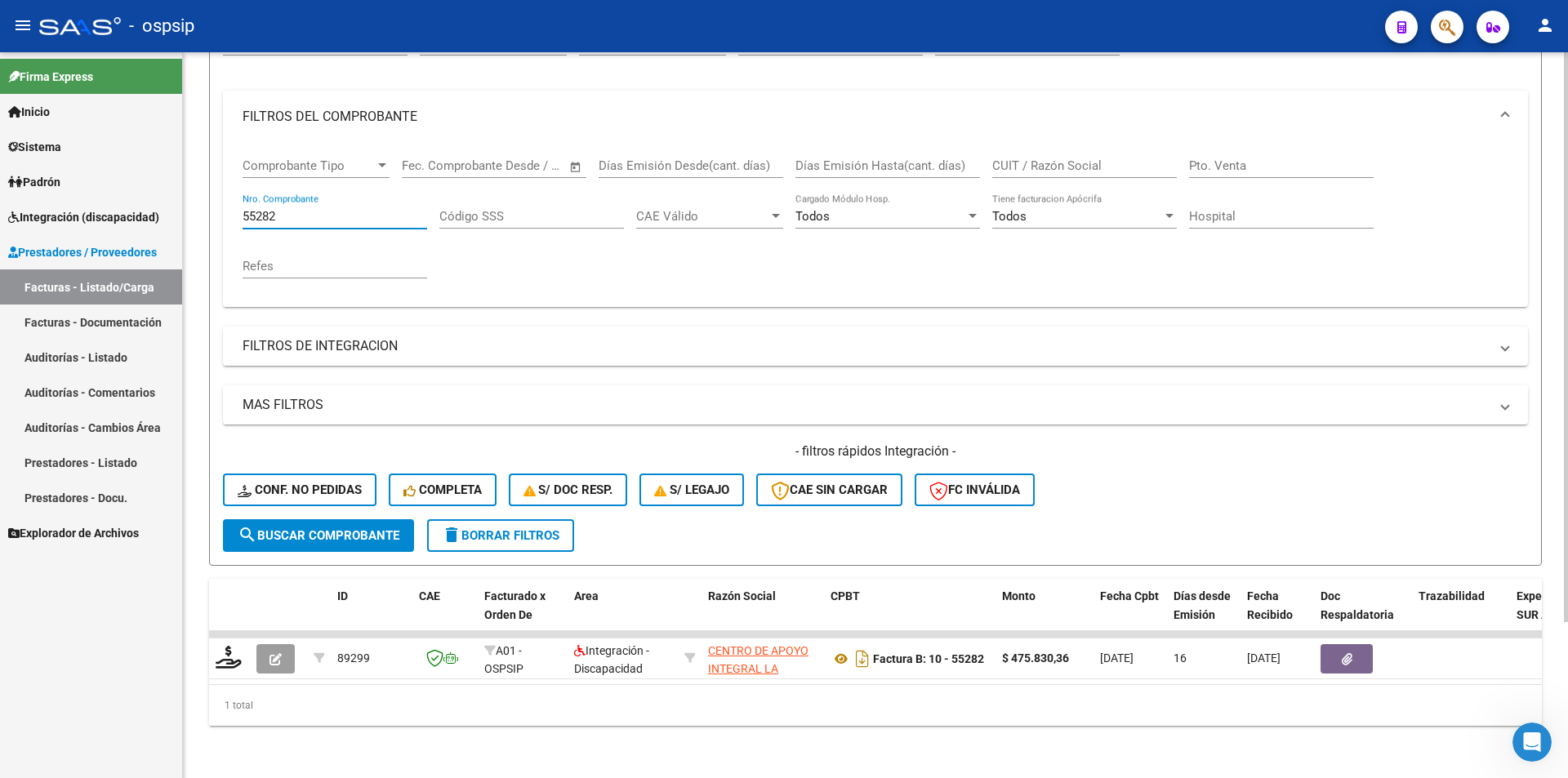
drag, startPoint x: 279, startPoint y: 206, endPoint x: 221, endPoint y: 198, distance: 58.5
click at [221, 198] on form "Filtros Id Area Area Seleccionar Gerenciador Seleccionar Gerenciador Todos Conf…" at bounding box center [875, 286] width 1333 height 560
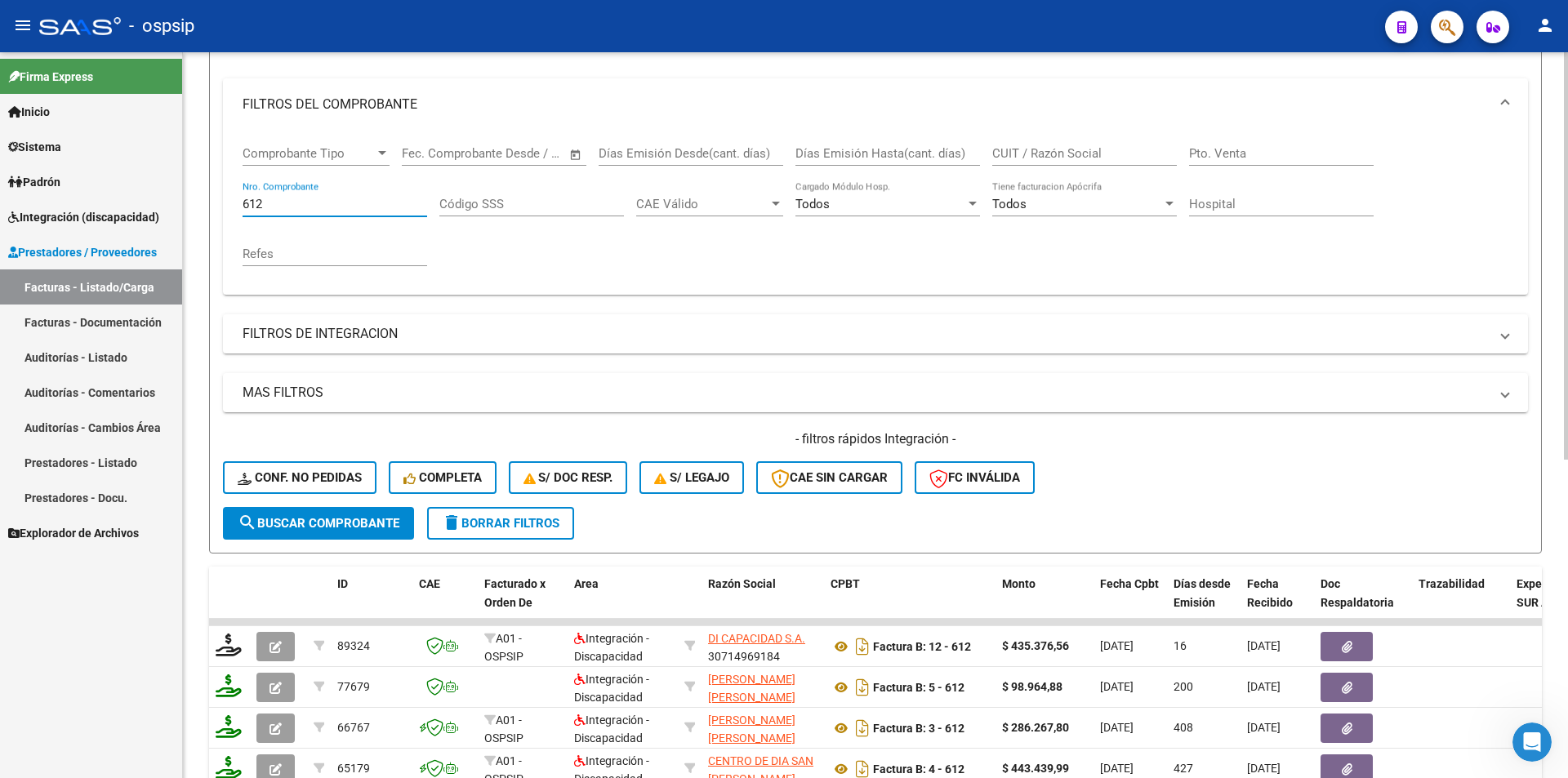
click at [325, 505] on div "- filtros rápidos Integración - Conf. no pedidas Completa S/ Doc Resp. S/ legaj…" at bounding box center [875, 469] width 1305 height 77
click at [328, 521] on span "search Buscar Comprobante" at bounding box center [318, 523] width 162 height 15
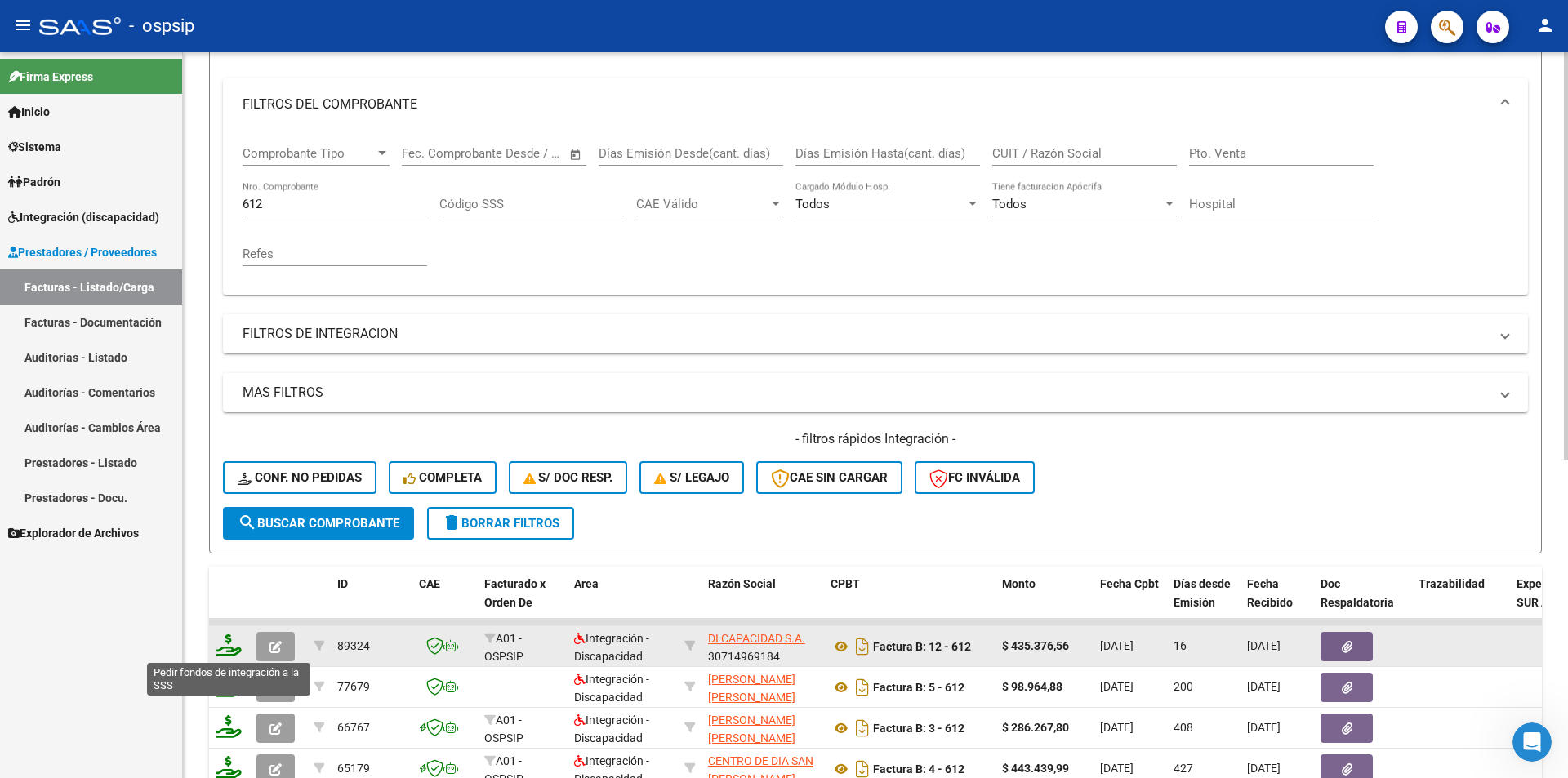
click at [225, 651] on icon at bounding box center [228, 644] width 26 height 23
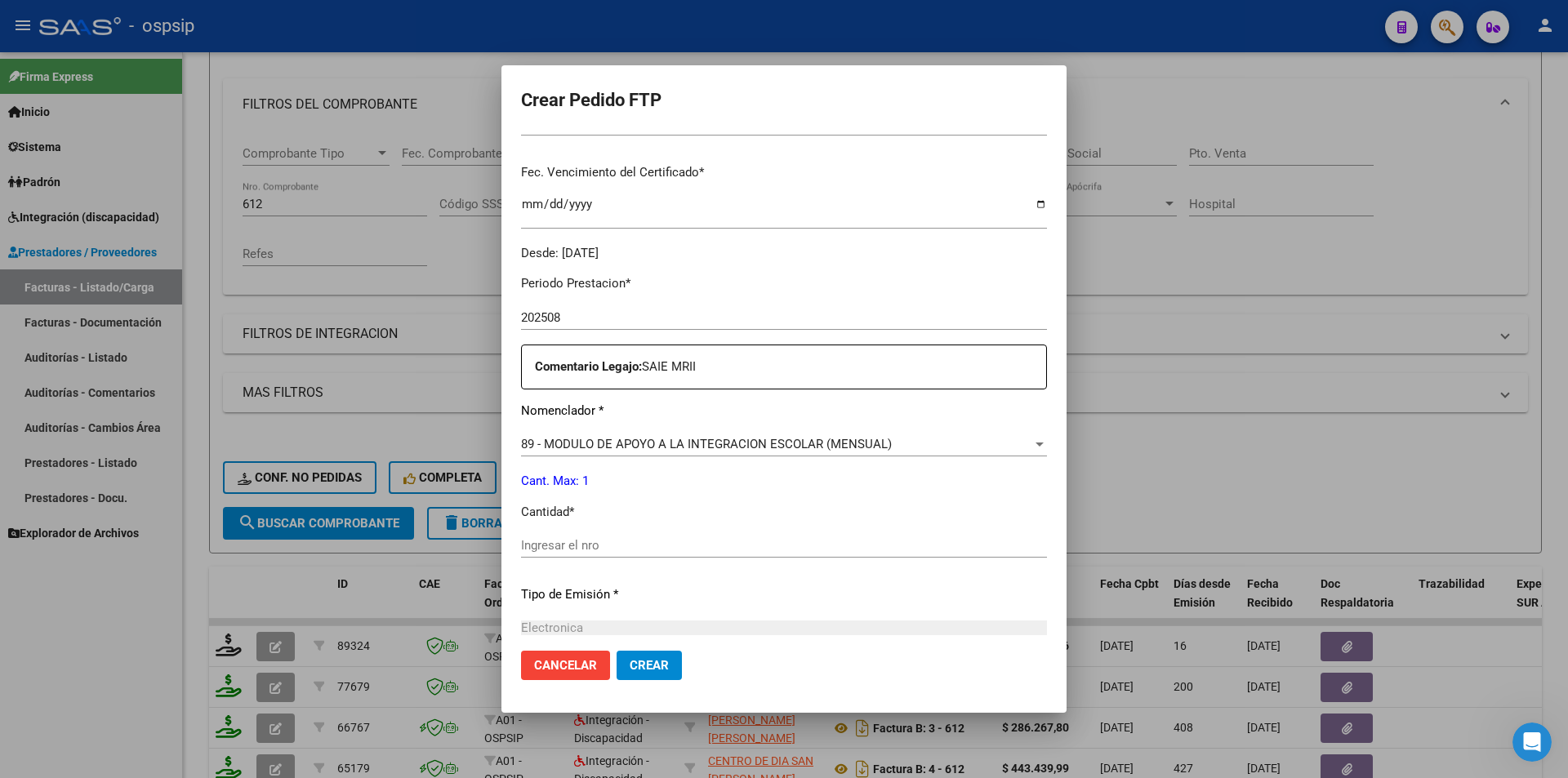
scroll to position [408, 0]
click at [594, 446] on span "89 - MODULO DE APOYO A LA INTEGRACION ESCOLAR (MENSUAL)" at bounding box center [706, 440] width 370 height 15
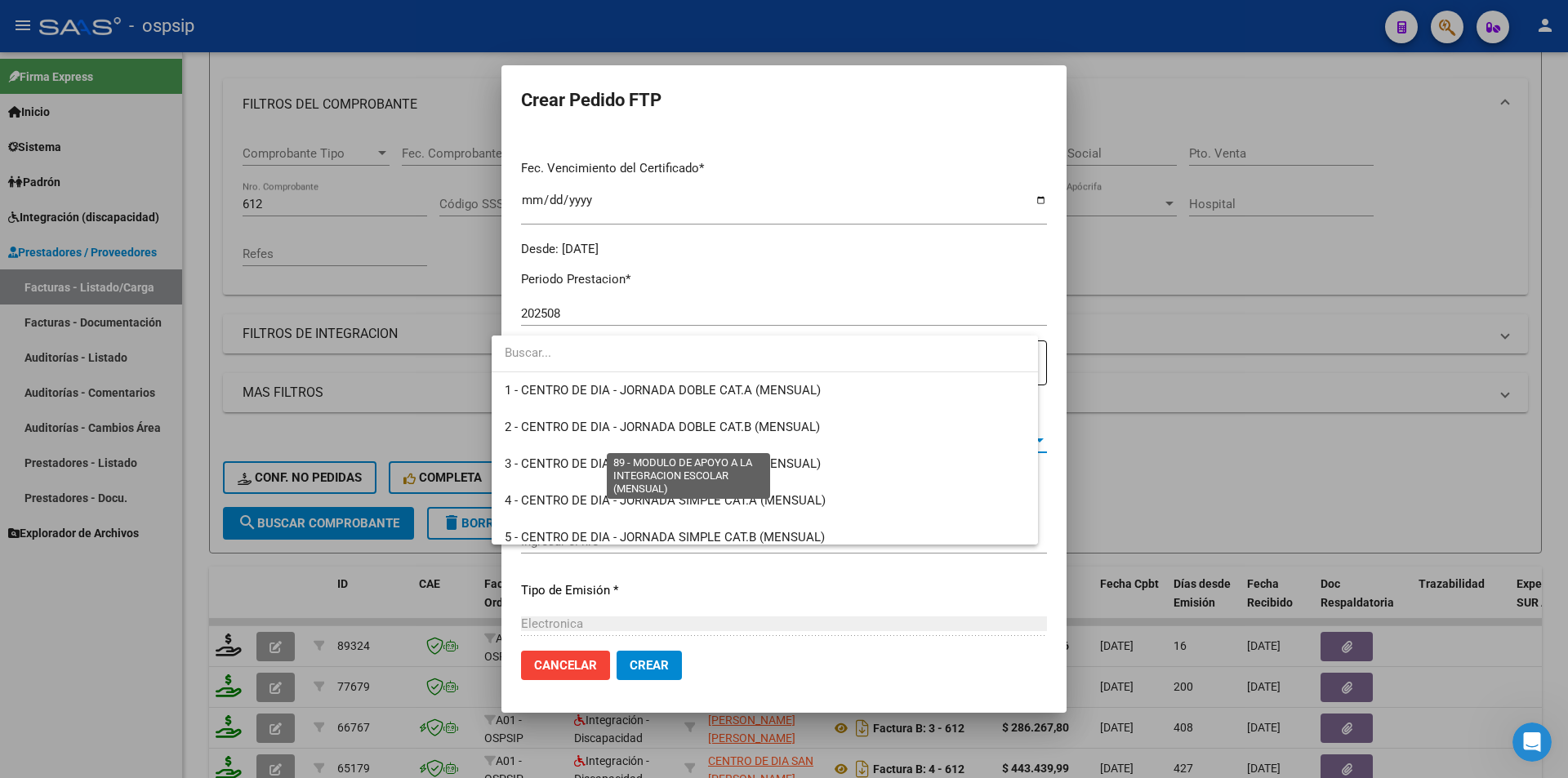
scroll to position [3183, 0]
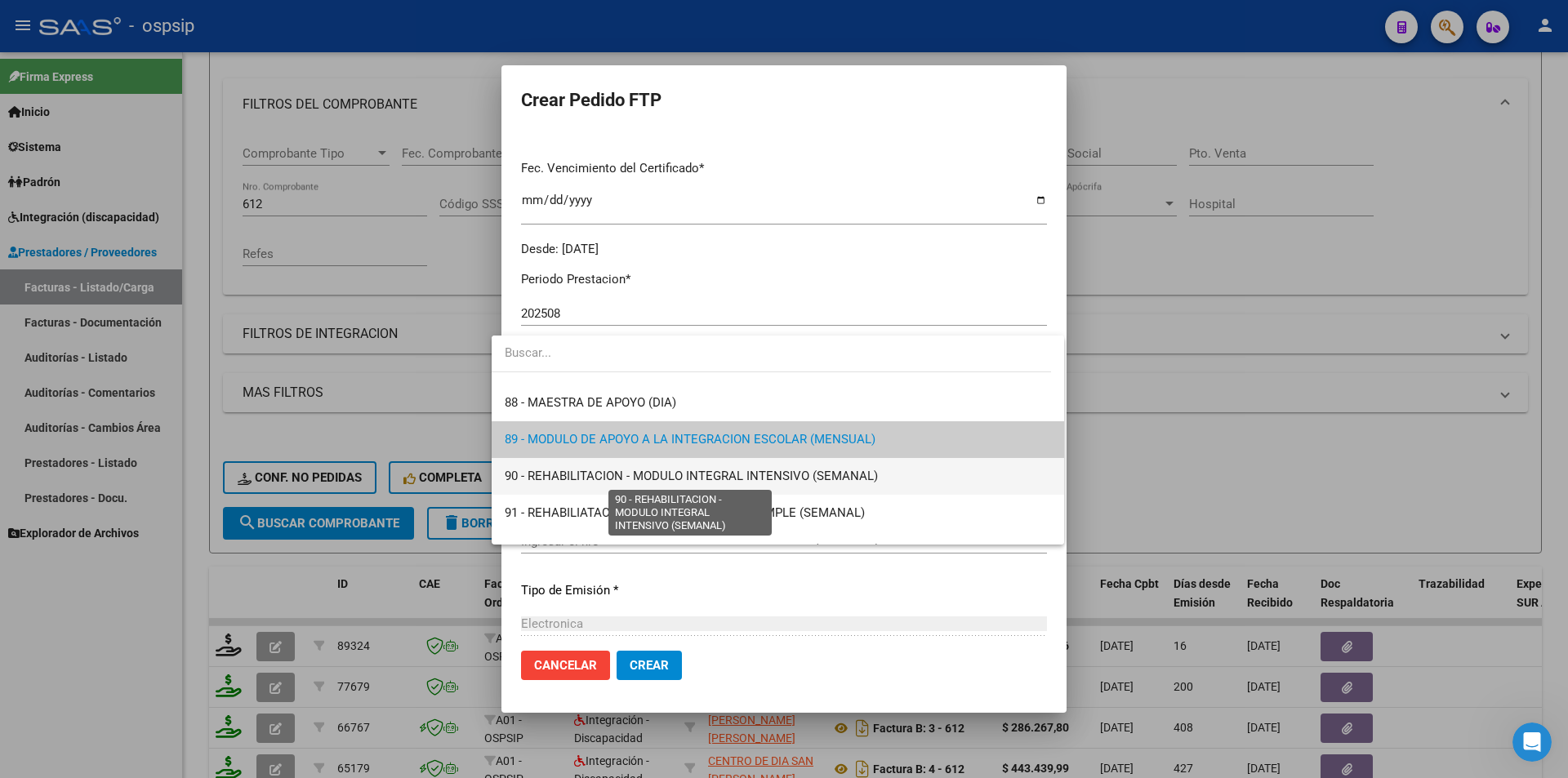
click at [556, 476] on span "90 - REHABILITACION - MODULO INTEGRAL INTENSIVO (SEMANAL)" at bounding box center [691, 476] width 373 height 15
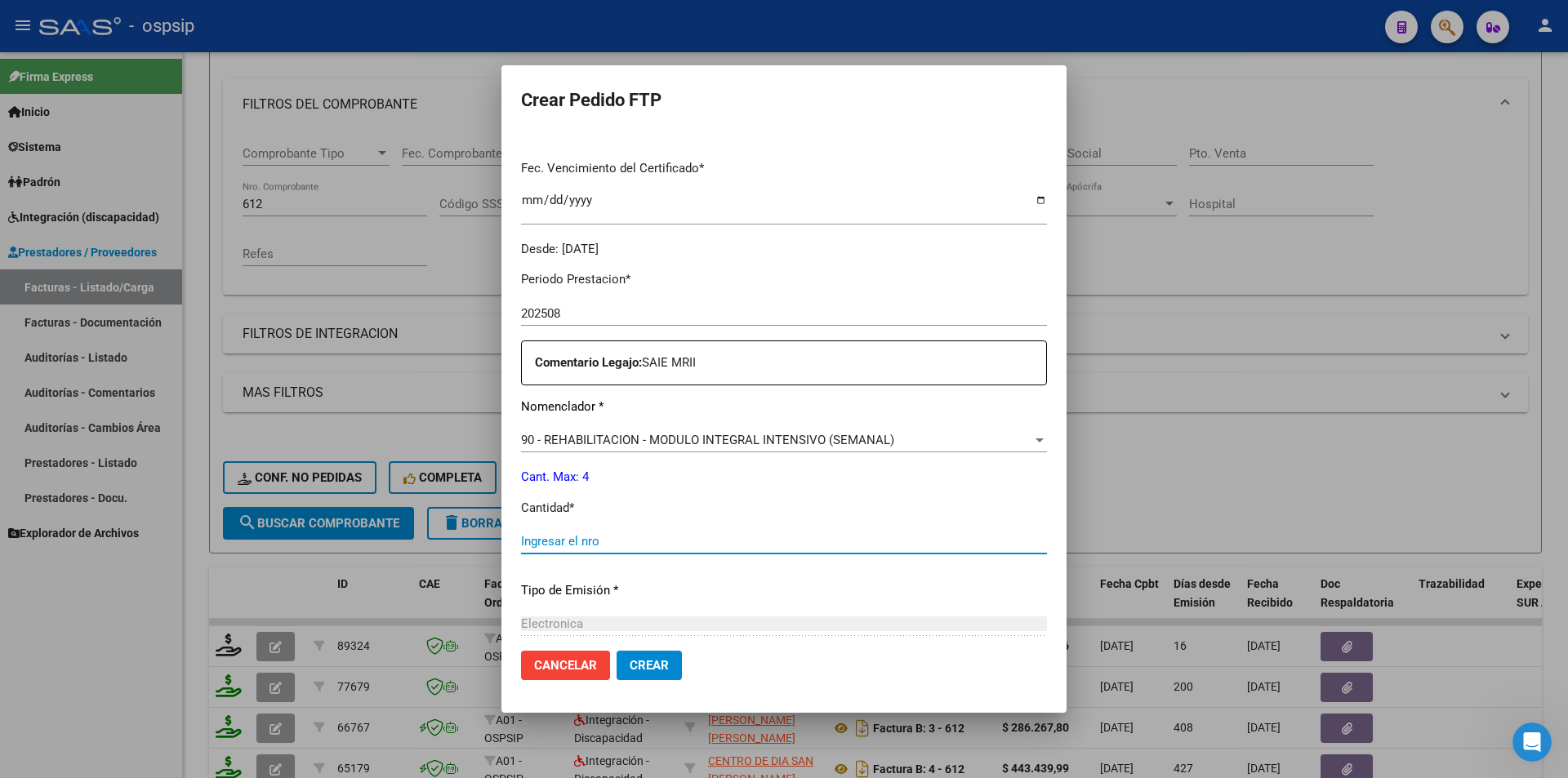
click at [530, 546] on input "Ingresar el nro" at bounding box center [784, 541] width 526 height 15
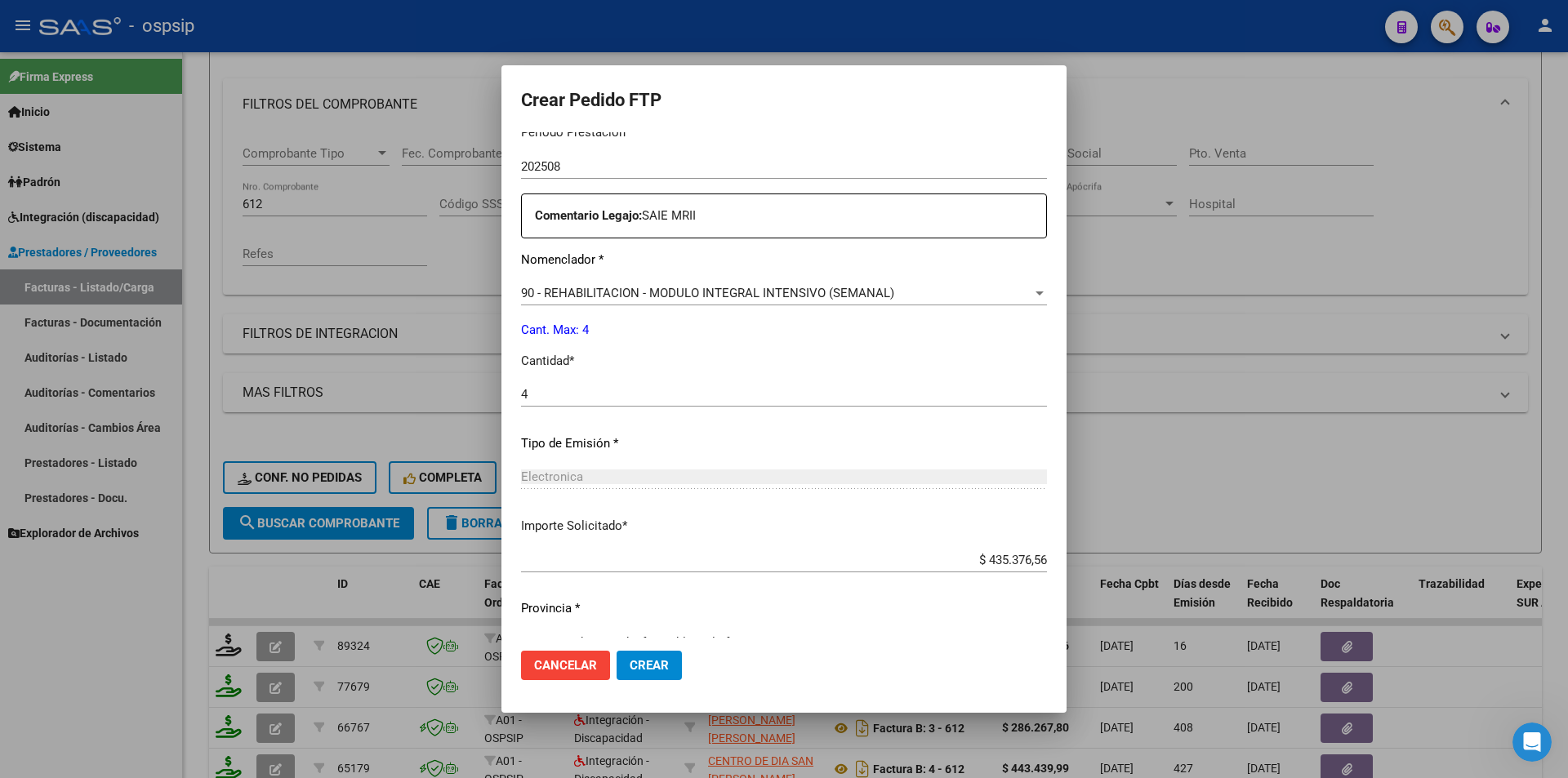
scroll to position [588, 0]
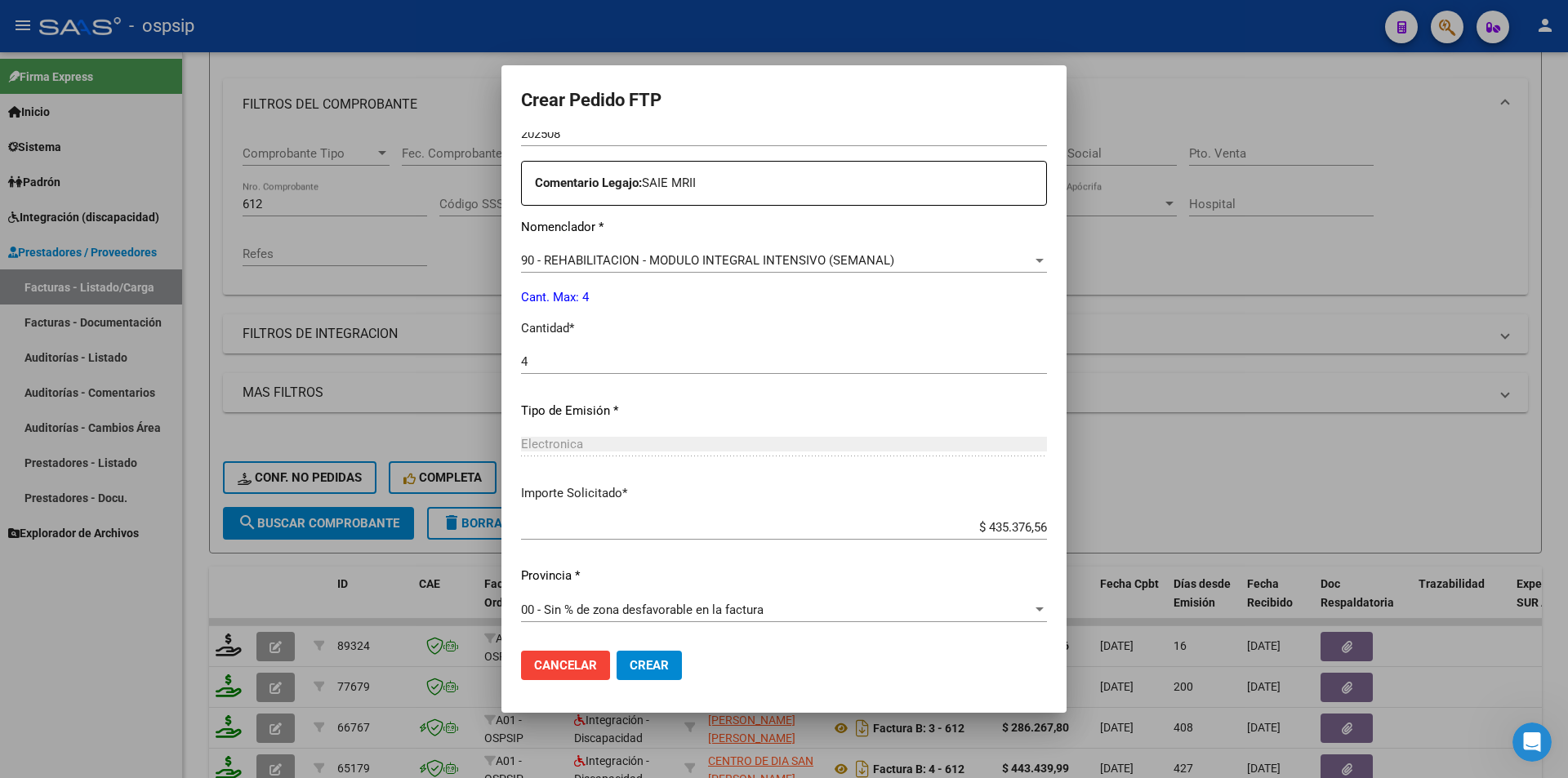
click at [640, 671] on span "Crear" at bounding box center [649, 665] width 39 height 15
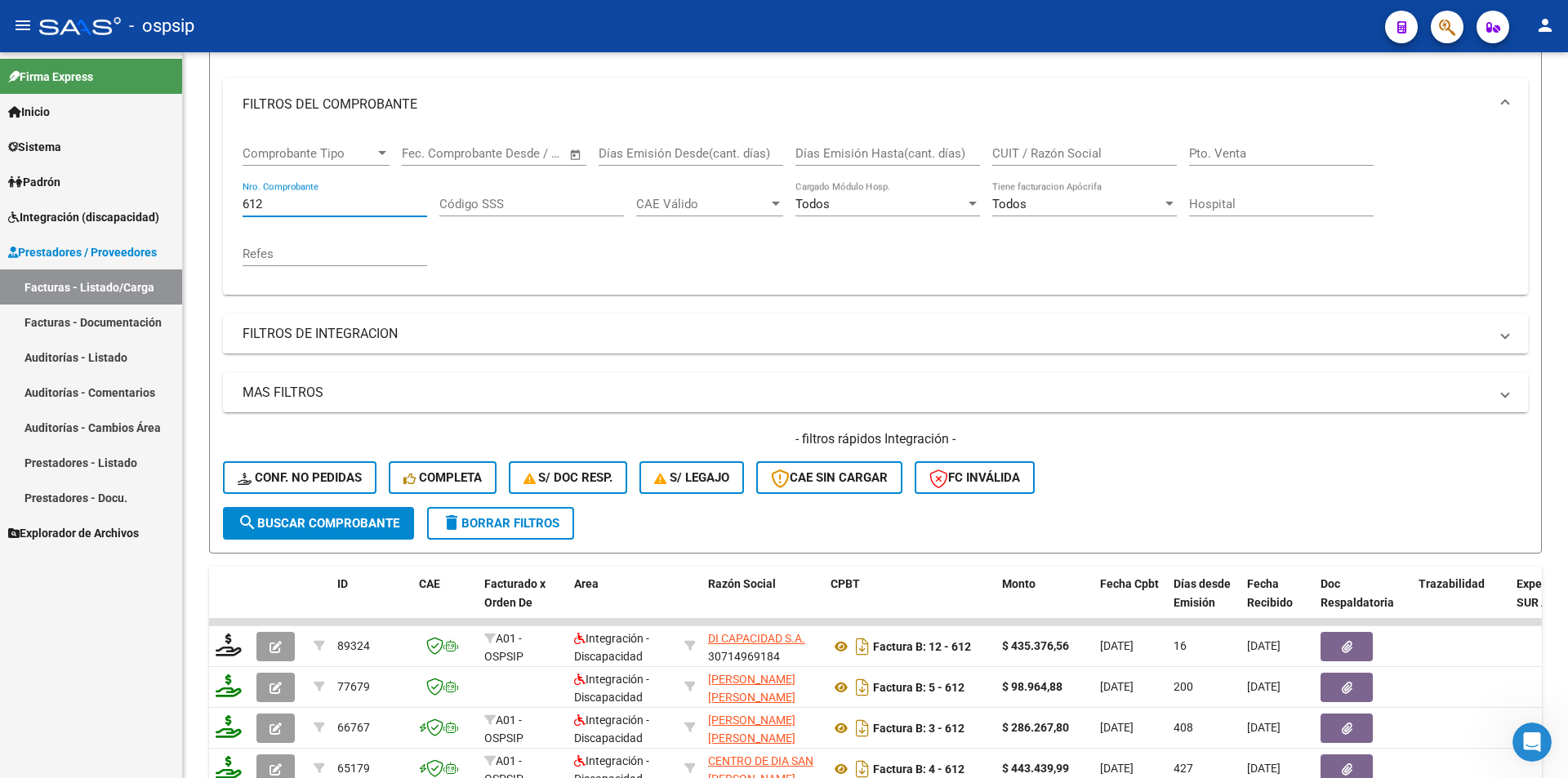
drag, startPoint x: 281, startPoint y: 209, endPoint x: 156, endPoint y: 192, distance: 126.2
click at [156, 192] on mat-sidenav-container "Firma Express Inicio Calendario SSS Instructivos Contacto OS Sistema Usuarios T…" at bounding box center [784, 415] width 1568 height 726
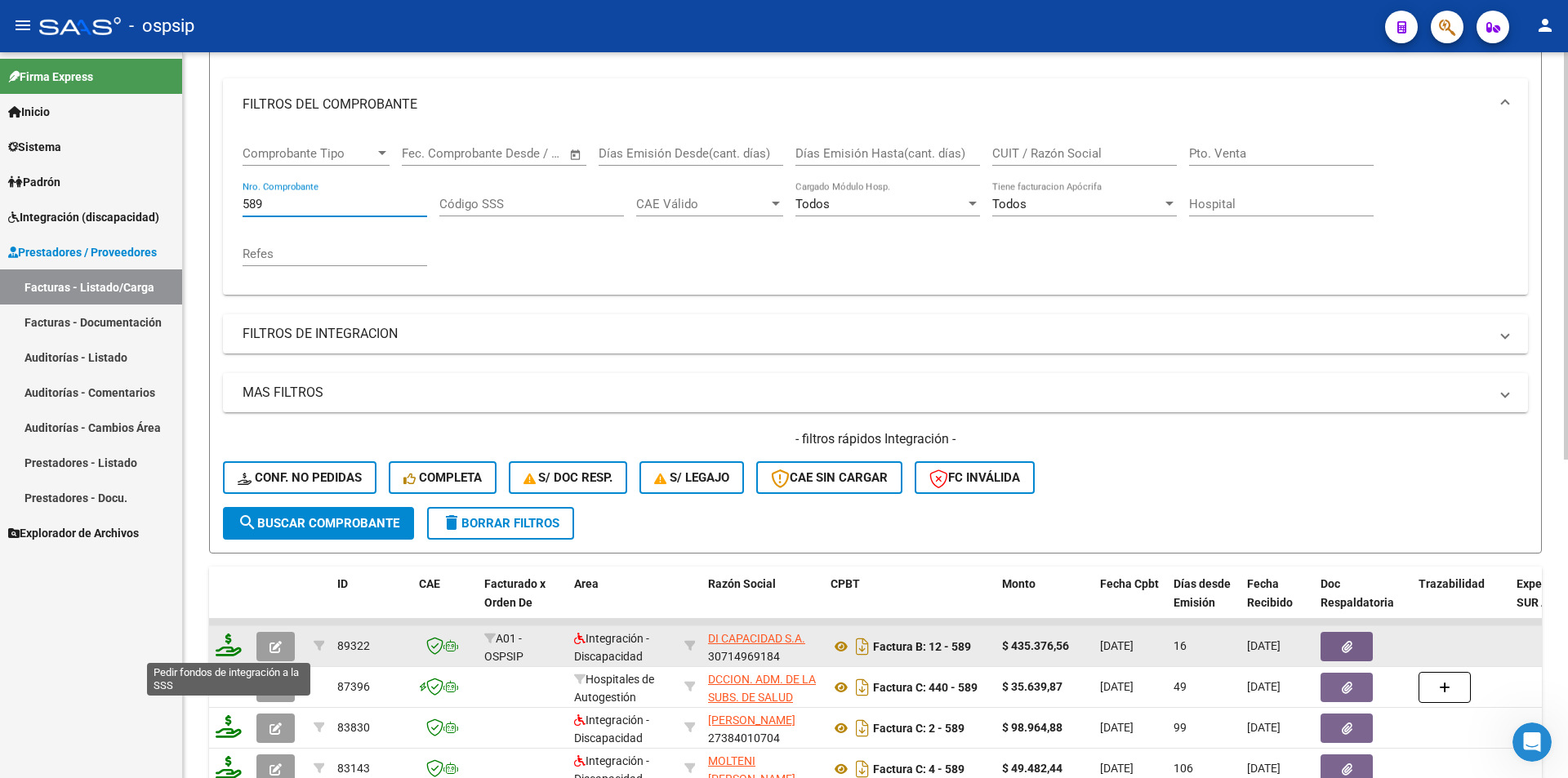
click at [225, 645] on icon at bounding box center [228, 644] width 26 height 23
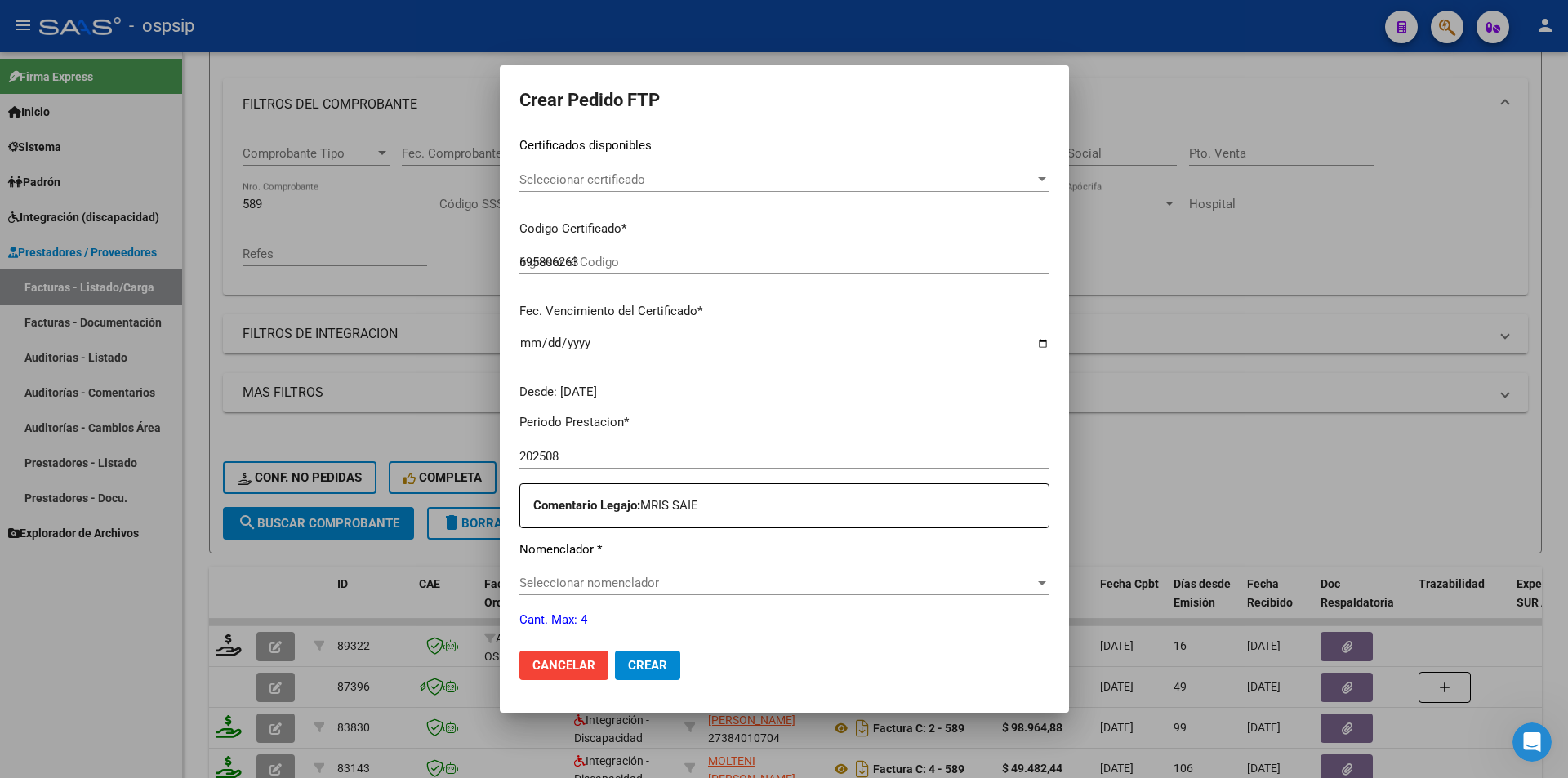
scroll to position [408, 0]
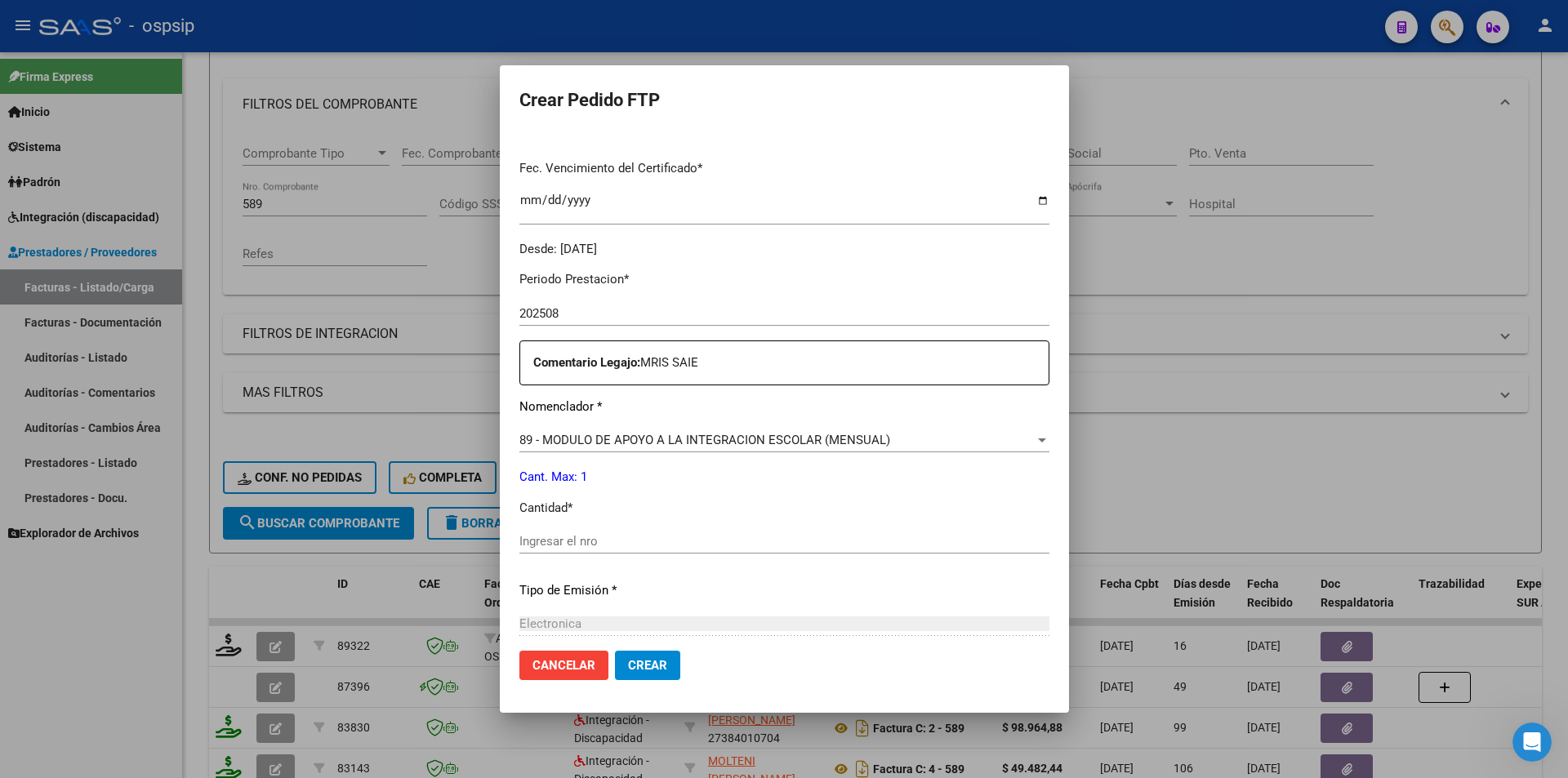
click at [520, 434] on span "89 - MODULO DE APOYO A LA INTEGRACION ESCOLAR (MENSUAL)" at bounding box center [705, 440] width 370 height 15
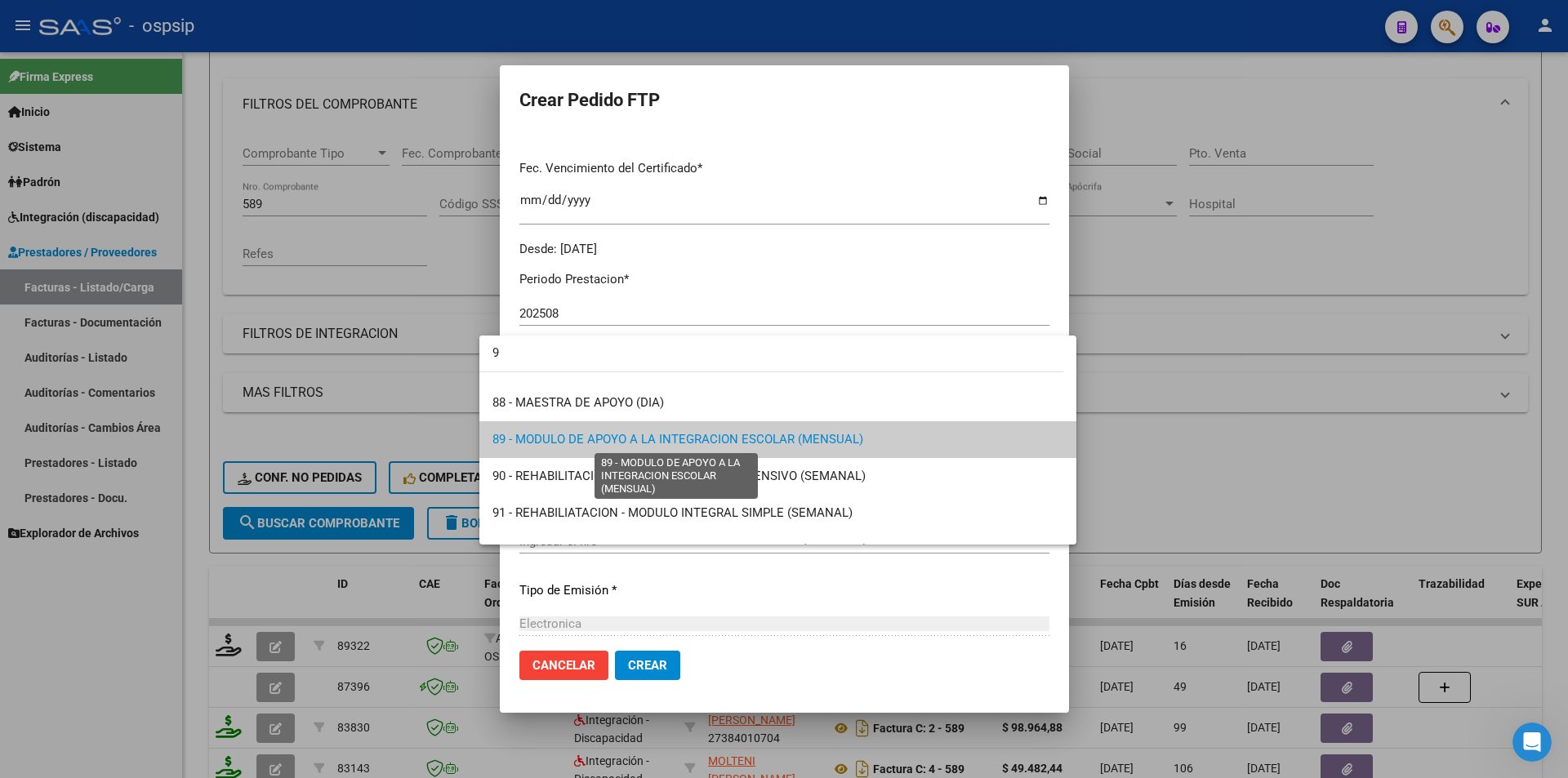
scroll to position [0, 0]
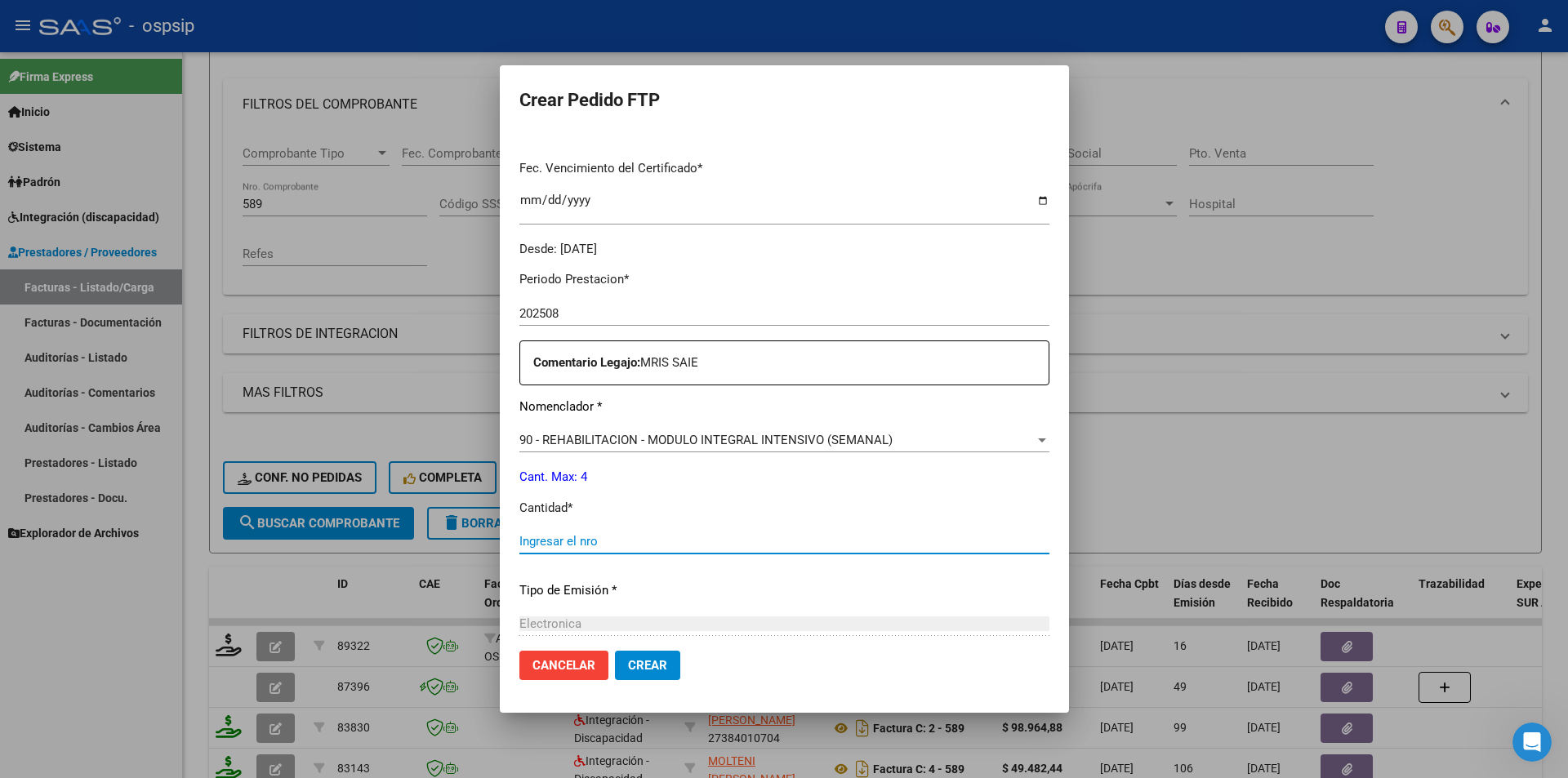
click at [526, 548] on input "Ingresar el nro" at bounding box center [784, 541] width 530 height 15
click at [628, 662] on span "Crear" at bounding box center [648, 665] width 39 height 15
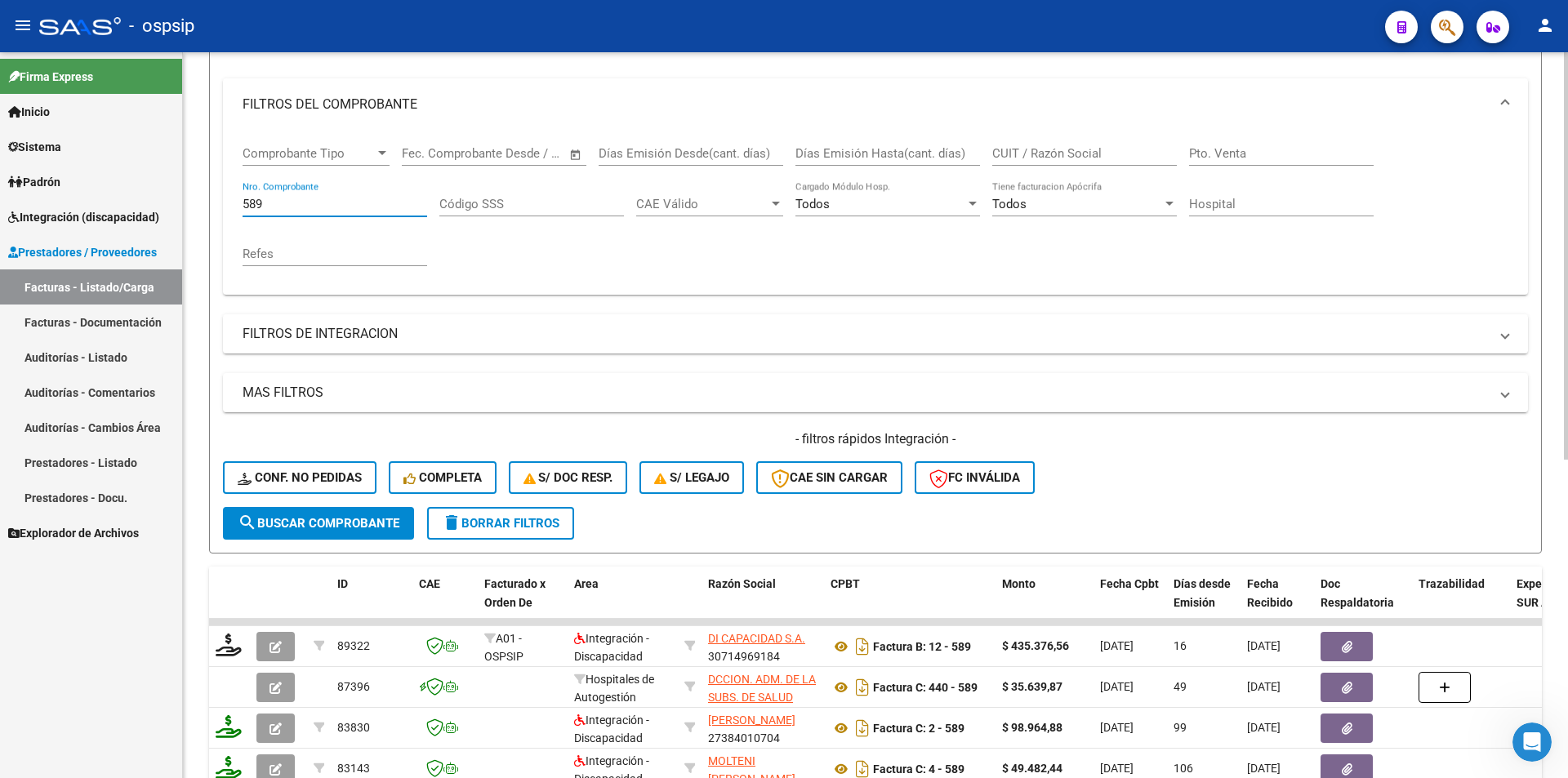
drag, startPoint x: 285, startPoint y: 206, endPoint x: 188, endPoint y: 192, distance: 98.0
click at [188, 192] on div "Video tutorial PRESTADORES -> Listado de CPBTs Emitidos por Prestadores / Prove…" at bounding box center [875, 494] width 1385 height 1280
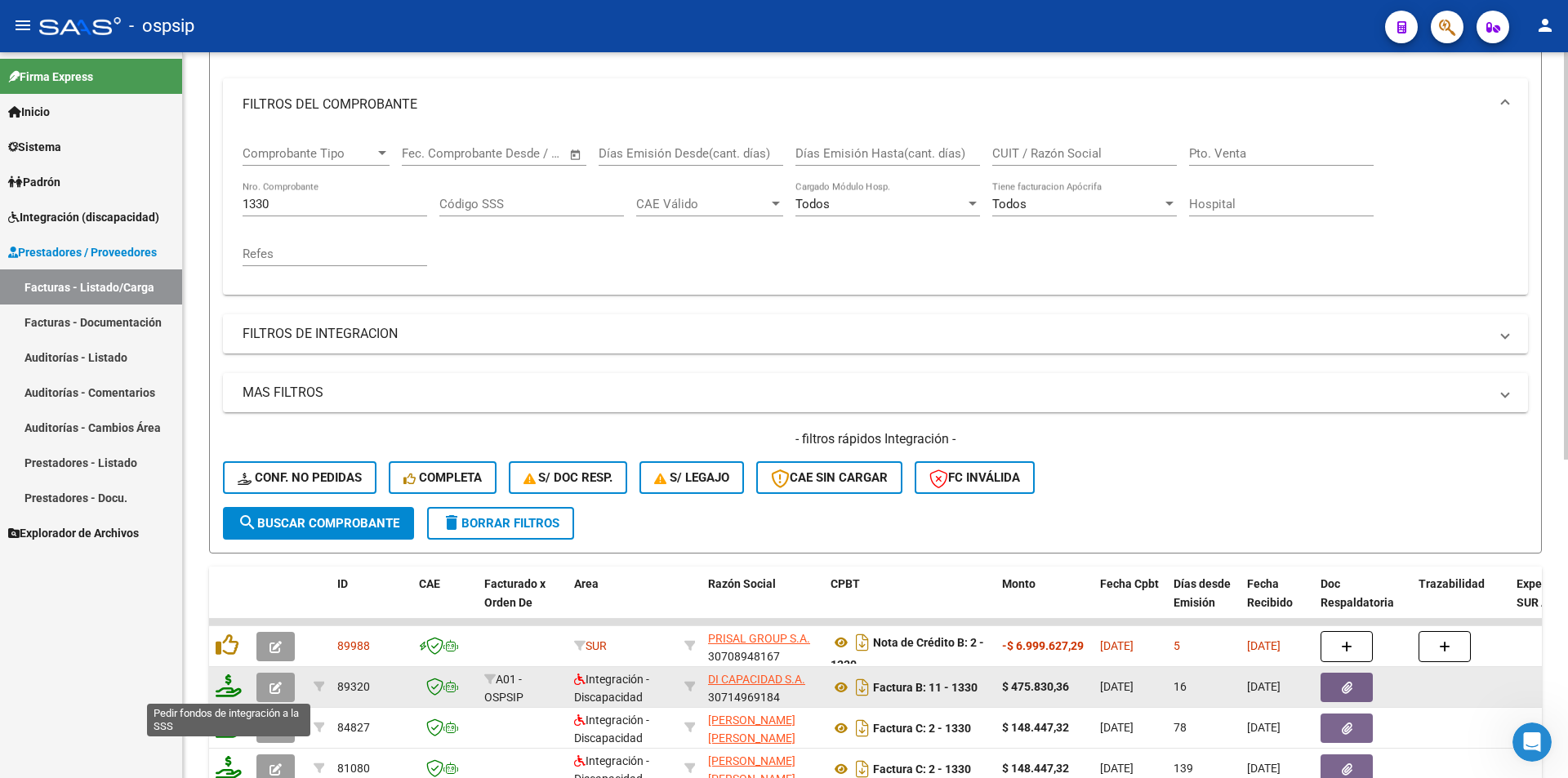
click at [230, 693] on icon at bounding box center [228, 685] width 26 height 23
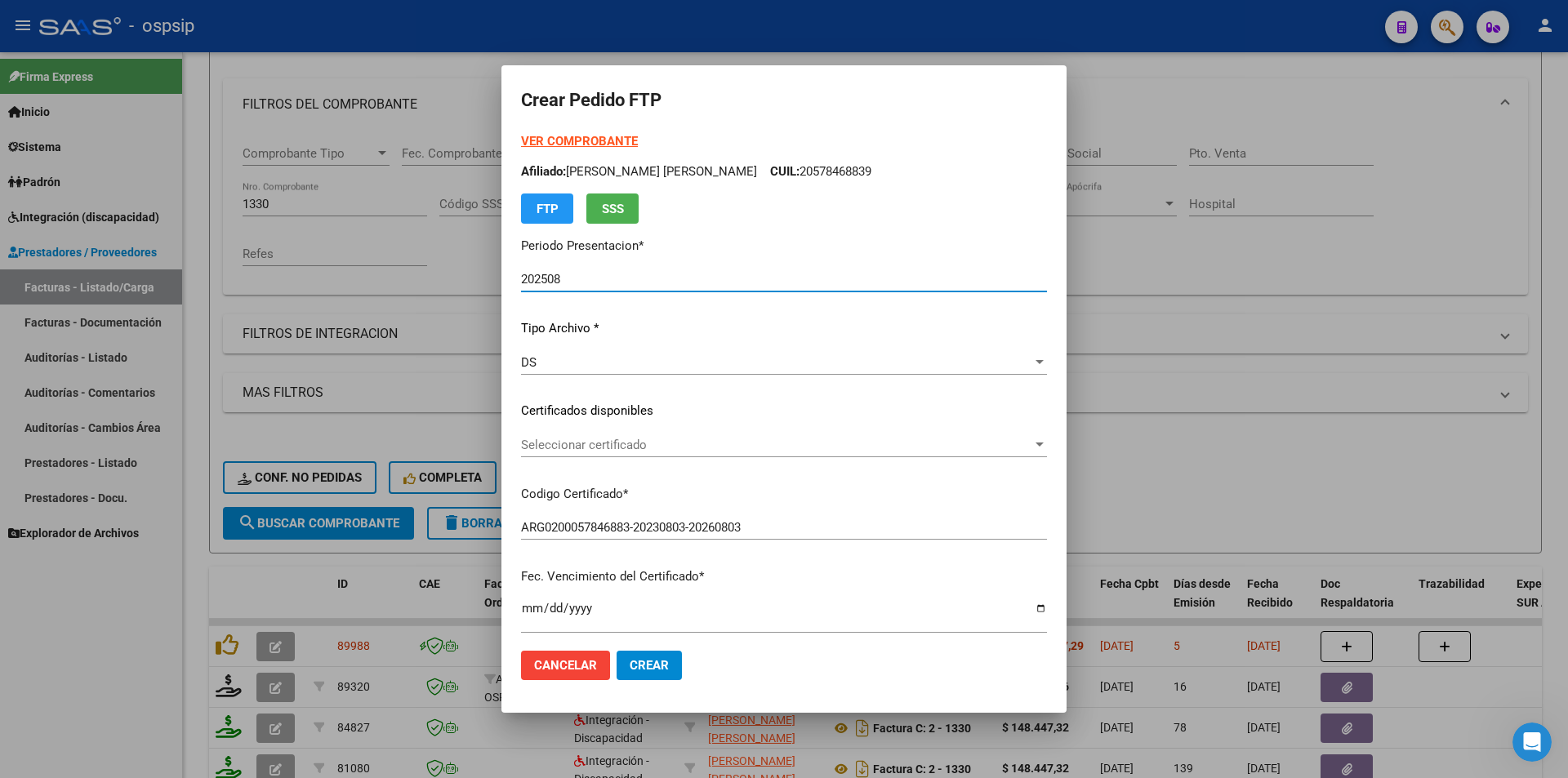
scroll to position [490, 0]
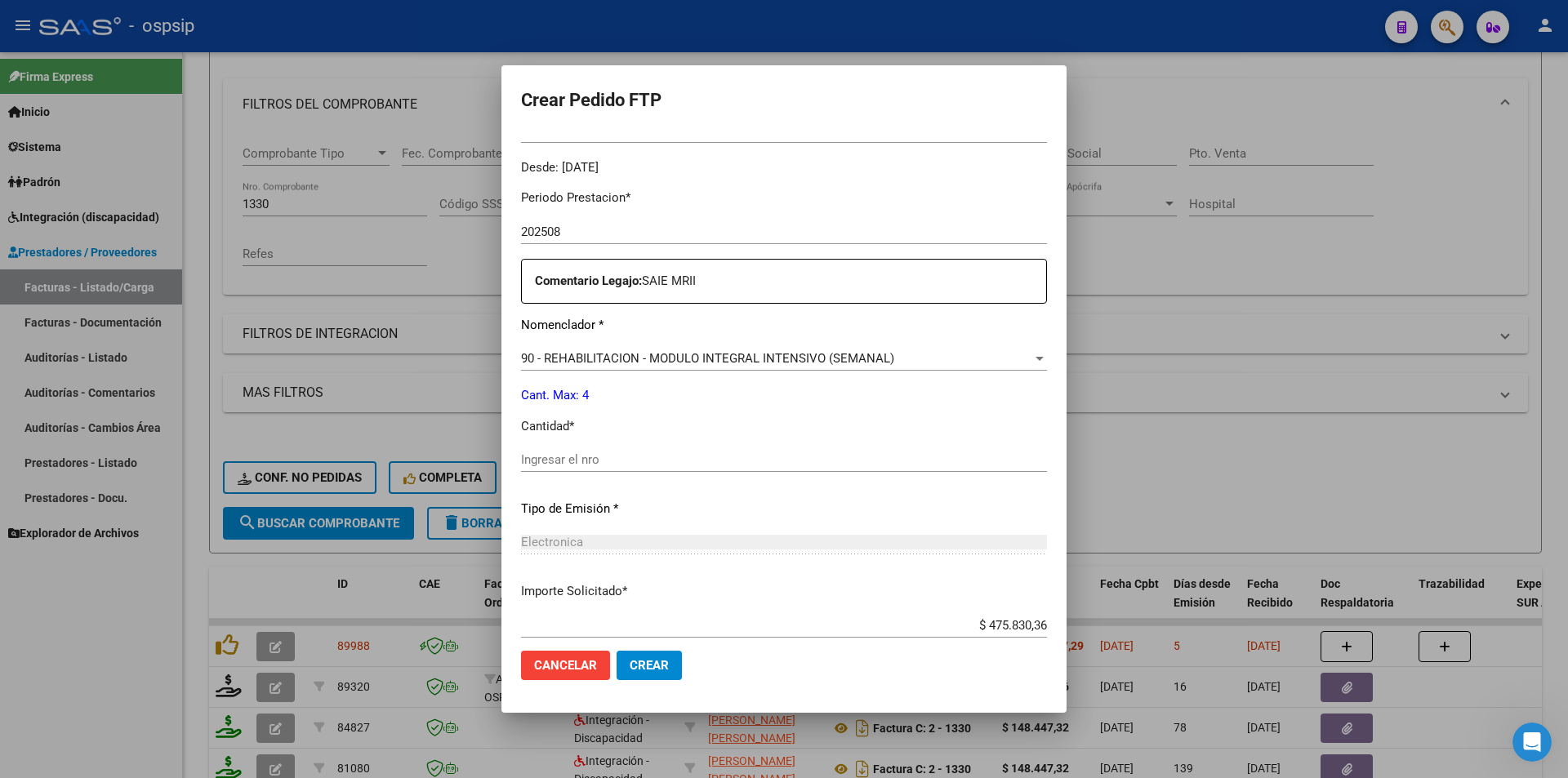
click at [572, 367] on div "90 - REHABILITACION - MODULO INTEGRAL INTENSIVO (SEMANAL) Seleccionar nomenclad…" at bounding box center [784, 358] width 526 height 25
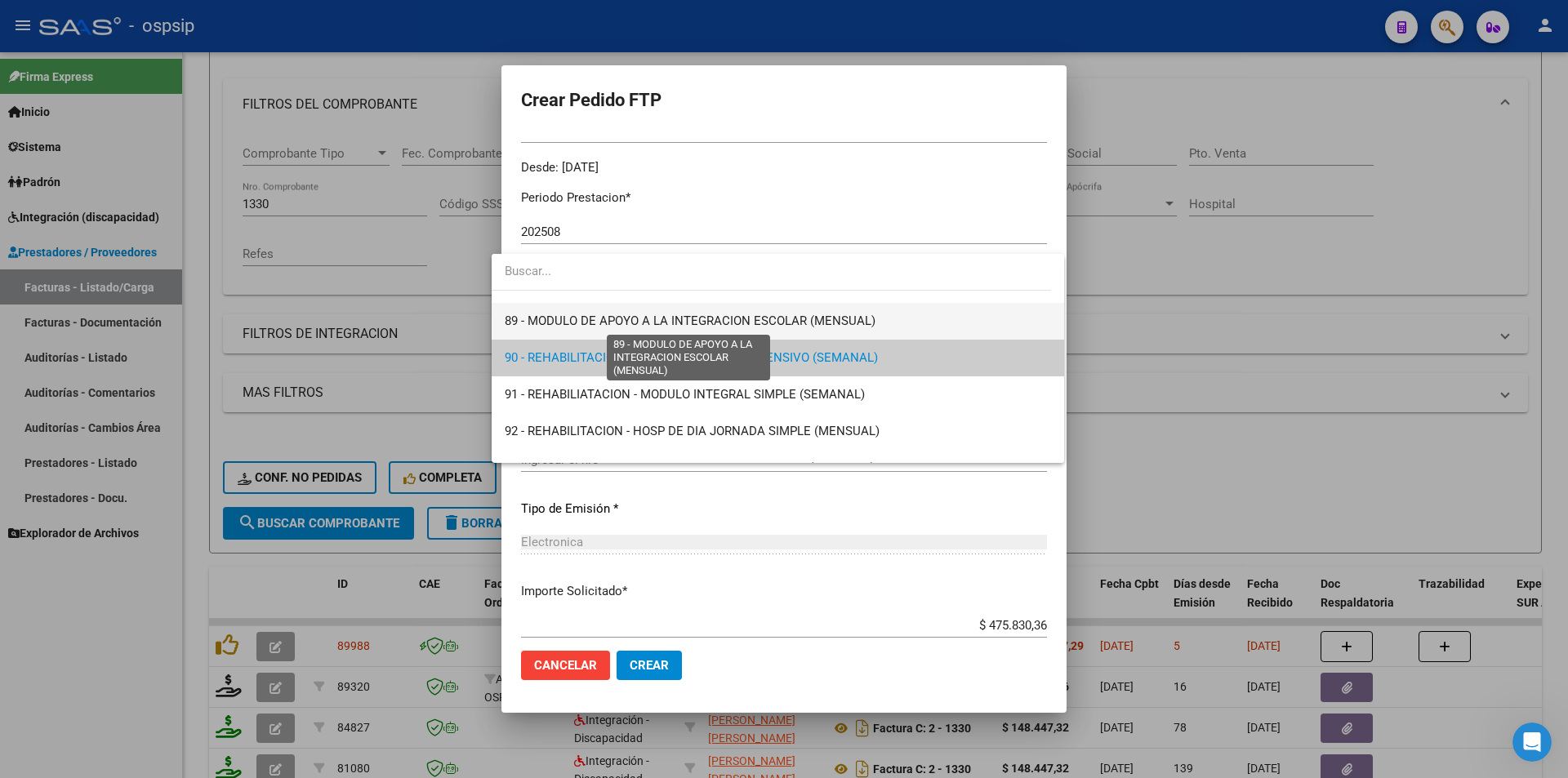
click at [524, 318] on span "89 - MODULO DE APOYO A LA INTEGRACION ESCOLAR (MENSUAL)" at bounding box center [690, 320] width 370 height 15
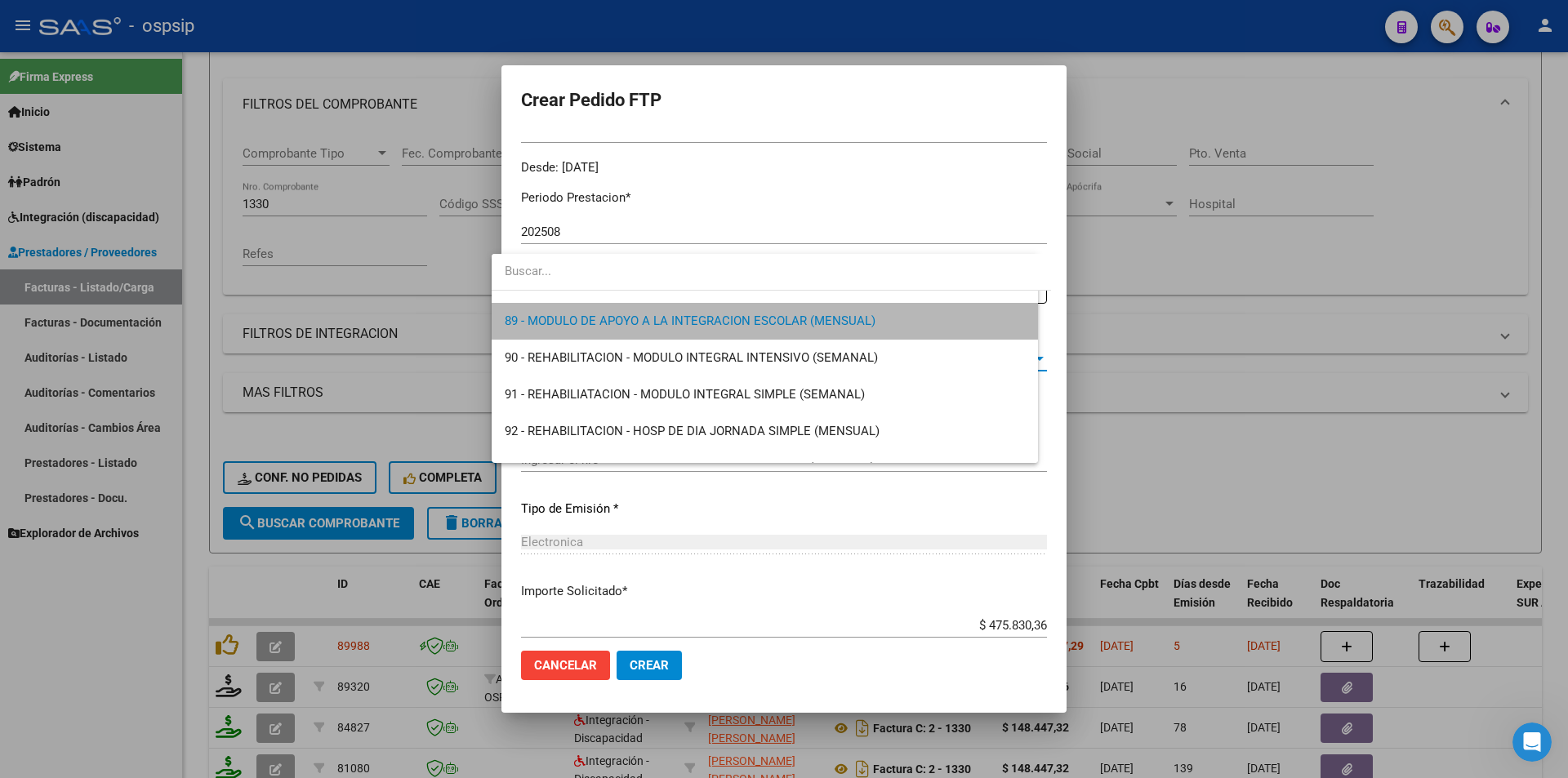
scroll to position [3232, 0]
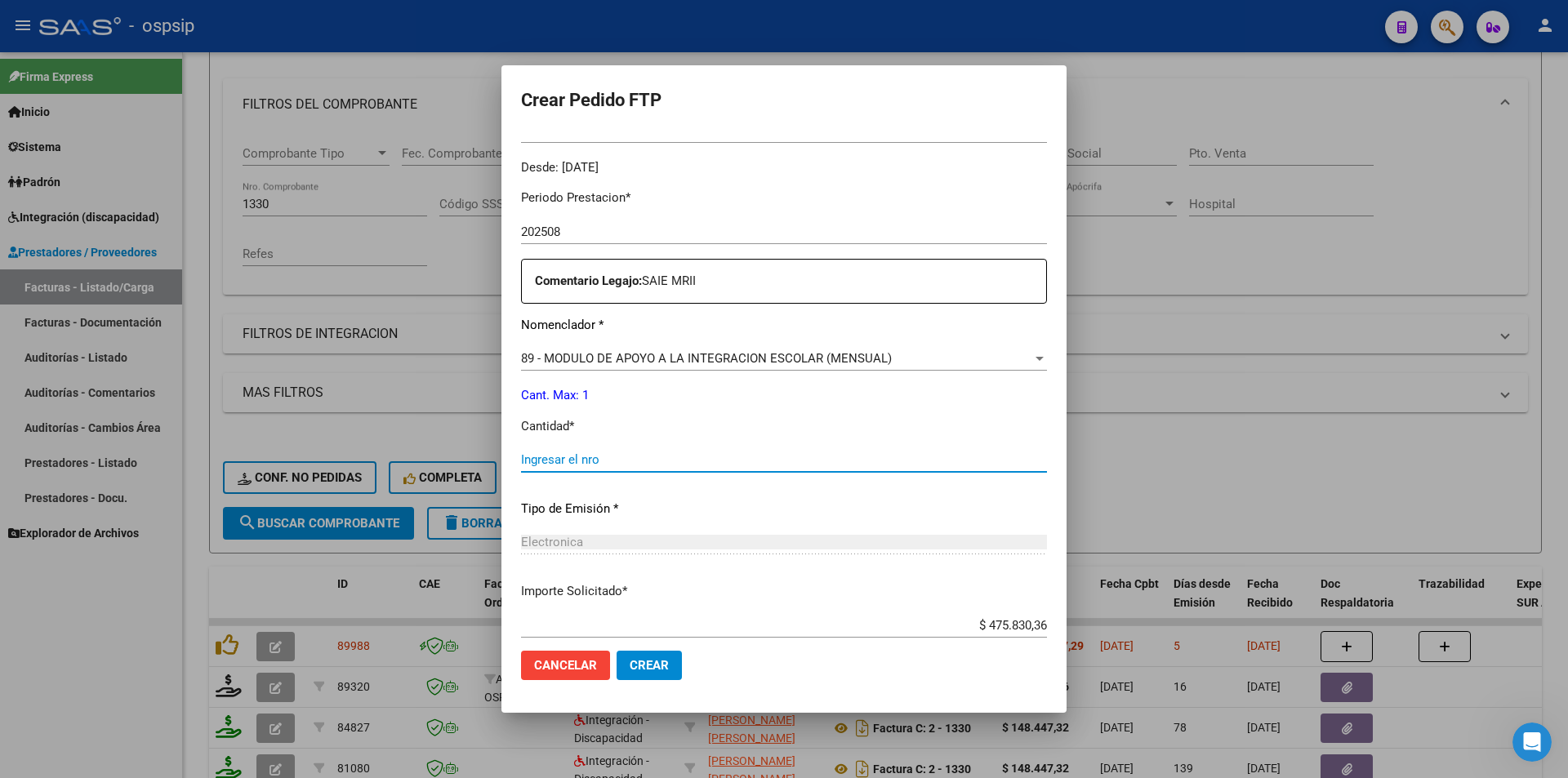
click at [526, 453] on input "Ingresar el nro" at bounding box center [784, 459] width 526 height 15
click at [636, 665] on span "Crear" at bounding box center [649, 665] width 39 height 15
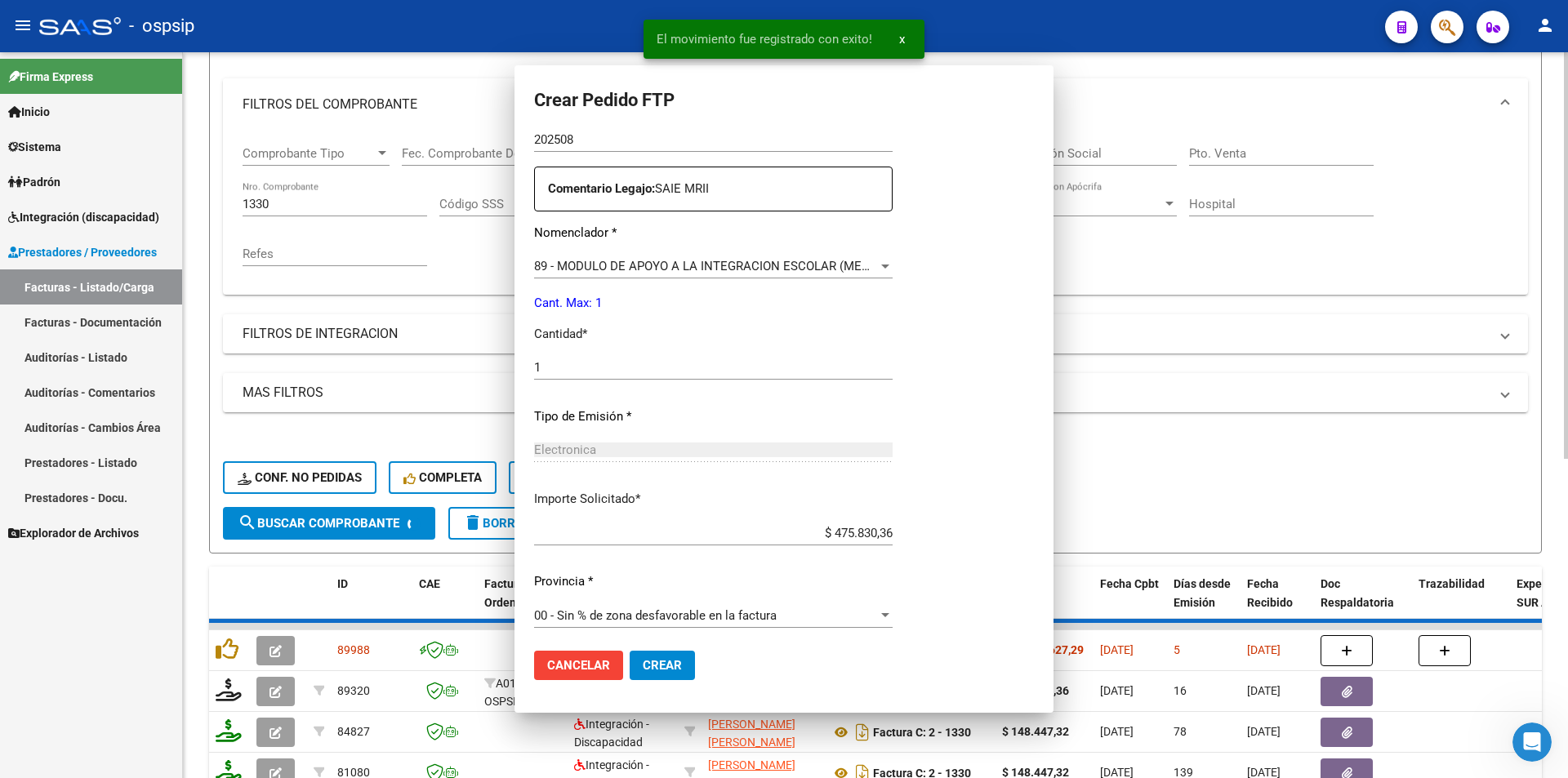
scroll to position [398, 0]
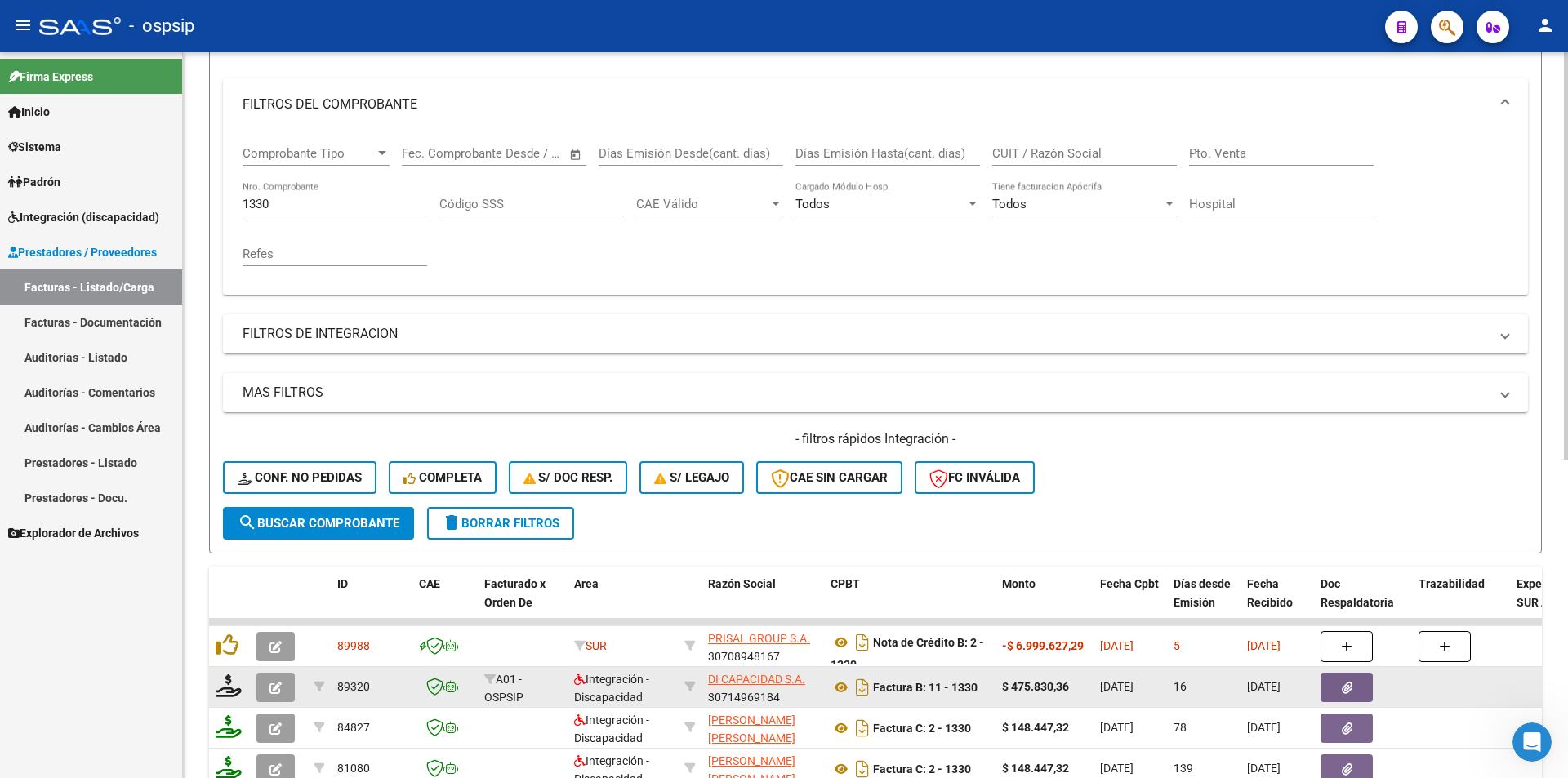
click at [273, 695] on button "button" at bounding box center [275, 687] width 39 height 29
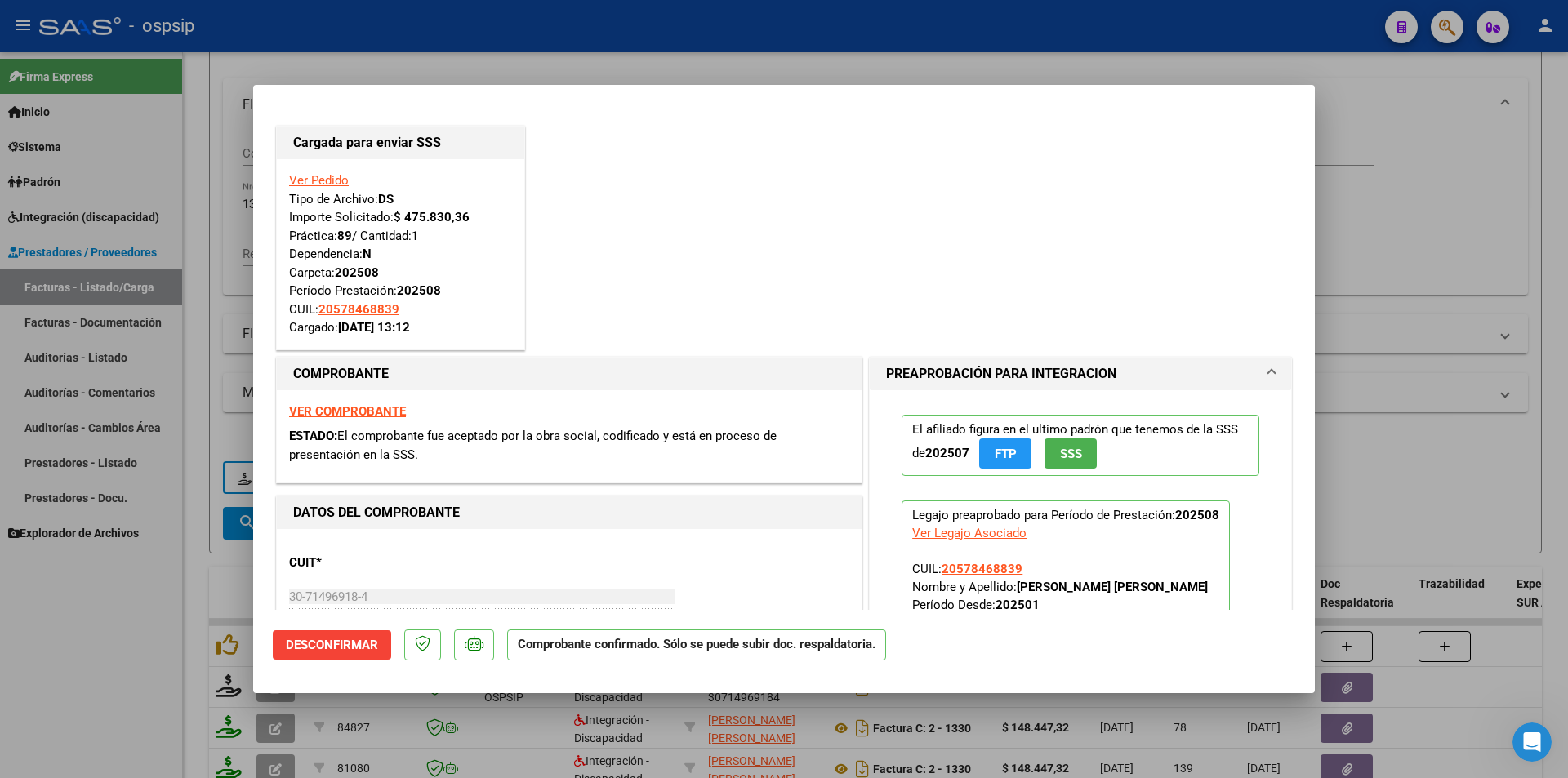
drag, startPoint x: 225, startPoint y: 143, endPoint x: 255, endPoint y: 183, distance: 50.0
click at [225, 146] on div at bounding box center [784, 389] width 1568 height 778
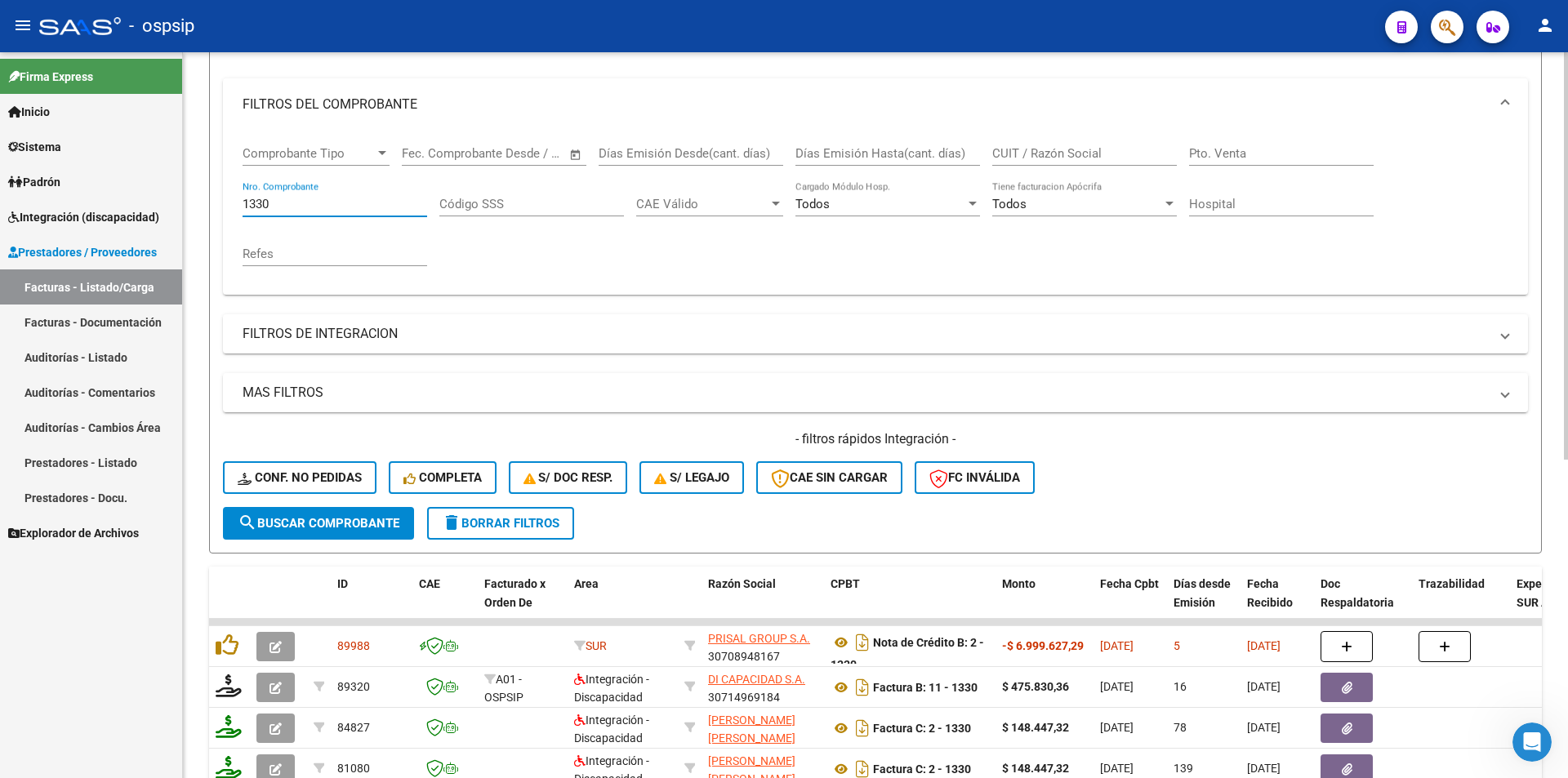
drag, startPoint x: 281, startPoint y: 206, endPoint x: 219, endPoint y: 204, distance: 62.0
click at [219, 204] on form "Filtros Id Area Area Seleccionar Gerenciador Seleccionar Gerenciador Todos Conf…" at bounding box center [875, 273] width 1333 height 560
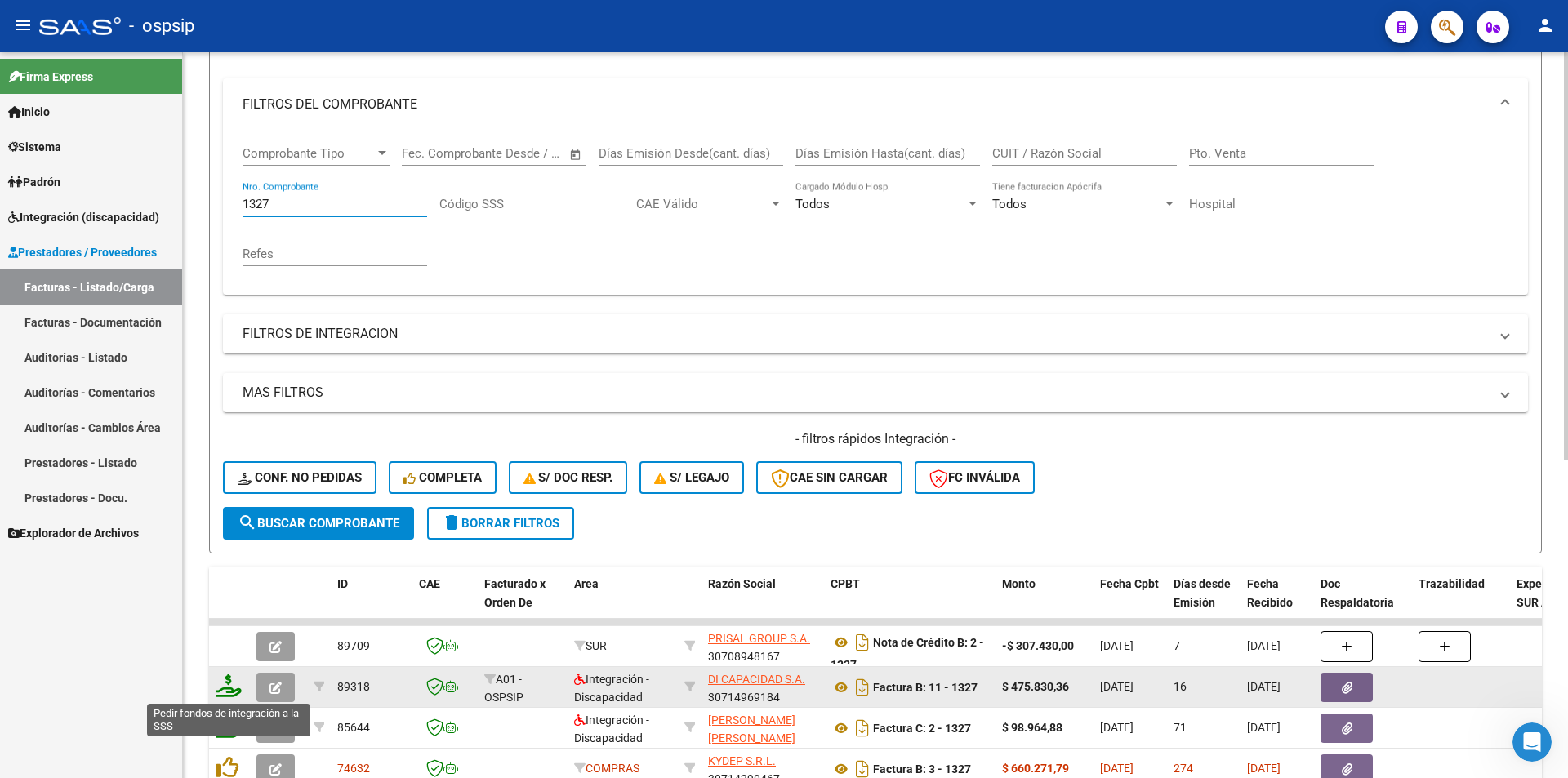
click at [233, 690] on icon at bounding box center [228, 685] width 26 height 23
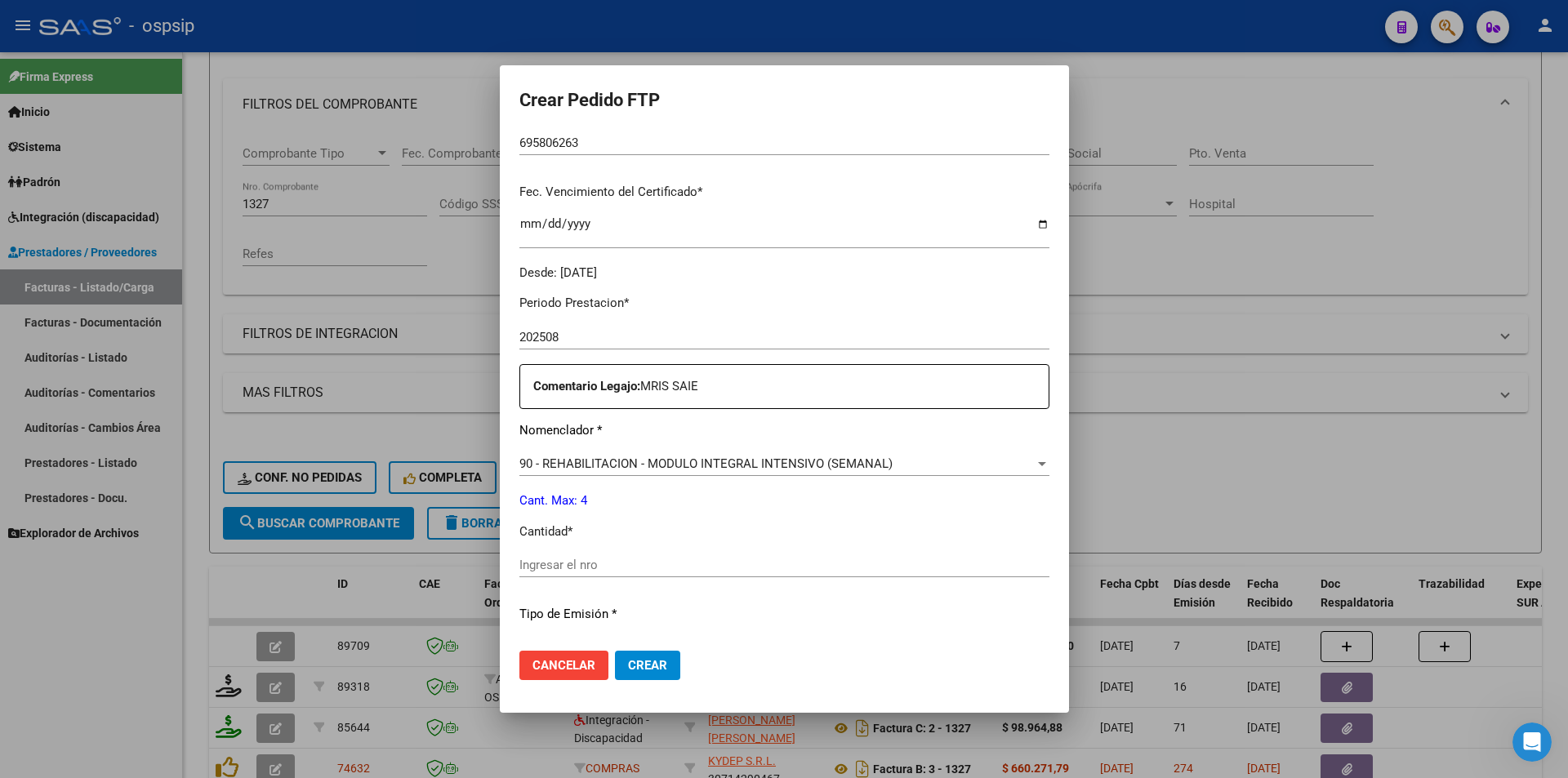
scroll to position [408, 0]
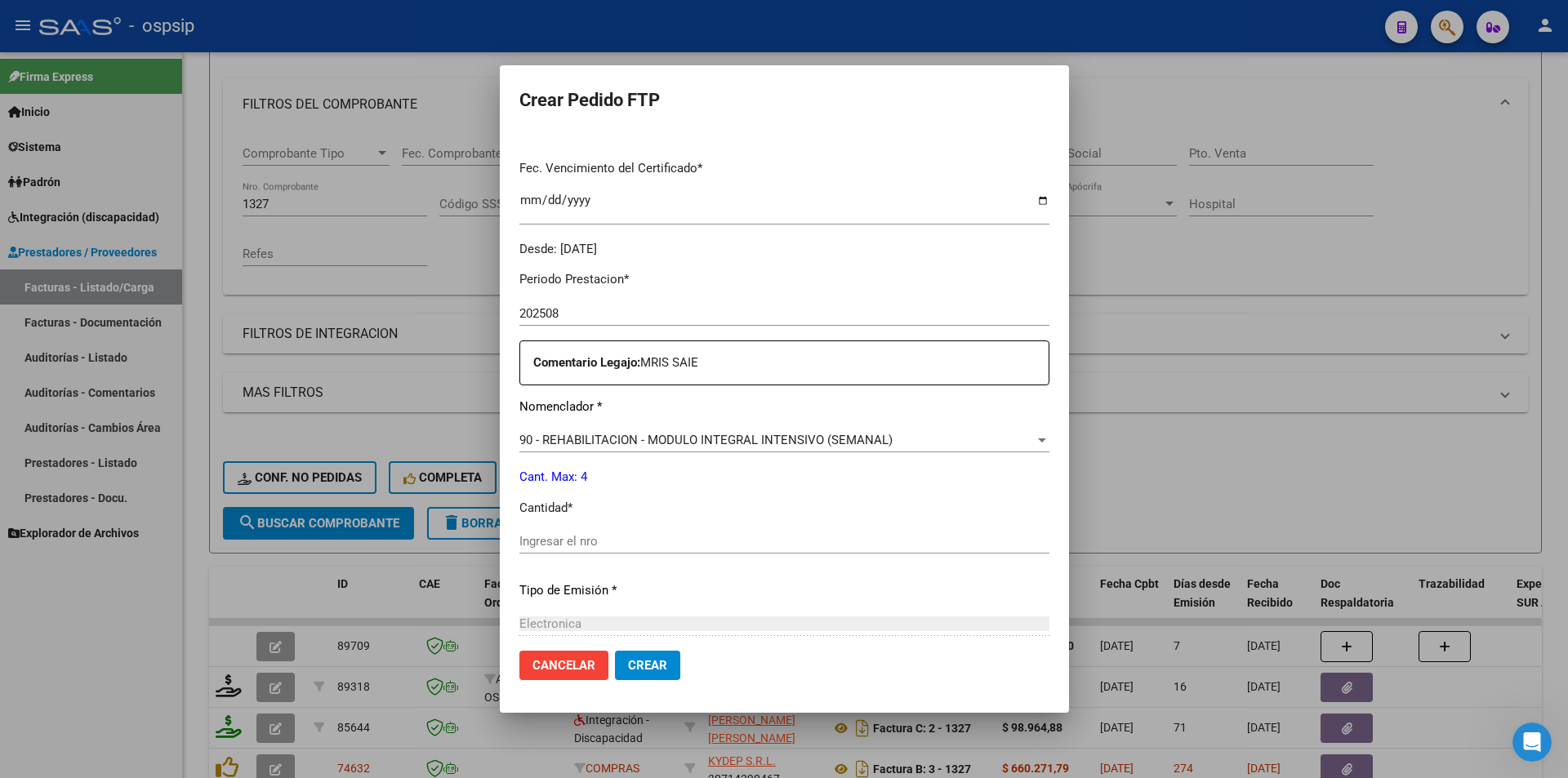
click at [530, 430] on div "90 - REHABILITACION - MODULO INTEGRAL INTENSIVO (SEMANAL) Seleccionar nomenclad…" at bounding box center [784, 440] width 530 height 25
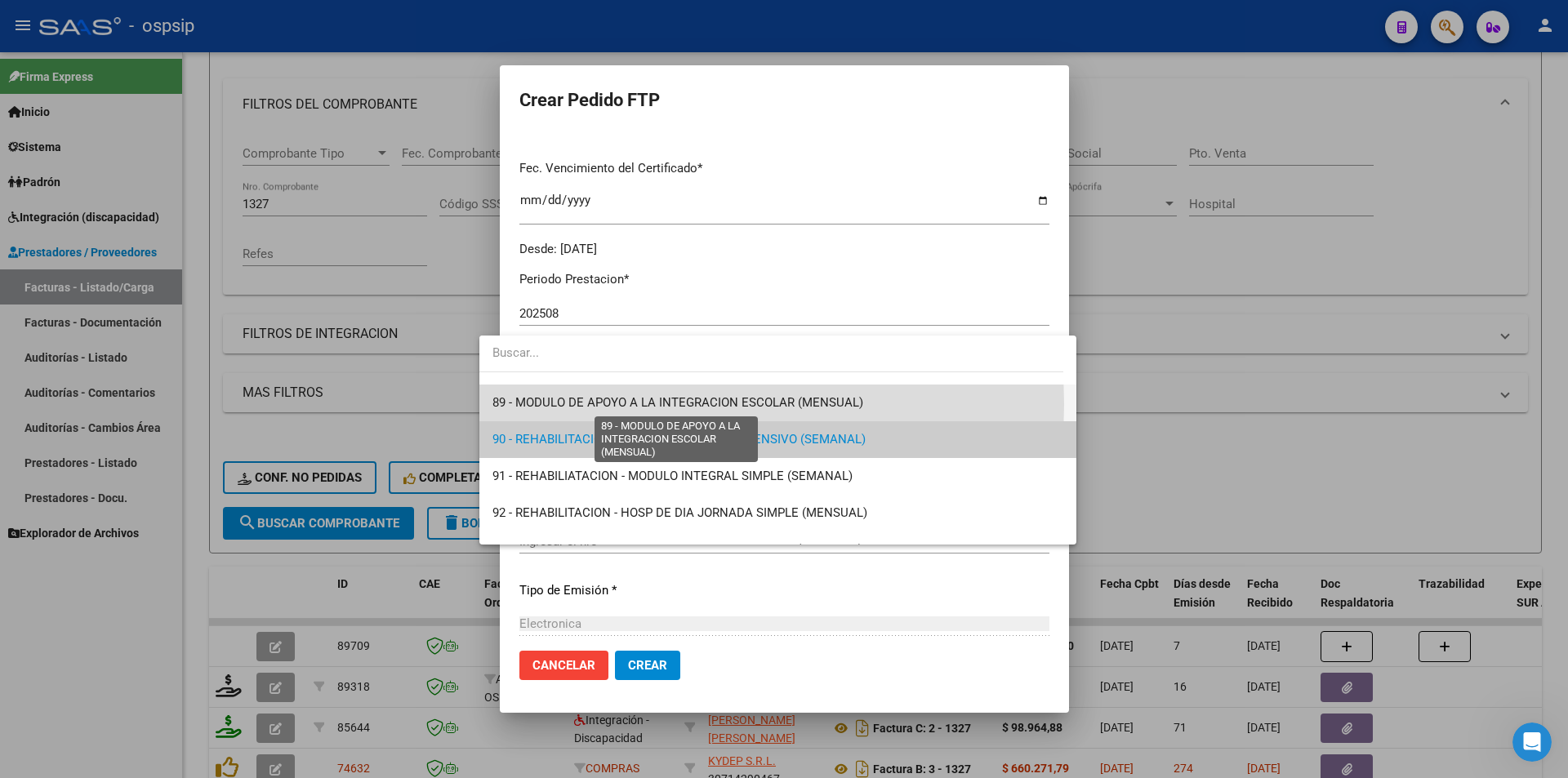
click at [514, 404] on span "89 - MODULO DE APOYO A LA INTEGRACION ESCOLAR (MENSUAL)" at bounding box center [677, 402] width 370 height 15
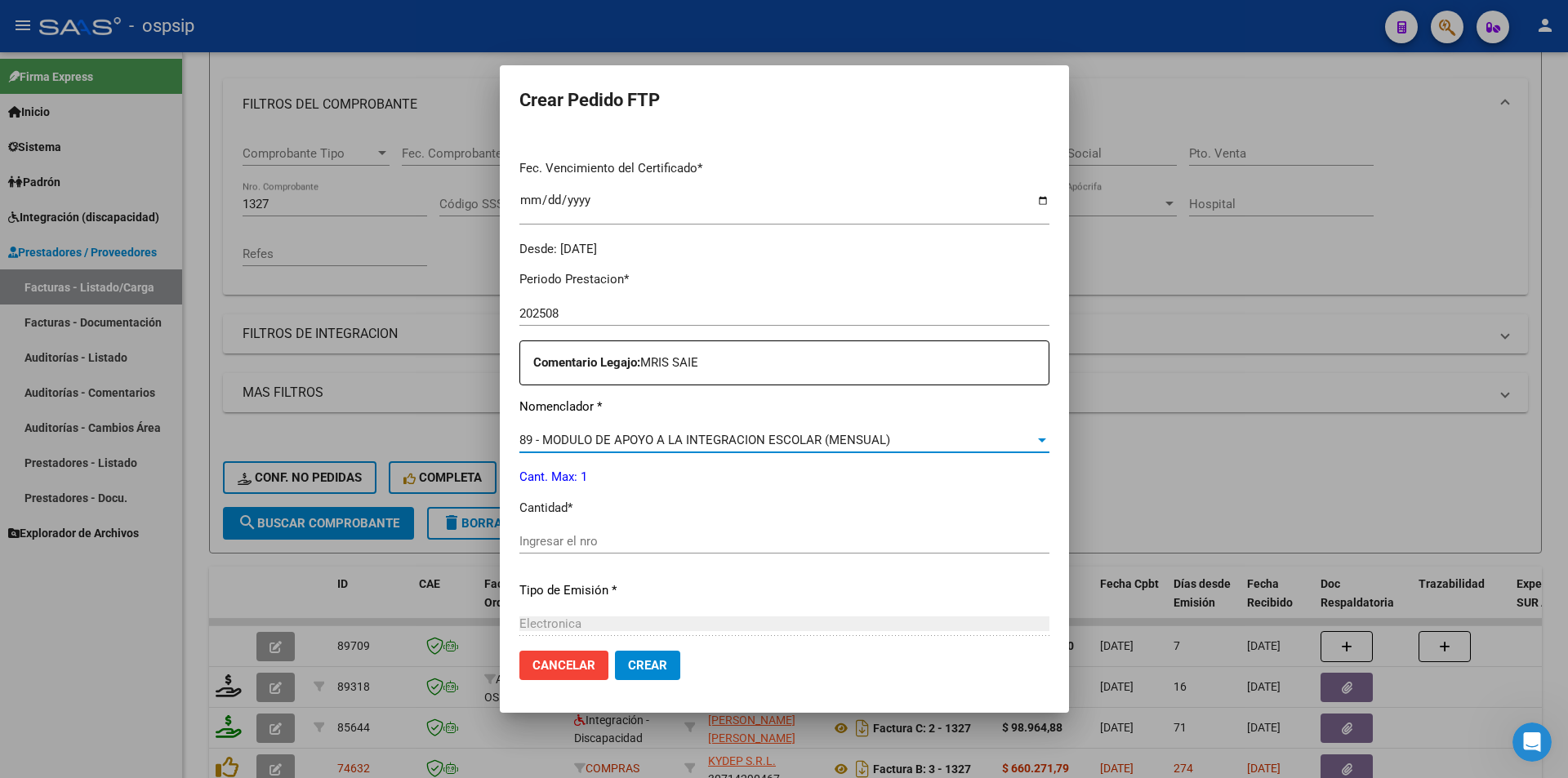
click at [520, 548] on input "Ingresar el nro" at bounding box center [784, 541] width 530 height 15
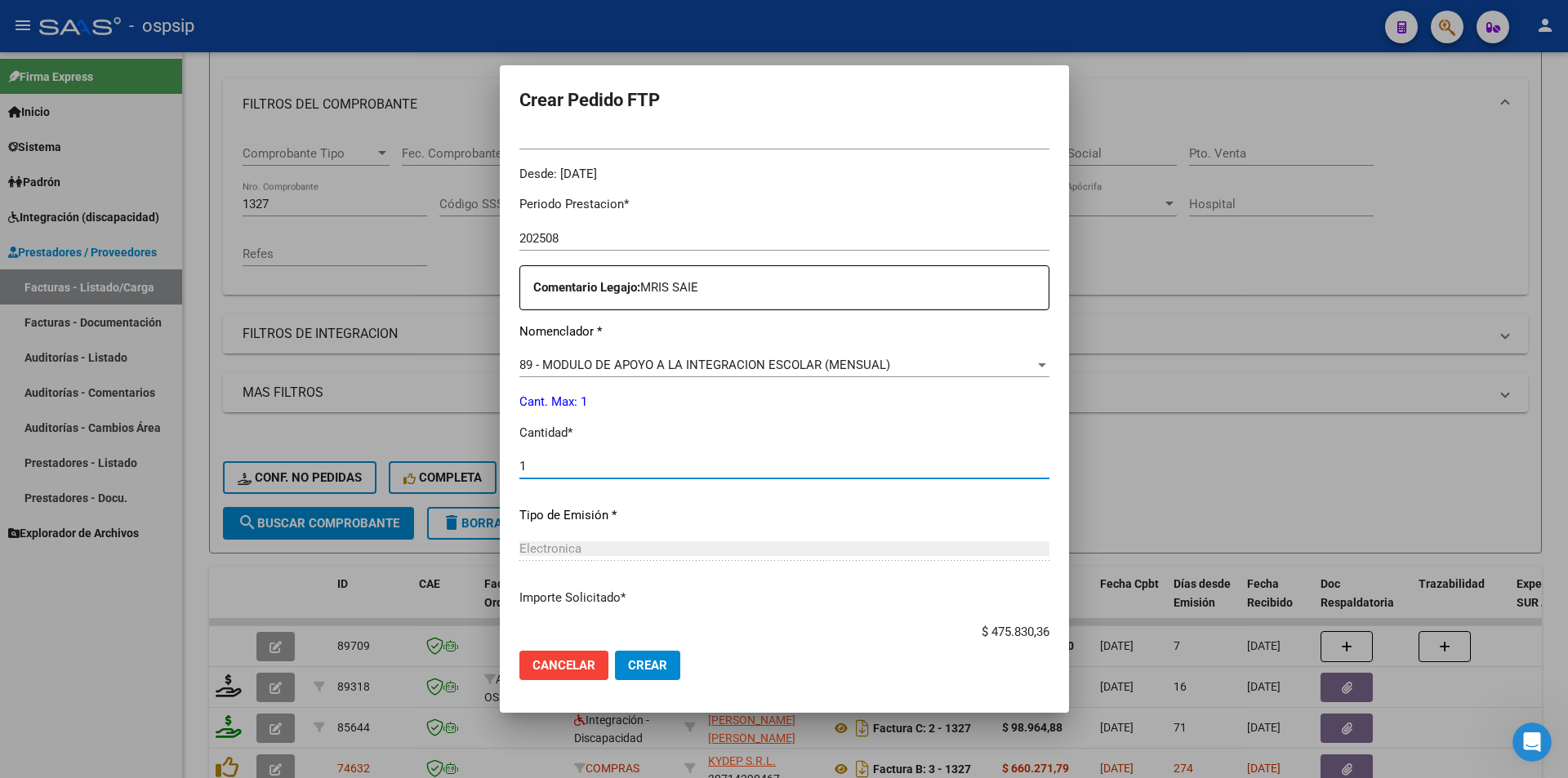
scroll to position [588, 0]
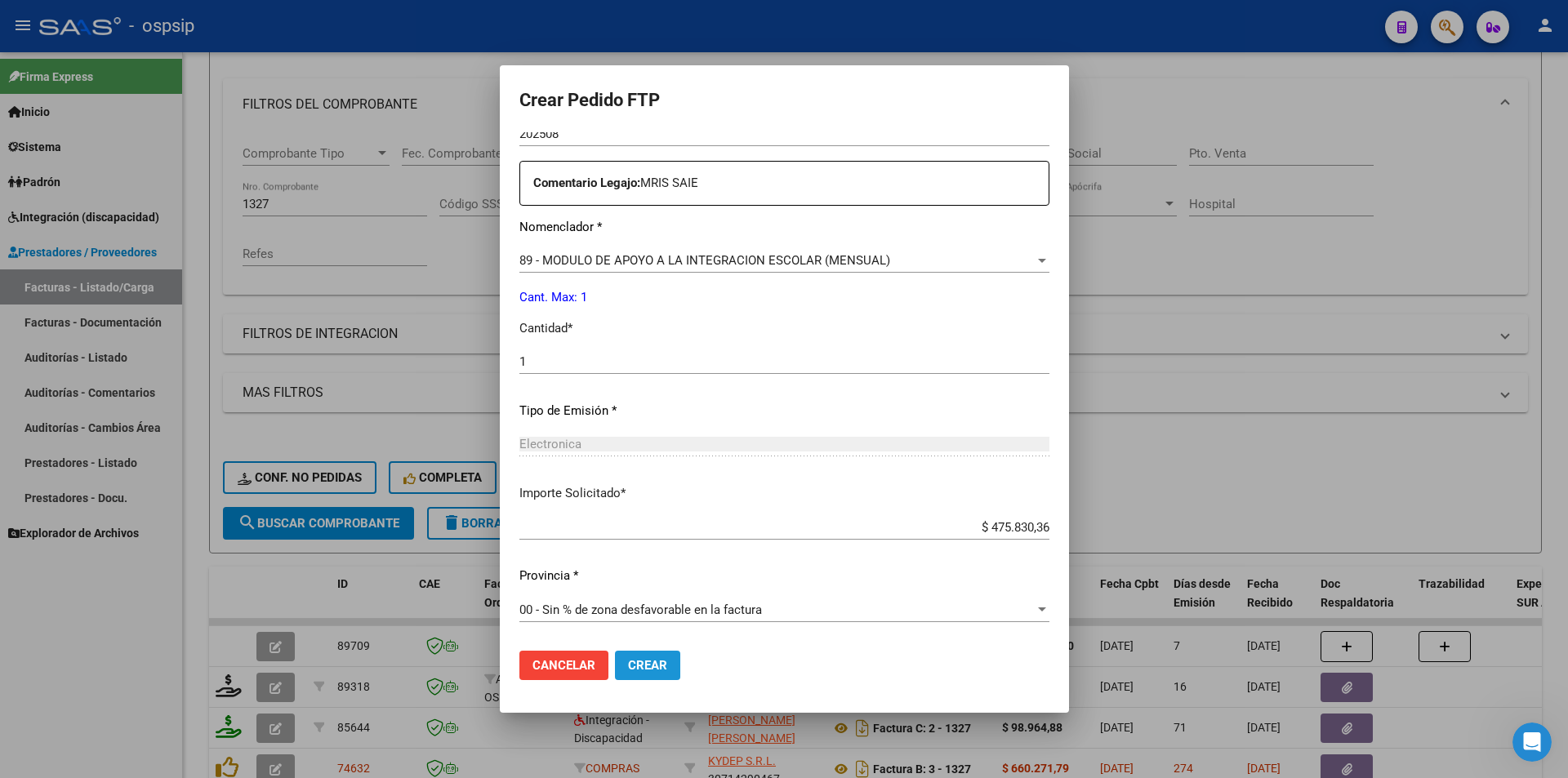
click at [631, 664] on span "Crear" at bounding box center [648, 665] width 39 height 15
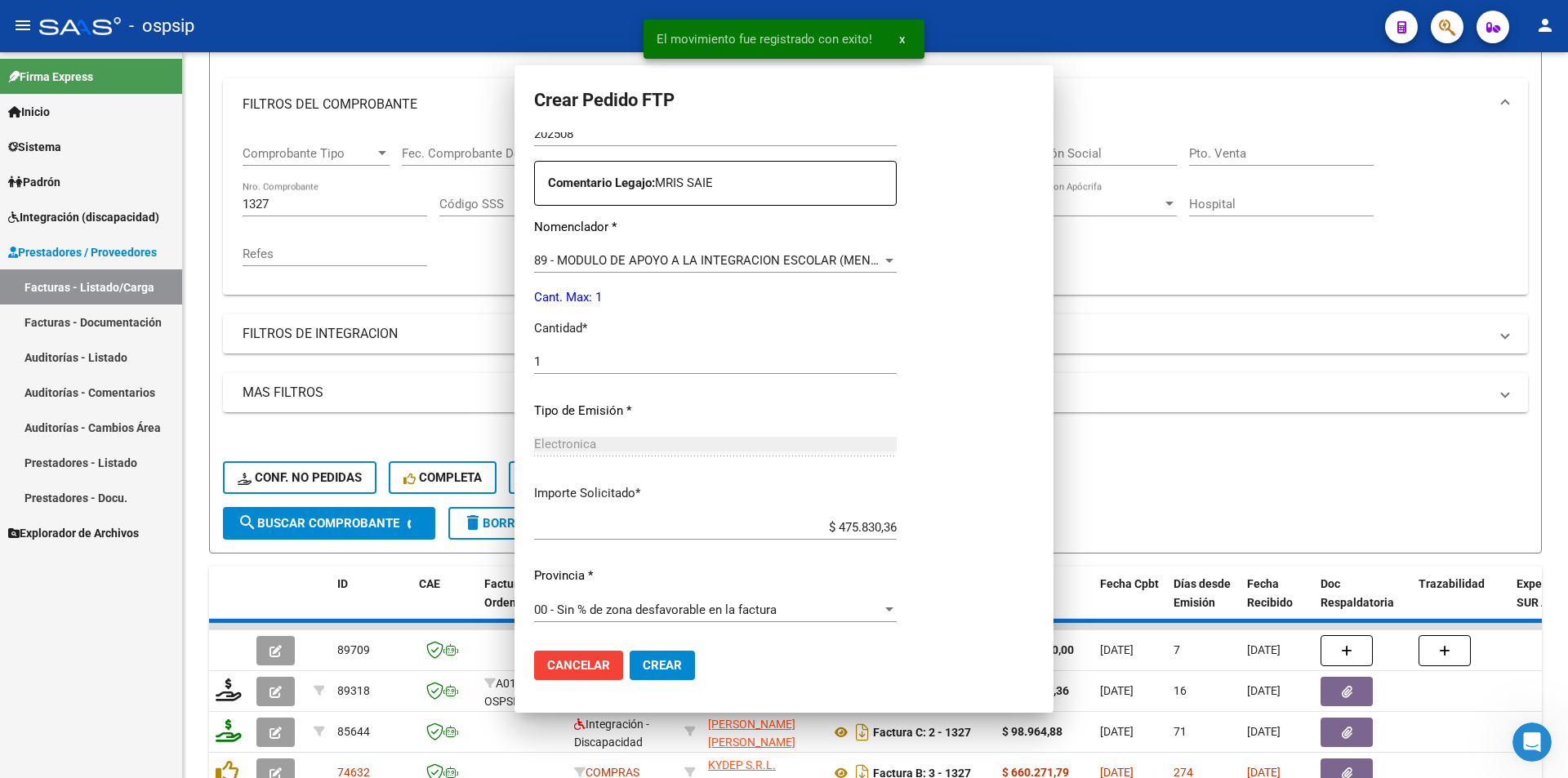
scroll to position [0, 0]
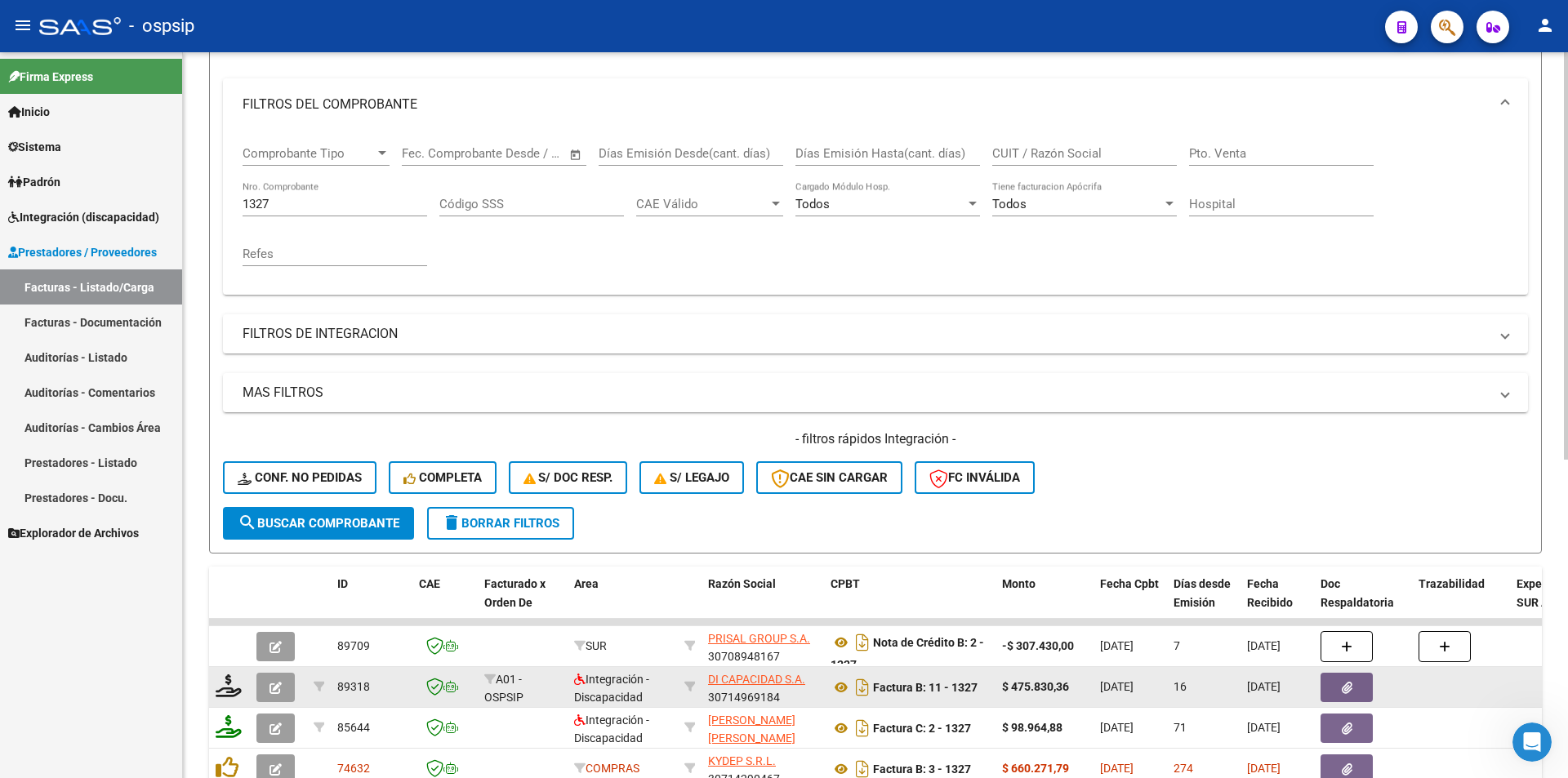
click at [284, 684] on button "button" at bounding box center [275, 687] width 39 height 29
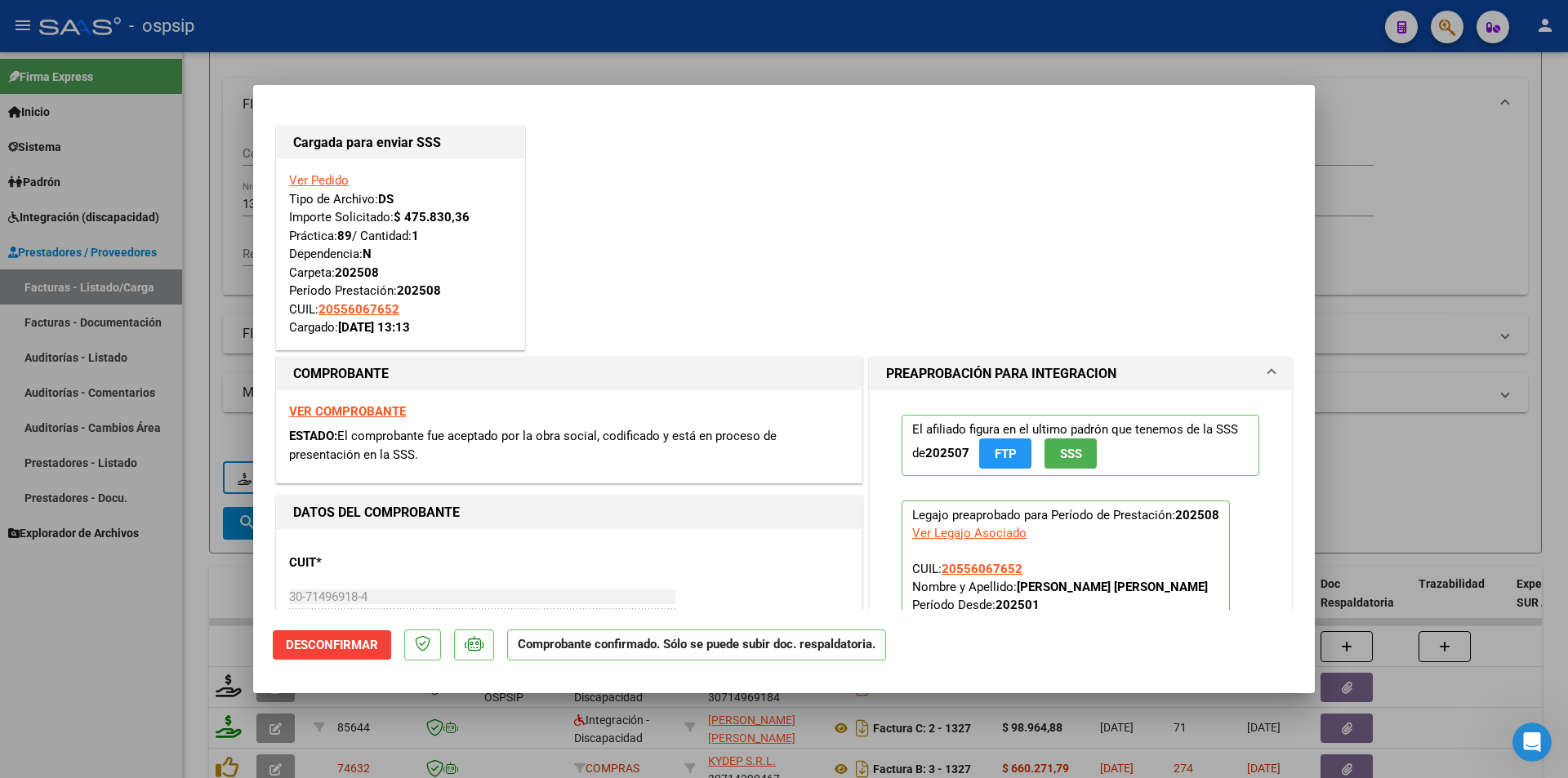
click at [94, 583] on div at bounding box center [784, 389] width 1568 height 778
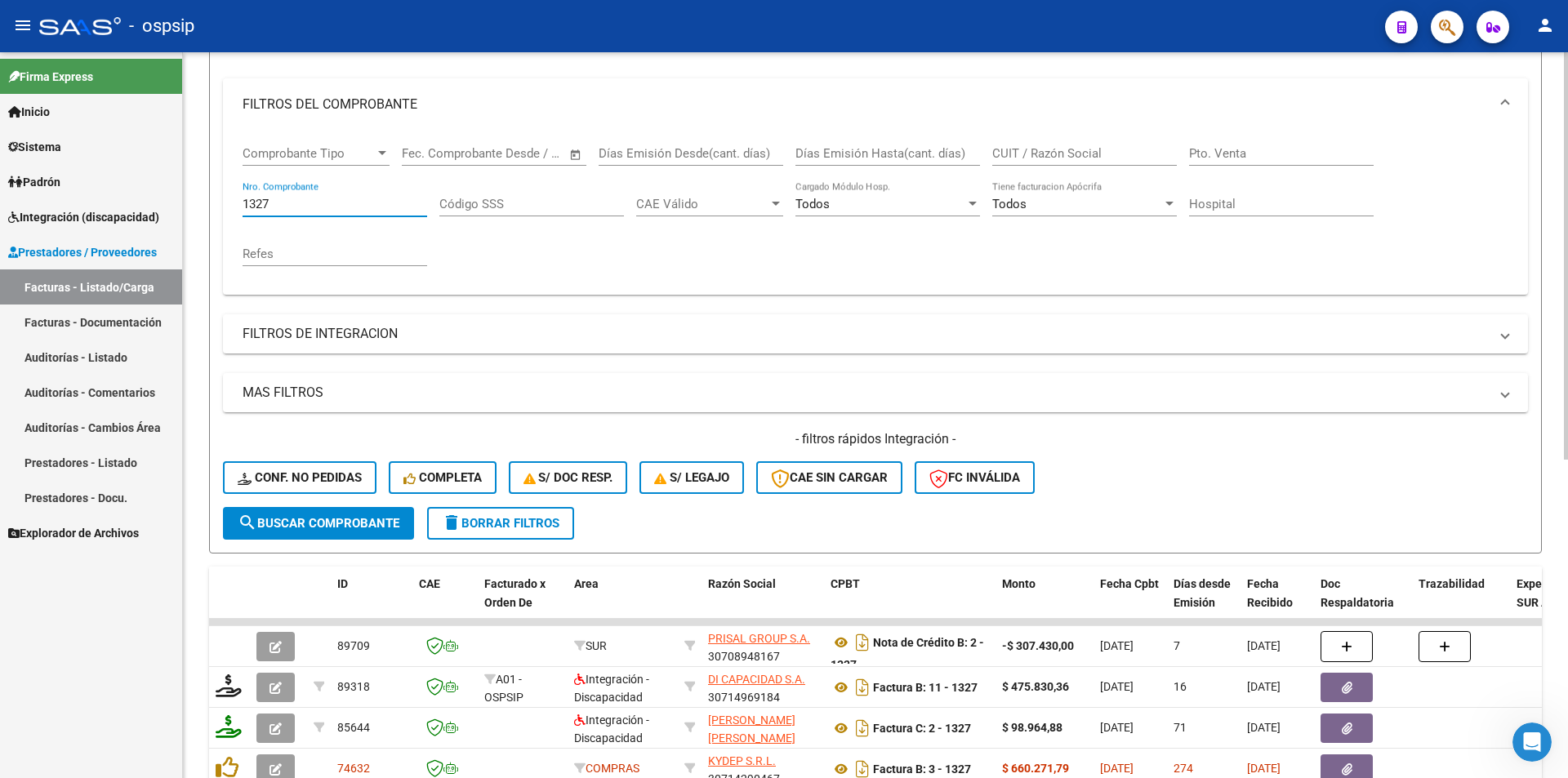
drag, startPoint x: 292, startPoint y: 200, endPoint x: 196, endPoint y: 193, distance: 96.3
click at [196, 193] on div "Video tutorial PRESTADORES -> Listado de CPBTs Emitidos por Prestadores / Prove…" at bounding box center [875, 494] width 1385 height 1280
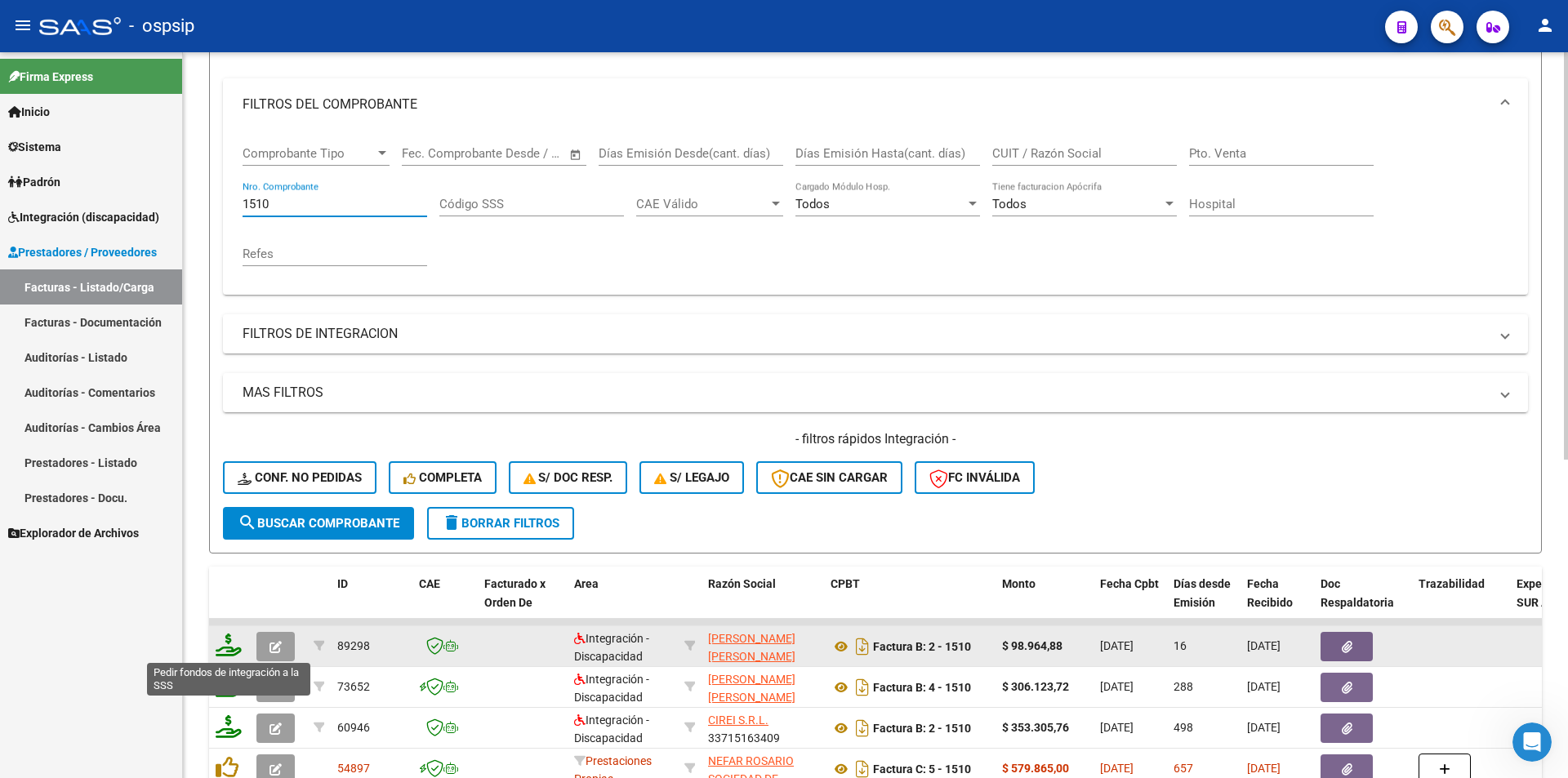
click at [225, 650] on icon at bounding box center [228, 644] width 26 height 23
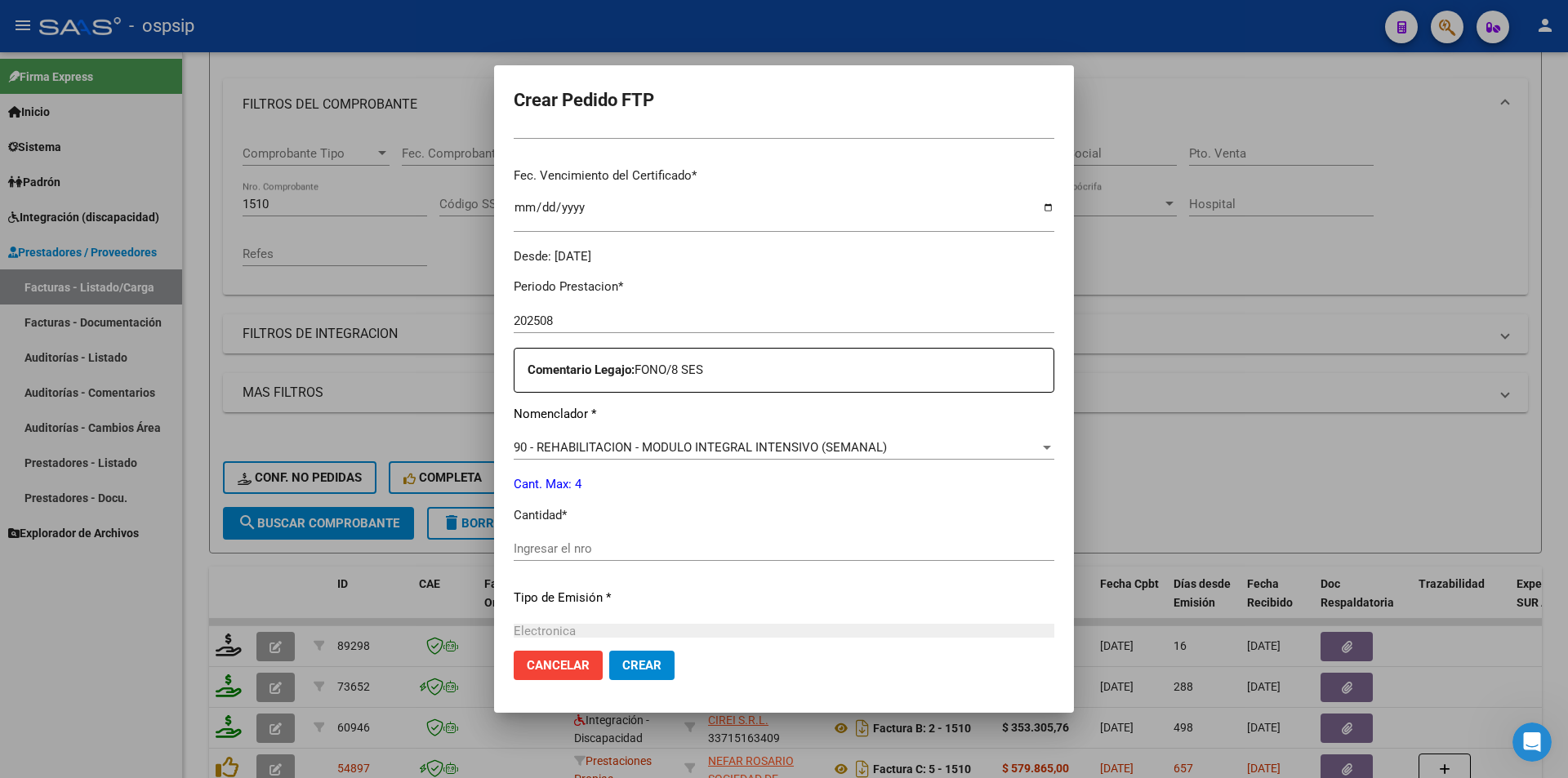
scroll to position [408, 0]
click at [583, 546] on input "Ingresar el nro" at bounding box center [784, 541] width 541 height 15
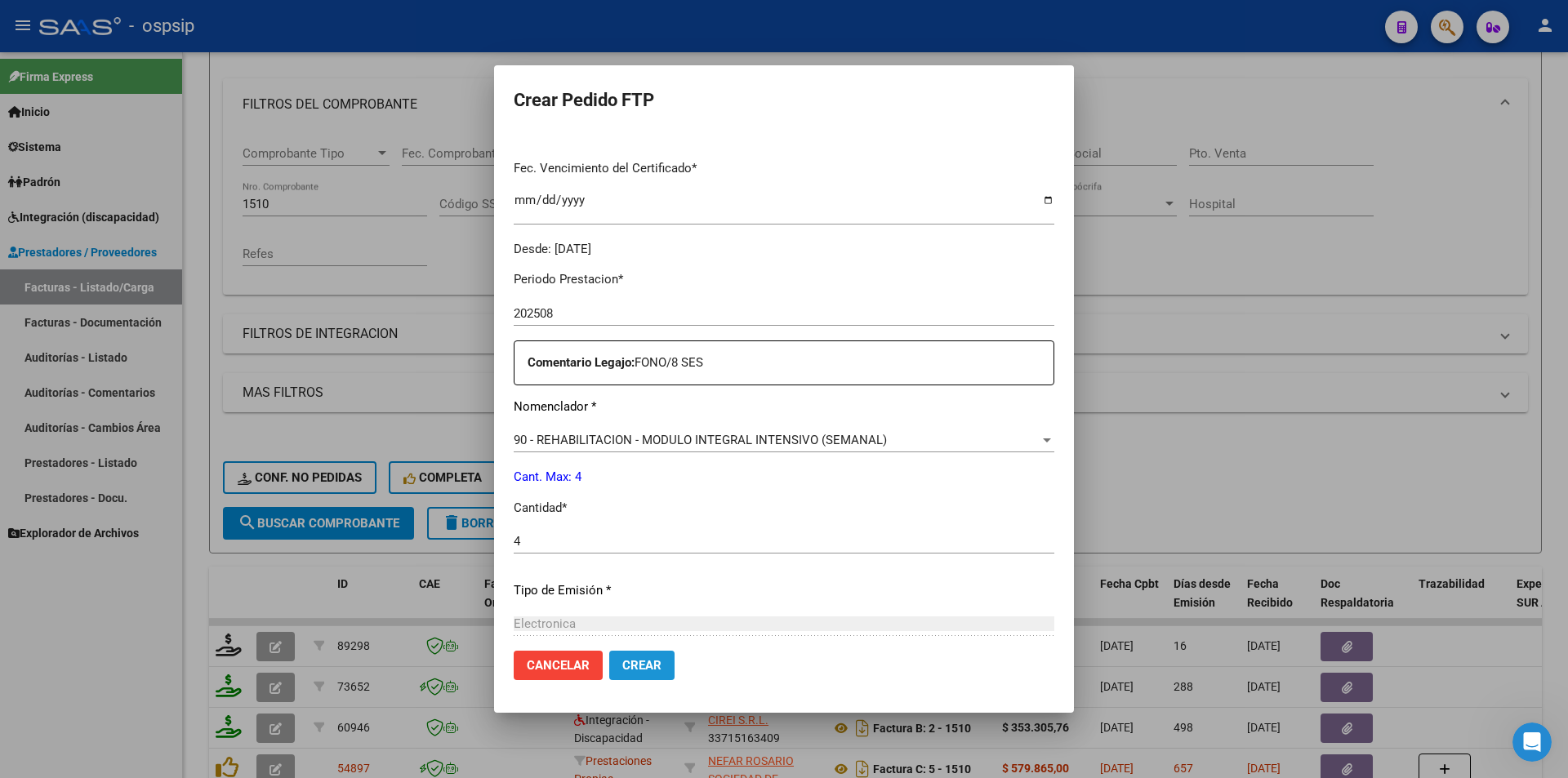
click at [646, 662] on span "Crear" at bounding box center [642, 665] width 39 height 15
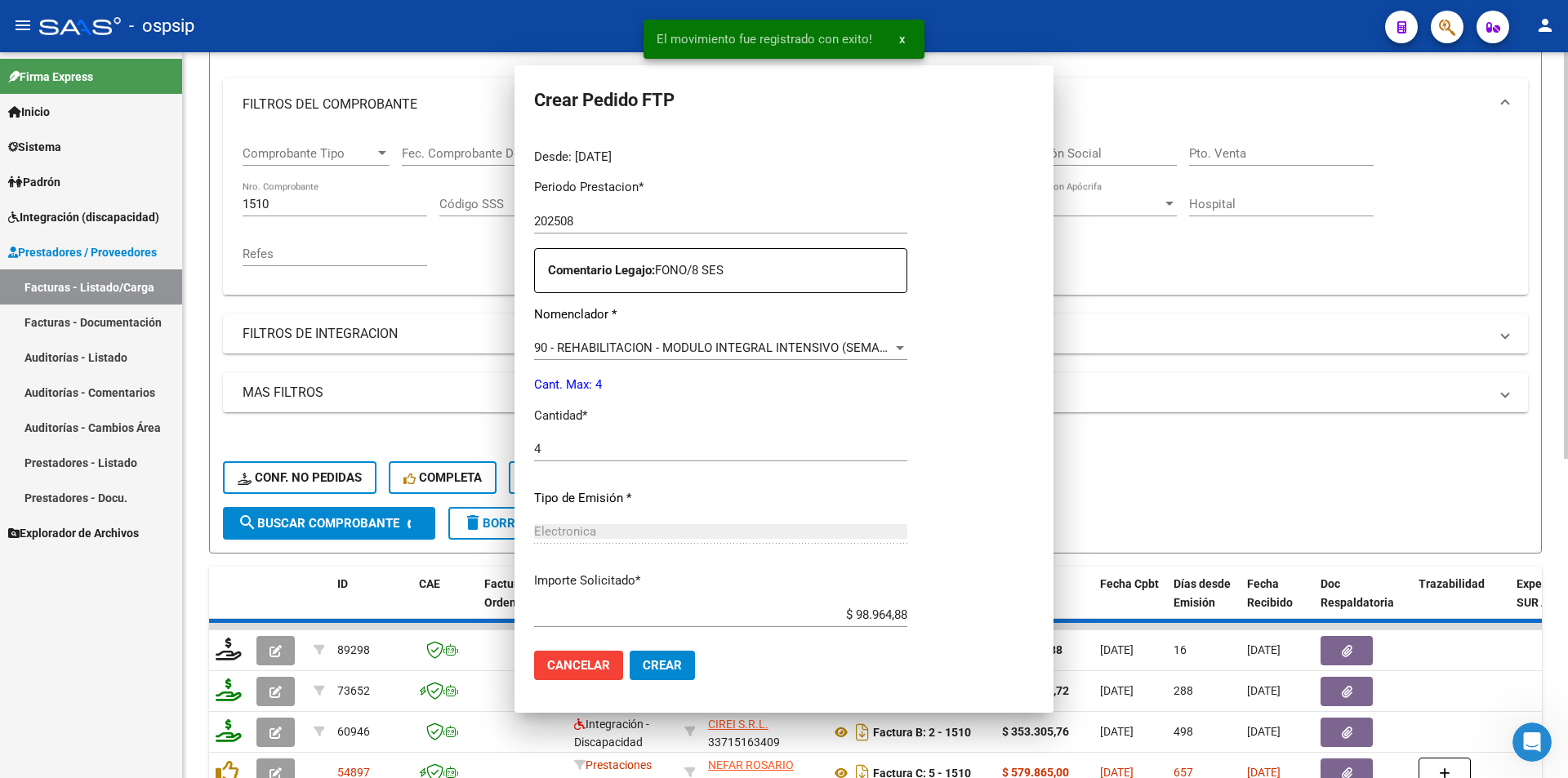
scroll to position [0, 0]
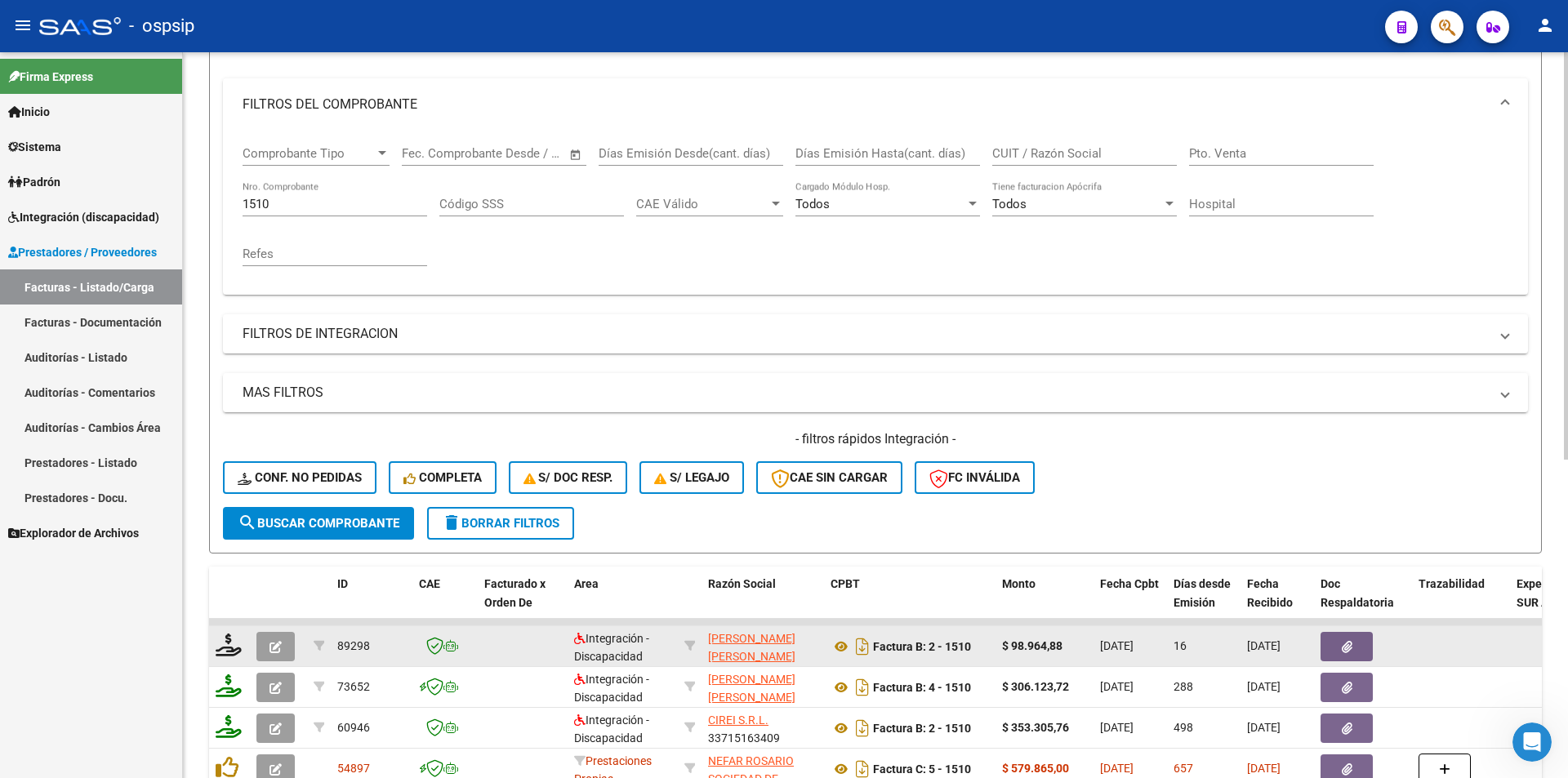
click at [262, 651] on button "button" at bounding box center [275, 646] width 39 height 29
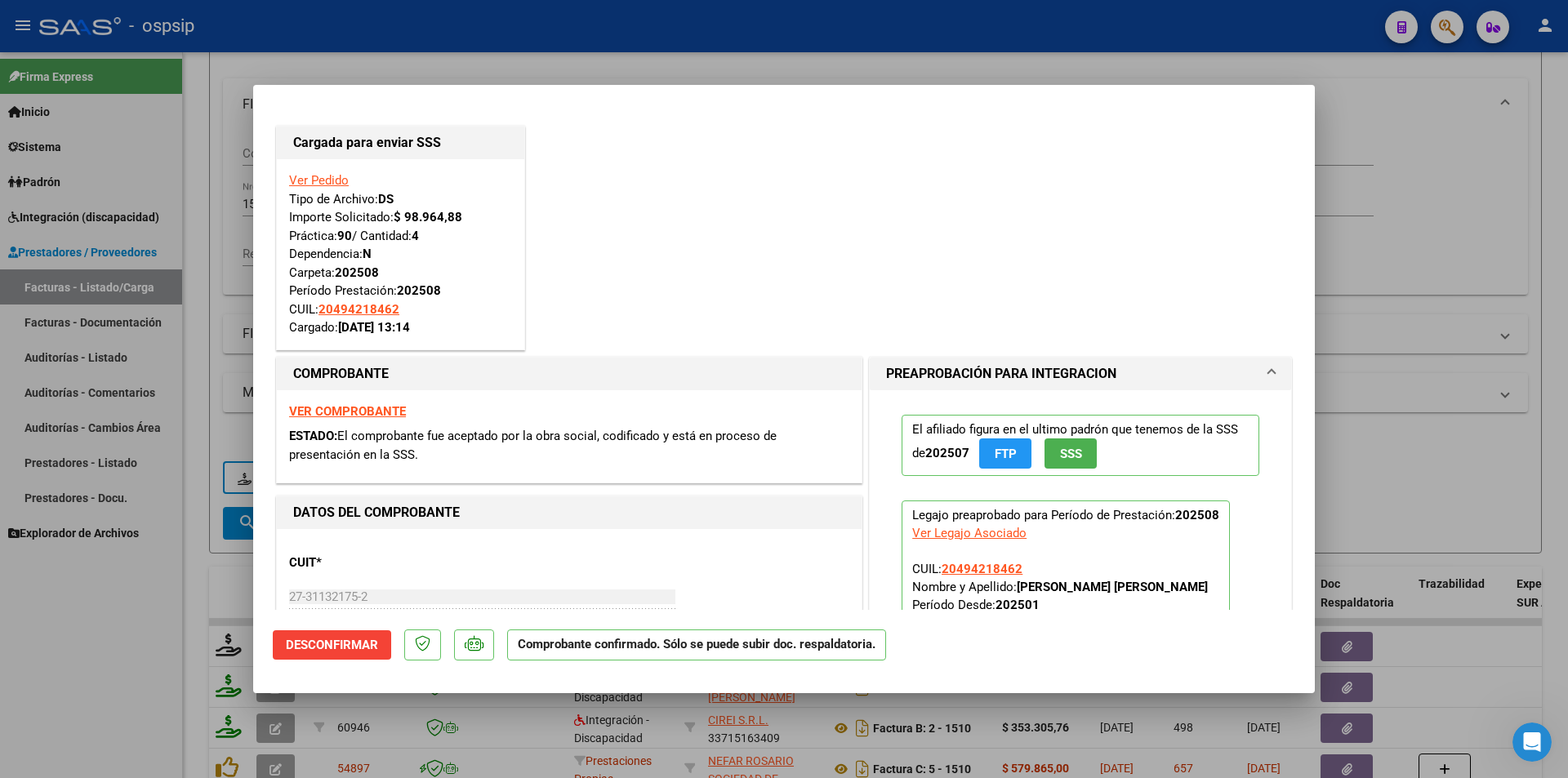
click at [121, 683] on div at bounding box center [784, 389] width 1568 height 778
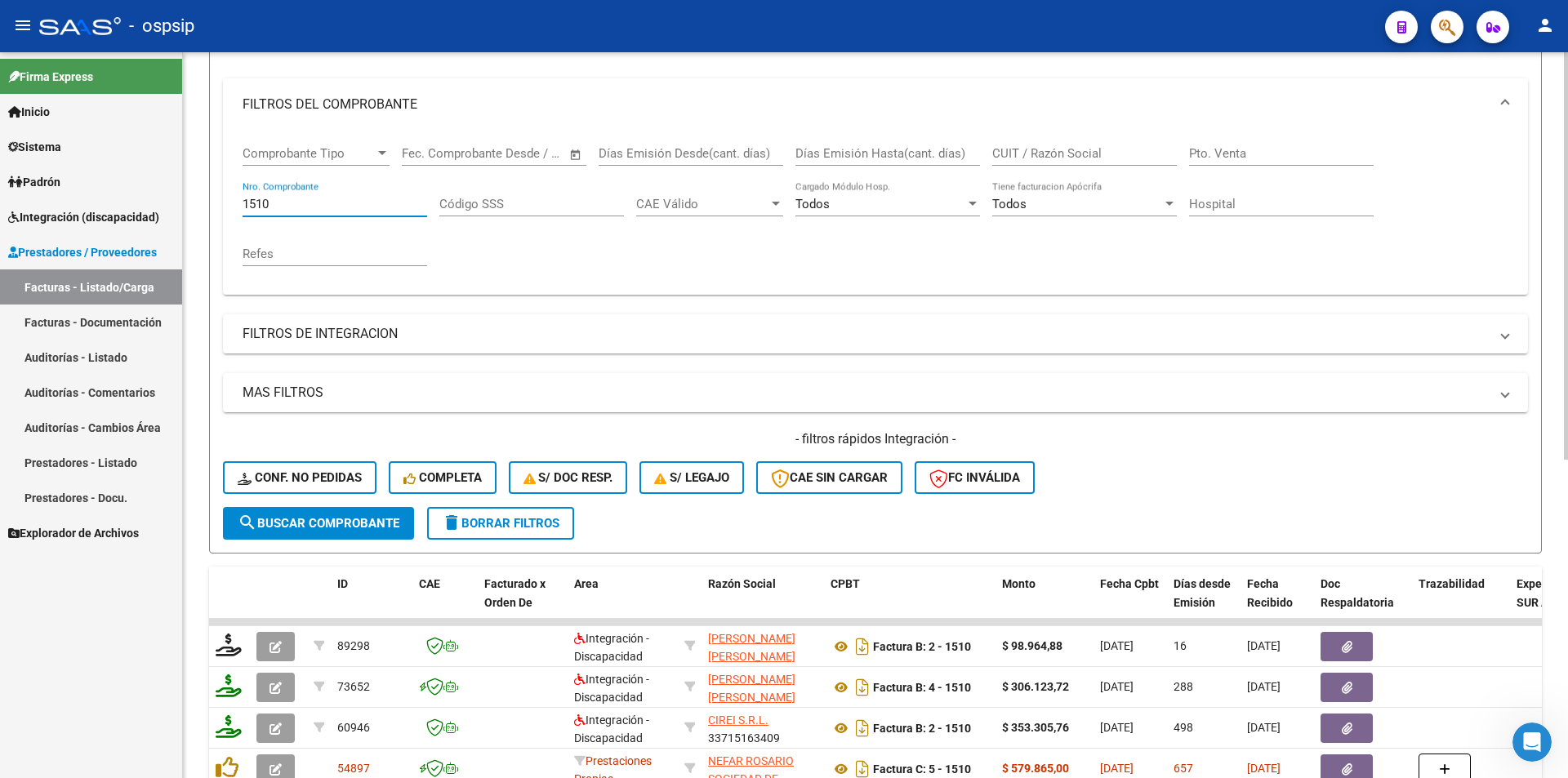
drag, startPoint x: 275, startPoint y: 210, endPoint x: 200, endPoint y: 203, distance: 75.3
click at [200, 203] on div "Video tutorial PRESTADORES -> Listado de CPBTs Emitidos por Prestadores / Prove…" at bounding box center [875, 494] width 1385 height 1280
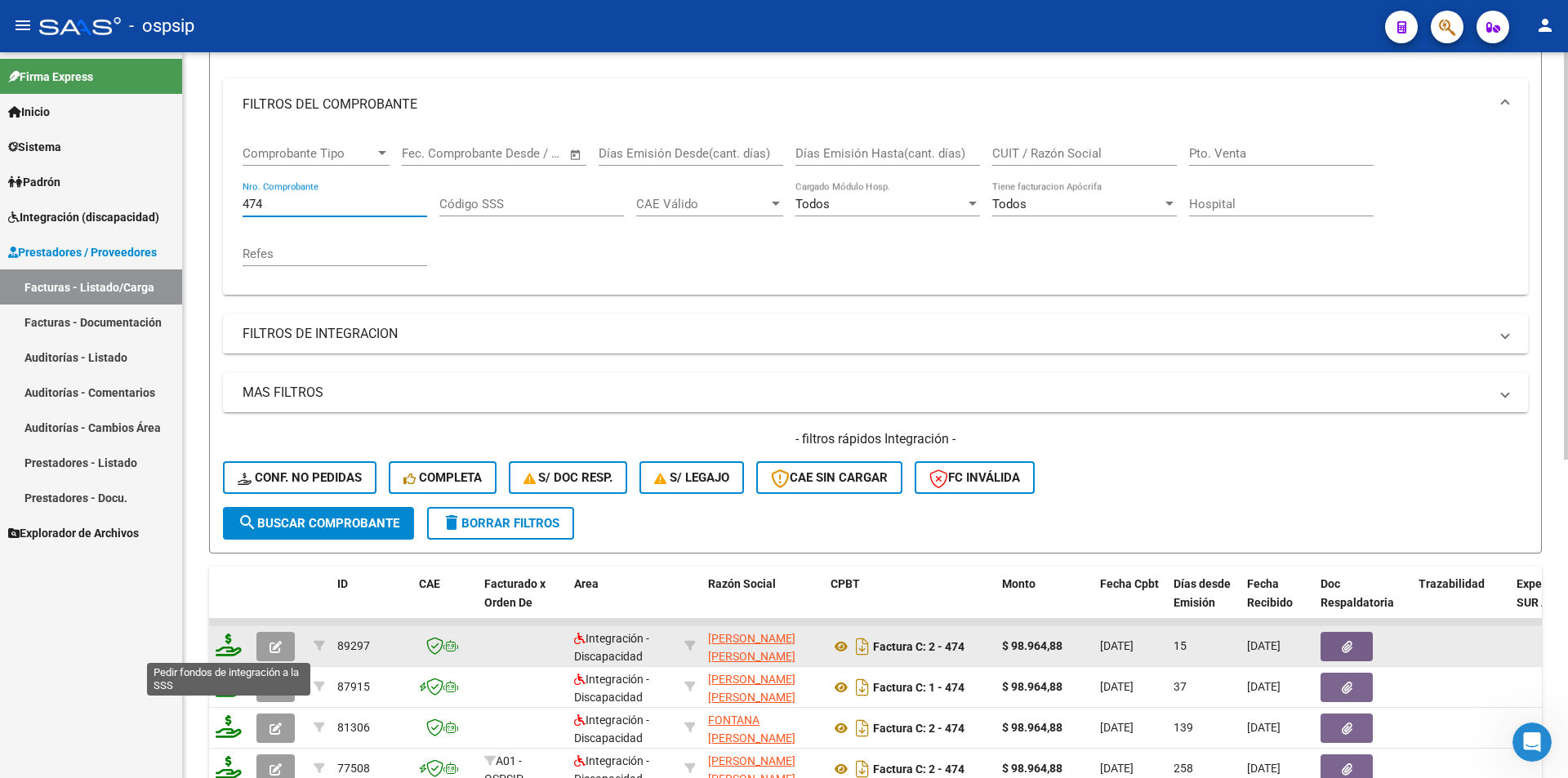
click at [228, 652] on icon at bounding box center [228, 644] width 26 height 23
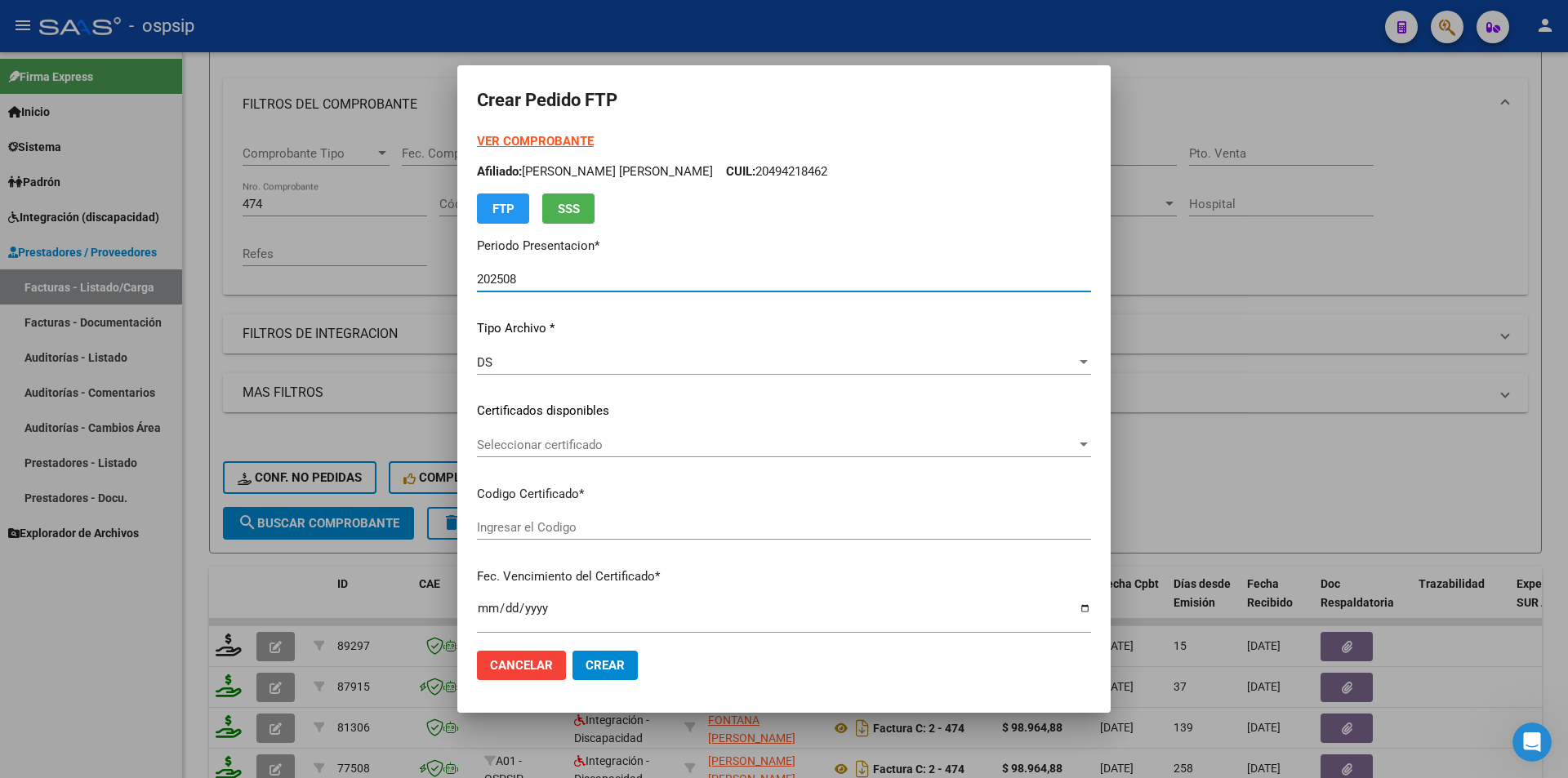
scroll to position [582, 0]
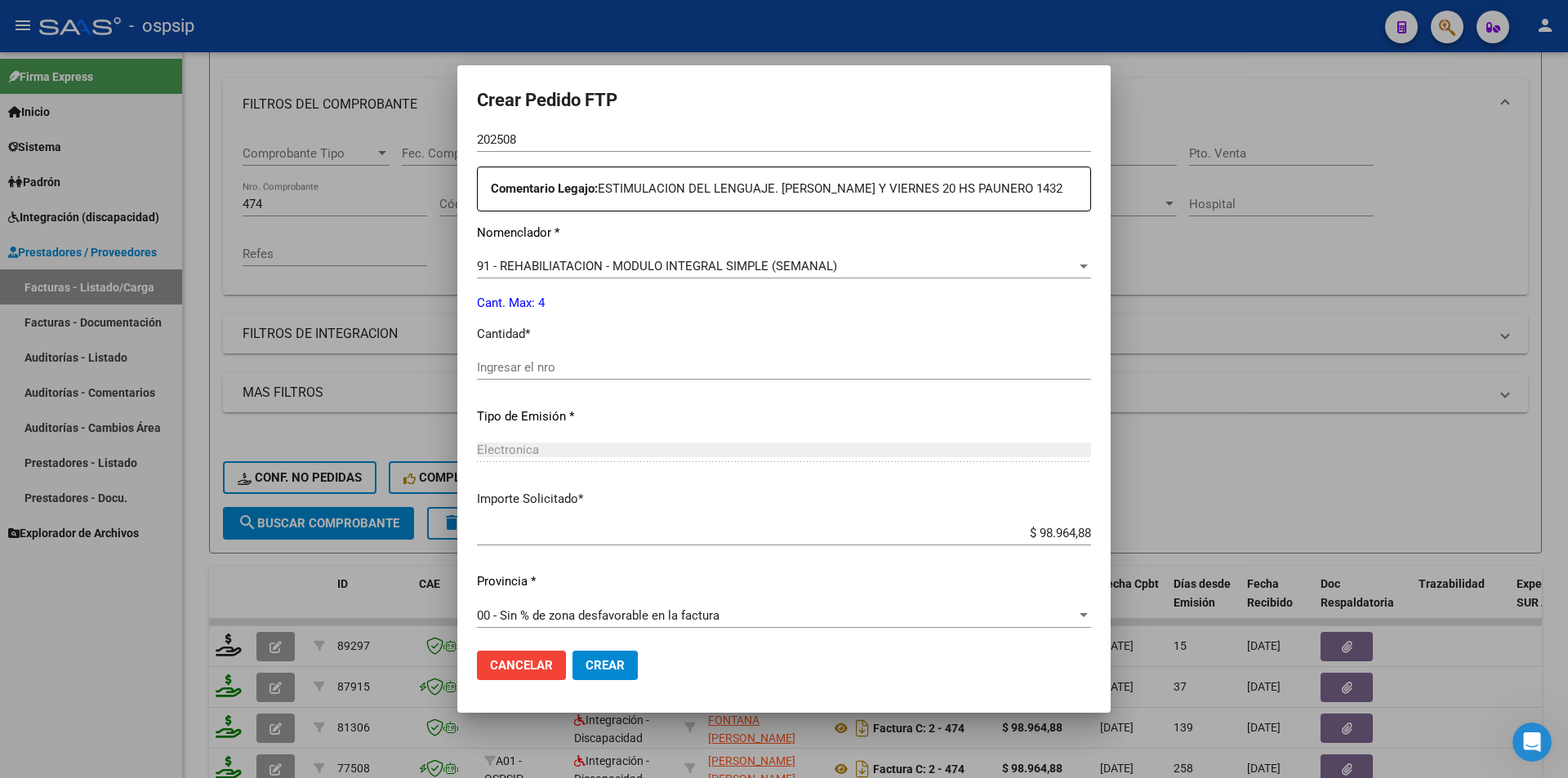
click at [494, 387] on div "Ingresar el nro" at bounding box center [784, 374] width 614 height 40
click at [478, 371] on input "Ingresar el nro" at bounding box center [784, 367] width 614 height 15
drag, startPoint x: 616, startPoint y: 665, endPoint x: 537, endPoint y: 643, distance: 82.0
click at [616, 664] on span "Crear" at bounding box center [605, 665] width 39 height 15
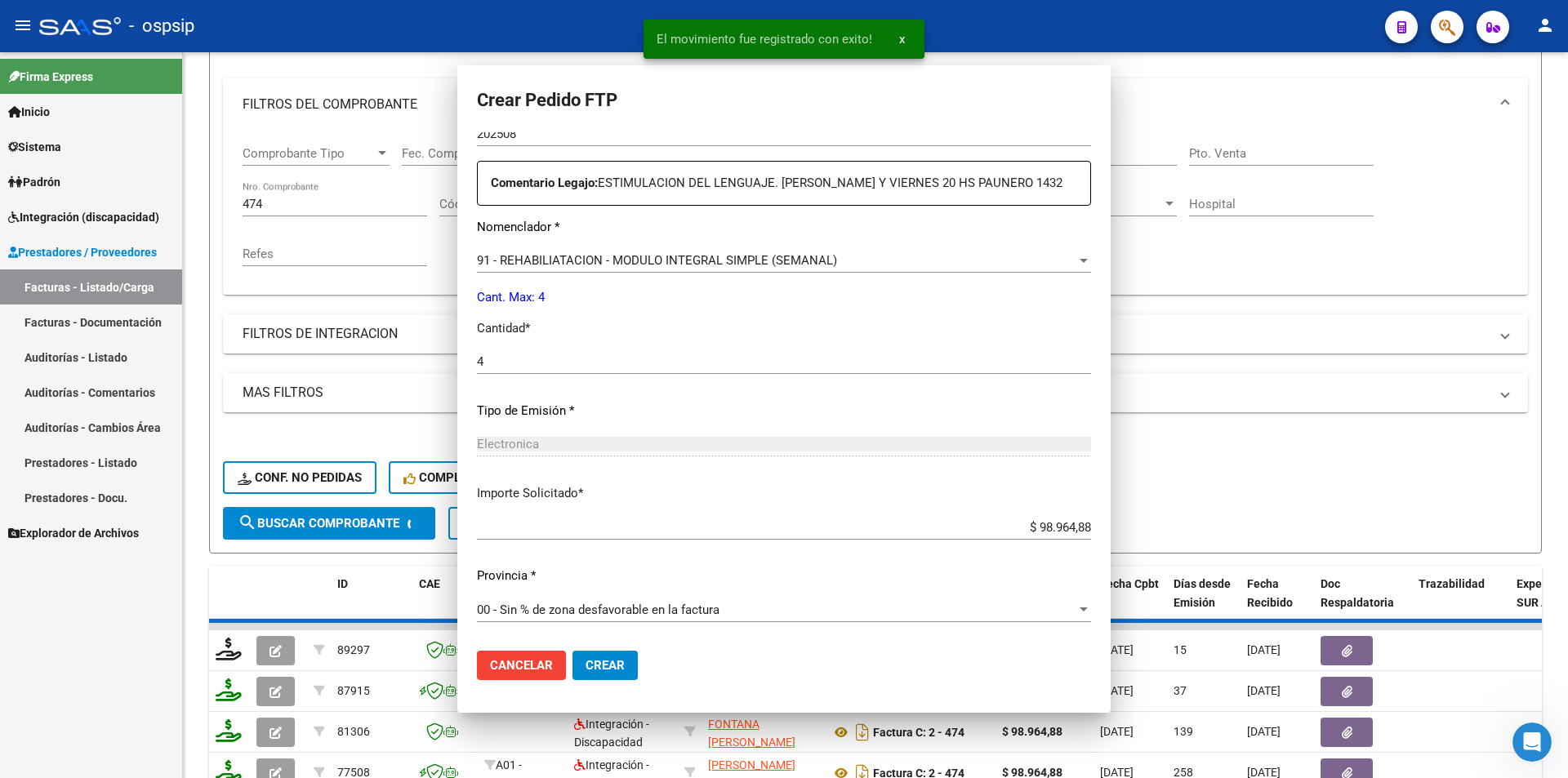
scroll to position [0, 0]
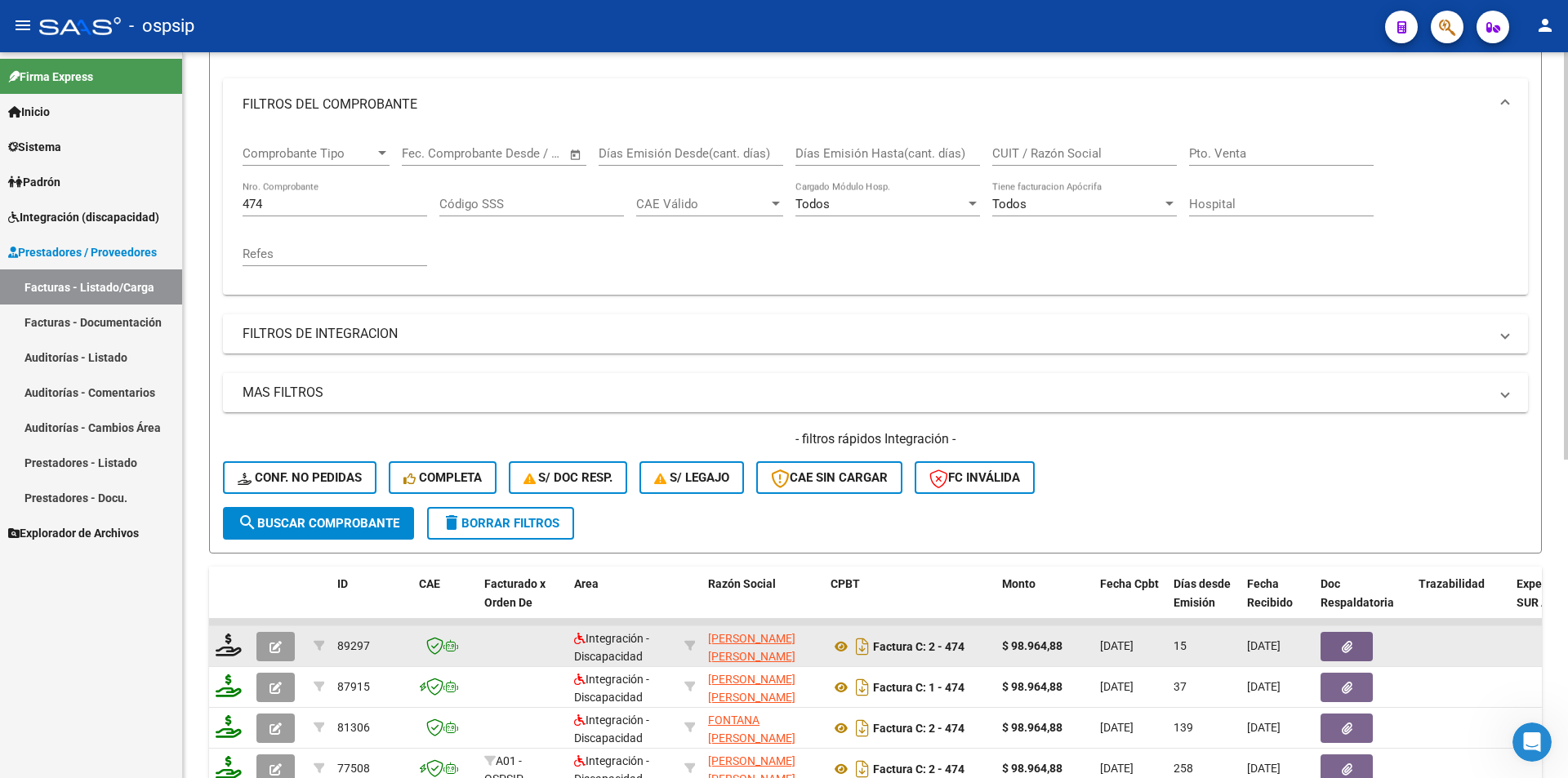
click at [277, 647] on icon "button" at bounding box center [275, 647] width 12 height 12
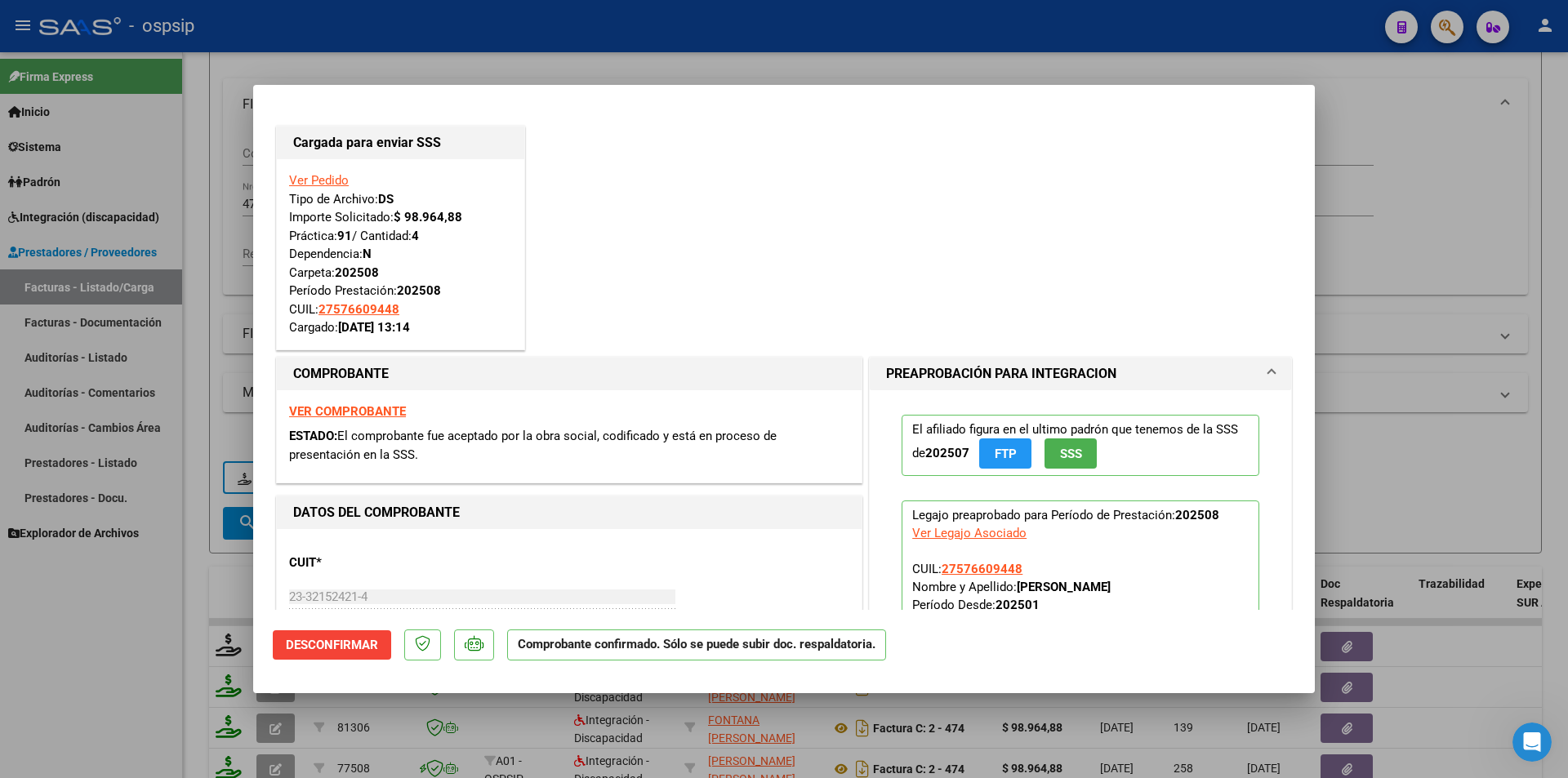
click at [216, 332] on div at bounding box center [784, 389] width 1568 height 778
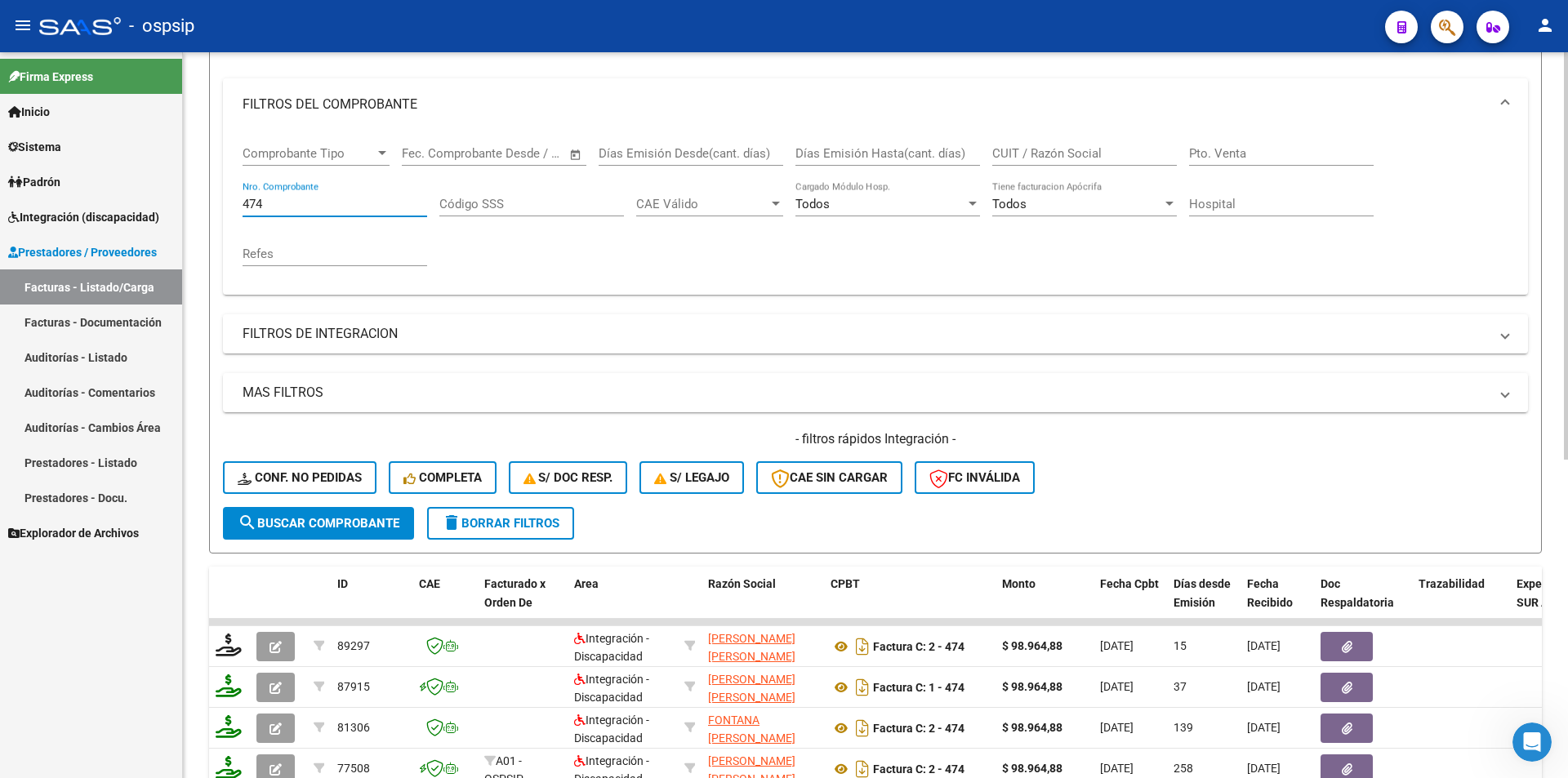
drag, startPoint x: 275, startPoint y: 198, endPoint x: 230, endPoint y: 199, distance: 45.0
click at [230, 199] on div "Comprobante Tipo Comprobante Tipo Fecha inicio – Fecha fin Fec. Comprobante Des…" at bounding box center [875, 212] width 1305 height 164
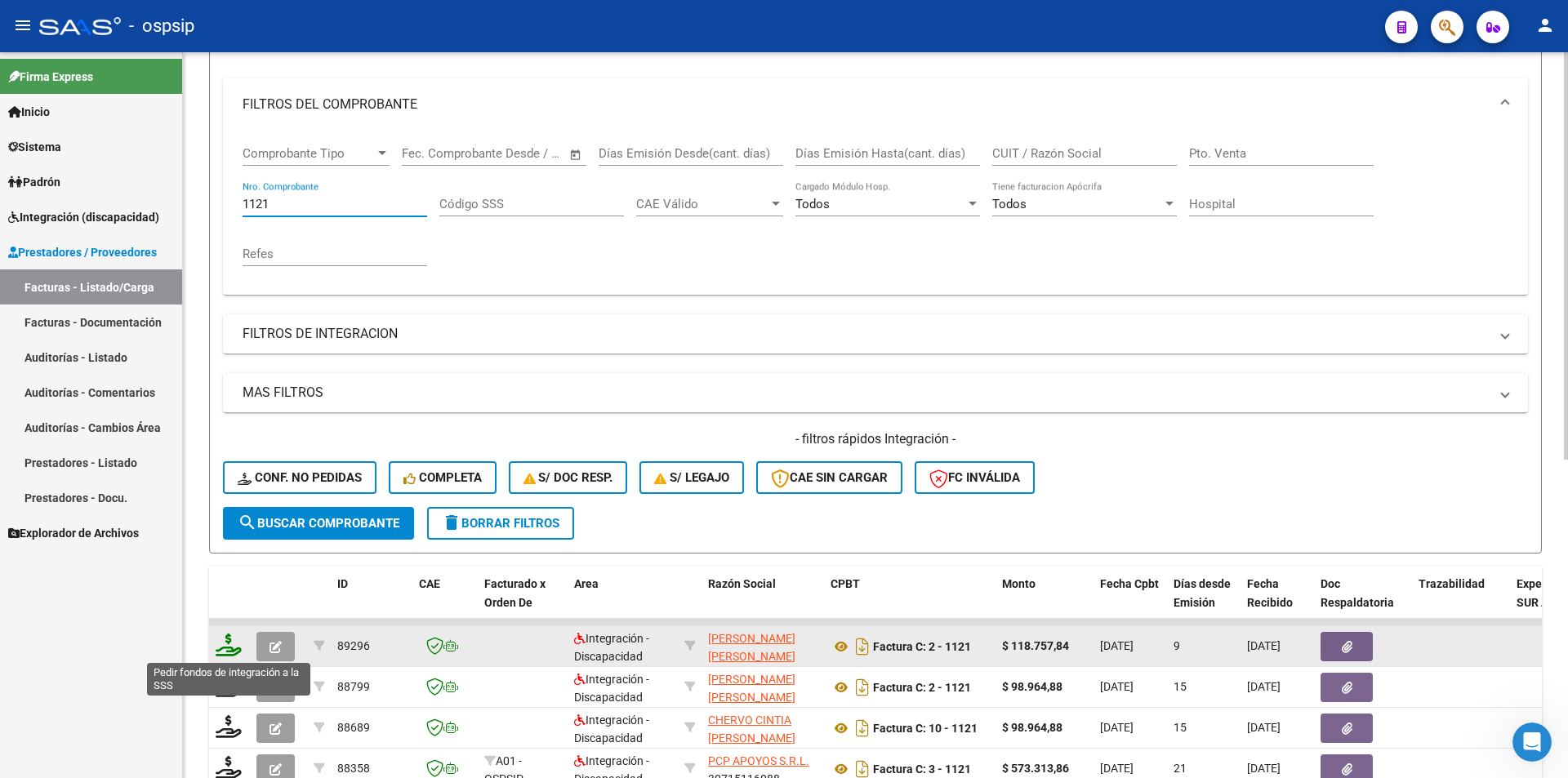
click at [225, 645] on icon at bounding box center [228, 644] width 26 height 23
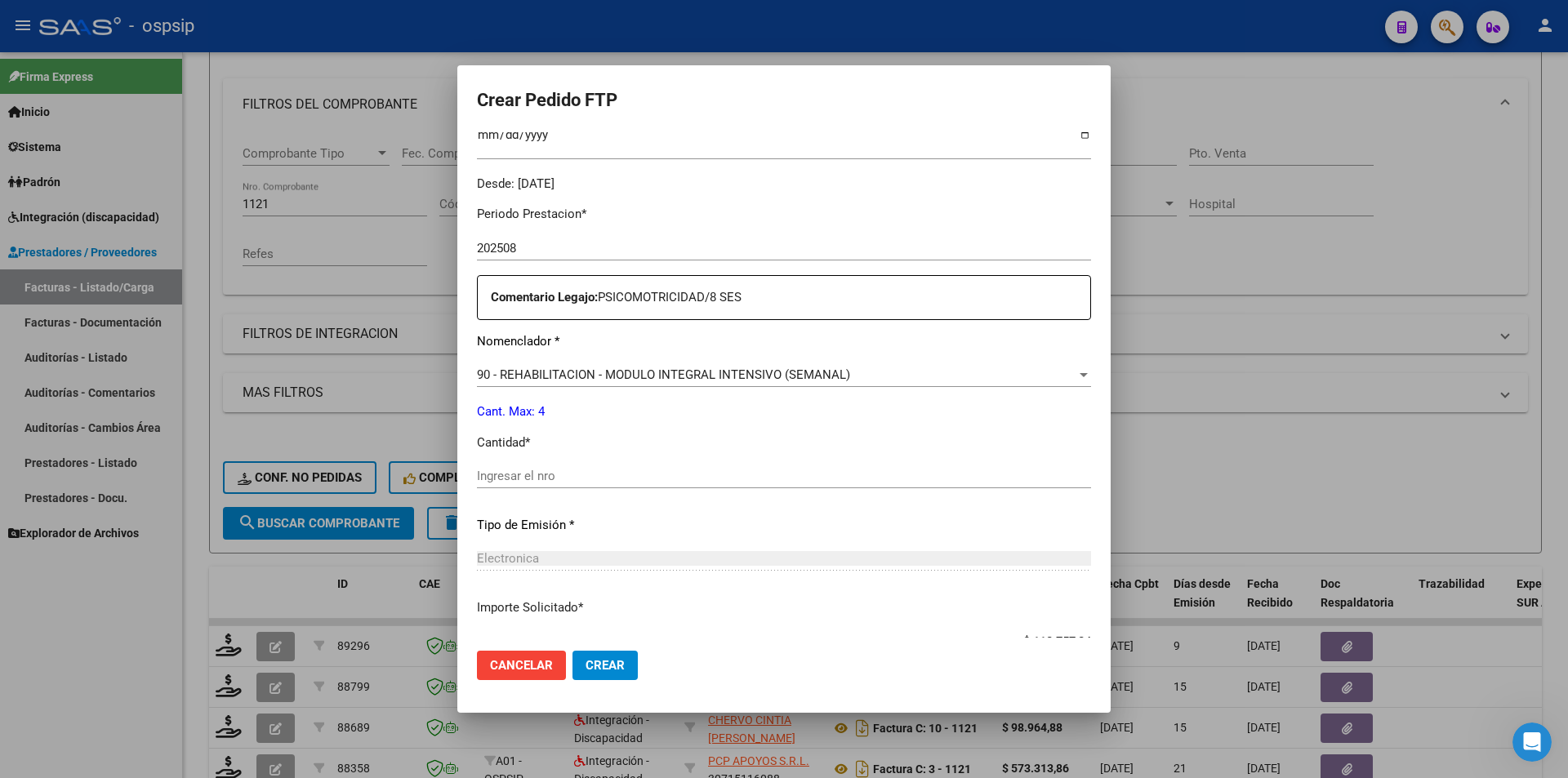
scroll to position [490, 0]
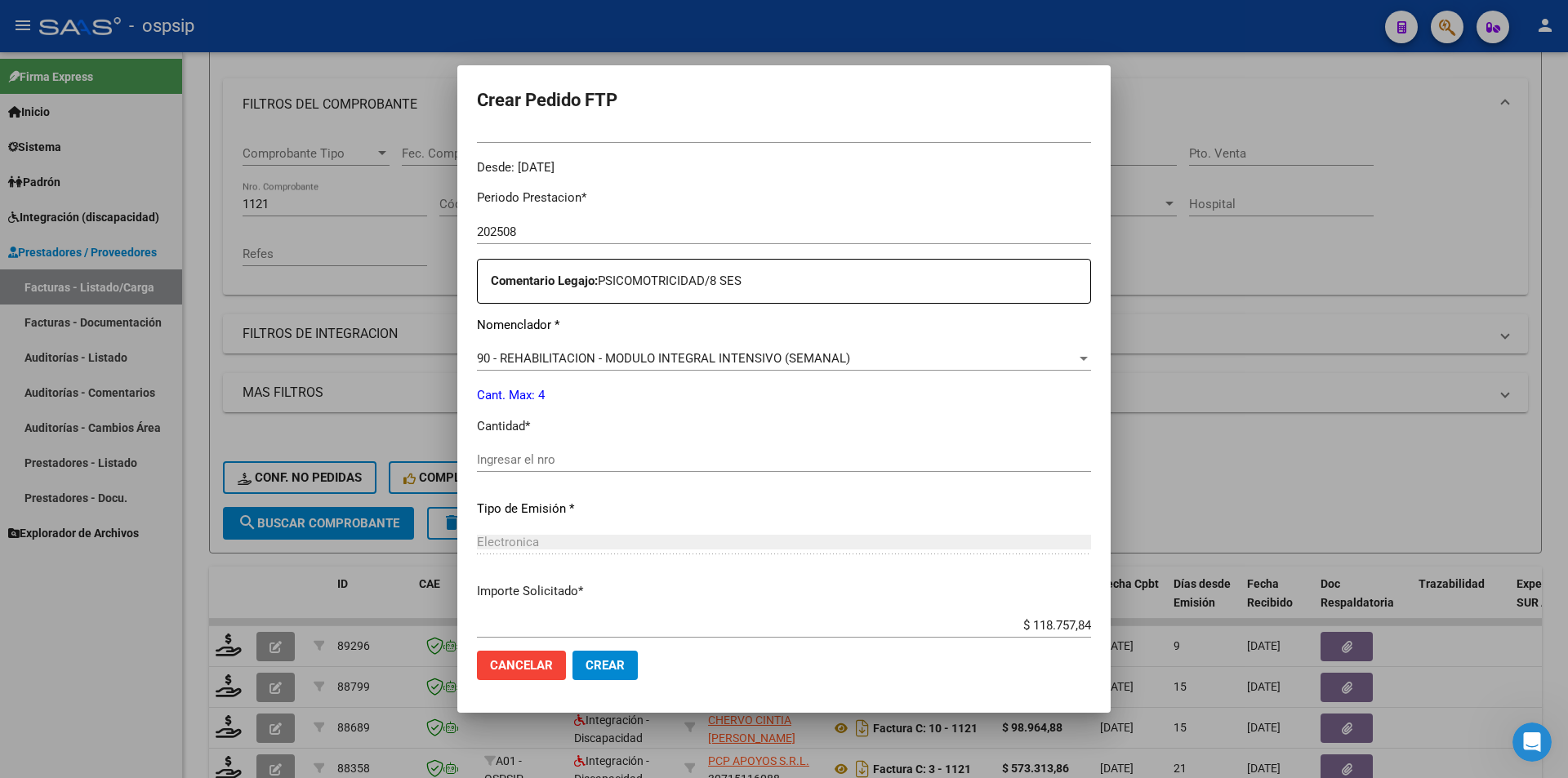
click at [544, 464] on input "Ingresar el nro" at bounding box center [784, 459] width 614 height 15
click at [603, 667] on span "Crear" at bounding box center [605, 665] width 39 height 15
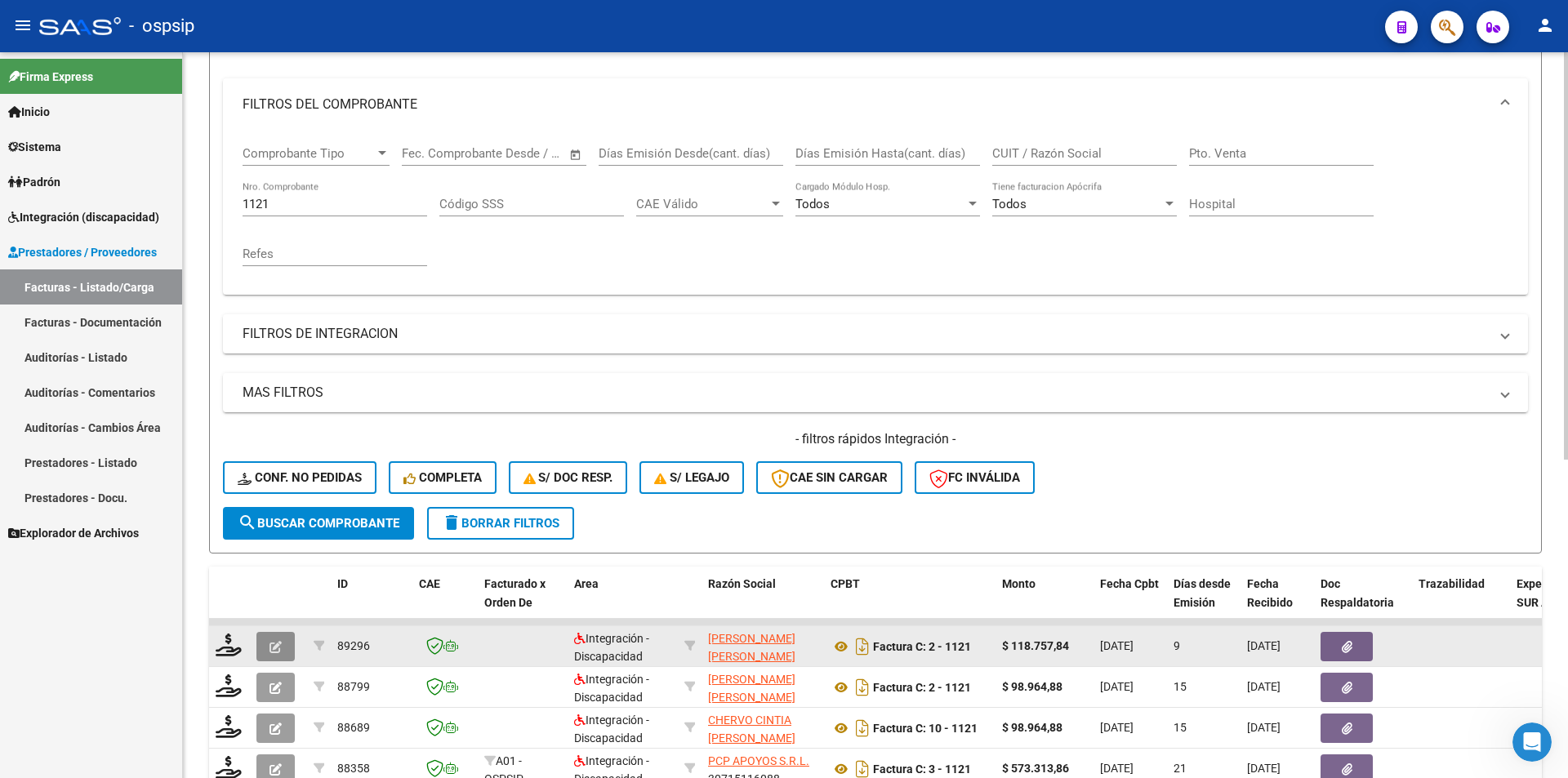
click at [284, 649] on button "button" at bounding box center [275, 646] width 39 height 29
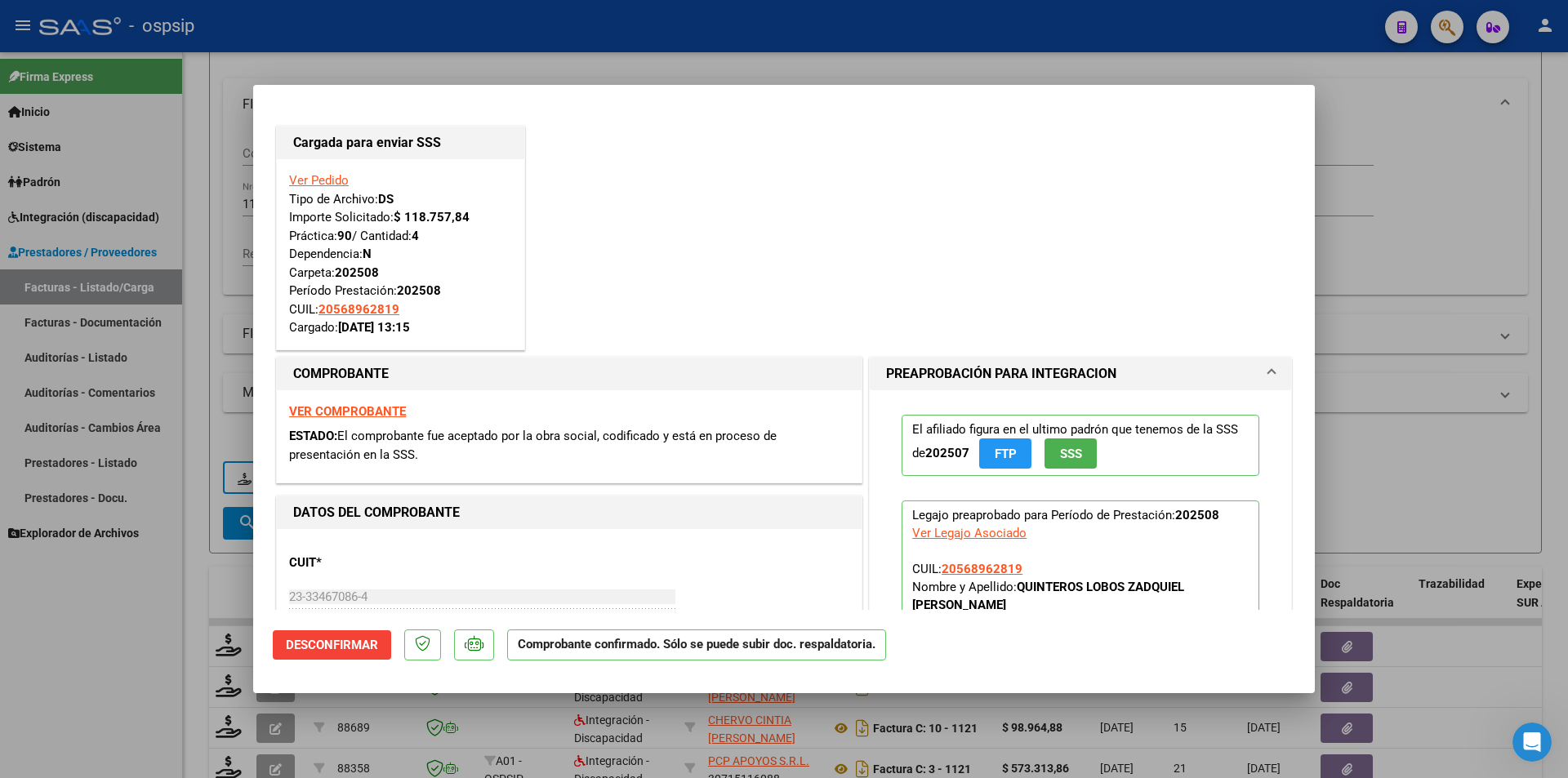
click at [153, 649] on div at bounding box center [784, 389] width 1568 height 778
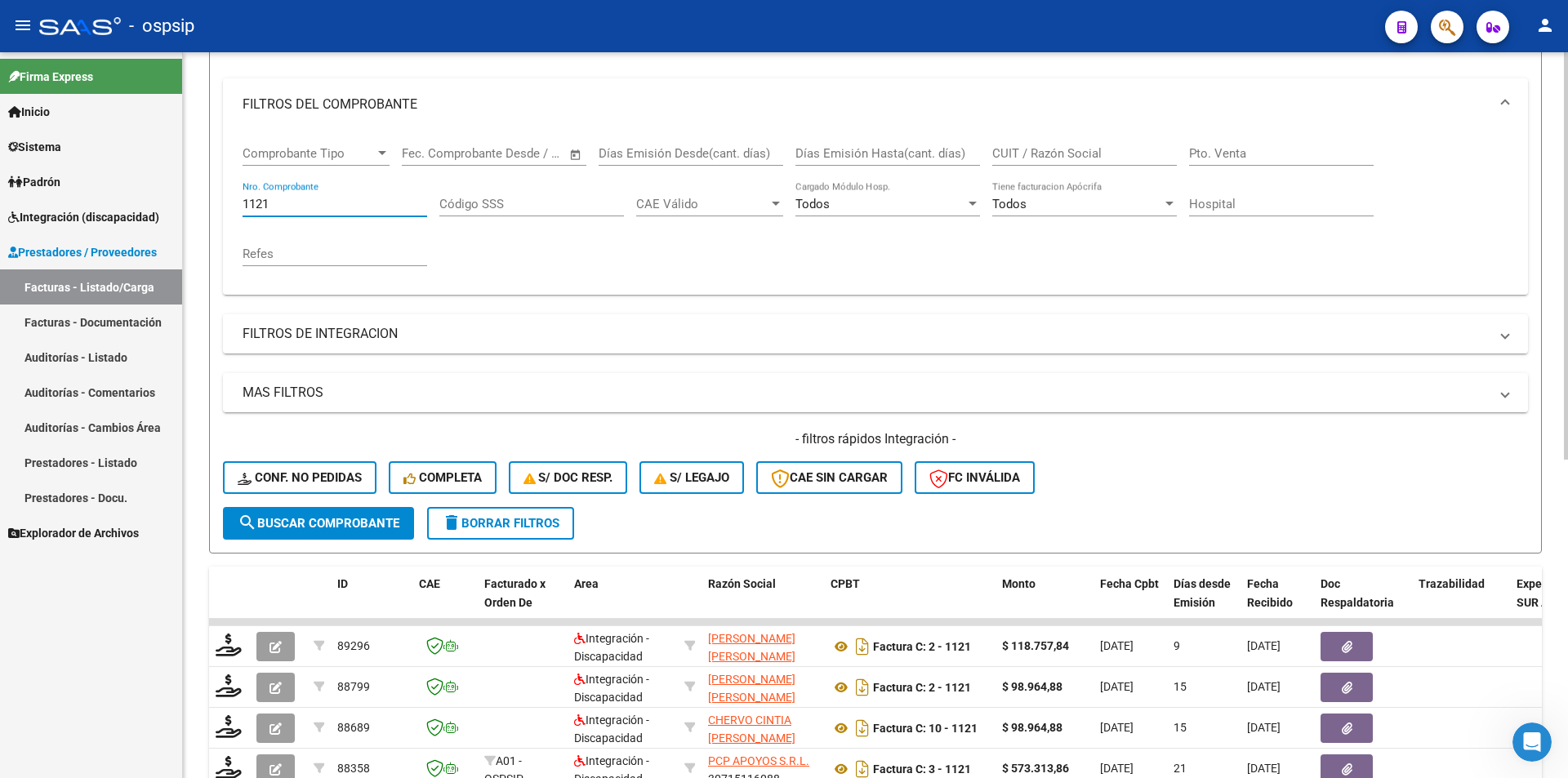
drag, startPoint x: 289, startPoint y: 198, endPoint x: 209, endPoint y: 206, distance: 80.4
click at [209, 206] on form "Filtros Id Area Area Seleccionar Gerenciador Seleccionar Gerenciador Todos Conf…" at bounding box center [875, 273] width 1333 height 560
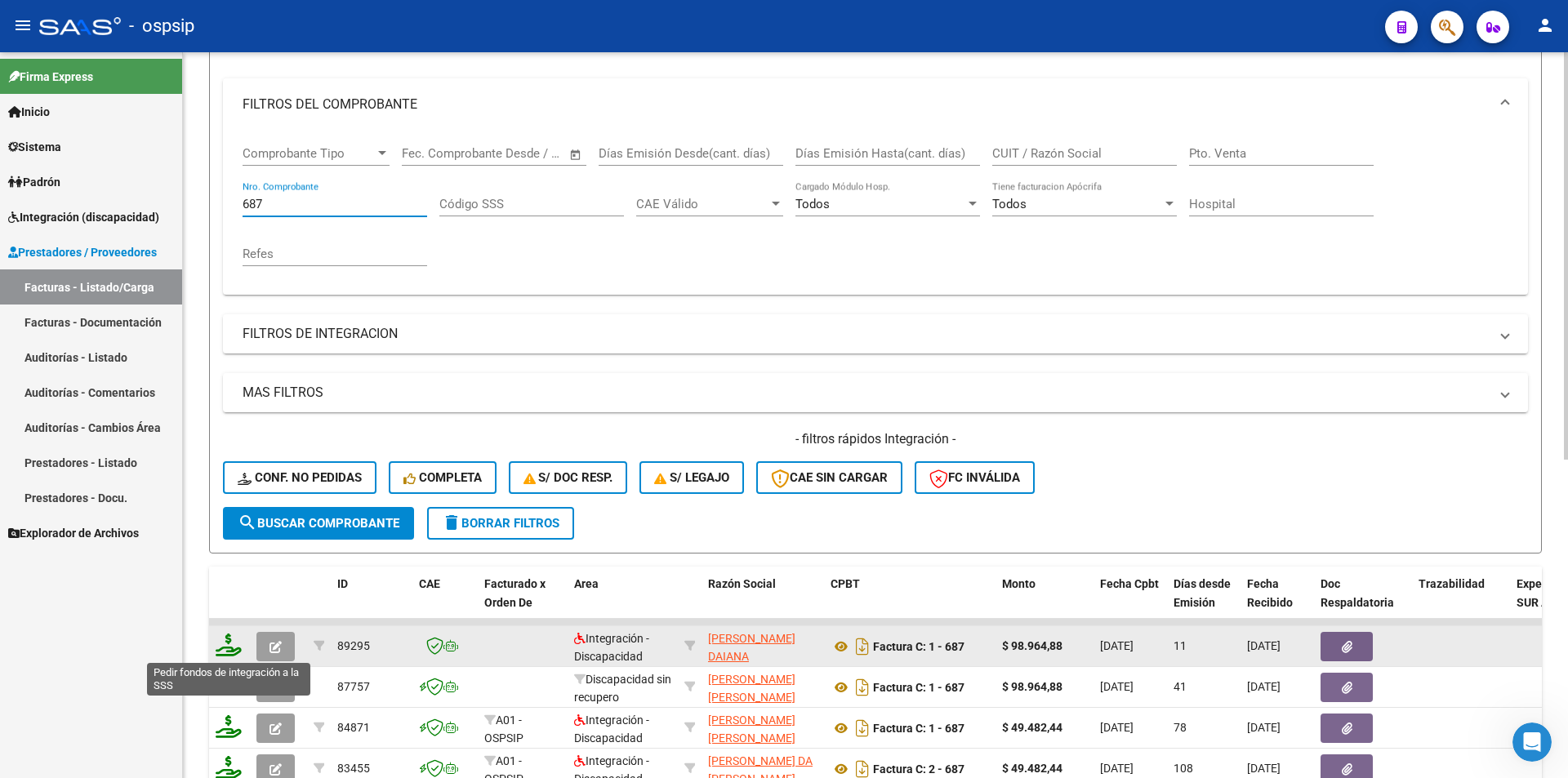
click at [223, 655] on icon at bounding box center [228, 644] width 26 height 23
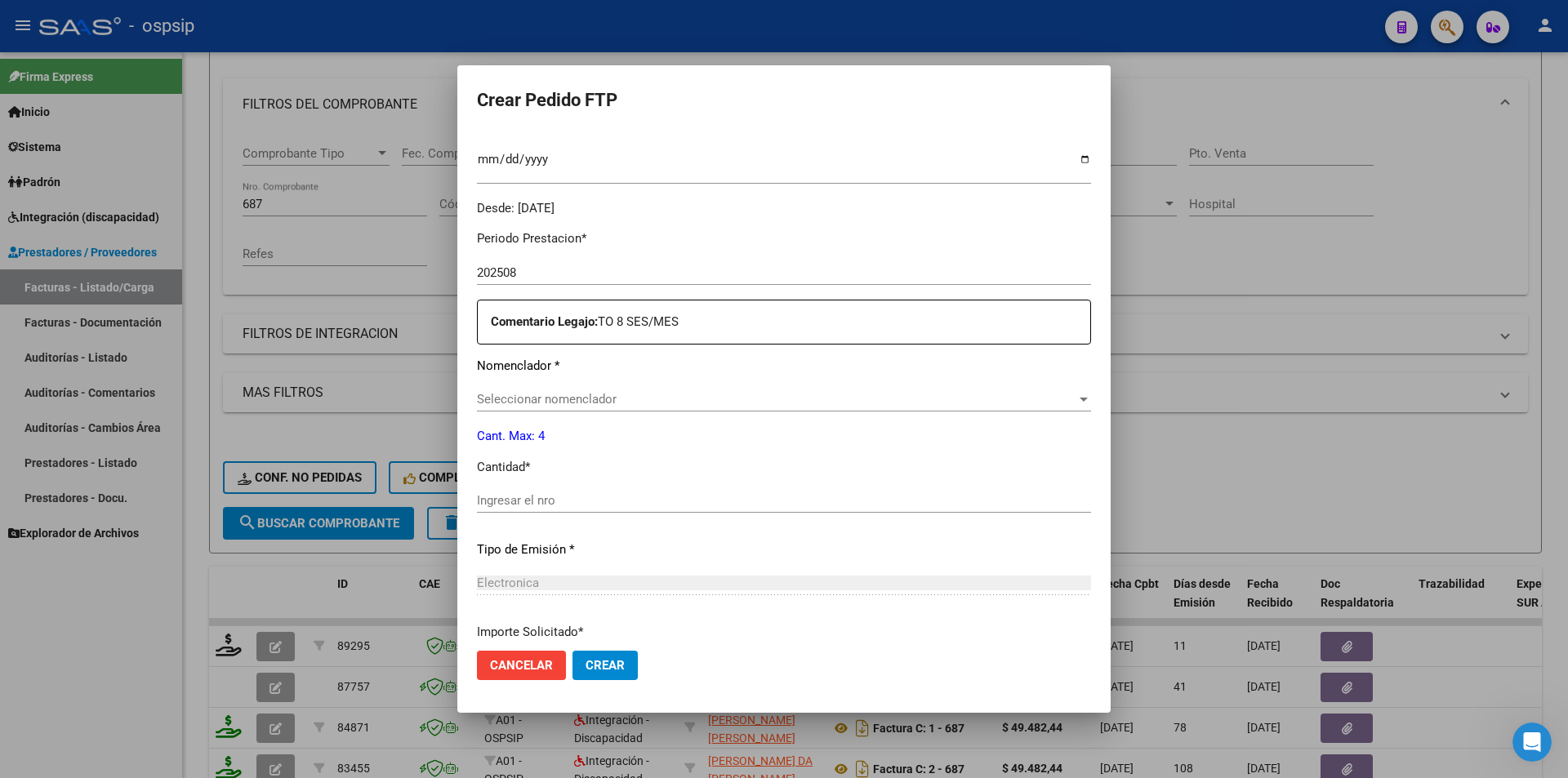
scroll to position [582, 0]
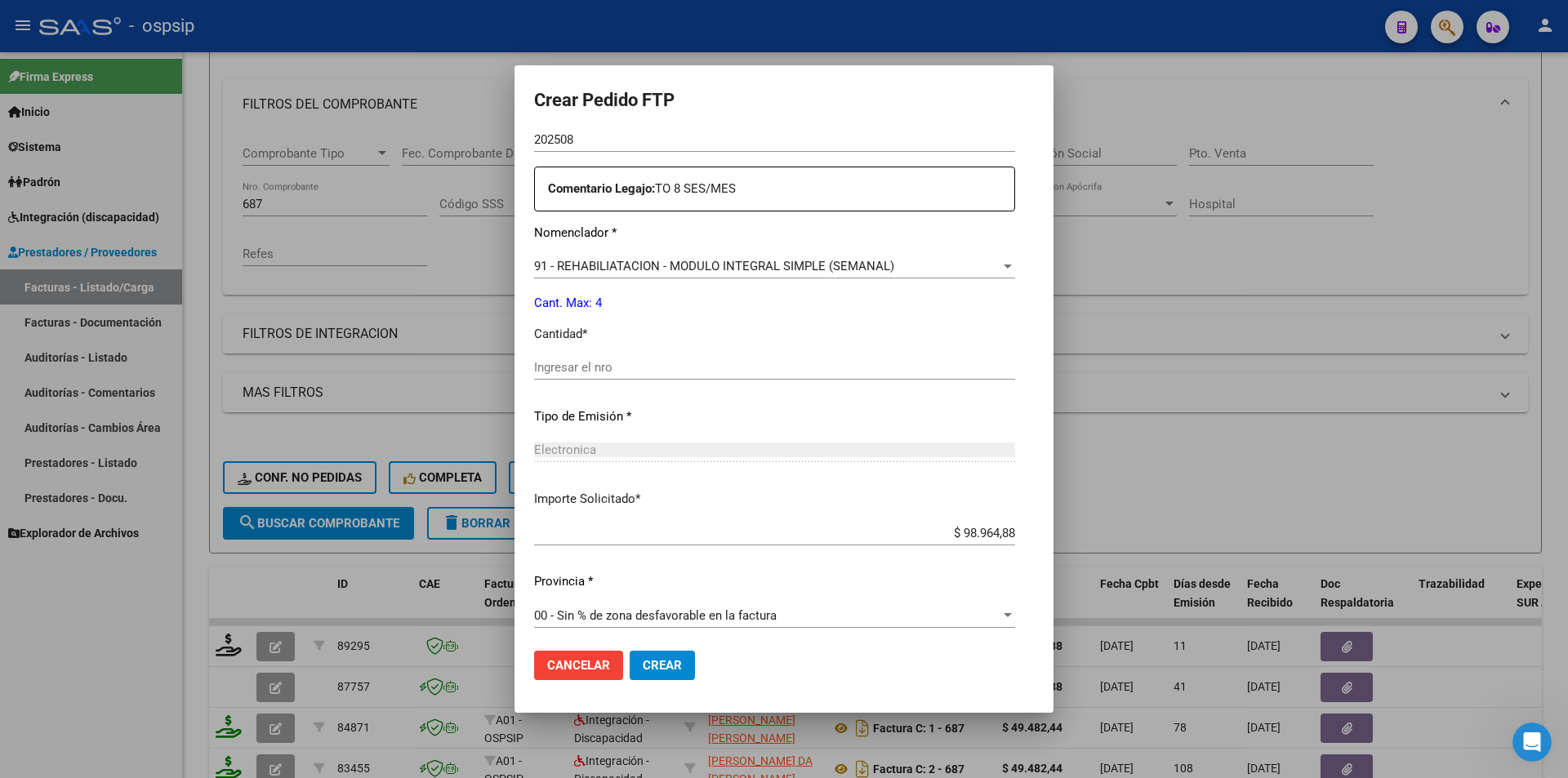
click at [550, 372] on input "Ingresar el nro" at bounding box center [774, 367] width 481 height 15
click at [666, 665] on span "Crear" at bounding box center [663, 665] width 39 height 15
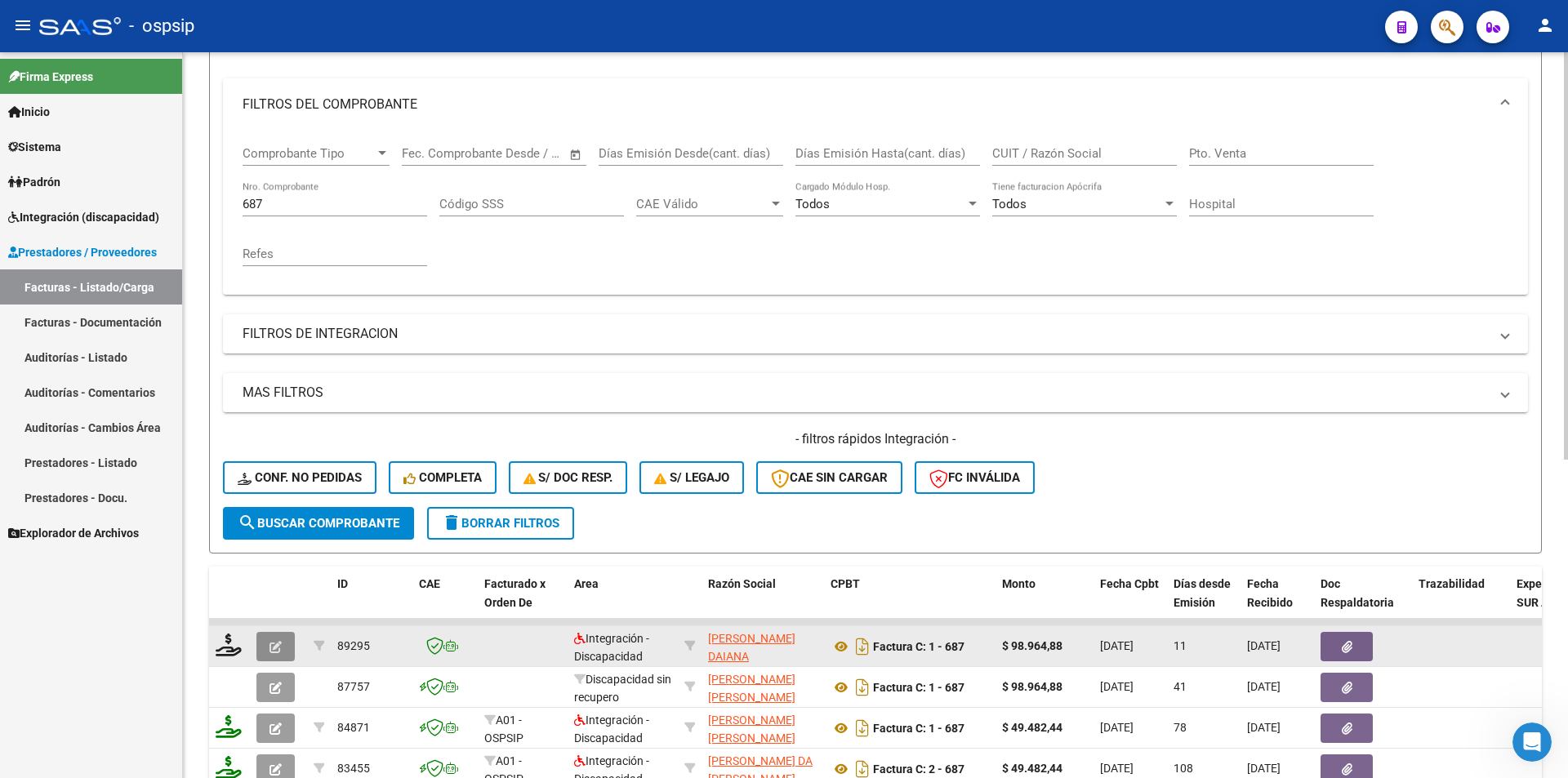
click at [278, 635] on button "button" at bounding box center [275, 646] width 39 height 29
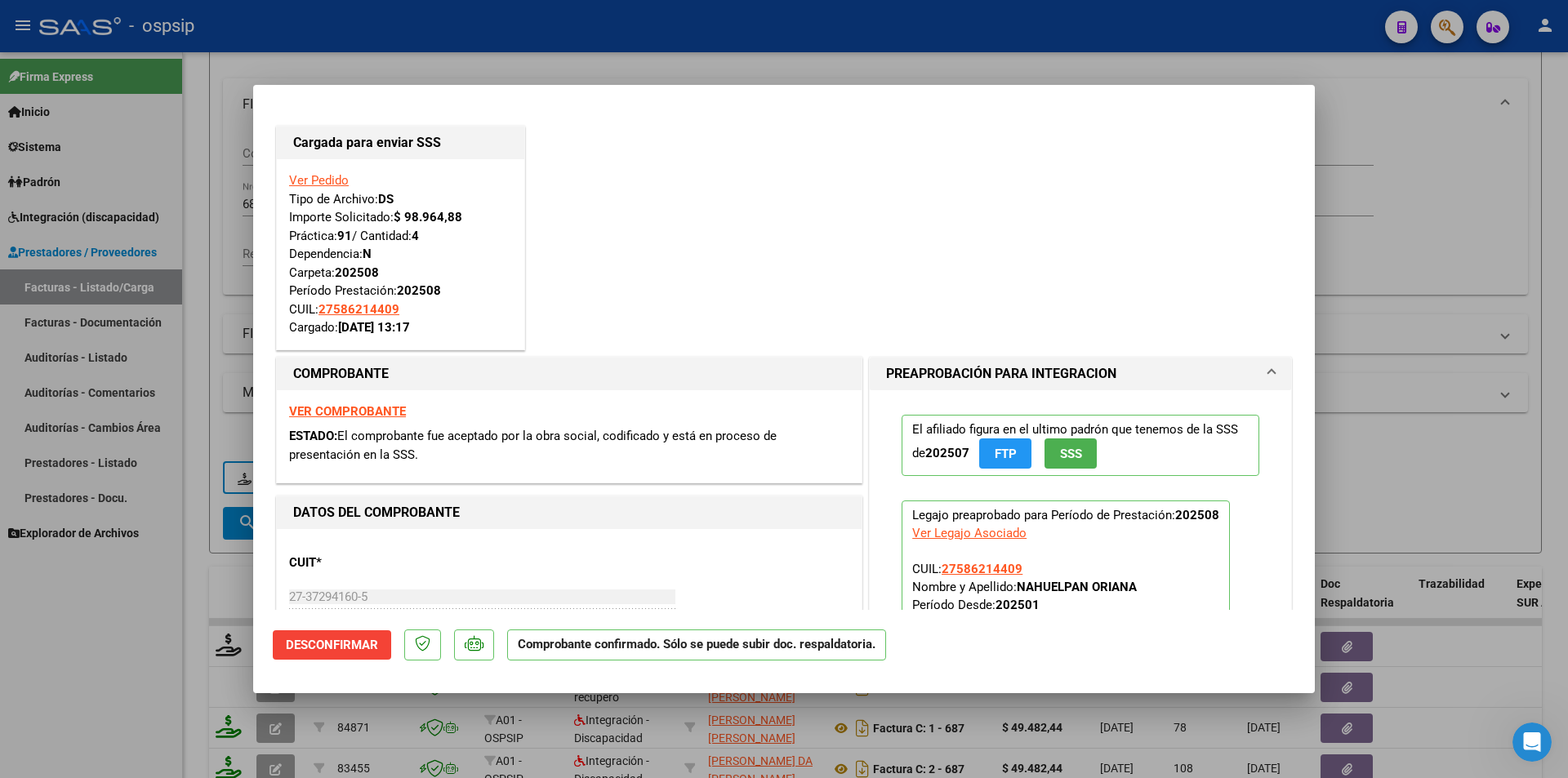
drag, startPoint x: 170, startPoint y: 640, endPoint x: 258, endPoint y: 392, distance: 263.2
click at [170, 638] on div at bounding box center [784, 389] width 1568 height 778
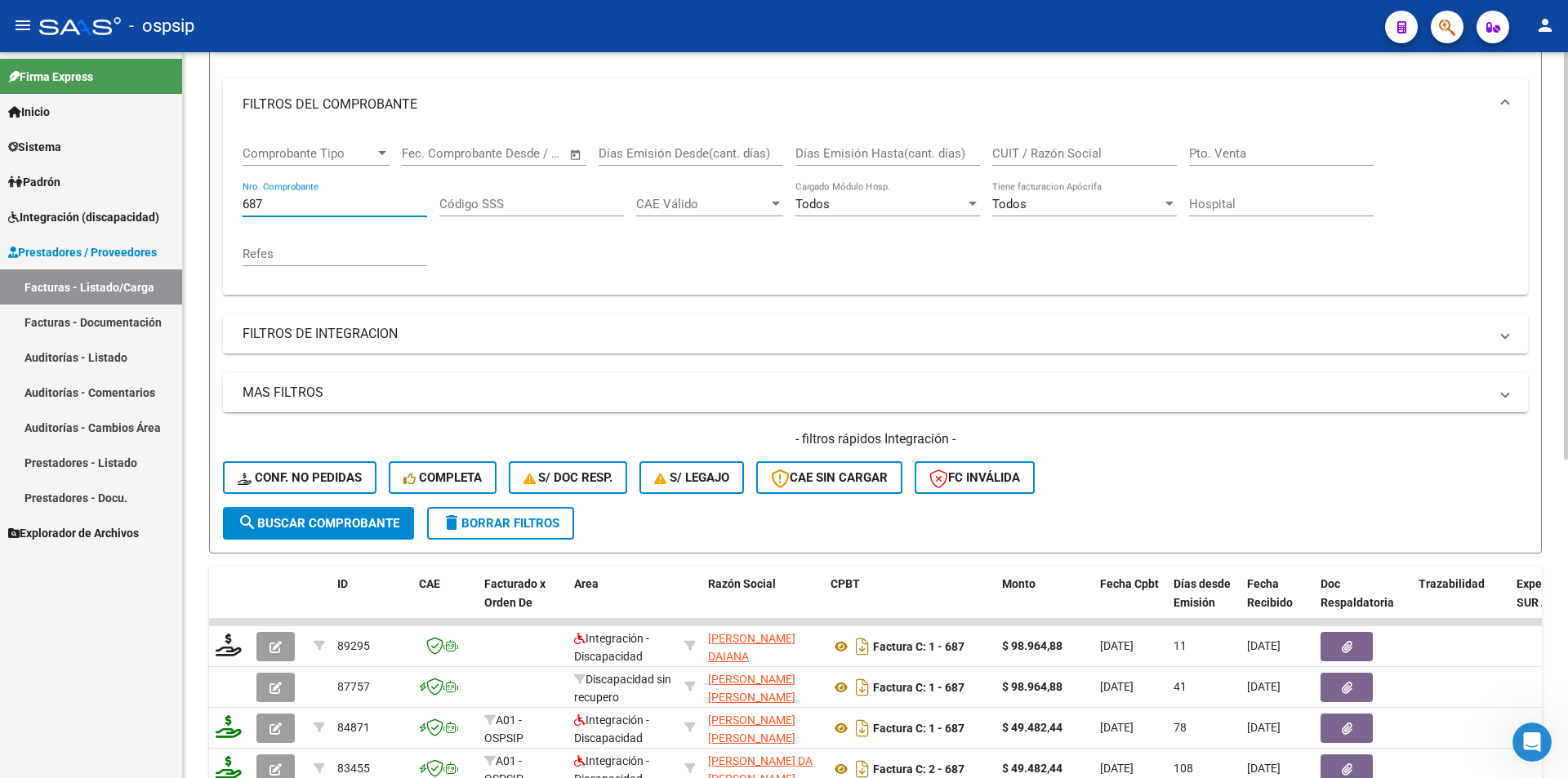
drag, startPoint x: 267, startPoint y: 201, endPoint x: 194, endPoint y: 193, distance: 73.4
click at [194, 193] on div "Video tutorial PRESTADORES -> Listado de CPBTs Emitidos por Prestadores / Prove…" at bounding box center [875, 494] width 1385 height 1280
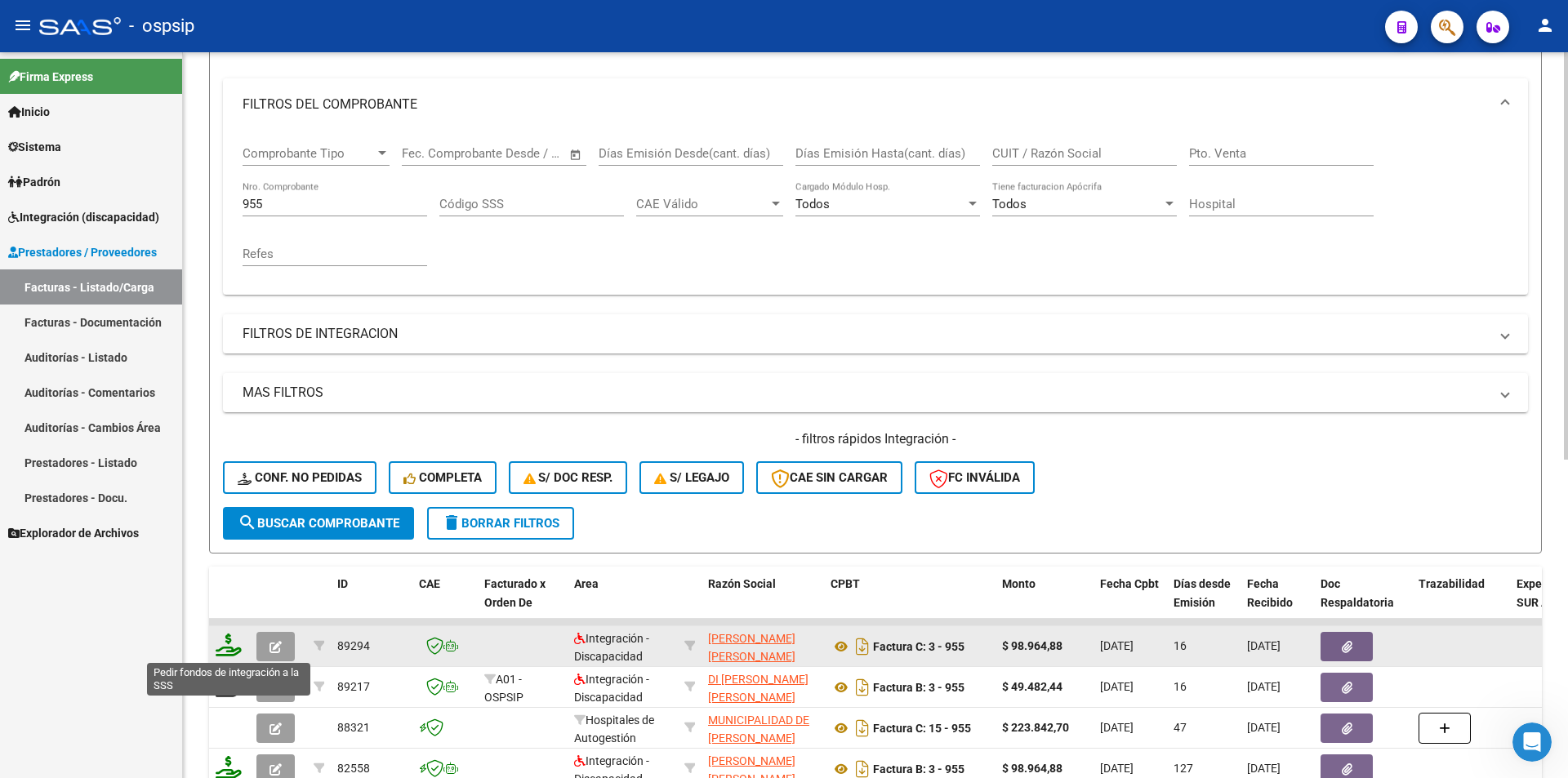
click at [229, 650] on icon at bounding box center [228, 644] width 26 height 23
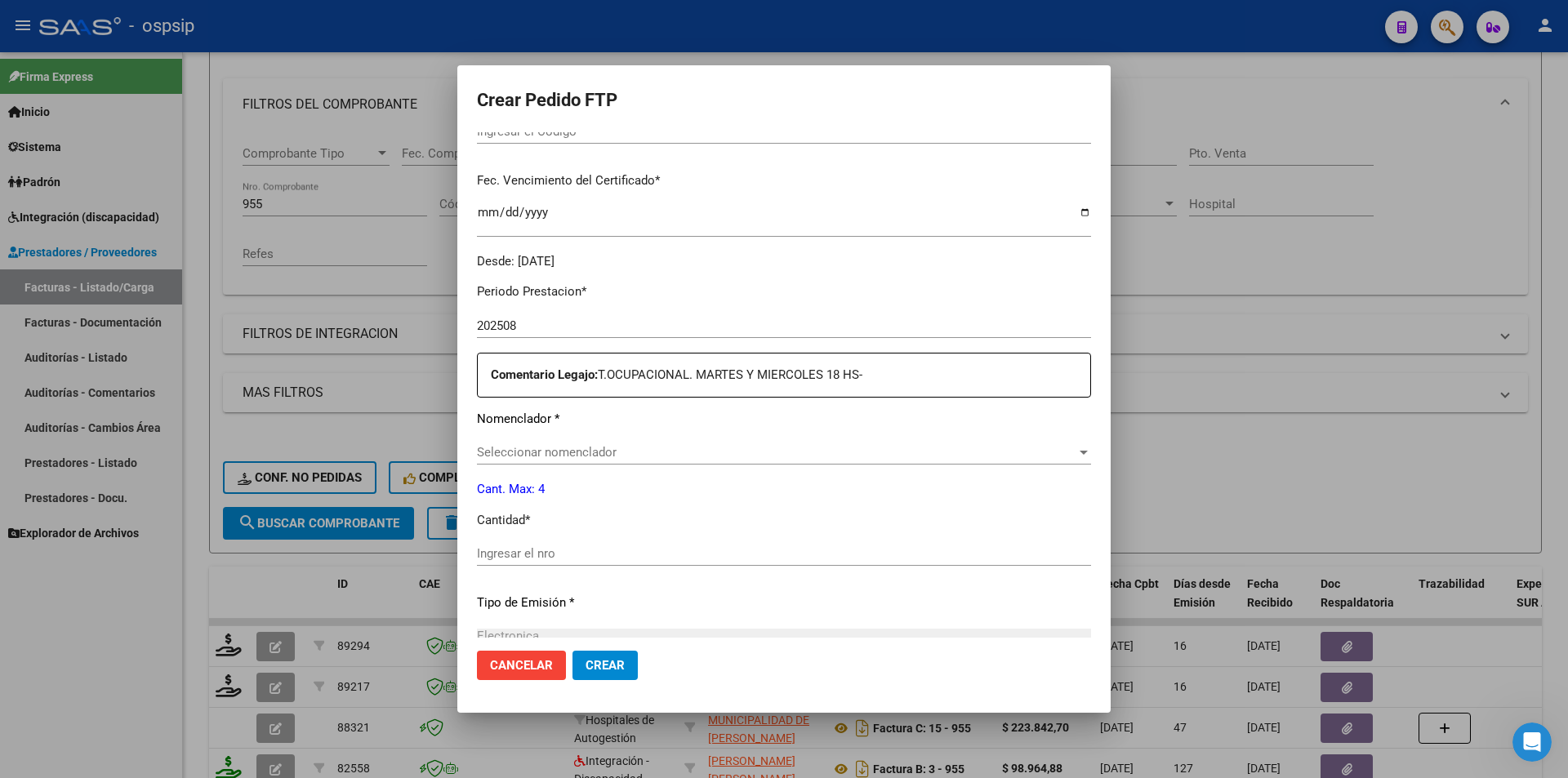
scroll to position [500, 0]
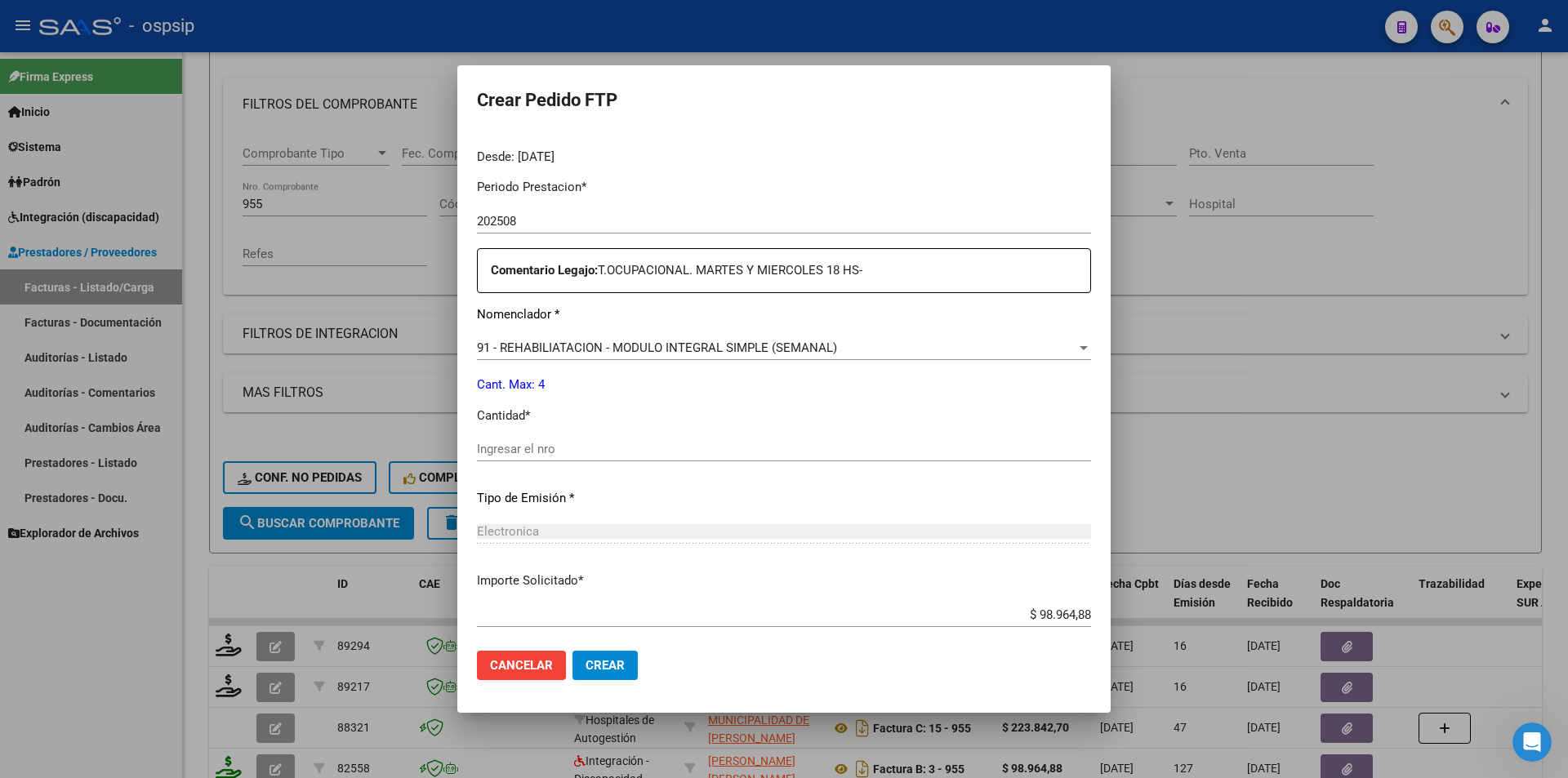
click at [480, 444] on input "Ingresar el nro" at bounding box center [784, 448] width 614 height 15
click at [616, 662] on span "Crear" at bounding box center [605, 665] width 39 height 15
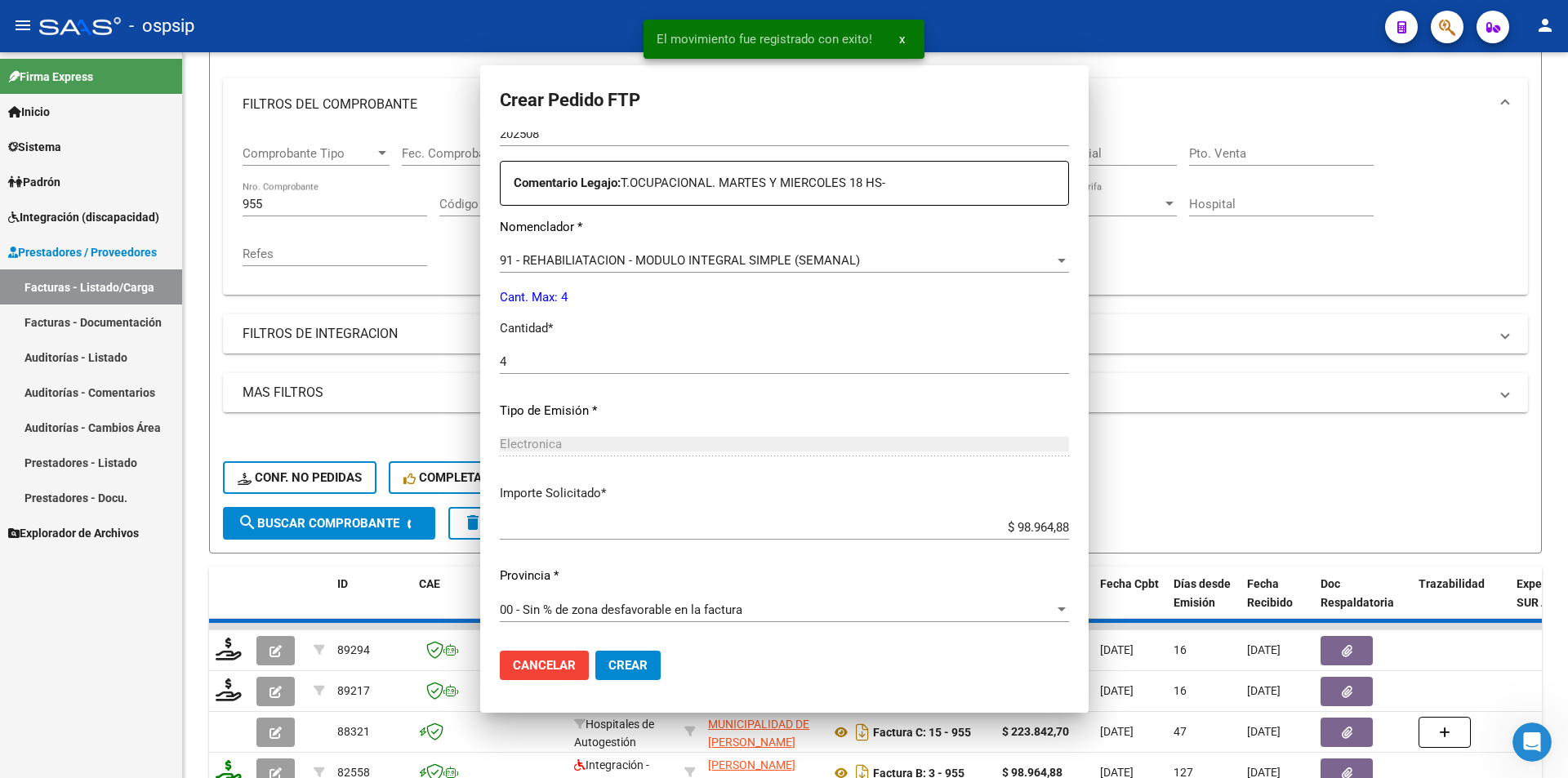
scroll to position [0, 0]
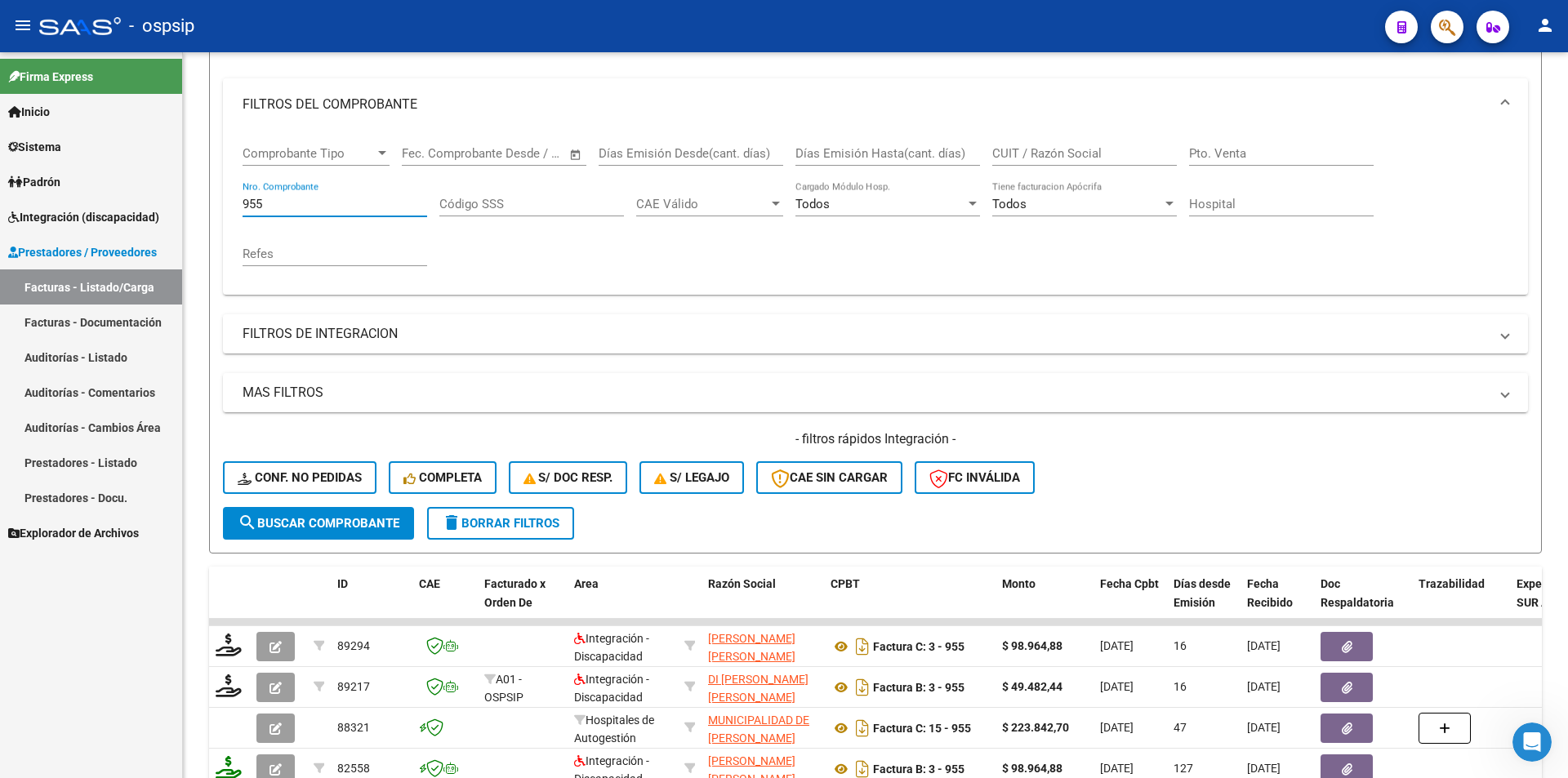
drag, startPoint x: 190, startPoint y: 191, endPoint x: 165, endPoint y: 189, distance: 25.1
click at [166, 189] on mat-sidenav-container "Firma Express Inicio Calendario SSS Instructivos Contacto OS Sistema Usuarios T…" at bounding box center [784, 415] width 1568 height 726
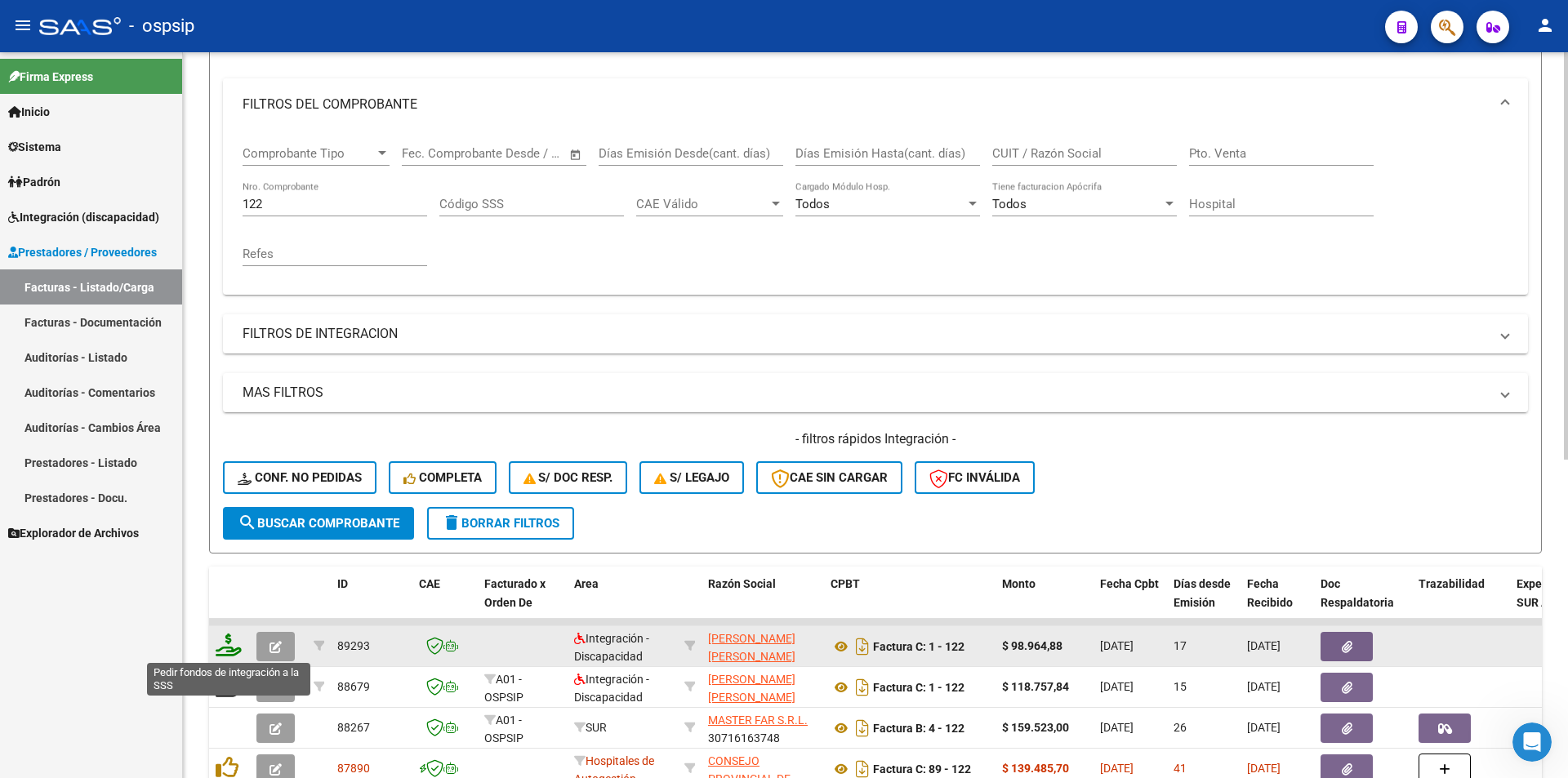
click at [231, 640] on icon at bounding box center [228, 644] width 26 height 23
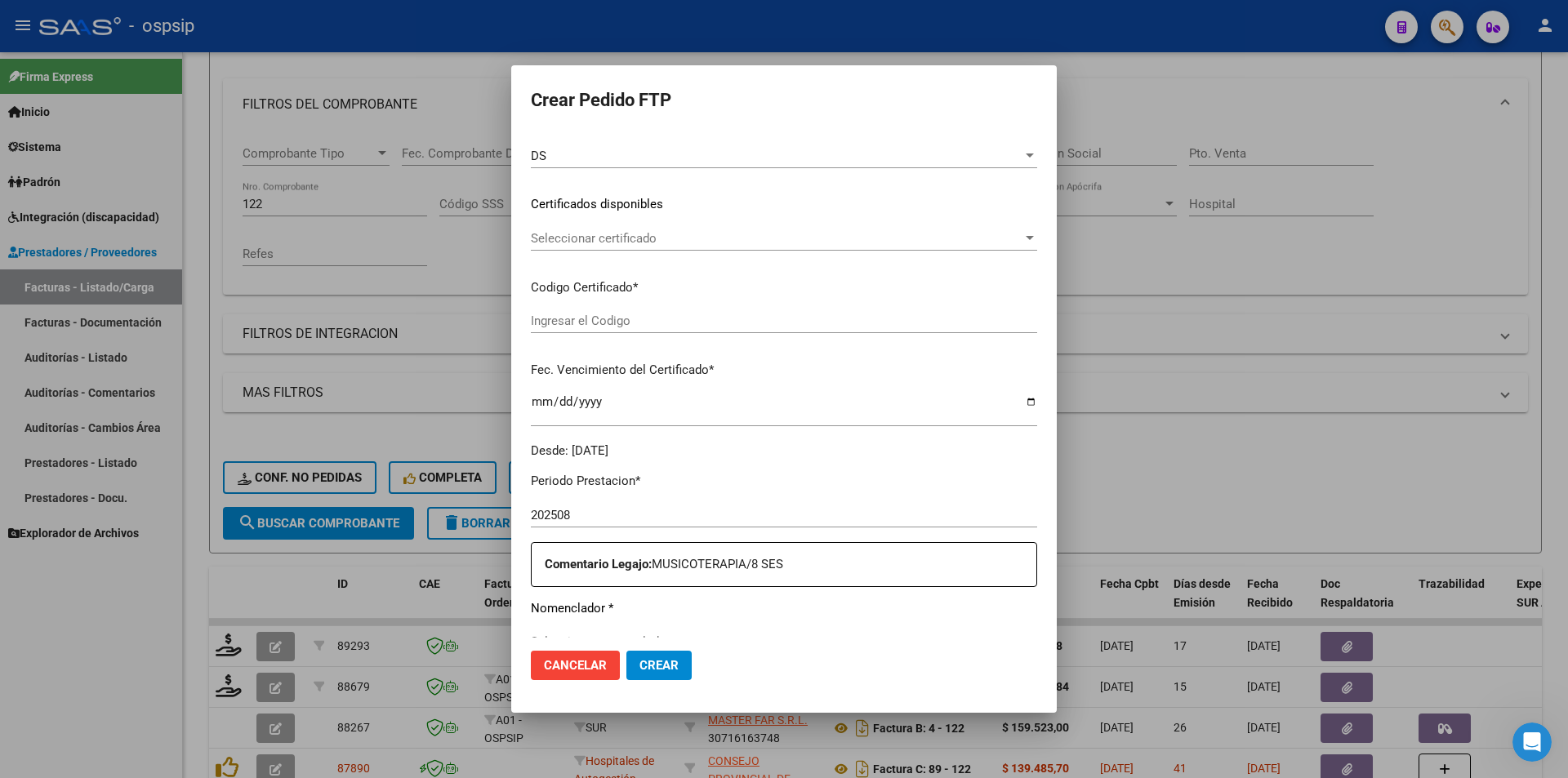
scroll to position [408, 0]
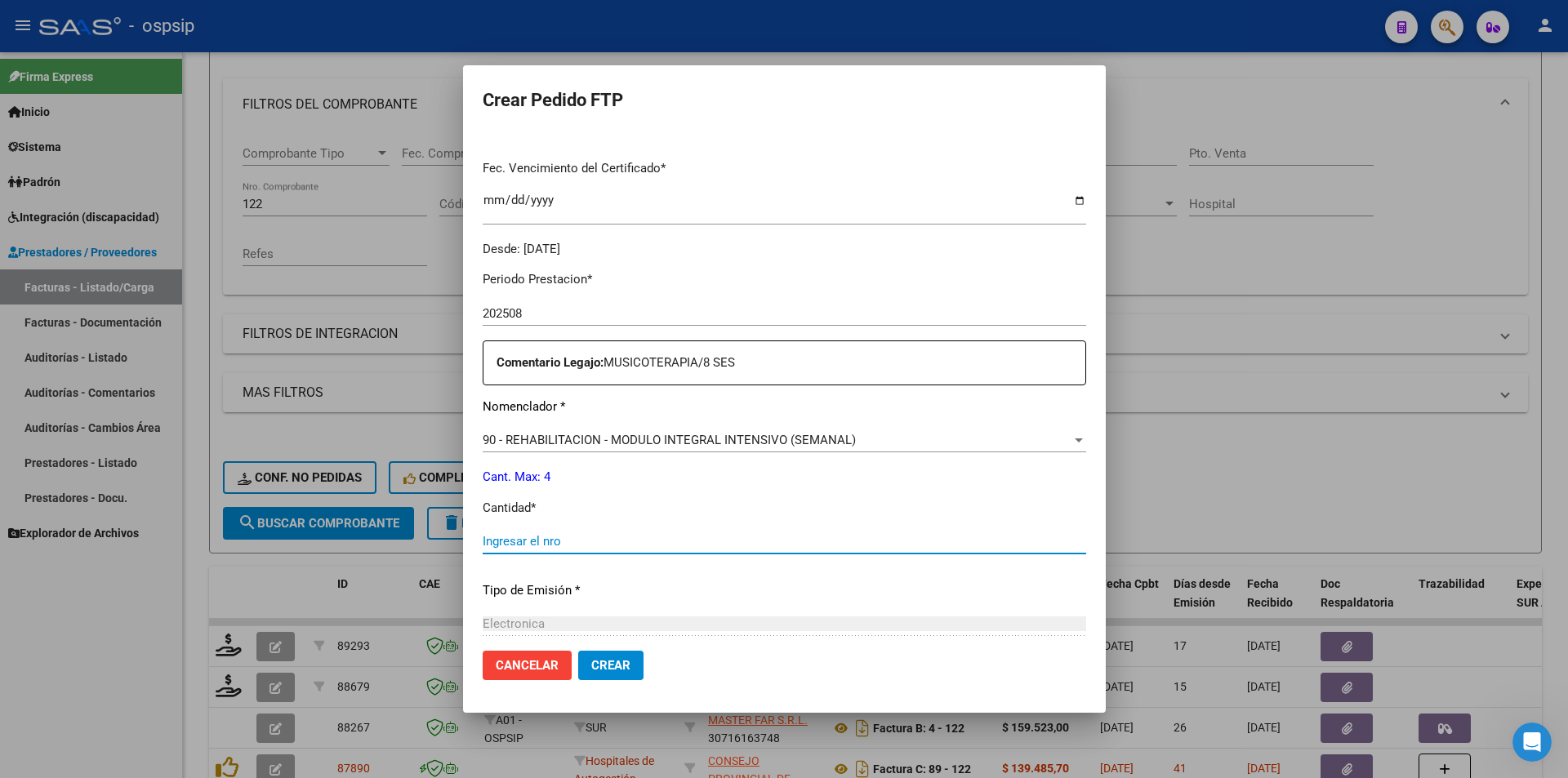
click at [598, 542] on input "Ingresar el nro" at bounding box center [784, 541] width 604 height 15
click at [618, 655] on button "Crear" at bounding box center [610, 665] width 65 height 29
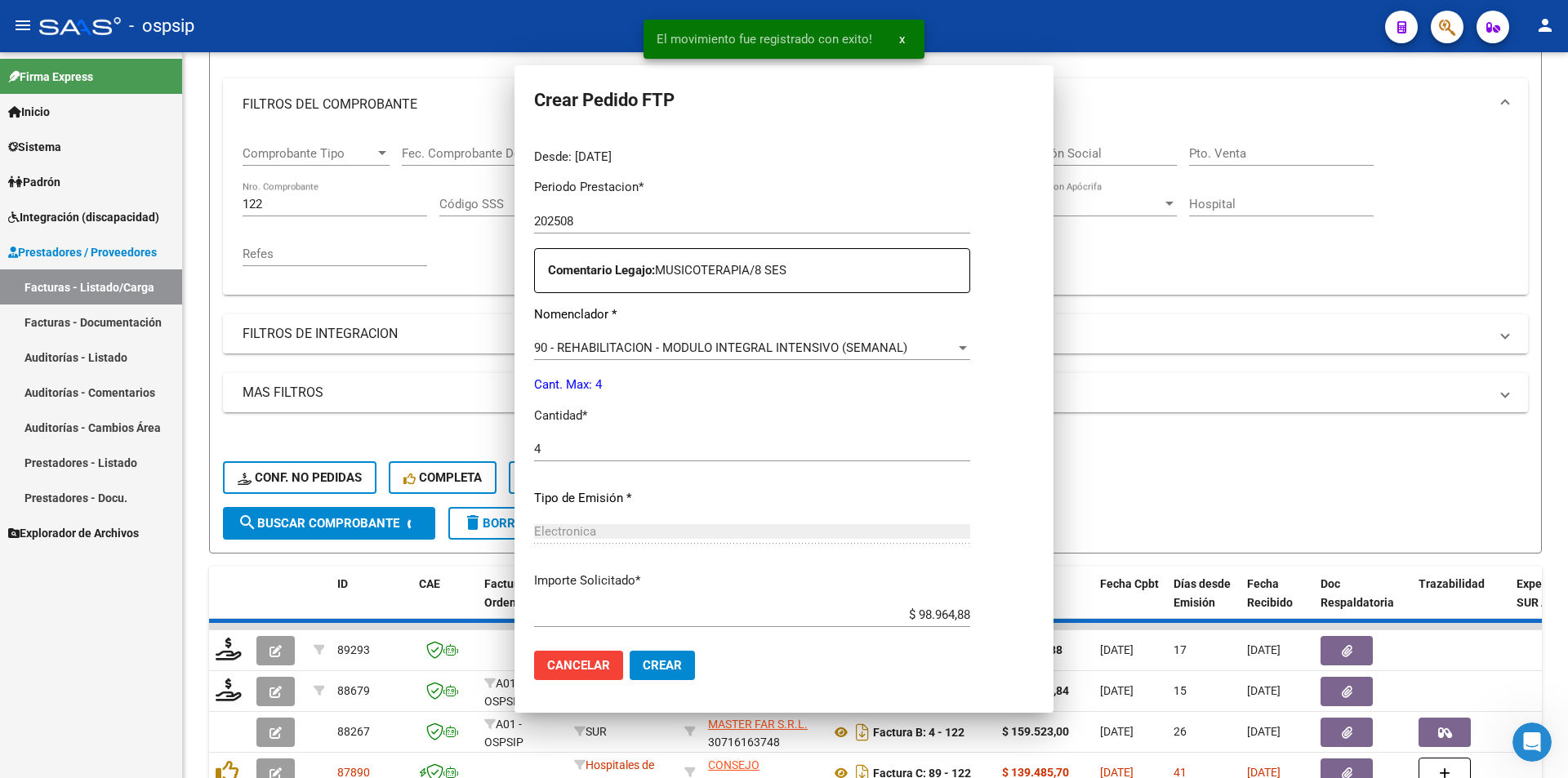
scroll to position [0, 0]
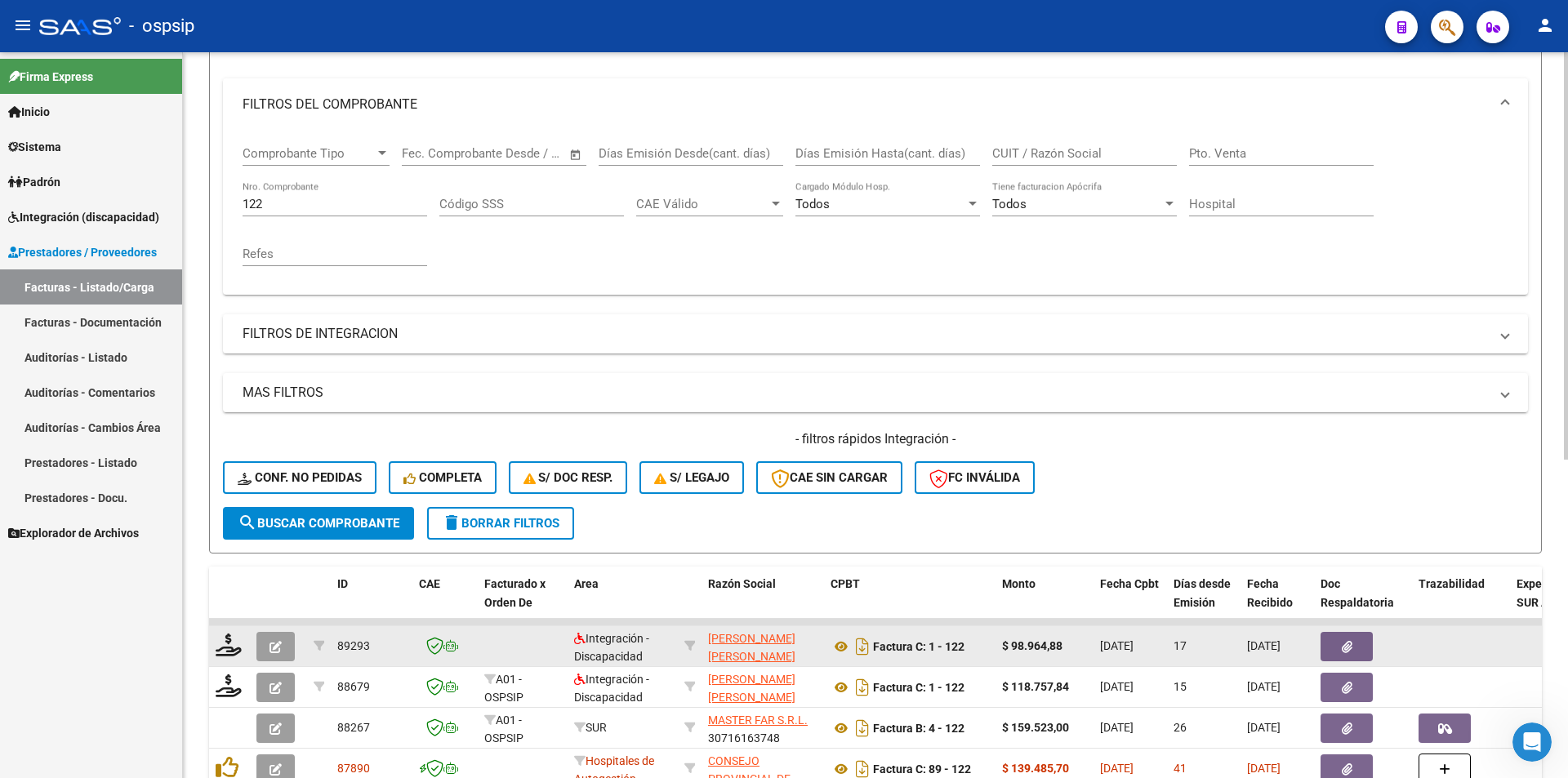
click at [273, 636] on button "button" at bounding box center [275, 646] width 39 height 29
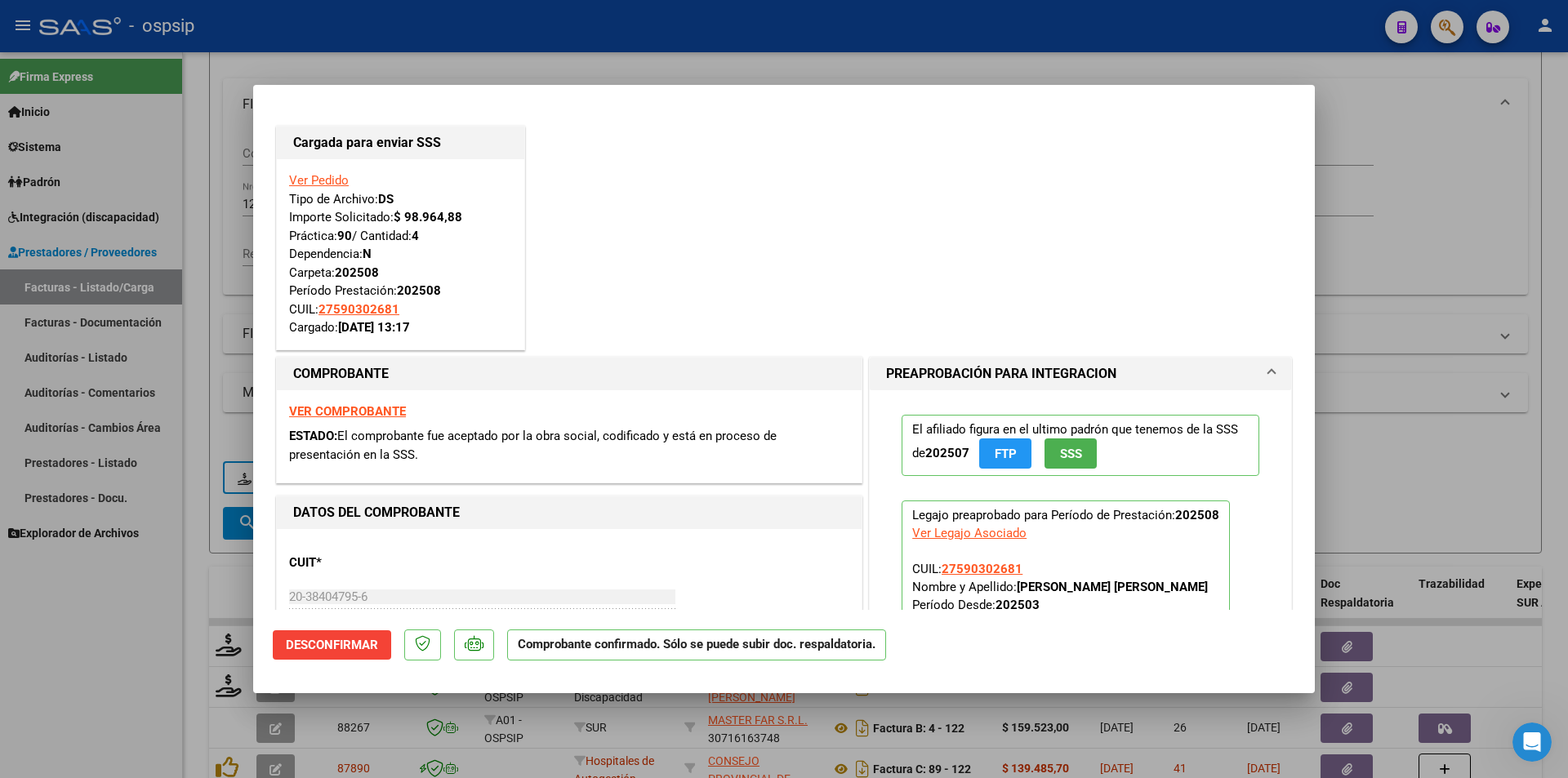
click at [147, 636] on div at bounding box center [784, 389] width 1568 height 778
